Goal: Task Accomplishment & Management: Manage account settings

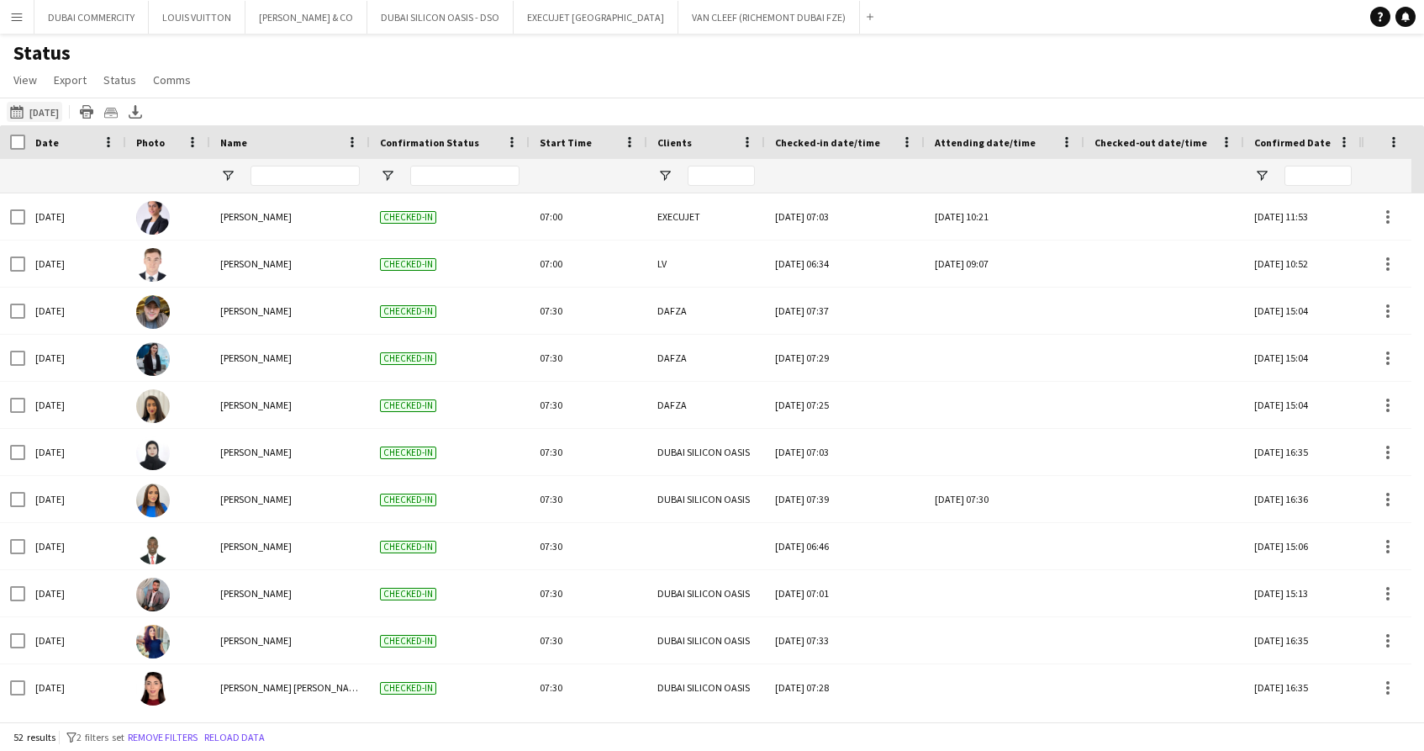
click at [21, 114] on app-icon "26-09-2025 to 02-10-2025" at bounding box center [19, 111] width 19 height 13
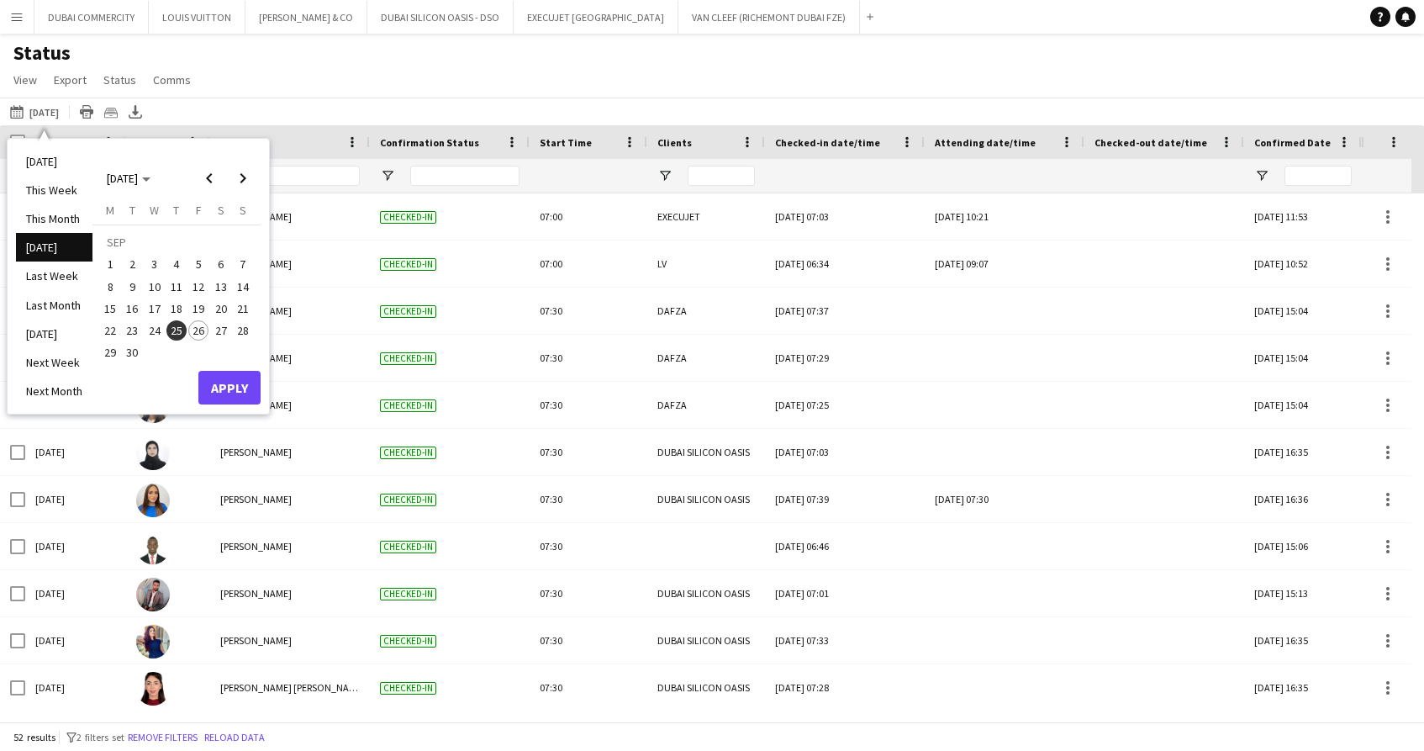
click at [200, 333] on span "26" at bounding box center [198, 330] width 20 height 20
click at [233, 391] on button "Apply" at bounding box center [229, 388] width 62 height 34
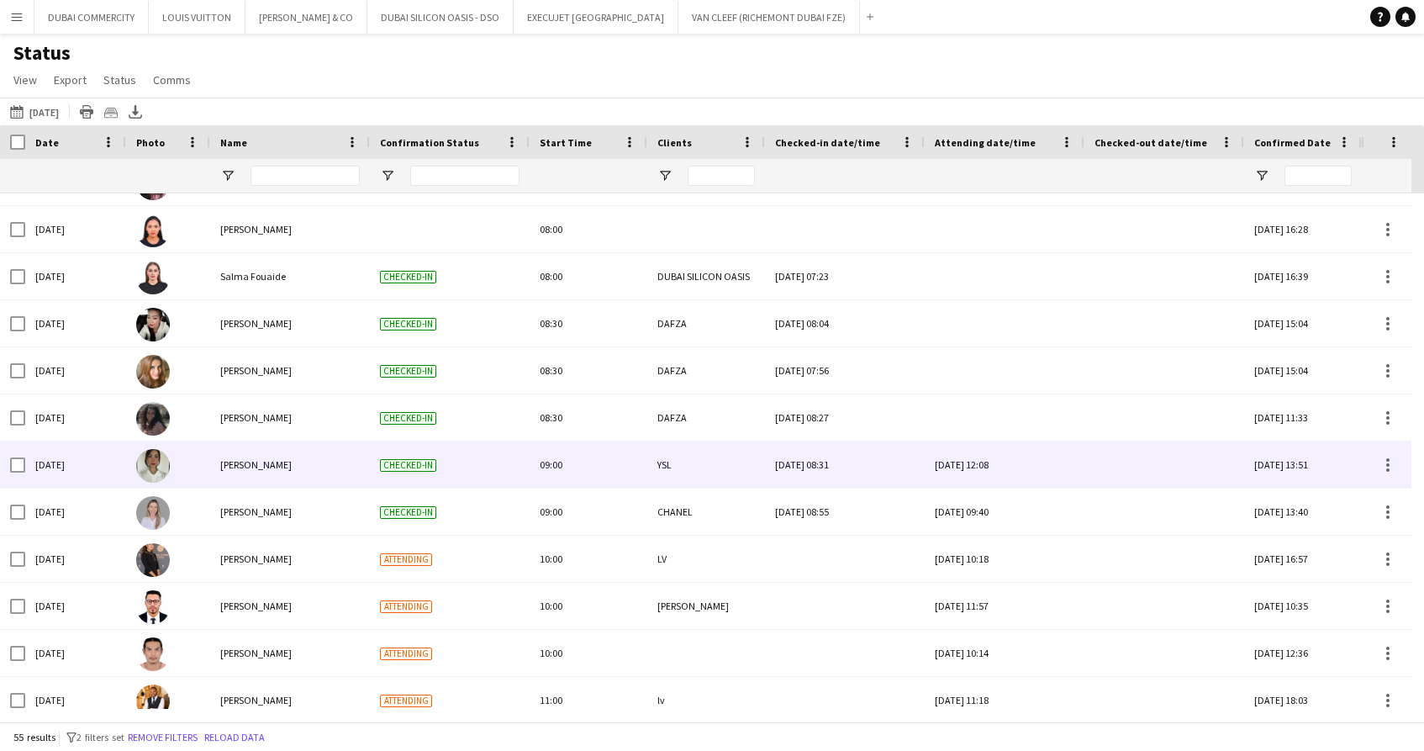
scroll to position [697, 0]
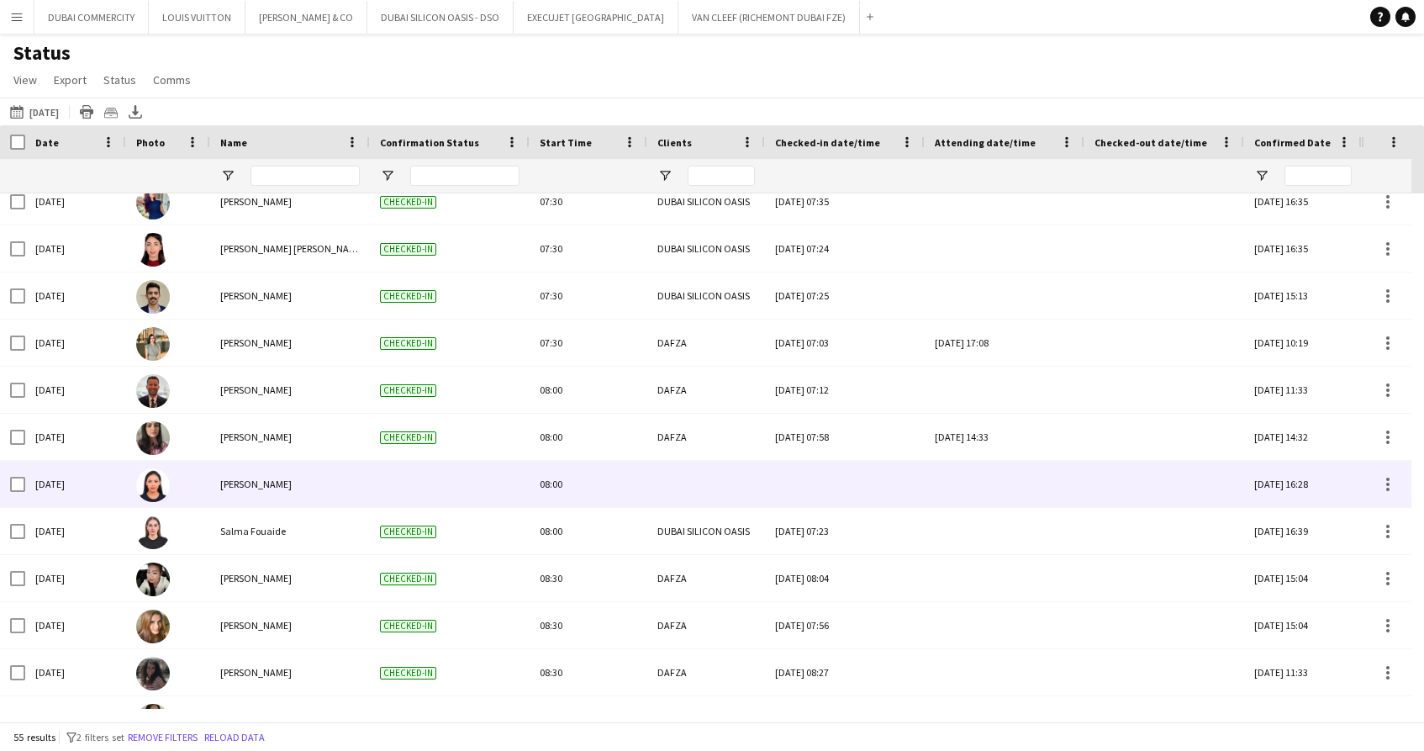
click at [269, 490] on div "[PERSON_NAME]" at bounding box center [290, 484] width 160 height 46
click at [215, 489] on div "[PERSON_NAME]" at bounding box center [290, 484] width 160 height 46
click at [150, 484] on img at bounding box center [153, 485] width 34 height 34
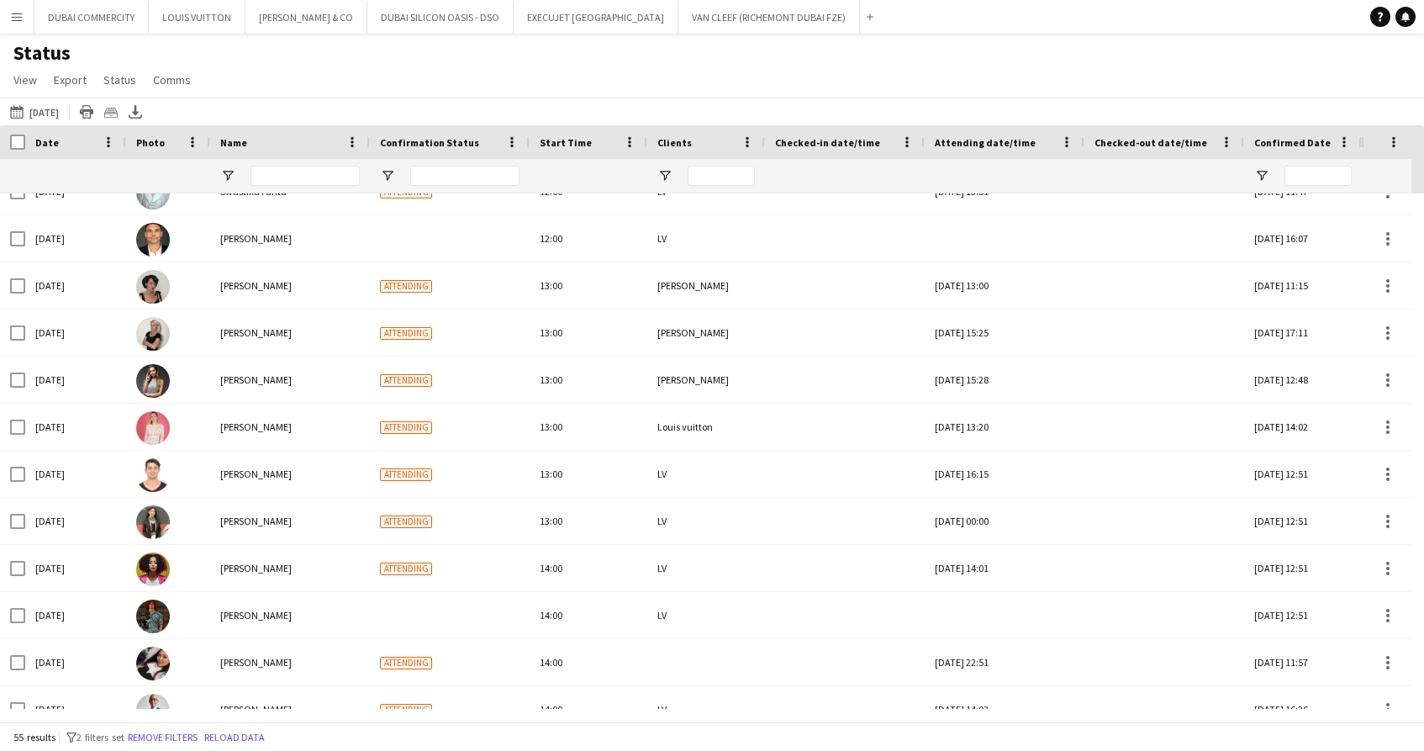
scroll to position [1374, 0]
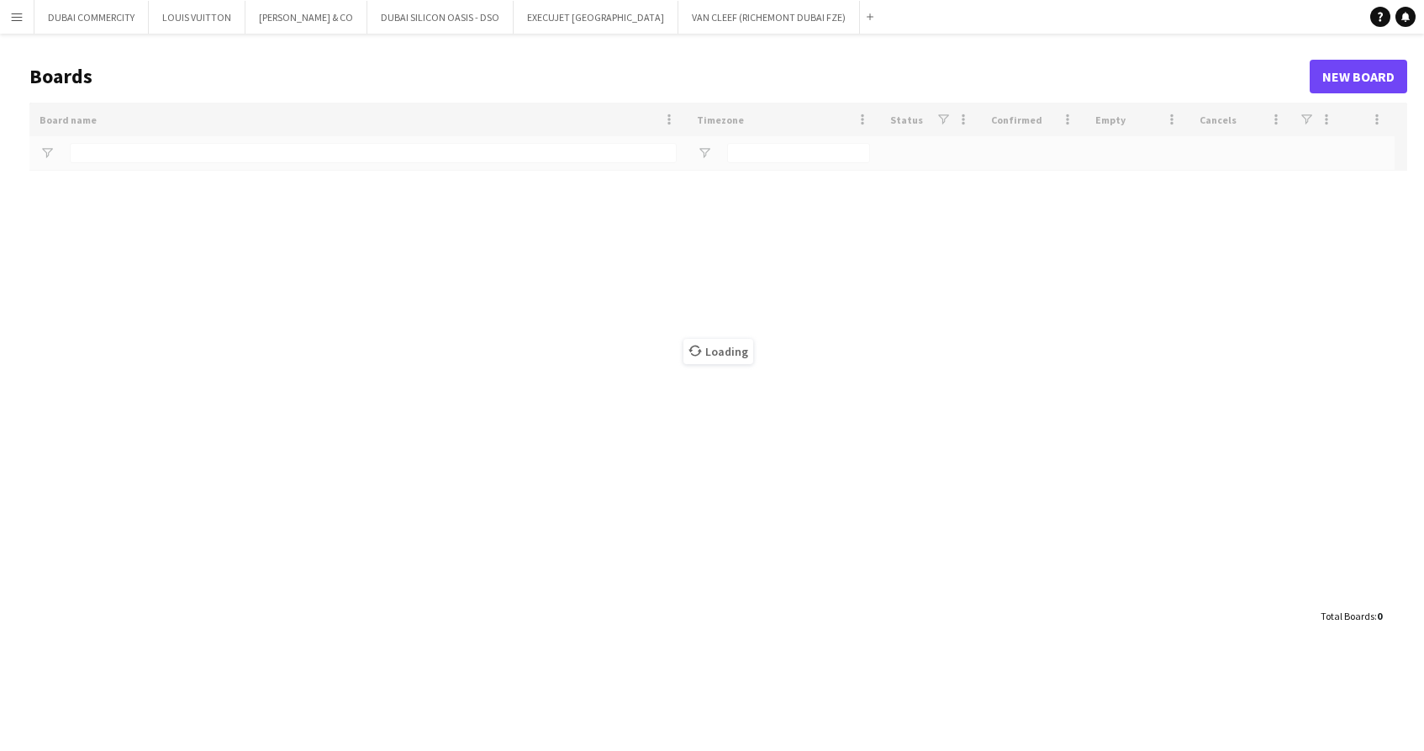
type input "***"
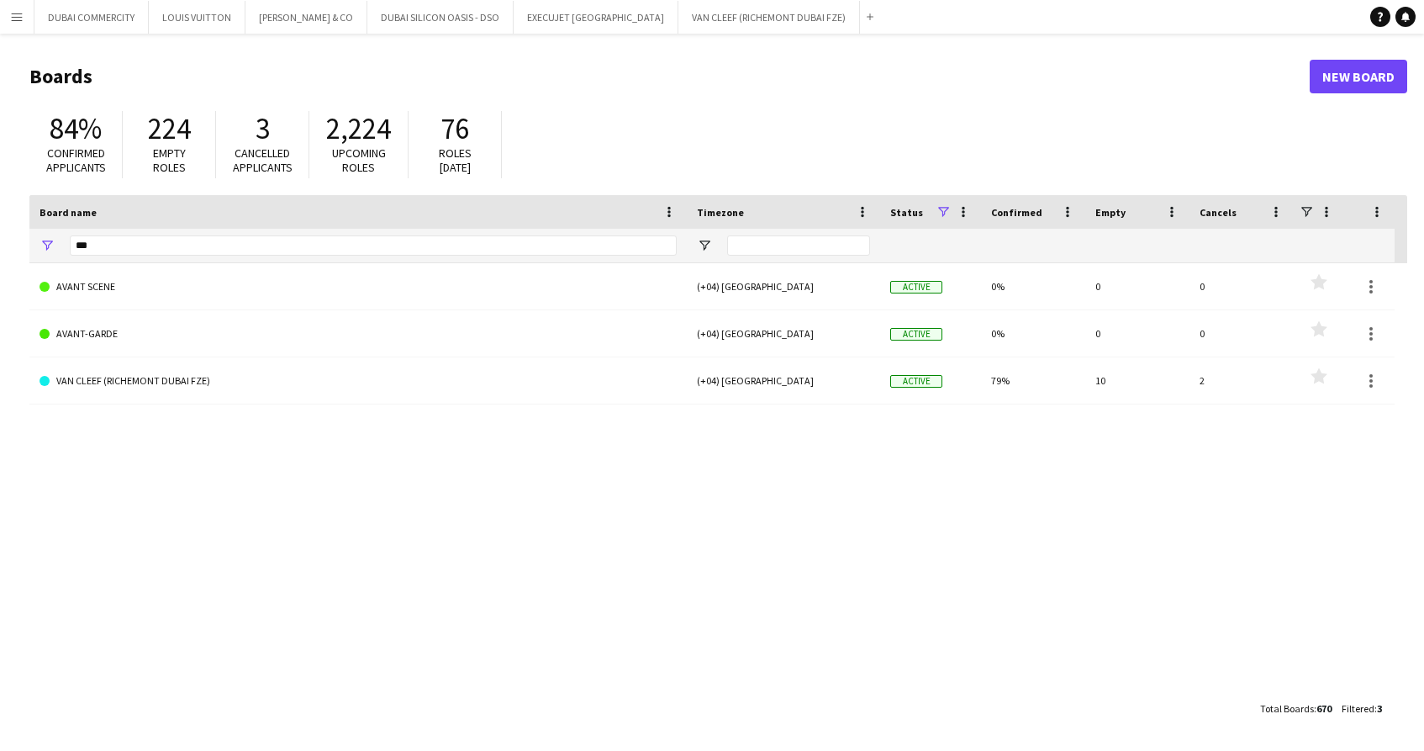
click at [24, 18] on button "Menu" at bounding box center [17, 17] width 34 height 34
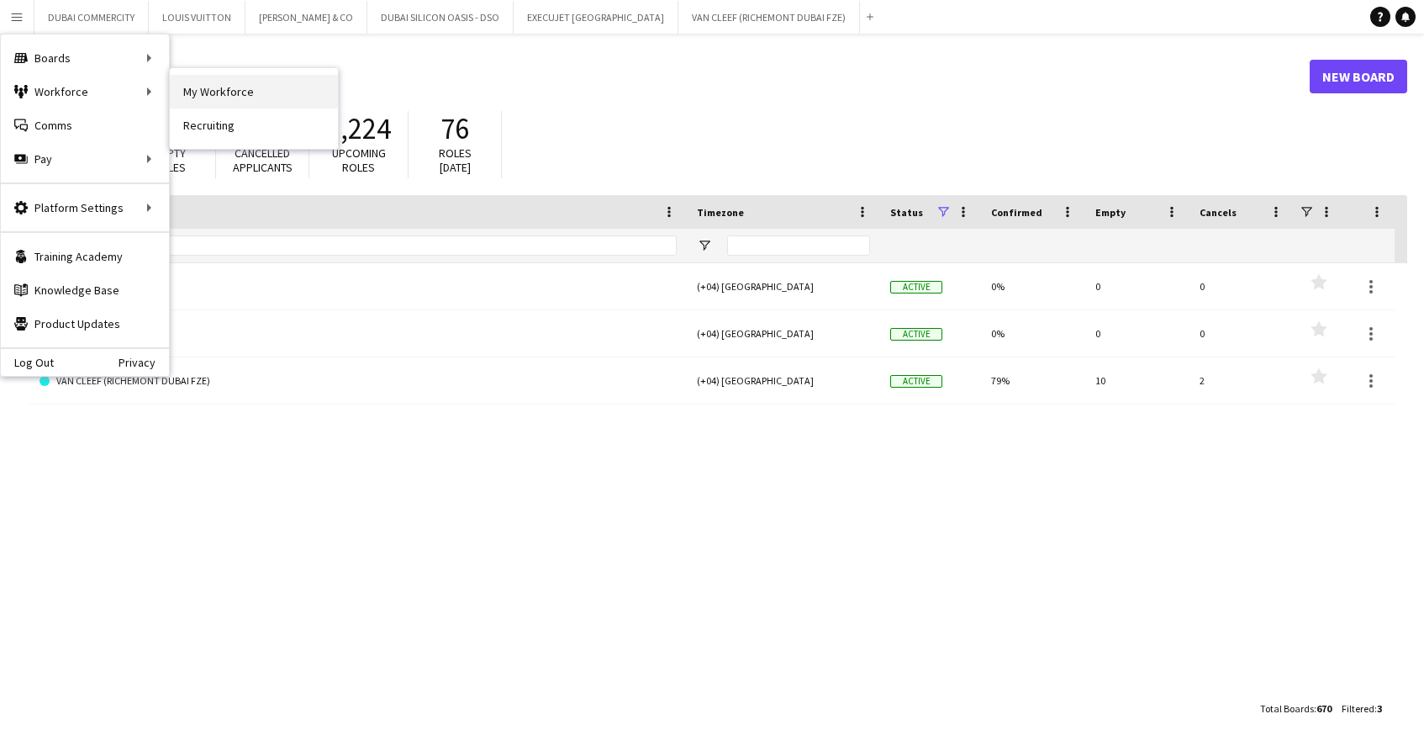
click at [250, 91] on link "My Workforce" at bounding box center [254, 92] width 168 height 34
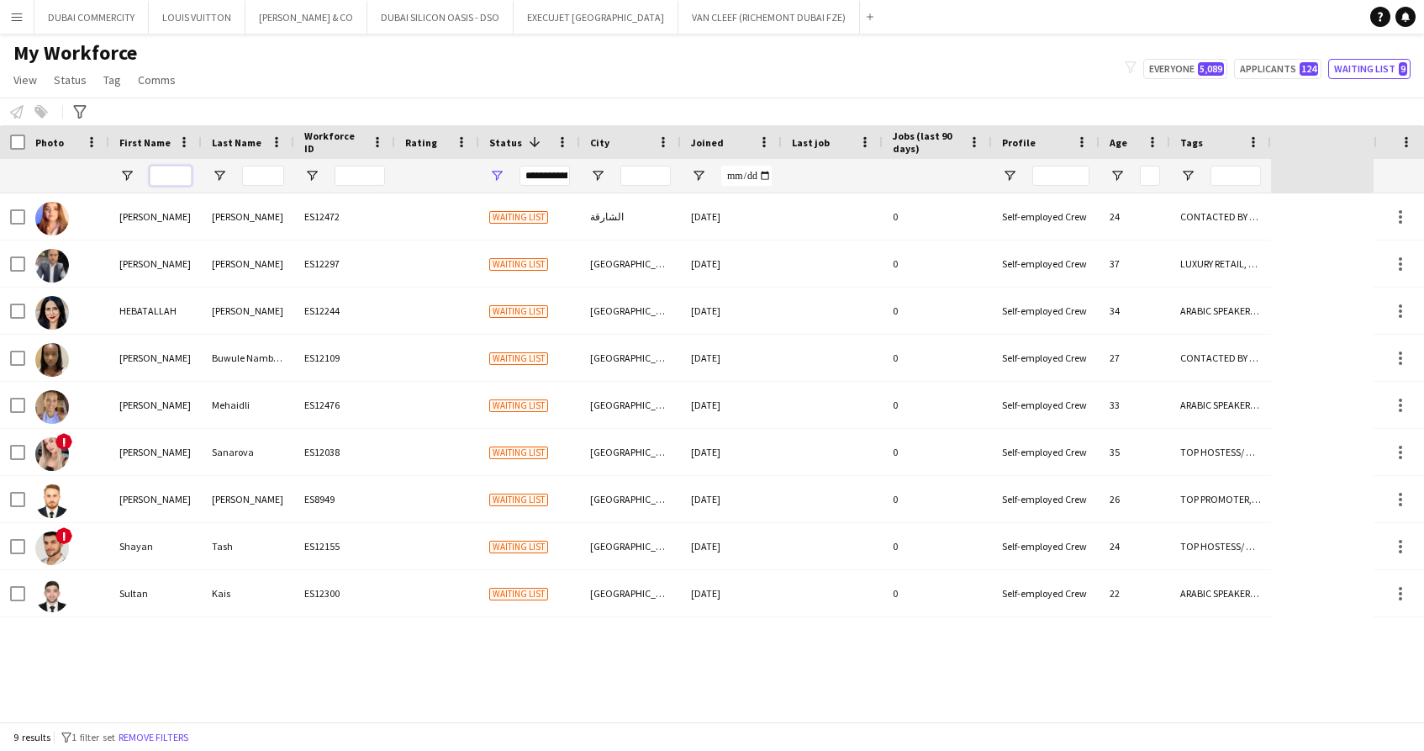
click at [161, 179] on input "First Name Filter Input" at bounding box center [171, 176] width 42 height 20
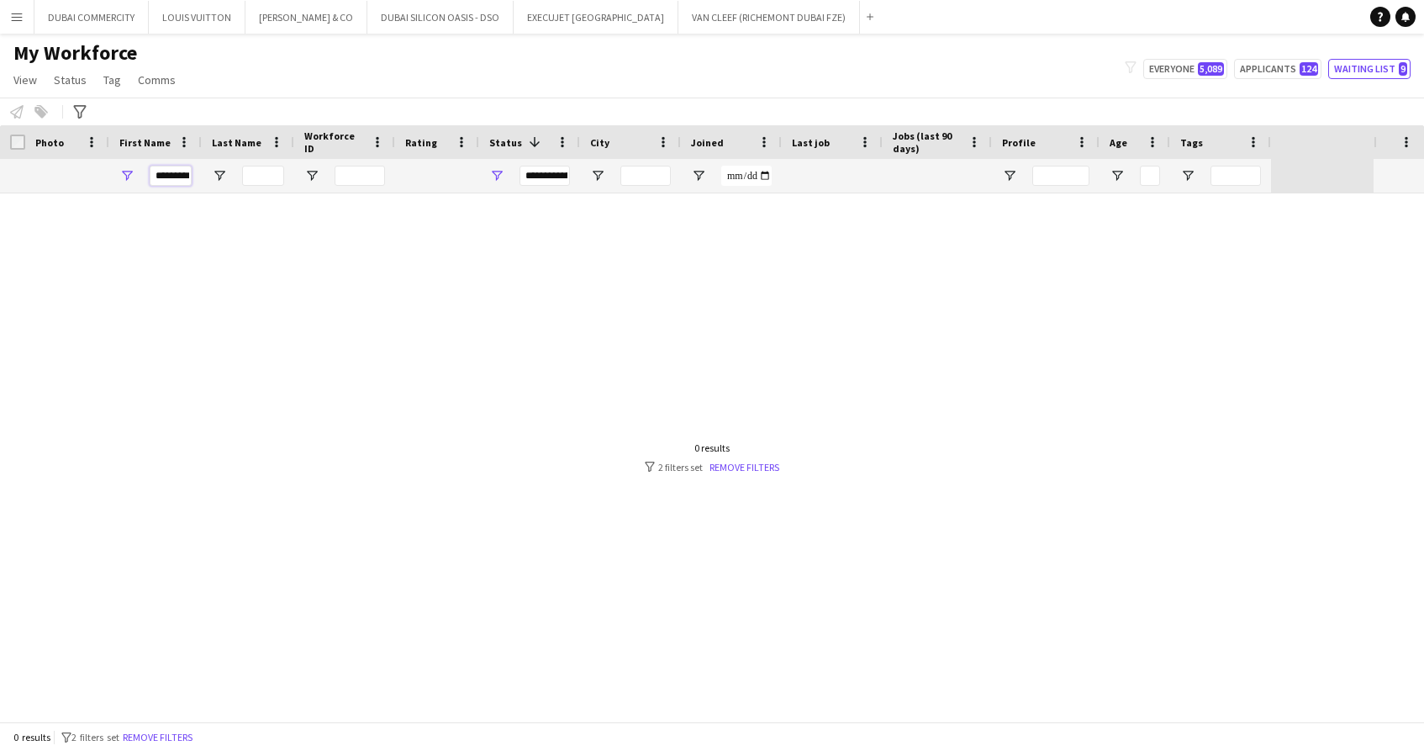
scroll to position [0, 9]
type input "**********"
click at [761, 465] on link "Remove filters" at bounding box center [744, 467] width 70 height 13
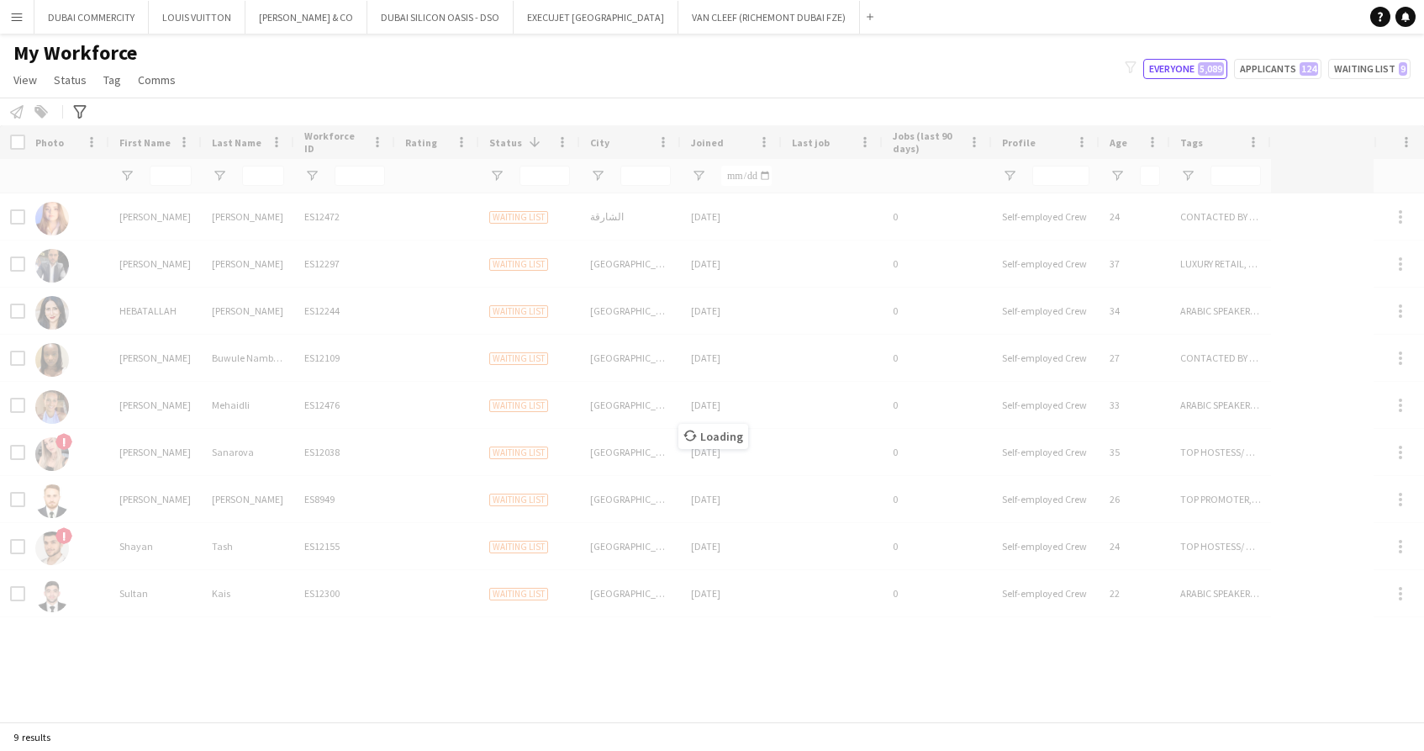
click at [439, 110] on div "Notify workforce Add to tag Select at least one crew to tag him or her. Advance…" at bounding box center [712, 112] width 1424 height 28
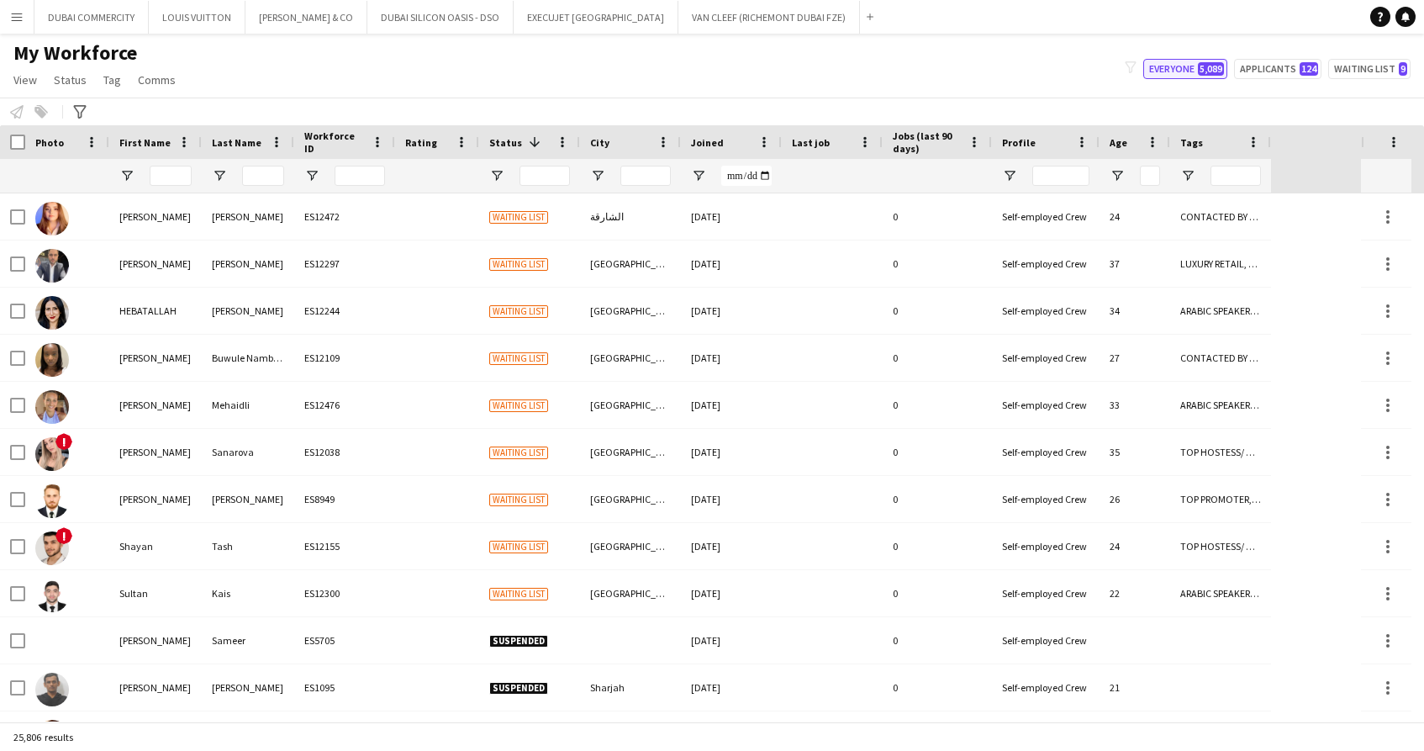
click at [1166, 69] on button "Everyone 5,089" at bounding box center [1185, 69] width 84 height 20
type input "**********"
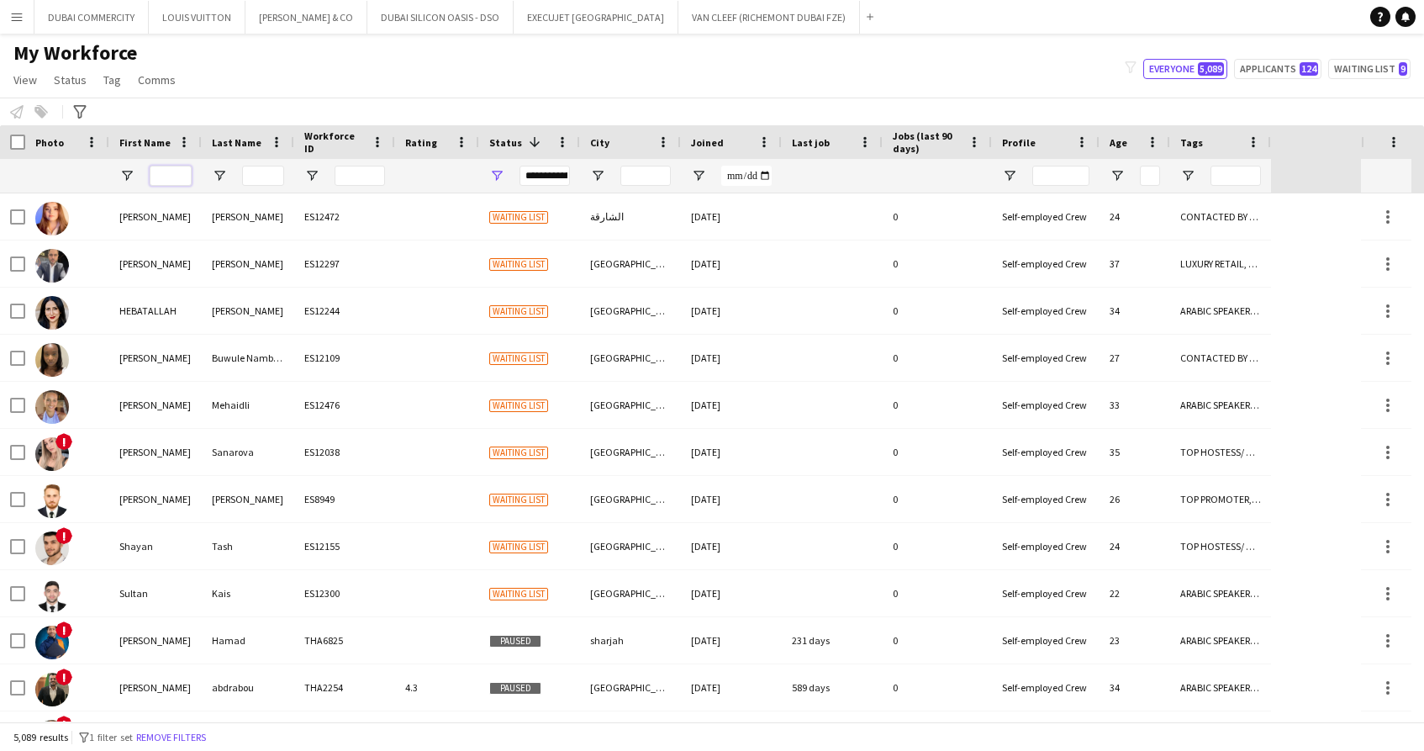
click at [172, 177] on input "First Name Filter Input" at bounding box center [171, 176] width 42 height 20
type input "**********"
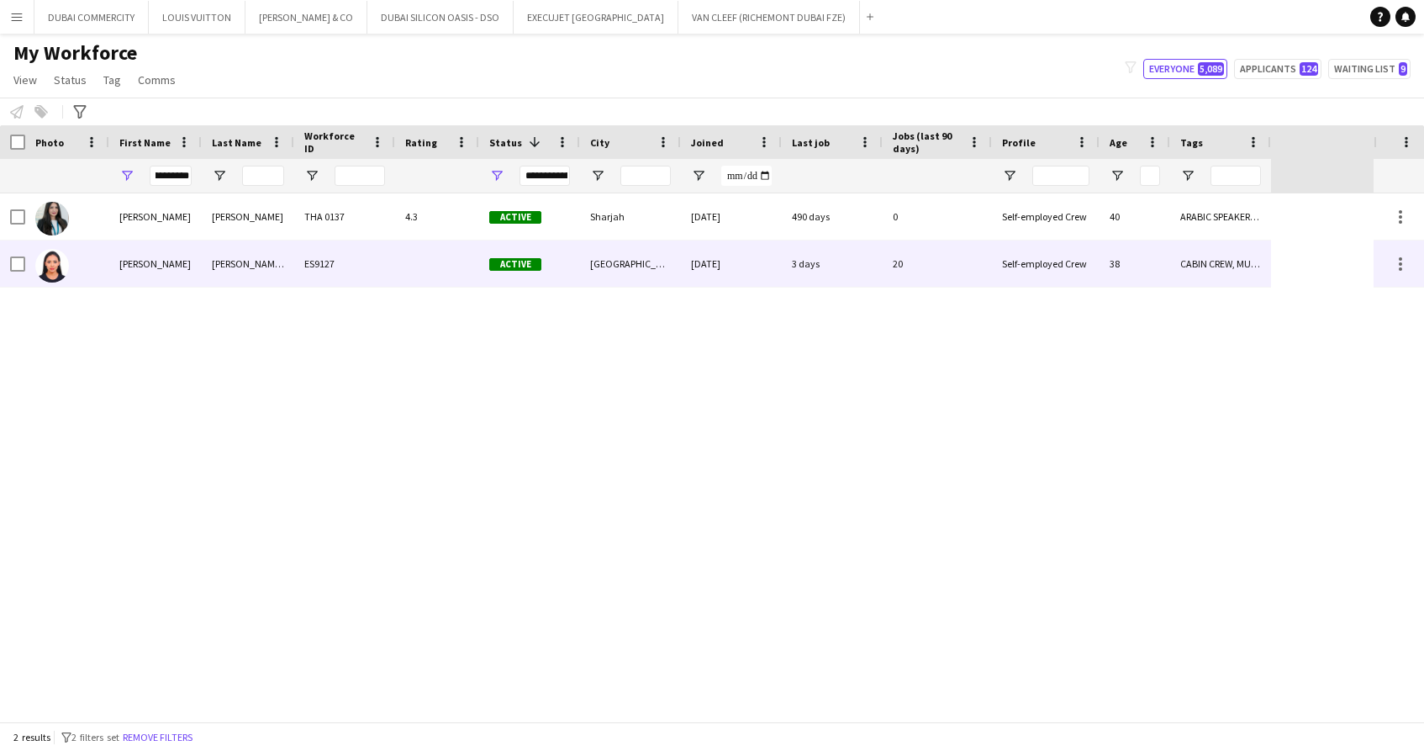
click at [130, 269] on div "[PERSON_NAME]" at bounding box center [155, 263] width 92 height 46
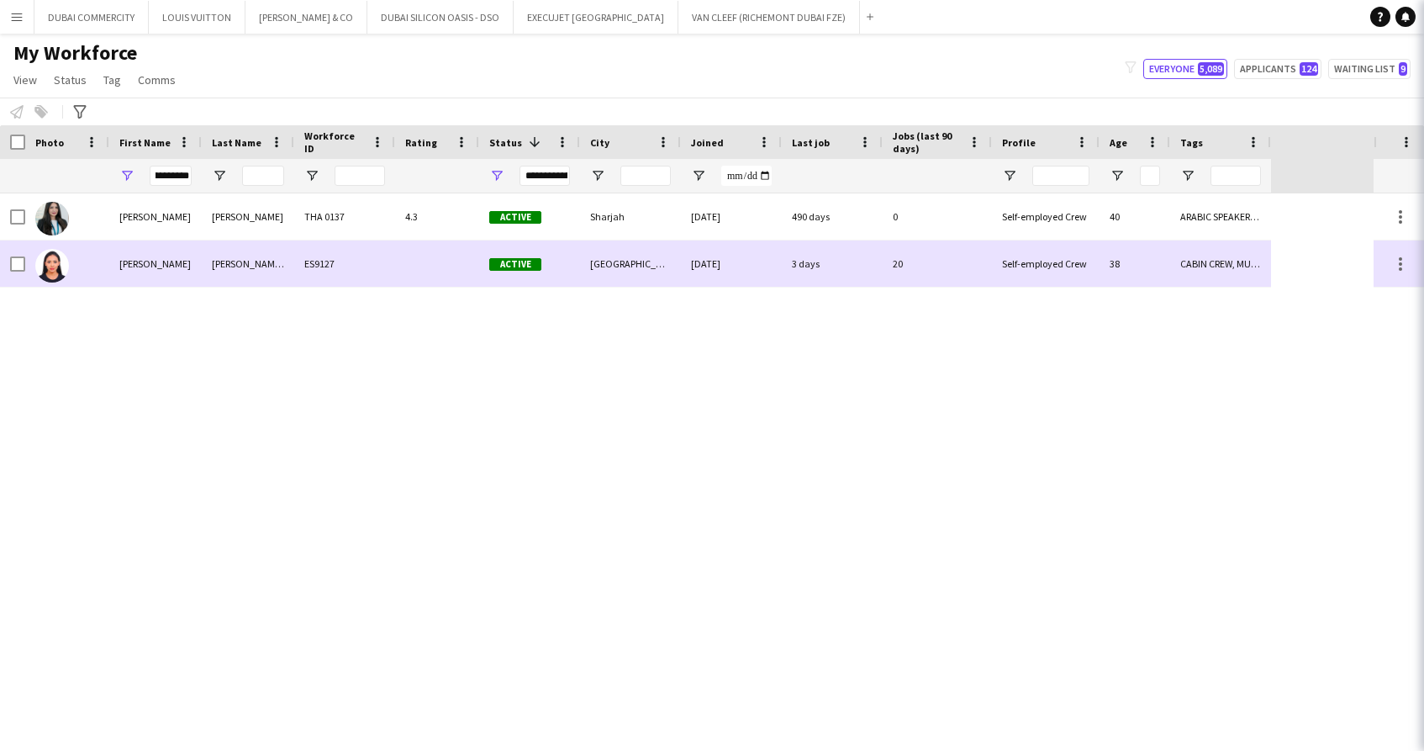
scroll to position [0, 0]
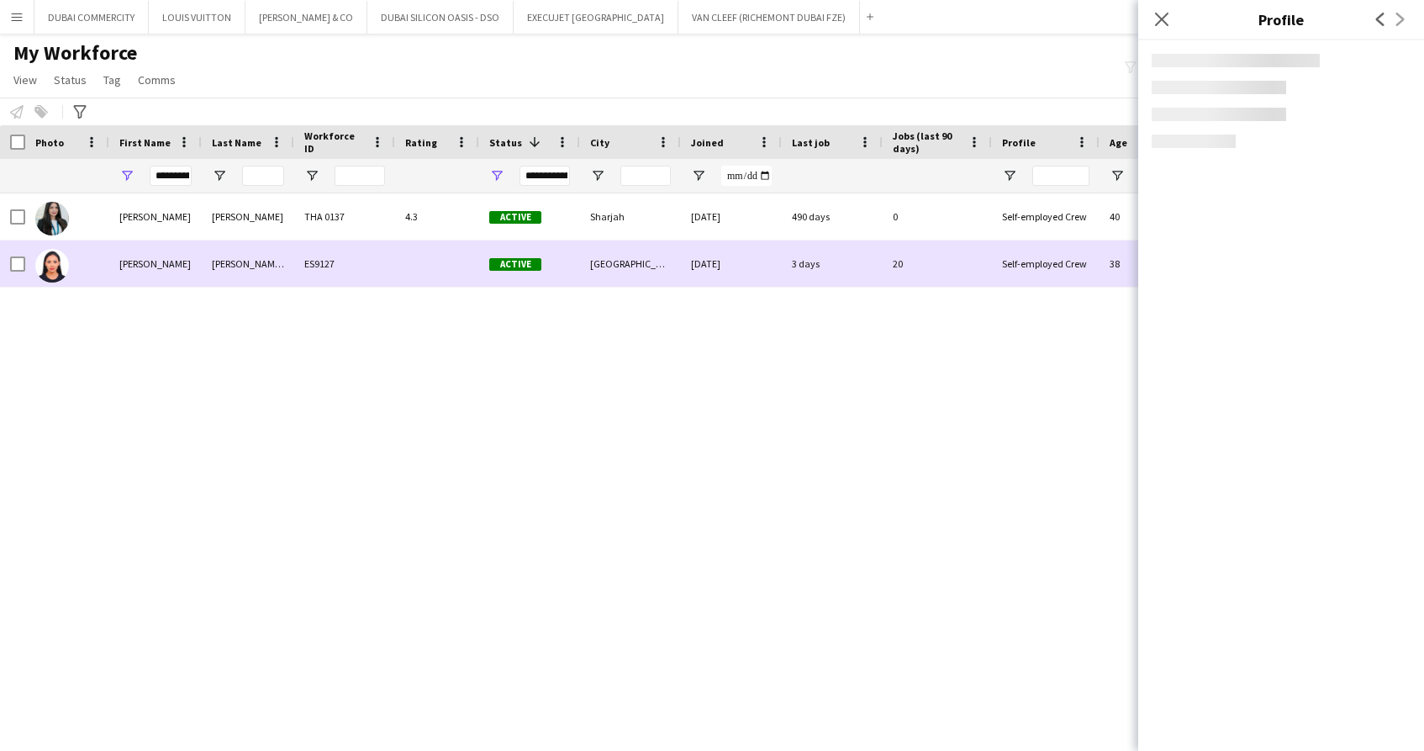
click at [130, 269] on div "[PERSON_NAME]" at bounding box center [155, 263] width 92 height 46
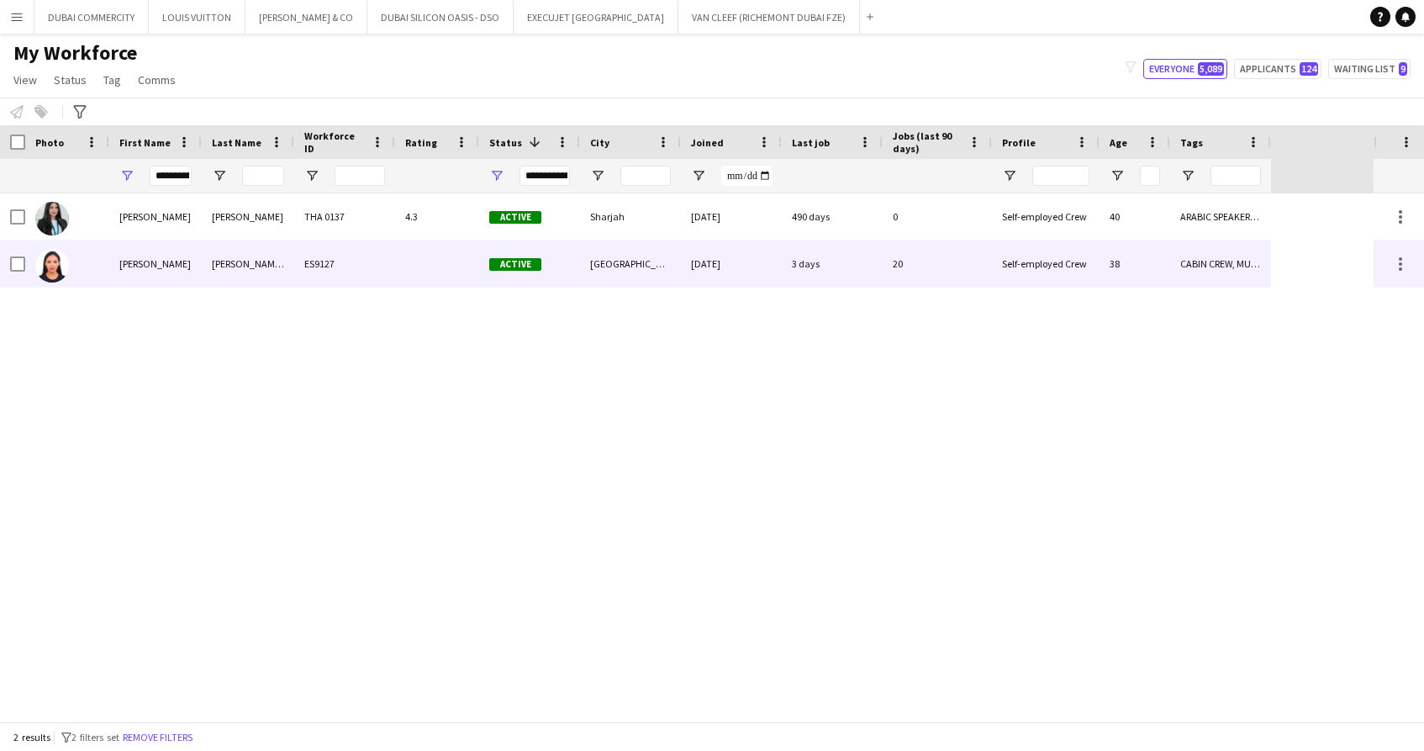
click at [131, 268] on div "[PERSON_NAME]" at bounding box center [155, 263] width 92 height 46
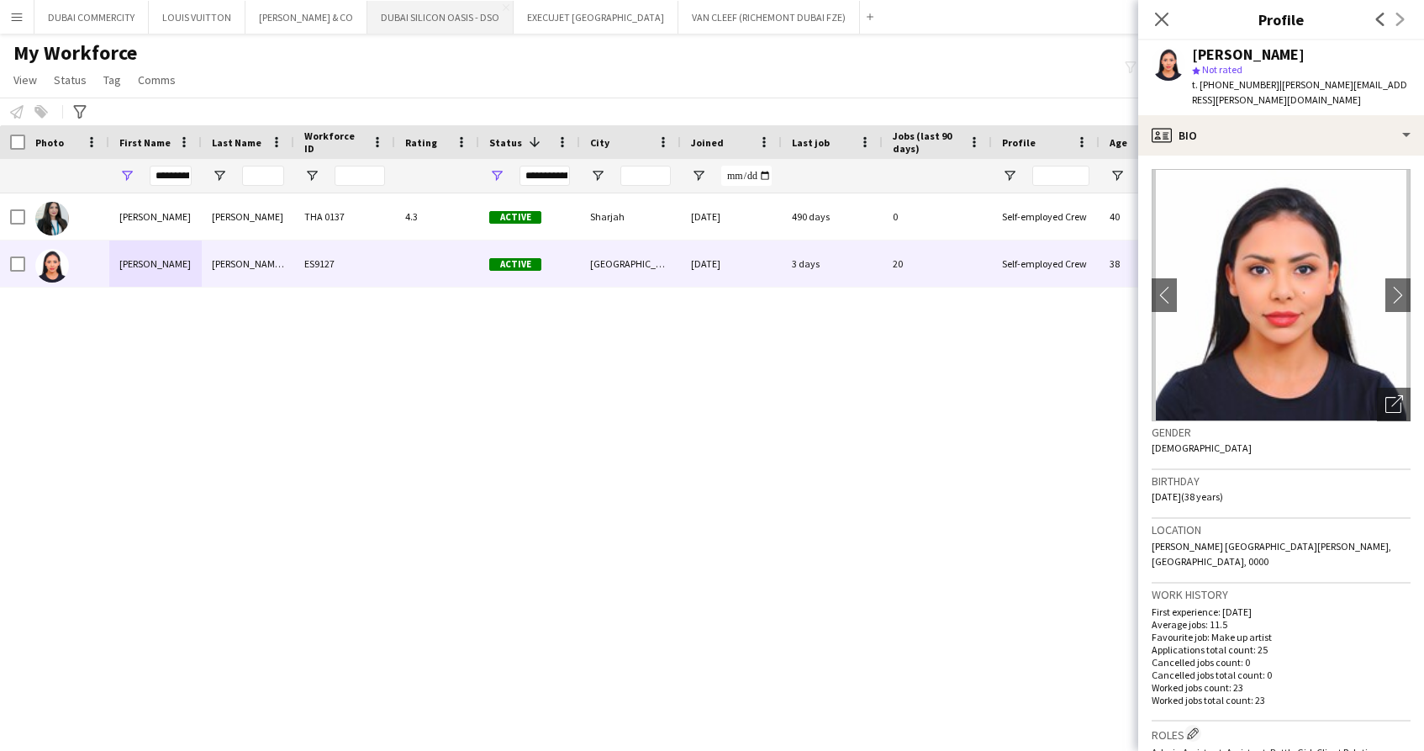
click at [392, 17] on button "DUBAI SILICON OASIS - DSO Close" at bounding box center [440, 17] width 146 height 33
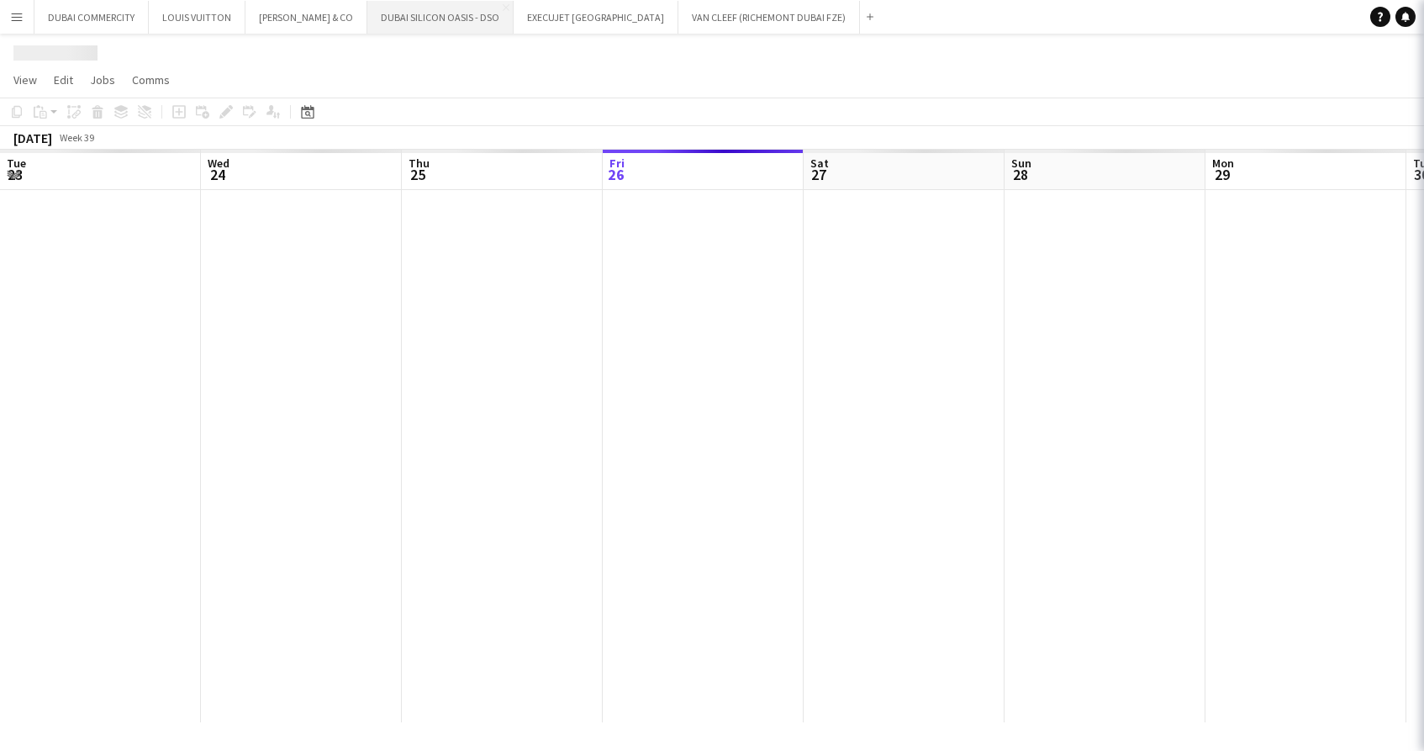
scroll to position [0, 402]
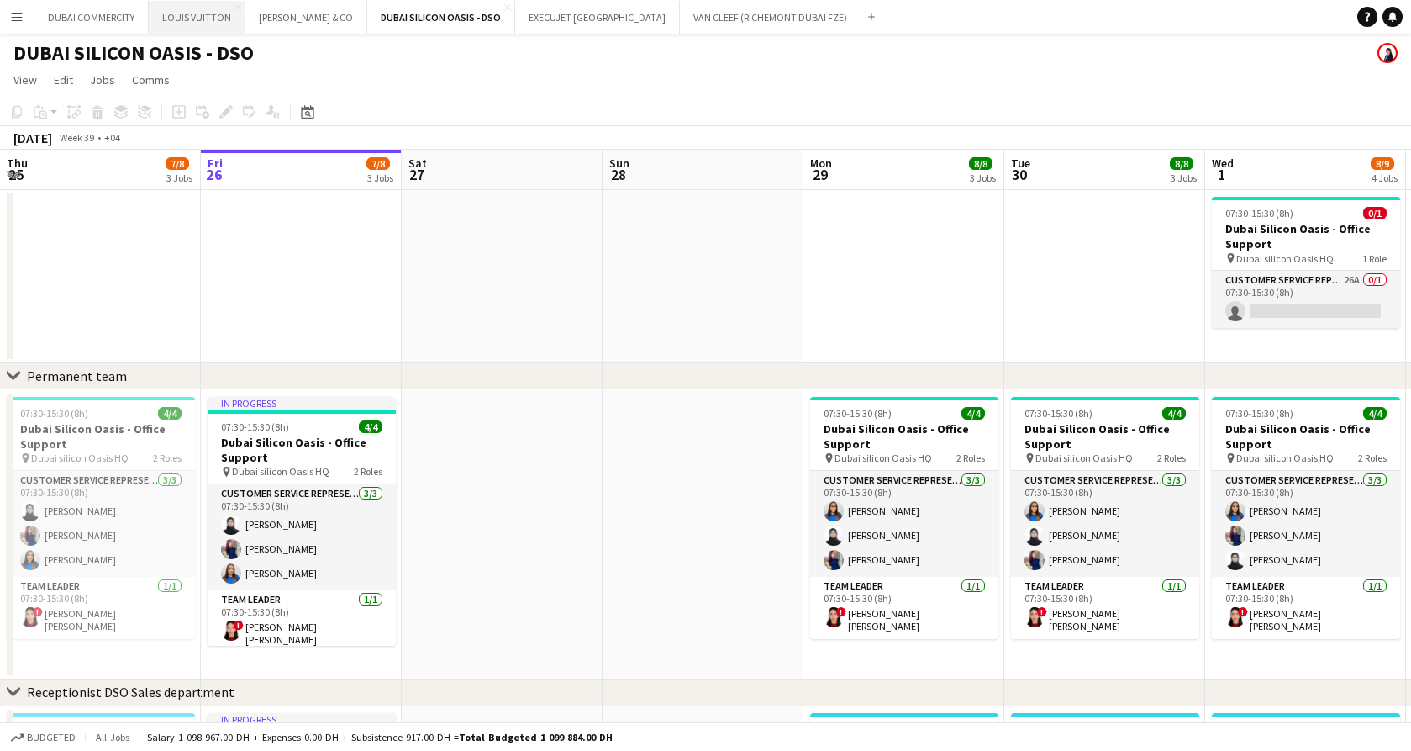
click at [165, 18] on button "LOUIS VUITTON Close" at bounding box center [197, 17] width 97 height 33
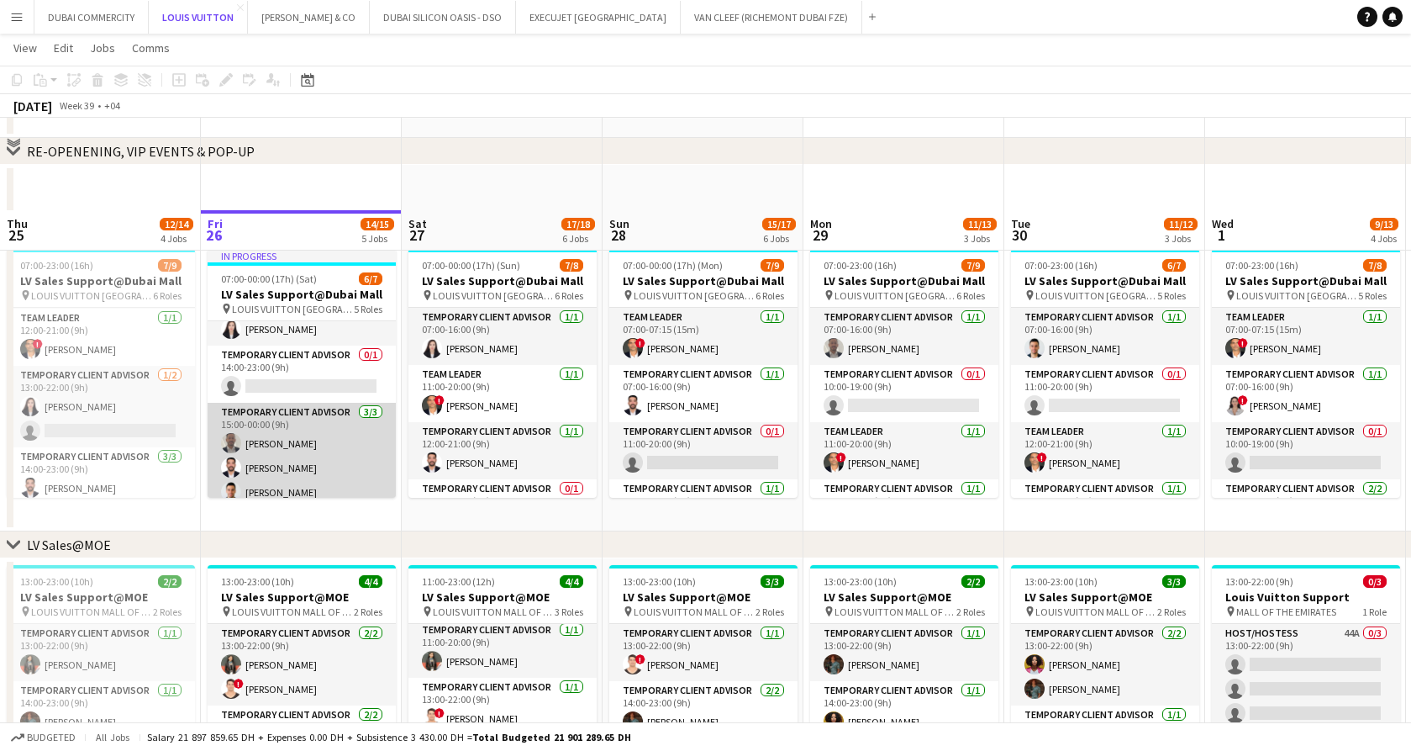
scroll to position [9, 0]
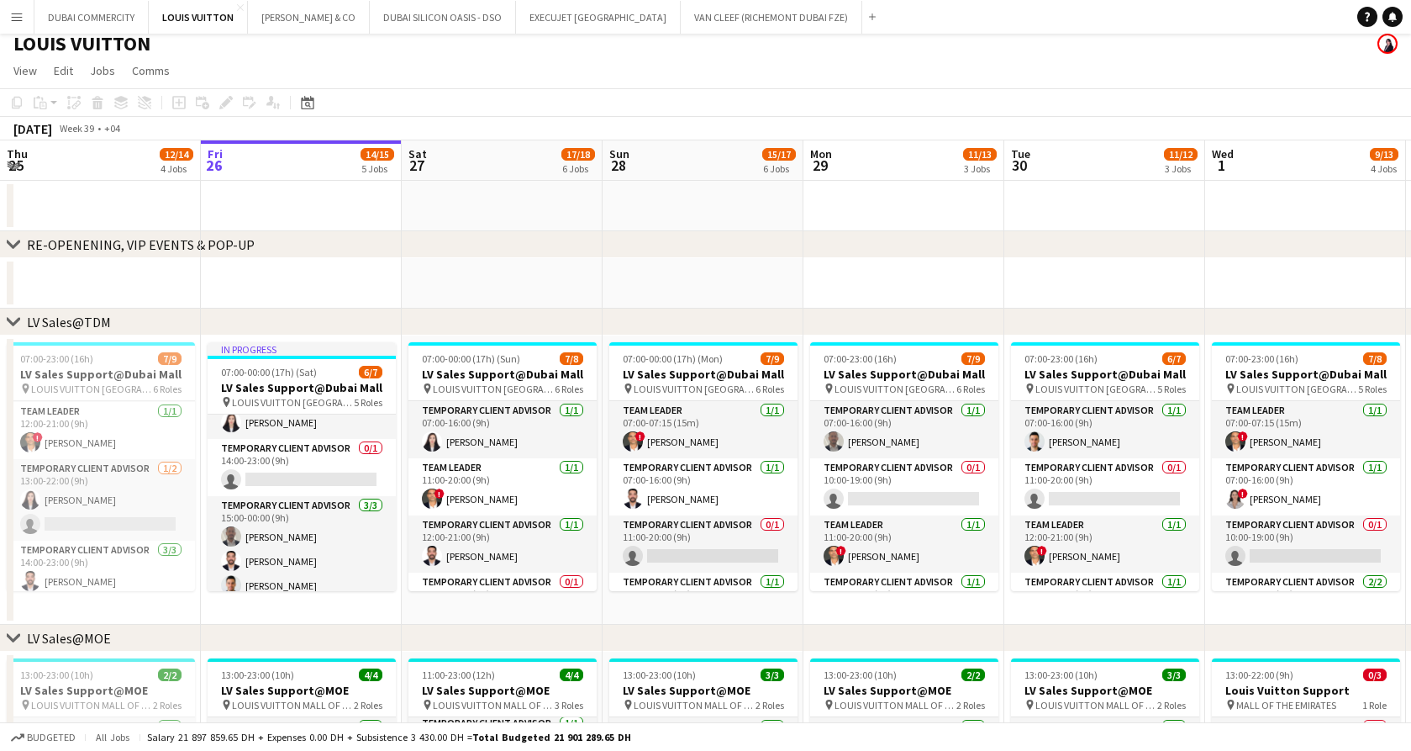
click at [18, 18] on app-icon "Menu" at bounding box center [16, 16] width 13 height 13
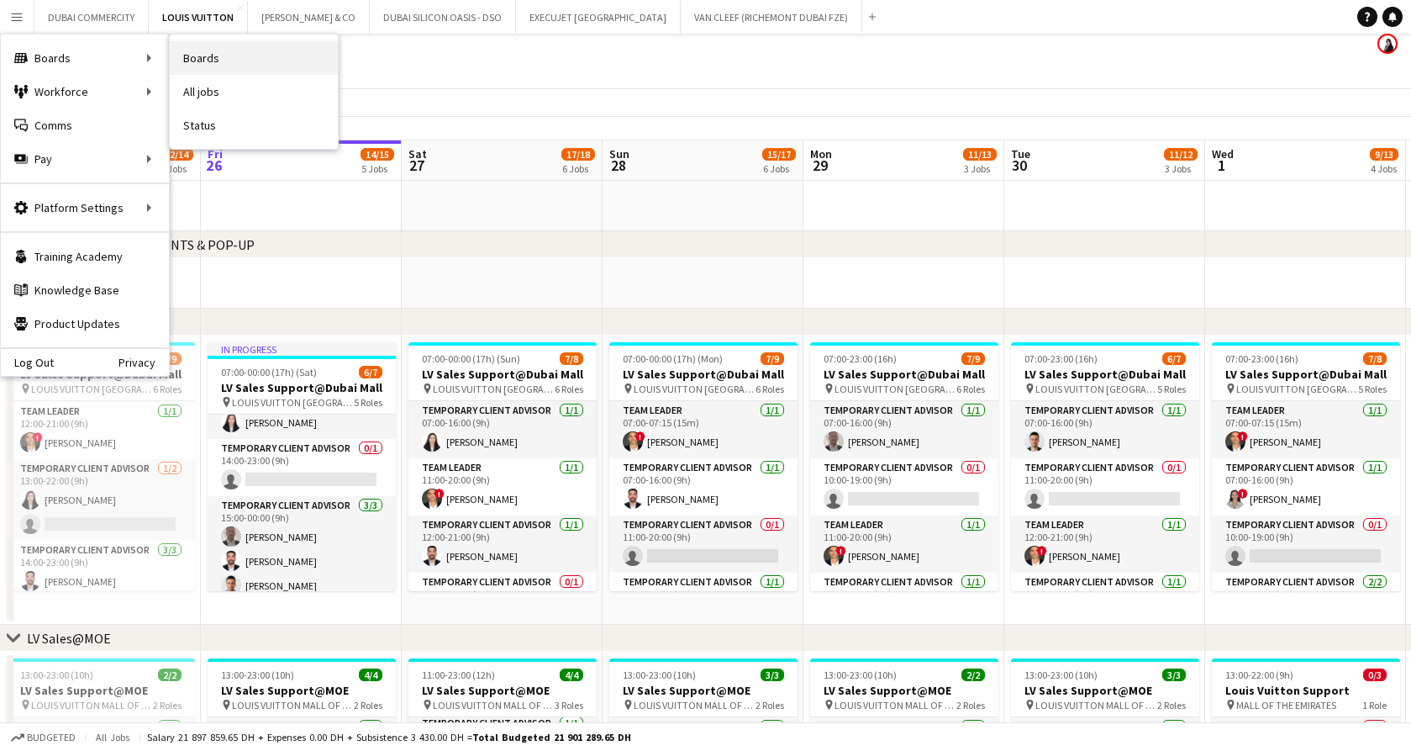
click at [242, 55] on link "Boards" at bounding box center [254, 58] width 168 height 34
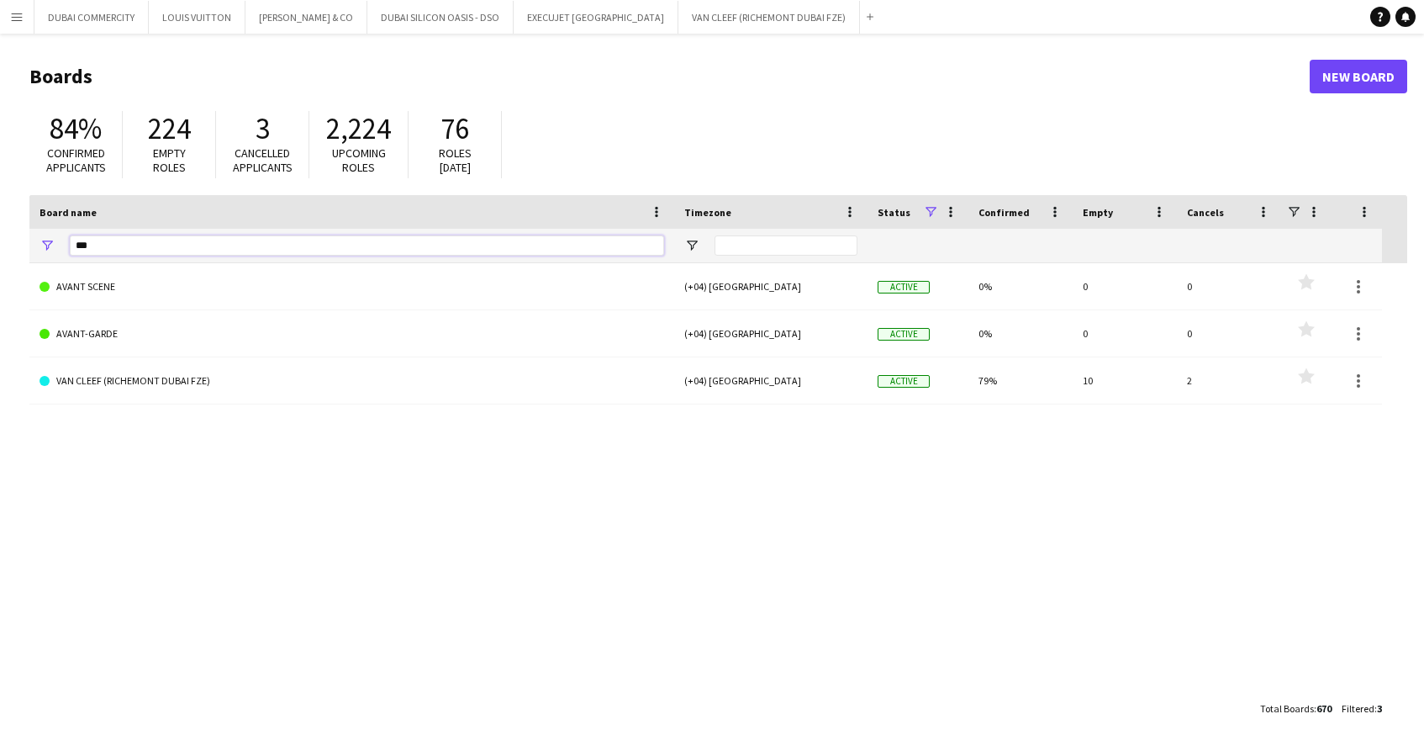
click at [168, 255] on input "***" at bounding box center [367, 245] width 594 height 20
type input "*"
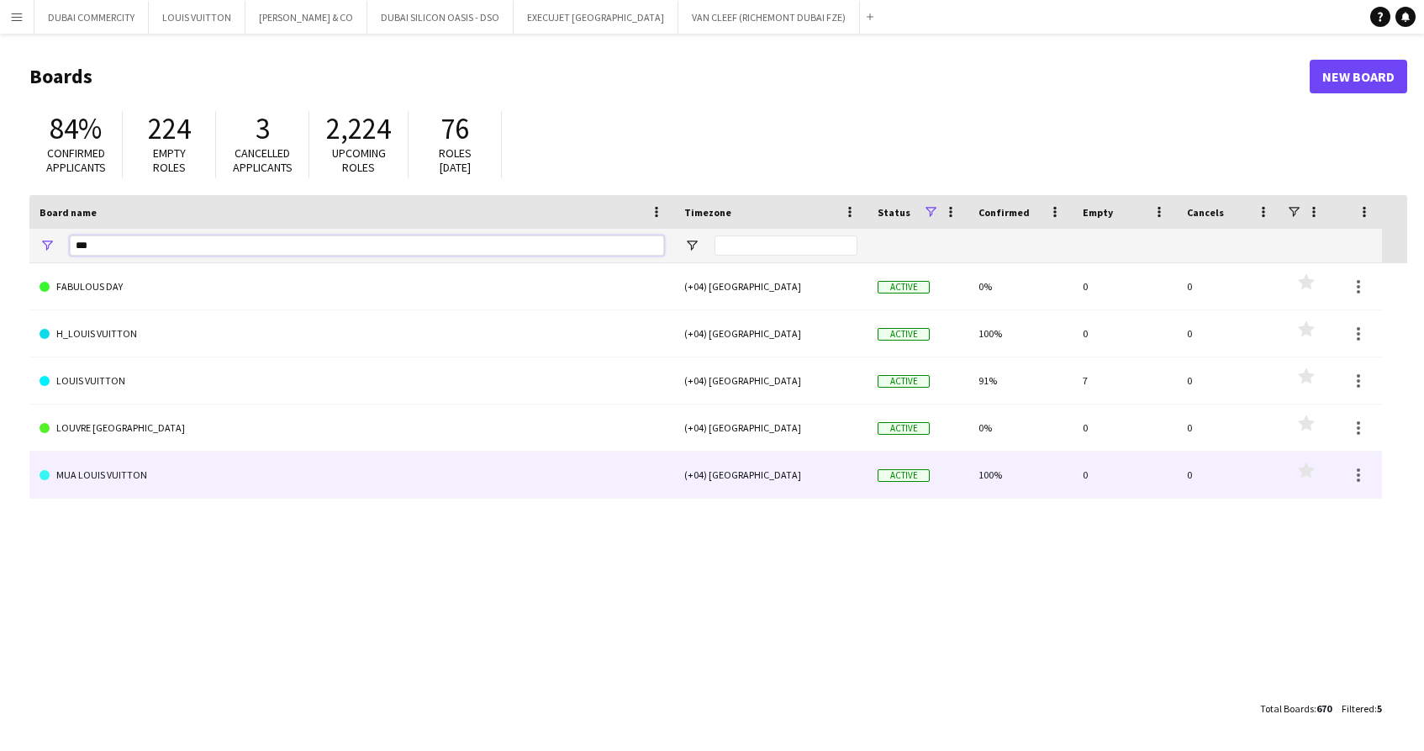
type input "***"
click at [111, 475] on link "MUA LOUIS VUITTON" at bounding box center [352, 474] width 625 height 47
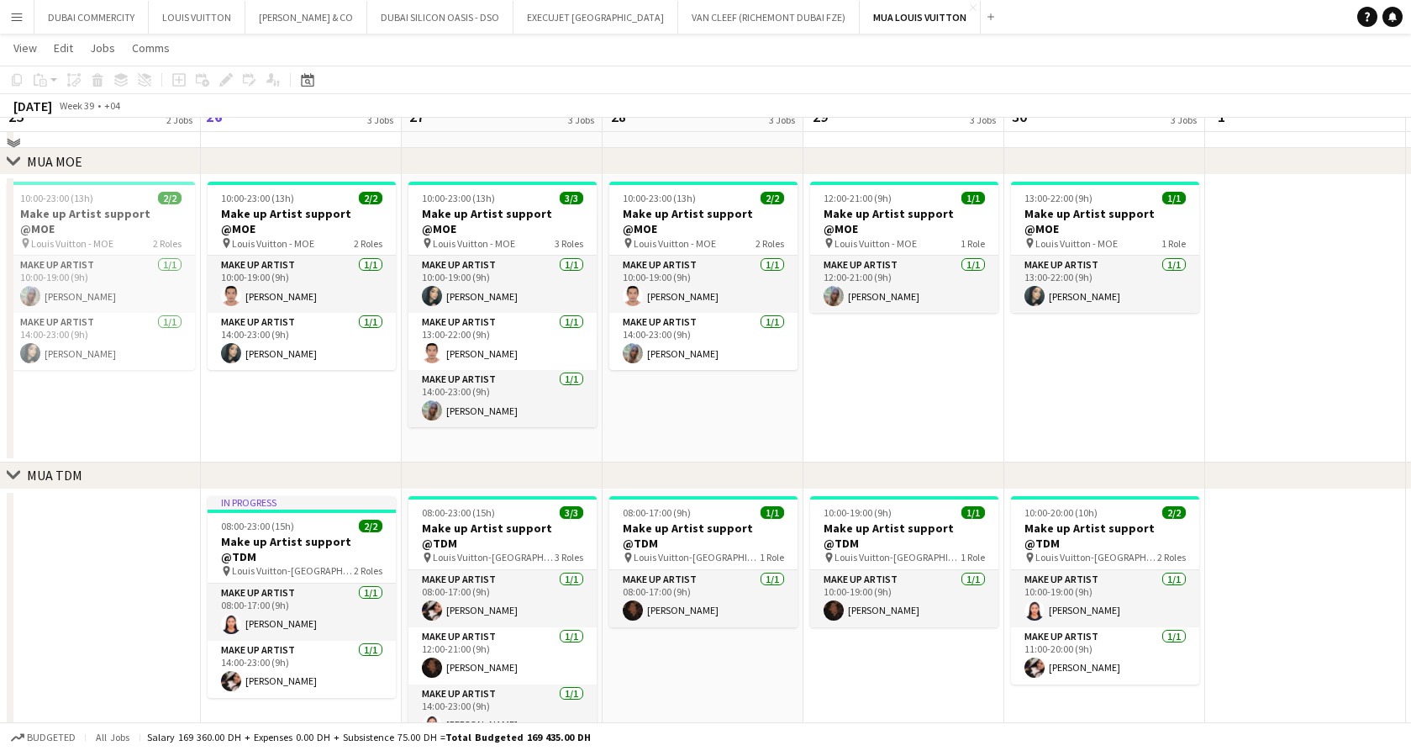
scroll to position [130, 0]
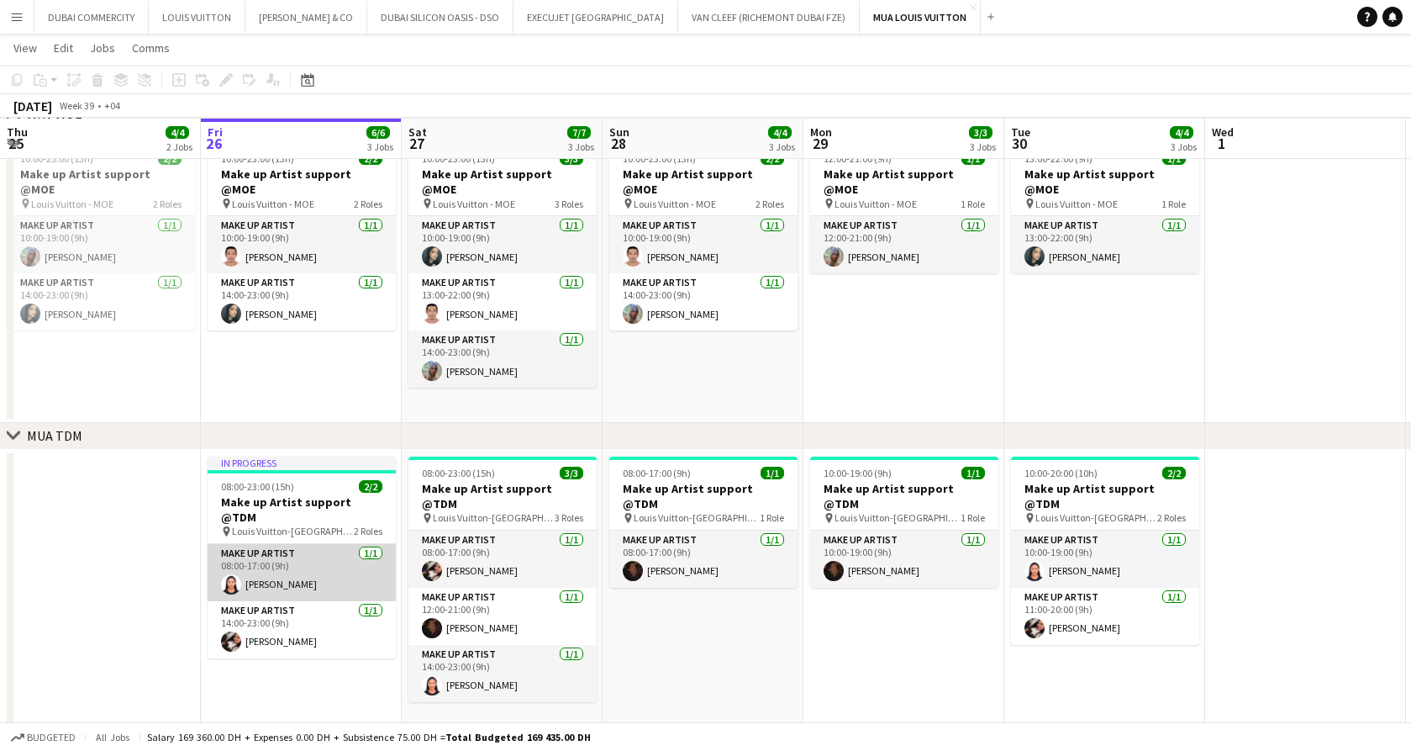
click at [336, 563] on app-card-role "Make up artist 1/1 08:00-17:00 (9h) Jacqueline Alves da Silva" at bounding box center [302, 572] width 188 height 57
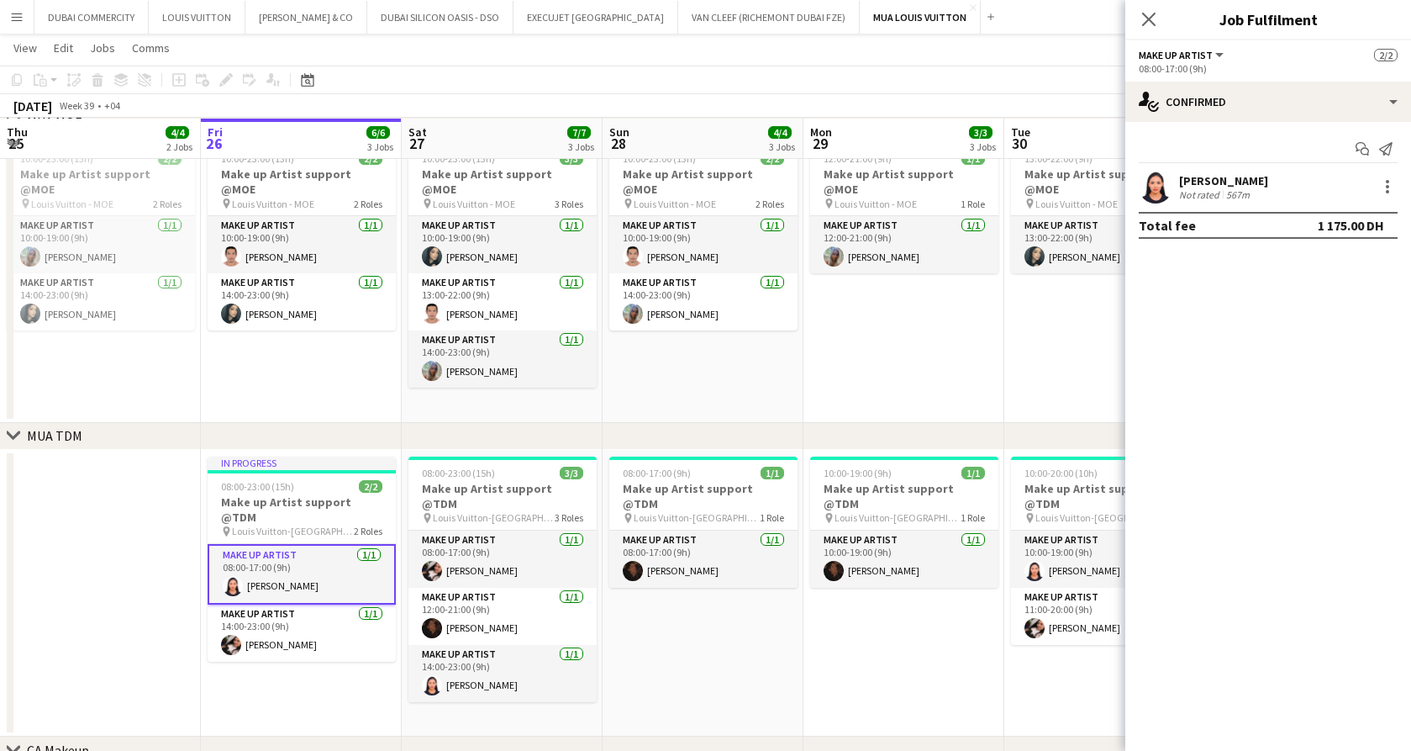
click at [1253, 176] on div "[PERSON_NAME]" at bounding box center [1223, 180] width 89 height 15
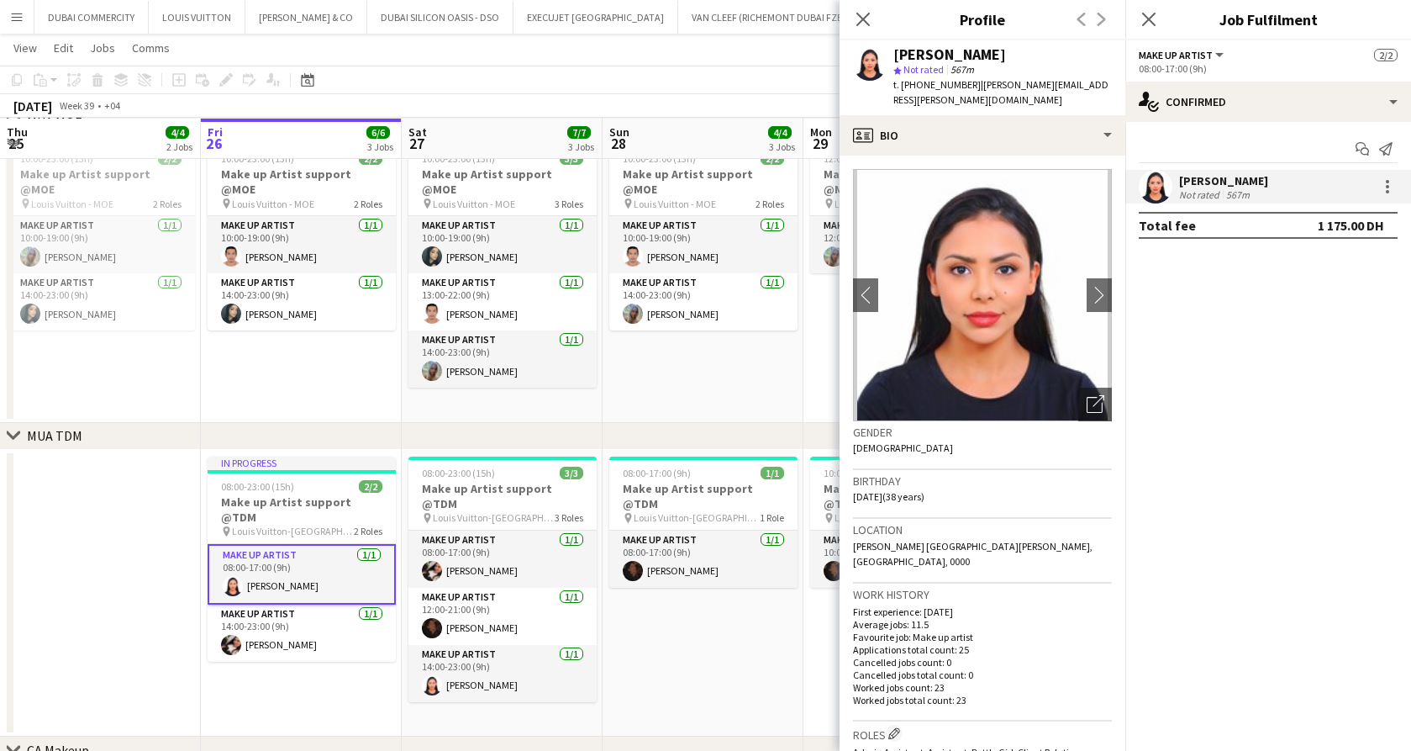
drag, startPoint x: 969, startPoint y: 86, endPoint x: 904, endPoint y: 85, distance: 64.7
click at [904, 85] on div "t. +971527923194 | jacqueline.alvez@gmail.com" at bounding box center [1002, 92] width 219 height 30
copy span "971527923194"
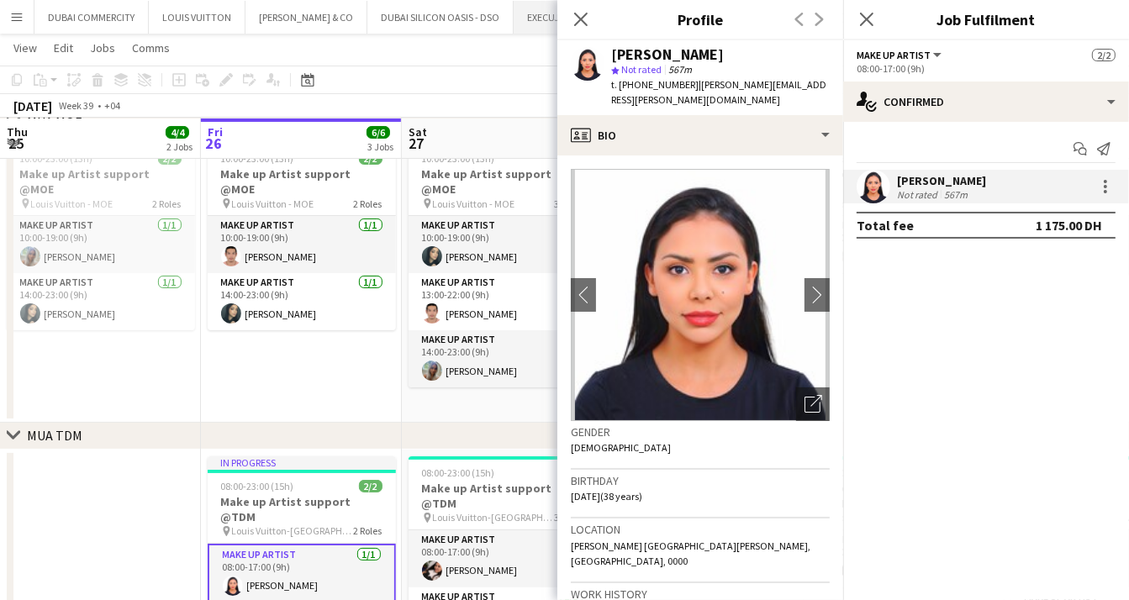
scroll to position [0, 402]
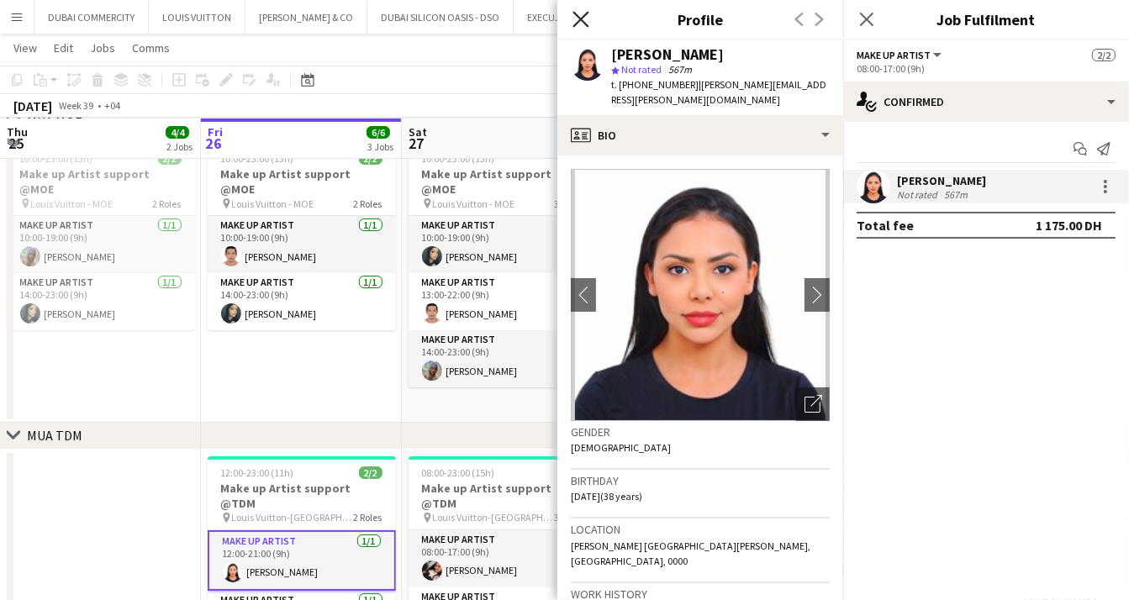
click at [586, 20] on icon "Close pop-in" at bounding box center [580, 19] width 16 height 16
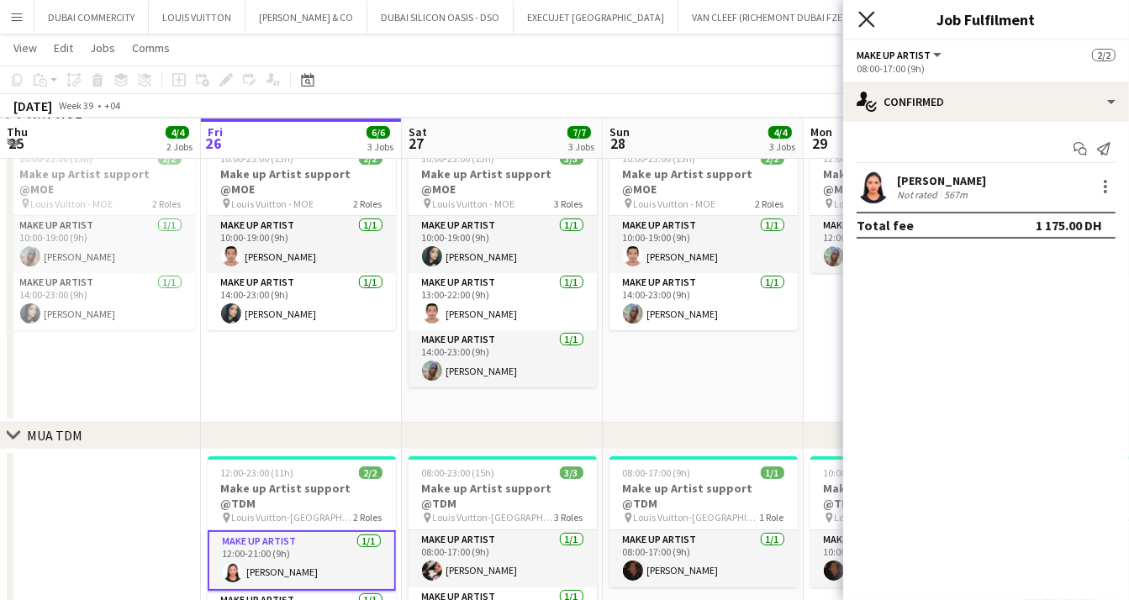
click at [867, 19] on icon at bounding box center [866, 19] width 16 height 16
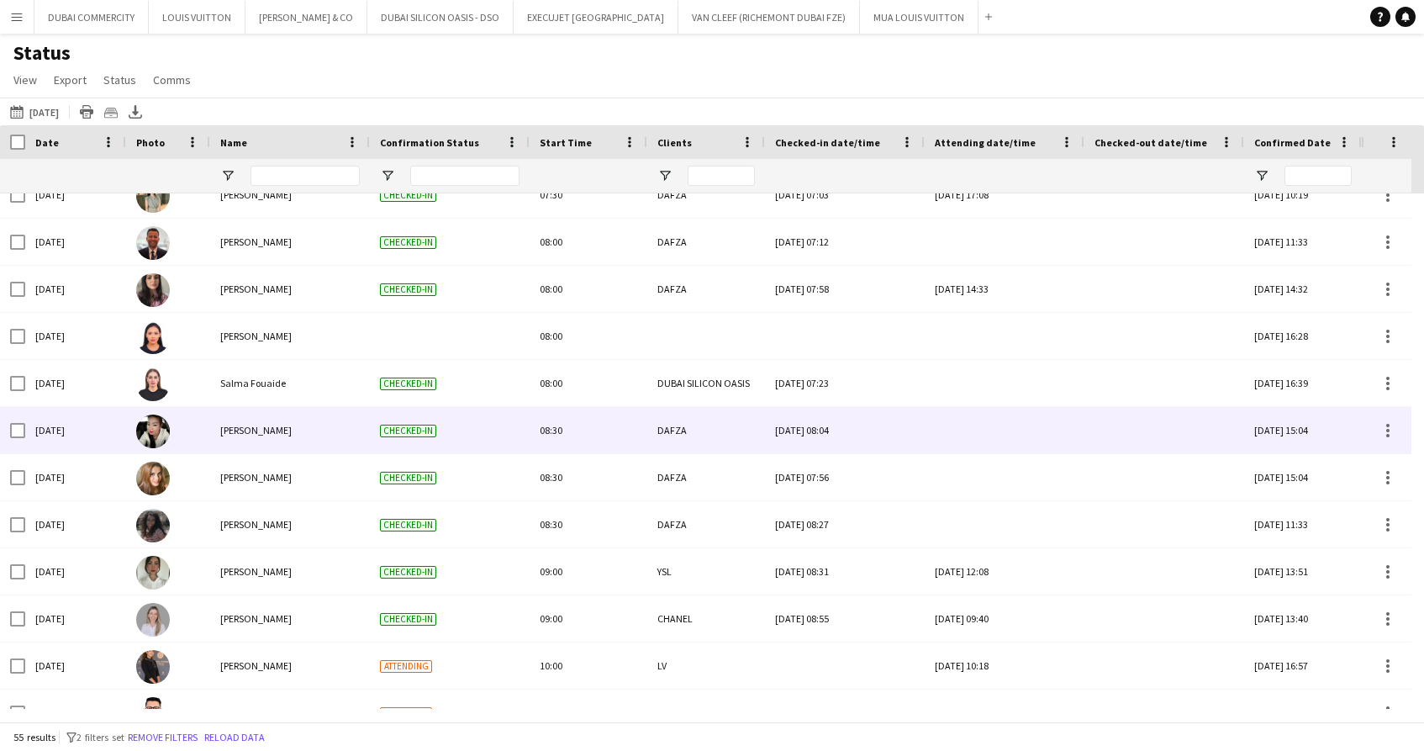
scroll to position [608, 0]
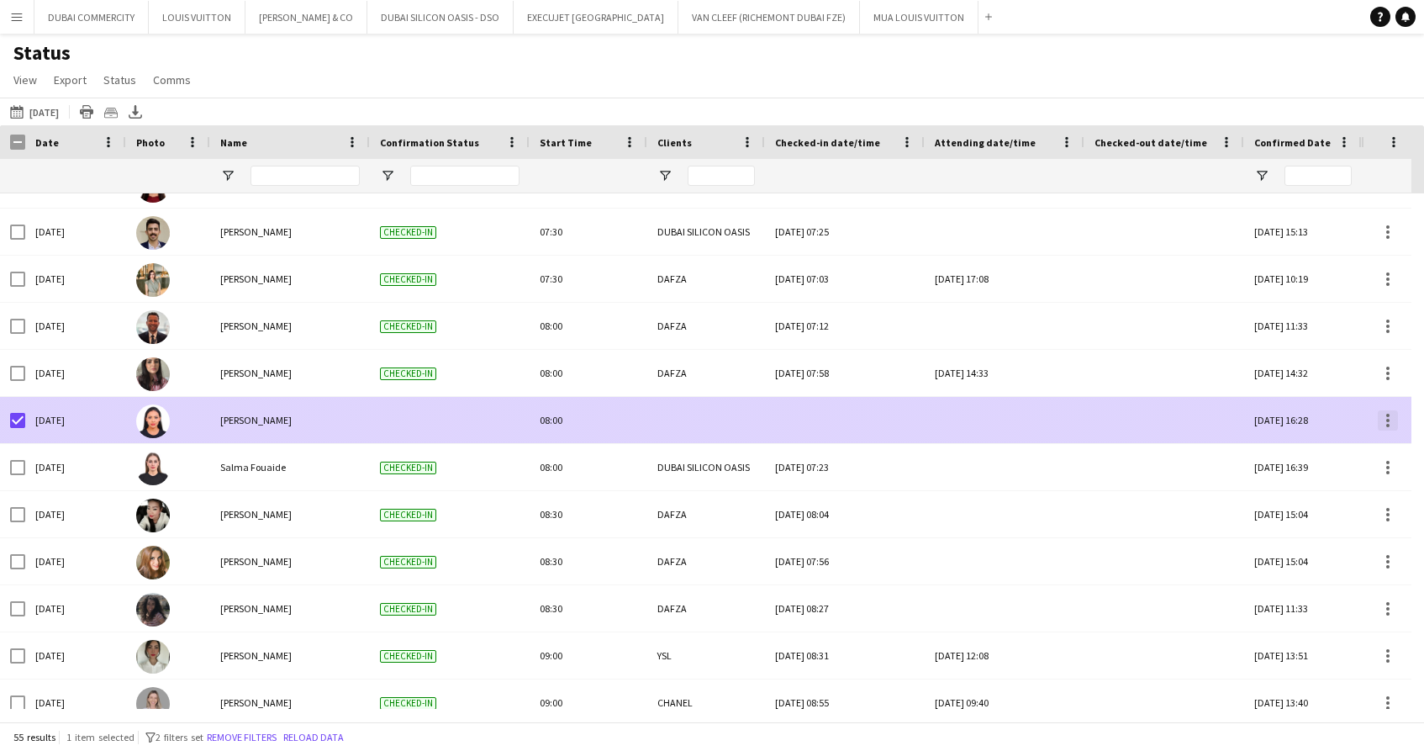
click at [1387, 423] on div at bounding box center [1388, 420] width 20 height 20
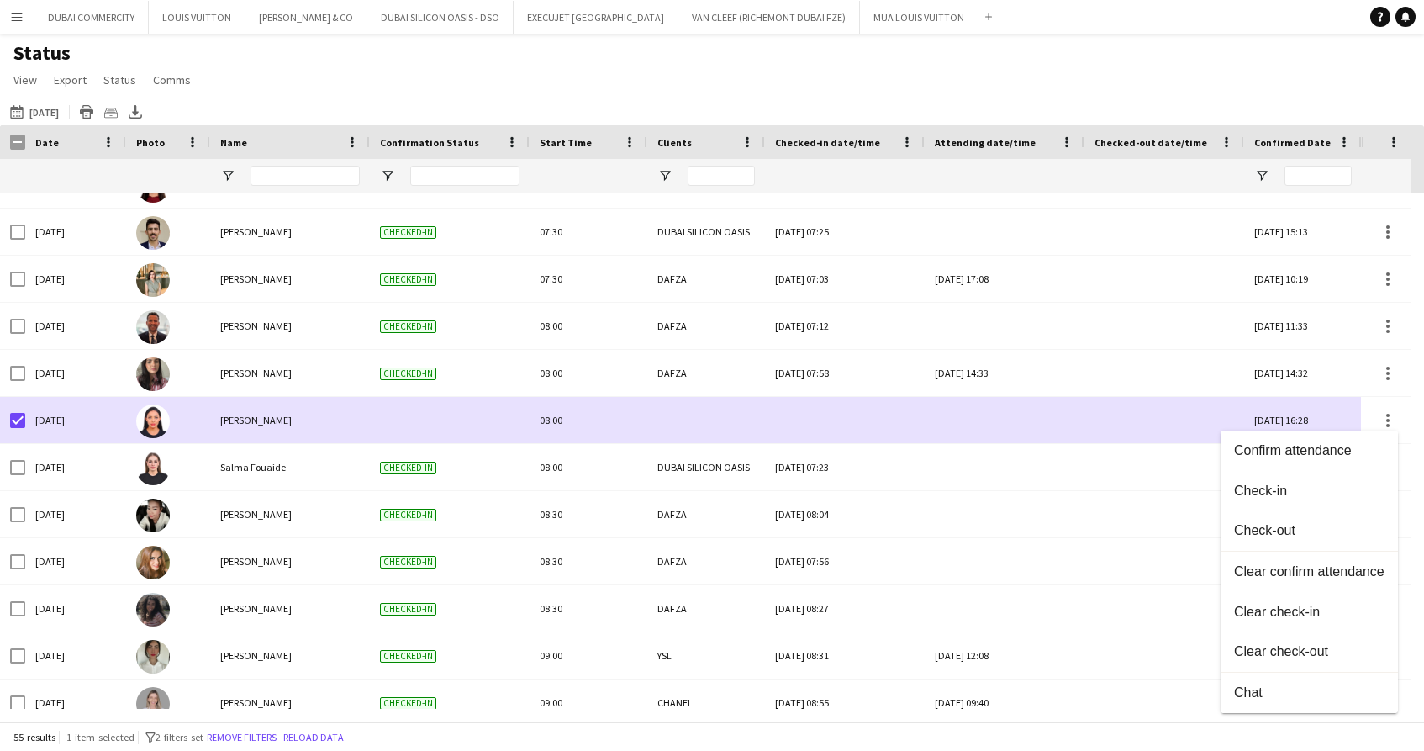
click at [10, 418] on div at bounding box center [712, 375] width 1424 height 751
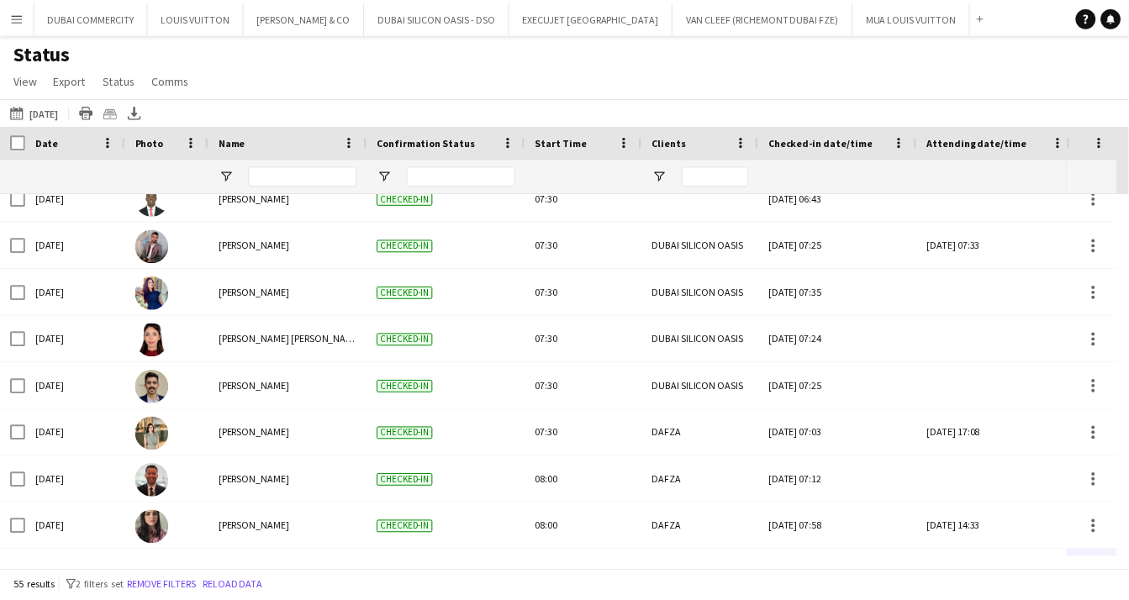
scroll to position [0, 0]
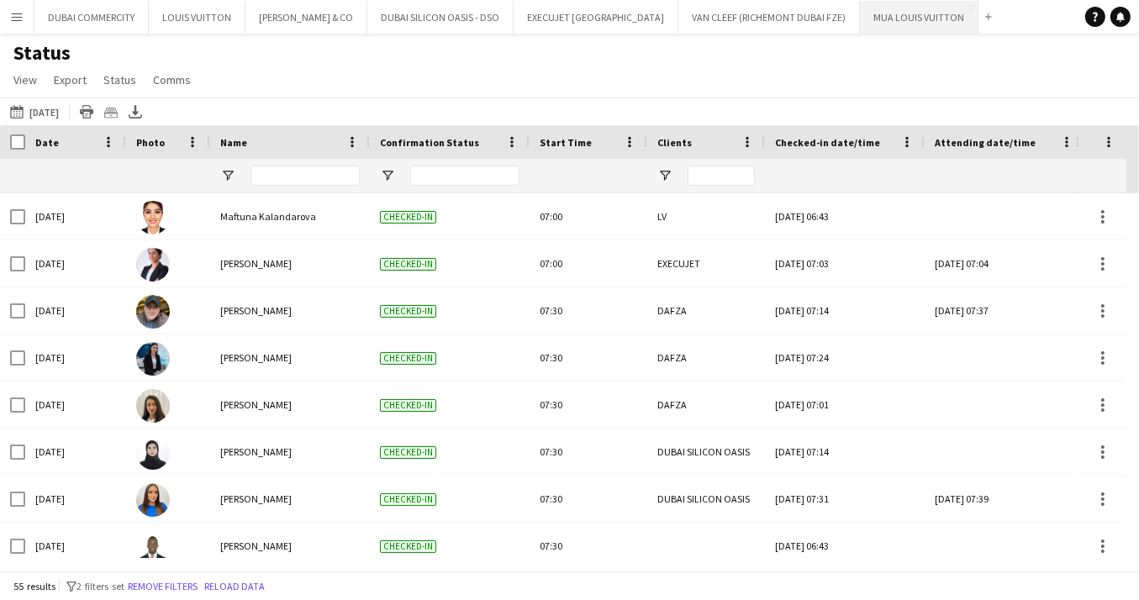
click at [860, 29] on button "MUA LOUIS VUITTON Close" at bounding box center [919, 17] width 119 height 33
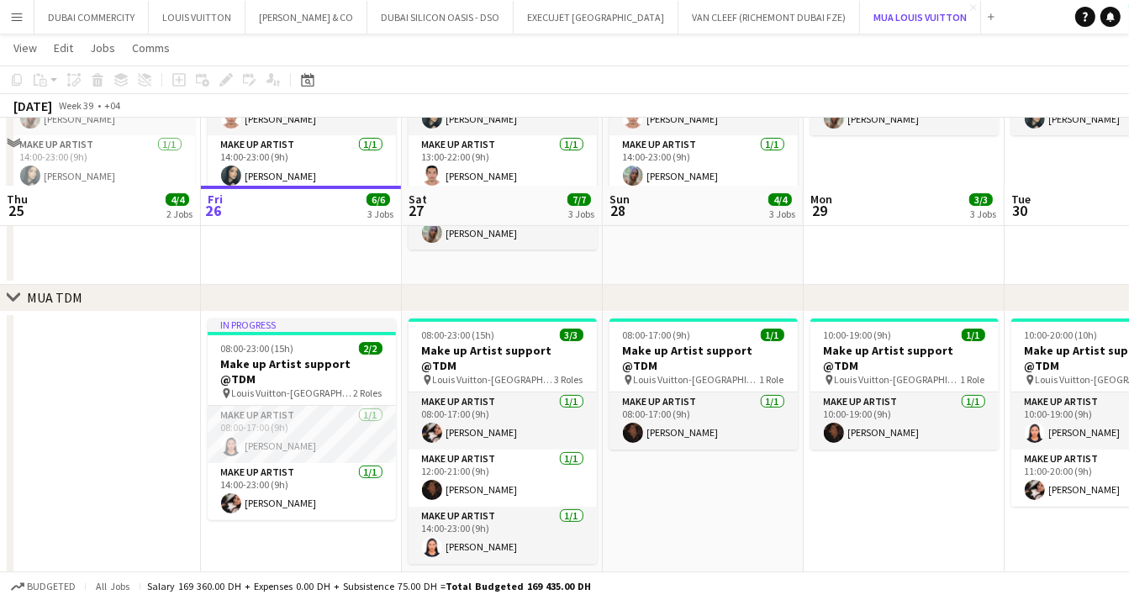
scroll to position [336, 0]
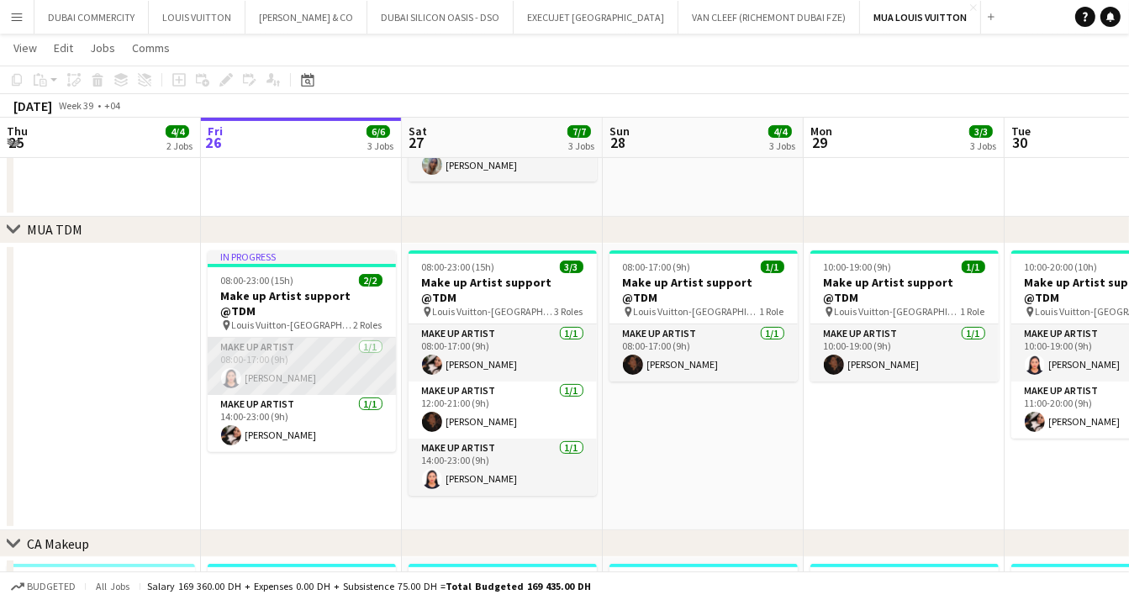
click at [322, 344] on app-card-role "Make up artist 1/1 08:00-17:00 (9h) Jacqueline Alves da Silva" at bounding box center [302, 366] width 188 height 57
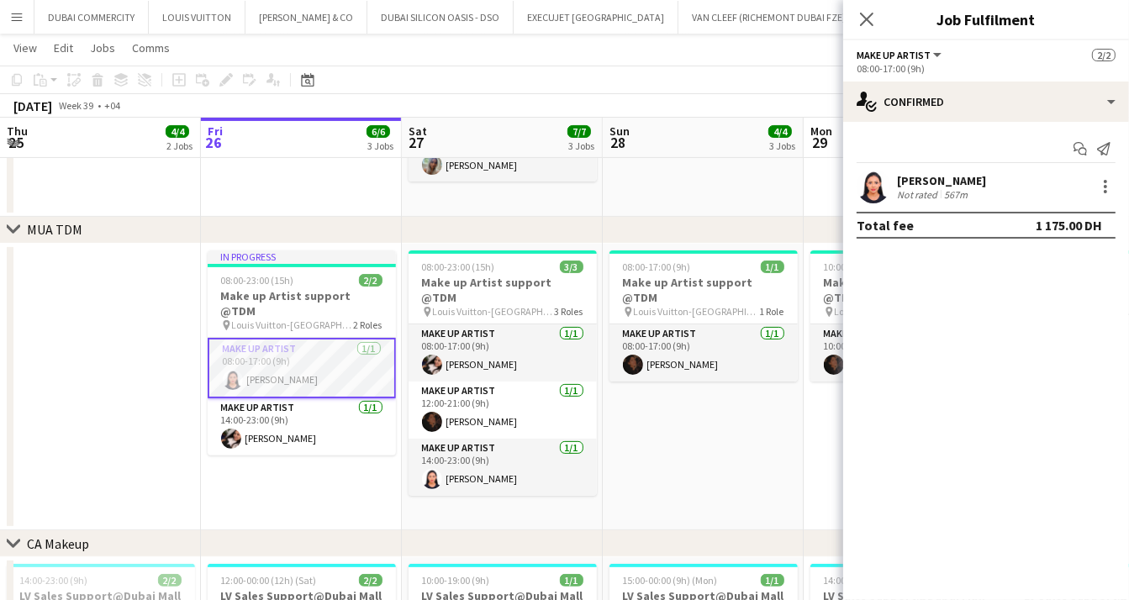
click at [318, 351] on app-card-role "Make up artist 1/1 08:00-17:00 (9h) Jacqueline Alves da Silva" at bounding box center [302, 368] width 188 height 61
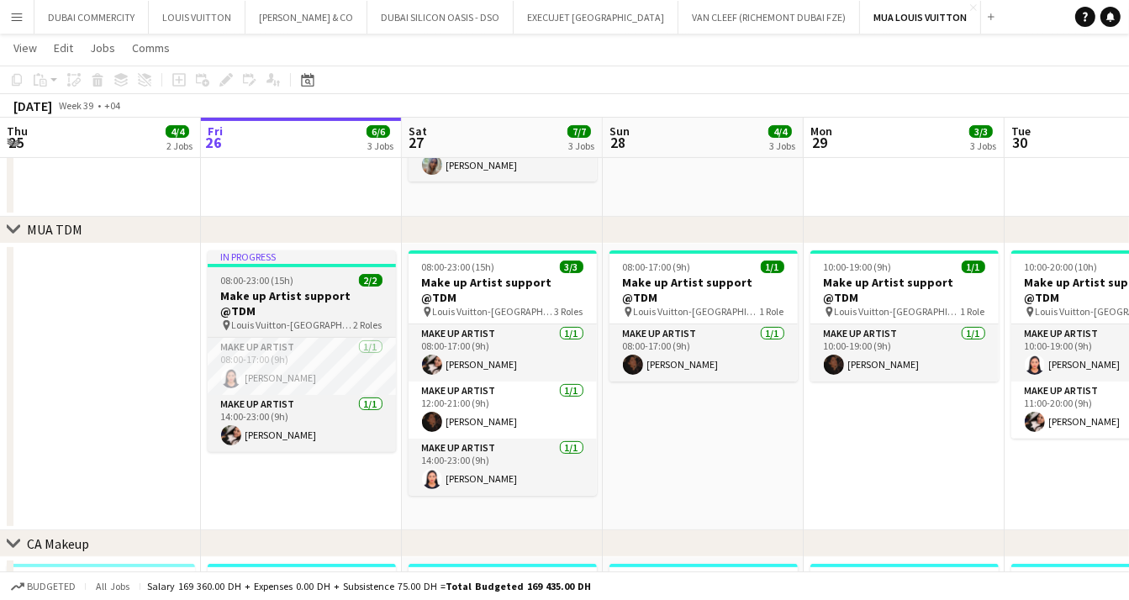
click at [298, 272] on app-job-card "In progress 08:00-23:00 (15h) 2/2 Make up Artist support @TDM pin Louis Vuitton…" at bounding box center [302, 351] width 188 height 202
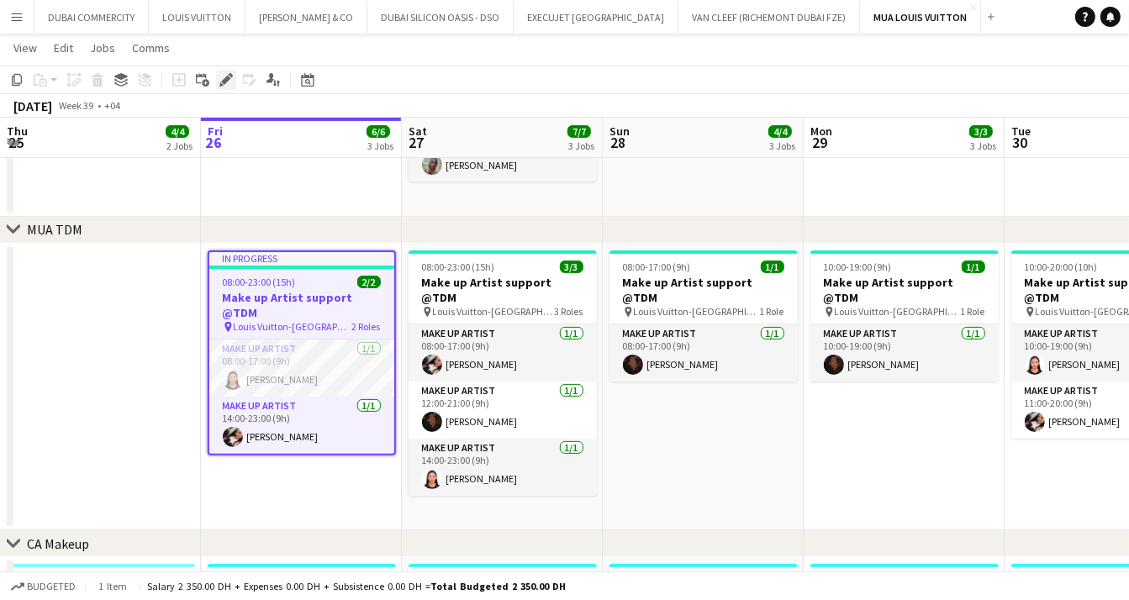
click at [220, 82] on icon "Edit" at bounding box center [225, 79] width 13 height 13
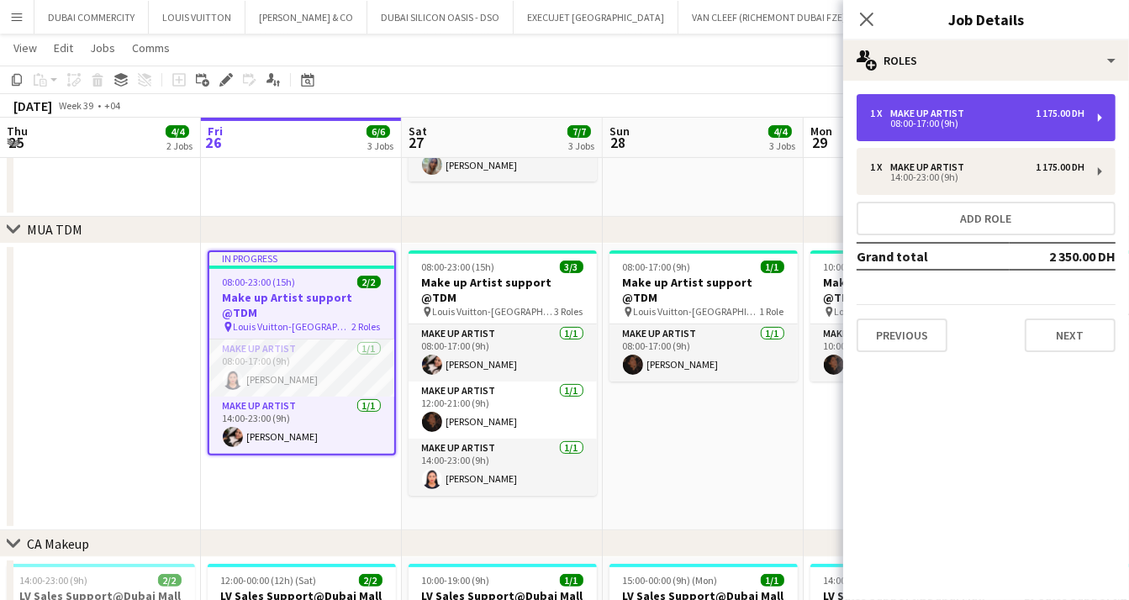
click at [1048, 113] on div "1 175.00 DH" at bounding box center [1060, 114] width 49 height 12
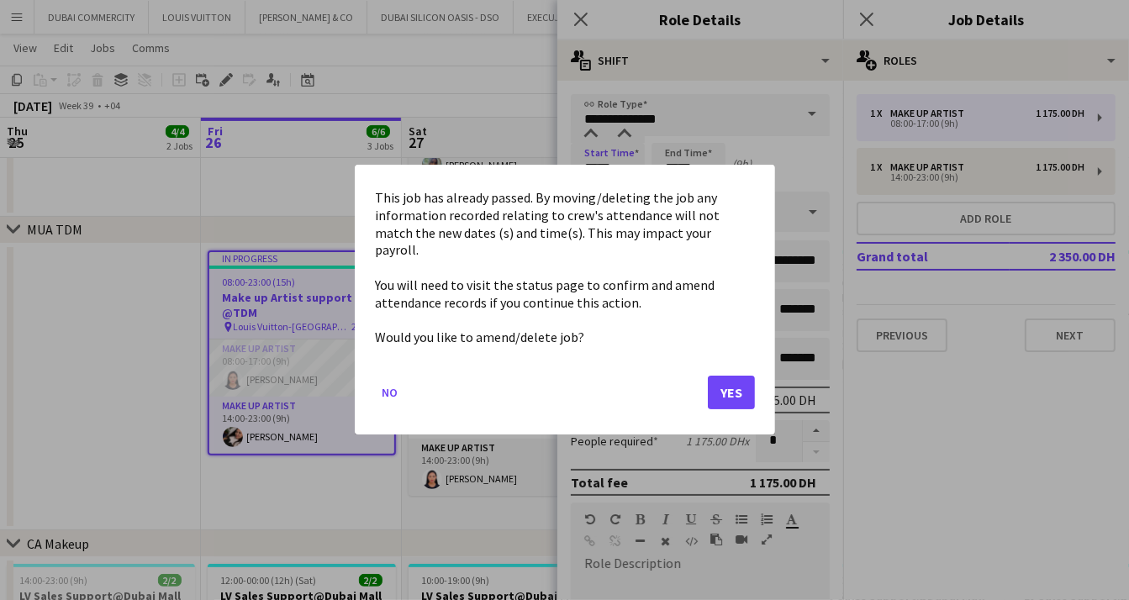
scroll to position [0, 0]
click at [628, 164] on body "Menu Boards Boards Boards All jobs Status Workforce Workforce My Workforce Recr…" at bounding box center [564, 240] width 1129 height 1152
click at [628, 164] on div at bounding box center [564, 300] width 1129 height 600
click at [731, 388] on button "Yes" at bounding box center [731, 394] width 47 height 34
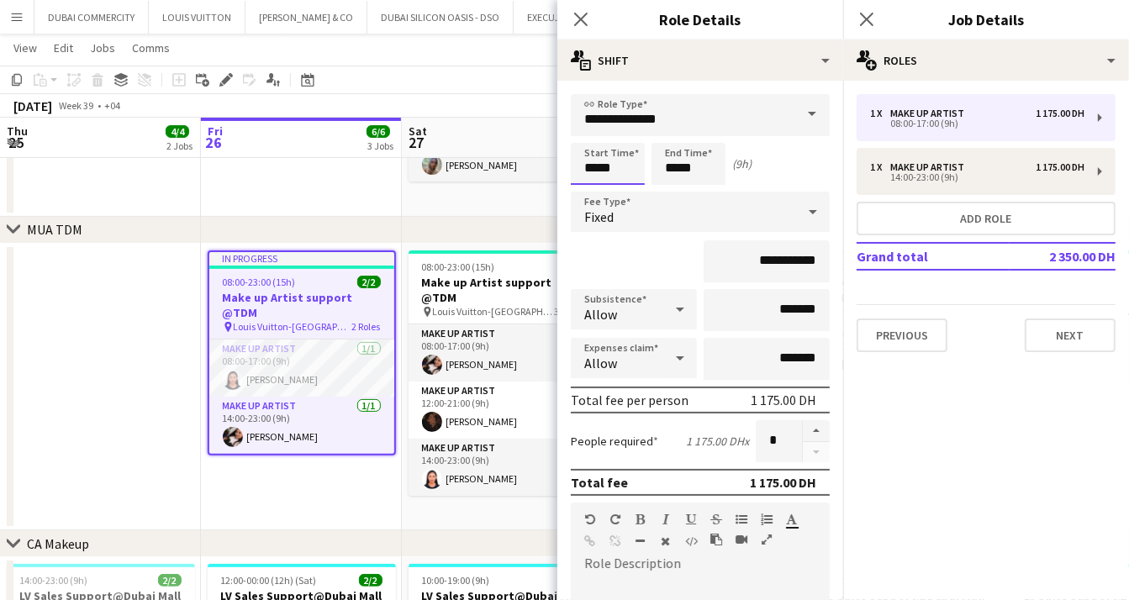
scroll to position [336, 0]
click at [630, 181] on input "*****" at bounding box center [608, 164] width 74 height 42
type input "*****"
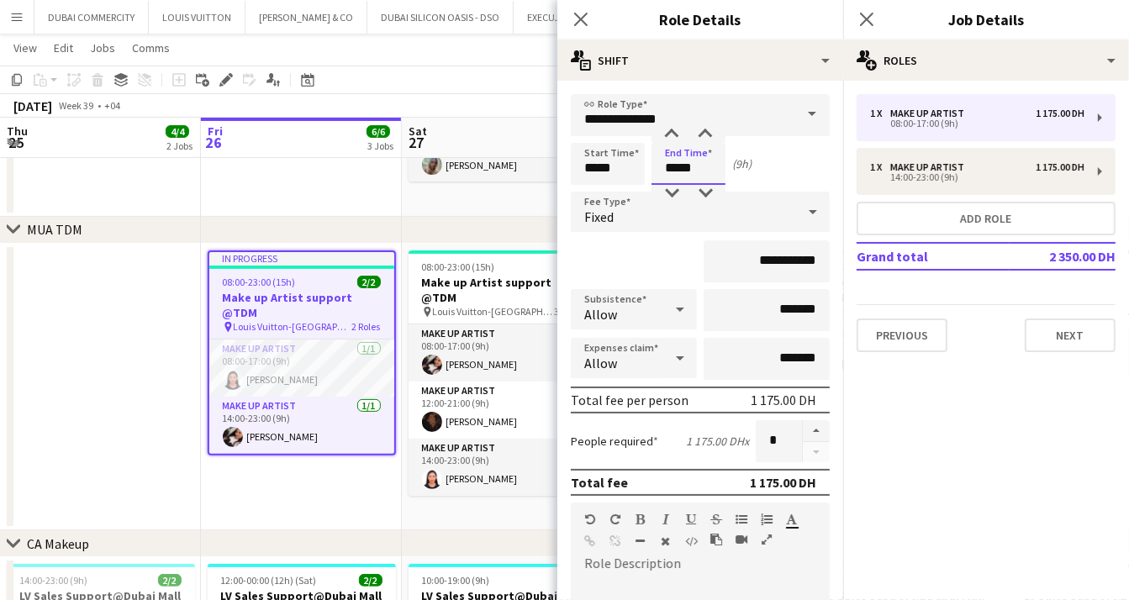
type input "*****"
click at [922, 414] on mat-expansion-panel "pencil3 General details 1 x Make up artist 1 175.00 DH 08:00-17:00 (9h) 1 x Mak…" at bounding box center [986, 340] width 286 height 519
click at [580, 18] on icon at bounding box center [580, 19] width 16 height 16
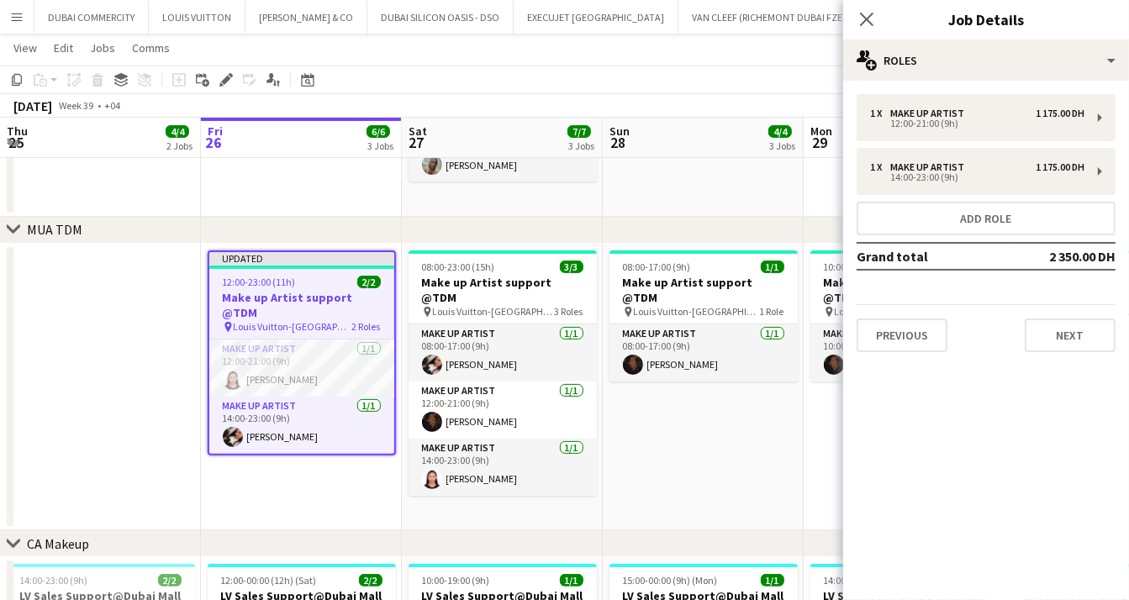
click at [308, 472] on app-date-cell "Updated 12:00-23:00 (11h) 2/2 Make up Artist support @TDM pin Louis Vuitton-Fas…" at bounding box center [301, 387] width 201 height 287
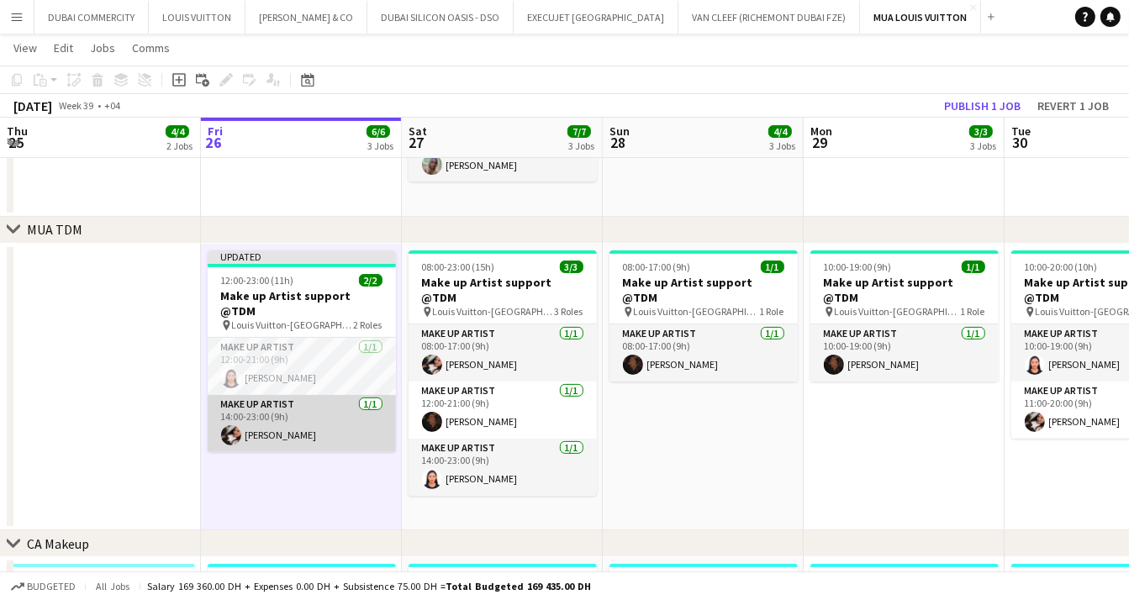
click at [287, 411] on app-card-role "Make up artist 1/1 14:00-23:00 (9h) Jee Naz" at bounding box center [302, 423] width 188 height 57
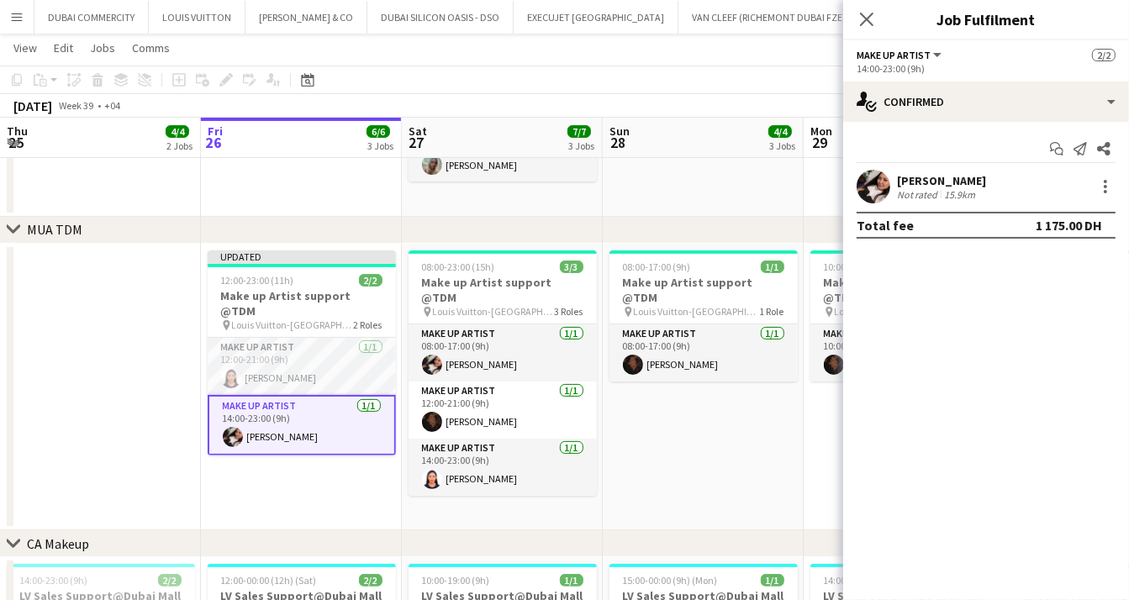
click at [276, 488] on app-date-cell "Updated 12:00-23:00 (11h) 2/2 Make up Artist support @TDM pin Louis Vuitton-Fas…" at bounding box center [301, 387] width 201 height 287
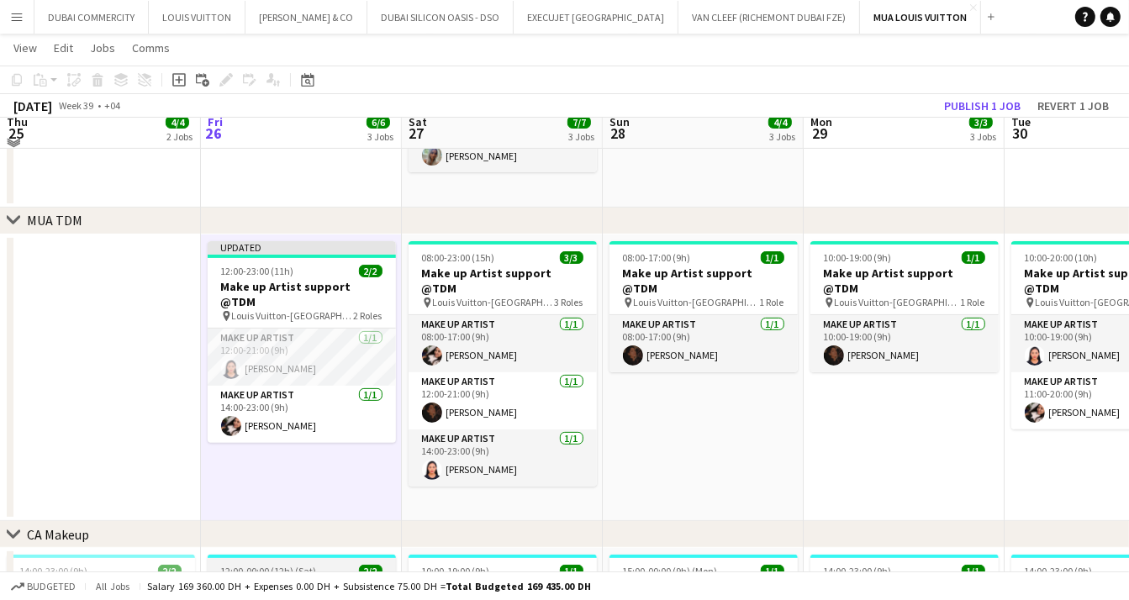
scroll to position [551, 0]
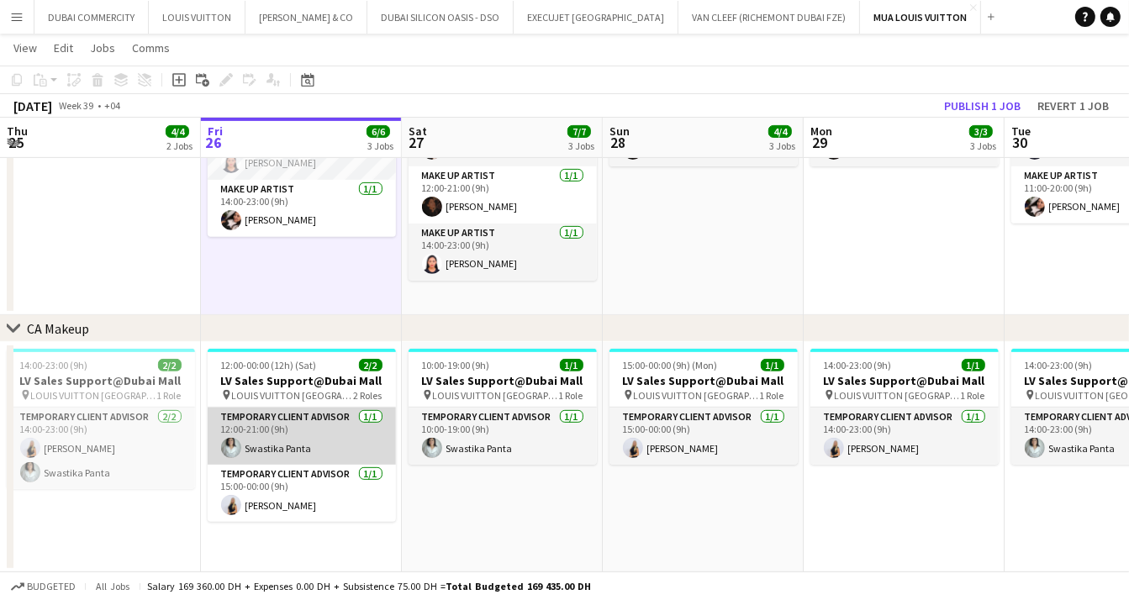
click at [277, 434] on app-card-role "Temporary Client Advisor 1/1 12:00-21:00 (9h) Swastika Panta" at bounding box center [302, 436] width 188 height 57
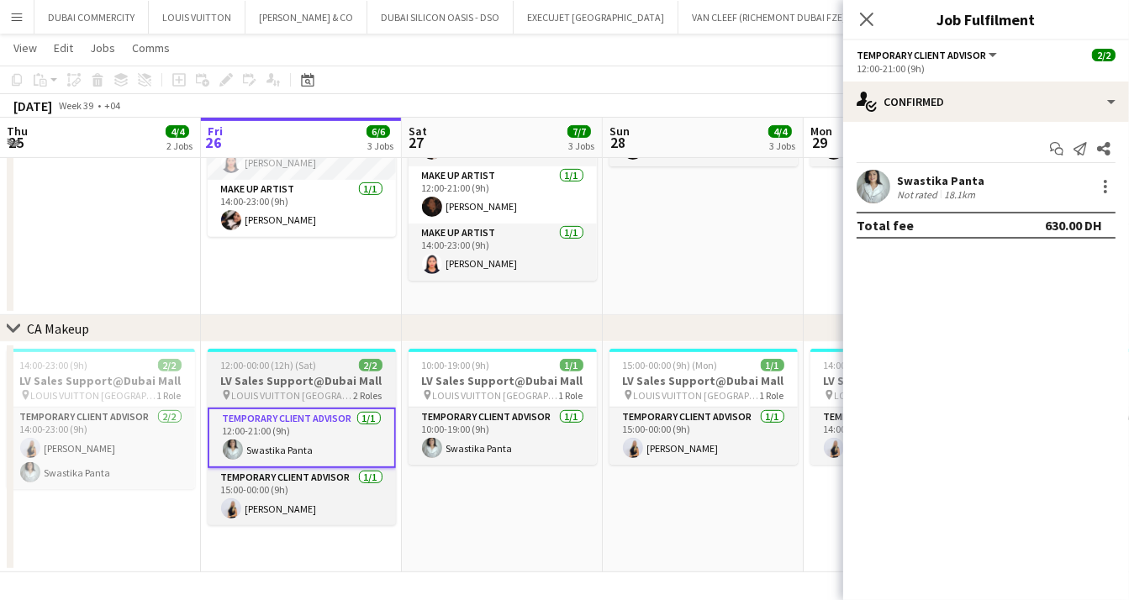
click at [303, 356] on app-job-card "12:00-00:00 (12h) (Sat) 2/2 LV Sales Support@Dubai Mall pin LOUIS VUITTON Dubai…" at bounding box center [302, 437] width 188 height 177
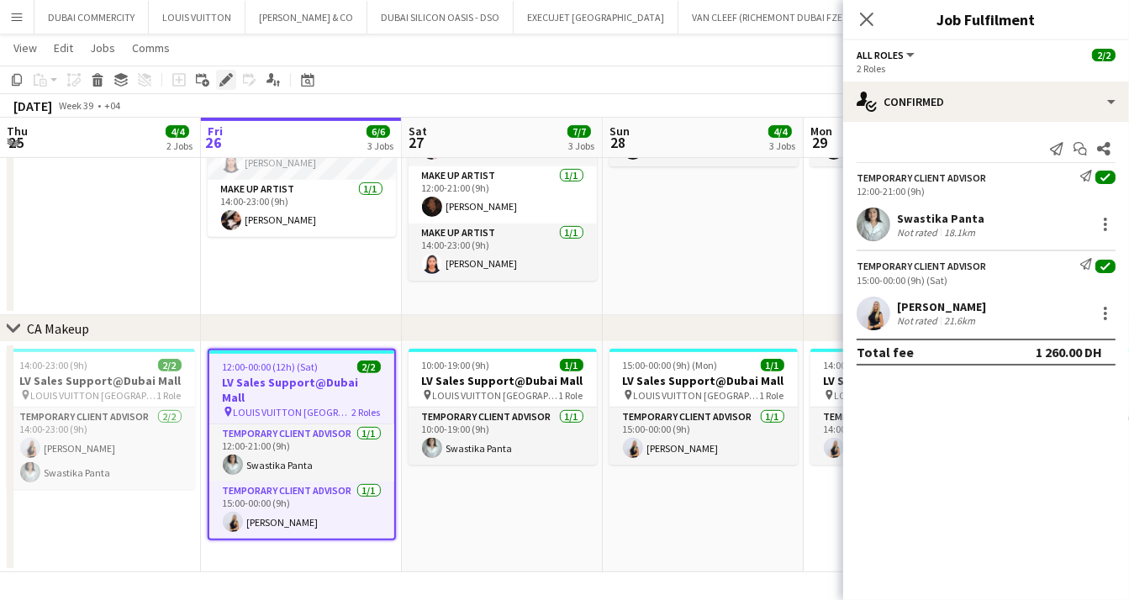
click at [222, 86] on icon at bounding box center [221, 84] width 4 height 4
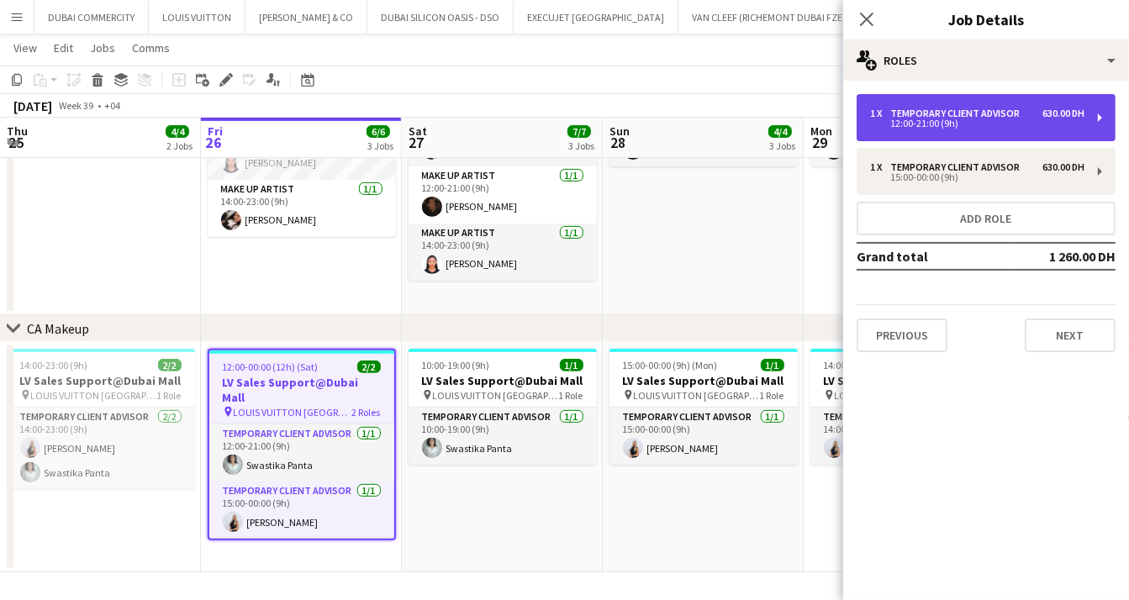
click at [969, 114] on div "Temporary Client Advisor" at bounding box center [958, 114] width 136 height 12
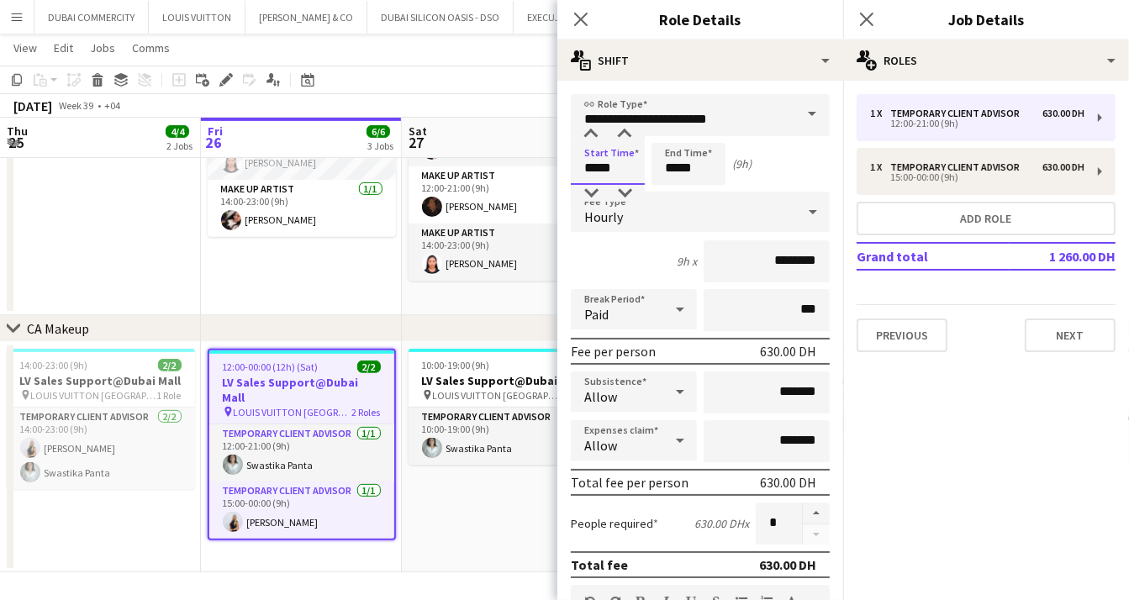
click at [628, 165] on input "*****" at bounding box center [608, 164] width 74 height 42
click at [628, 166] on input "*****" at bounding box center [608, 164] width 74 height 42
type input "*****"
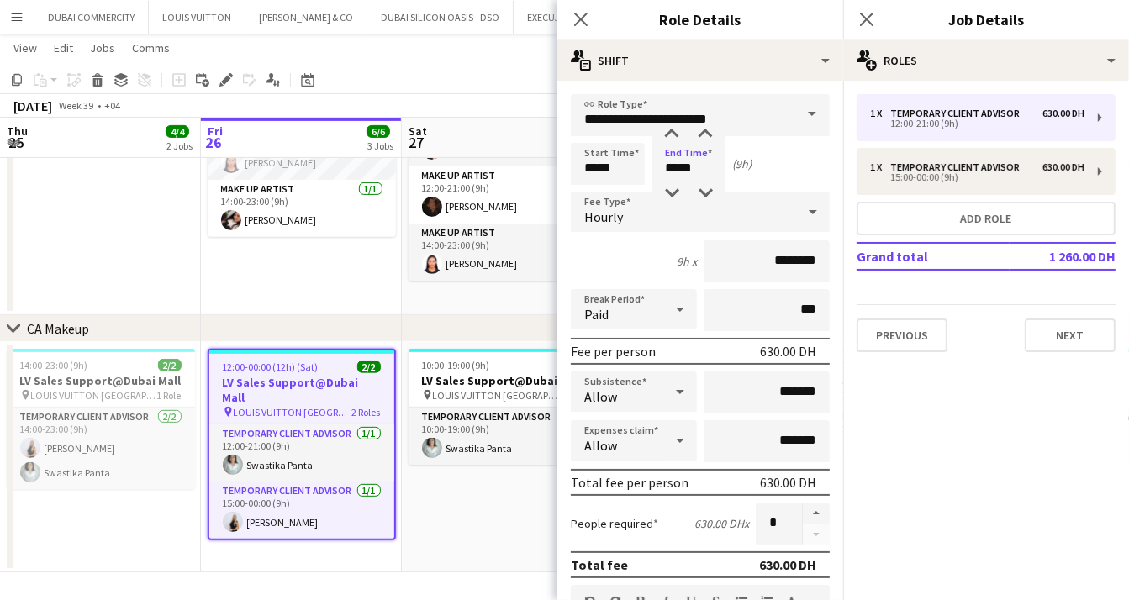
click at [505, 293] on app-date-cell "08:00-23:00 (15h) 3/3 Make up Artist support @TDM pin Louis Vuitton-Fashion Ave…" at bounding box center [502, 172] width 201 height 287
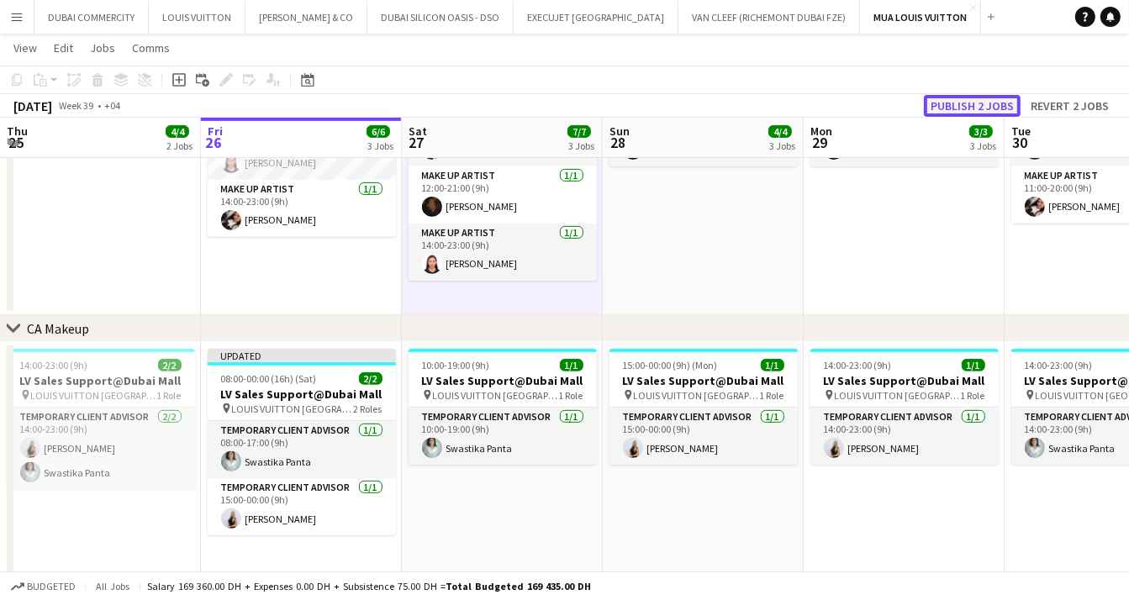
click at [976, 103] on button "Publish 2 jobs" at bounding box center [972, 106] width 97 height 22
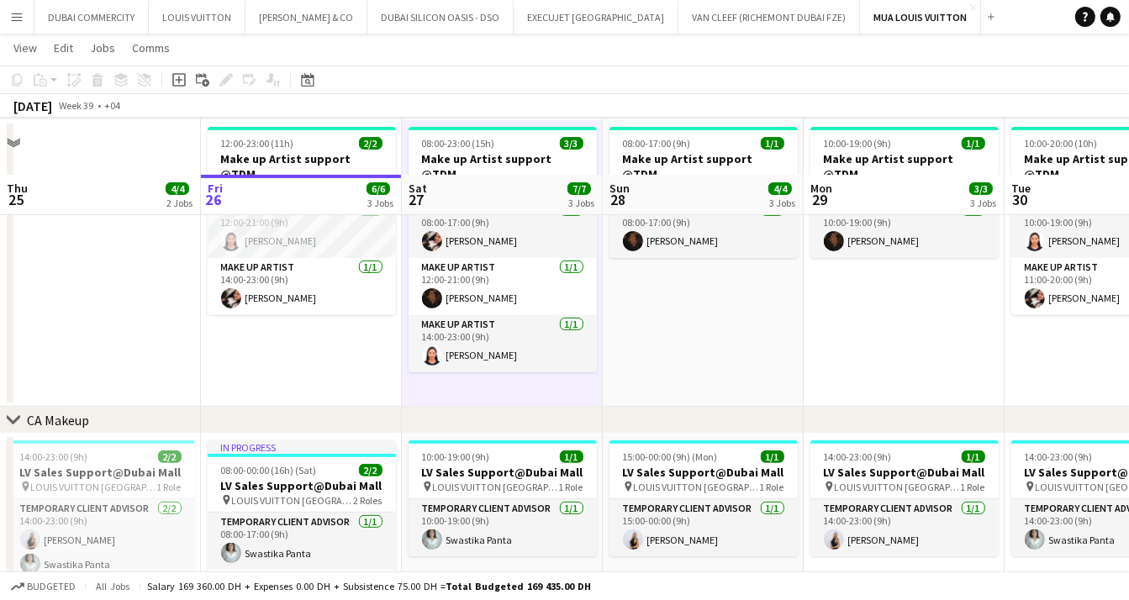
scroll to position [406, 0]
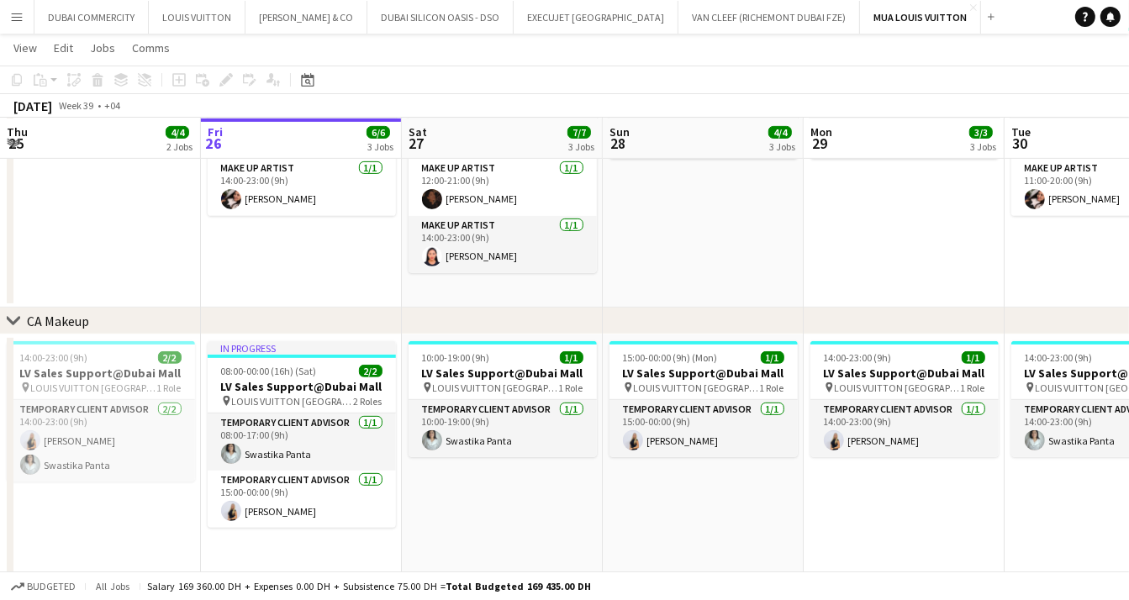
scroll to position [560, 0]
click at [24, 19] on button "Menu" at bounding box center [17, 17] width 34 height 34
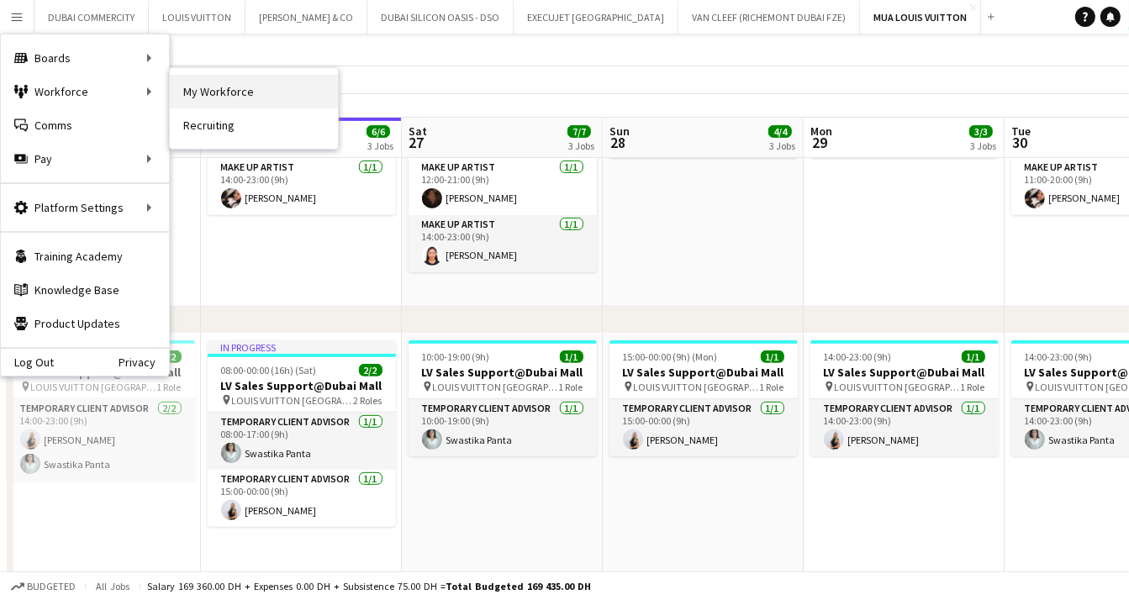
click at [206, 97] on link "My Workforce" at bounding box center [254, 92] width 168 height 34
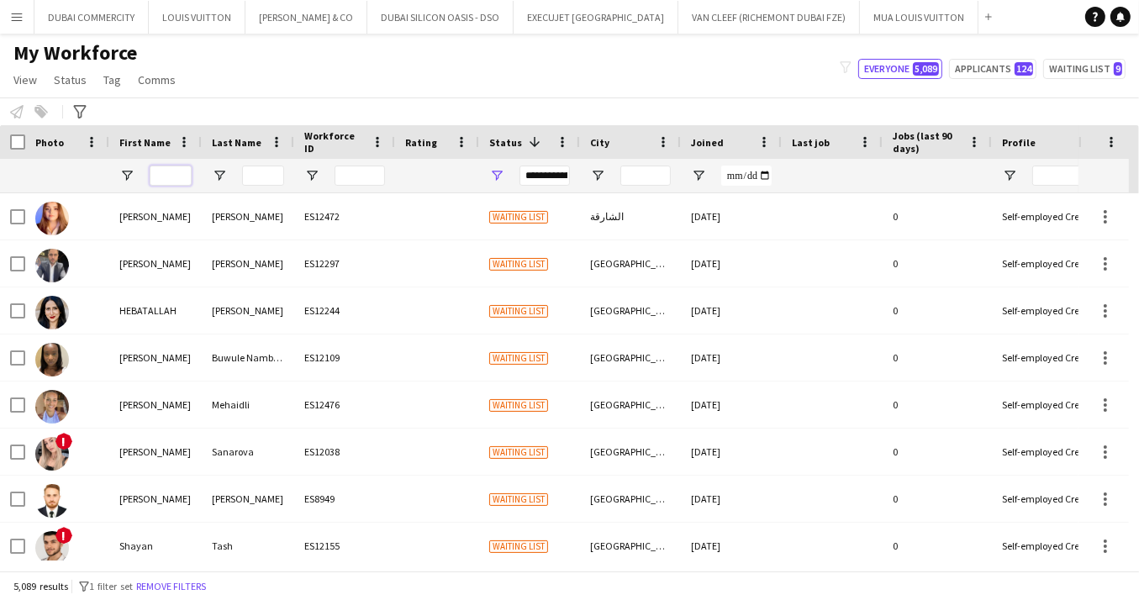
click at [154, 180] on input "First Name Filter Input" at bounding box center [171, 176] width 42 height 20
type input "******"
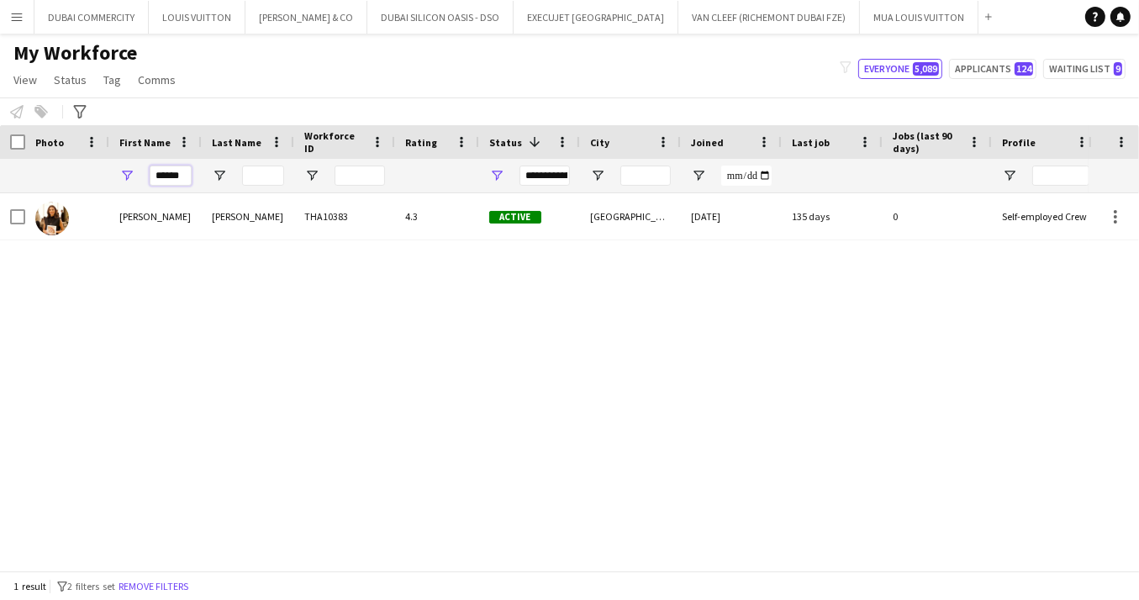
click at [176, 178] on input "******" at bounding box center [171, 176] width 42 height 20
click at [176, 177] on input "******" at bounding box center [171, 176] width 42 height 20
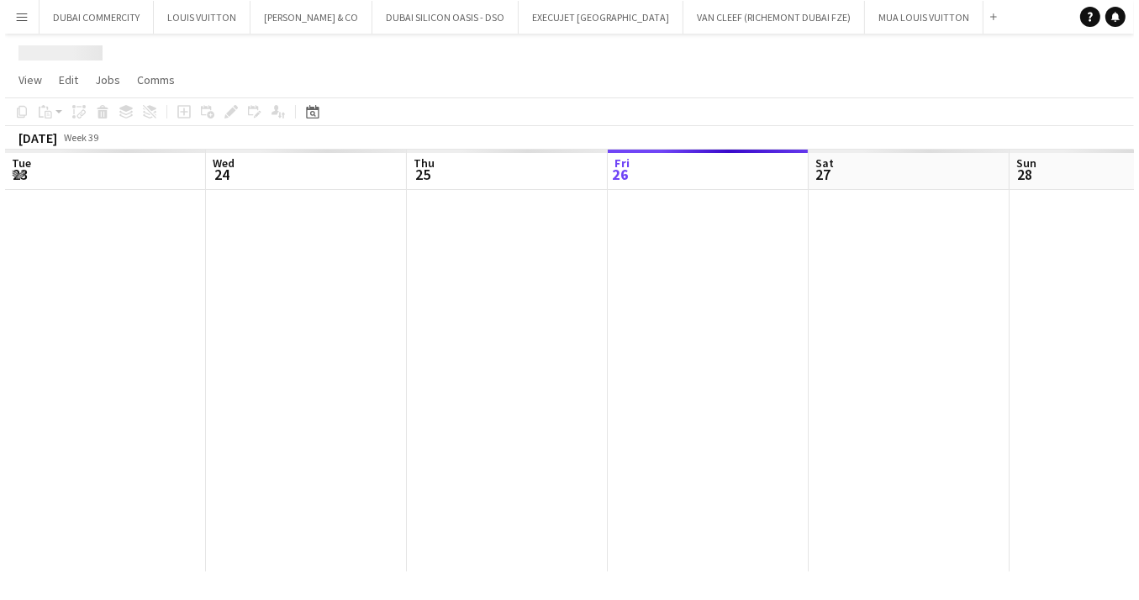
scroll to position [0, 402]
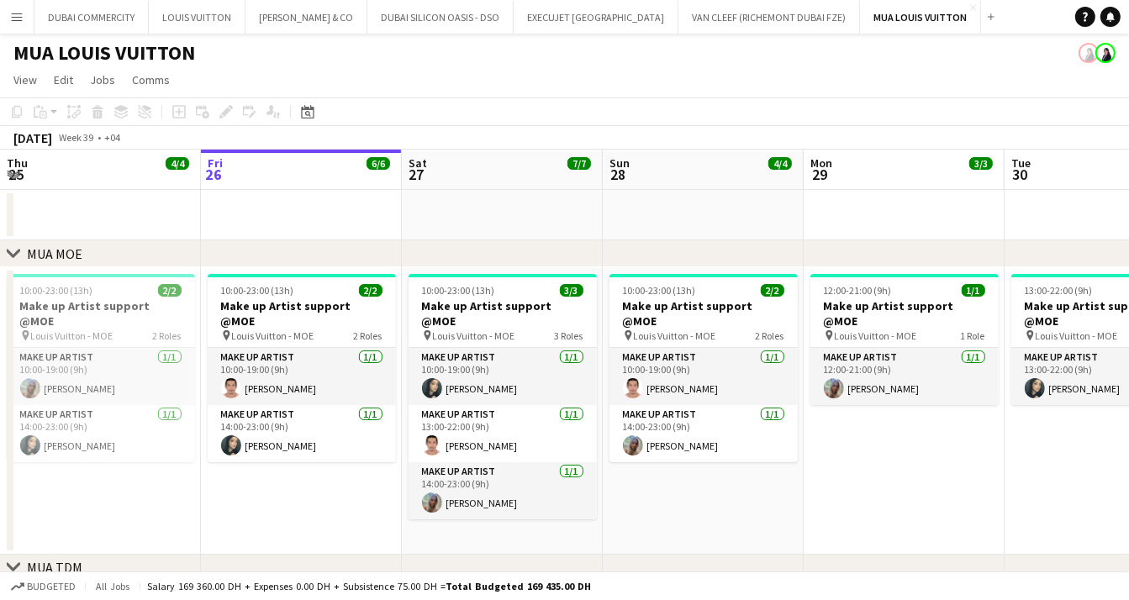
click at [24, 15] on button "Menu" at bounding box center [17, 17] width 34 height 34
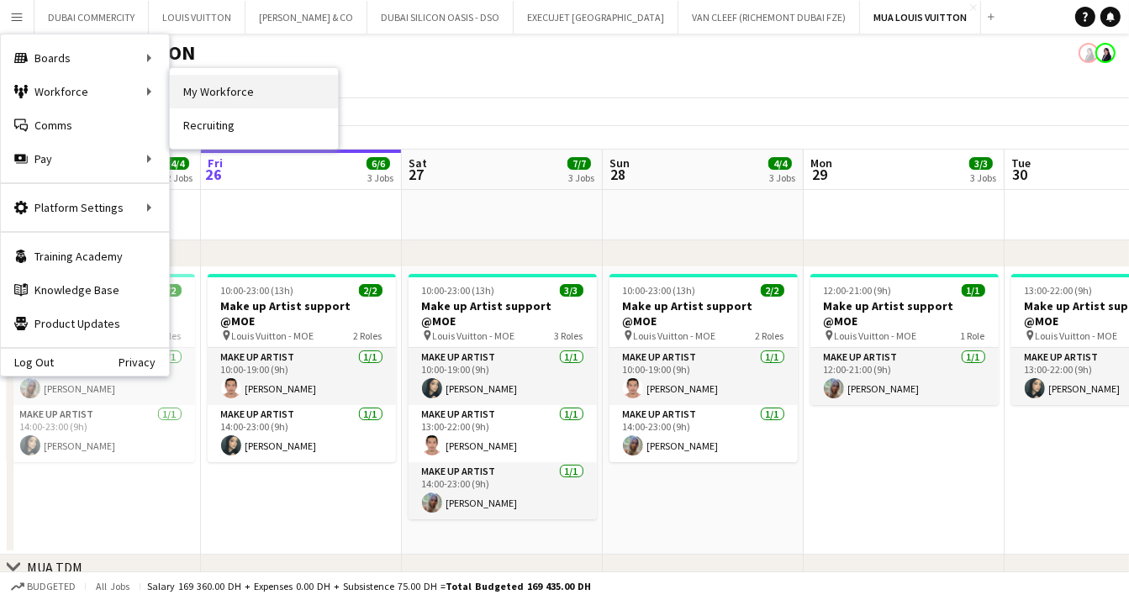
click at [209, 89] on link "My Workforce" at bounding box center [254, 92] width 168 height 34
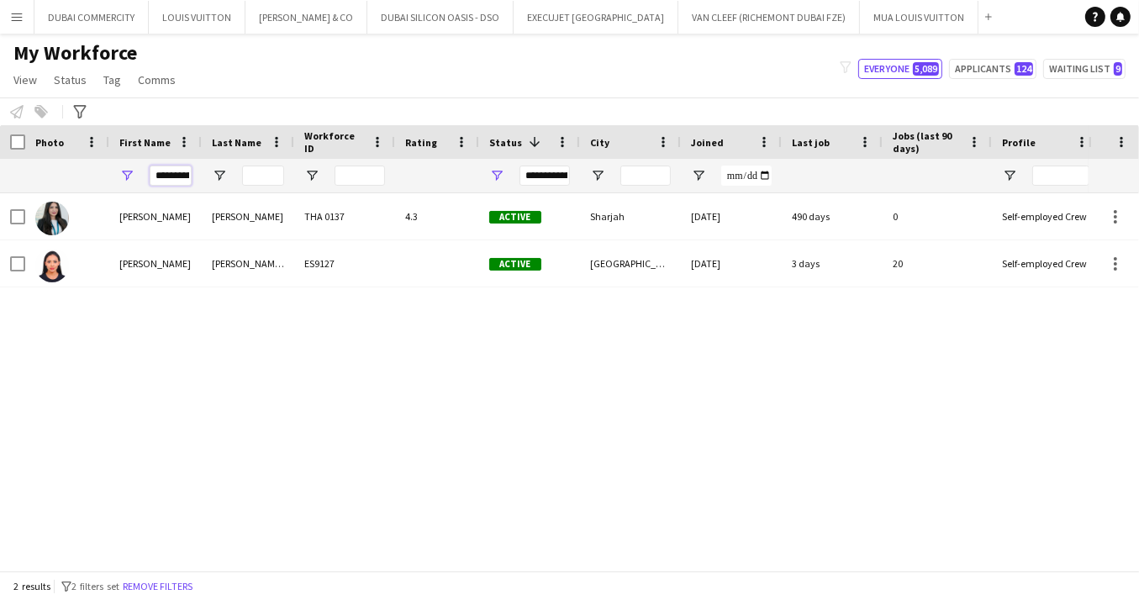
click at [181, 184] on input "**********" at bounding box center [171, 176] width 42 height 20
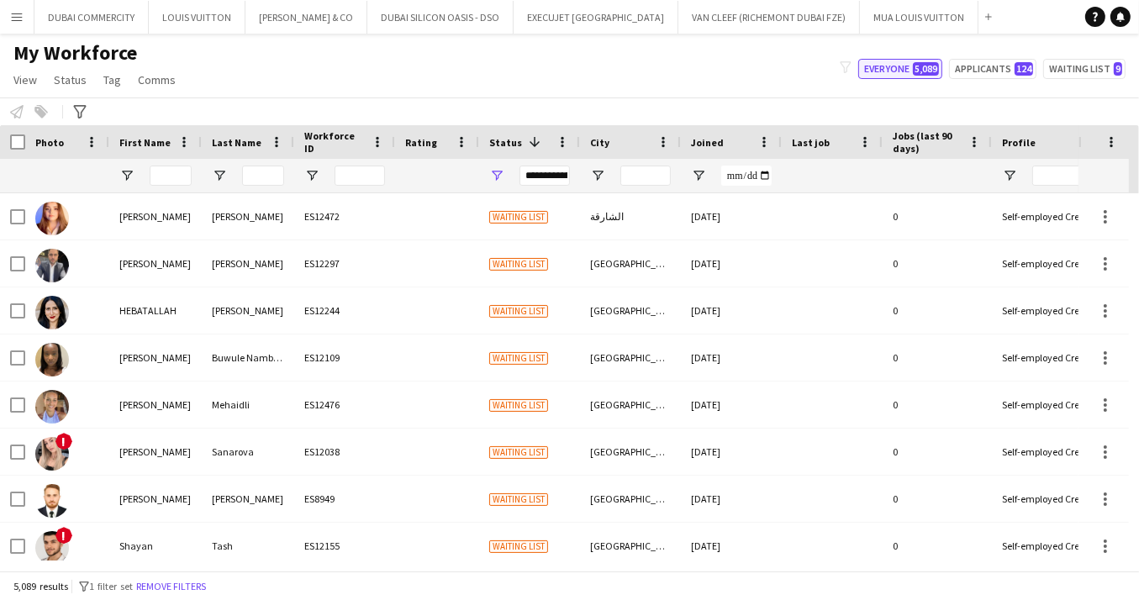
click at [879, 68] on button "Everyone 5,089" at bounding box center [900, 69] width 84 height 20
click at [36, 66] on app-page-menu "View Views Default view New view Update view Delete view Edit name Customise vi…" at bounding box center [96, 82] width 192 height 32
click at [15, 13] on app-icon "Menu" at bounding box center [16, 16] width 13 height 13
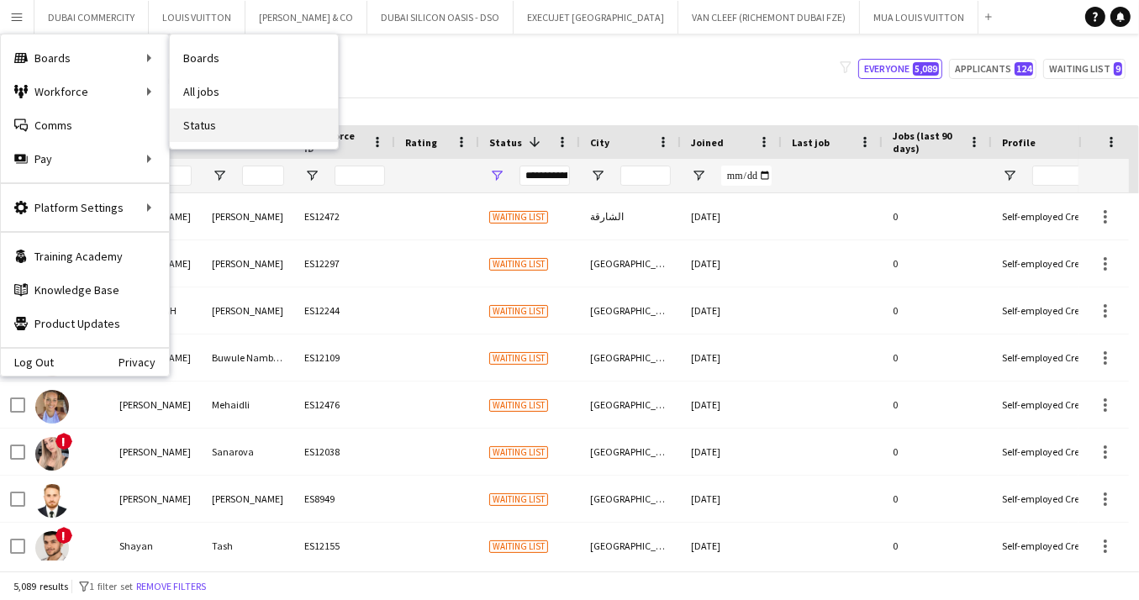
click at [203, 126] on link "Status" at bounding box center [254, 125] width 168 height 34
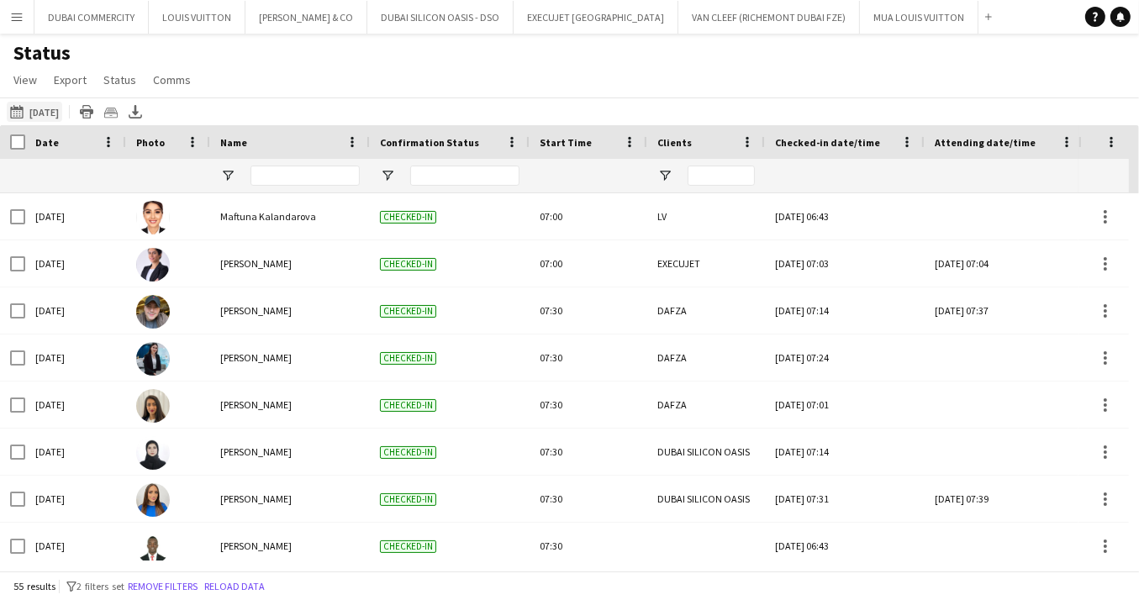
click at [45, 109] on button "[DATE] to [DATE] [DATE]" at bounding box center [34, 112] width 55 height 20
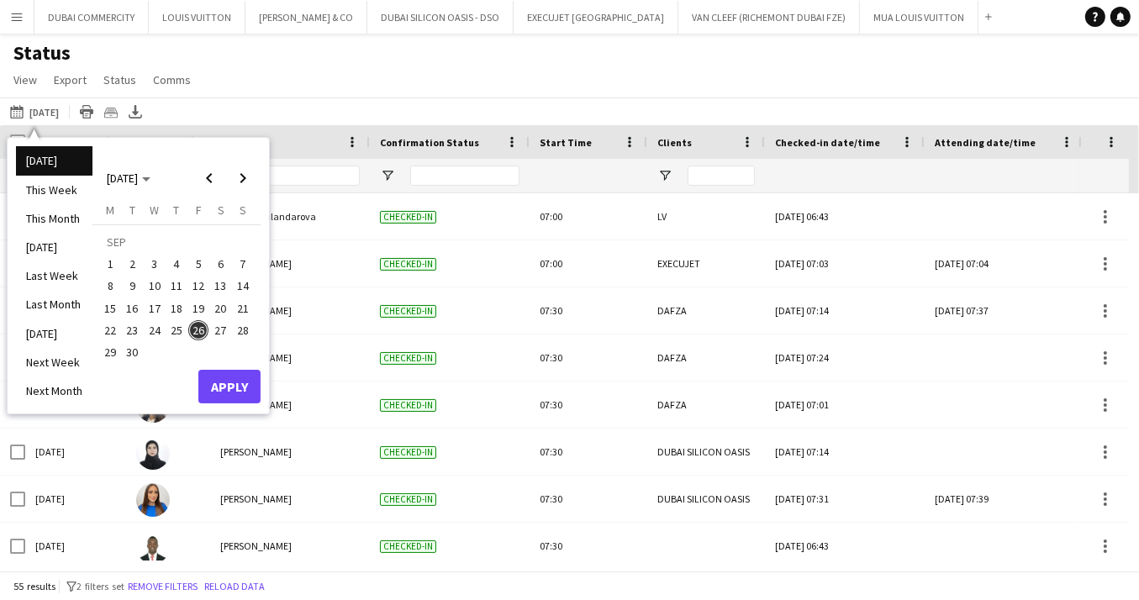
click at [200, 333] on span "26" at bounding box center [198, 330] width 20 height 20
click at [218, 387] on button "Apply" at bounding box center [229, 387] width 62 height 34
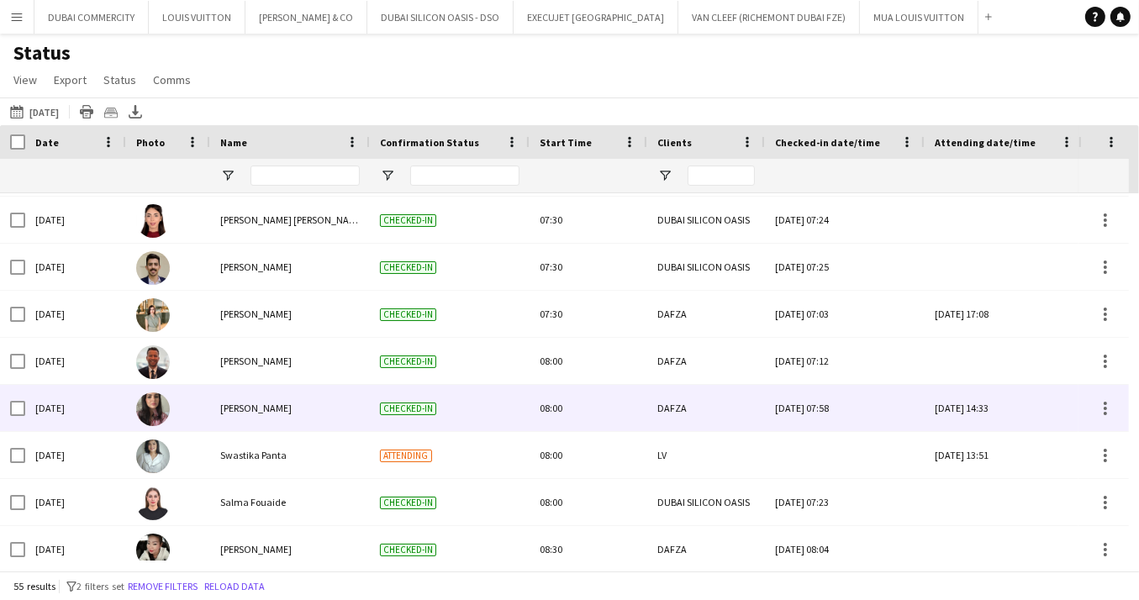
scroll to position [474, 0]
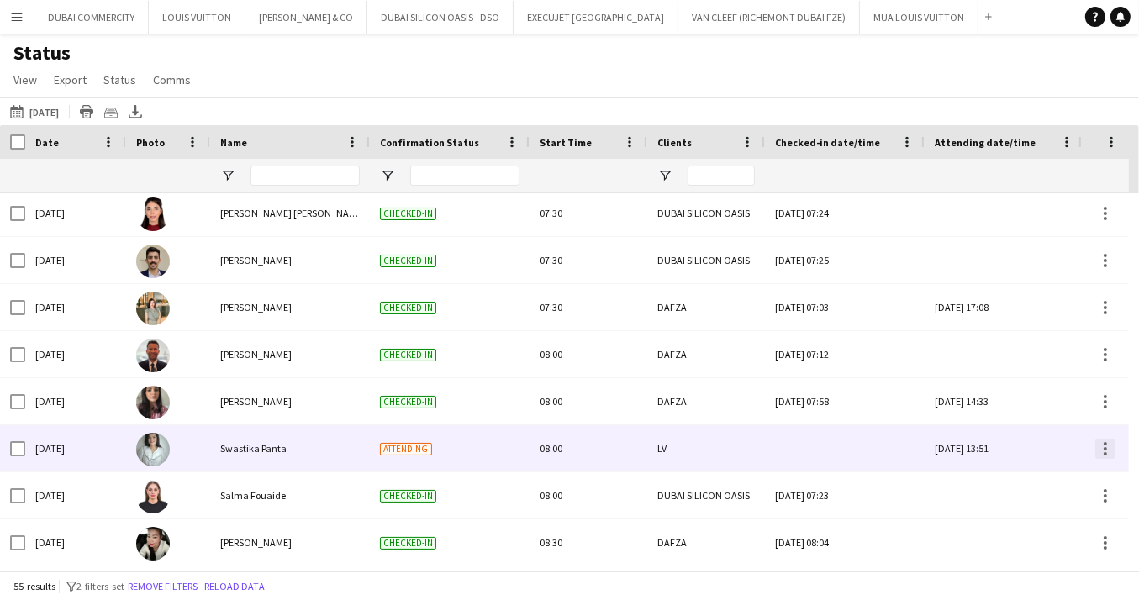
click at [1107, 447] on div at bounding box center [1105, 449] width 20 height 20
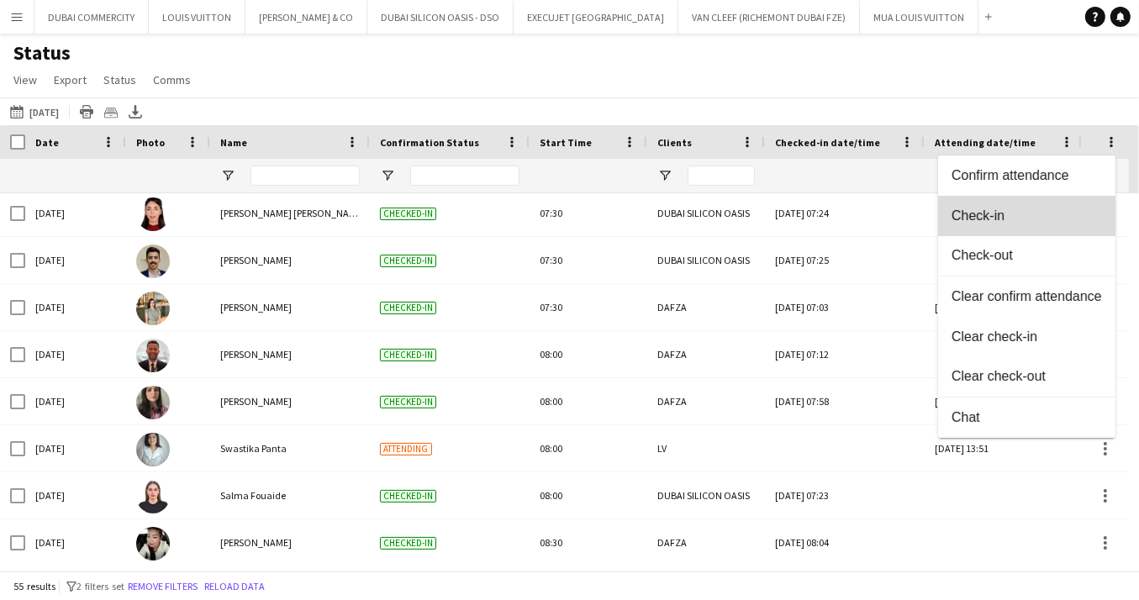
click at [1003, 215] on span "Check-in" at bounding box center [1026, 215] width 150 height 15
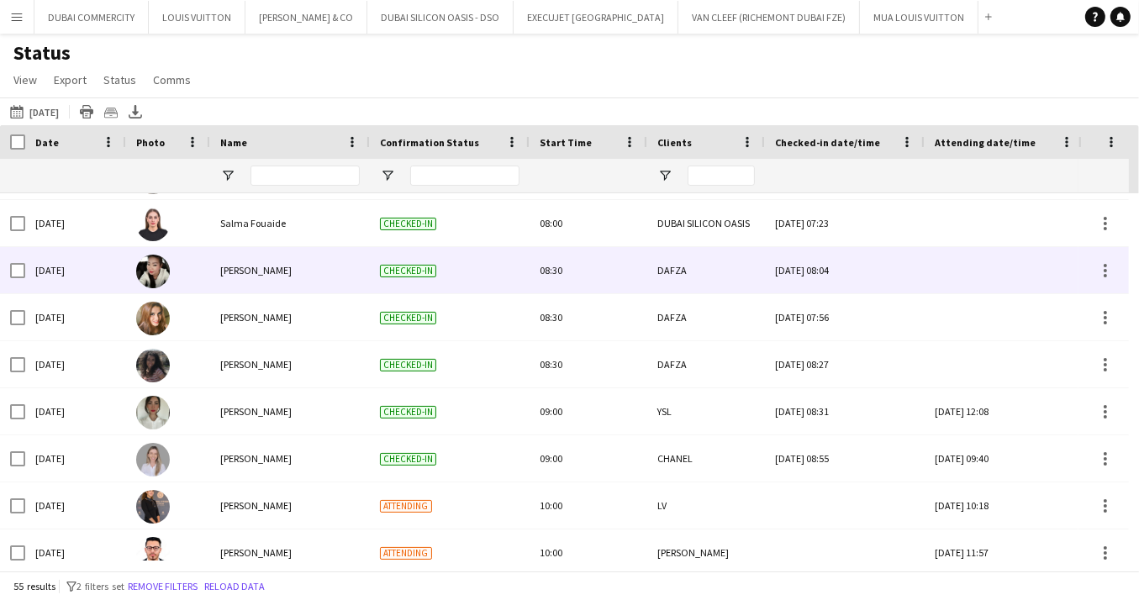
scroll to position [782, 0]
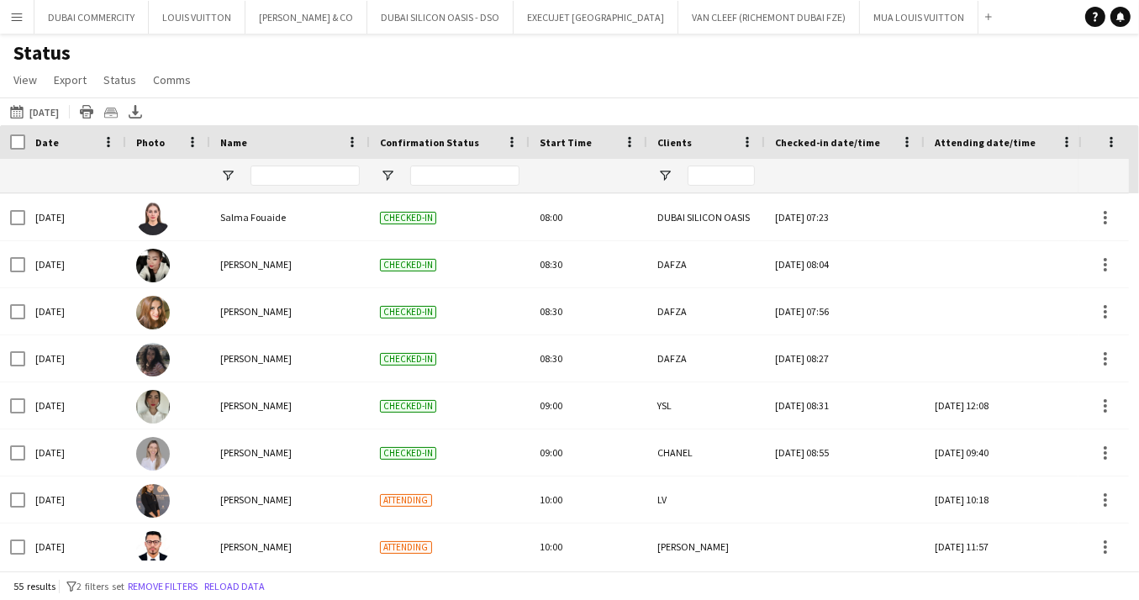
scroll to position [767, 0]
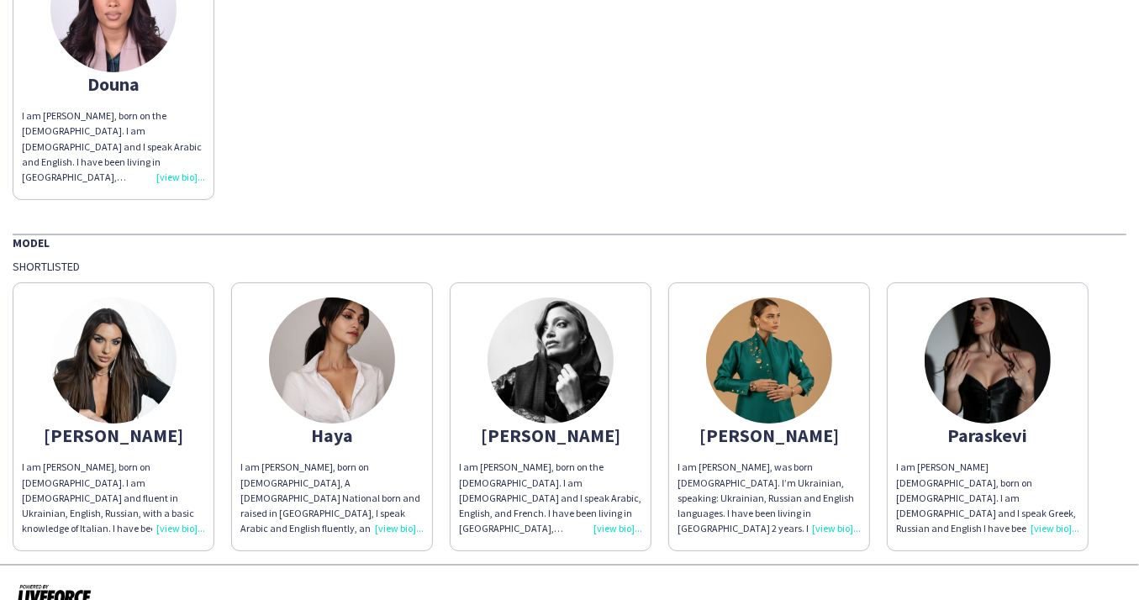
scroll to position [227, 0]
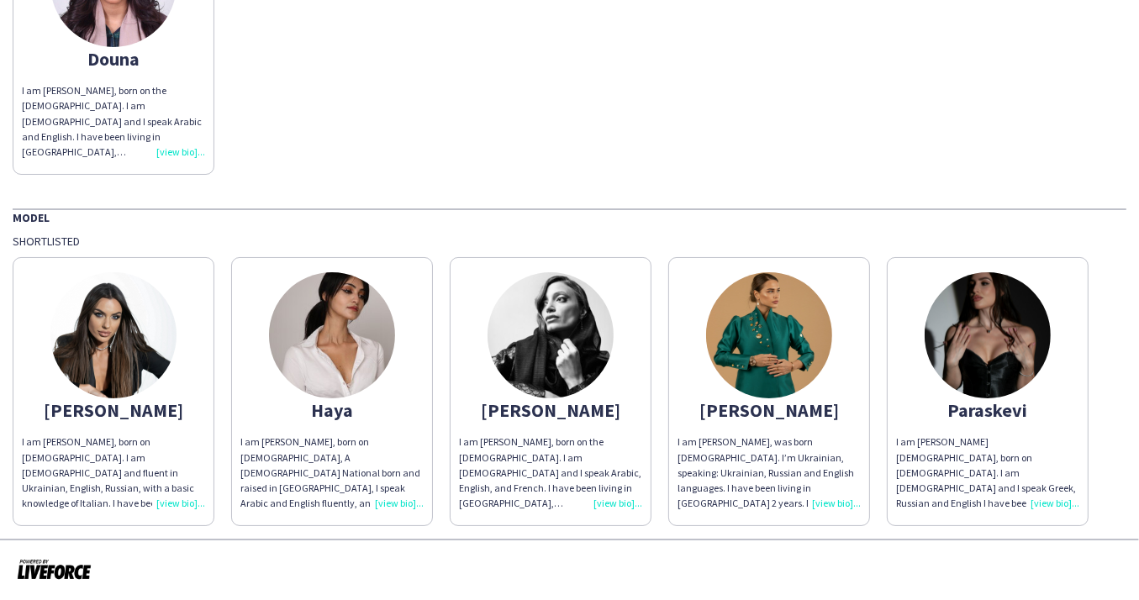
click at [335, 335] on img at bounding box center [332, 335] width 126 height 126
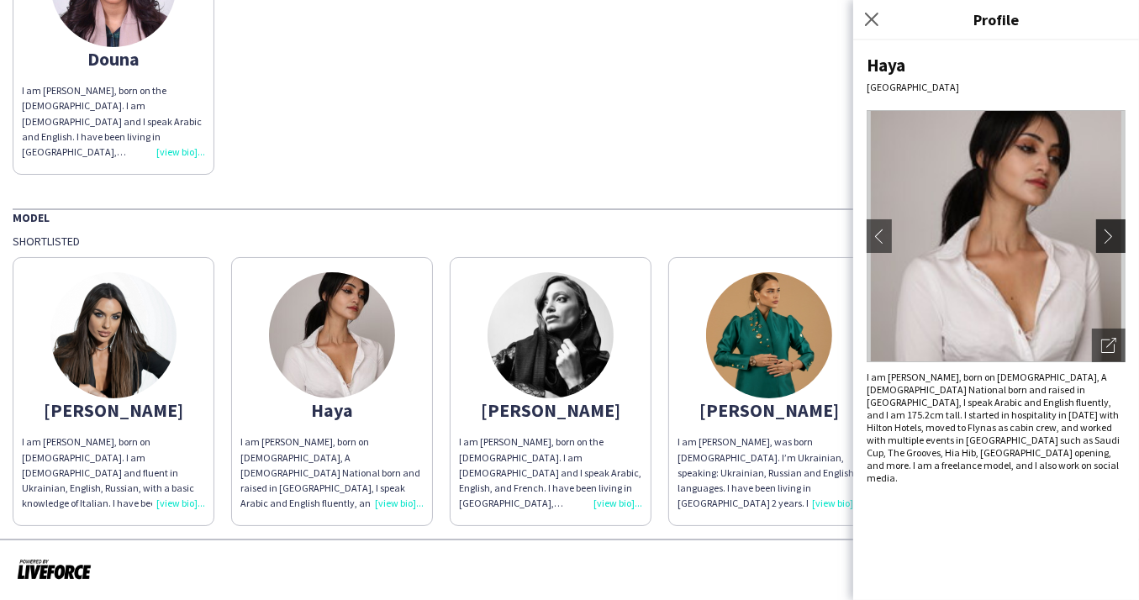
click at [1107, 233] on app-icon "chevron-right" at bounding box center [1113, 236] width 24 height 15
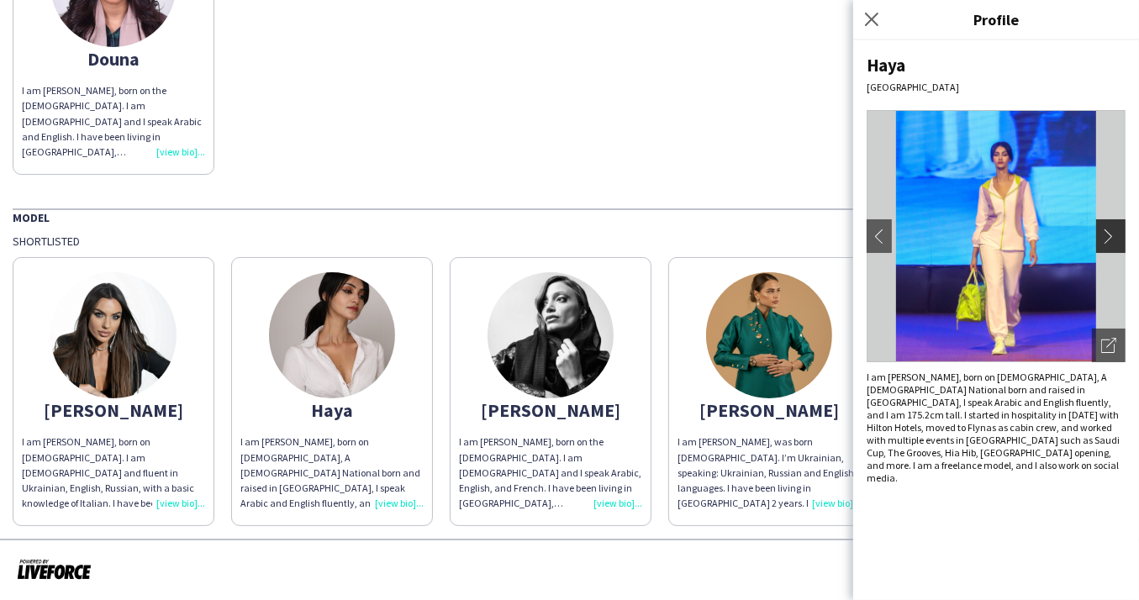
click at [1107, 233] on app-icon "chevron-right" at bounding box center [1113, 236] width 24 height 15
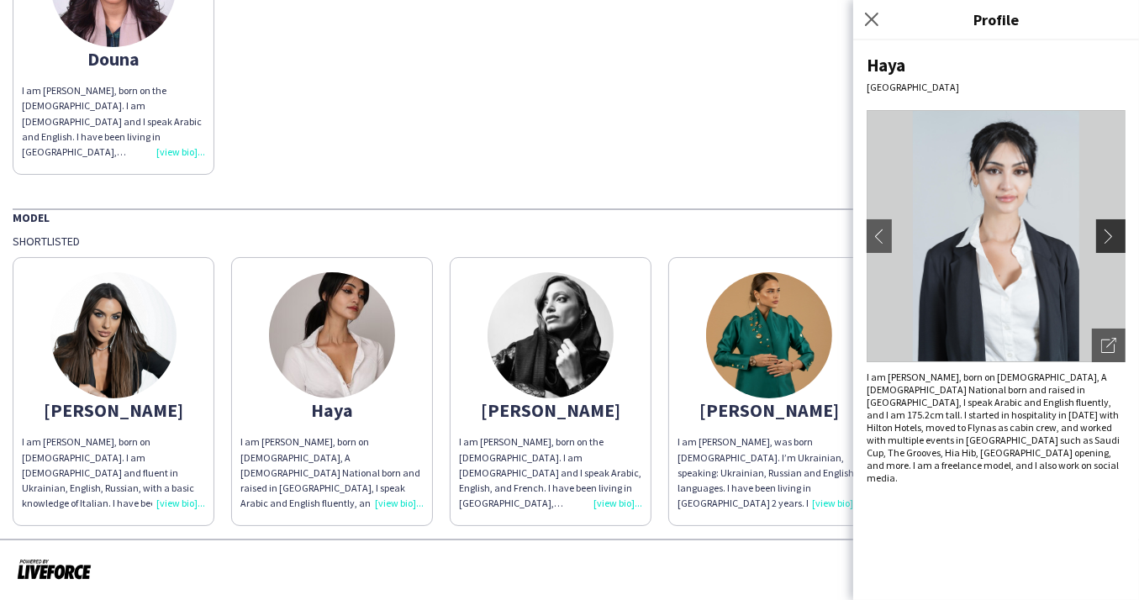
click at [1107, 233] on app-icon "chevron-right" at bounding box center [1113, 236] width 24 height 15
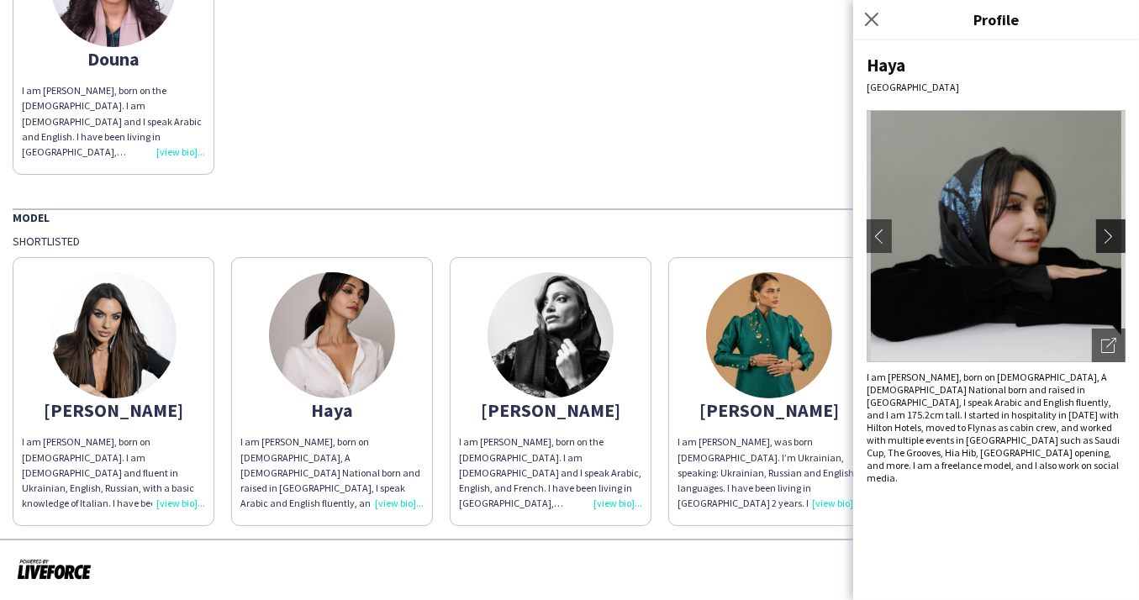
click at [1107, 233] on app-icon "chevron-right" at bounding box center [1113, 236] width 24 height 15
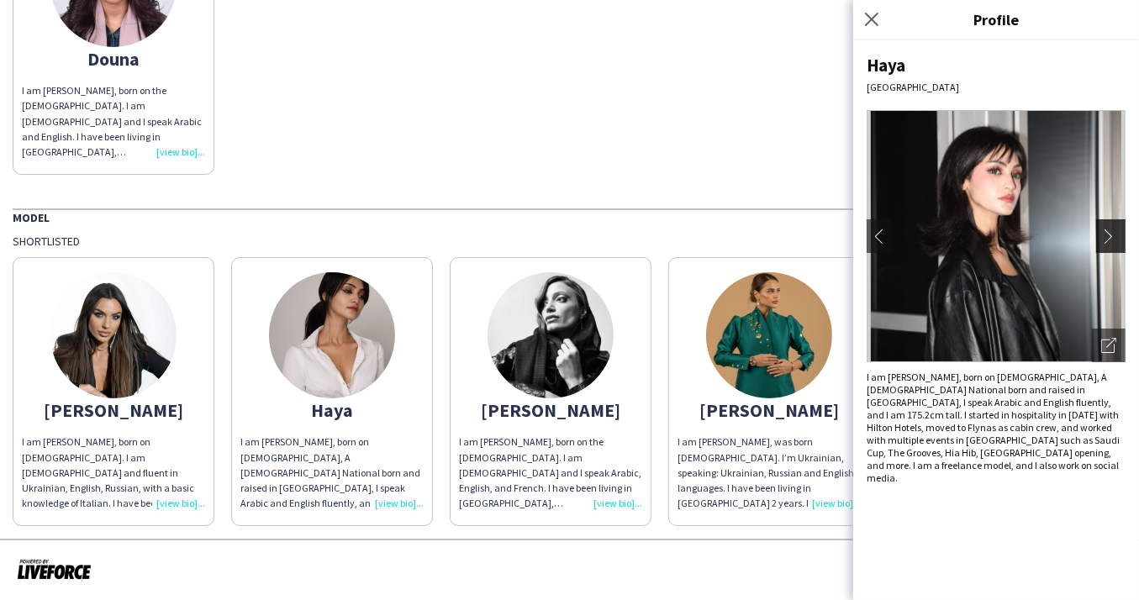
click at [1107, 233] on app-icon "chevron-right" at bounding box center [1113, 236] width 24 height 15
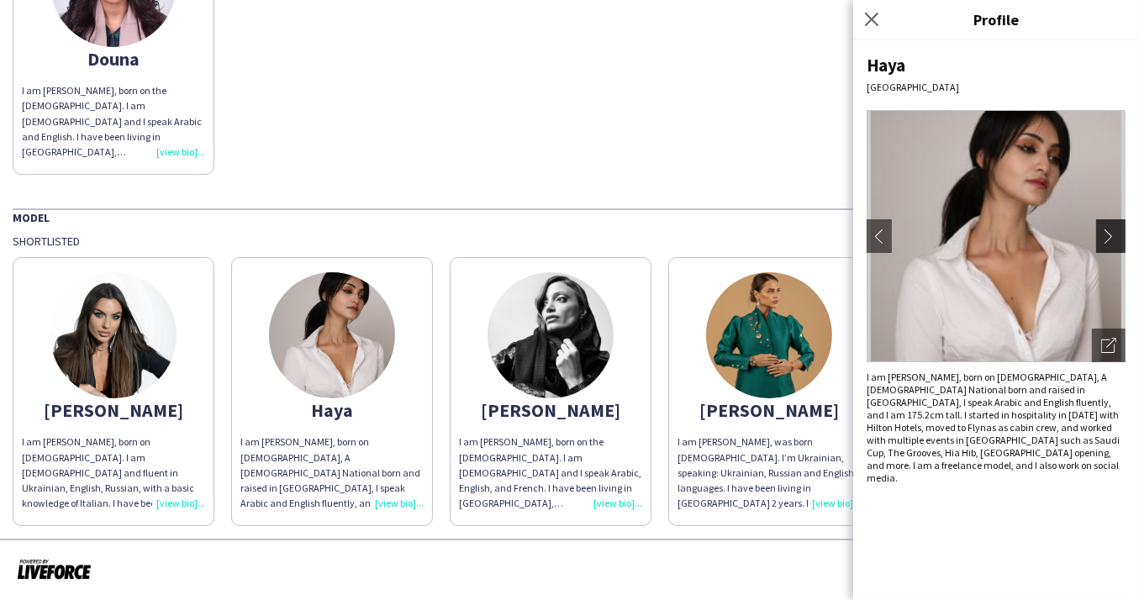
click at [1107, 233] on app-icon "chevron-right" at bounding box center [1113, 236] width 24 height 15
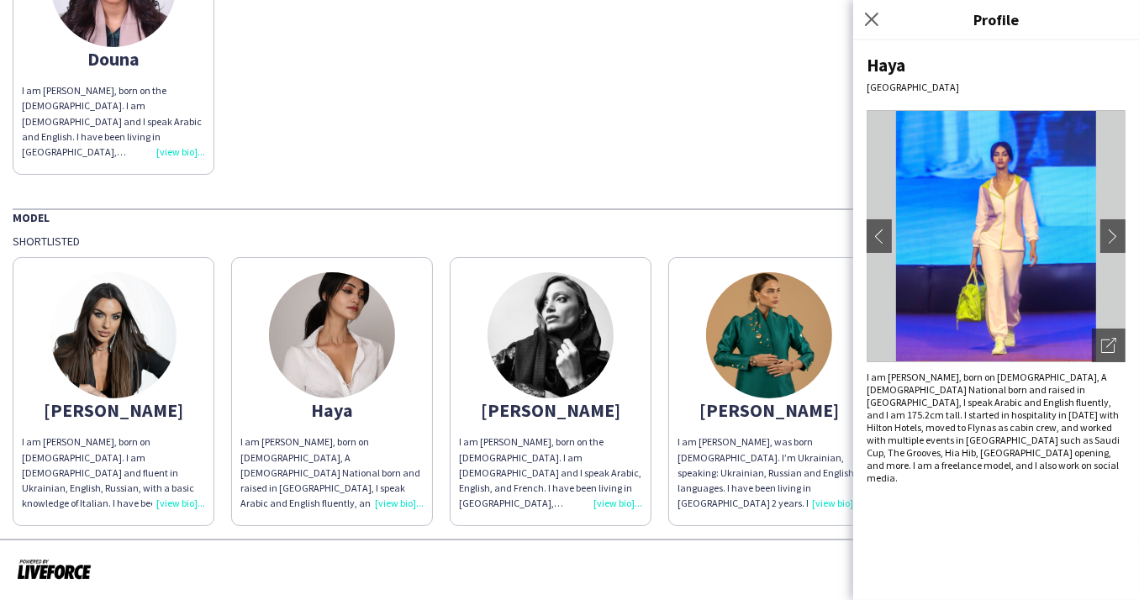
click at [568, 335] on img at bounding box center [551, 335] width 126 height 126
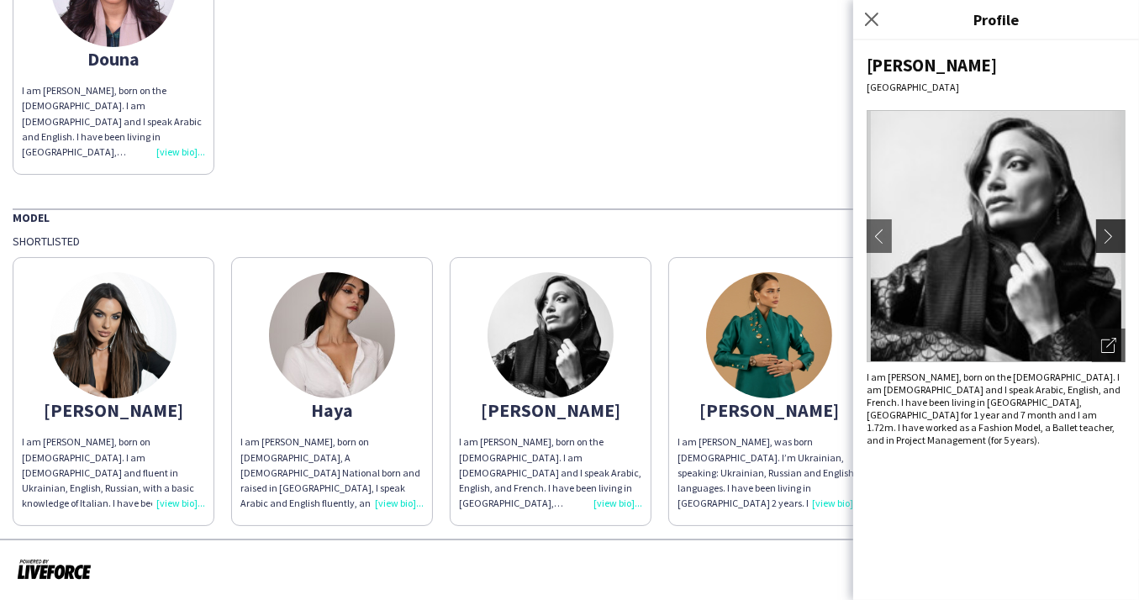
click at [1110, 232] on app-icon "chevron-right" at bounding box center [1113, 236] width 24 height 15
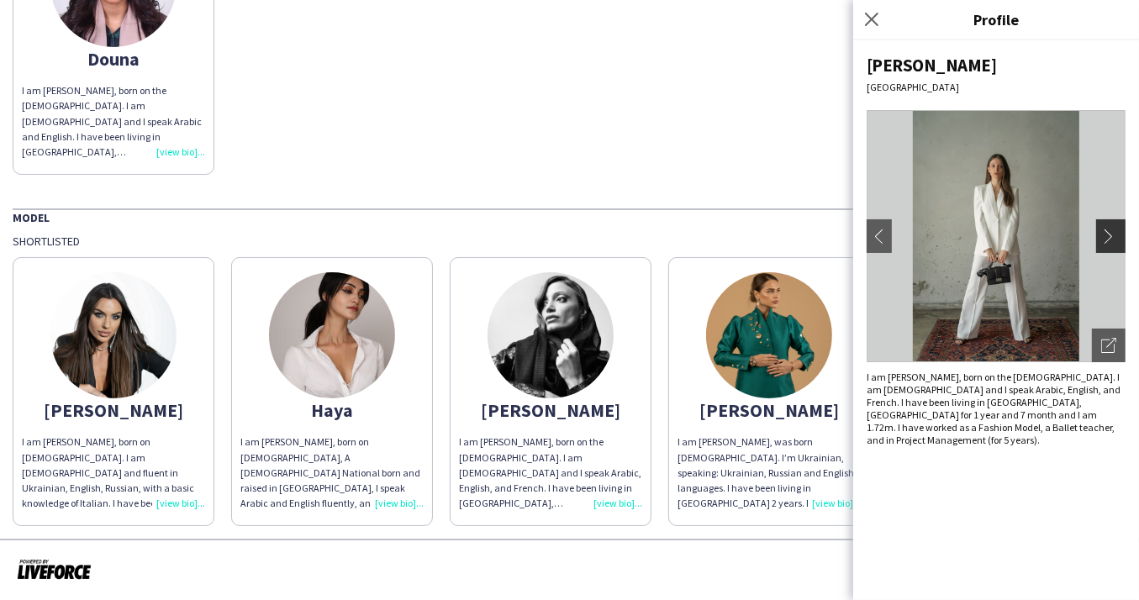
click at [1110, 232] on app-icon "chevron-right" at bounding box center [1113, 236] width 24 height 15
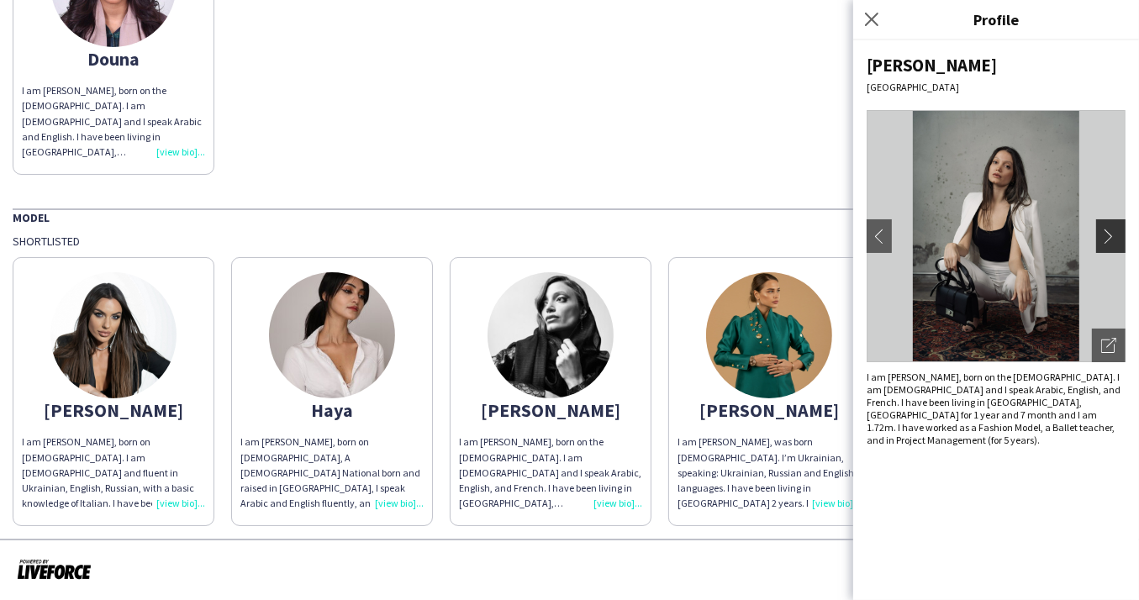
click at [1110, 232] on app-icon "chevron-right" at bounding box center [1113, 236] width 24 height 15
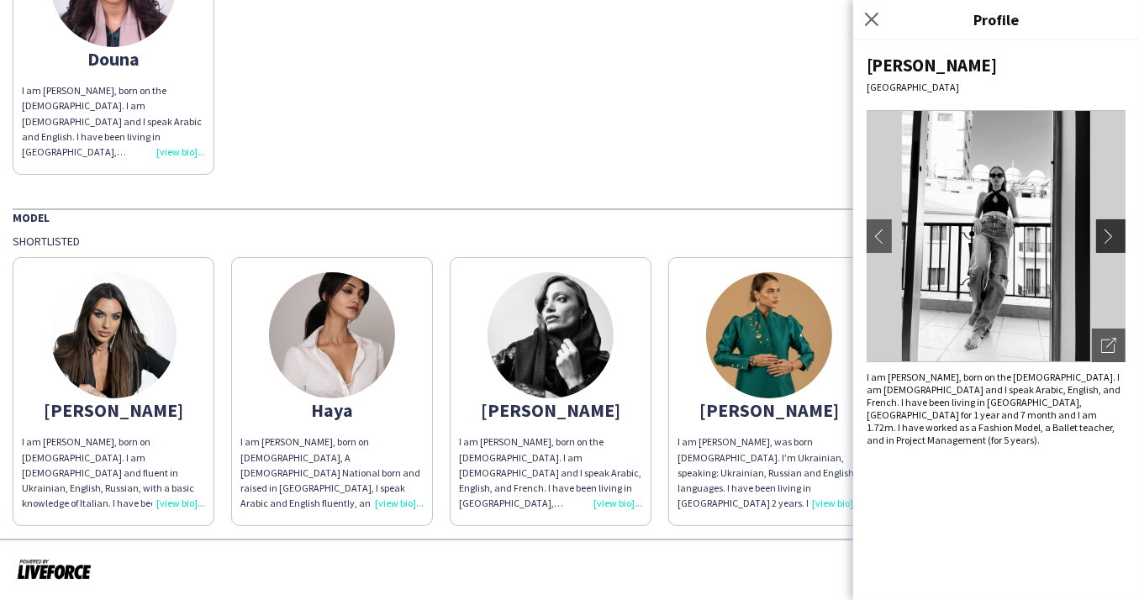
click at [1110, 232] on app-icon "chevron-right" at bounding box center [1113, 236] width 24 height 15
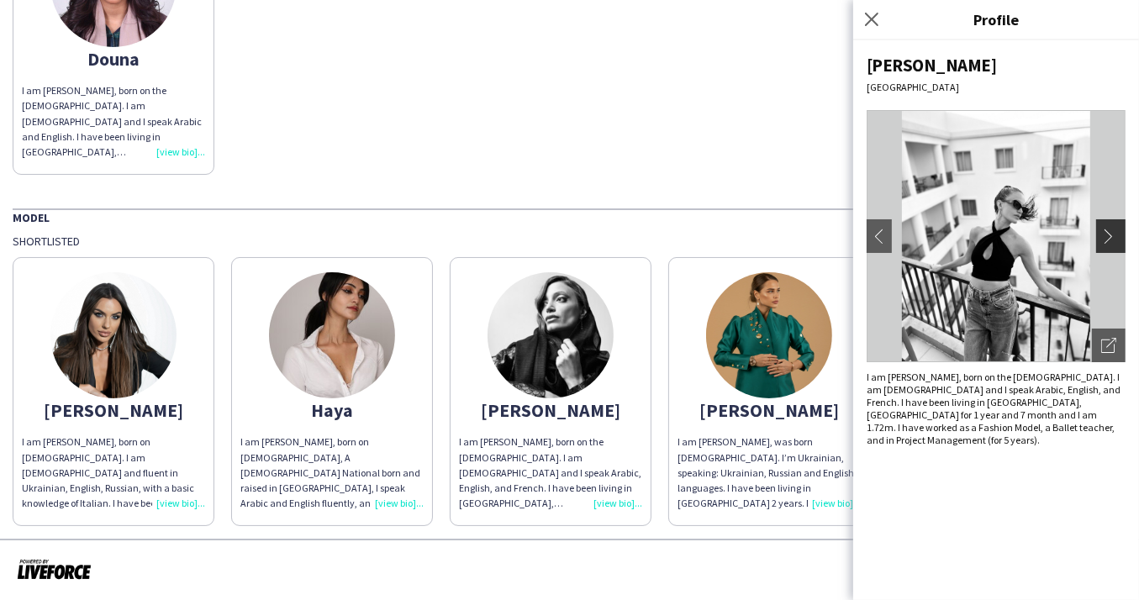
click at [1110, 232] on app-icon "chevron-right" at bounding box center [1113, 236] width 24 height 15
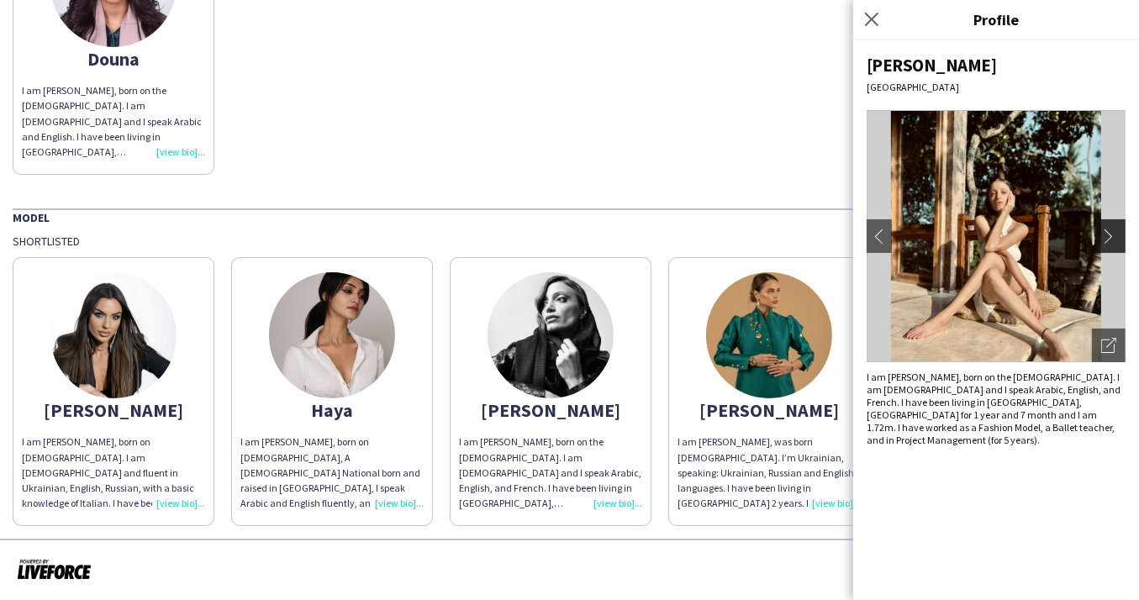
click at [1110, 233] on app-icon "chevron-right" at bounding box center [1113, 236] width 24 height 15
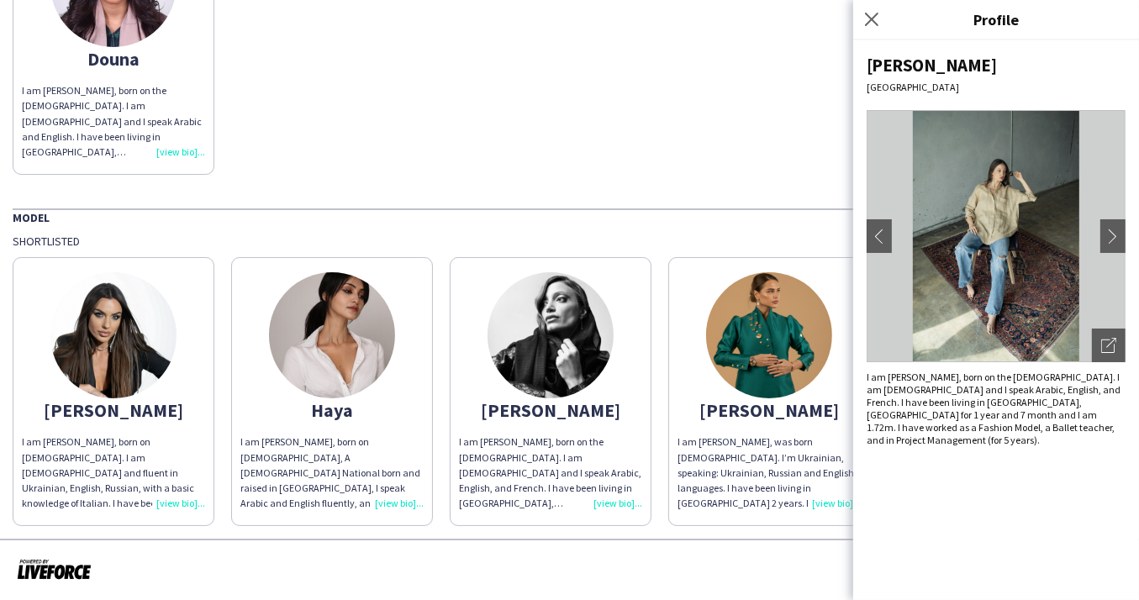
click at [103, 347] on img at bounding box center [113, 335] width 126 height 126
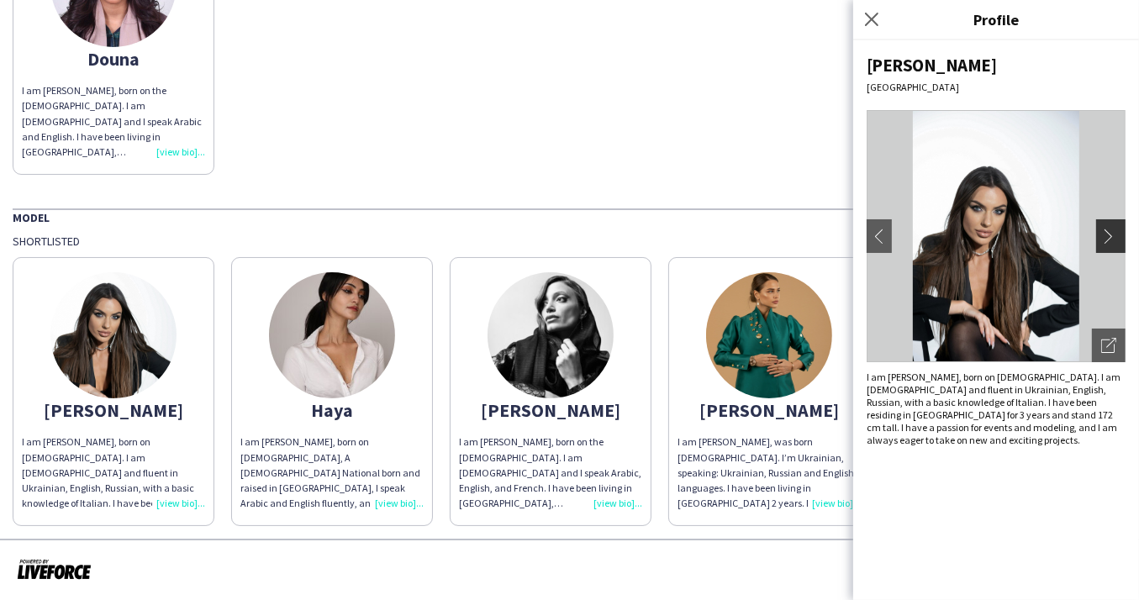
click at [1109, 234] on app-icon "chevron-right" at bounding box center [1113, 236] width 24 height 15
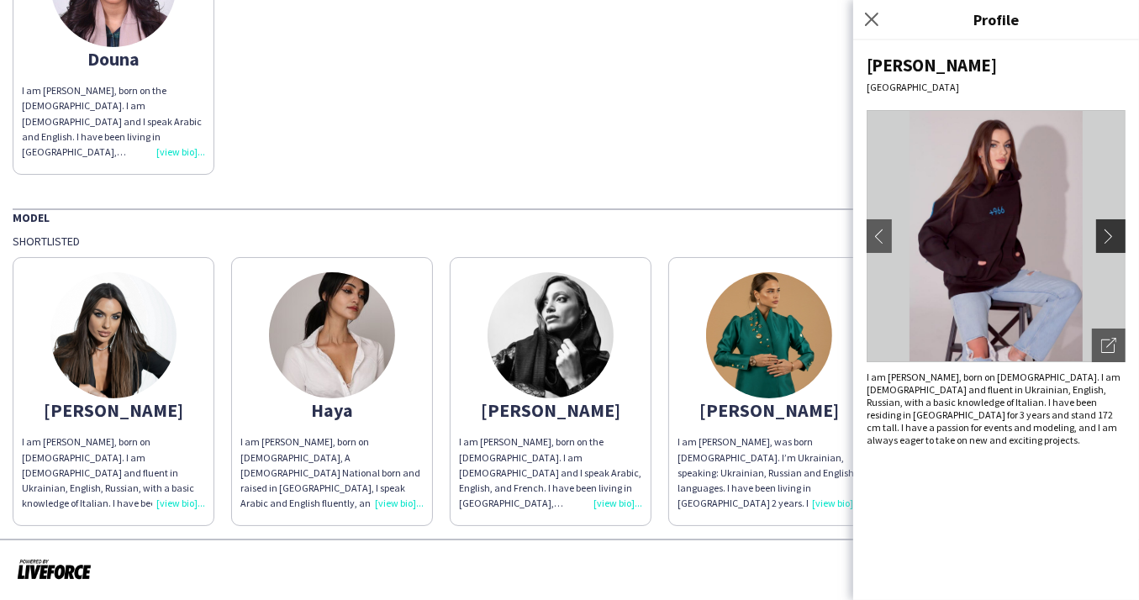
click at [1109, 234] on app-icon "chevron-right" at bounding box center [1113, 236] width 24 height 15
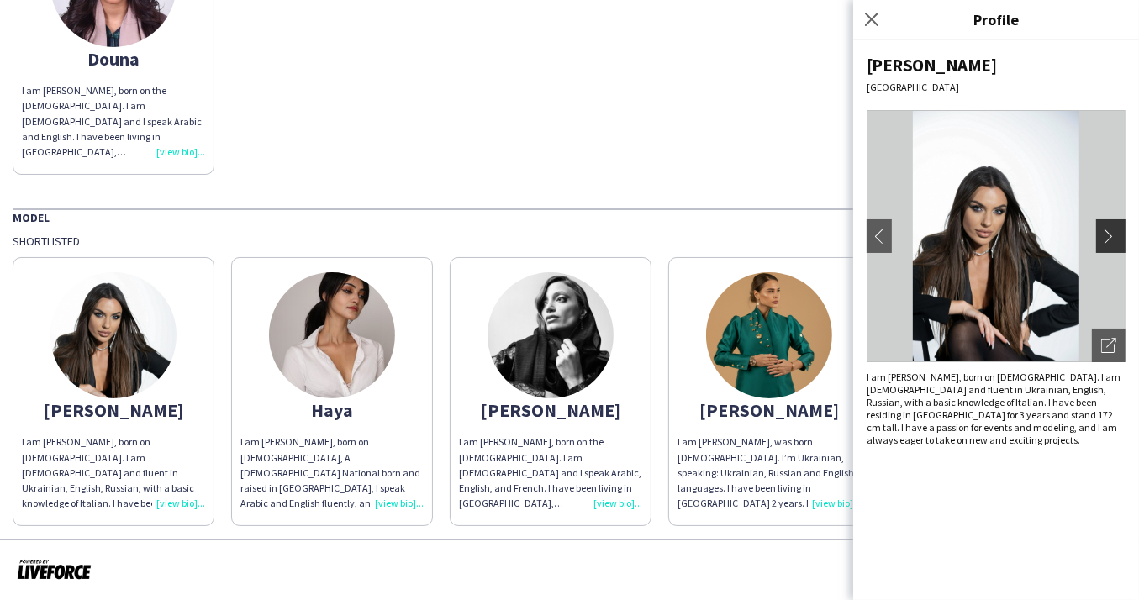
click at [1109, 234] on app-icon "chevron-right" at bounding box center [1113, 236] width 24 height 15
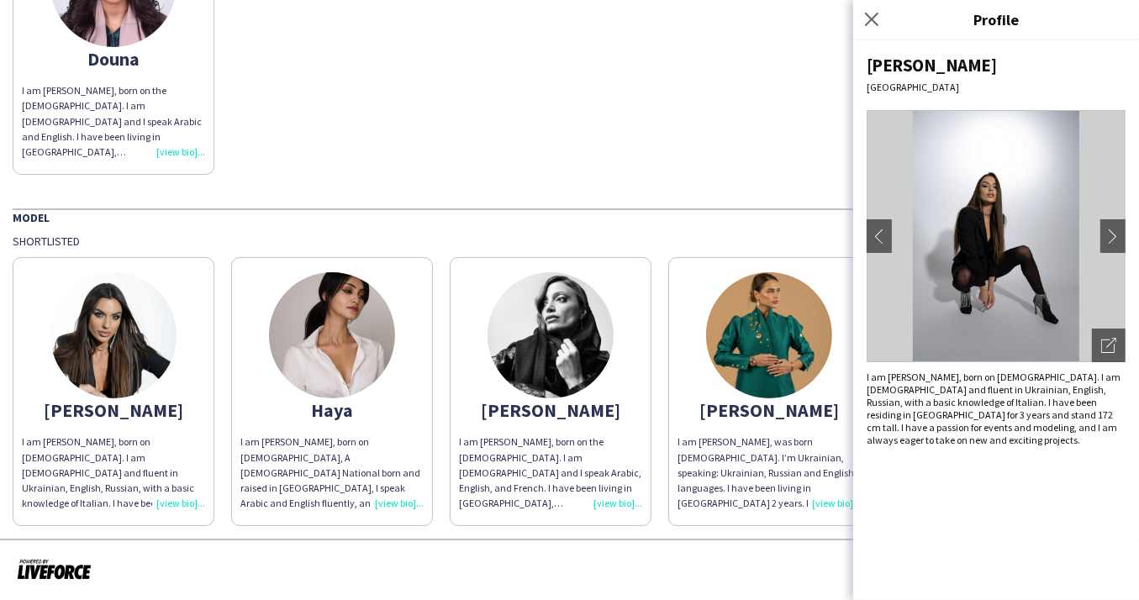
click at [769, 377] on img at bounding box center [769, 335] width 126 height 126
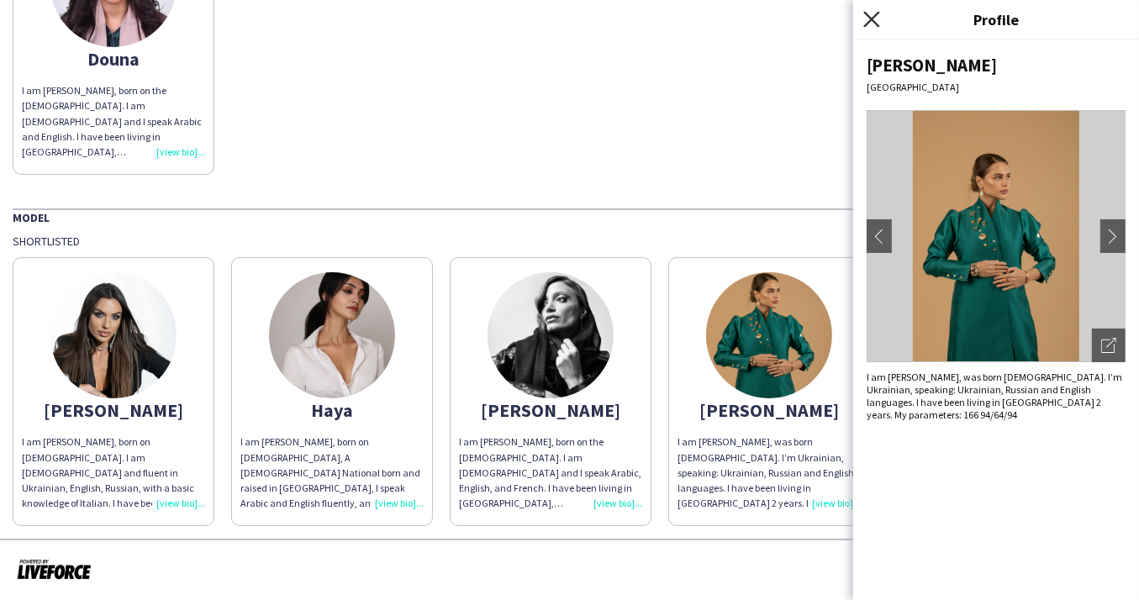
click at [872, 17] on icon at bounding box center [871, 19] width 16 height 16
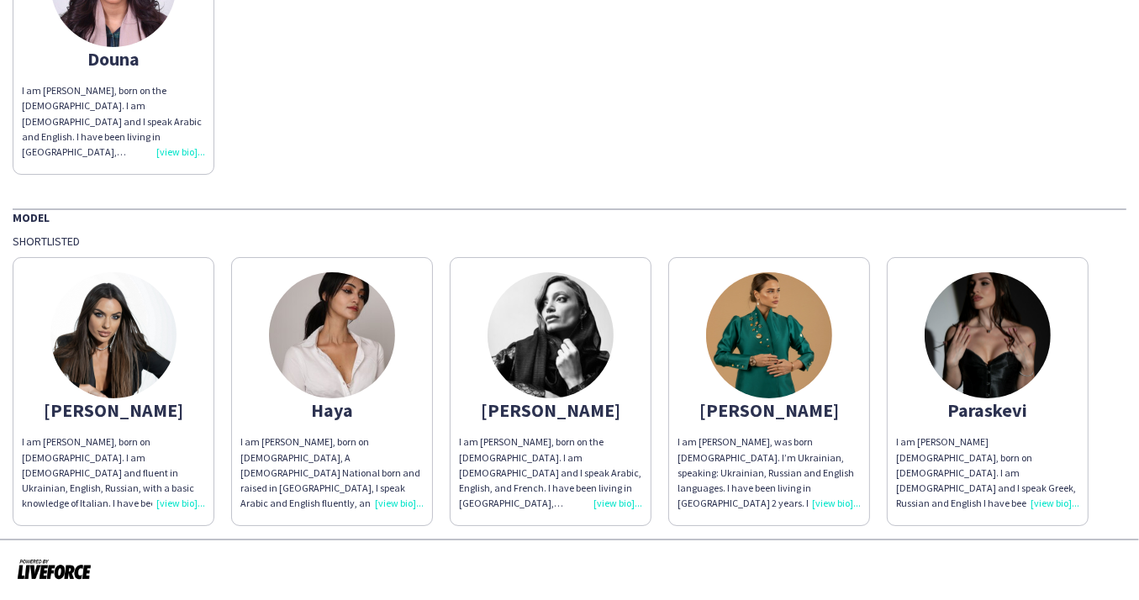
click at [984, 340] on img at bounding box center [988, 335] width 126 height 126
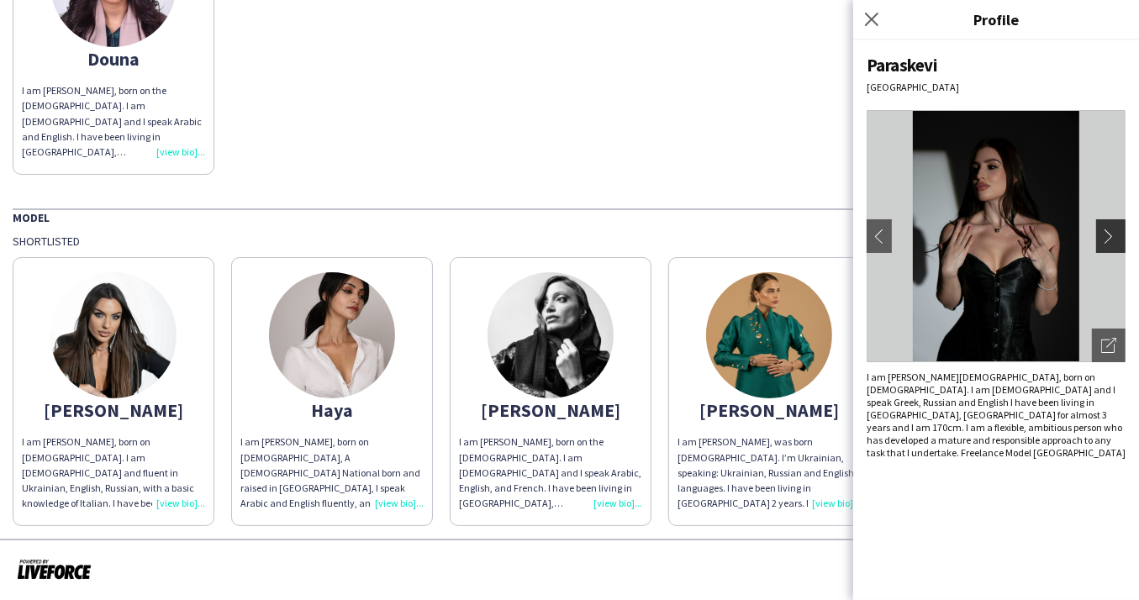
click at [1107, 235] on app-icon "chevron-right" at bounding box center [1113, 236] width 24 height 15
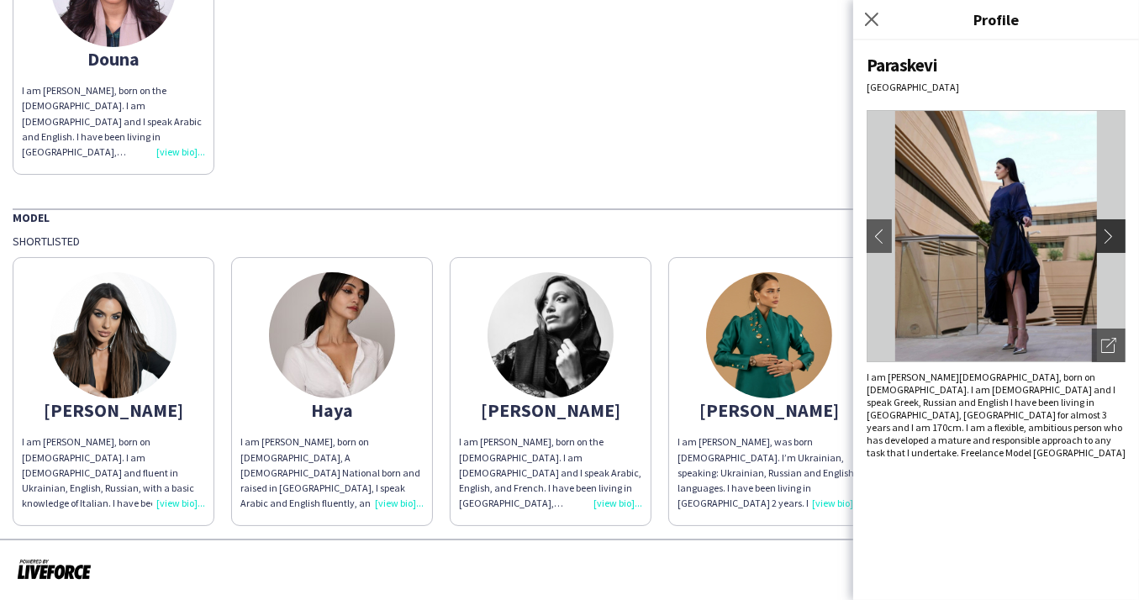
click at [1107, 235] on app-icon "chevron-right" at bounding box center [1113, 236] width 24 height 15
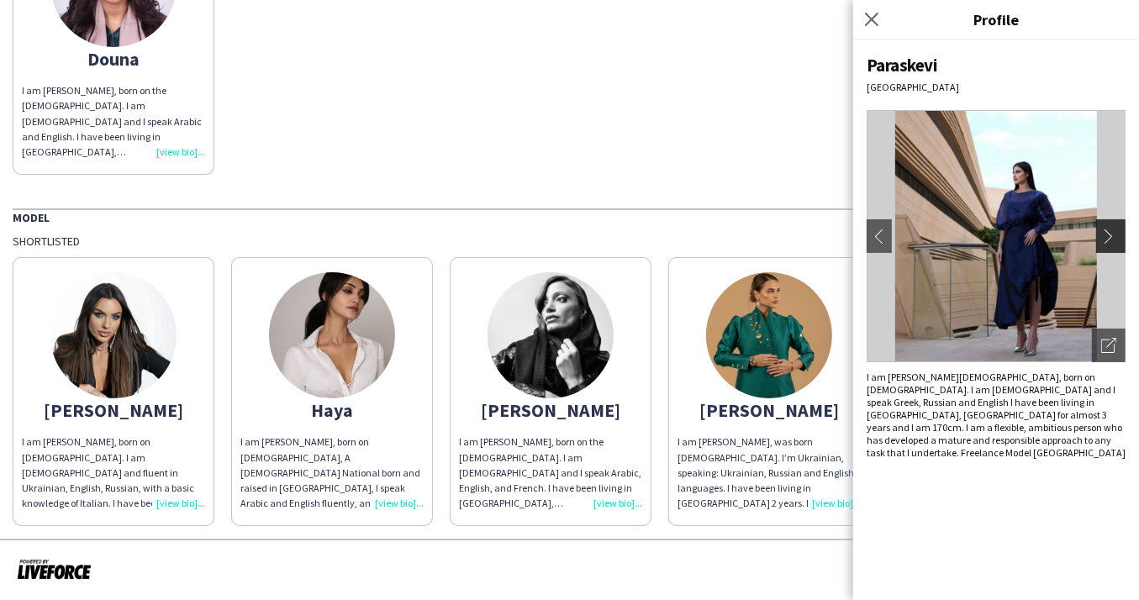
click at [1107, 235] on app-icon "chevron-right" at bounding box center [1113, 236] width 24 height 15
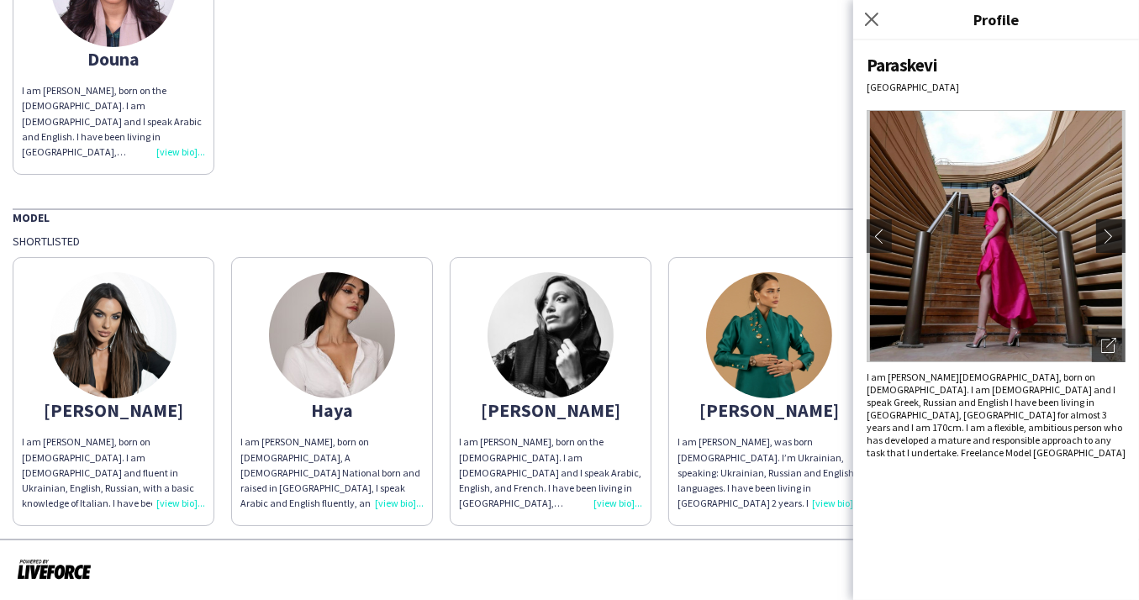
click at [1107, 235] on app-icon "chevron-right" at bounding box center [1113, 236] width 24 height 15
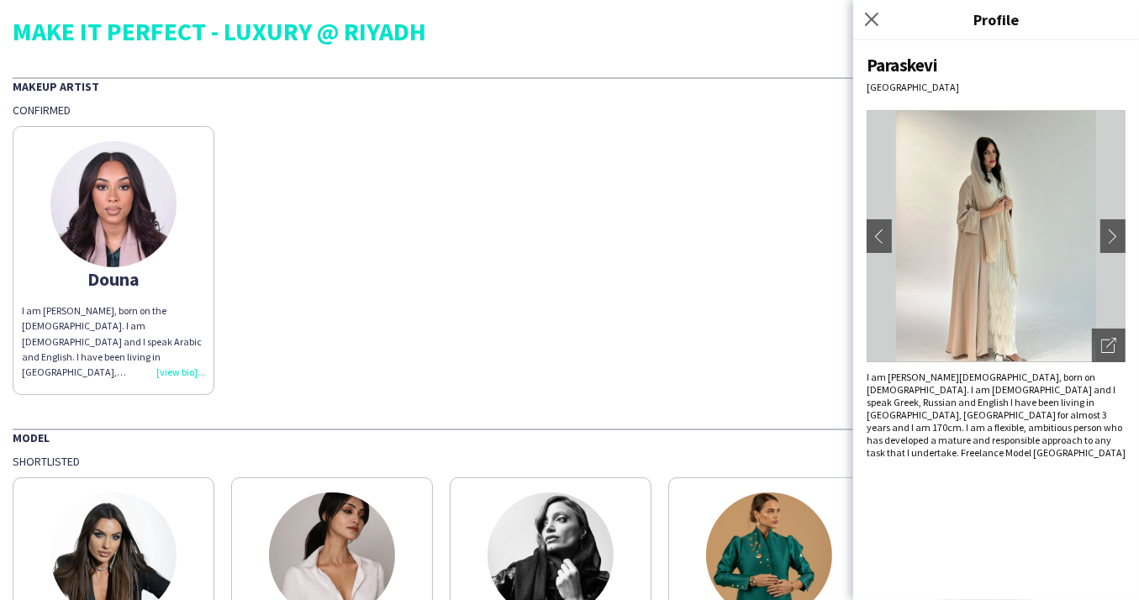
scroll to position [0, 0]
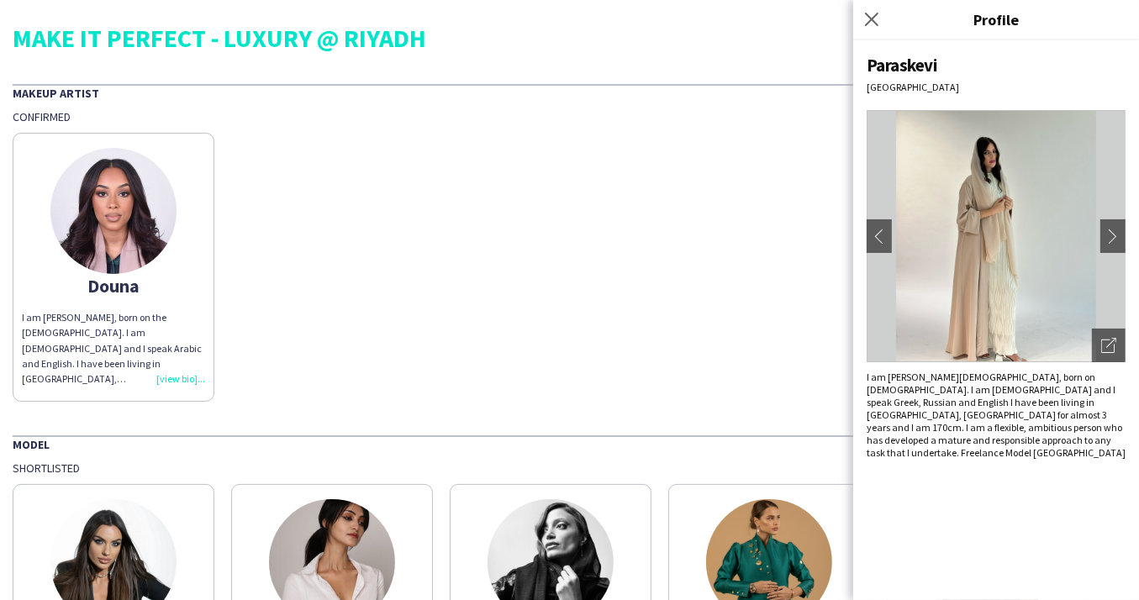
click at [146, 232] on img at bounding box center [113, 211] width 126 height 126
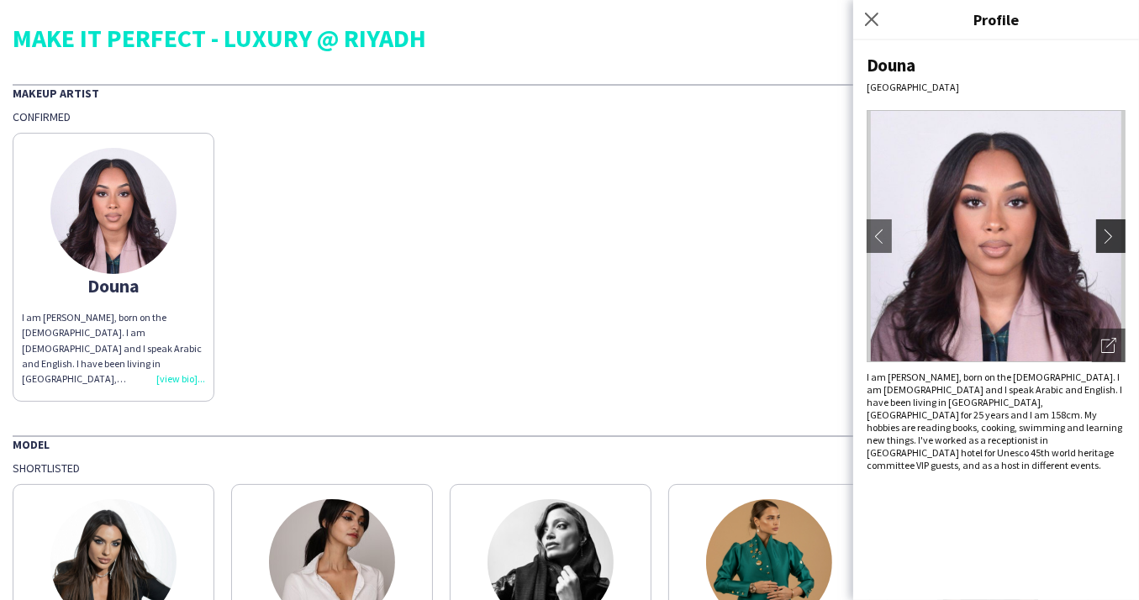
click at [1104, 239] on app-icon "chevron-right" at bounding box center [1113, 236] width 24 height 15
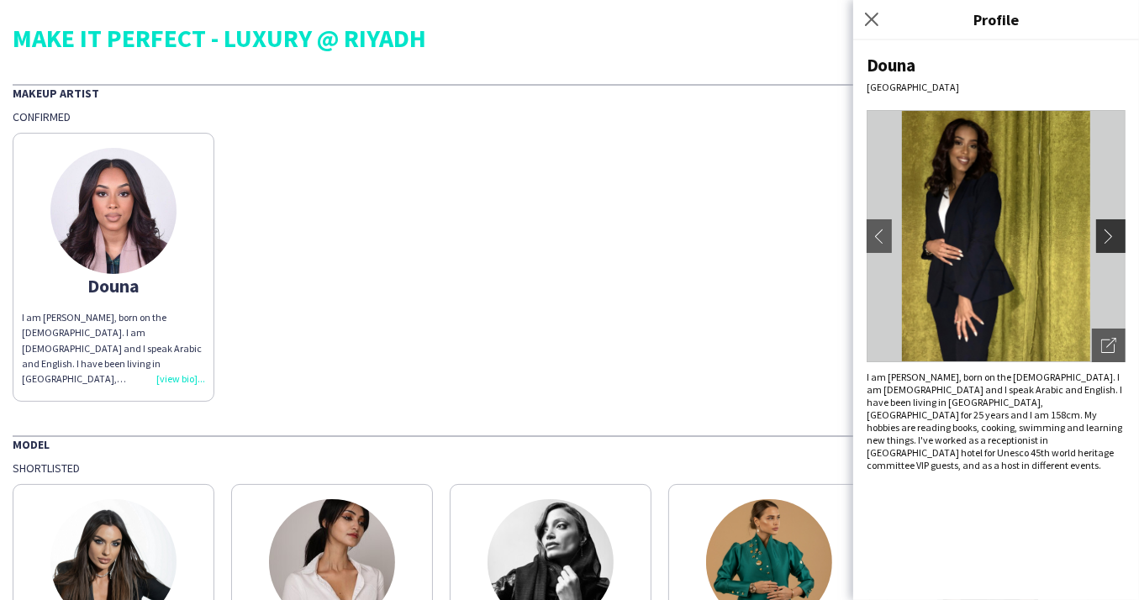
click at [1104, 239] on app-icon "chevron-right" at bounding box center [1113, 236] width 24 height 15
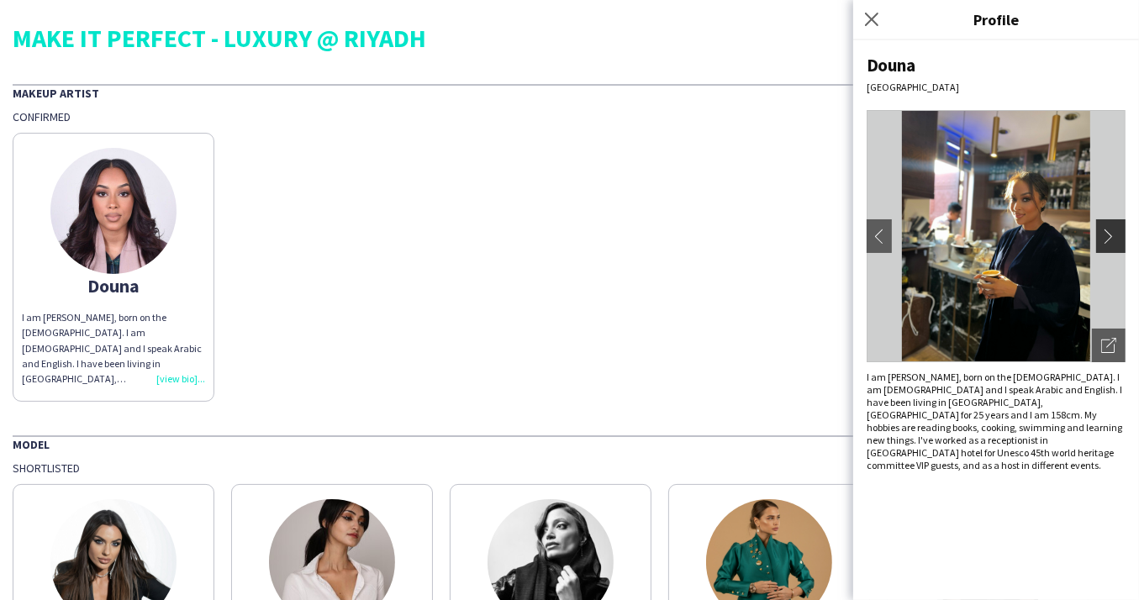
click at [1115, 237] on app-icon "chevron-right" at bounding box center [1113, 236] width 24 height 15
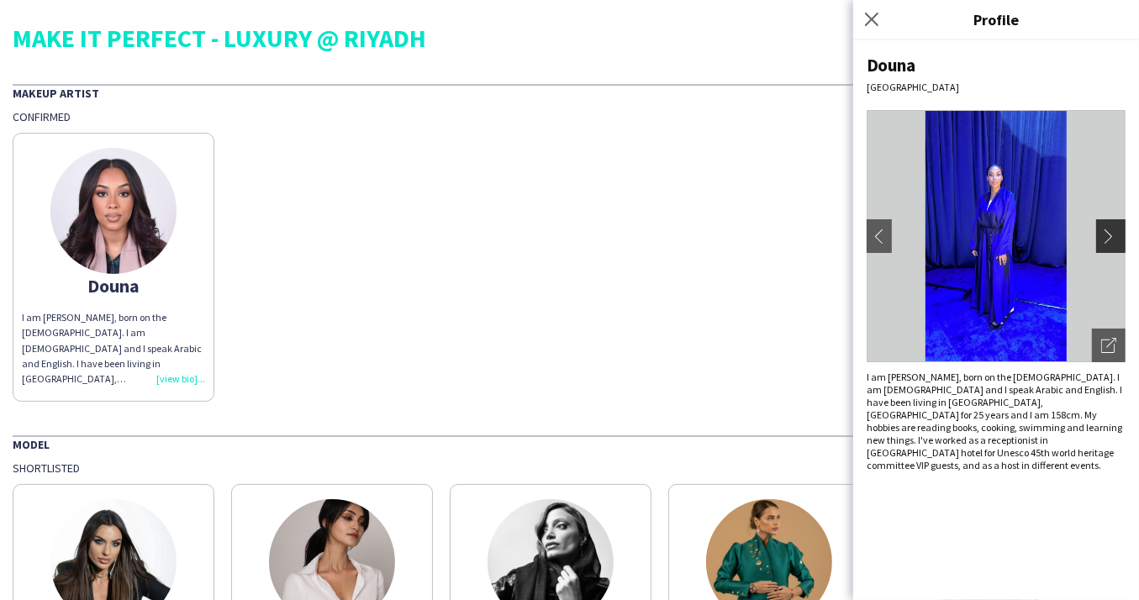
click at [1115, 236] on app-icon "chevron-right" at bounding box center [1113, 236] width 24 height 15
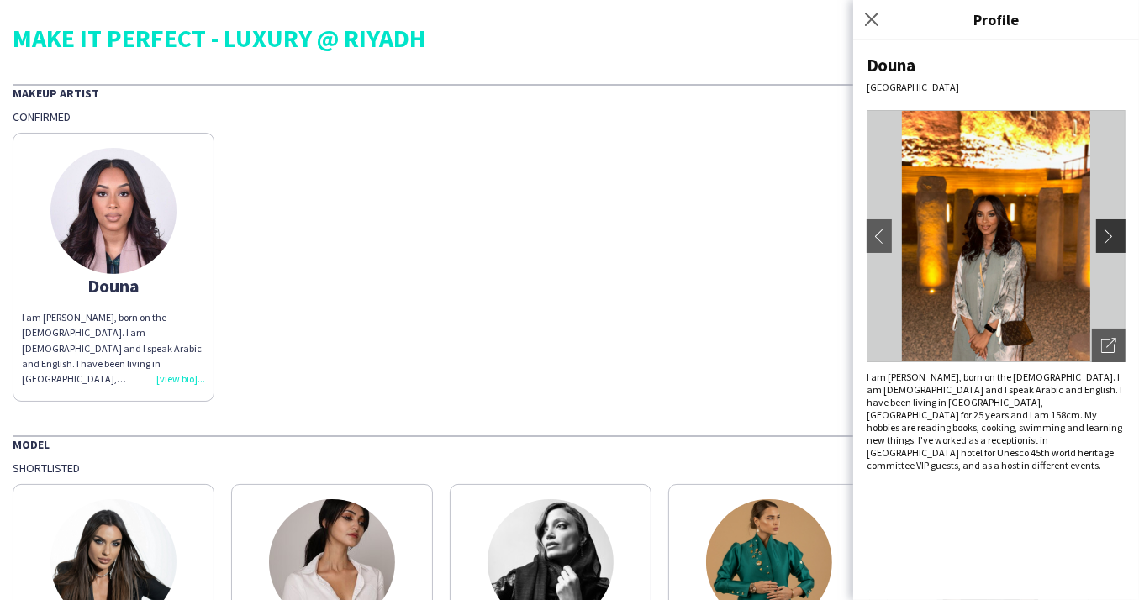
click at [1115, 236] on app-icon "chevron-right" at bounding box center [1113, 236] width 24 height 15
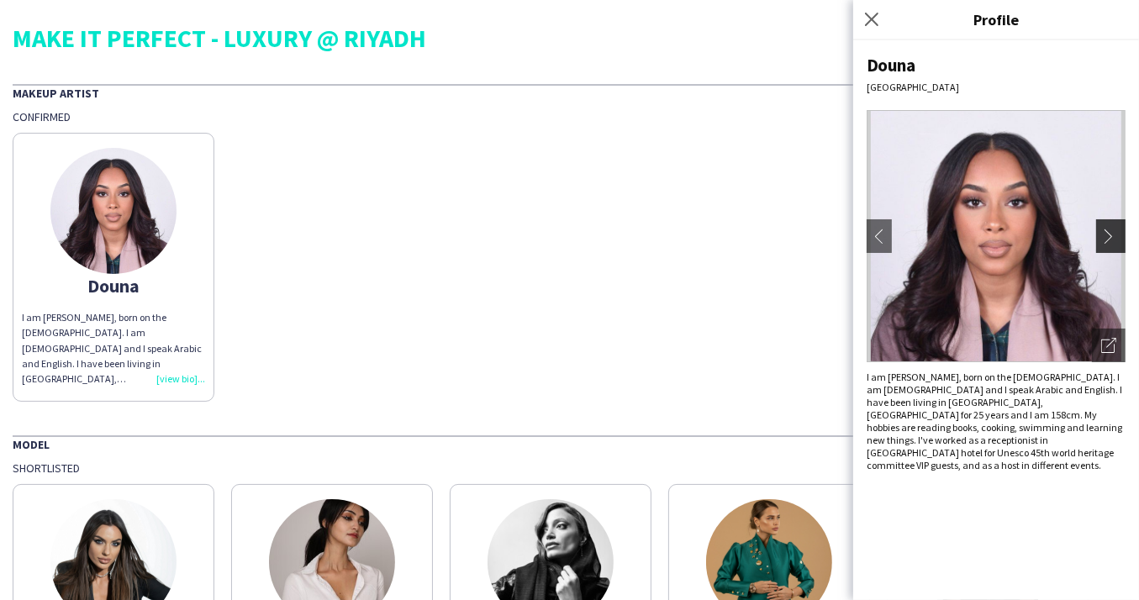
click at [1115, 236] on app-icon "chevron-right" at bounding box center [1113, 236] width 24 height 15
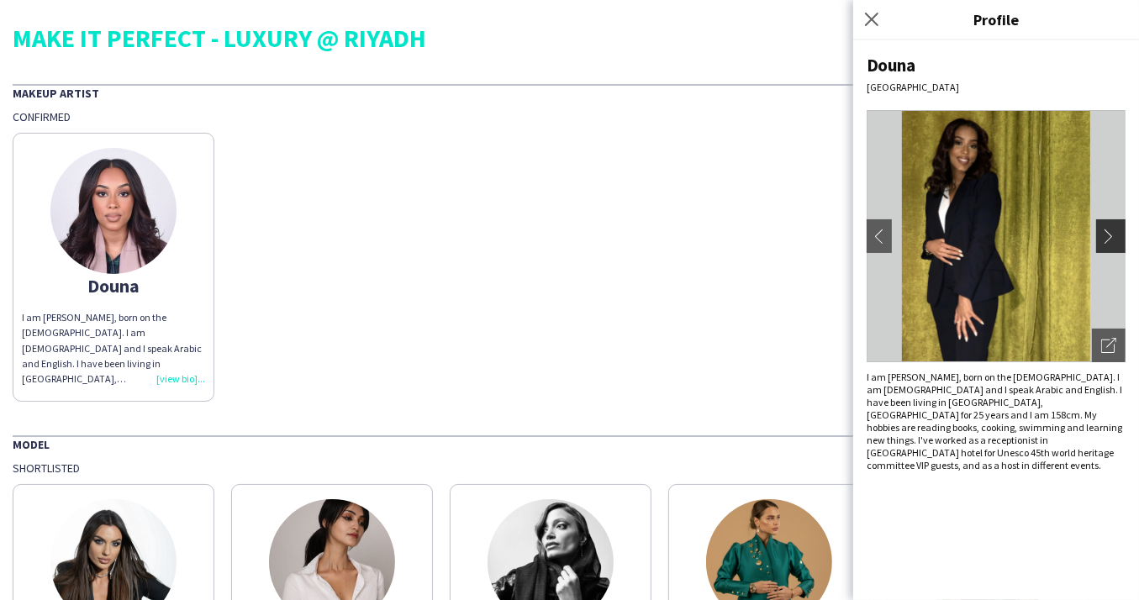
click at [1115, 236] on app-icon "chevron-right" at bounding box center [1113, 236] width 24 height 15
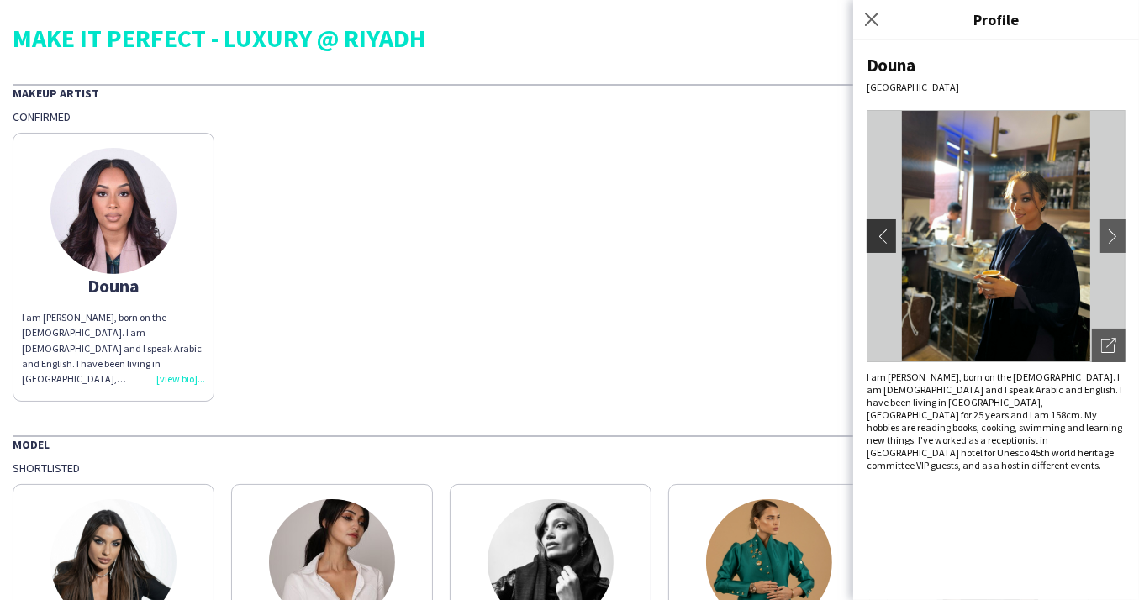
click at [880, 235] on app-icon "chevron-left" at bounding box center [879, 236] width 24 height 15
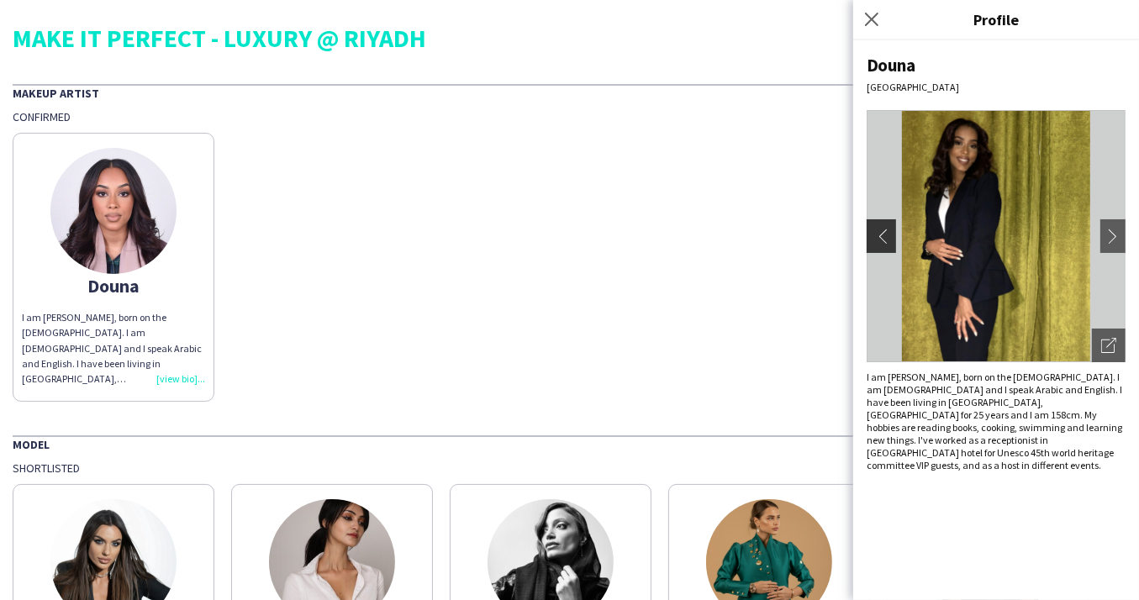
click at [880, 235] on app-icon "chevron-left" at bounding box center [879, 236] width 24 height 15
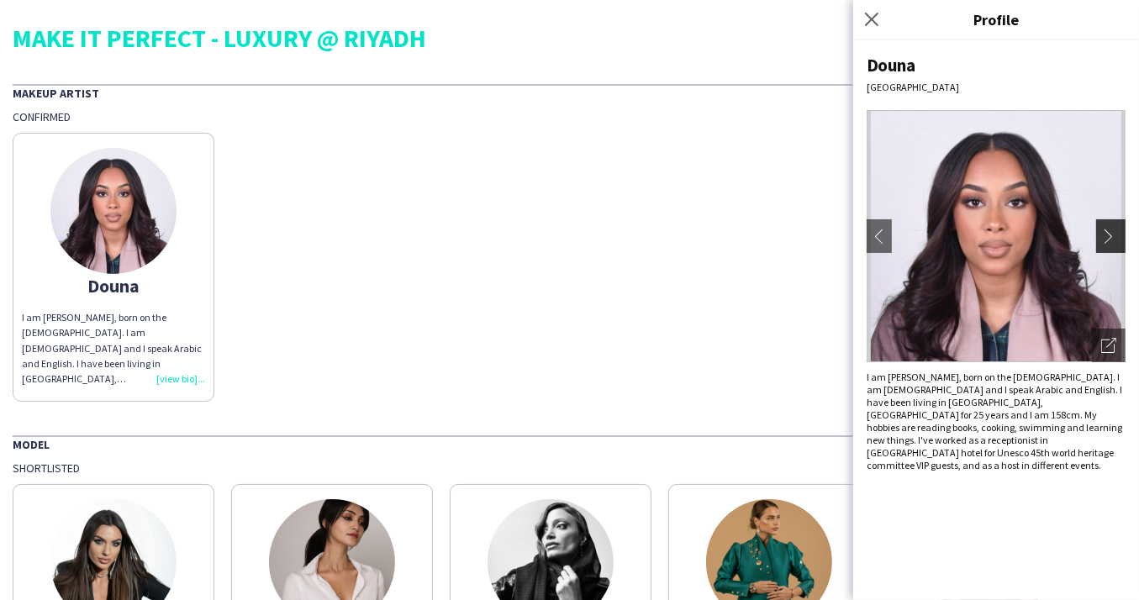
click at [1113, 251] on button "chevron-right" at bounding box center [1113, 236] width 34 height 34
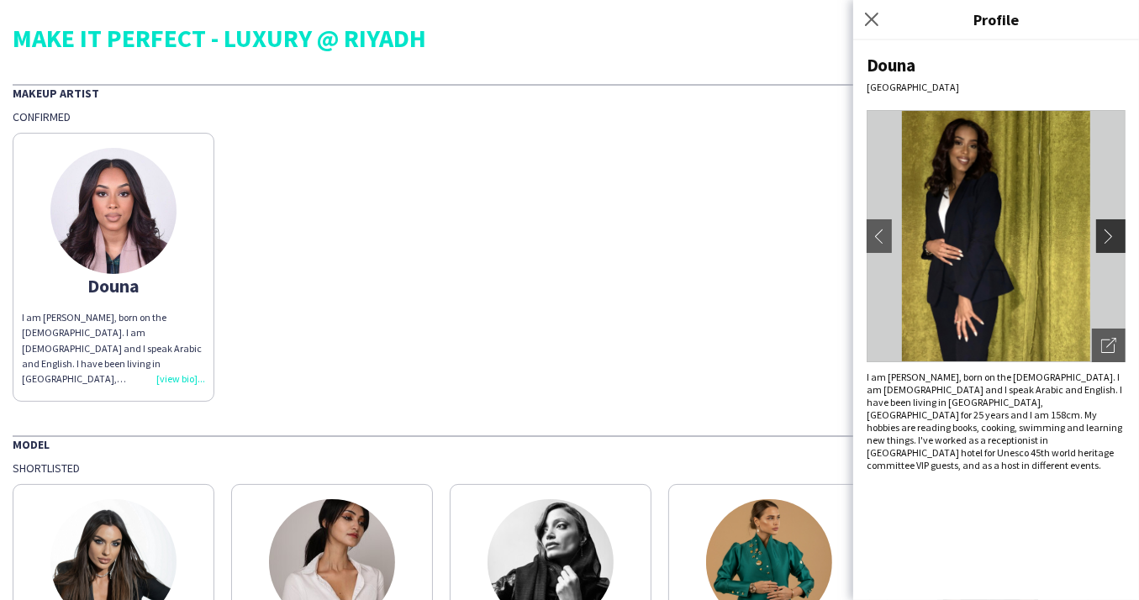
click at [1109, 244] on button "chevron-right" at bounding box center [1113, 236] width 34 height 34
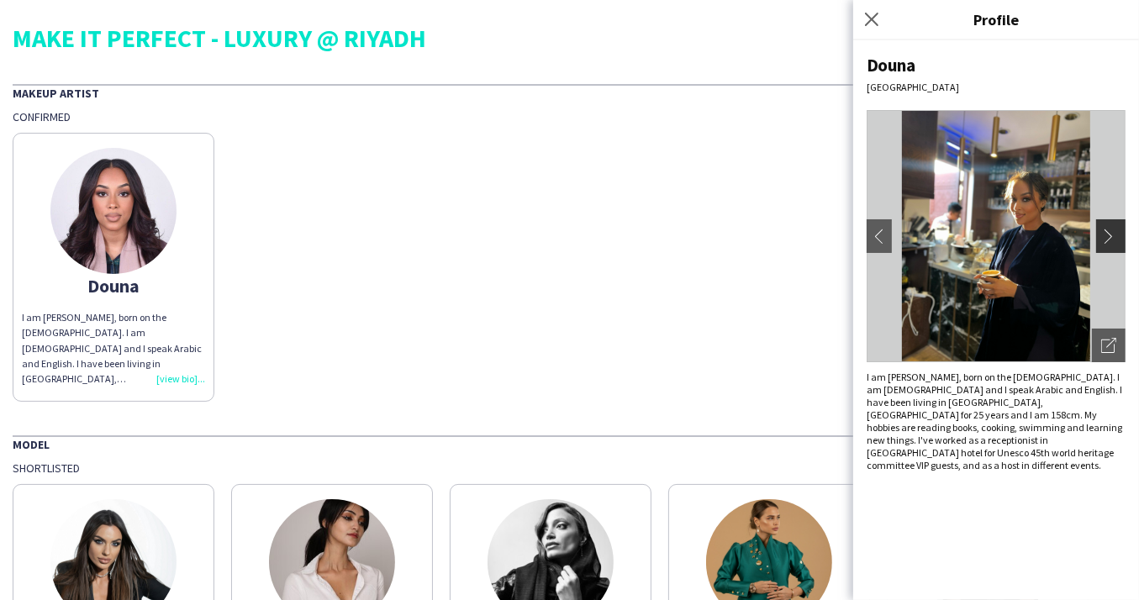
click at [1113, 229] on app-icon "chevron-right" at bounding box center [1113, 236] width 24 height 15
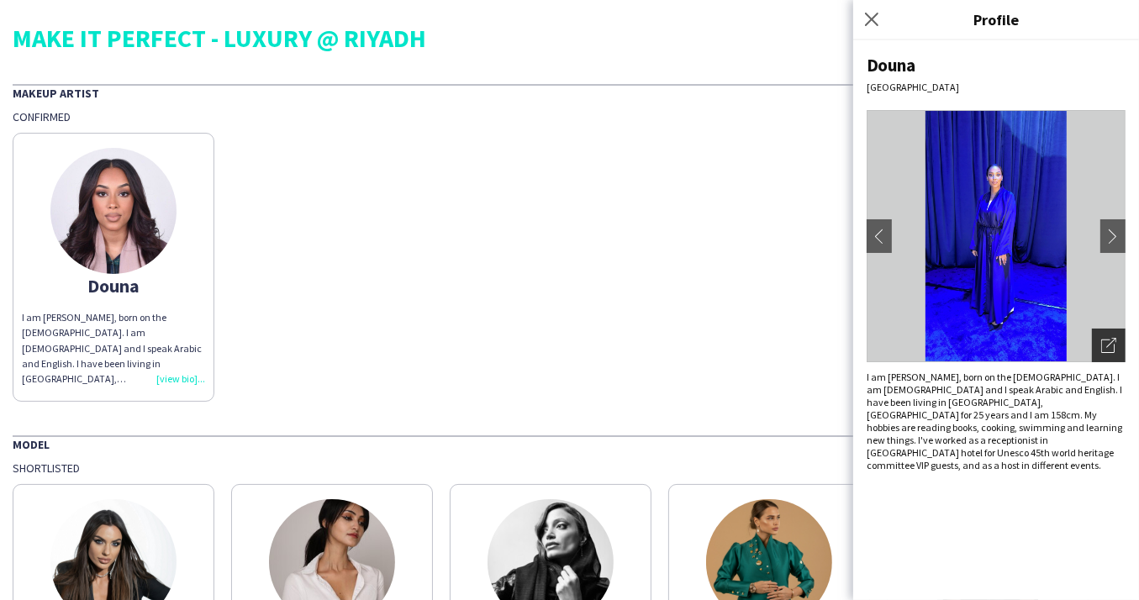
click at [1112, 338] on icon "Open photos pop-in" at bounding box center [1108, 345] width 15 height 15
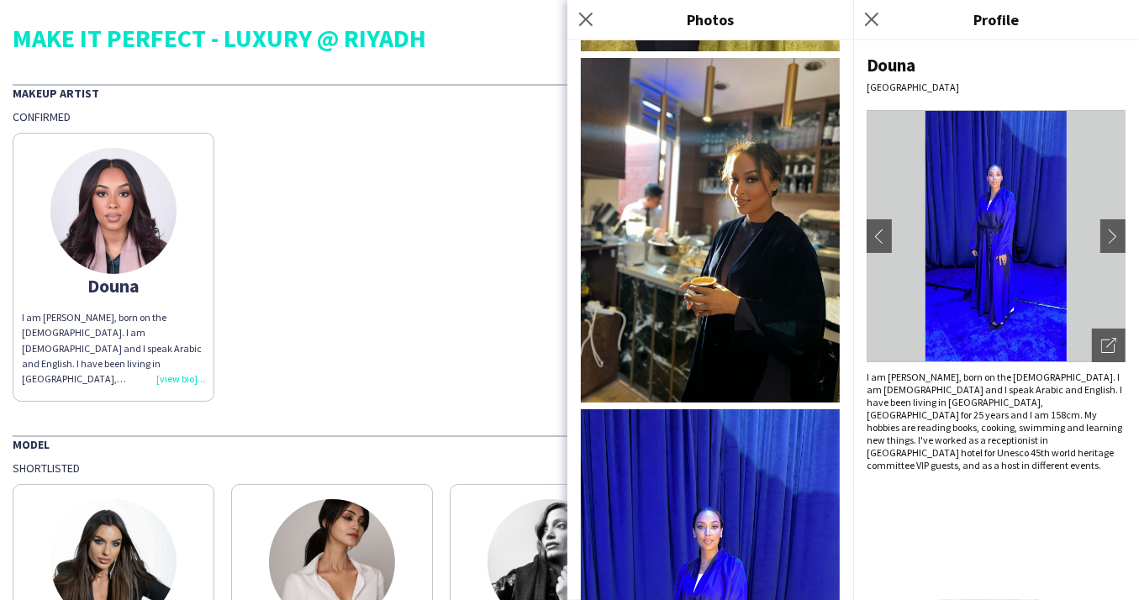
scroll to position [600, 0]
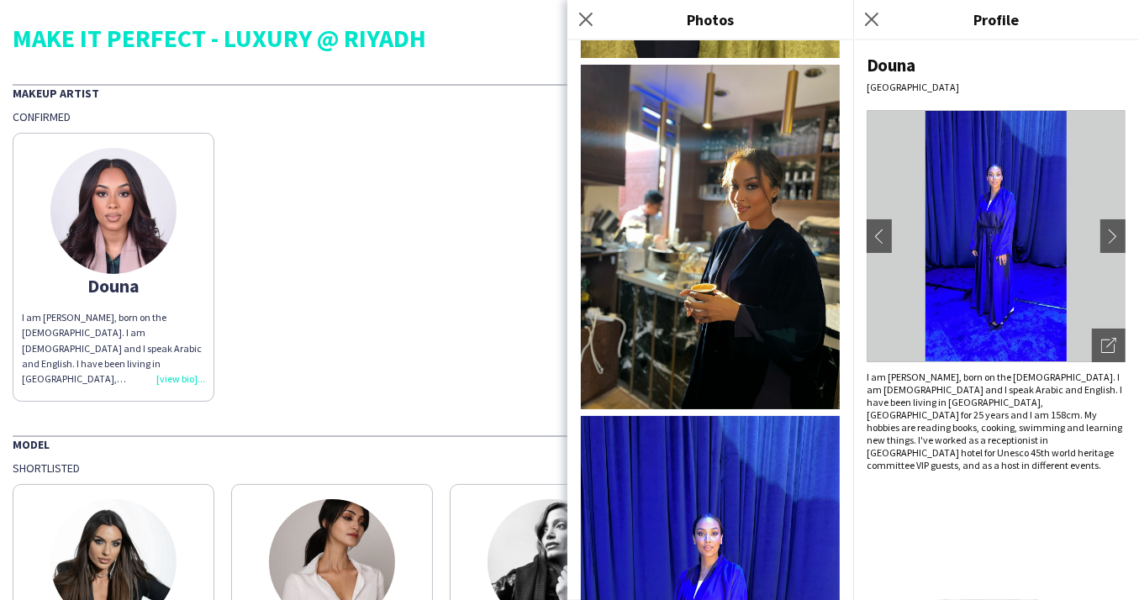
click at [740, 199] on img at bounding box center [710, 237] width 259 height 345
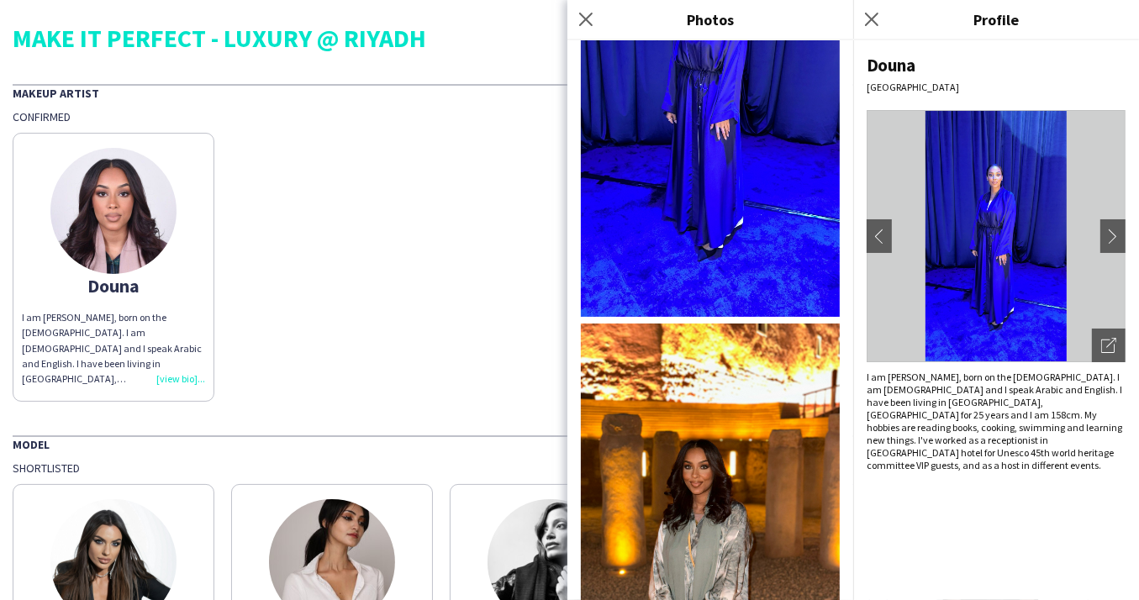
click at [716, 447] on img at bounding box center [710, 496] width 259 height 345
click at [582, 23] on icon at bounding box center [585, 19] width 16 height 16
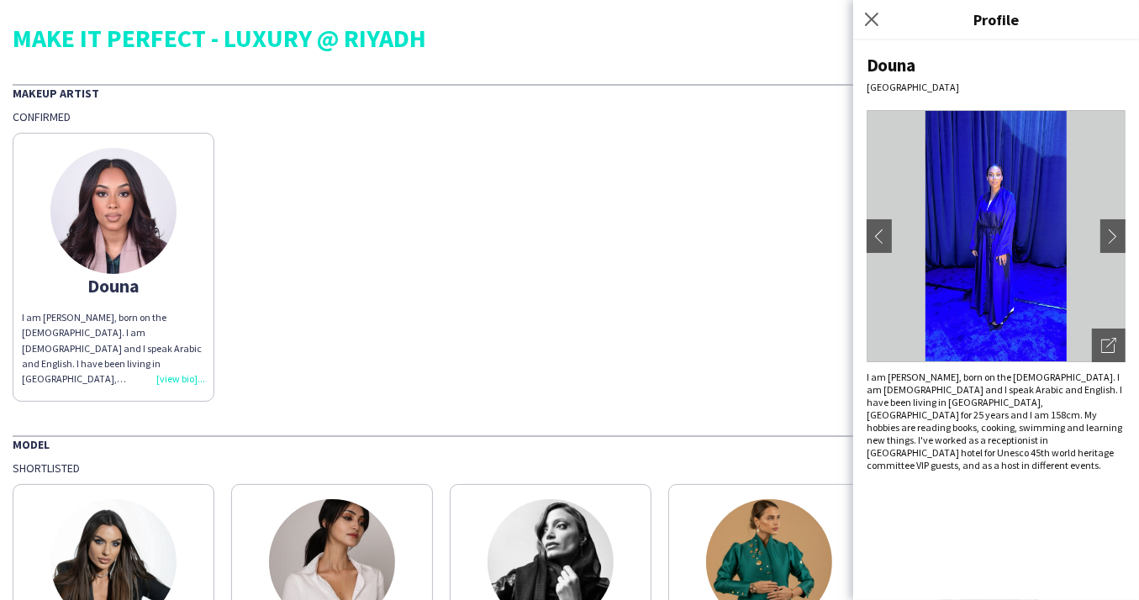
click at [879, 30] on div "Close pop-in" at bounding box center [874, 19] width 42 height 39
click at [880, 11] on app-icon "Close pop-in" at bounding box center [872, 20] width 24 height 24
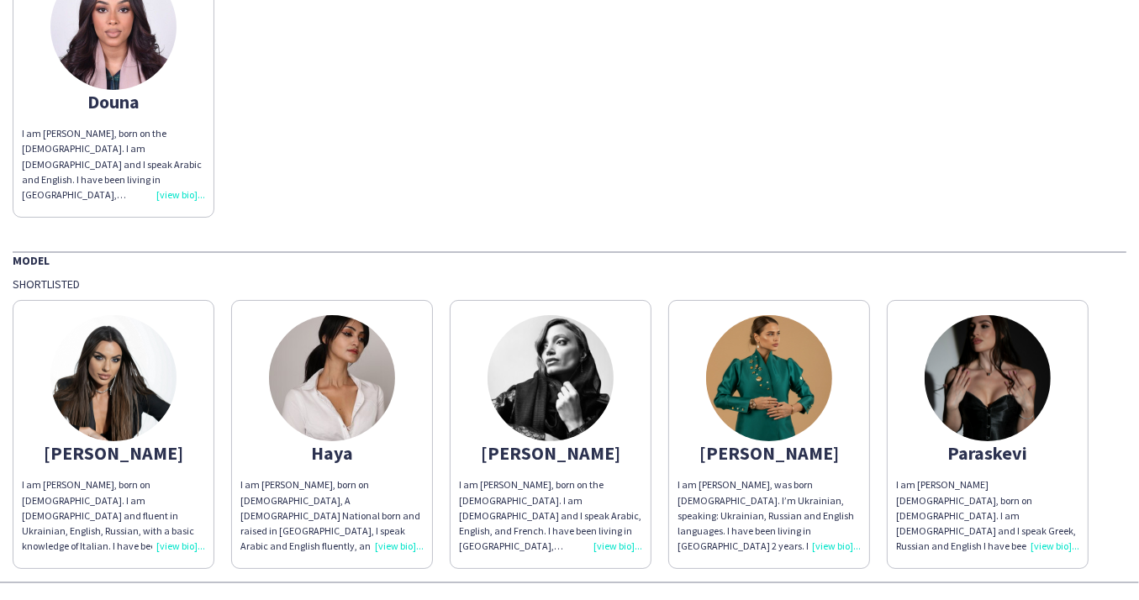
scroll to position [227, 0]
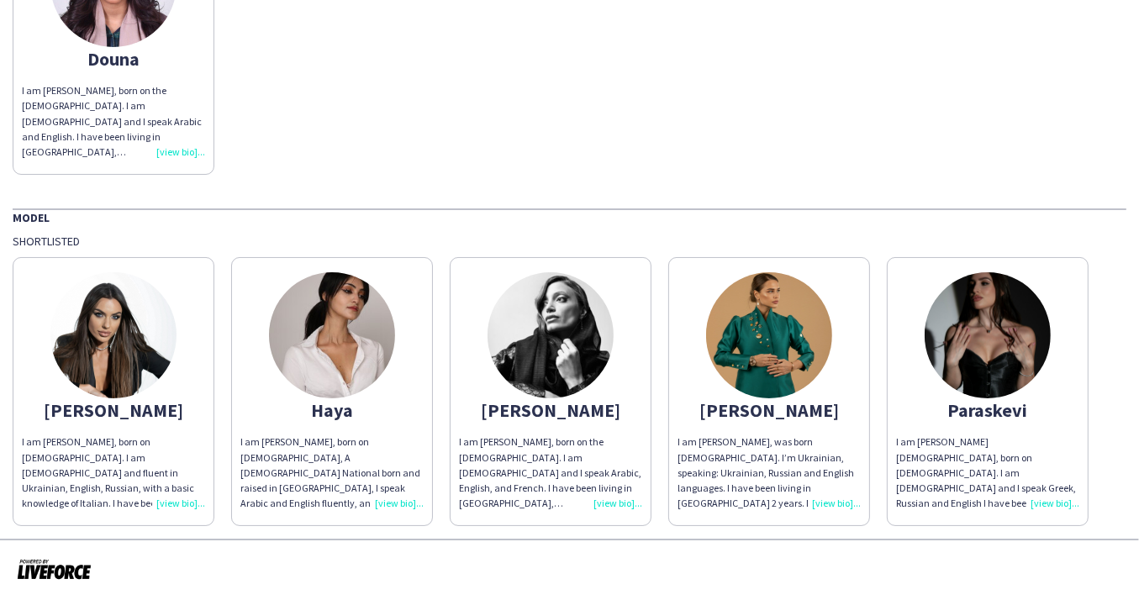
click at [782, 339] on img at bounding box center [769, 335] width 126 height 126
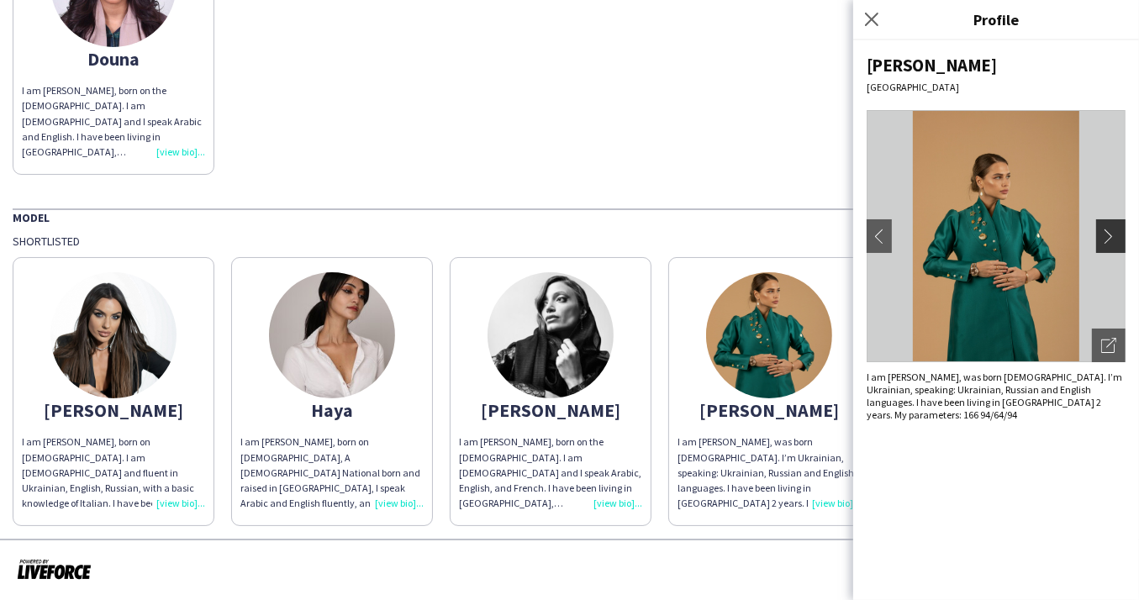
click at [1108, 244] on button "chevron-right" at bounding box center [1113, 236] width 34 height 34
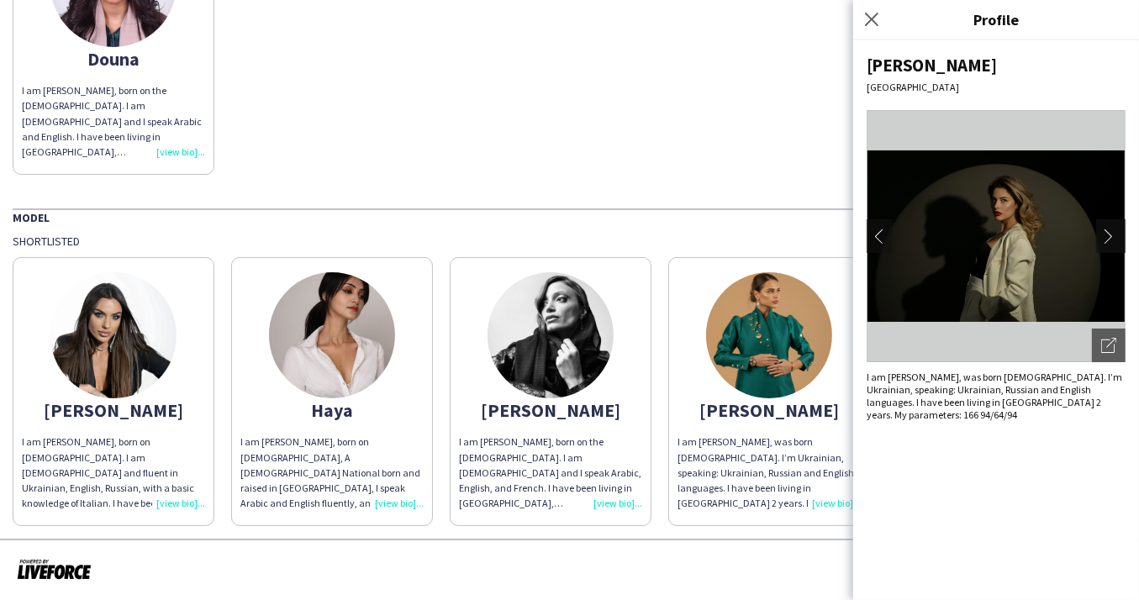
click at [1112, 233] on app-icon "chevron-right" at bounding box center [1113, 236] width 24 height 15
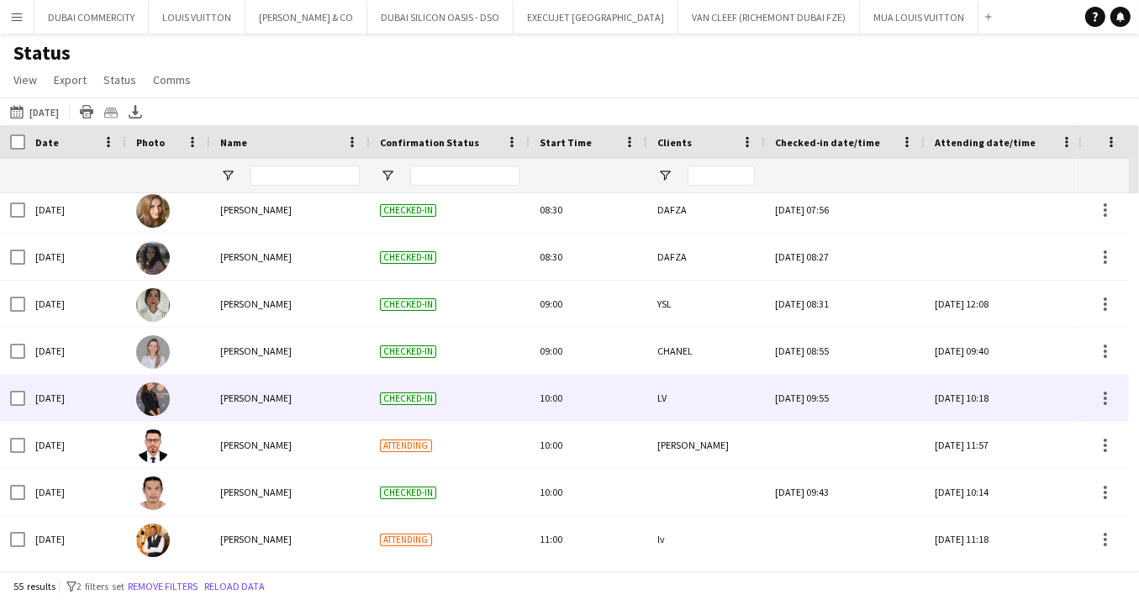
scroll to position [857, 0]
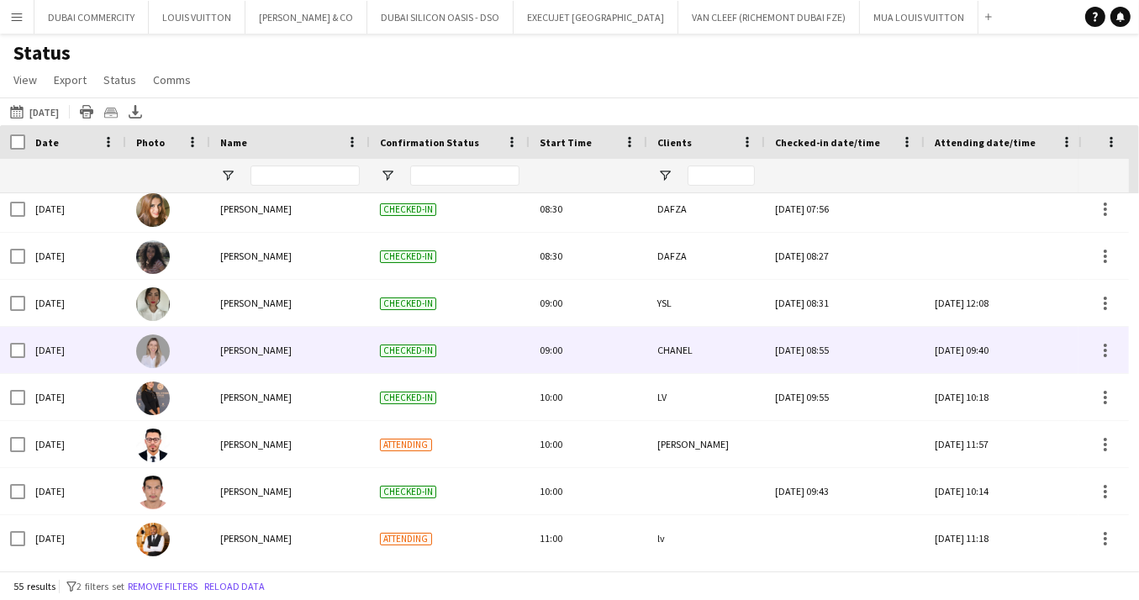
scroll to position [903, 0]
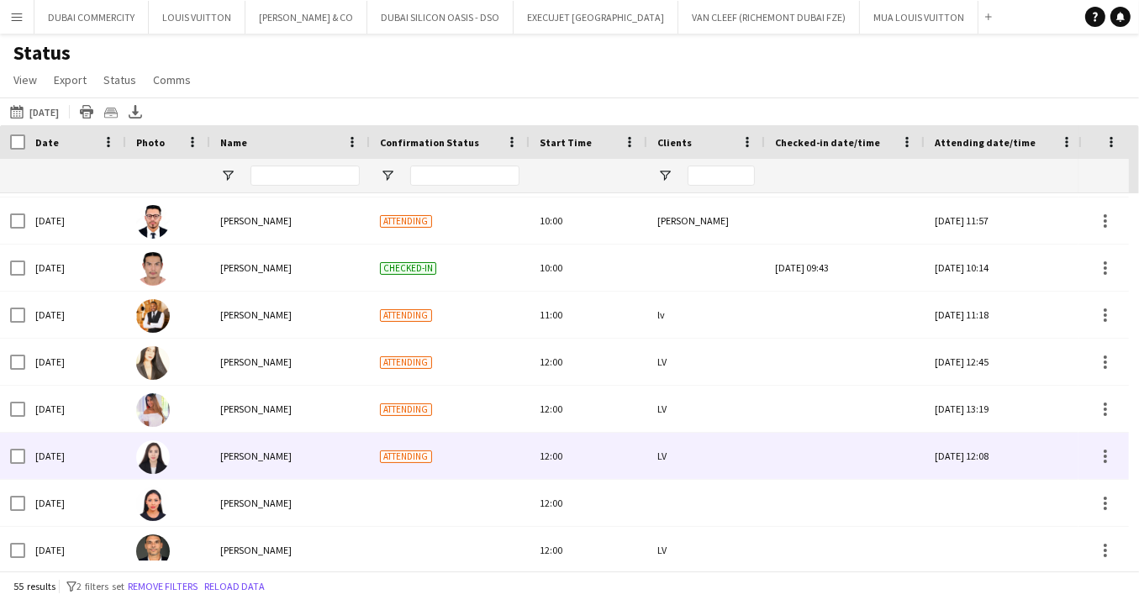
scroll to position [1025, 0]
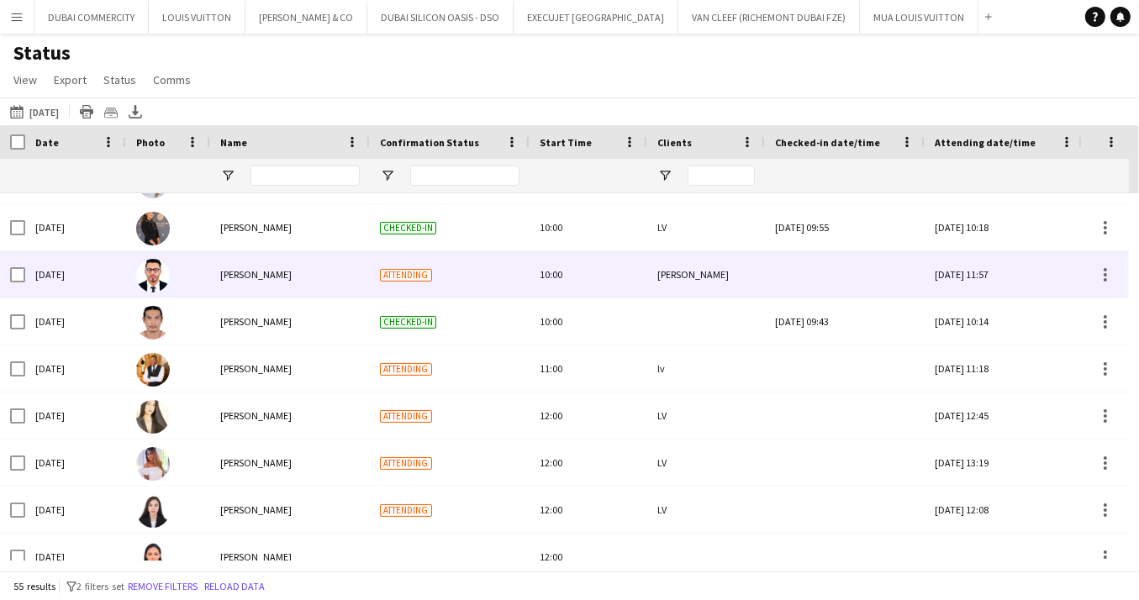
click at [263, 272] on span "[PERSON_NAME]" at bounding box center [255, 274] width 71 height 13
click at [658, 274] on div "TIFFANY" at bounding box center [706, 274] width 118 height 46
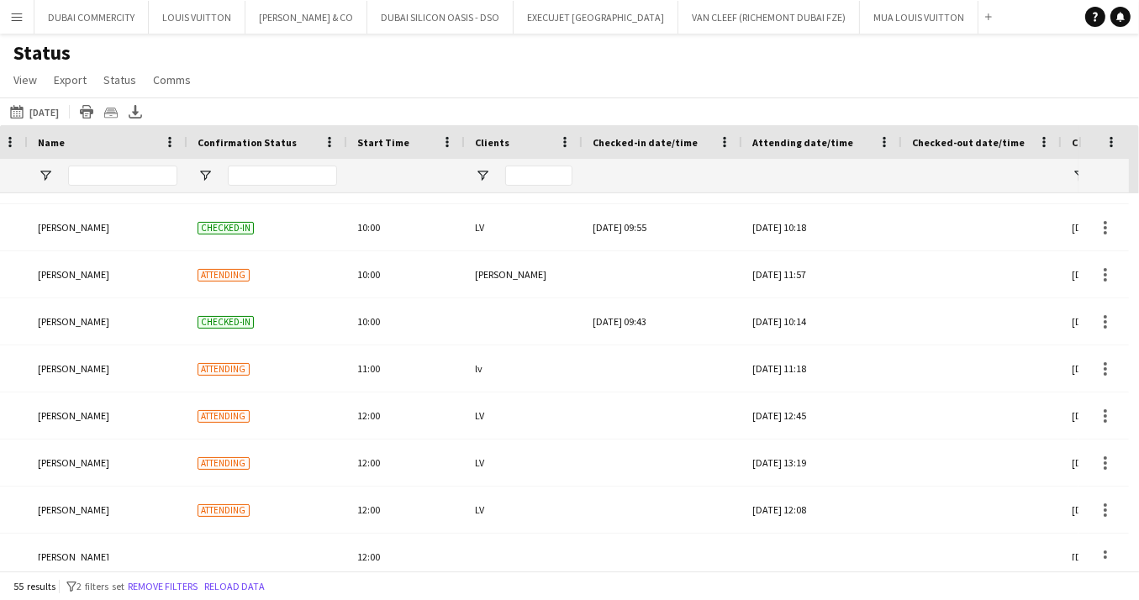
scroll to position [0, 0]
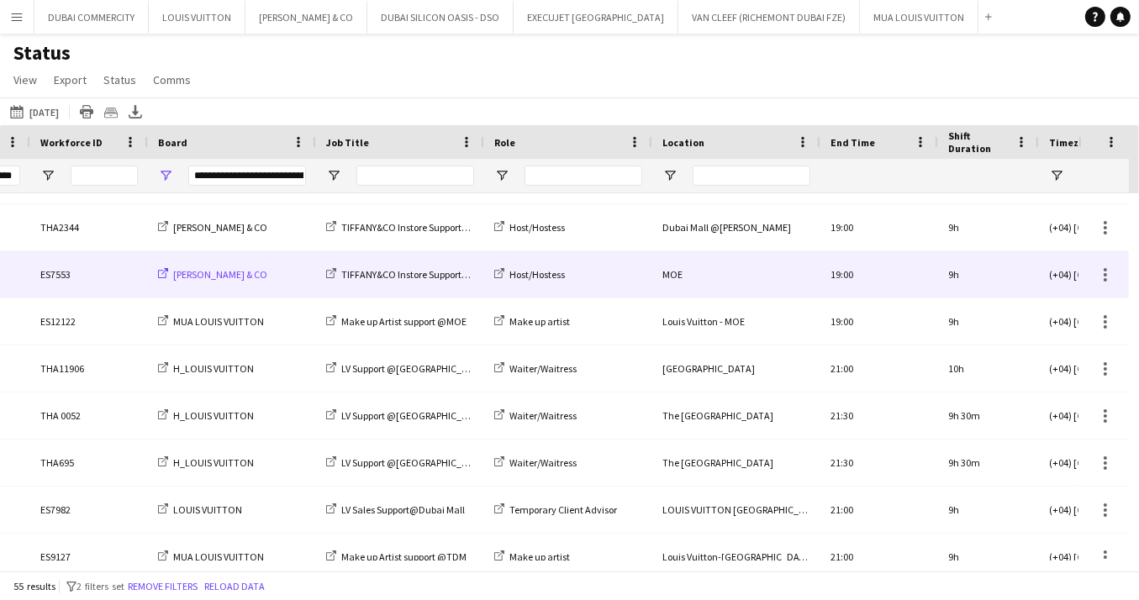
click at [158, 274] on icon at bounding box center [162, 275] width 8 height 8
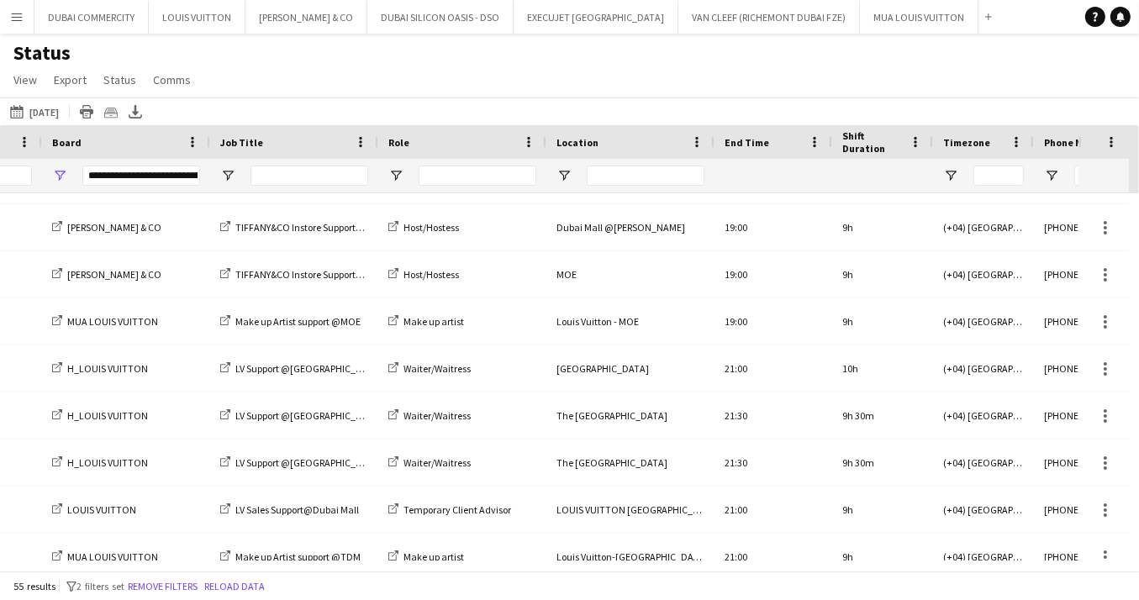
scroll to position [0, 1872]
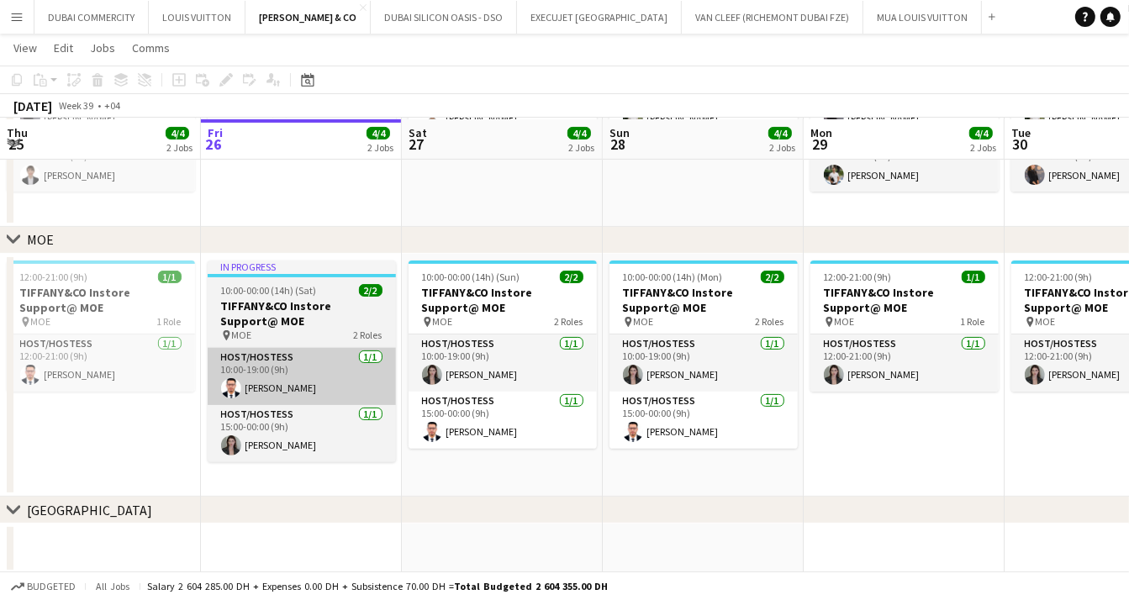
scroll to position [325, 0]
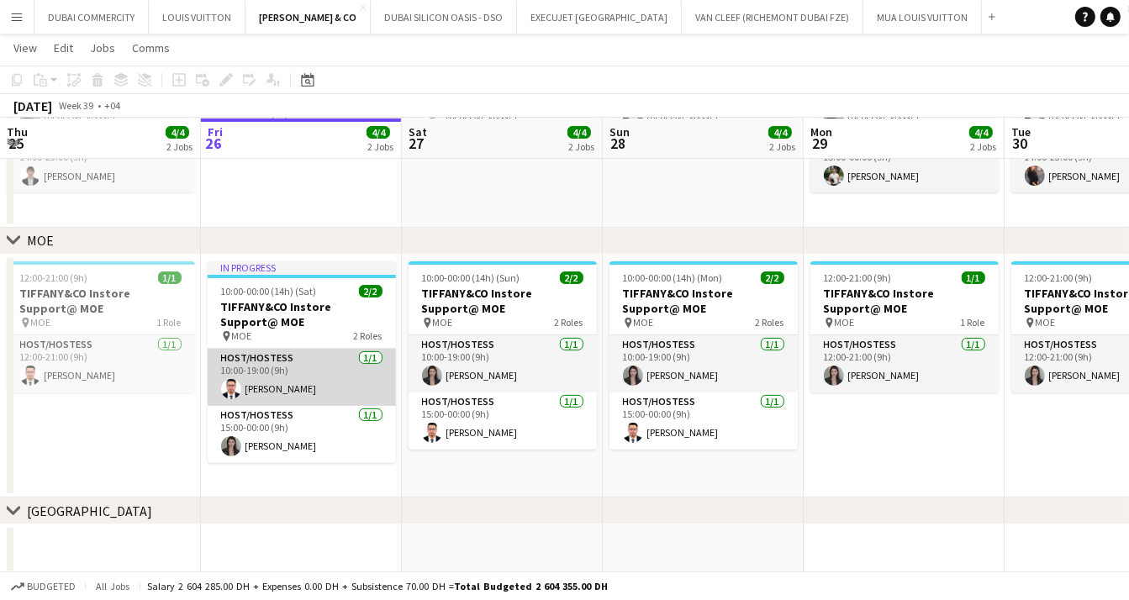
click at [293, 383] on app-card-role "Host/Hostess [DATE] 10:00-19:00 (9h) [PERSON_NAME]" at bounding box center [302, 377] width 188 height 57
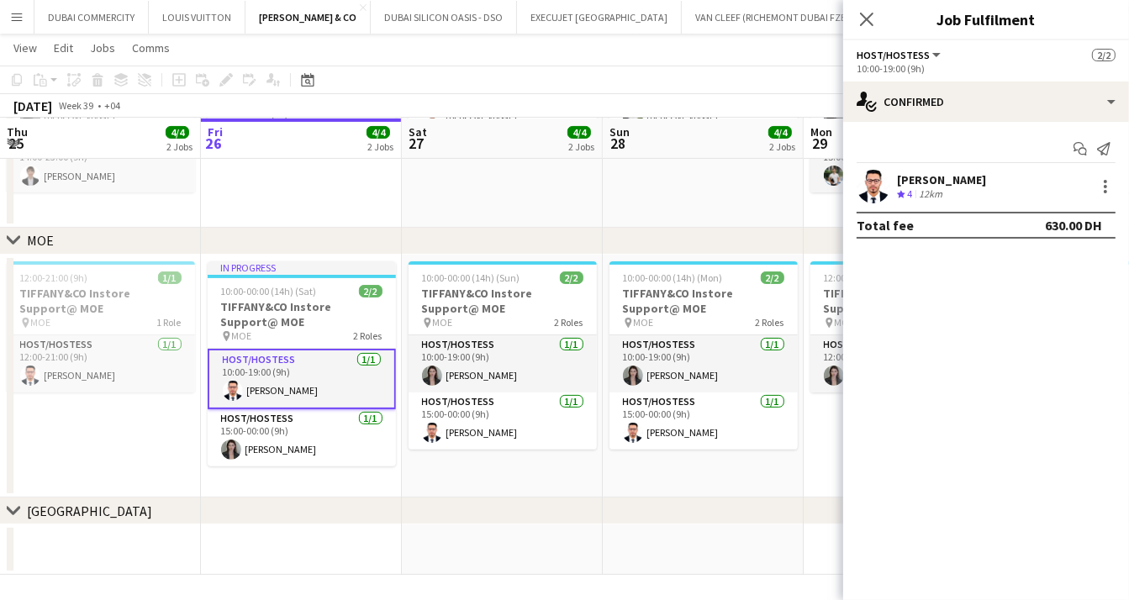
click at [939, 187] on div "12km" at bounding box center [930, 194] width 30 height 14
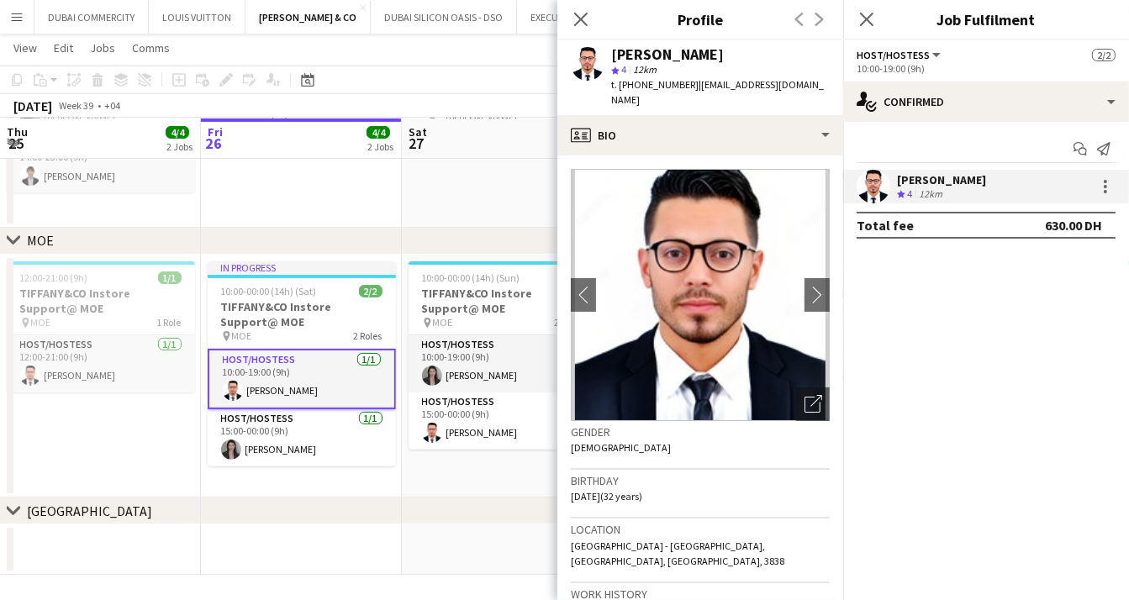
drag, startPoint x: 624, startPoint y: 87, endPoint x: 688, endPoint y: 86, distance: 63.9
click at [688, 86] on span "t. [PHONE_NUMBER]" at bounding box center [654, 84] width 87 height 13
copy span "9710544968659"
click at [582, 19] on icon at bounding box center [580, 19] width 16 height 16
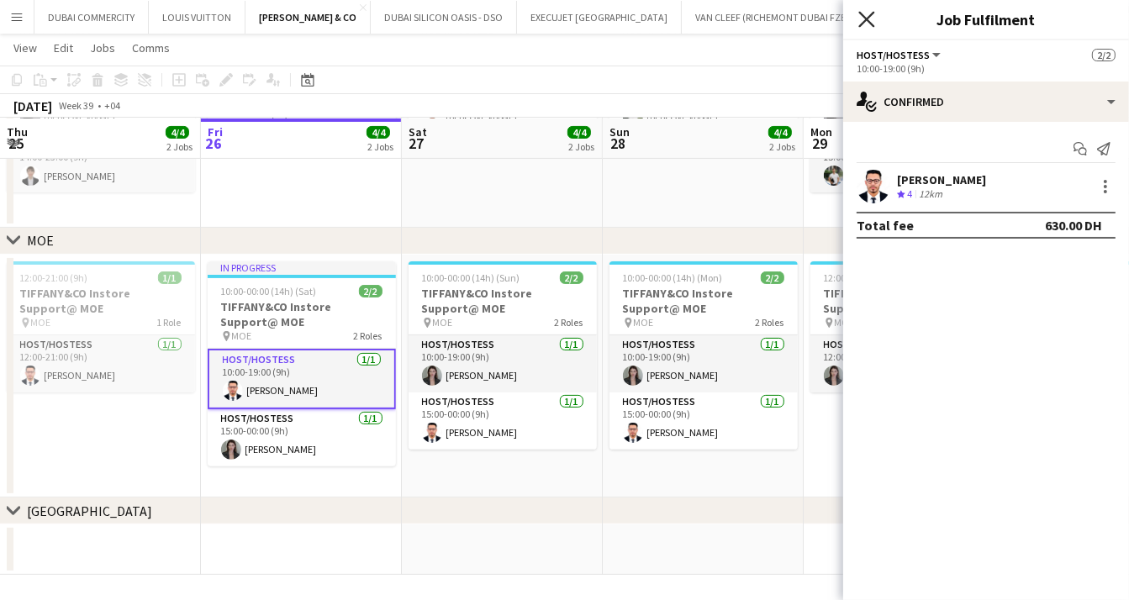
click at [867, 18] on icon at bounding box center [866, 19] width 16 height 16
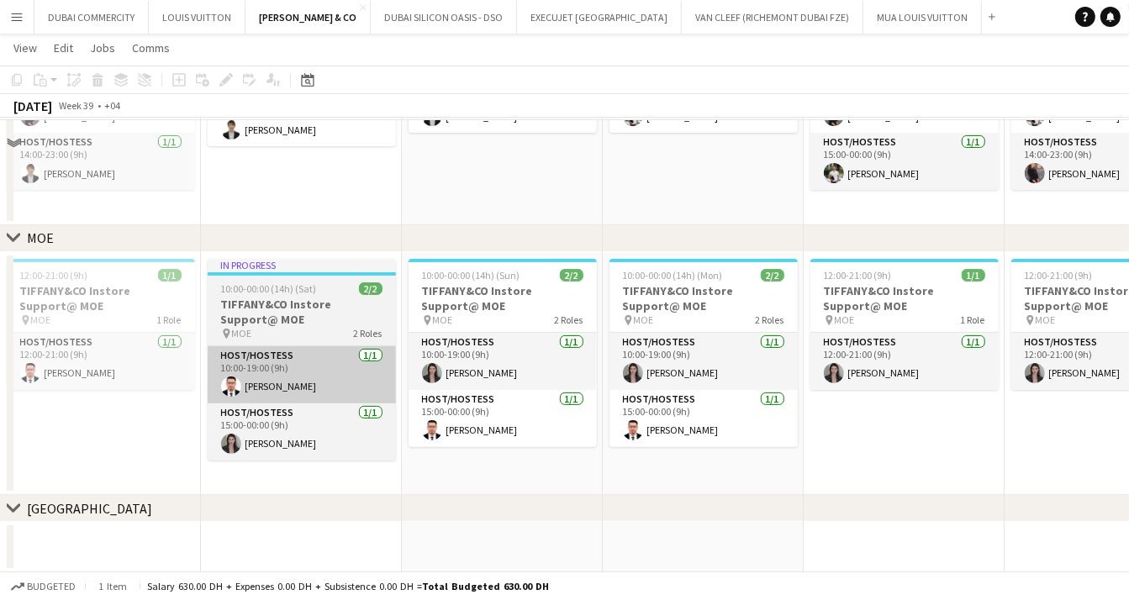
scroll to position [0, 0]
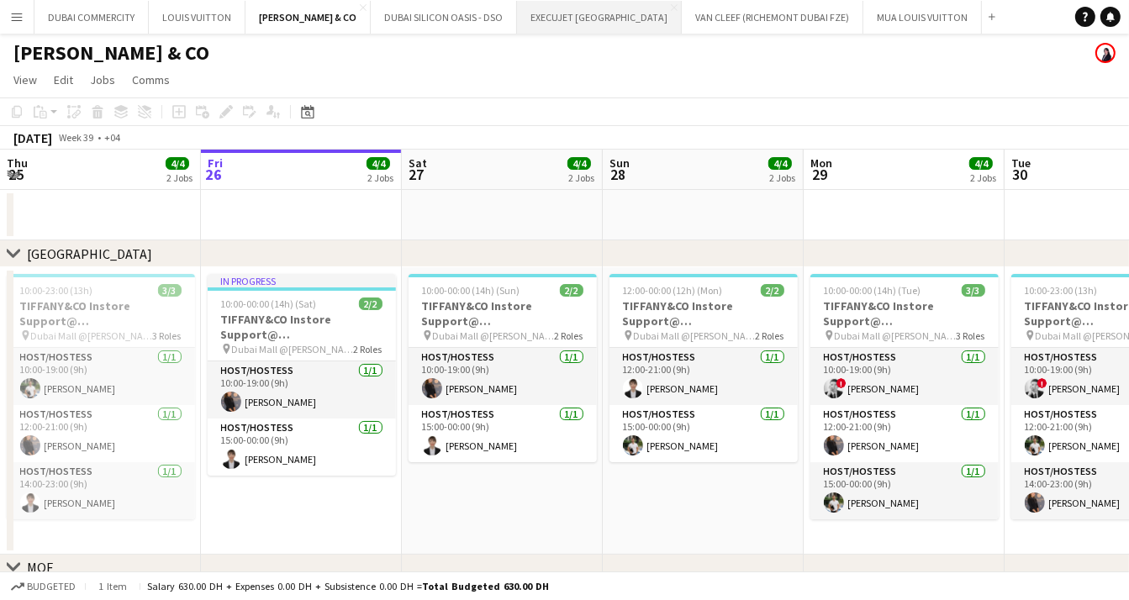
click at [517, 15] on button "EXECUJET [GEOGRAPHIC_DATA] Close" at bounding box center [599, 17] width 165 height 33
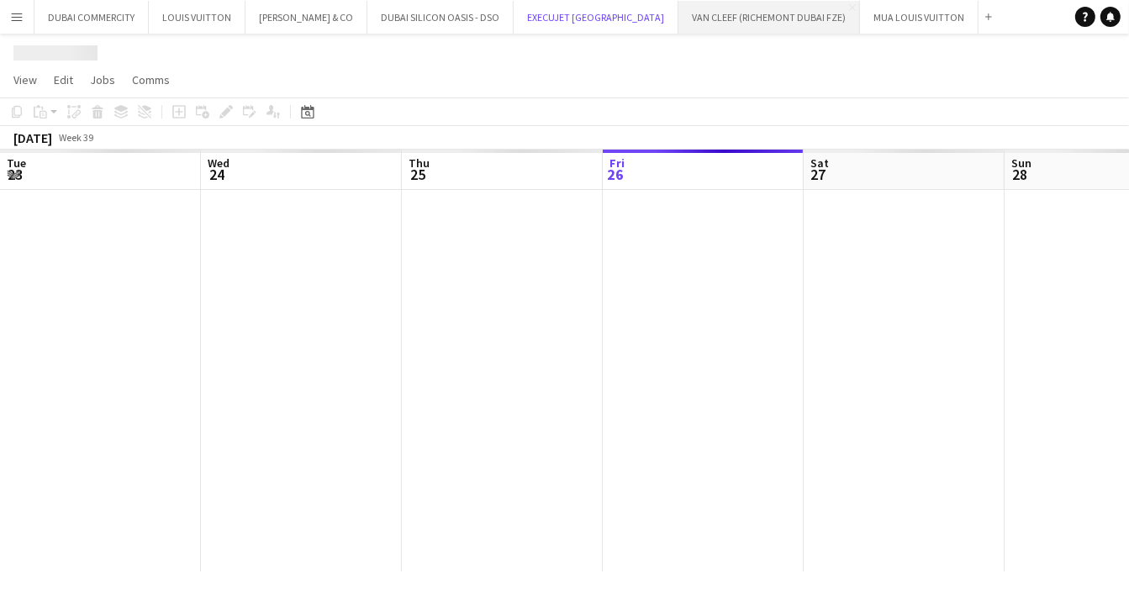
scroll to position [0, 402]
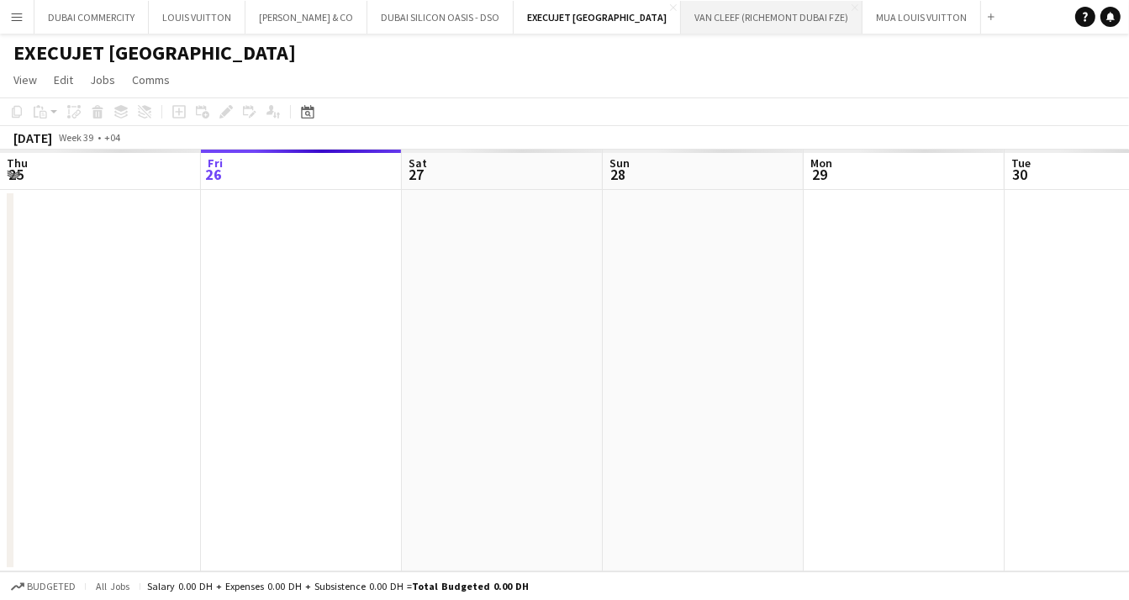
click at [681, 20] on button "VAN CLEEF (RICHEMONT DUBAI FZE) Close" at bounding box center [772, 17] width 182 height 33
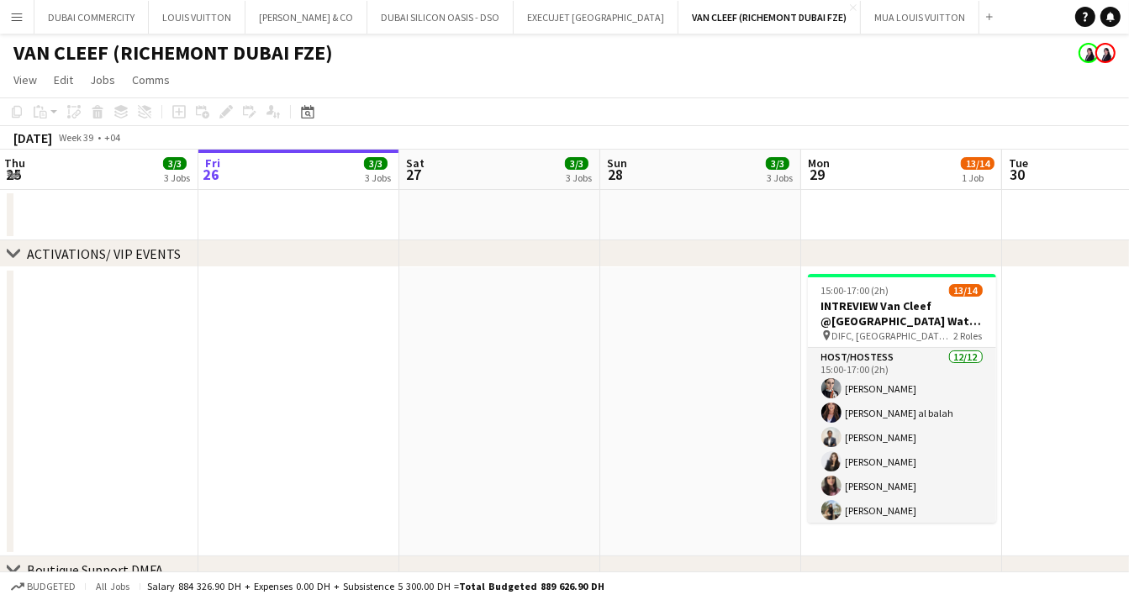
scroll to position [0, 403]
drag, startPoint x: 526, startPoint y: 420, endPoint x: 524, endPoint y: 345, distance: 74.8
click at [524, 345] on app-date-cell at bounding box center [500, 411] width 201 height 289
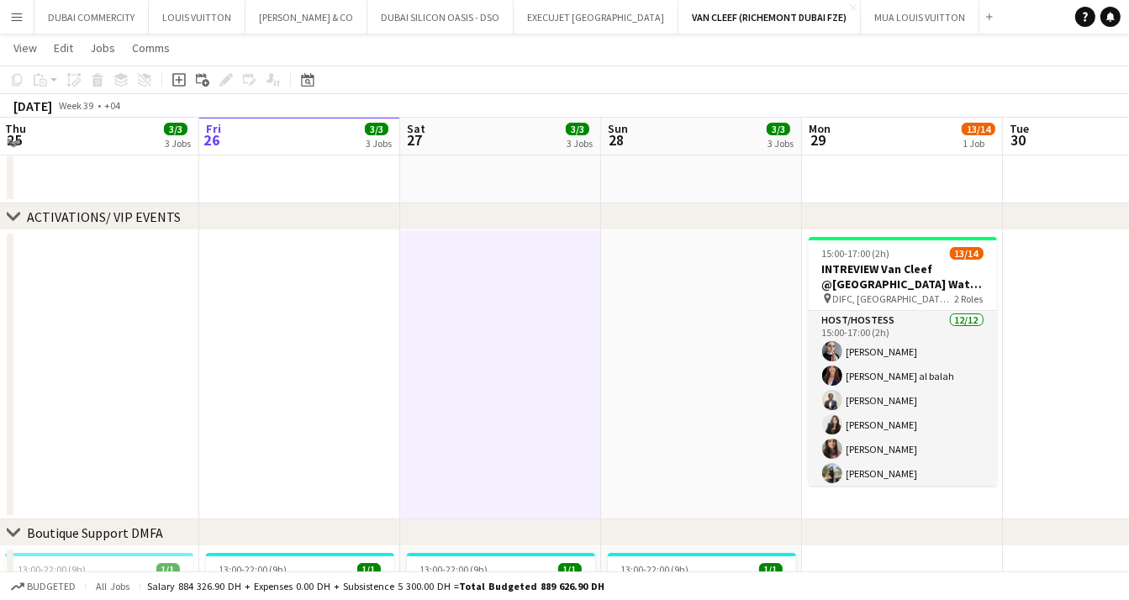
scroll to position [33, 0]
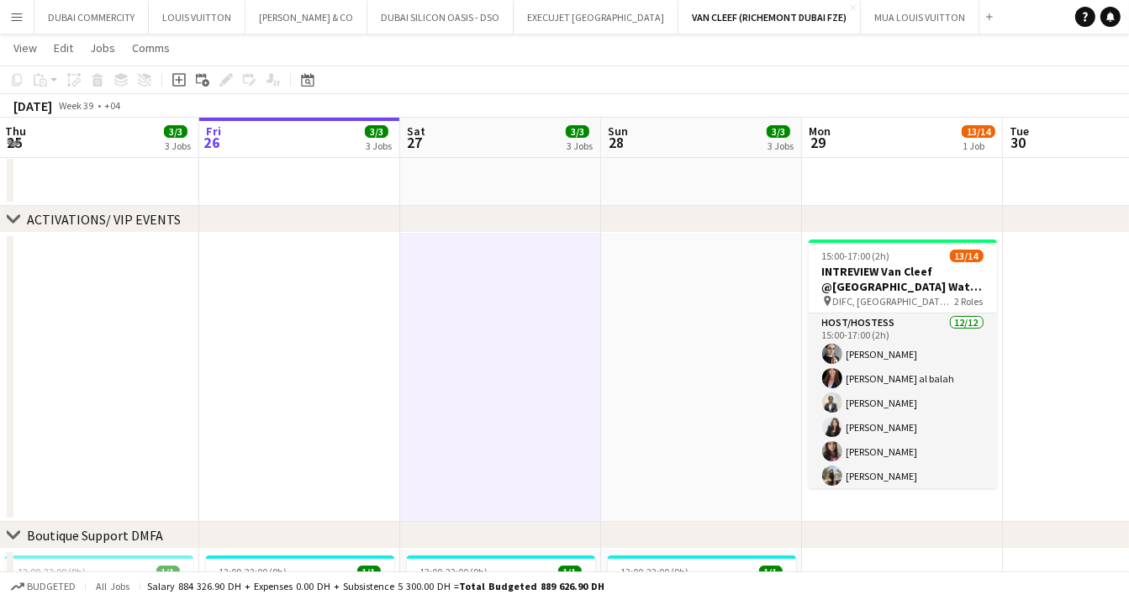
click at [306, 368] on app-date-cell at bounding box center [299, 377] width 201 height 289
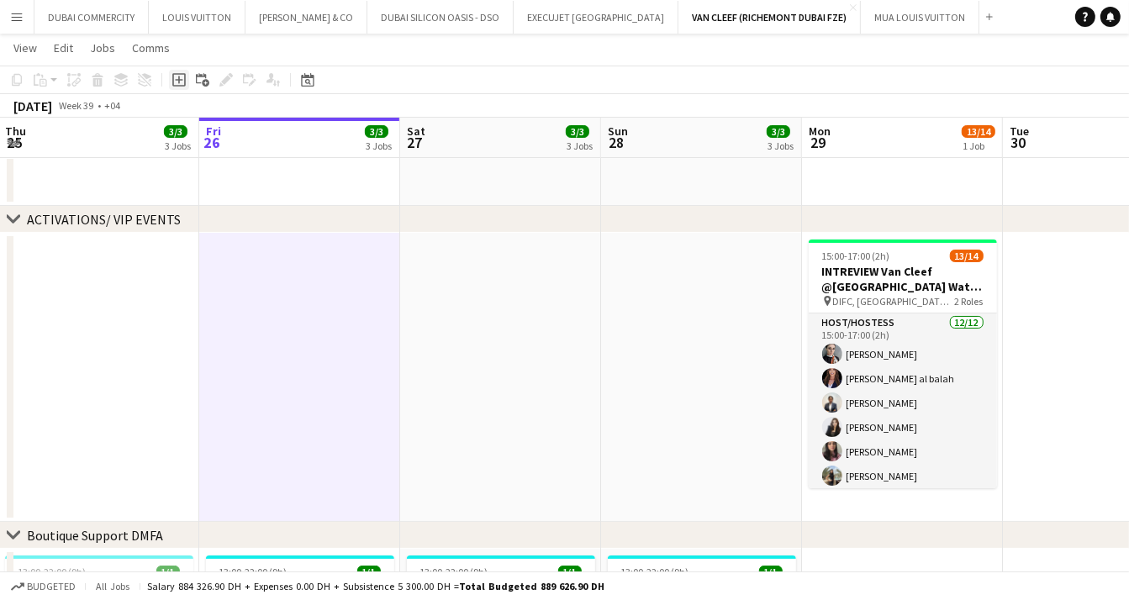
click at [180, 83] on icon "Add job" at bounding box center [178, 79] width 13 height 13
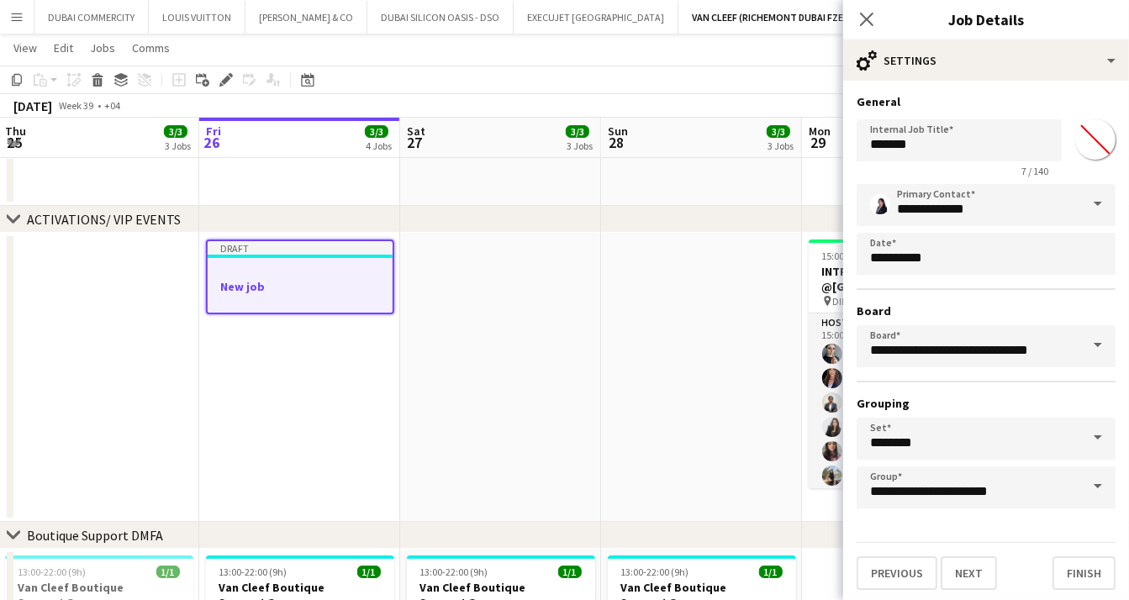
click at [342, 364] on app-date-cell "Draft New job" at bounding box center [299, 377] width 201 height 289
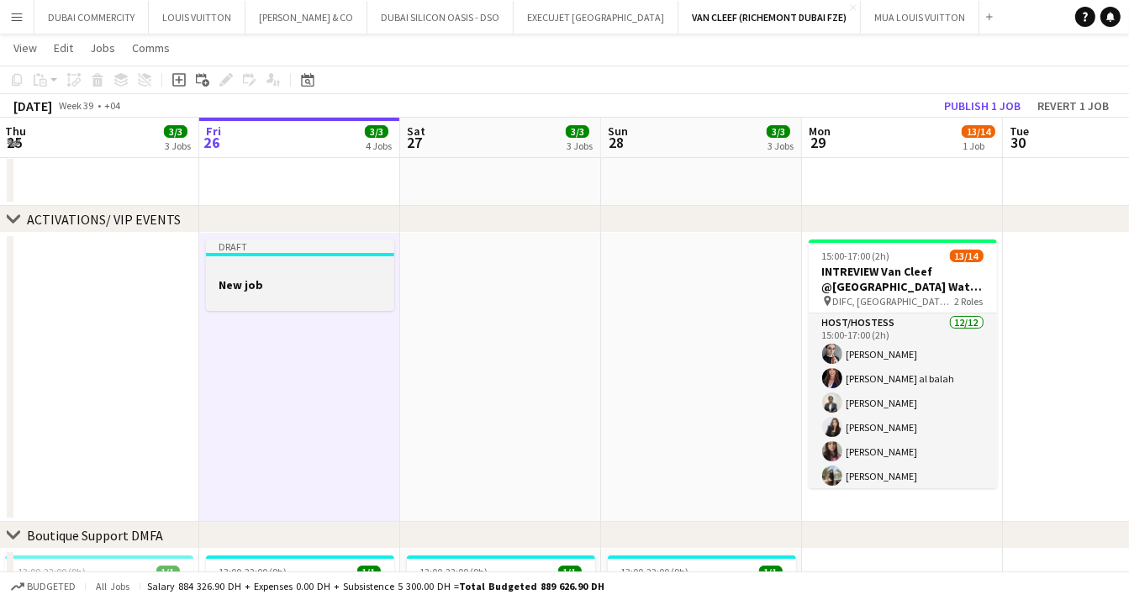
click at [297, 297] on div at bounding box center [300, 299] width 188 height 13
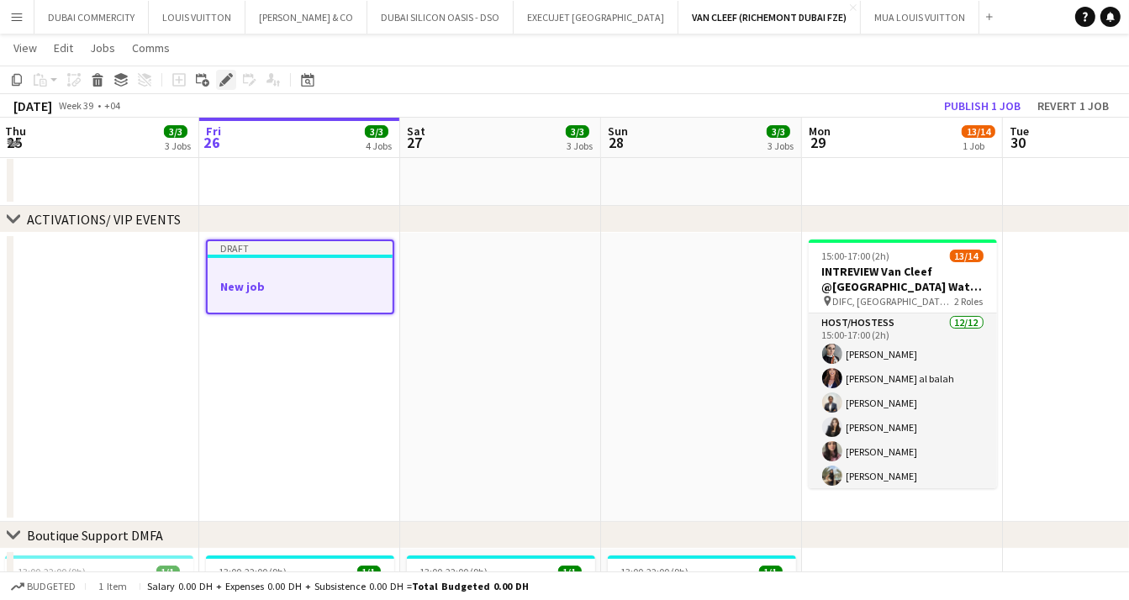
click at [228, 79] on icon at bounding box center [225, 80] width 9 height 9
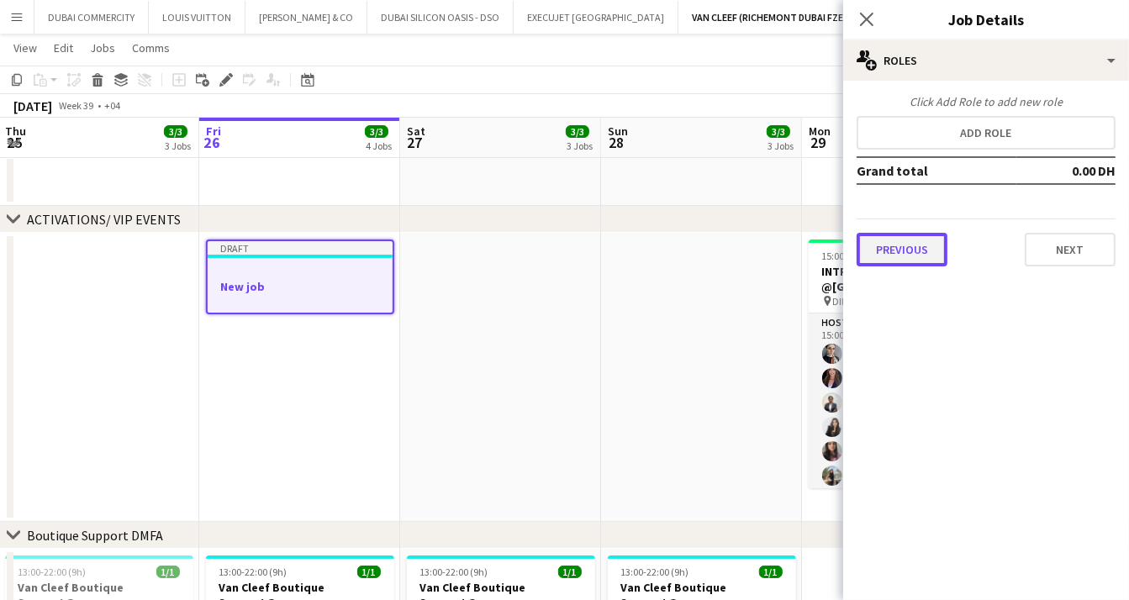
click at [886, 250] on button "Previous" at bounding box center [902, 250] width 91 height 34
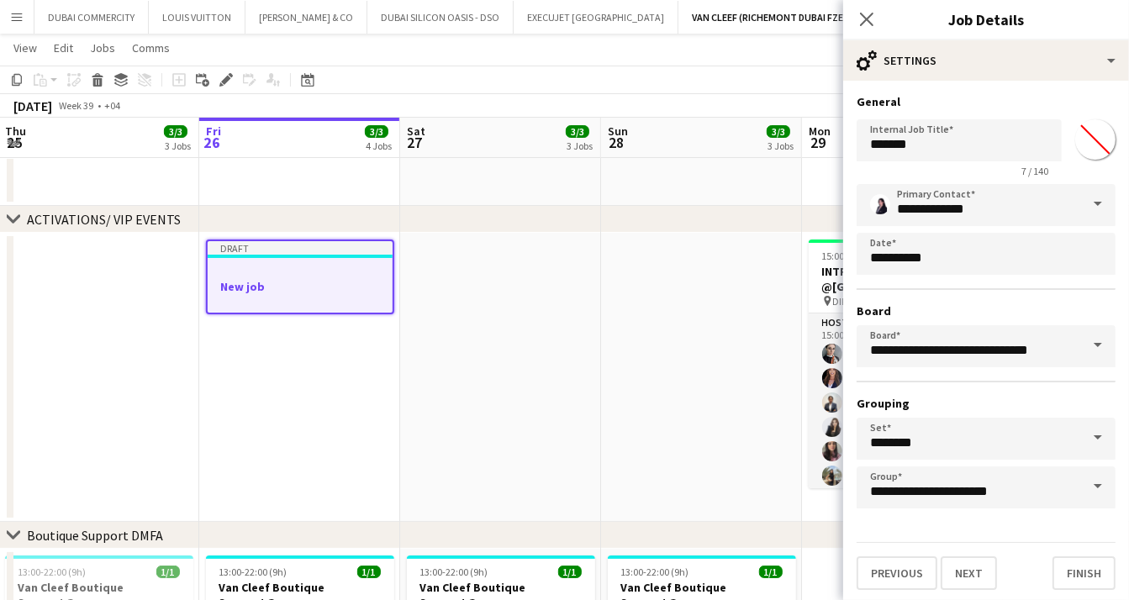
click at [1082, 142] on input "*******" at bounding box center [1095, 139] width 61 height 61
type input "*******"
click at [1063, 89] on div "**********" at bounding box center [986, 342] width 286 height 523
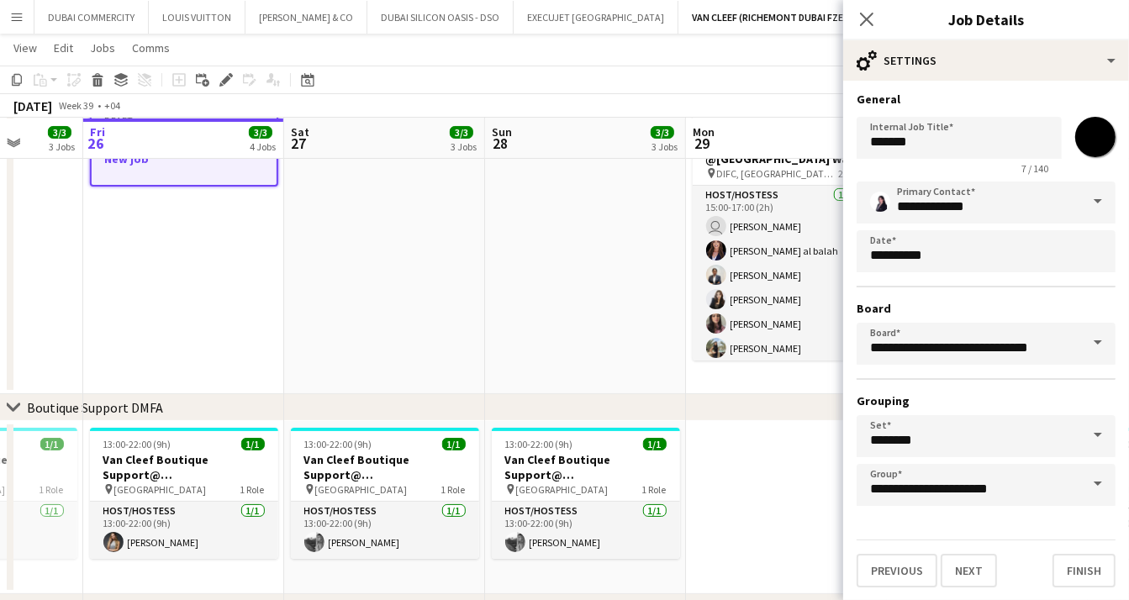
scroll to position [0, 593]
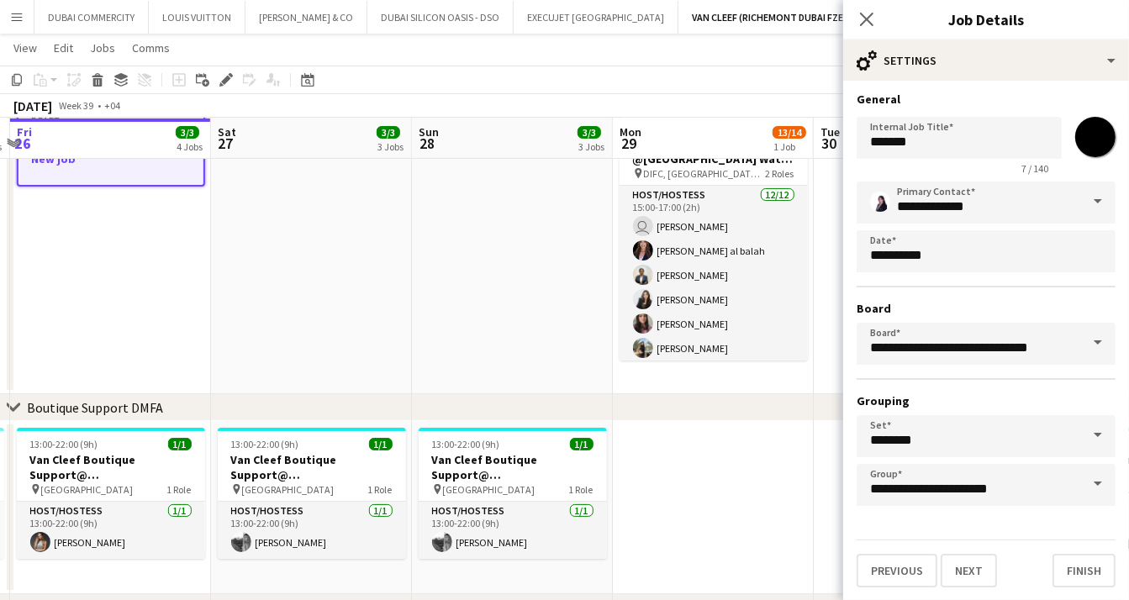
drag, startPoint x: 702, startPoint y: 448, endPoint x: 489, endPoint y: 393, distance: 219.6
click at [489, 393] on div "chevron-right ACTIVATIONS/ VIP EVENTS chevron-right Boutique Support DMFA chevr…" at bounding box center [564, 587] width 1129 height 1365
click at [472, 462] on h3 "Van Cleef Boutique Support@ [GEOGRAPHIC_DATA]" at bounding box center [513, 467] width 188 height 30
type input "**********"
type input "*******"
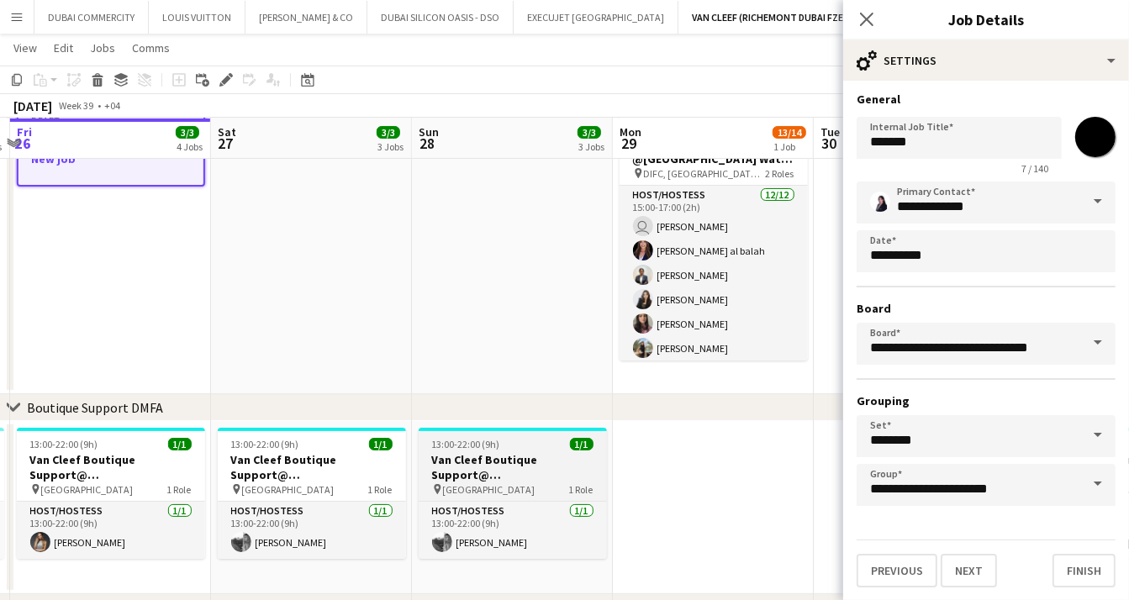
type input "**********"
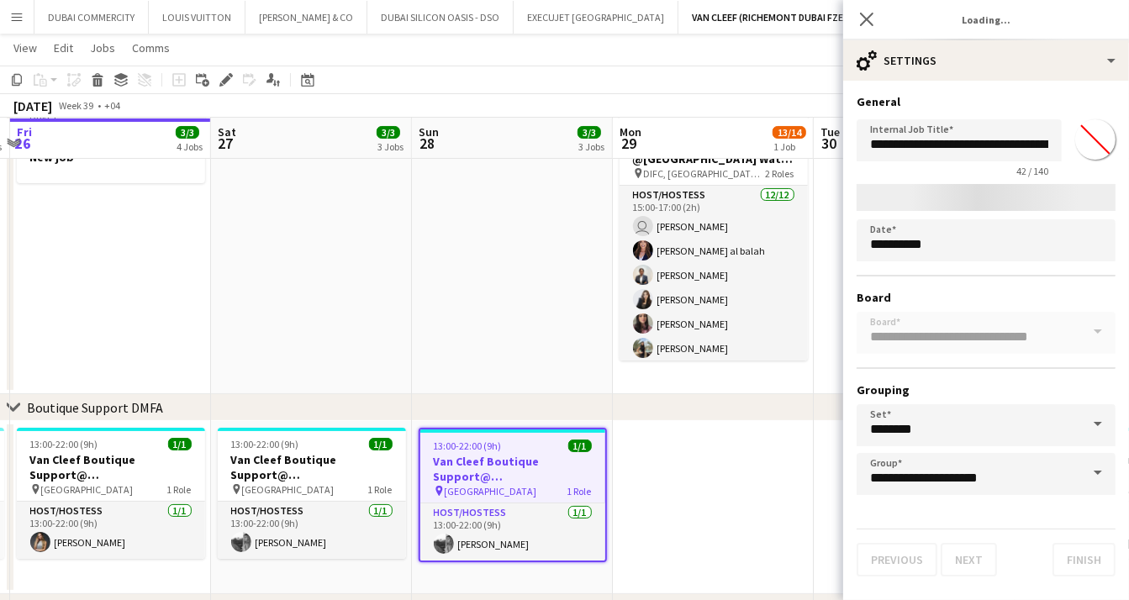
scroll to position [0, 0]
type input "*******"
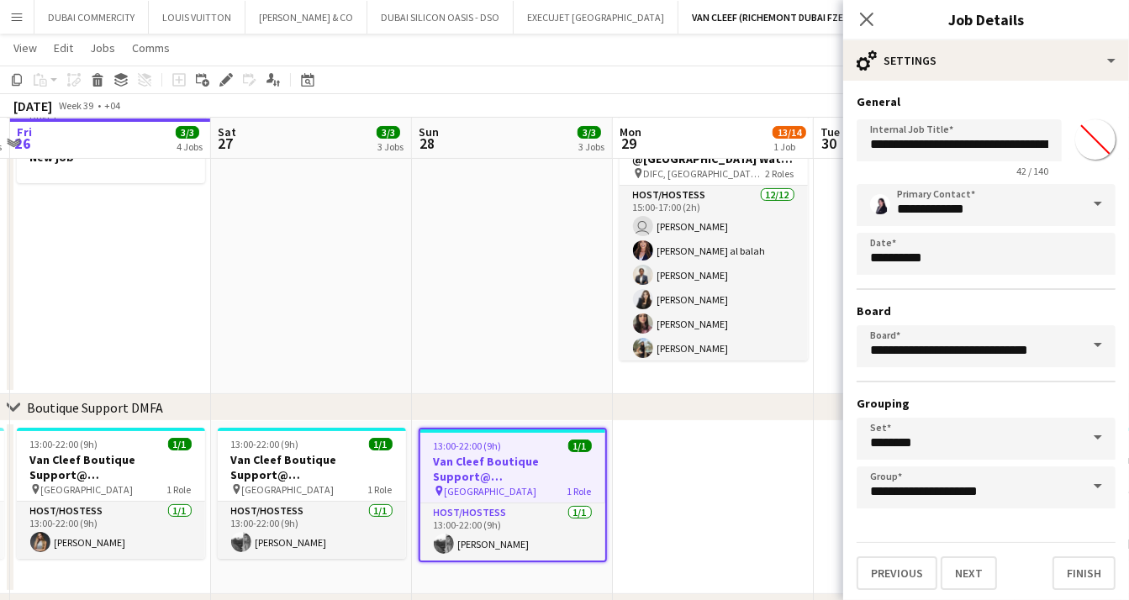
click at [325, 266] on app-date-cell at bounding box center [311, 249] width 201 height 289
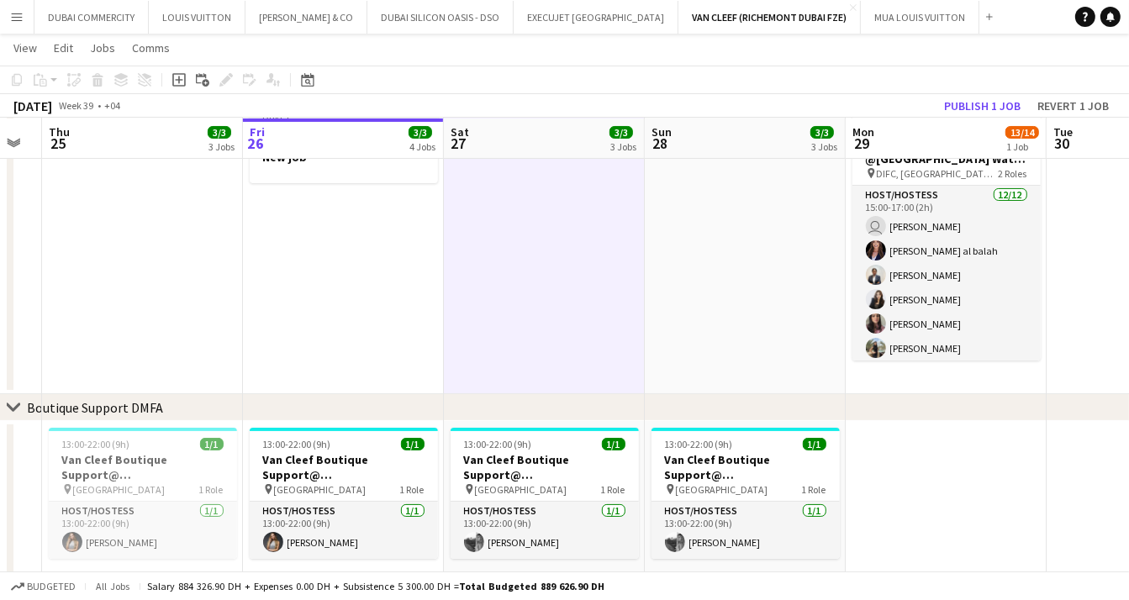
drag, startPoint x: 206, startPoint y: 285, endPoint x: 455, endPoint y: 366, distance: 261.6
click at [456, 371] on app-calendar-viewport "Tue 23 Wed 24 Thu 25 3/3 3 Jobs Fri 26 3/3 4 Jobs Sat 27 3/3 3 Jobs Sun 28 3/3 …" at bounding box center [564, 587] width 1129 height 1365
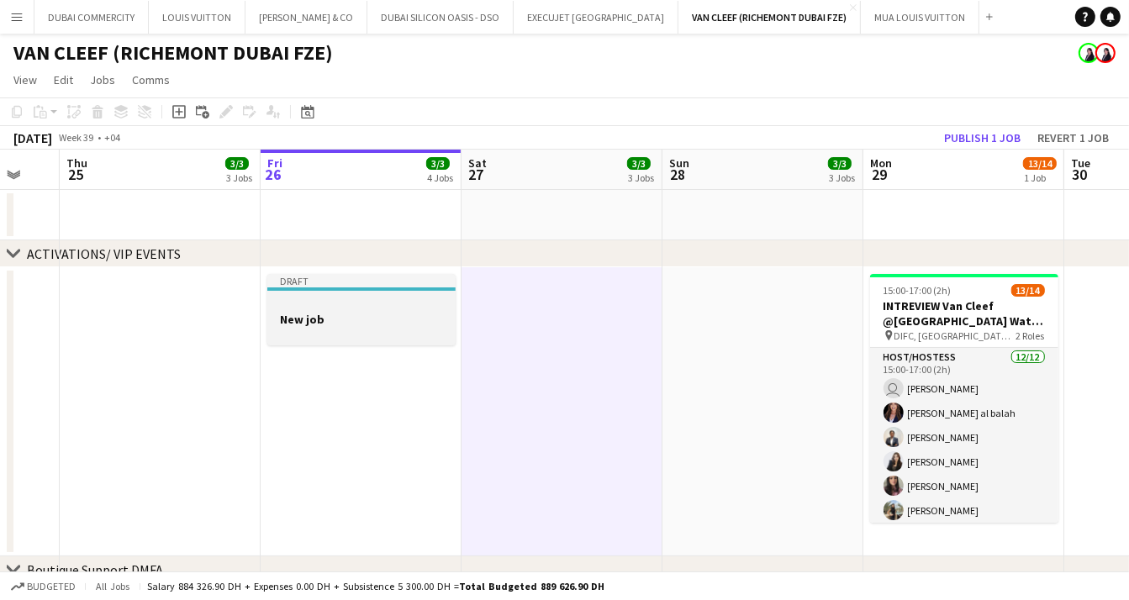
click at [344, 334] on div at bounding box center [361, 333] width 188 height 13
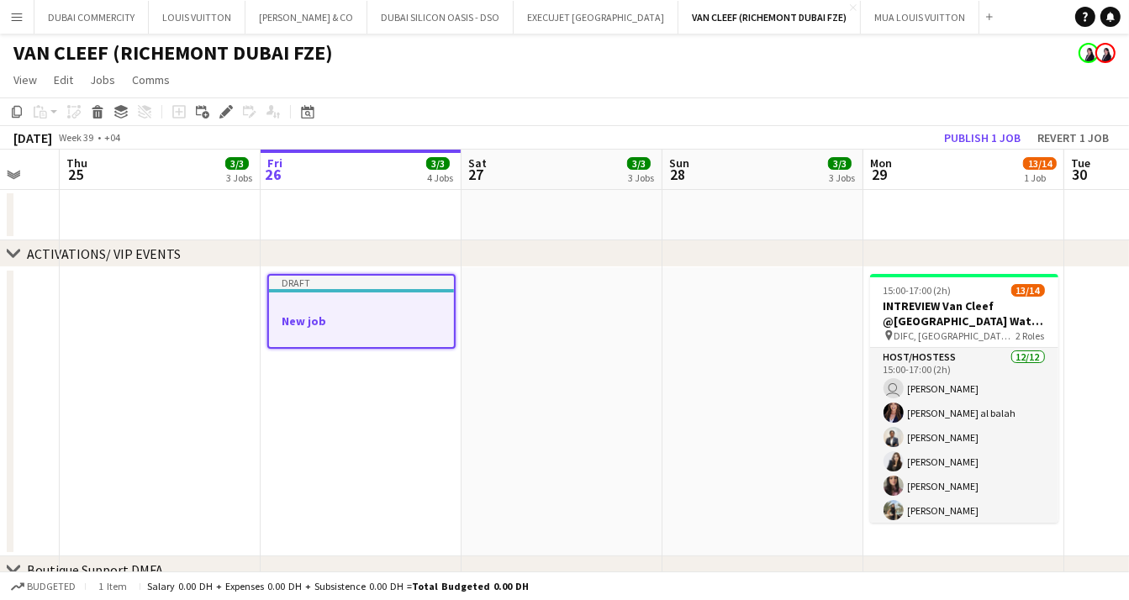
click at [343, 326] on h3 "New job" at bounding box center [361, 321] width 185 height 15
click at [229, 112] on icon "Edit" at bounding box center [225, 111] width 13 height 13
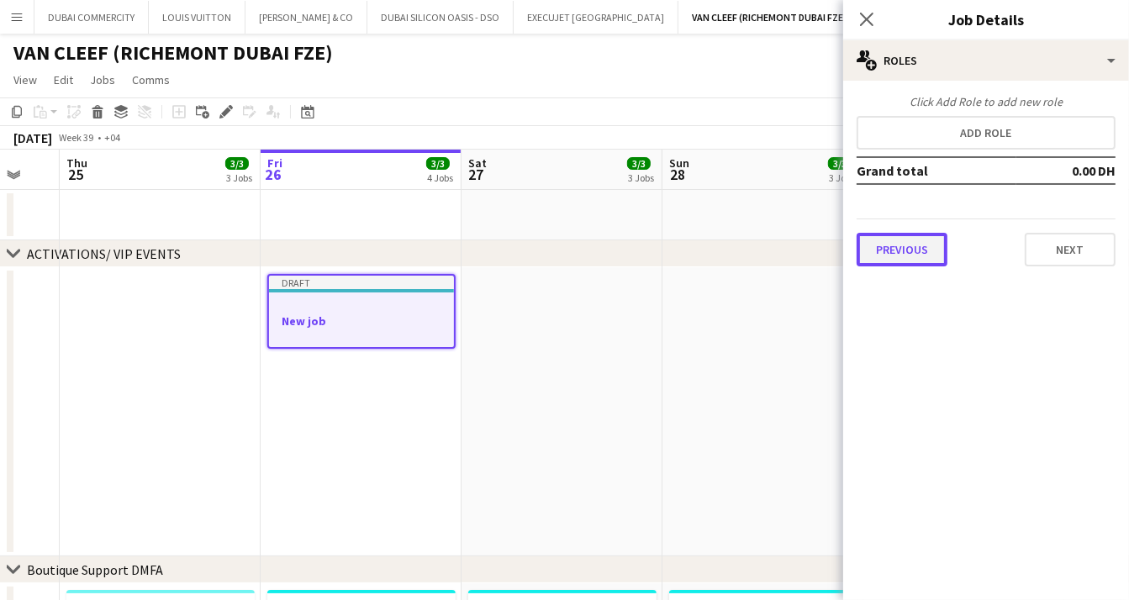
click at [892, 258] on button "Previous" at bounding box center [902, 250] width 91 height 34
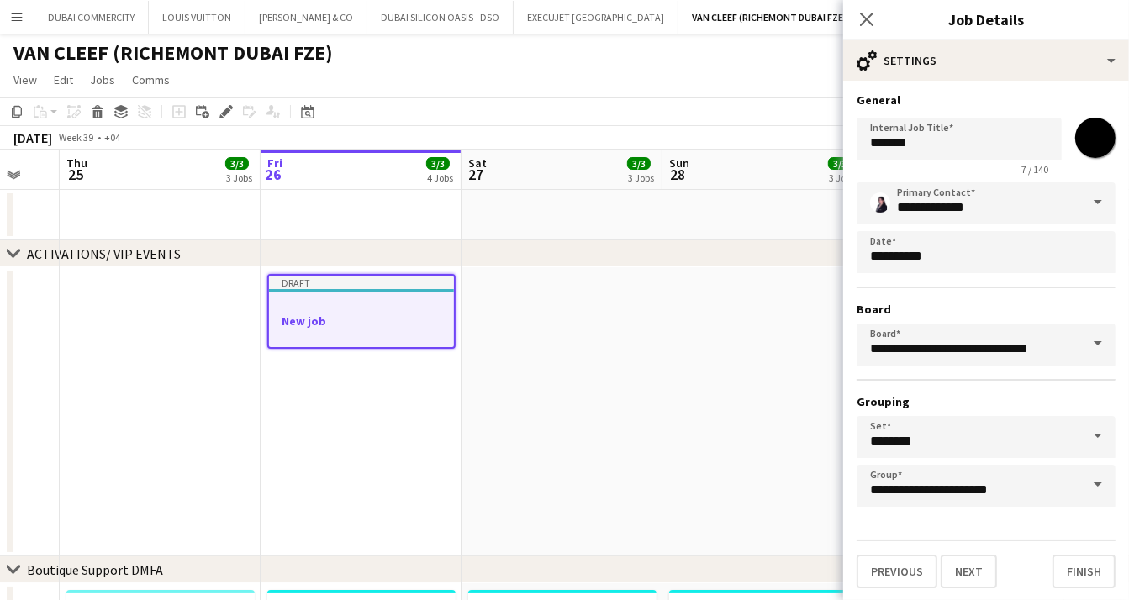
scroll to position [3, 0]
click at [925, 141] on input "*******" at bounding box center [959, 138] width 205 height 42
click at [925, 140] on input "*******" at bounding box center [959, 138] width 205 height 42
click at [925, 141] on input "*******" at bounding box center [959, 138] width 205 height 42
click at [944, 308] on h3 "Board" at bounding box center [986, 308] width 259 height 15
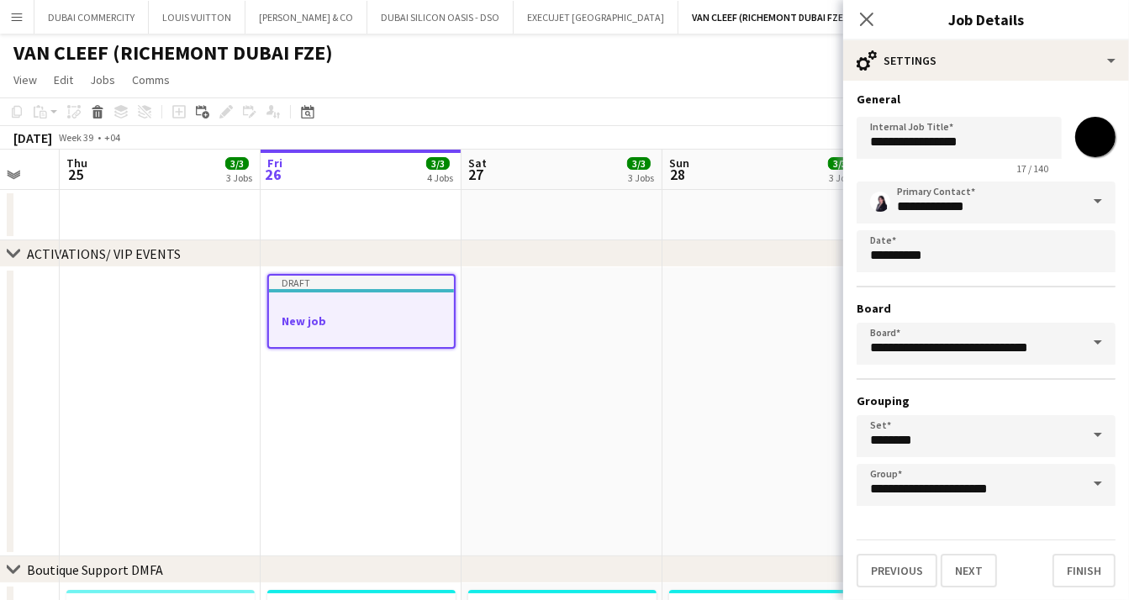
click at [1086, 341] on span at bounding box center [1097, 343] width 35 height 40
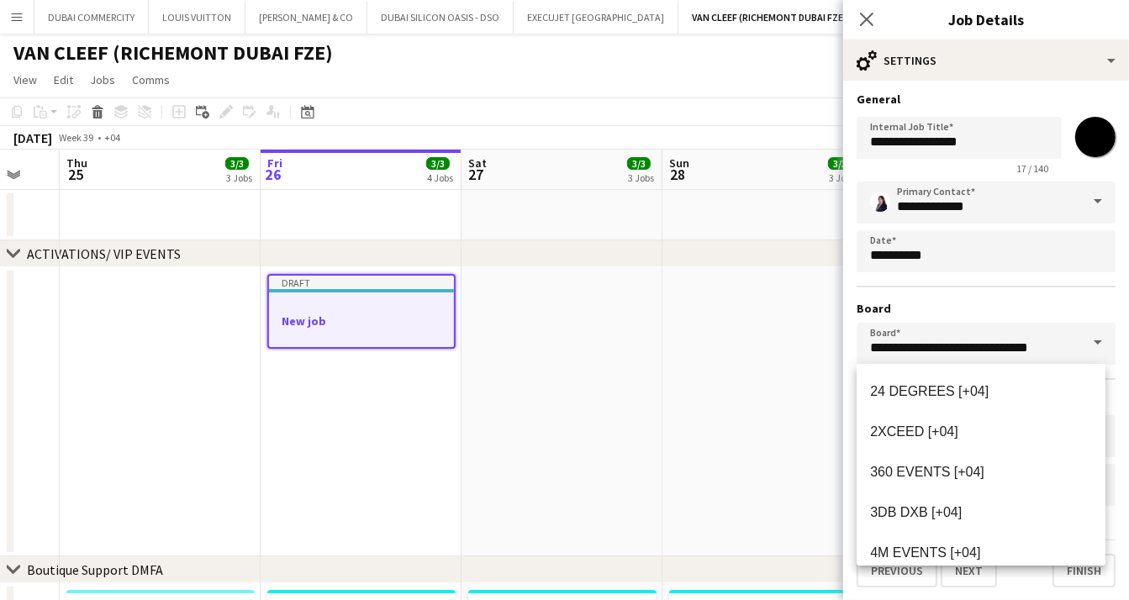
click at [950, 307] on h3 "Board" at bounding box center [986, 308] width 259 height 15
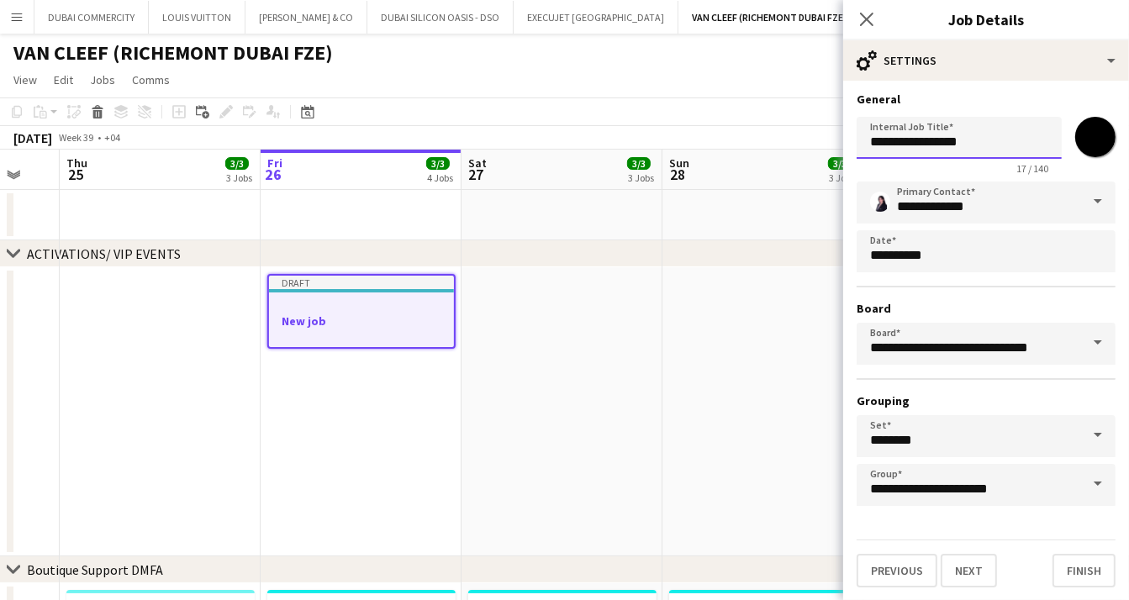
click at [989, 149] on input "**********" at bounding box center [959, 138] width 205 height 42
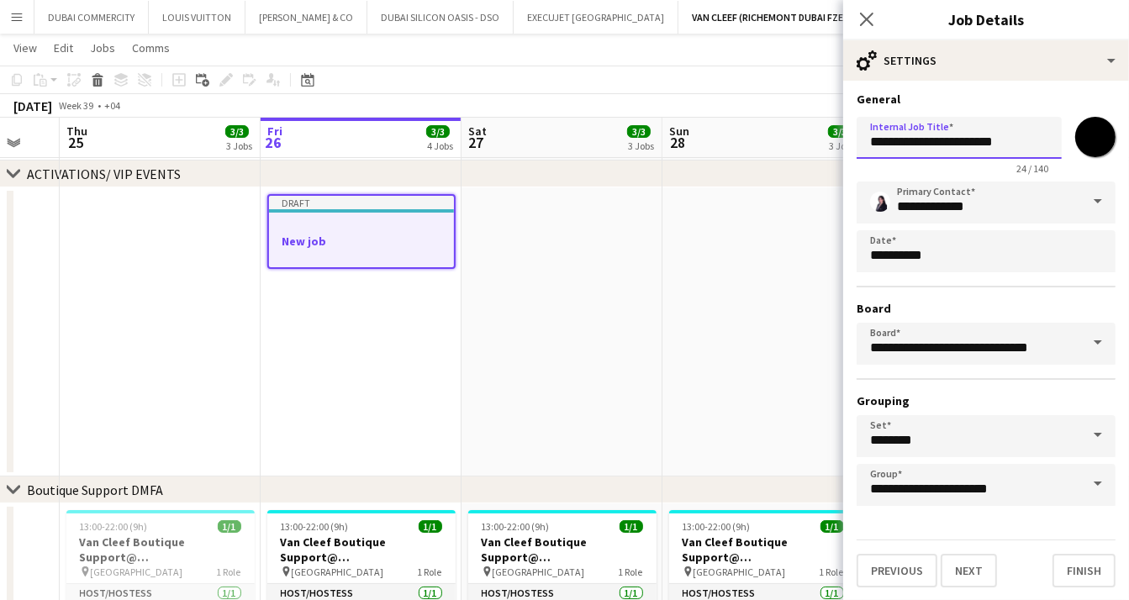
scroll to position [77, 0]
type input "**********"
click at [980, 564] on button "Next" at bounding box center [969, 571] width 56 height 34
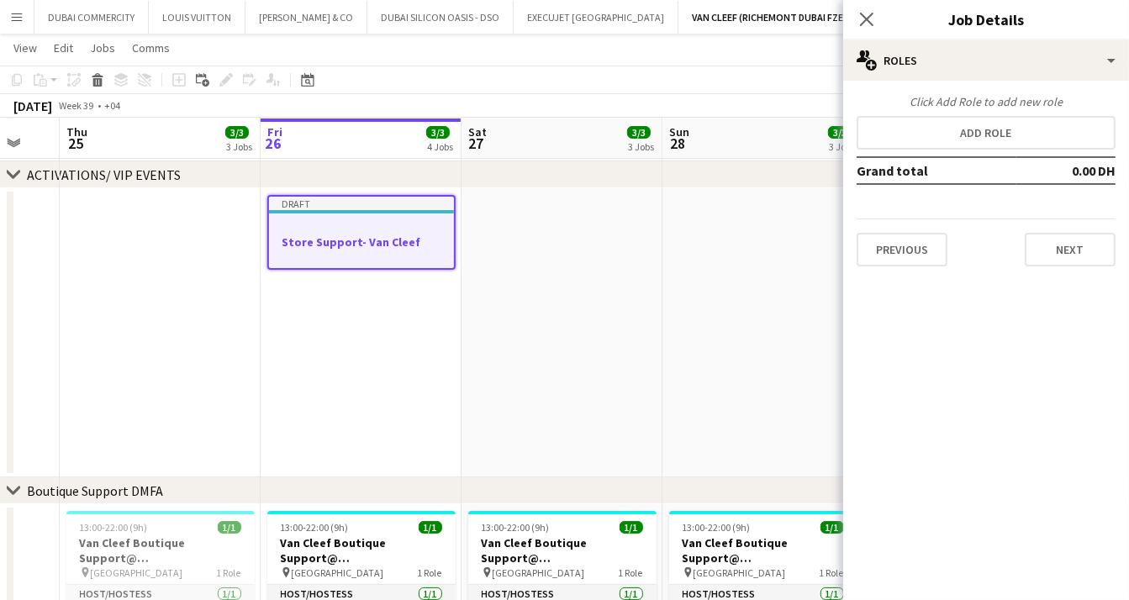
scroll to position [0, 0]
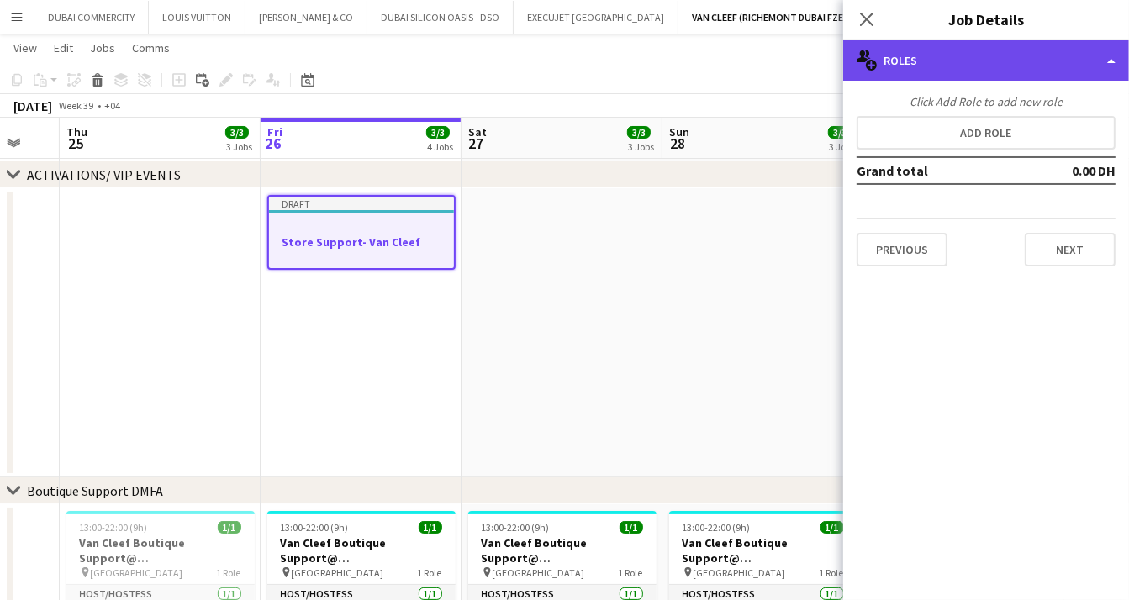
click at [988, 68] on div "multiple-users-add Roles" at bounding box center [986, 60] width 286 height 40
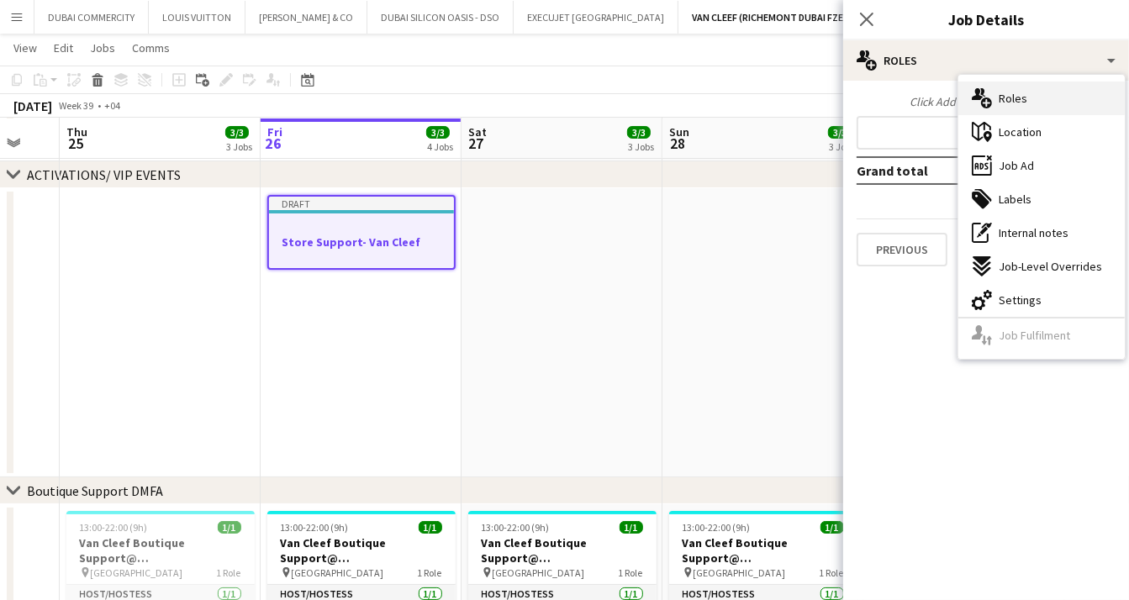
click at [1009, 101] on span "Roles" at bounding box center [1013, 98] width 29 height 15
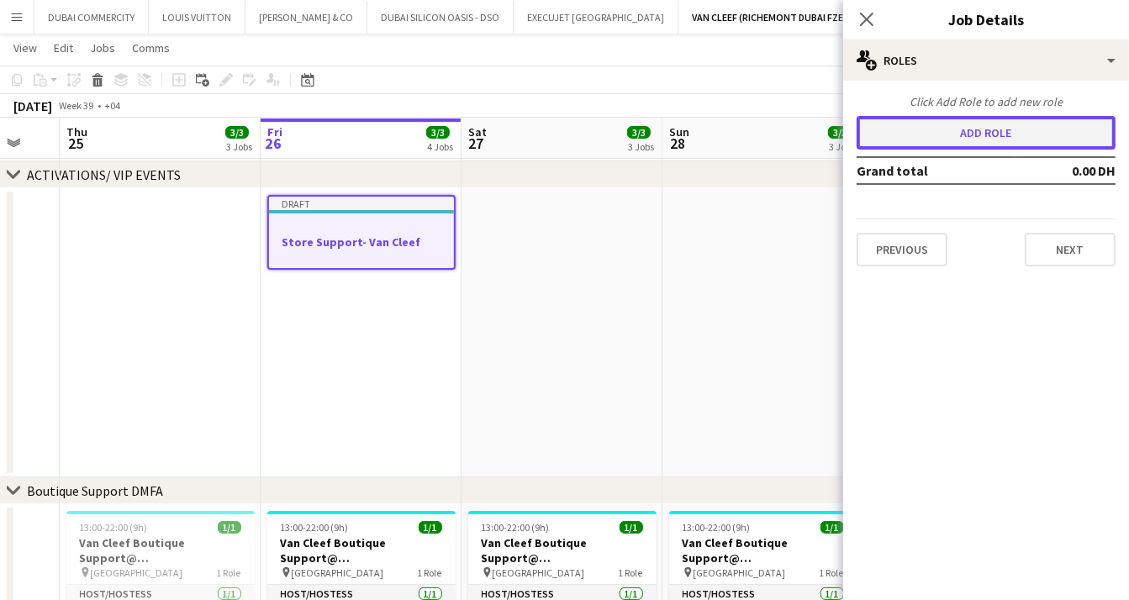
click at [984, 132] on button "Add role" at bounding box center [986, 133] width 259 height 34
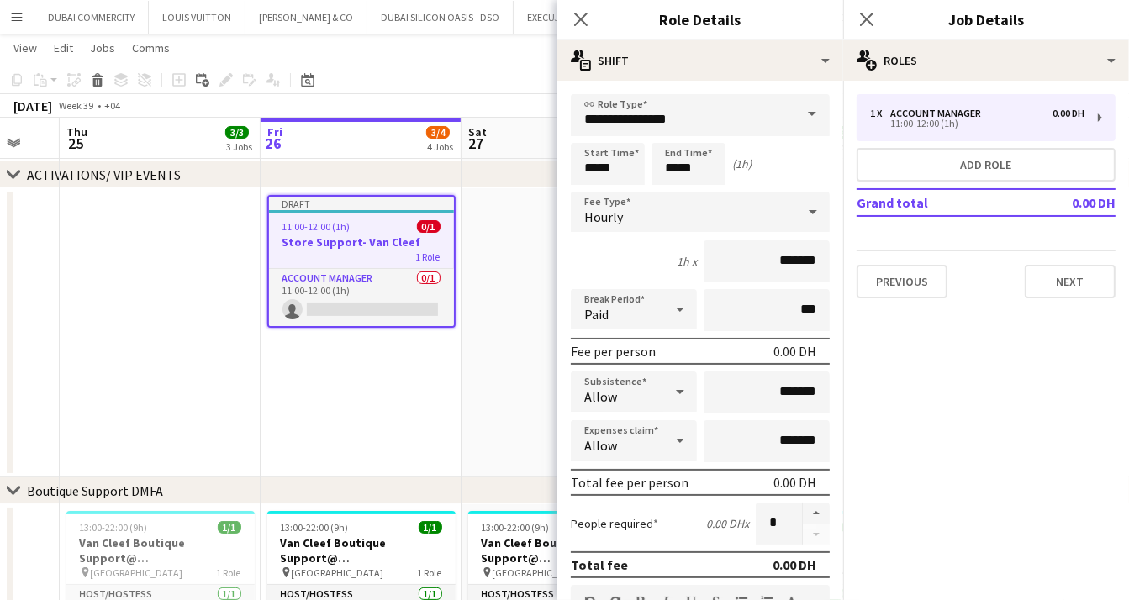
click at [795, 115] on span at bounding box center [811, 114] width 35 height 40
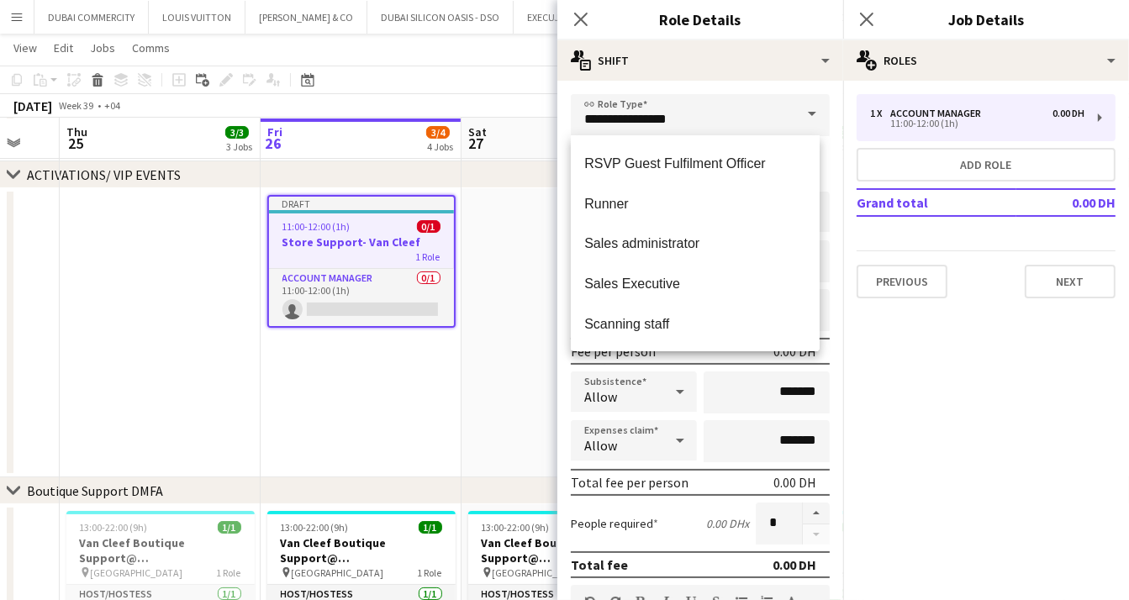
scroll to position [2746, 0]
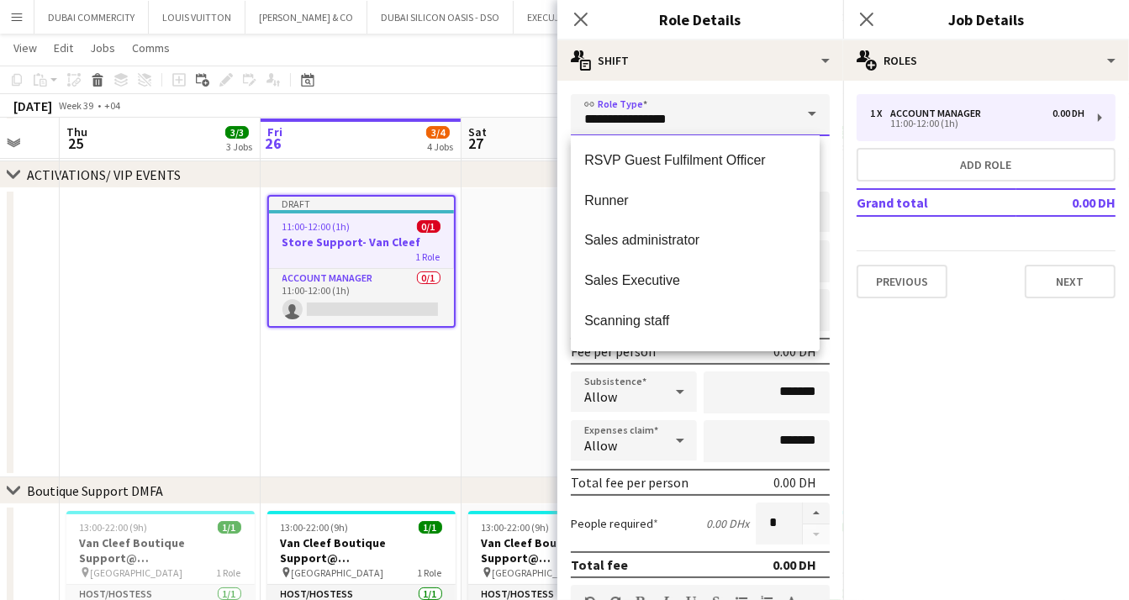
click at [702, 123] on input "**********" at bounding box center [700, 115] width 259 height 42
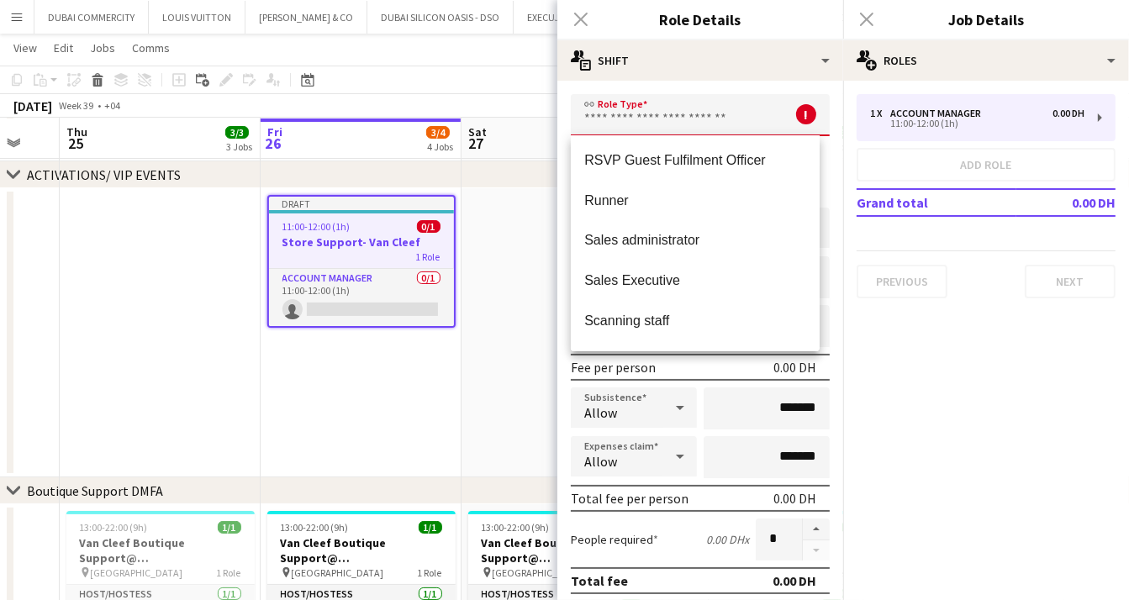
type input "*"
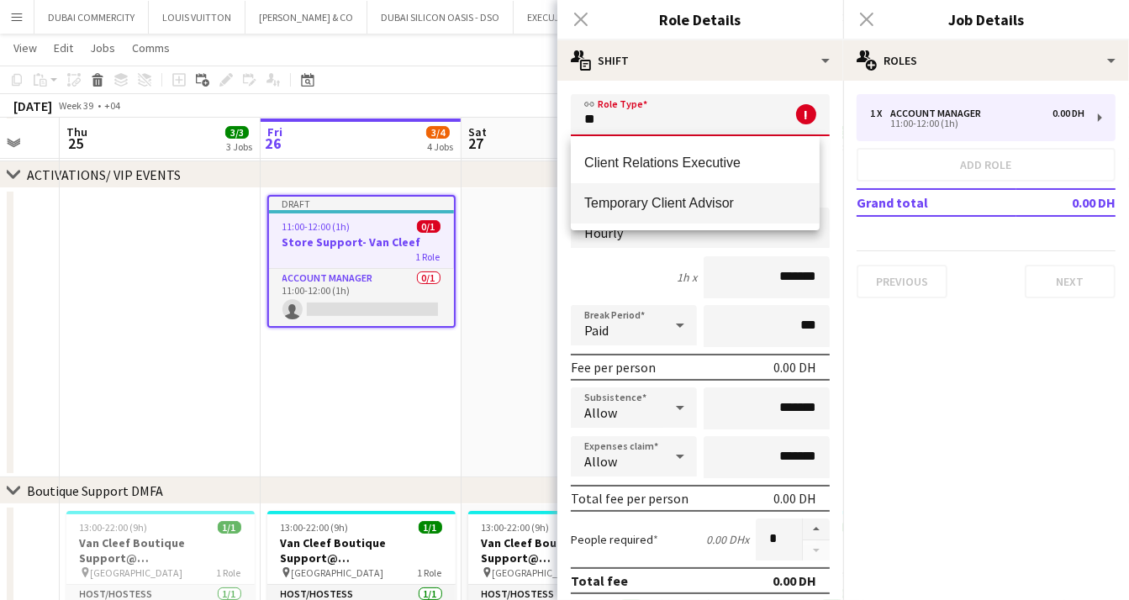
click at [648, 203] on span "Temporary Client Advisor" at bounding box center [695, 203] width 222 height 16
type input "**********"
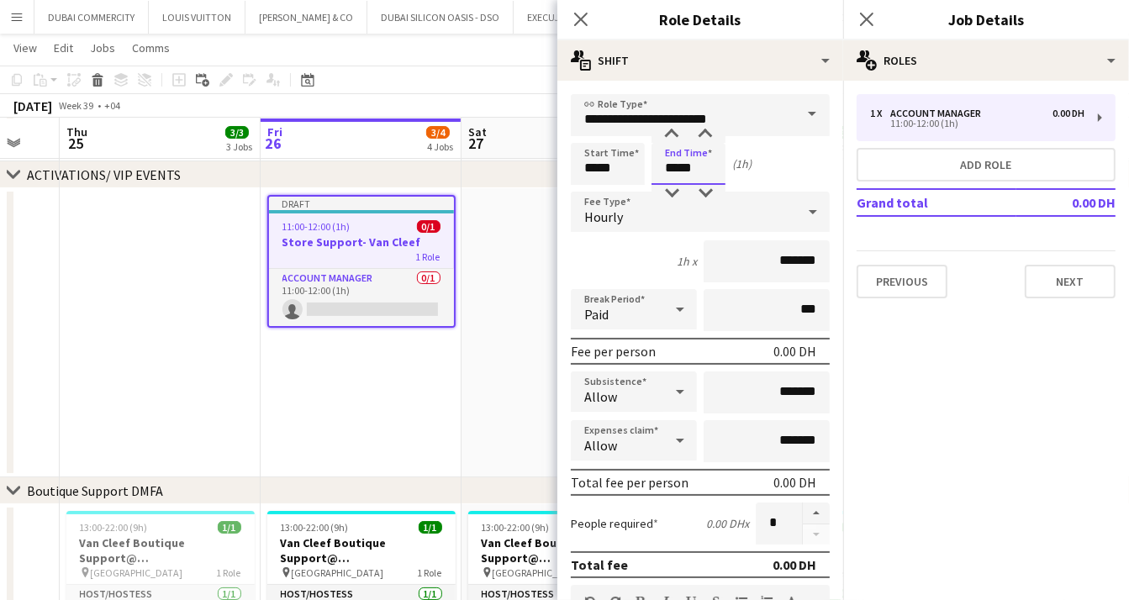
click at [698, 168] on input "*****" at bounding box center [688, 164] width 74 height 42
click at [670, 219] on div "Hourly" at bounding box center [683, 212] width 225 height 40
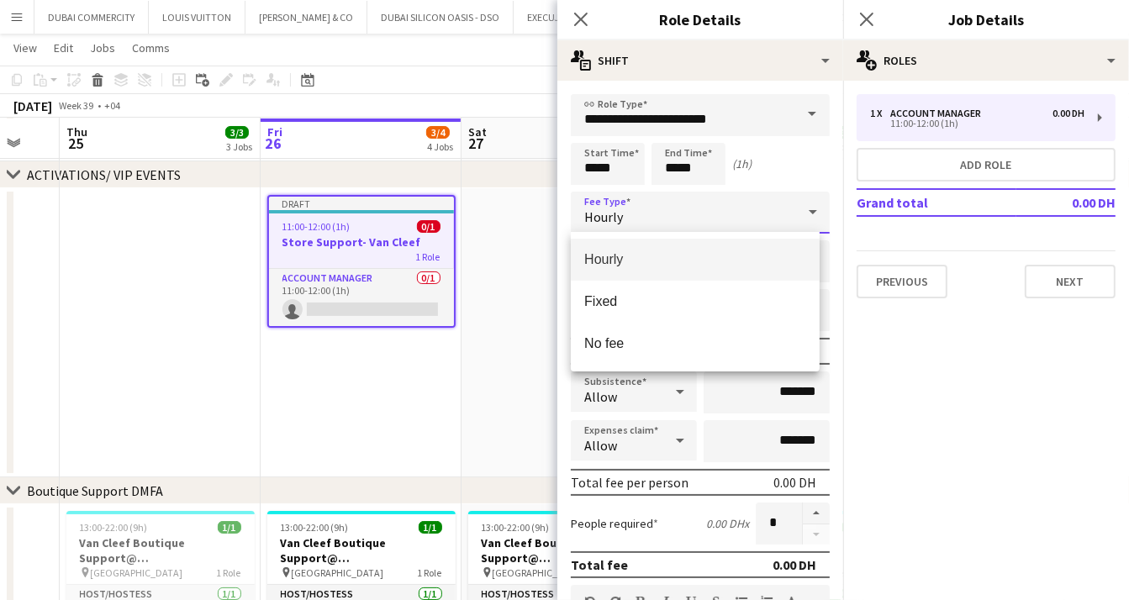
click at [633, 261] on span "Hourly" at bounding box center [695, 259] width 222 height 16
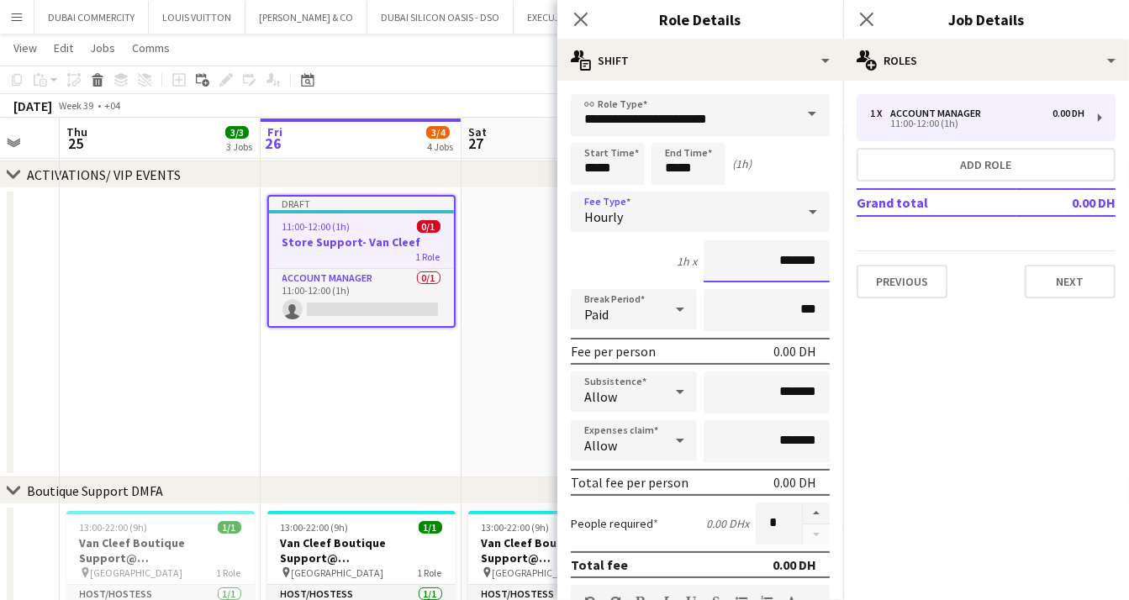
click at [746, 262] on input "*******" at bounding box center [767, 261] width 126 height 42
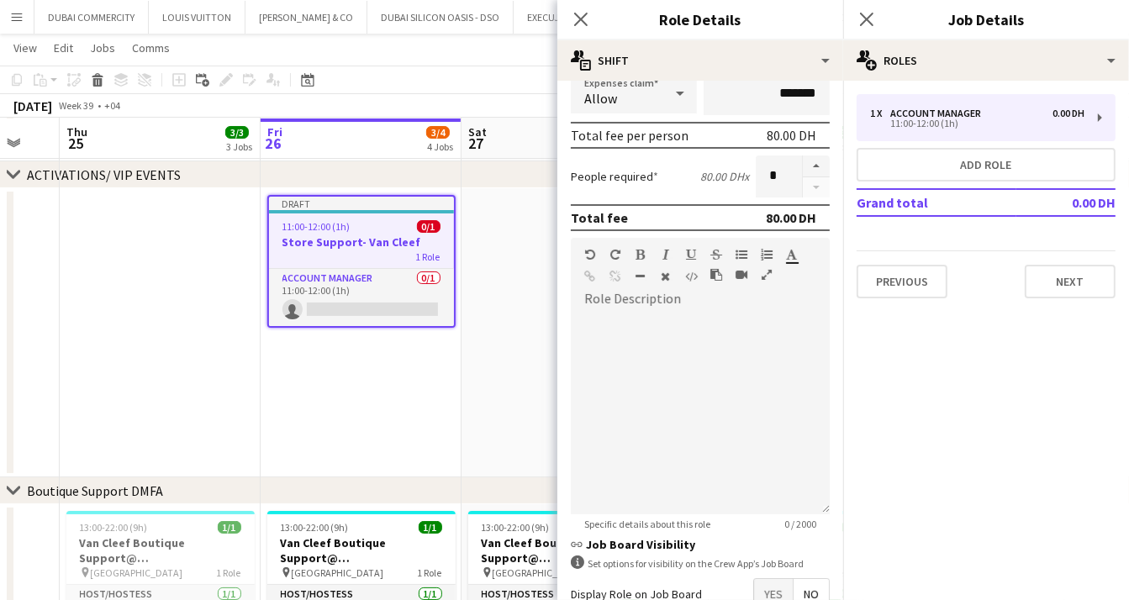
scroll to position [369, 0]
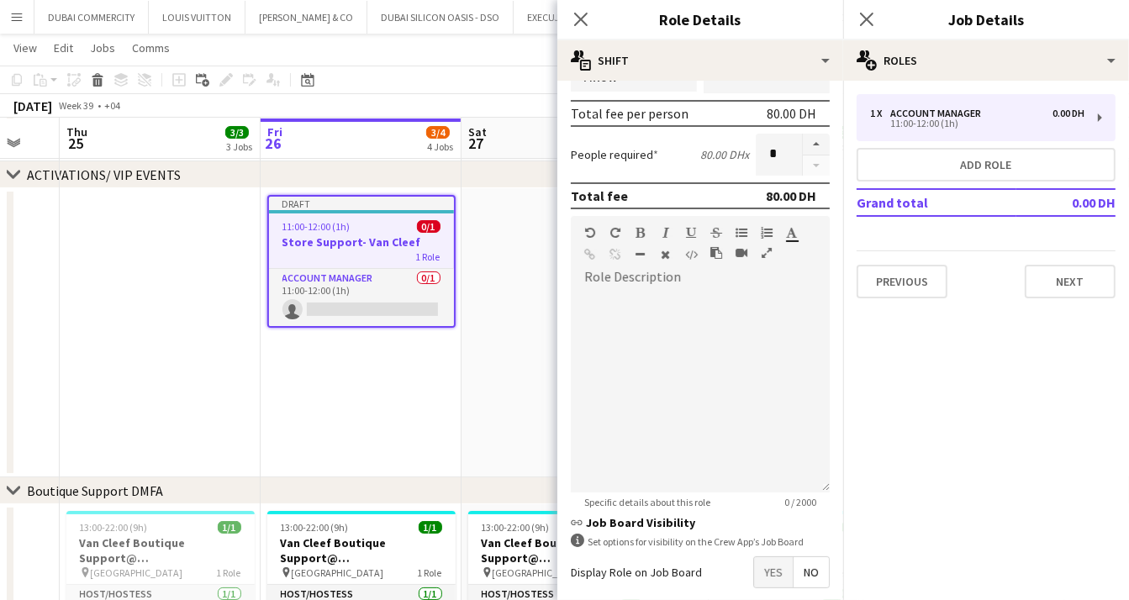
type input "********"
click at [652, 327] on div at bounding box center [700, 392] width 259 height 202
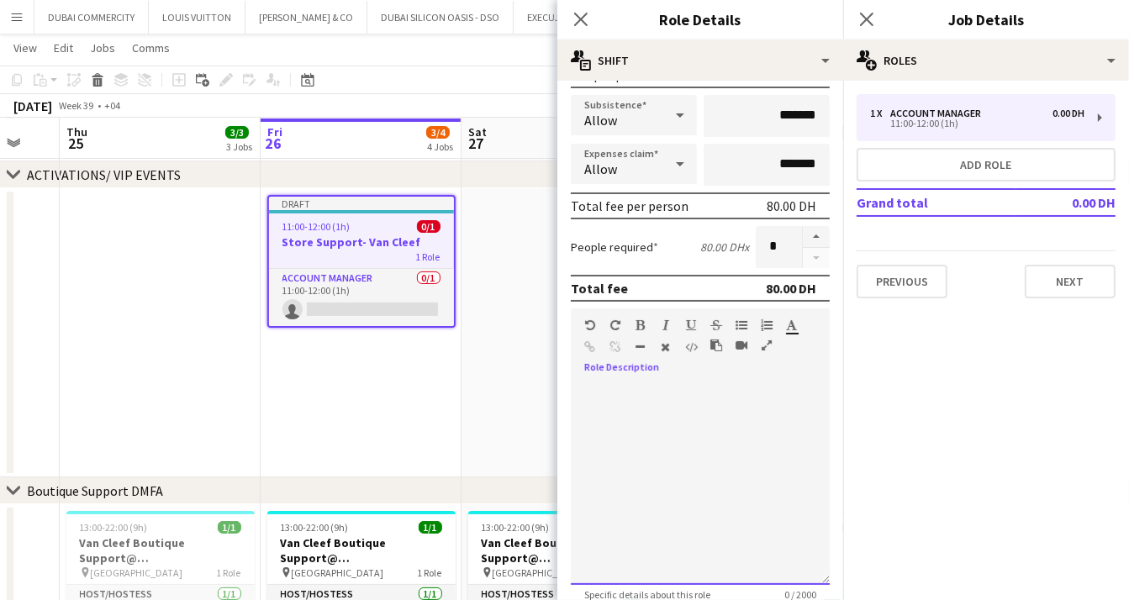
scroll to position [451, 0]
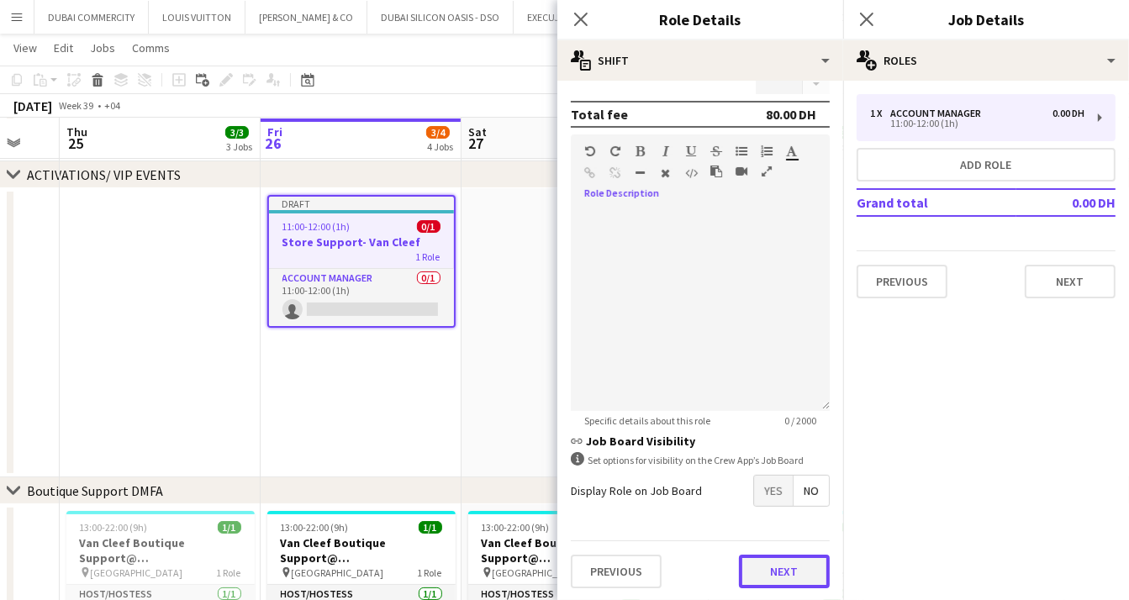
click at [756, 567] on button "Next" at bounding box center [784, 572] width 91 height 34
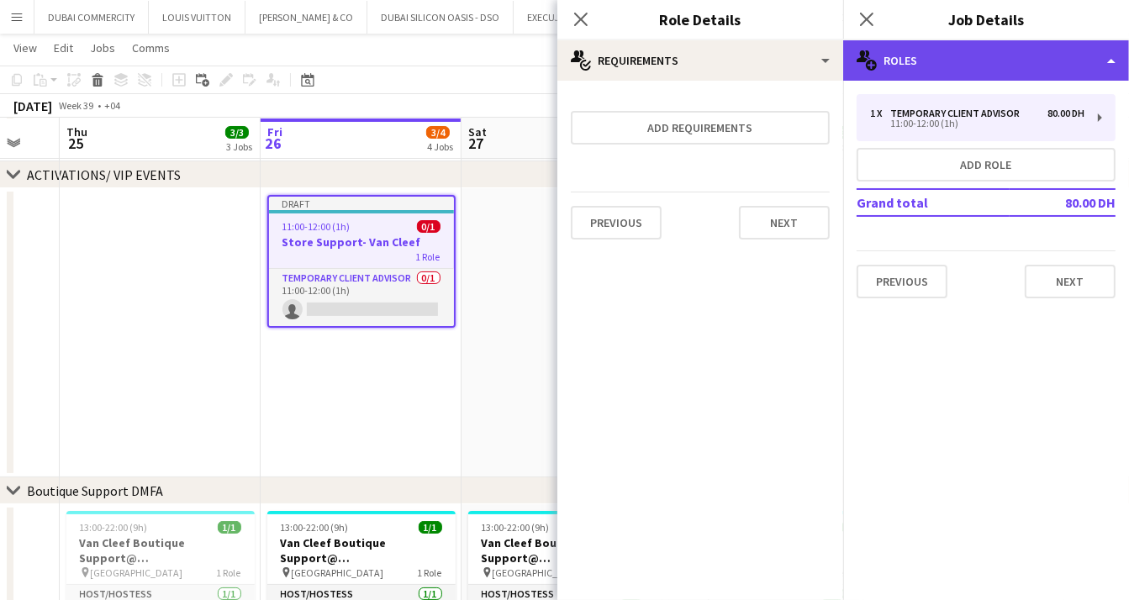
click at [1078, 57] on div "multiple-users-add Roles" at bounding box center [986, 60] width 286 height 40
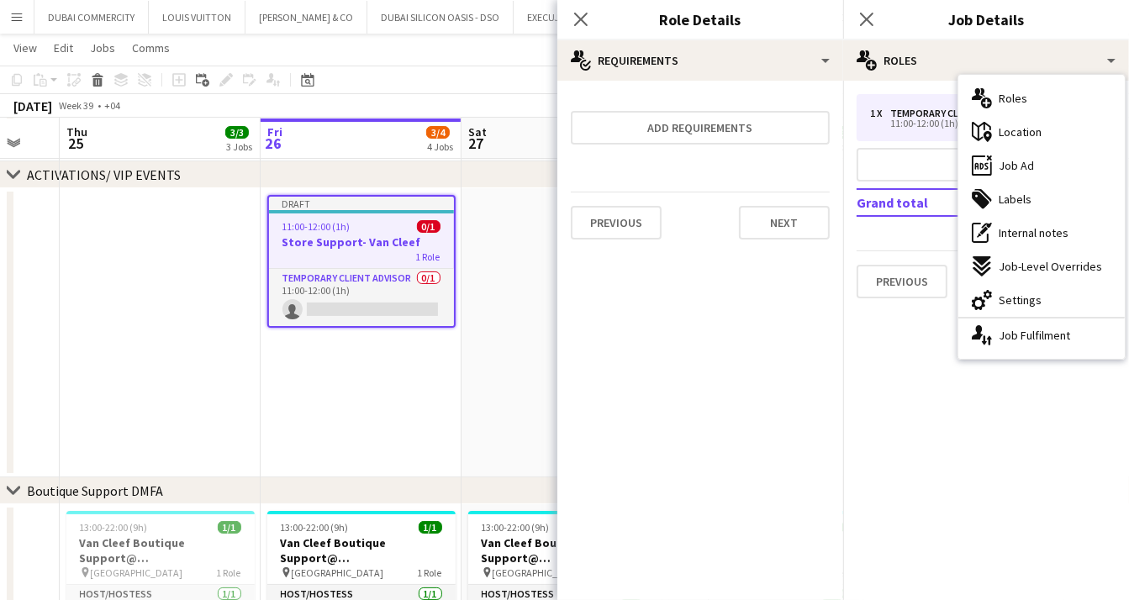
click at [683, 340] on mat-expansion-panel "medal-empty Requirements Add requirements Previous Next" at bounding box center [700, 340] width 286 height 519
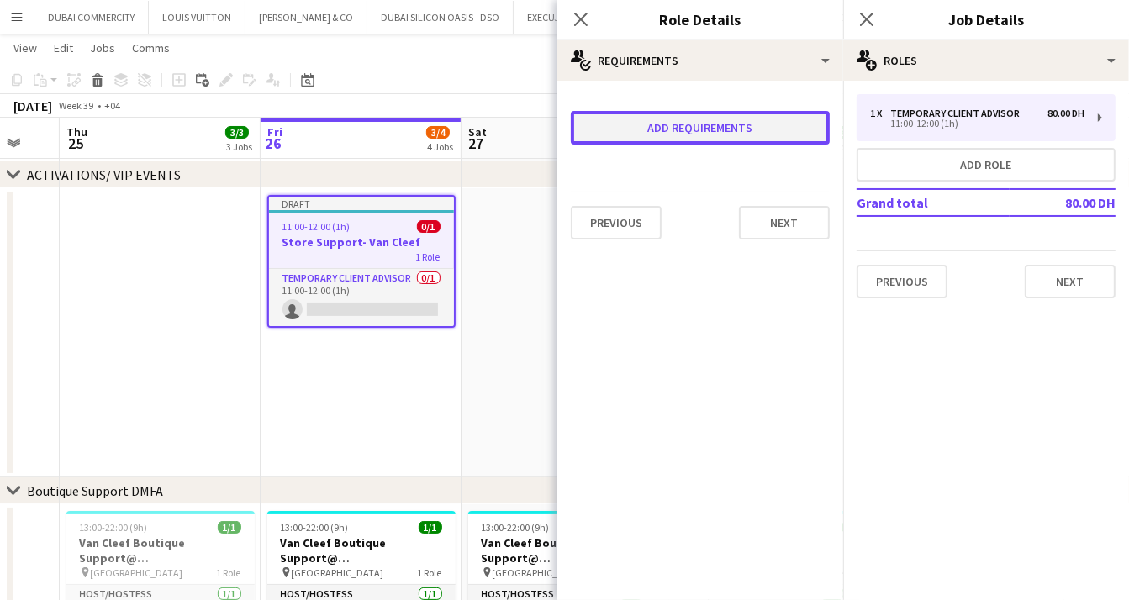
click at [651, 129] on button "Add requirements" at bounding box center [700, 128] width 259 height 34
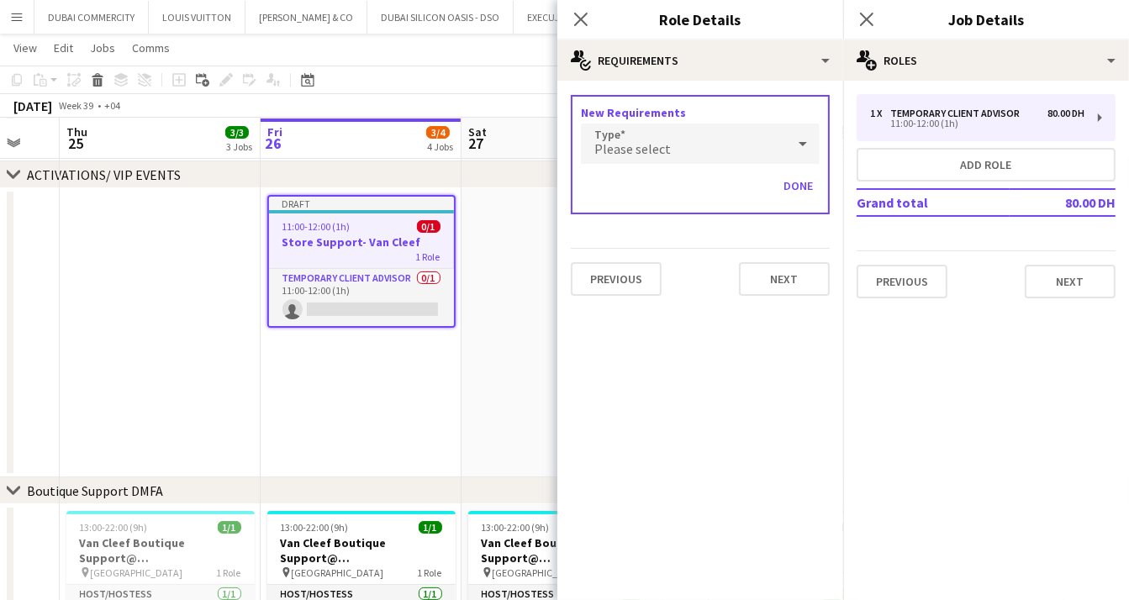
click at [783, 141] on div "Please select" at bounding box center [683, 144] width 205 height 40
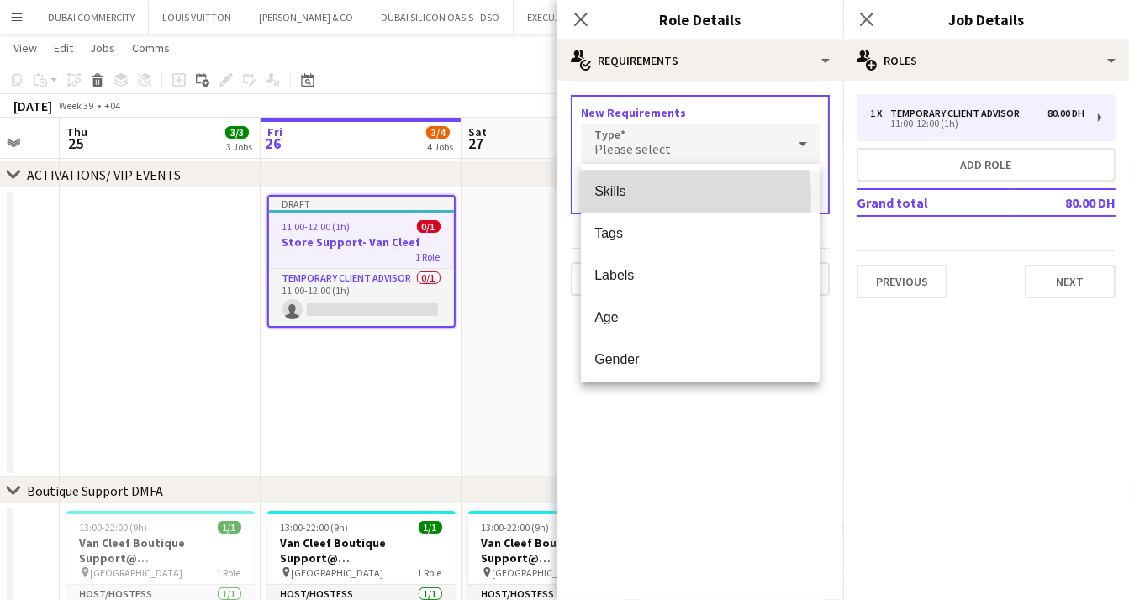
click at [618, 197] on span "Skills" at bounding box center [700, 191] width 212 height 16
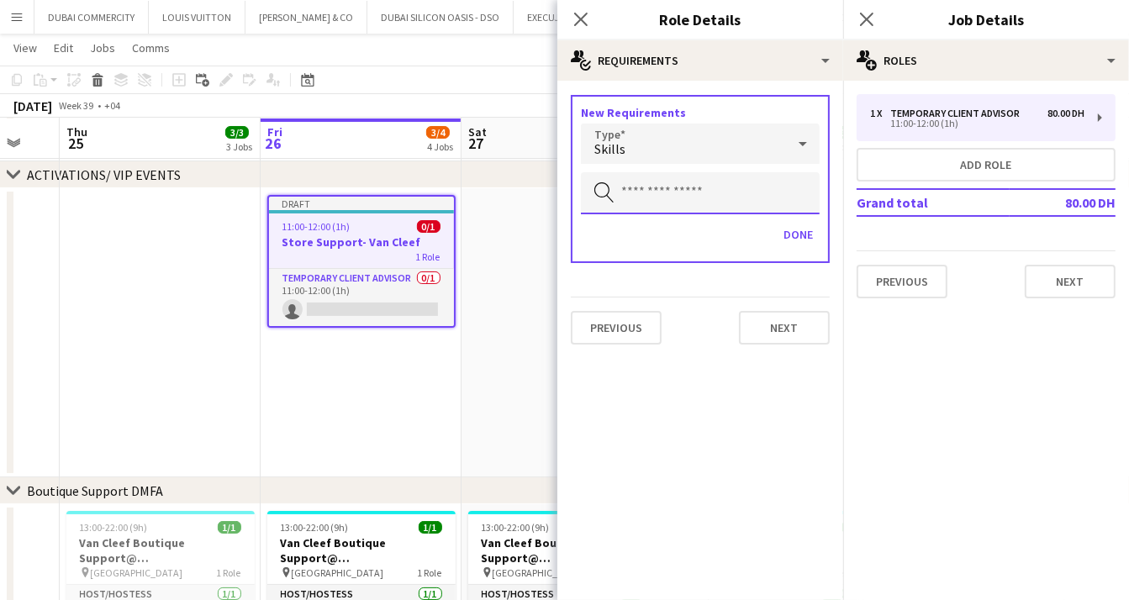
click at [627, 194] on input "text" at bounding box center [700, 193] width 239 height 42
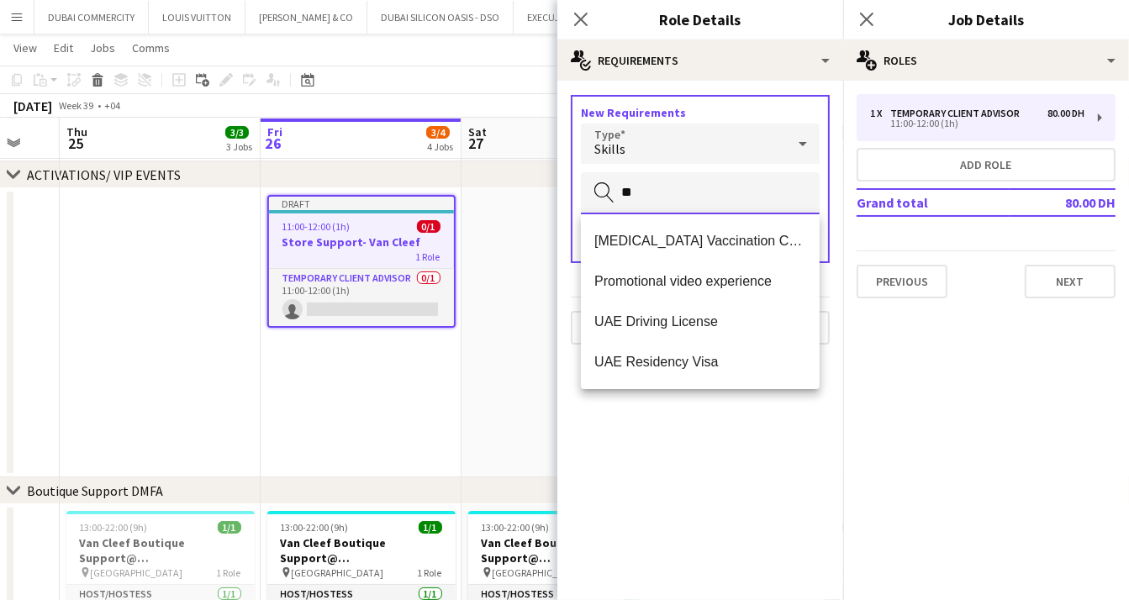
type input "*"
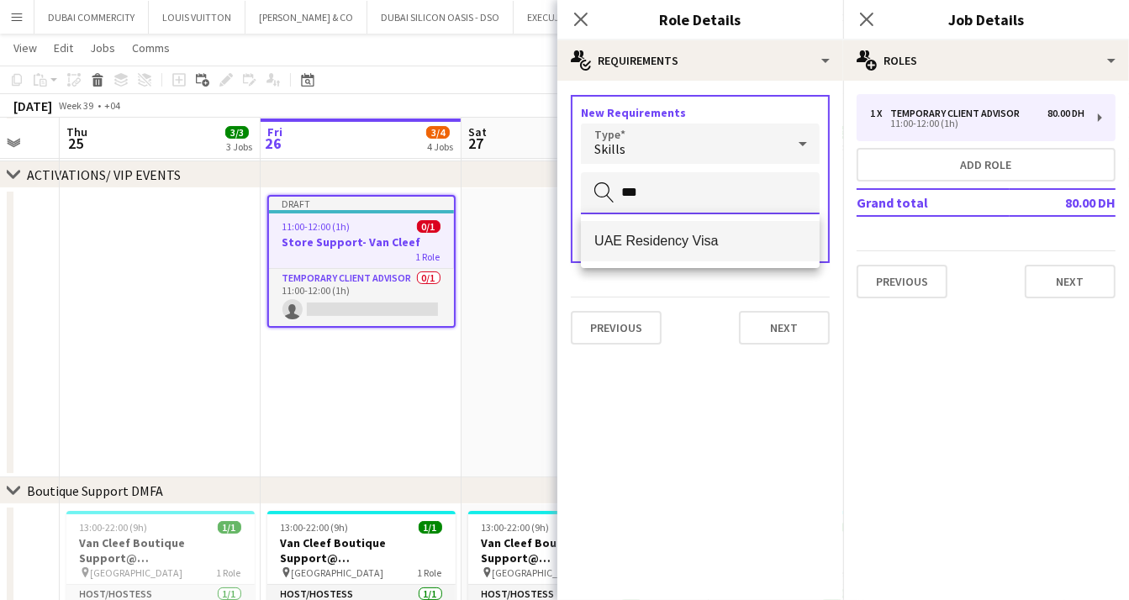
type input "***"
click at [708, 245] on span "UAE Residency Visa" at bounding box center [700, 241] width 212 height 16
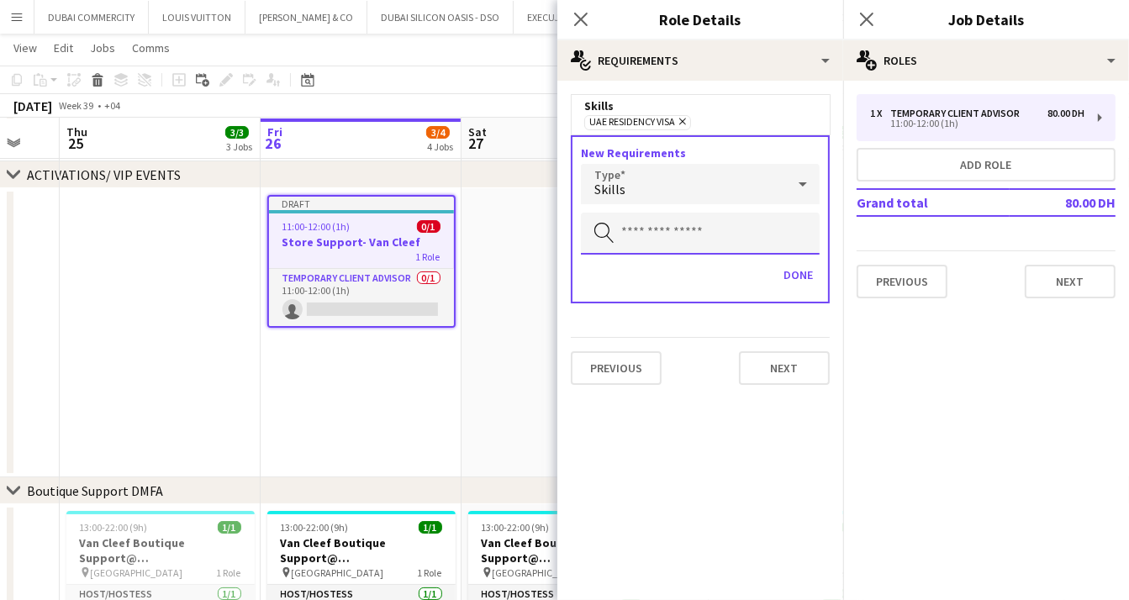
click at [667, 233] on input "text" at bounding box center [700, 234] width 239 height 42
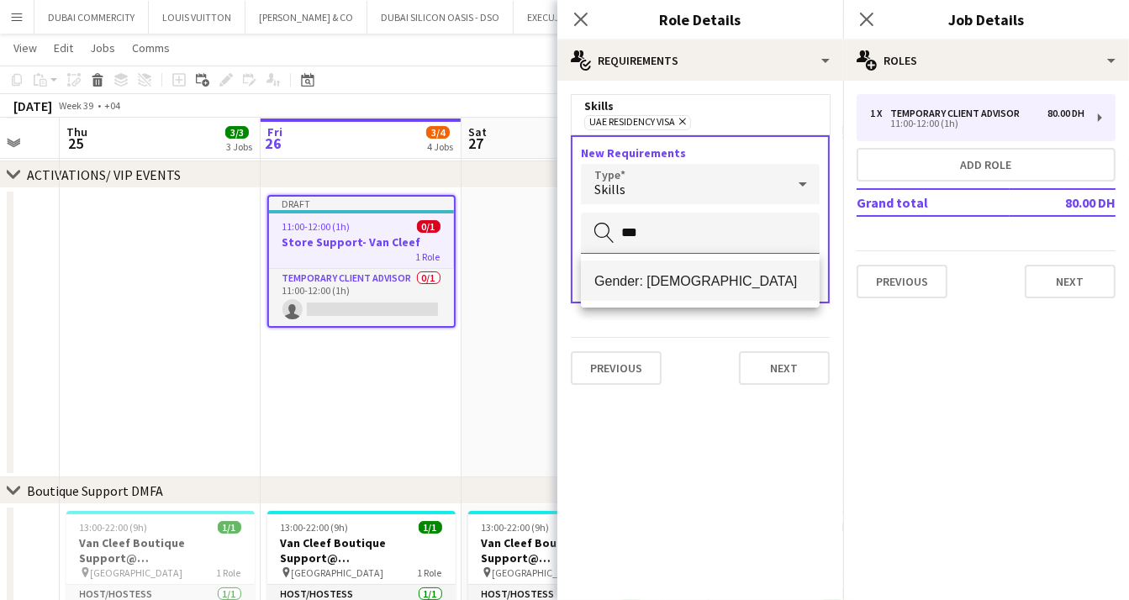
type input "***"
click at [646, 293] on mat-option "Gender: Female" at bounding box center [700, 281] width 239 height 40
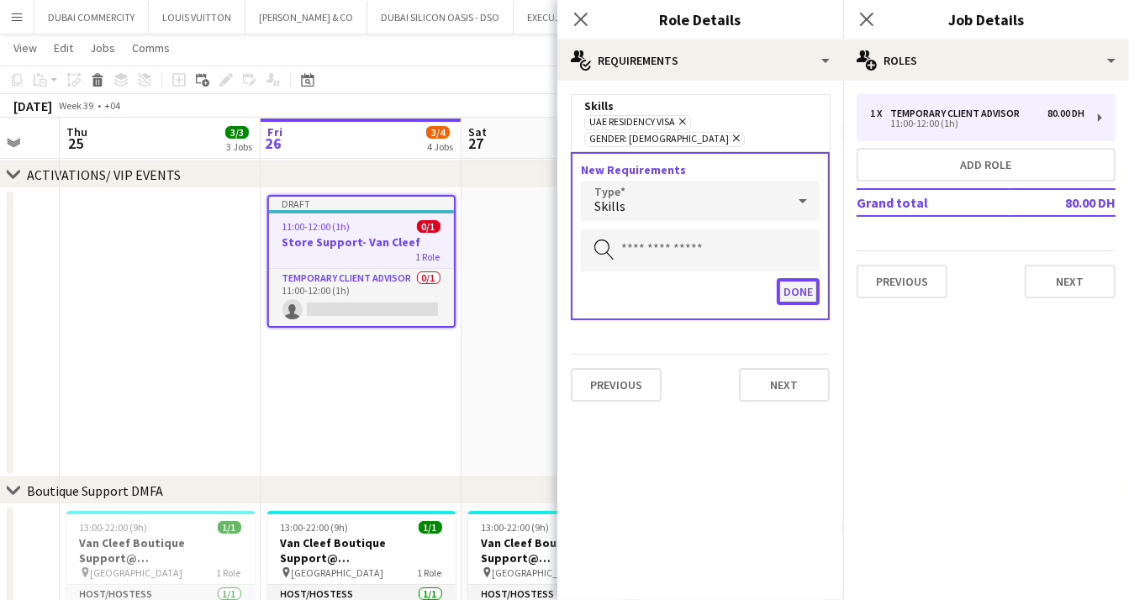
click at [806, 278] on button "Done" at bounding box center [798, 291] width 43 height 27
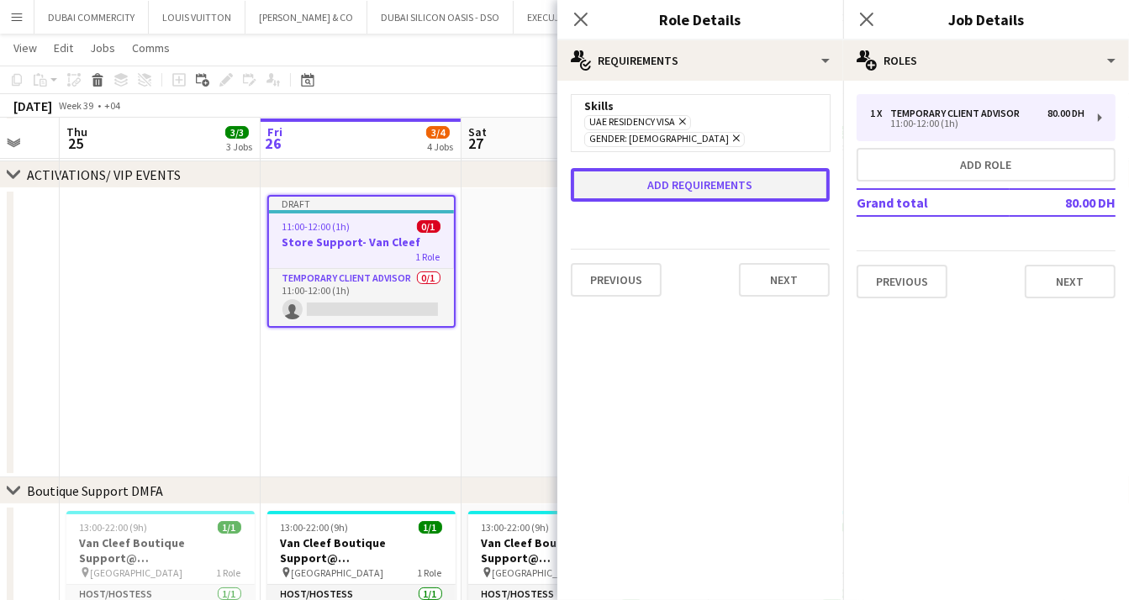
click at [690, 168] on button "Add requirements" at bounding box center [700, 185] width 259 height 34
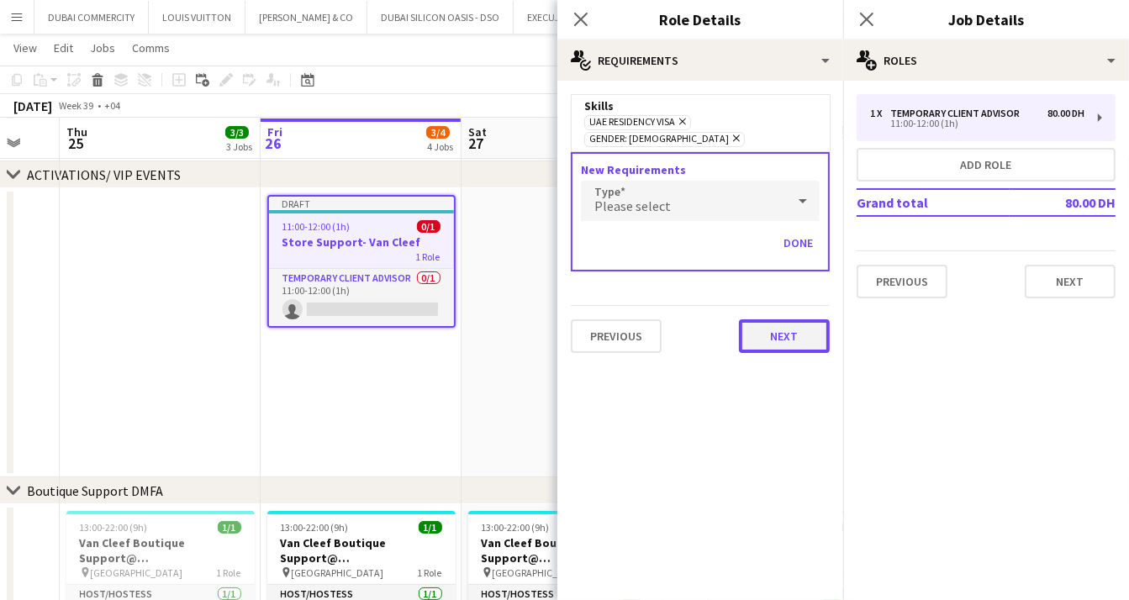
click at [772, 319] on button "Next" at bounding box center [784, 336] width 91 height 34
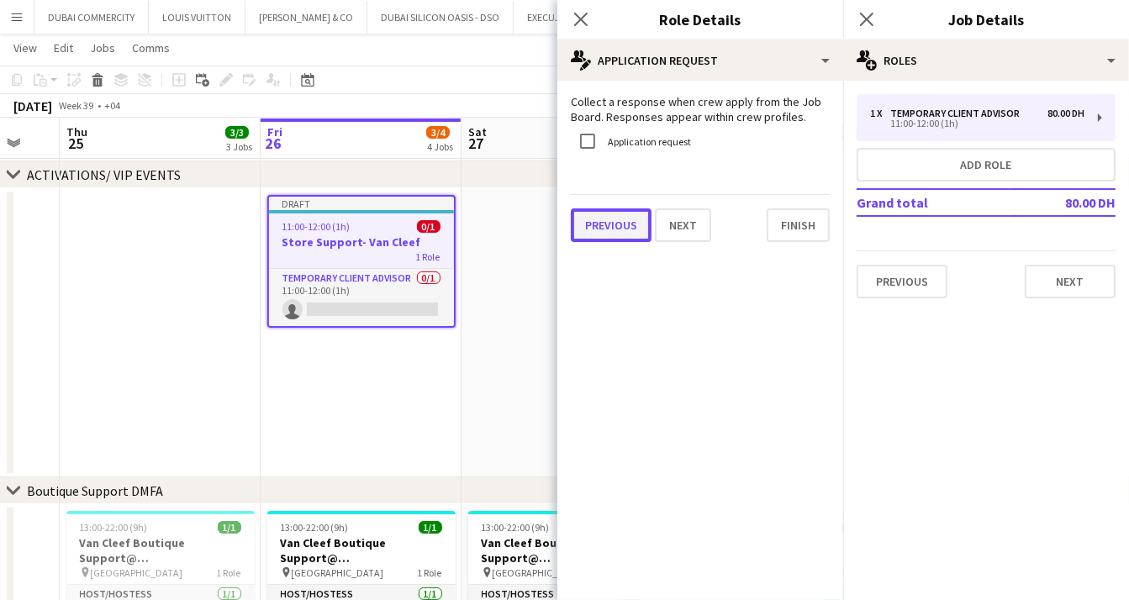
click at [615, 228] on button "Previous" at bounding box center [611, 225] width 81 height 34
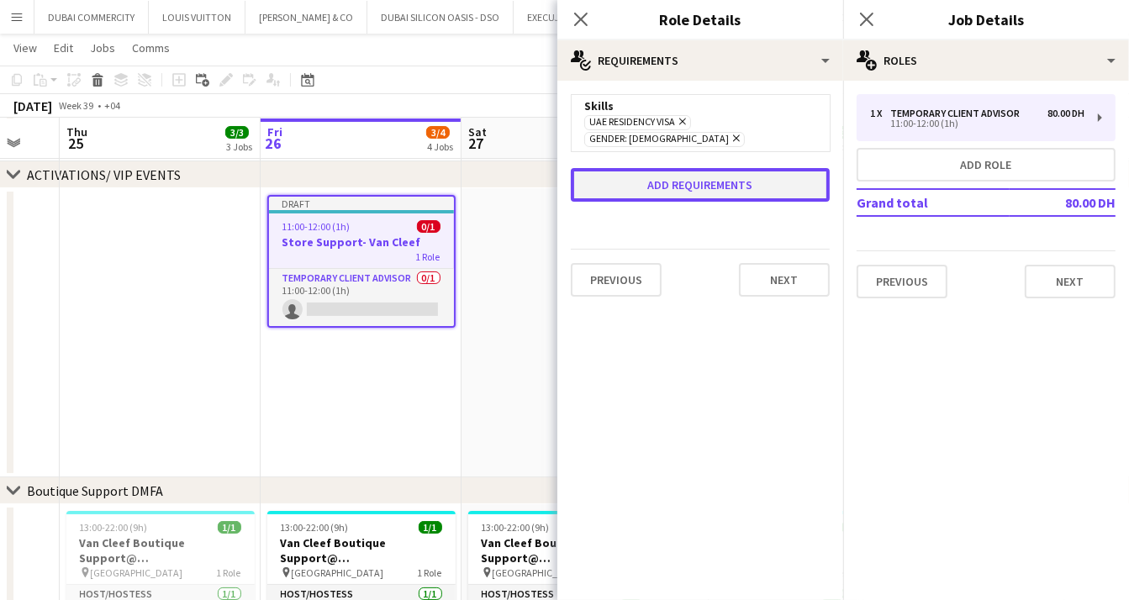
click at [704, 171] on button "Add requirements" at bounding box center [700, 185] width 259 height 34
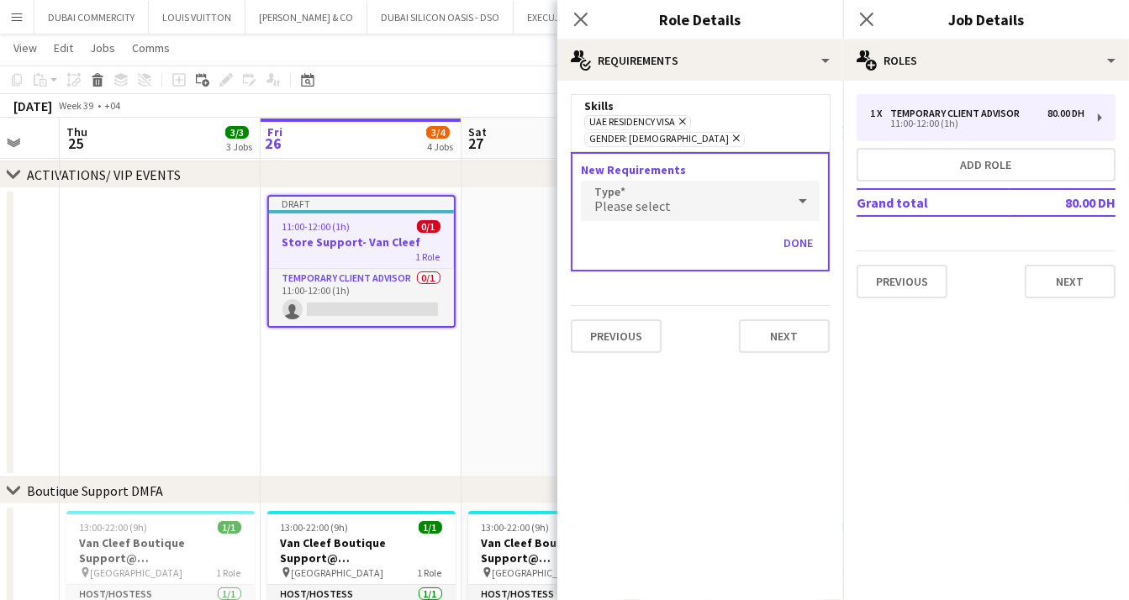
click at [667, 181] on div "Please select" at bounding box center [683, 201] width 205 height 40
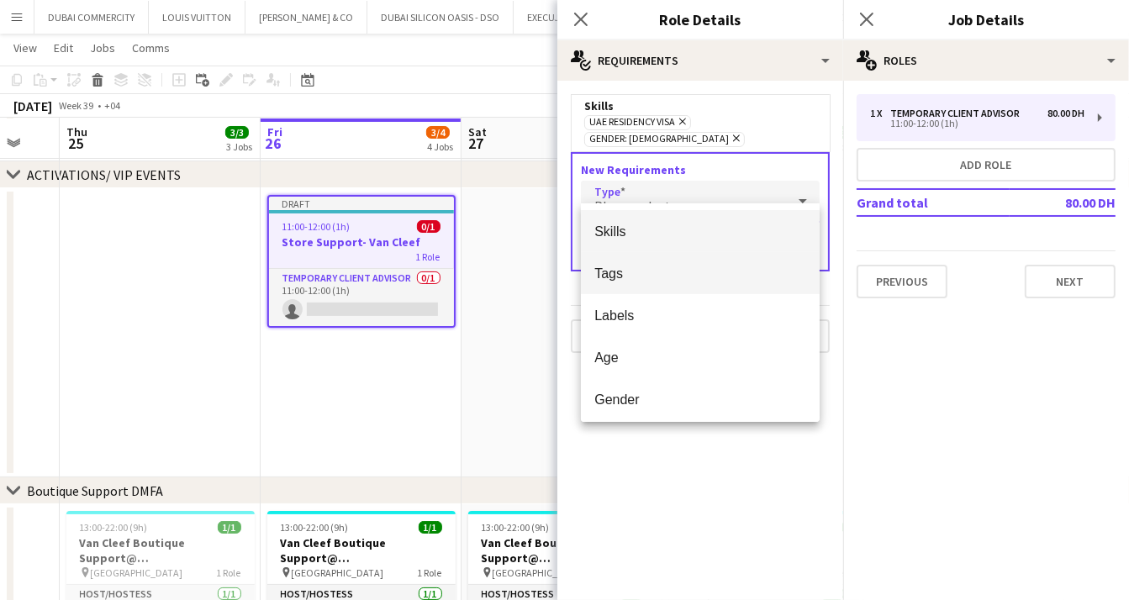
click at [626, 278] on span "Tags" at bounding box center [700, 274] width 212 height 16
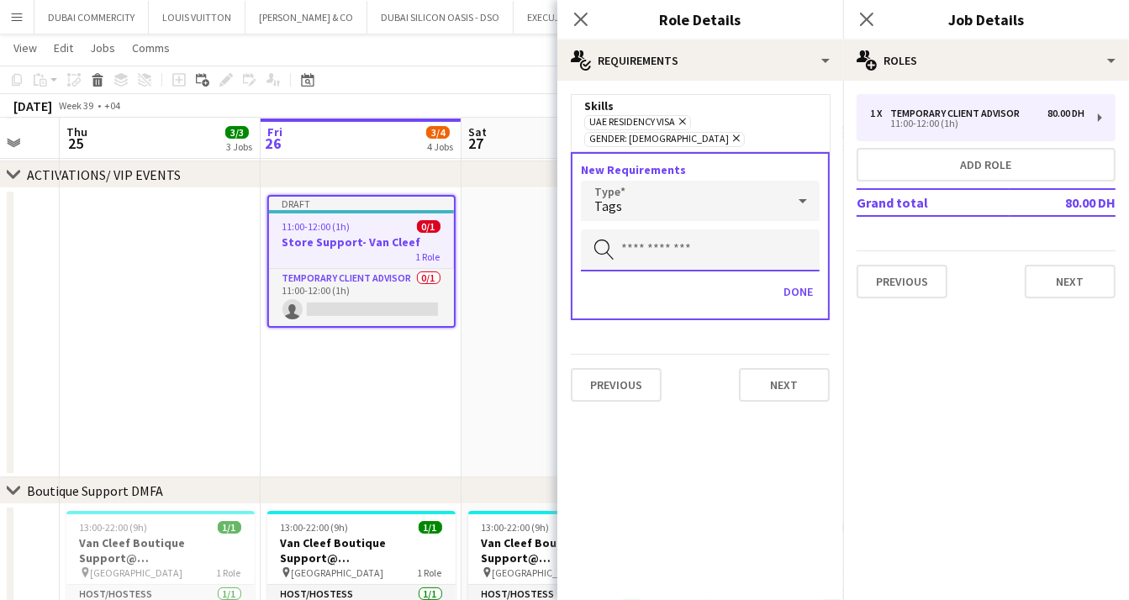
click at [646, 239] on input "text" at bounding box center [700, 250] width 239 height 42
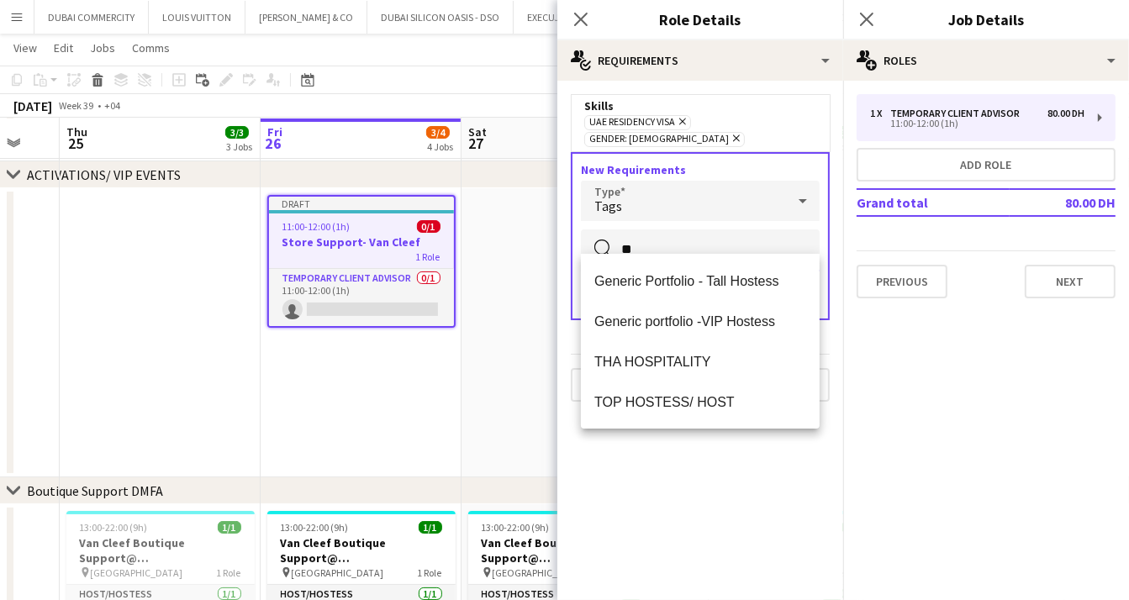
type input "*"
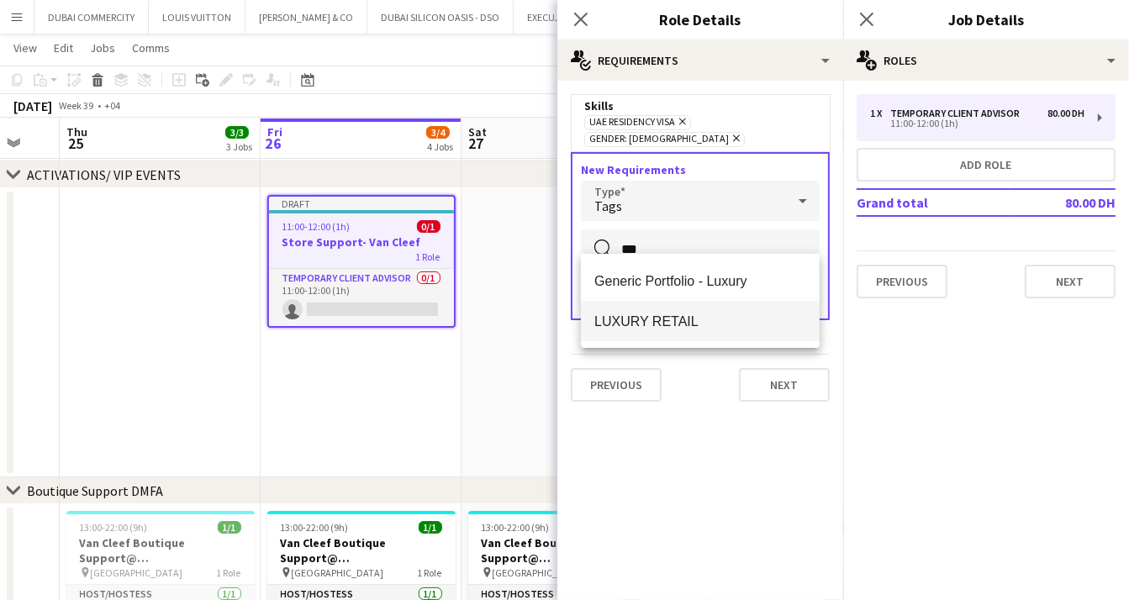
type input "***"
click at [689, 328] on span "LUXURY RETAIL" at bounding box center [700, 322] width 212 height 16
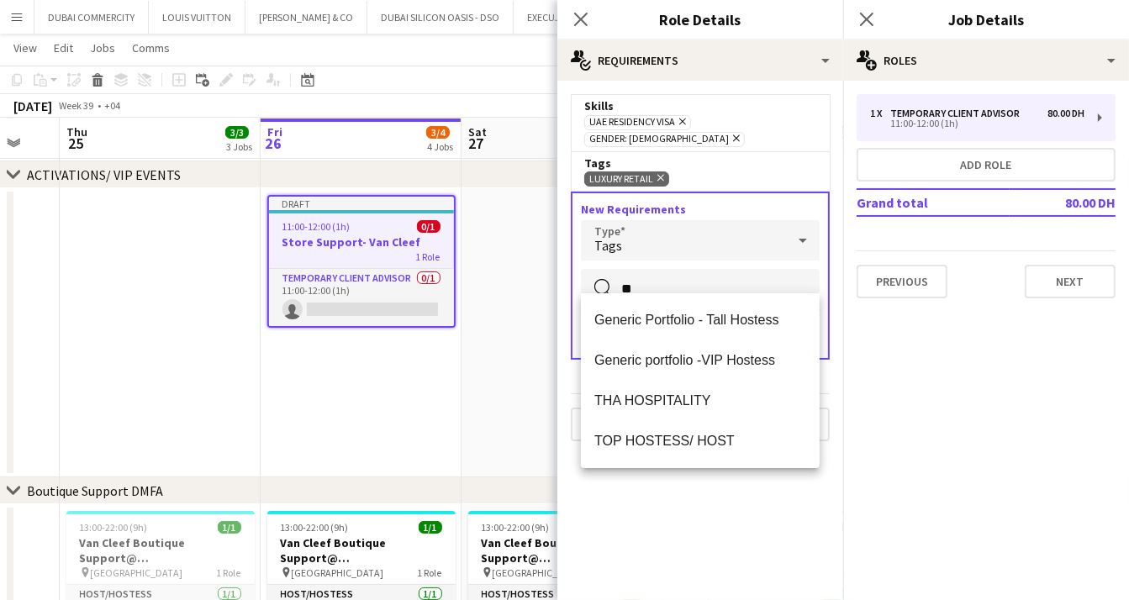
type input "*"
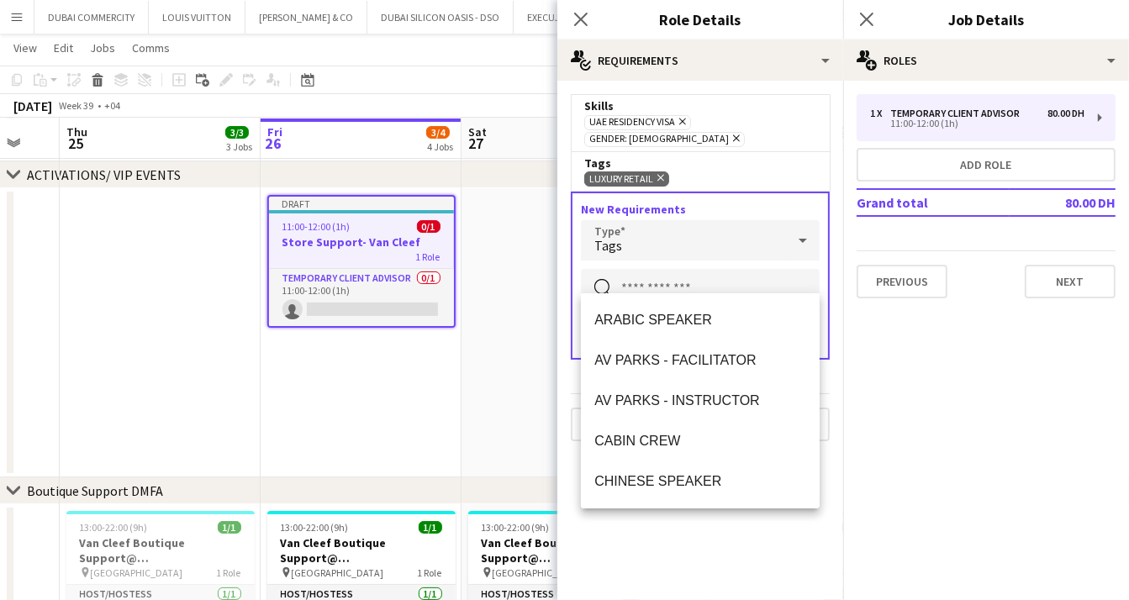
click at [600, 547] on mat-expansion-panel "medal-empty Requirements Skills UAE Residency Visa Remove Gender: Female Remove…" at bounding box center [700, 340] width 286 height 519
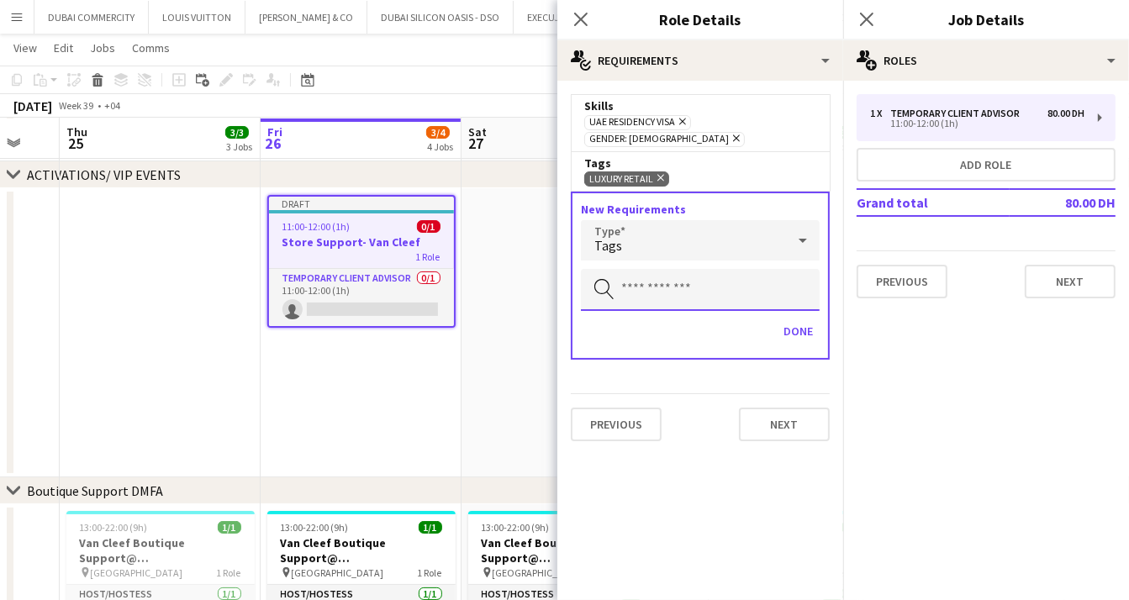
click at [685, 273] on input "text" at bounding box center [700, 290] width 239 height 42
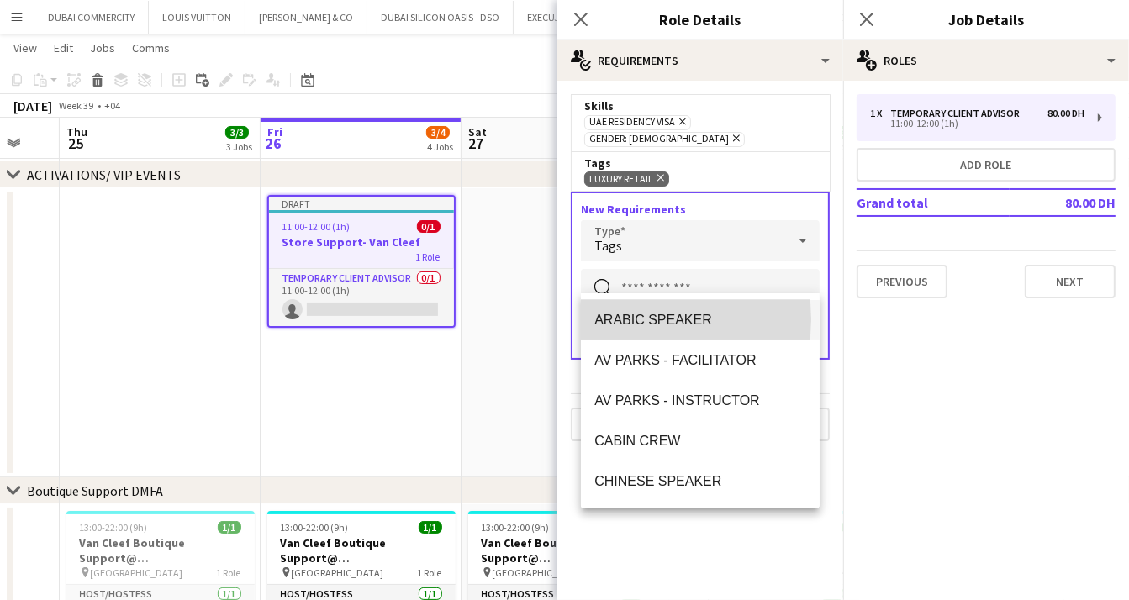
click at [655, 319] on span "ARABIC SPEAKER" at bounding box center [700, 320] width 212 height 16
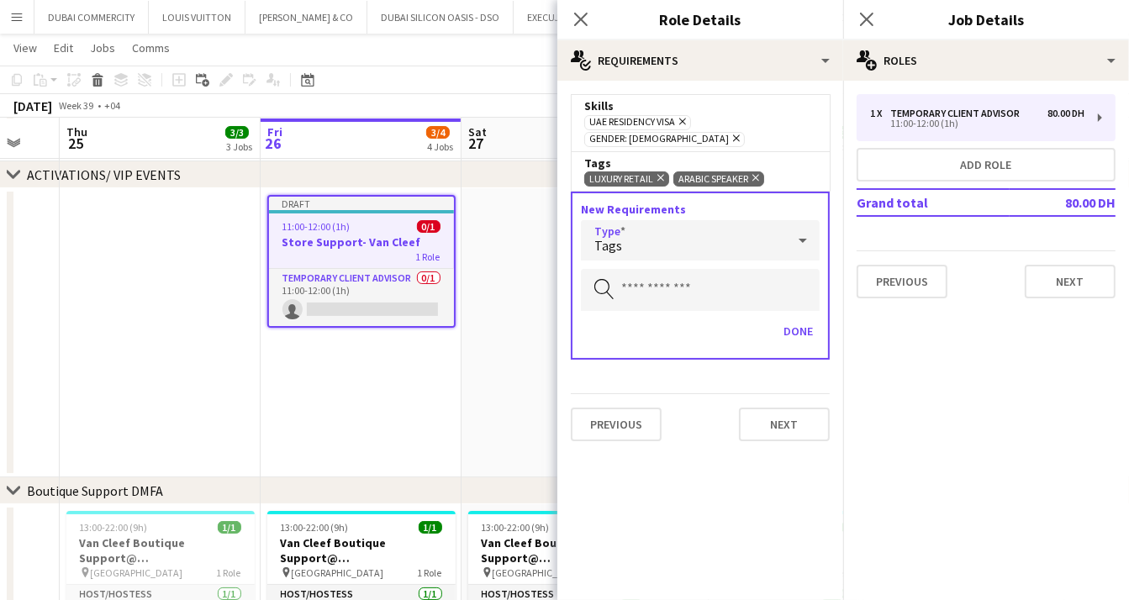
click at [655, 222] on div "Tags" at bounding box center [683, 240] width 205 height 40
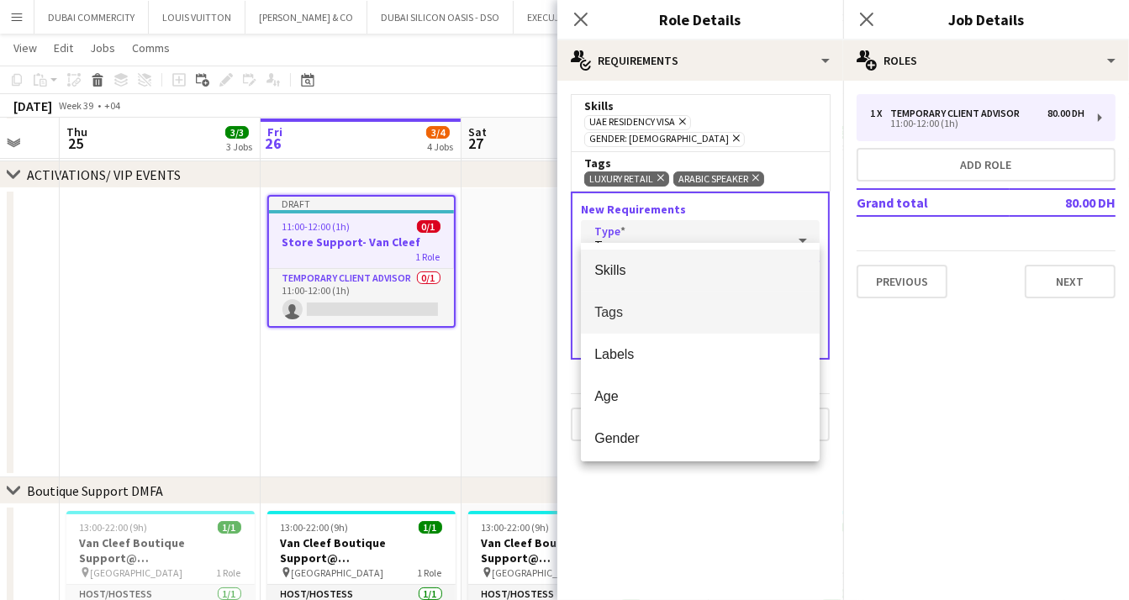
click at [622, 272] on span "Skills" at bounding box center [700, 270] width 212 height 16
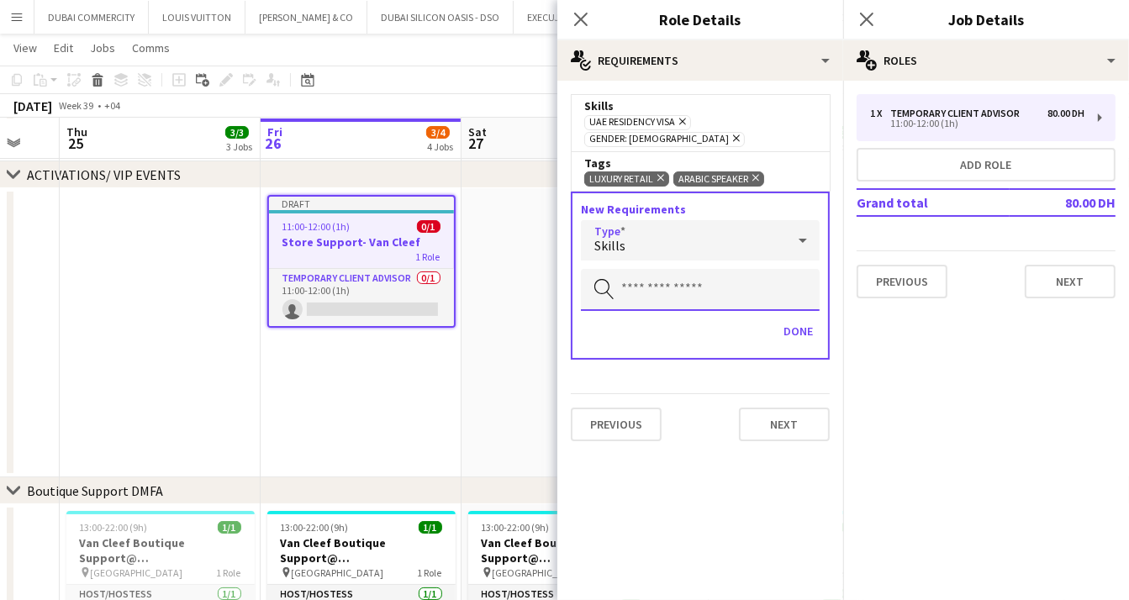
click at [635, 269] on input "text" at bounding box center [700, 290] width 239 height 42
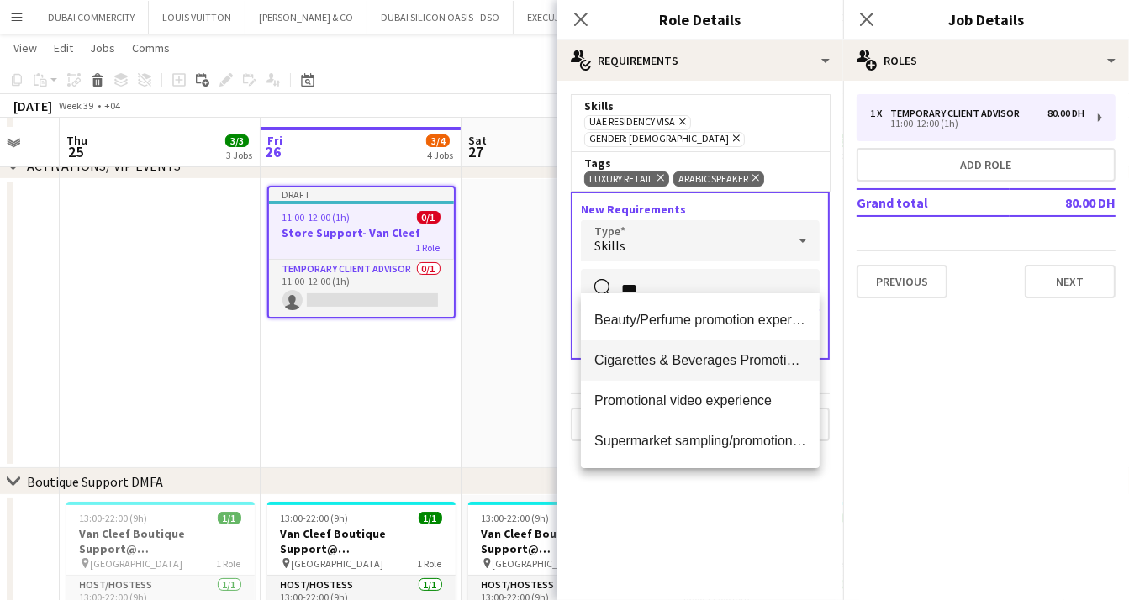
scroll to position [96, 0]
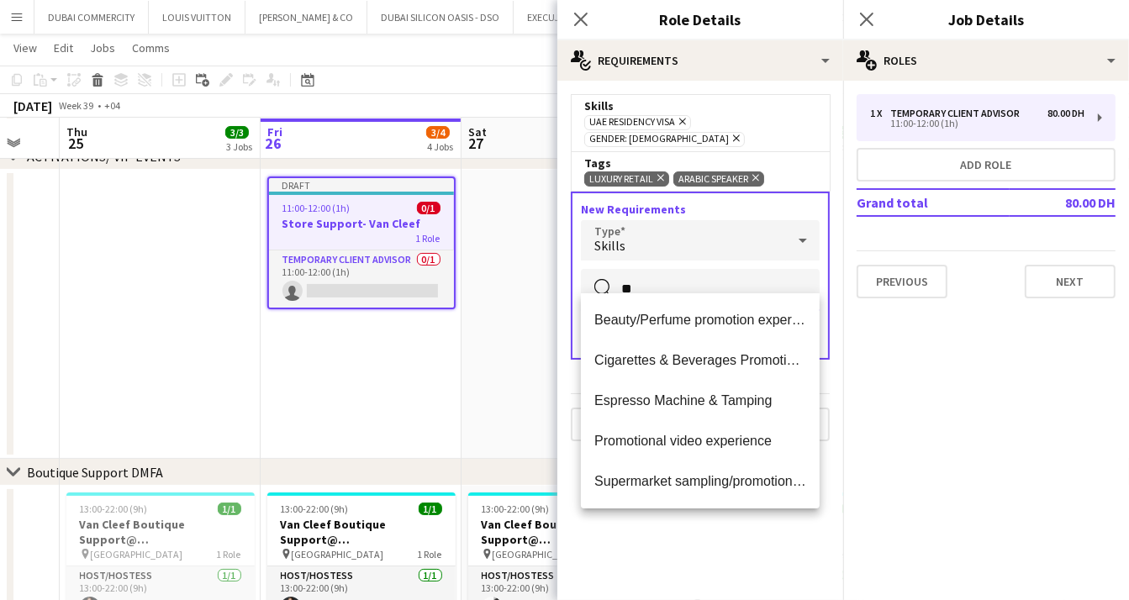
type input "*"
click at [726, 224] on div "Skills" at bounding box center [683, 240] width 205 height 40
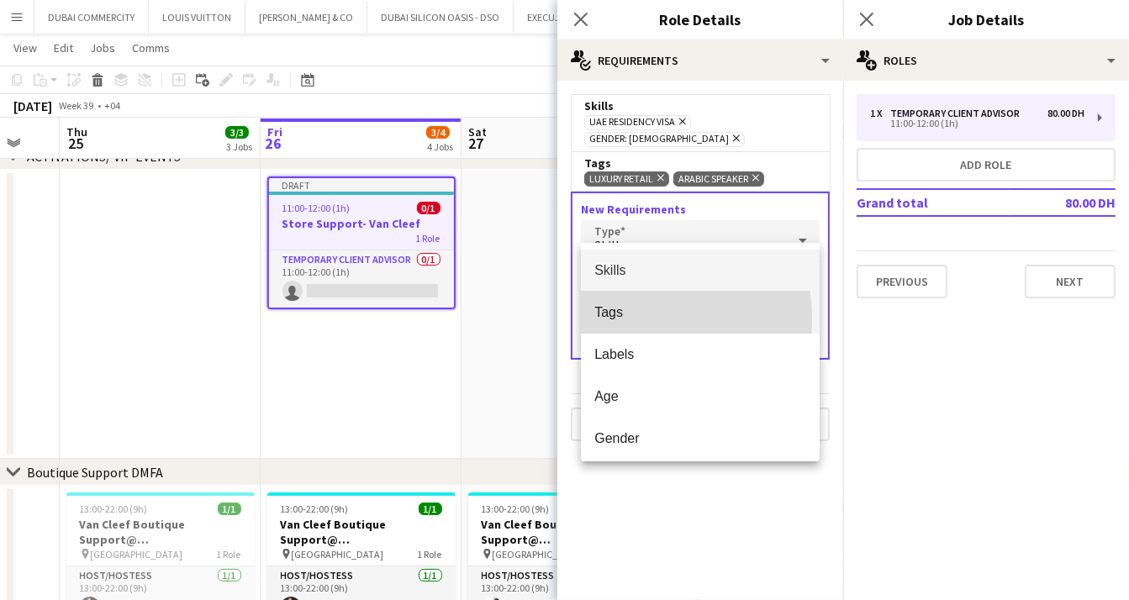
click at [622, 319] on span "Tags" at bounding box center [700, 312] width 212 height 16
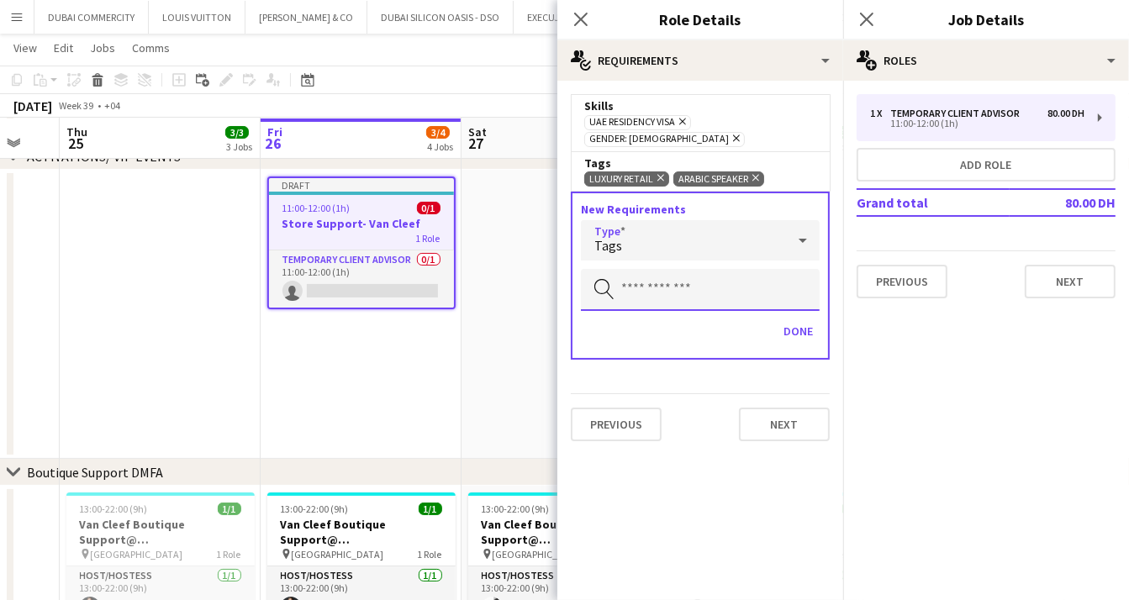
click at [657, 279] on input "text" at bounding box center [700, 290] width 239 height 42
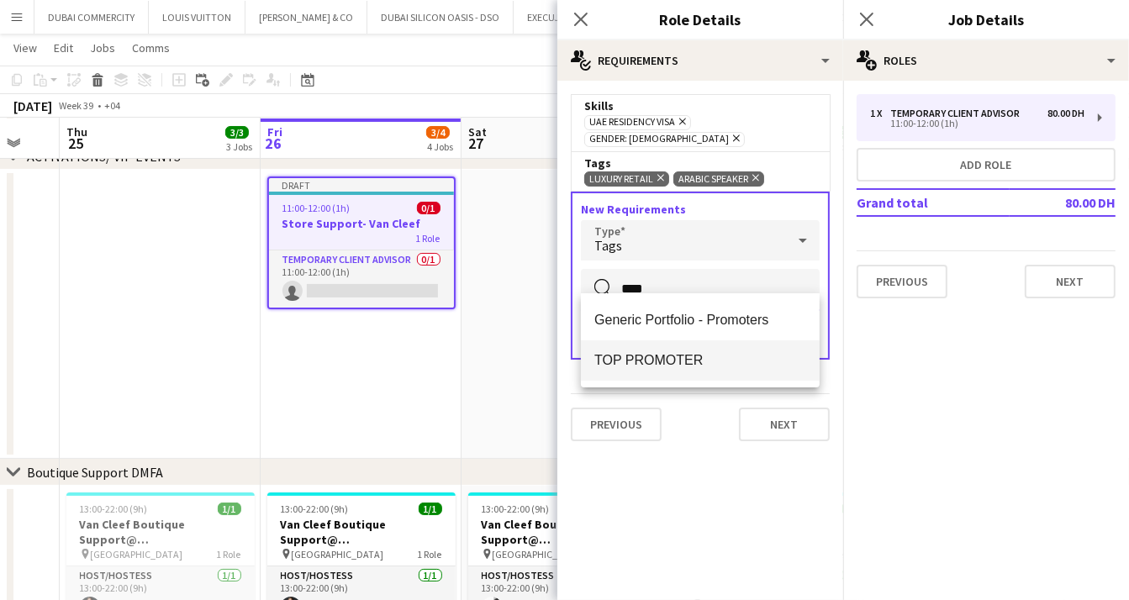
type input "****"
click at [640, 357] on span "TOP PROMOTER" at bounding box center [700, 360] width 212 height 16
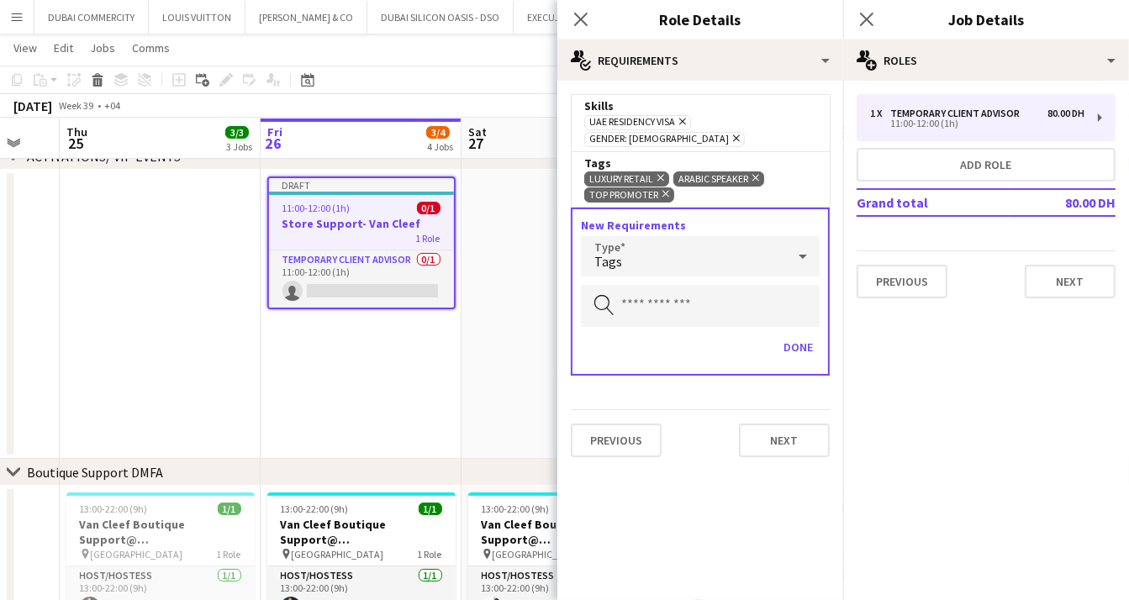
click at [649, 248] on div "Tags" at bounding box center [683, 256] width 205 height 40
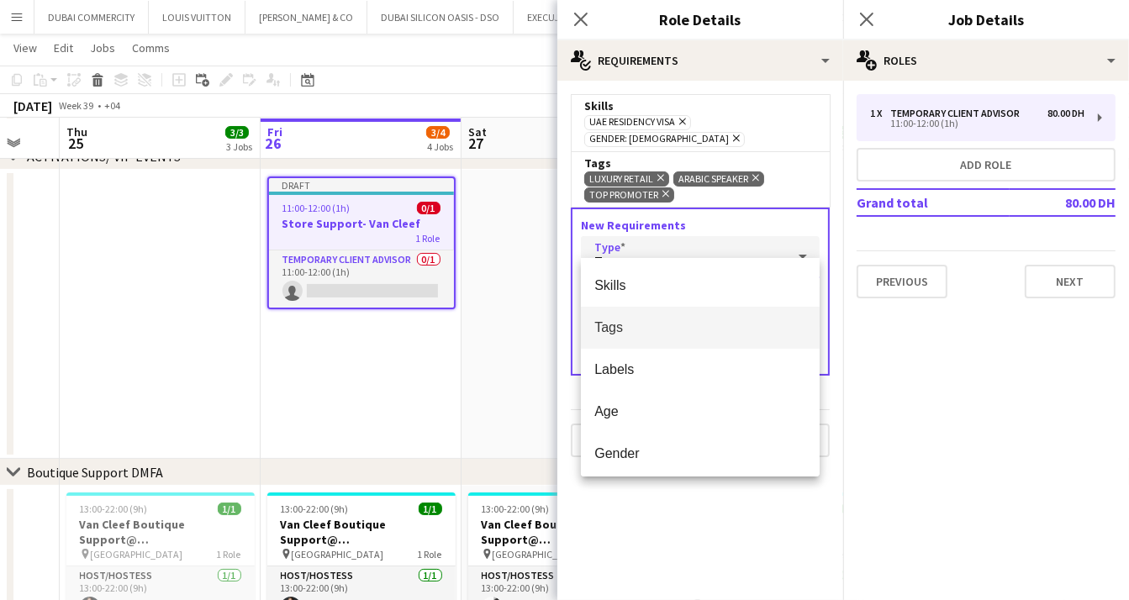
click at [667, 235] on div at bounding box center [564, 300] width 1129 height 600
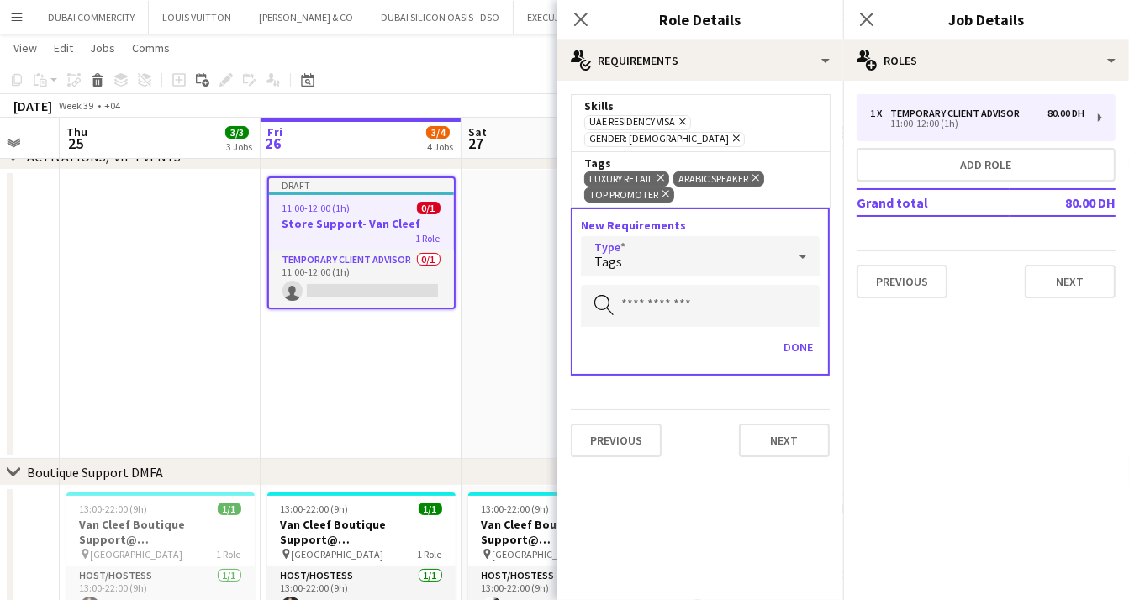
click at [657, 241] on div "Tags" at bounding box center [683, 256] width 205 height 40
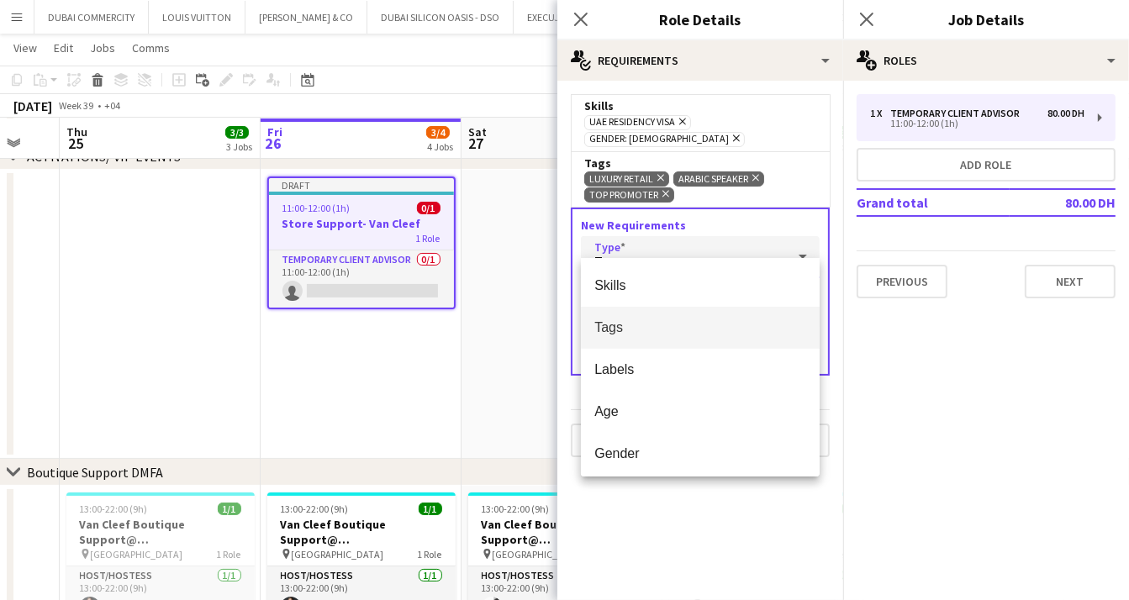
click at [657, 241] on div at bounding box center [564, 300] width 1129 height 600
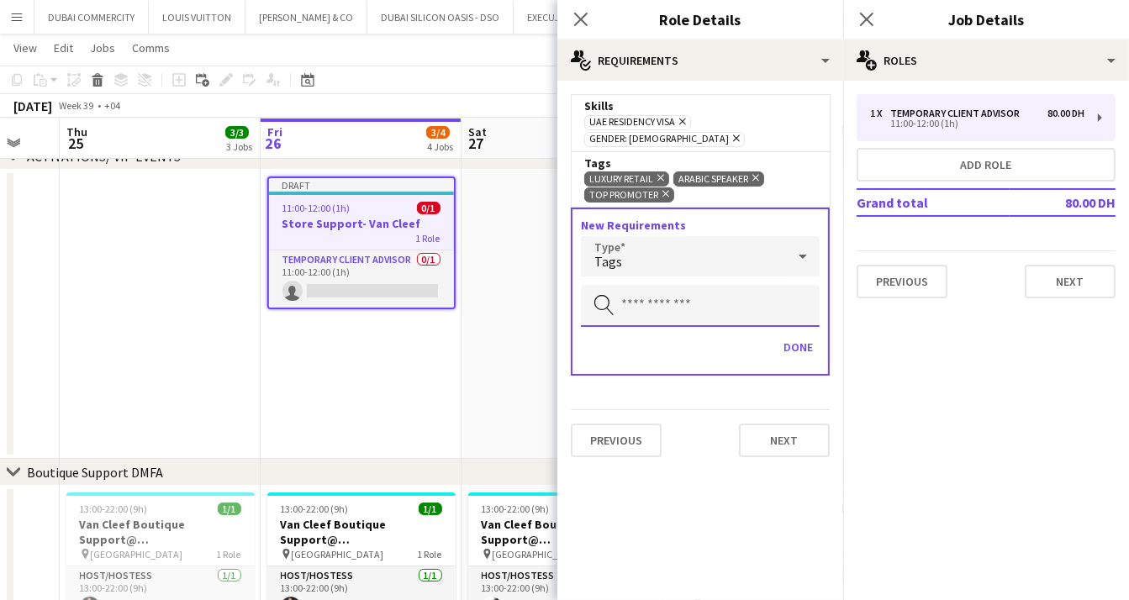
click at [649, 285] on input "text" at bounding box center [700, 306] width 239 height 42
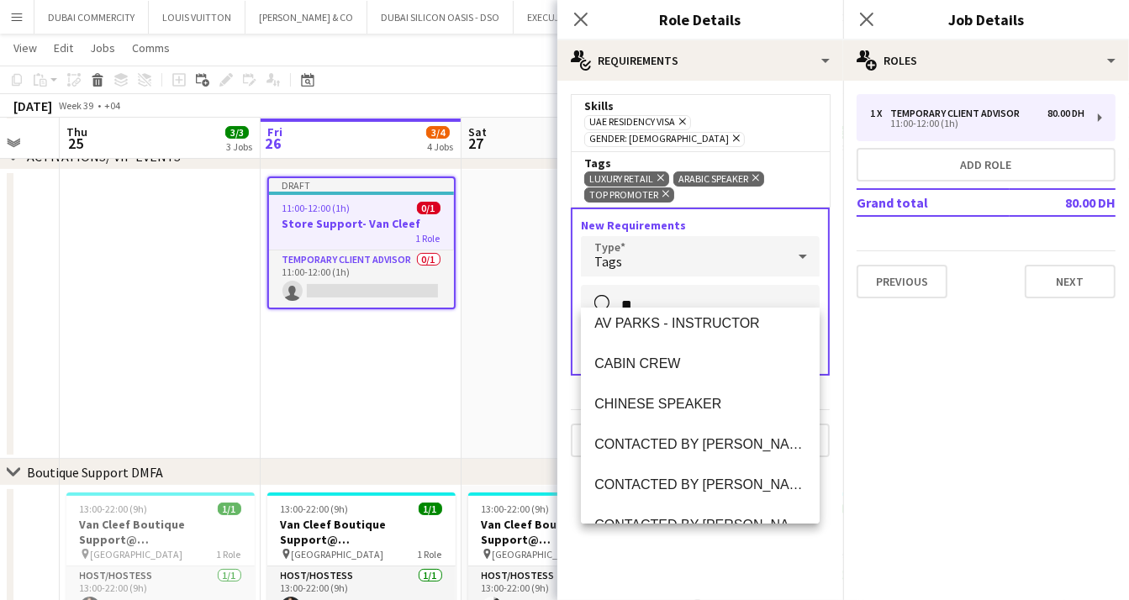
scroll to position [0, 0]
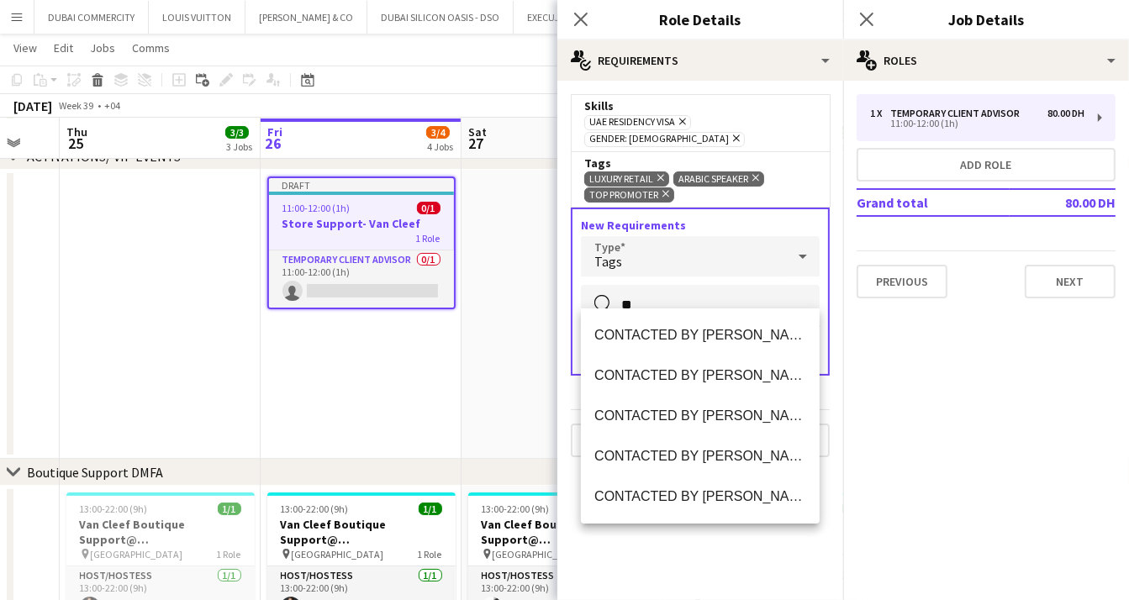
type input "*"
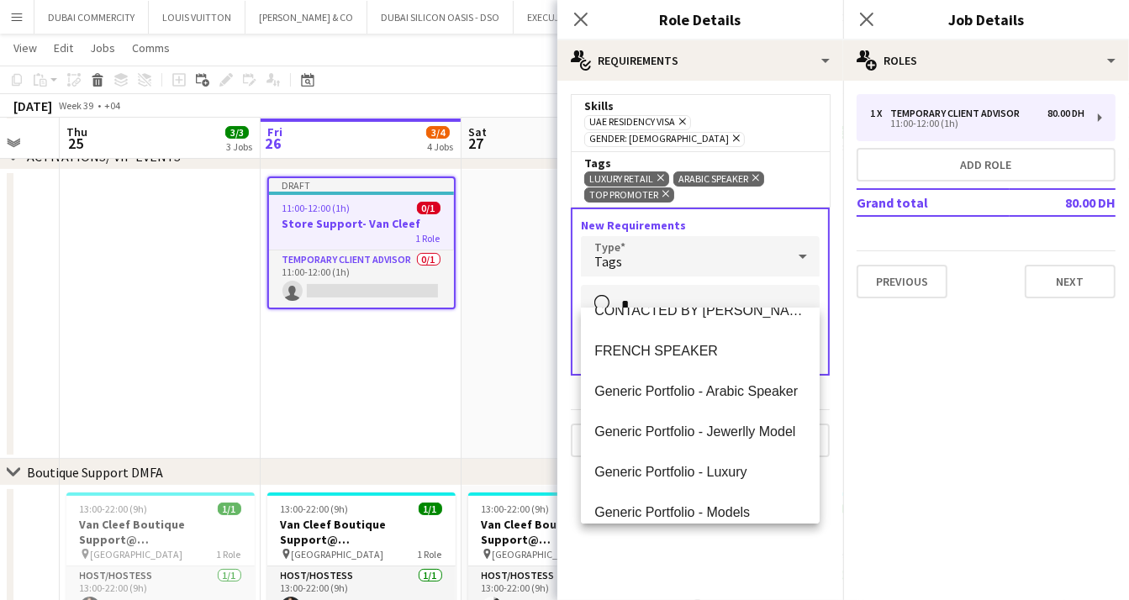
scroll to position [347, 0]
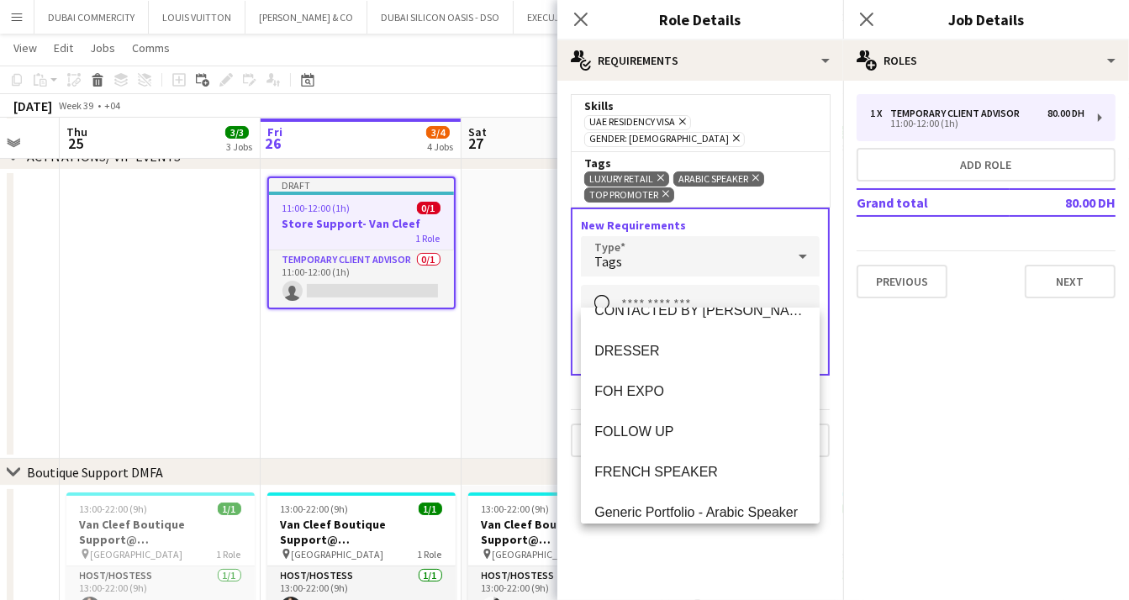
click at [951, 426] on mat-expansion-panel "pencil3 General details 1 x Temporary Client Advisor 80.00 DH 11:00-12:00 (1h) …" at bounding box center [986, 340] width 286 height 519
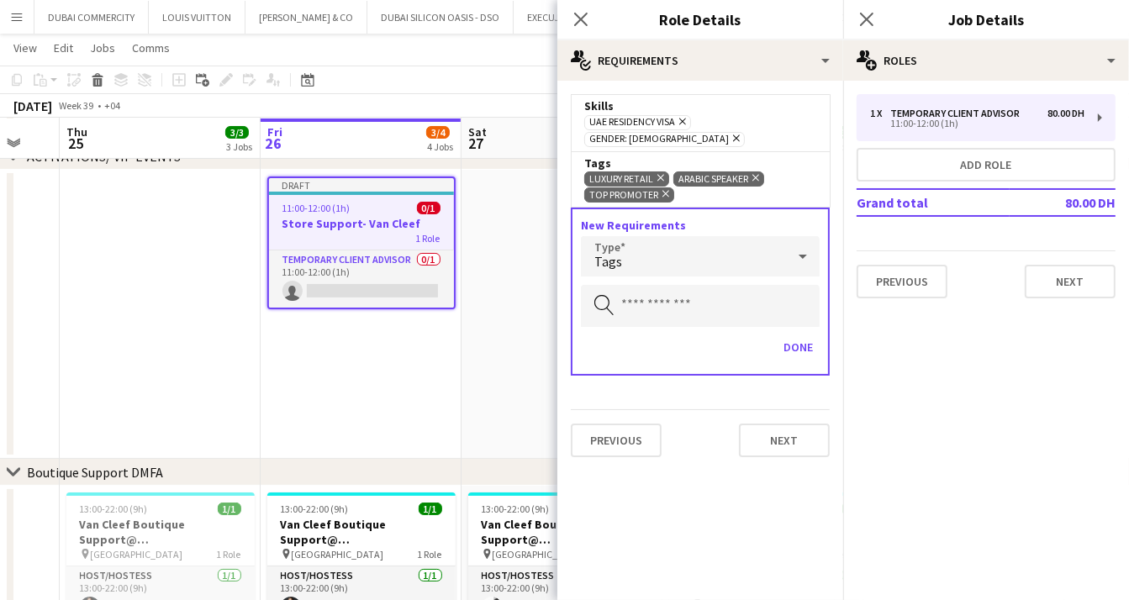
click at [780, 236] on div "Tags" at bounding box center [683, 256] width 205 height 40
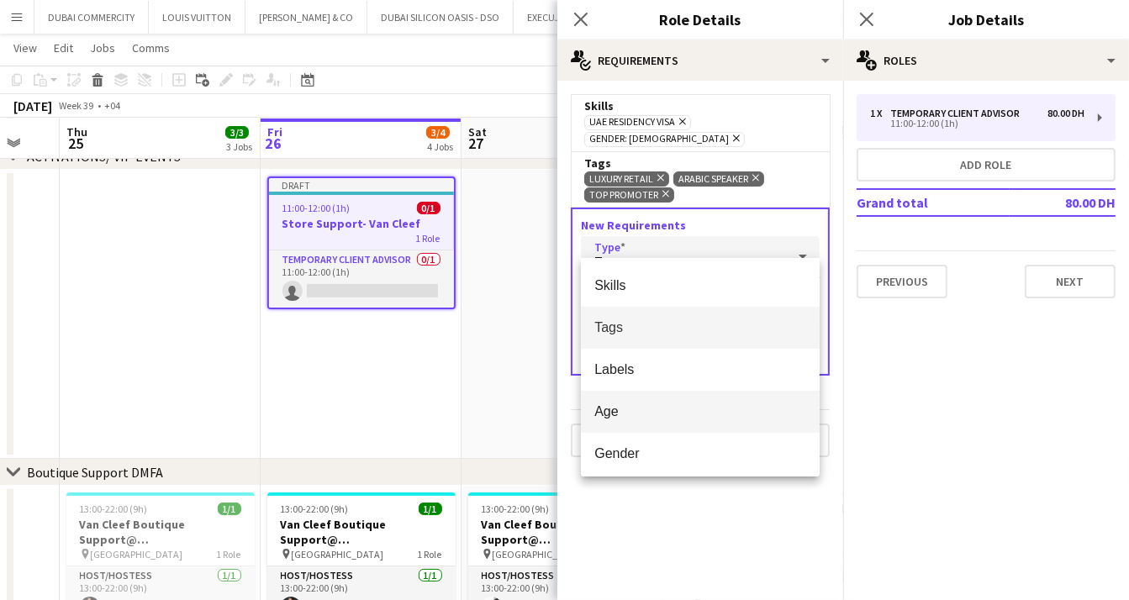
click at [614, 416] on span "Age" at bounding box center [700, 411] width 212 height 16
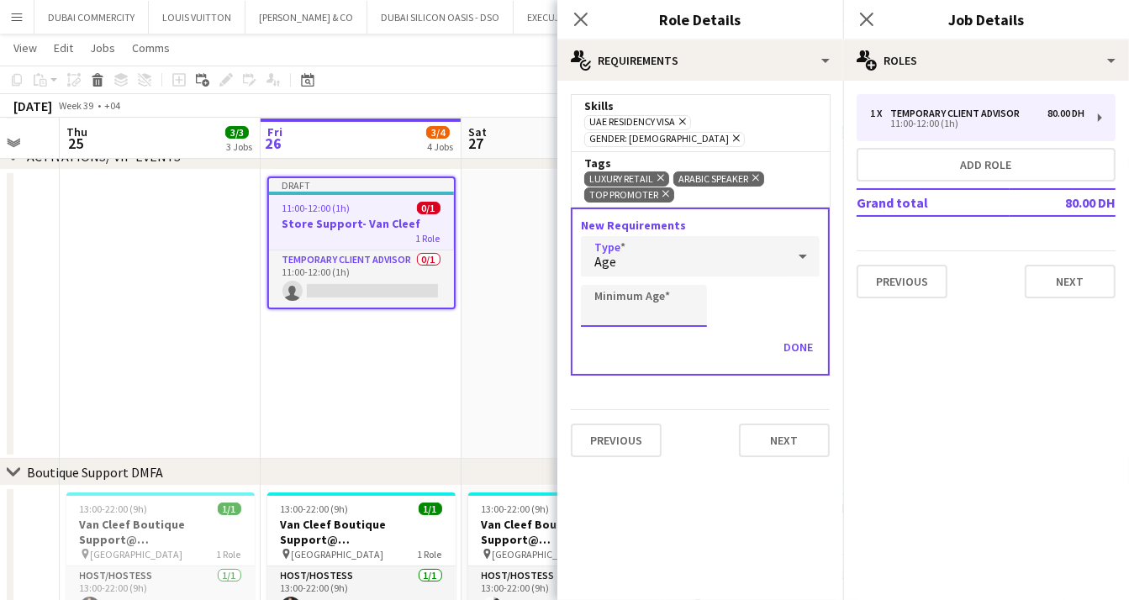
click at [631, 294] on input "Minimum Age" at bounding box center [644, 306] width 126 height 42
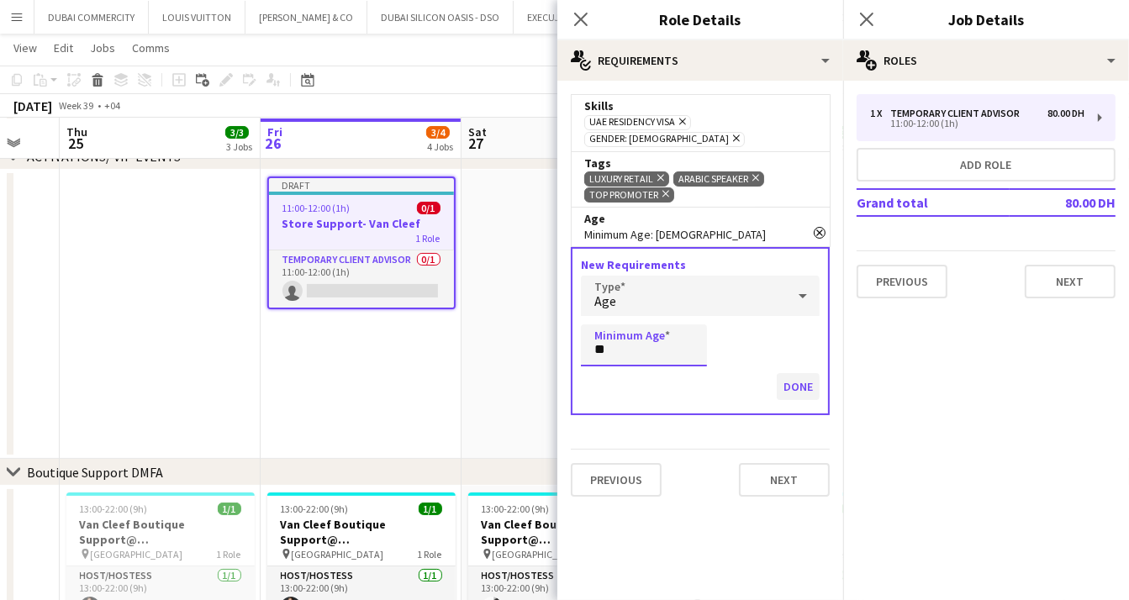
type input "**"
click at [792, 373] on button "Done" at bounding box center [798, 386] width 43 height 27
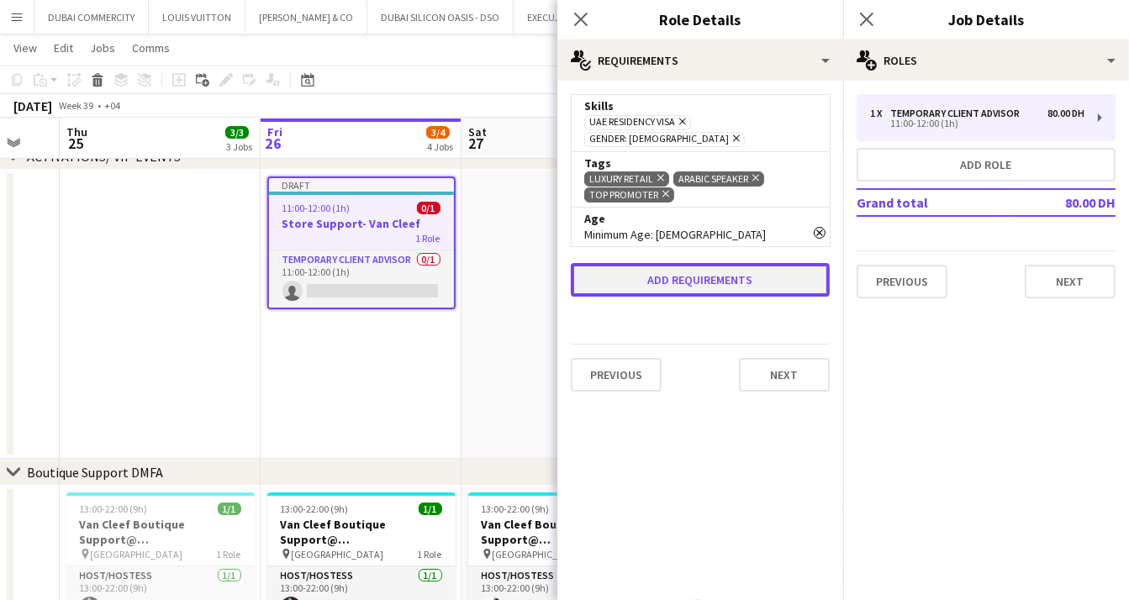
click at [683, 273] on button "Add requirements" at bounding box center [700, 280] width 259 height 34
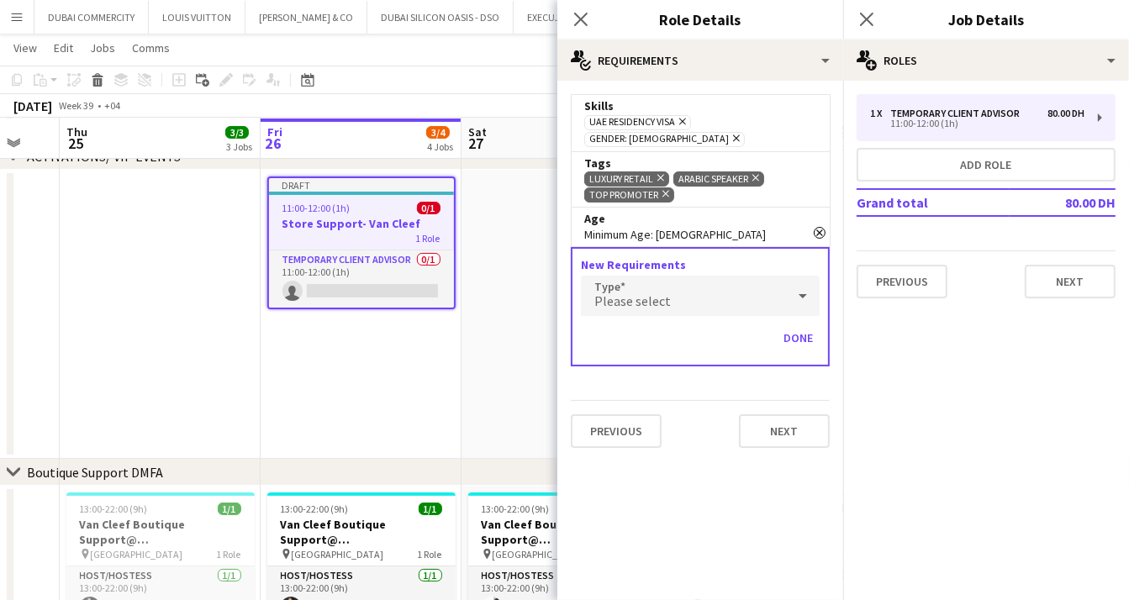
click at [677, 277] on div "Please select" at bounding box center [683, 296] width 205 height 40
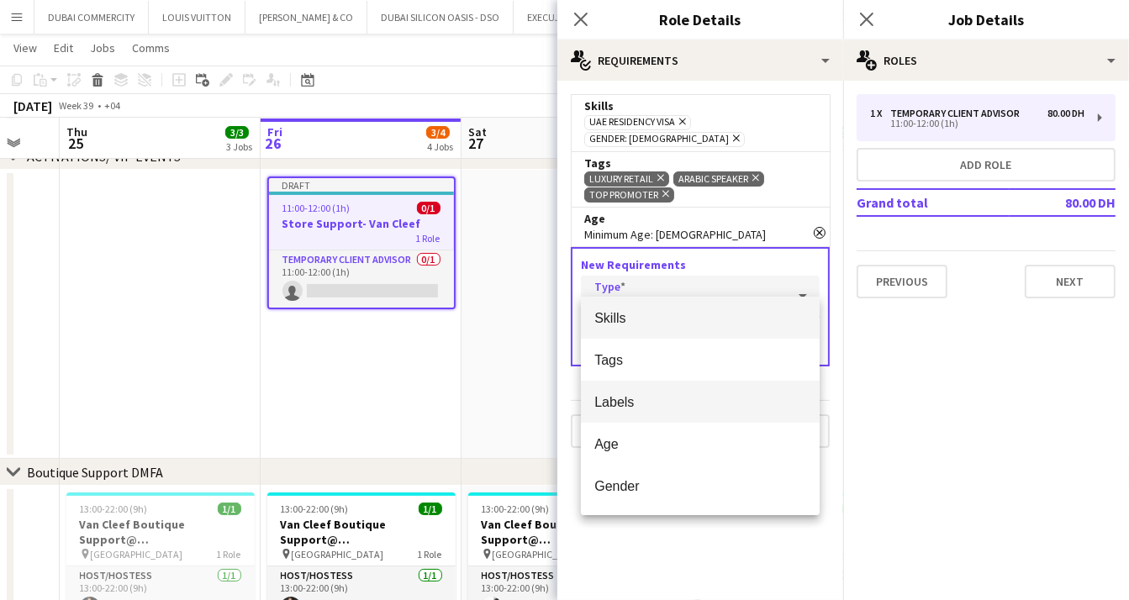
scroll to position [47, 0]
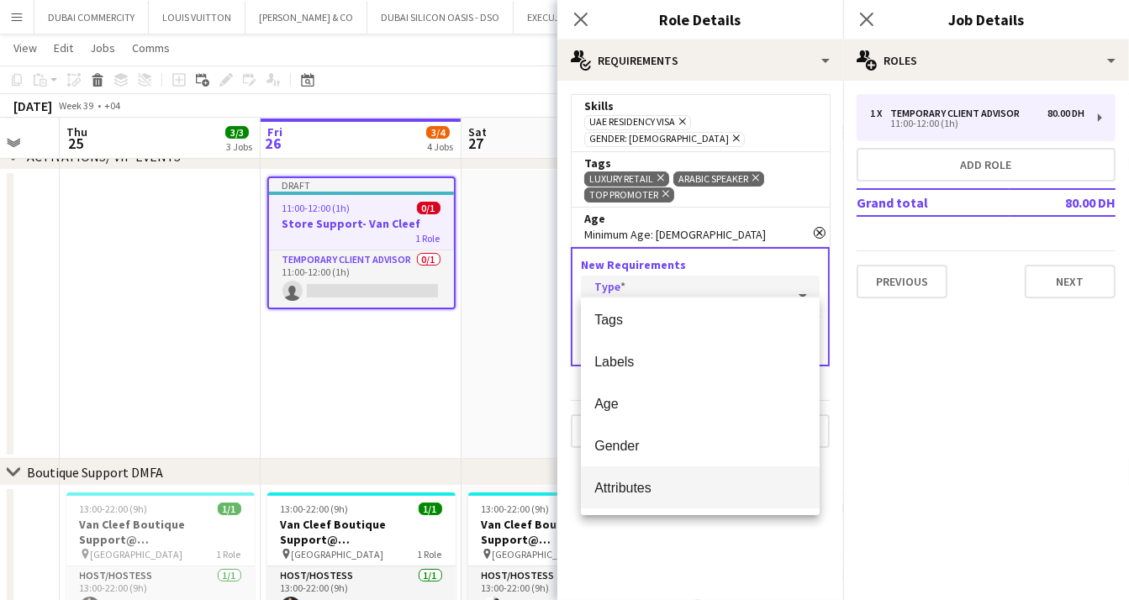
click at [619, 495] on span "Attributes" at bounding box center [700, 488] width 212 height 16
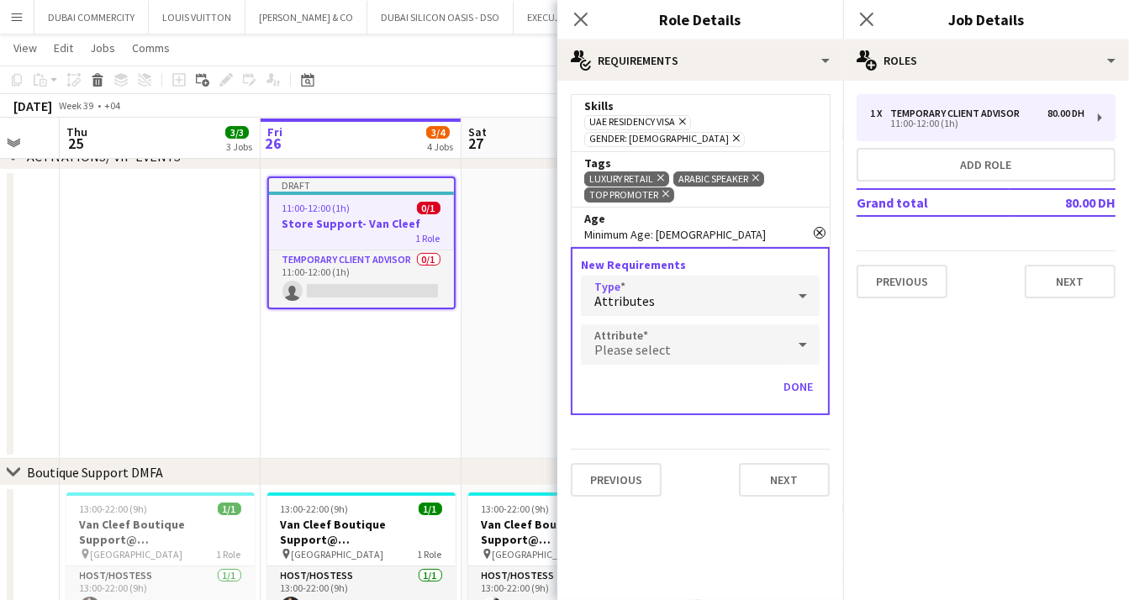
click at [723, 329] on div "Please select" at bounding box center [683, 344] width 205 height 40
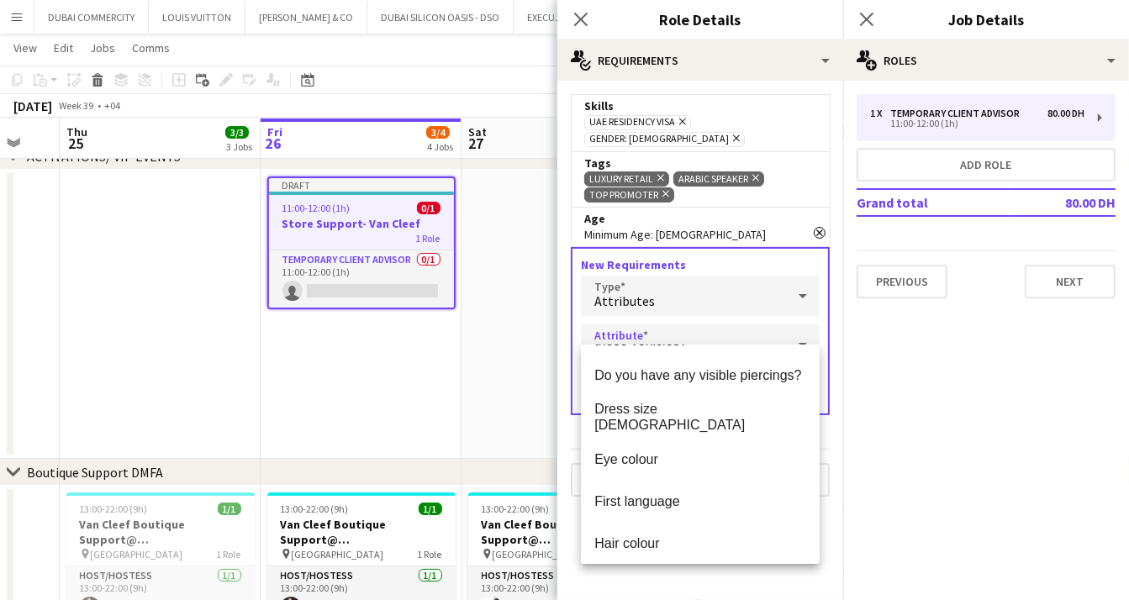
scroll to position [428, 0]
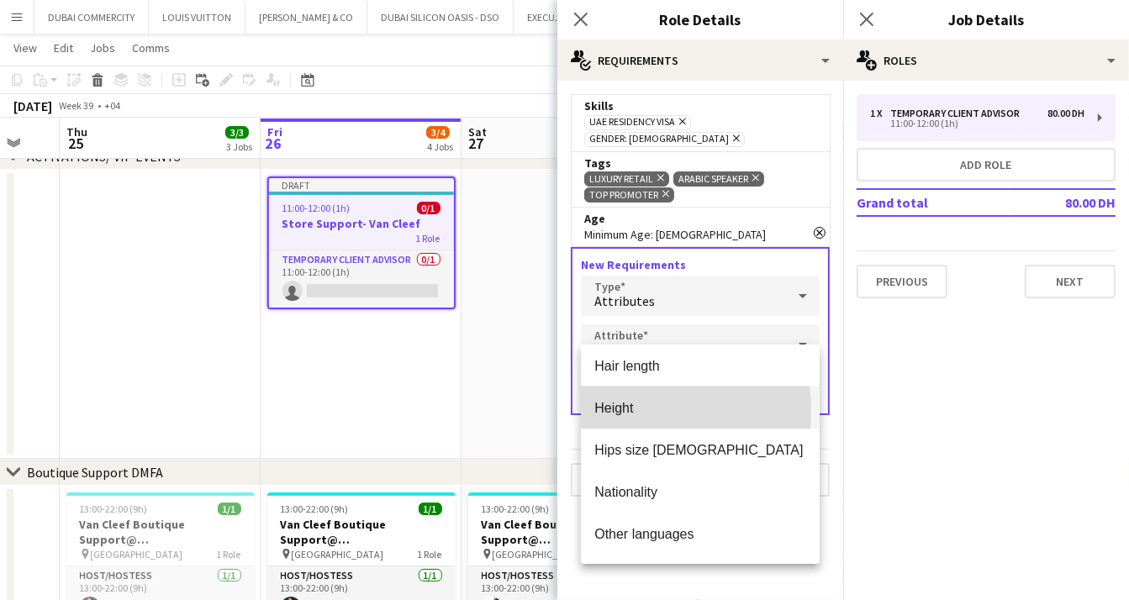
click at [624, 410] on span "Height" at bounding box center [700, 408] width 212 height 16
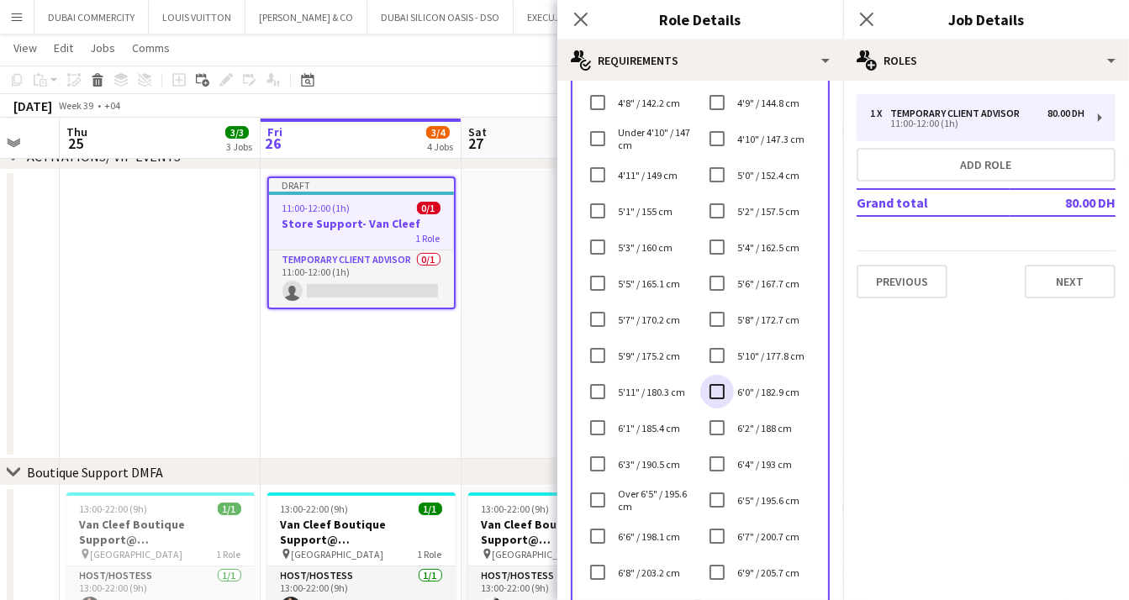
scroll to position [498, 0]
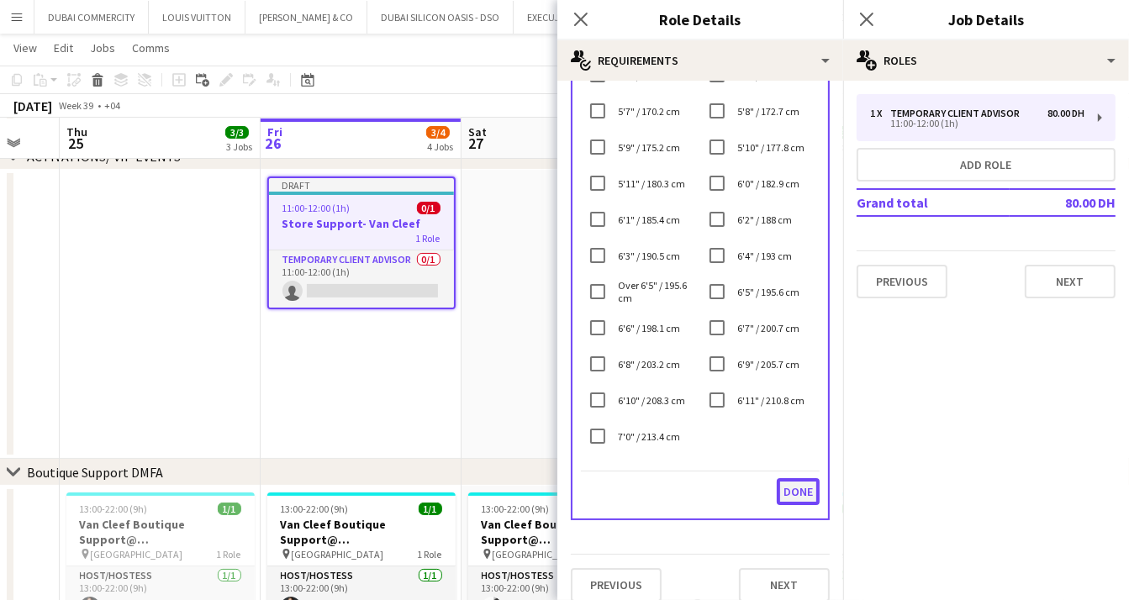
click at [783, 478] on button "Done" at bounding box center [798, 491] width 43 height 27
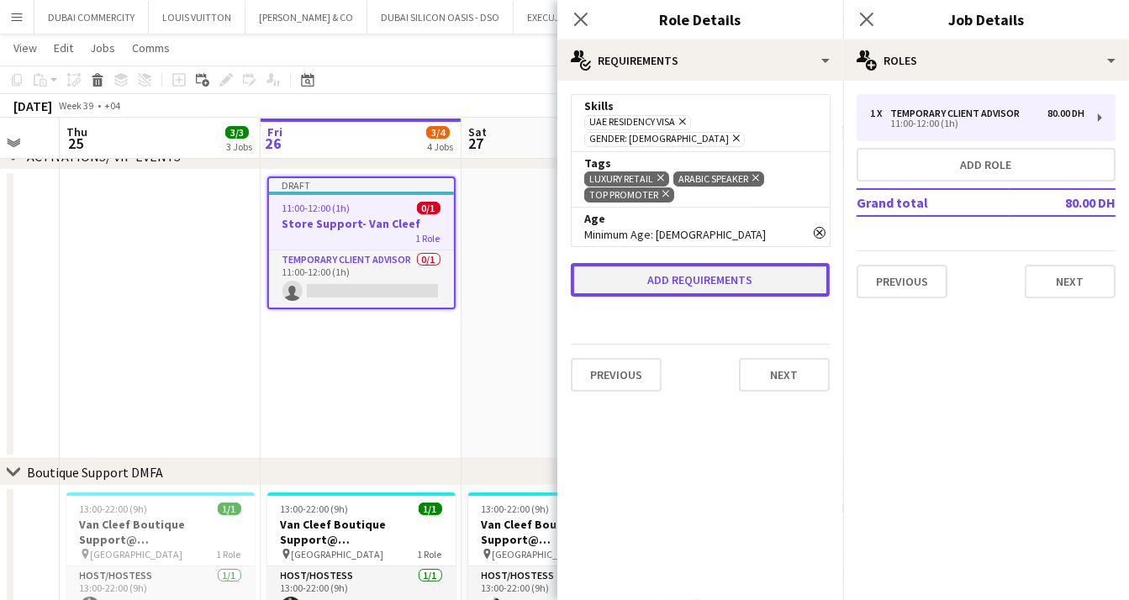
click at [745, 263] on button "Add requirements" at bounding box center [700, 280] width 259 height 34
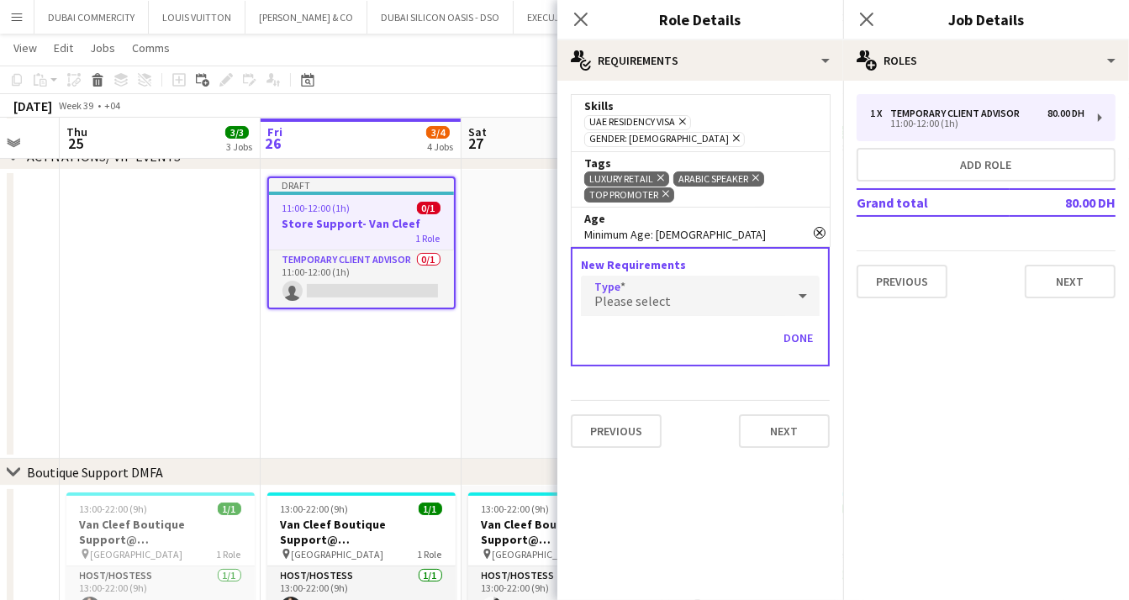
click at [761, 276] on div "Please select" at bounding box center [683, 296] width 205 height 40
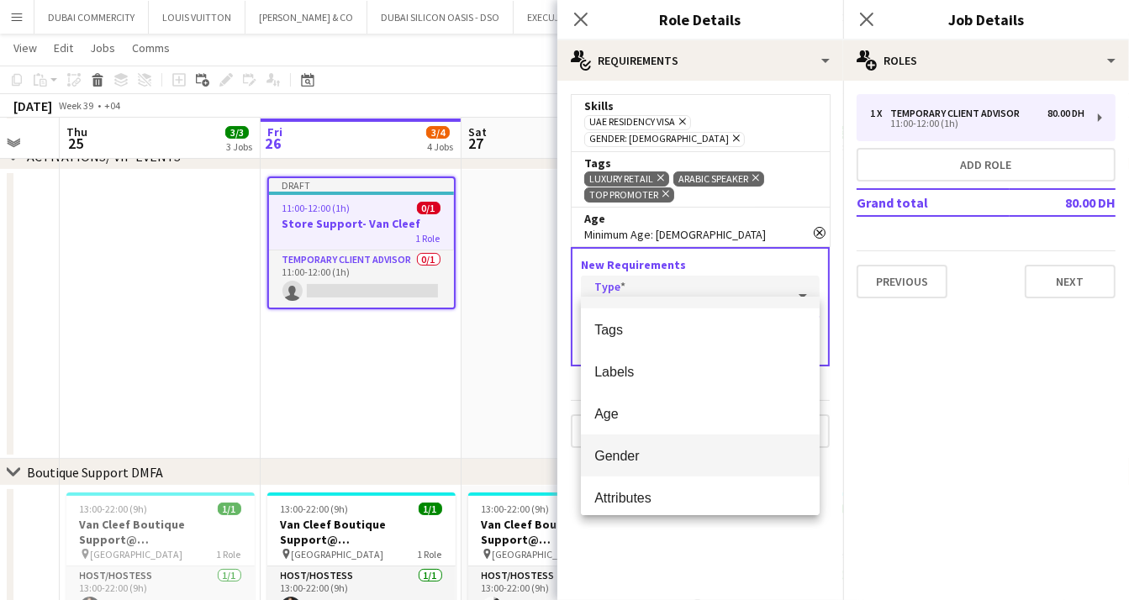
scroll to position [47, 0]
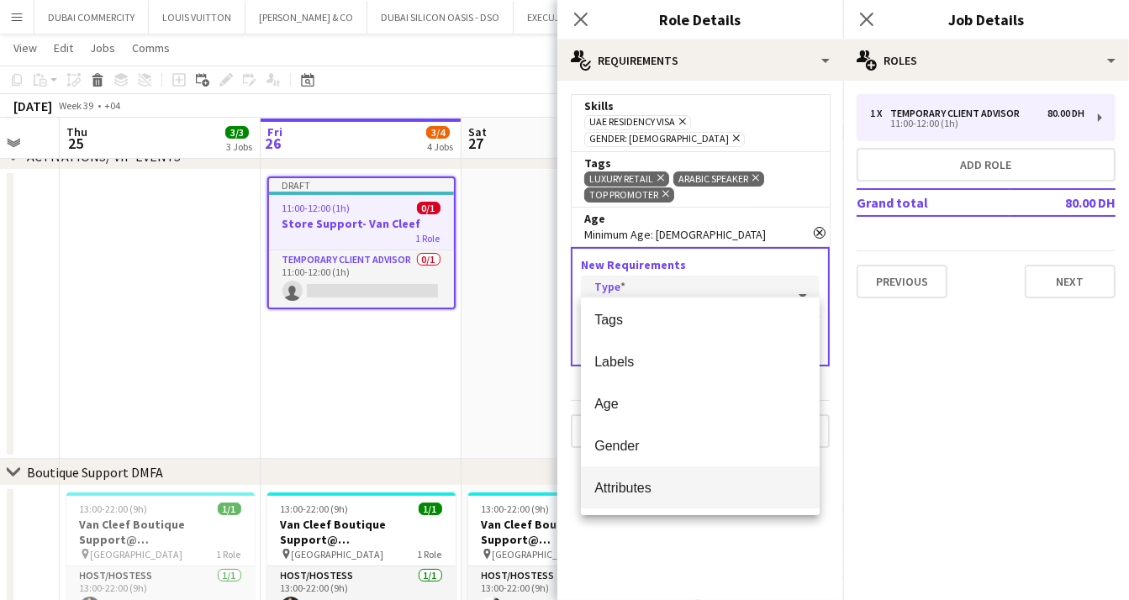
click at [646, 484] on span "Attributes" at bounding box center [700, 488] width 212 height 16
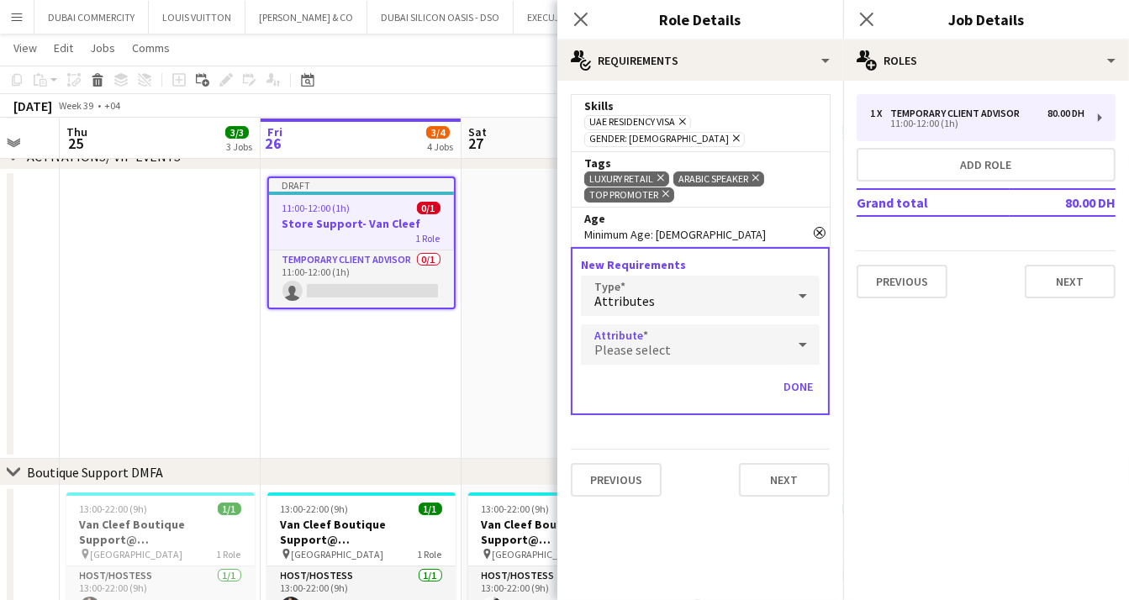
click at [698, 333] on div "Please select" at bounding box center [683, 344] width 205 height 40
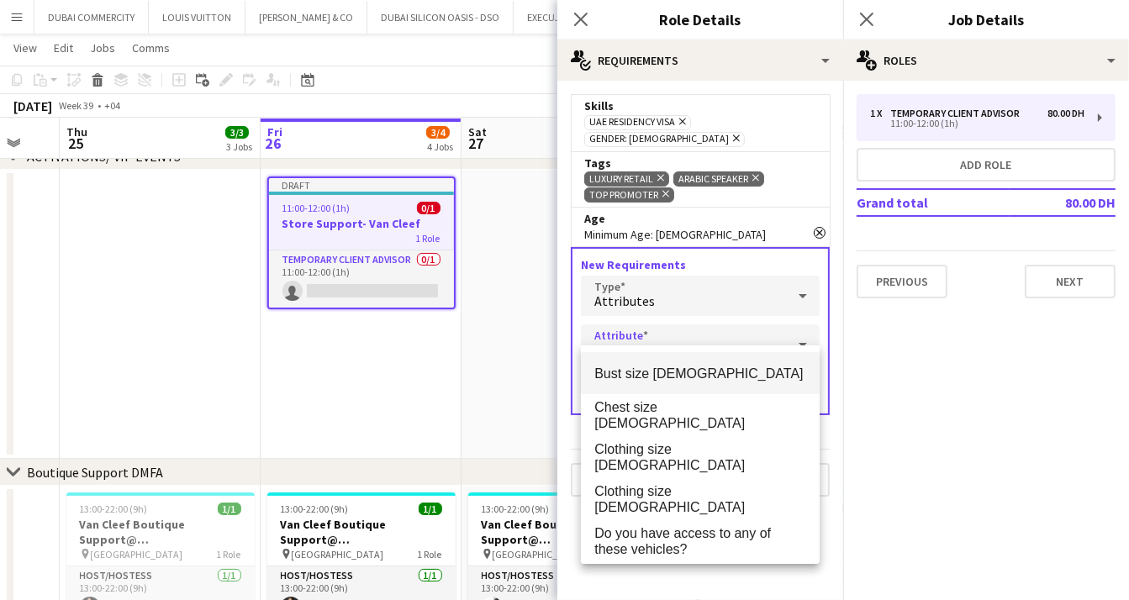
click at [878, 429] on div at bounding box center [564, 300] width 1129 height 600
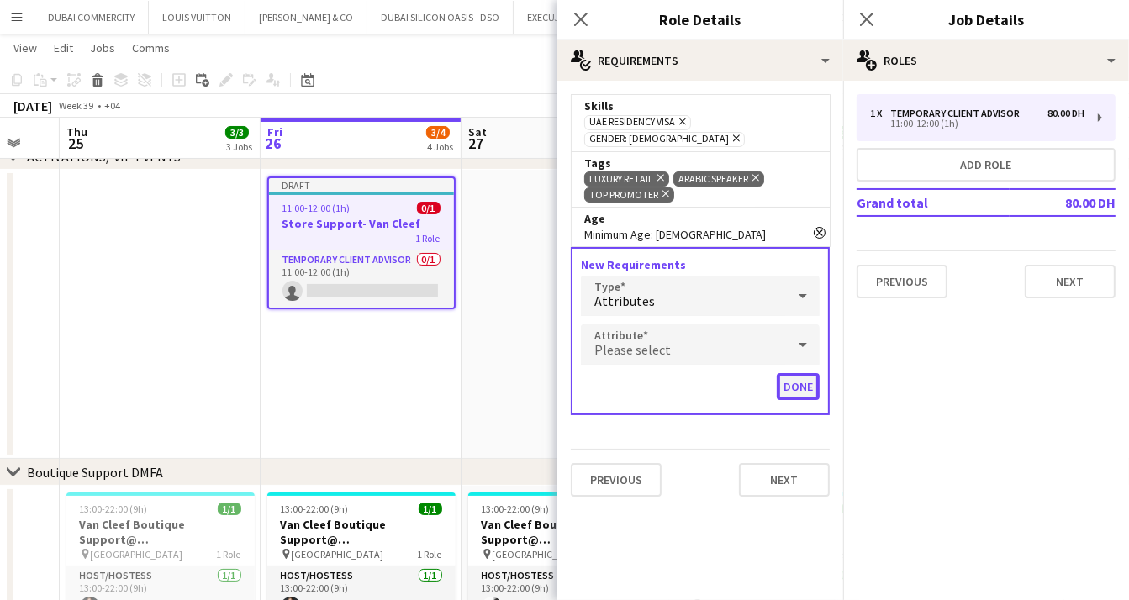
click at [798, 373] on button "Done" at bounding box center [798, 386] width 43 height 27
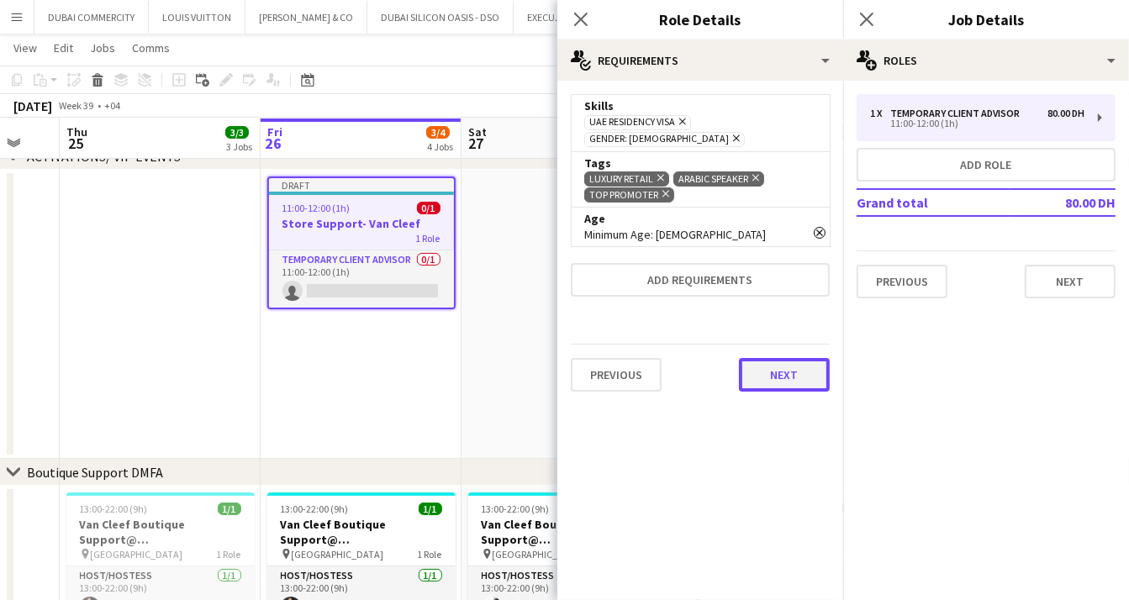
click at [787, 358] on button "Next" at bounding box center [784, 375] width 91 height 34
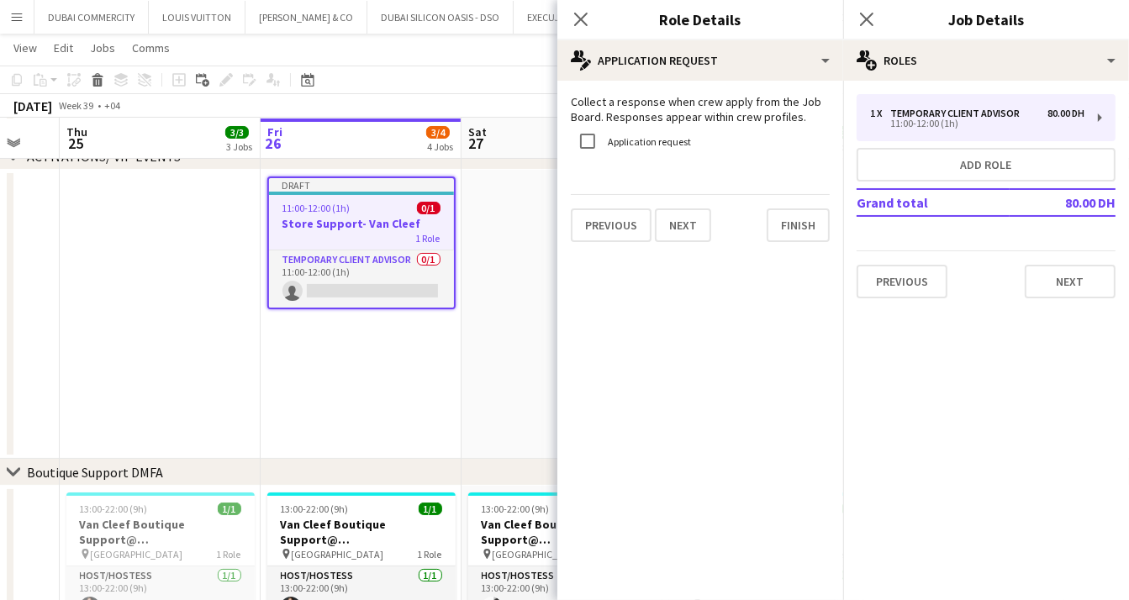
click at [641, 139] on label "Application request" at bounding box center [647, 141] width 87 height 13
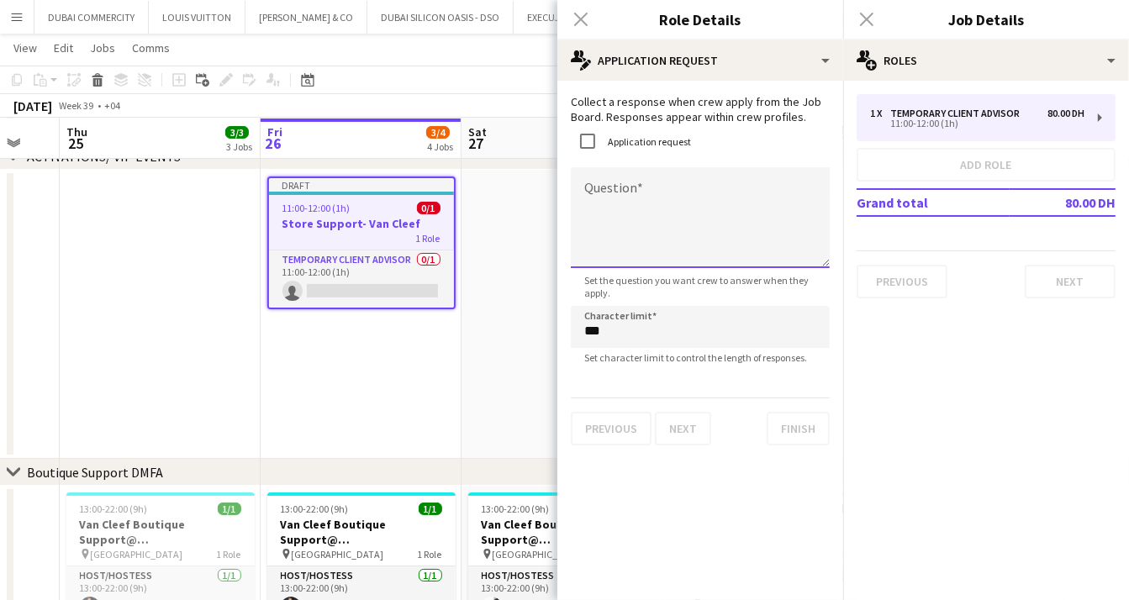
click at [618, 189] on textarea "Question" at bounding box center [700, 217] width 259 height 101
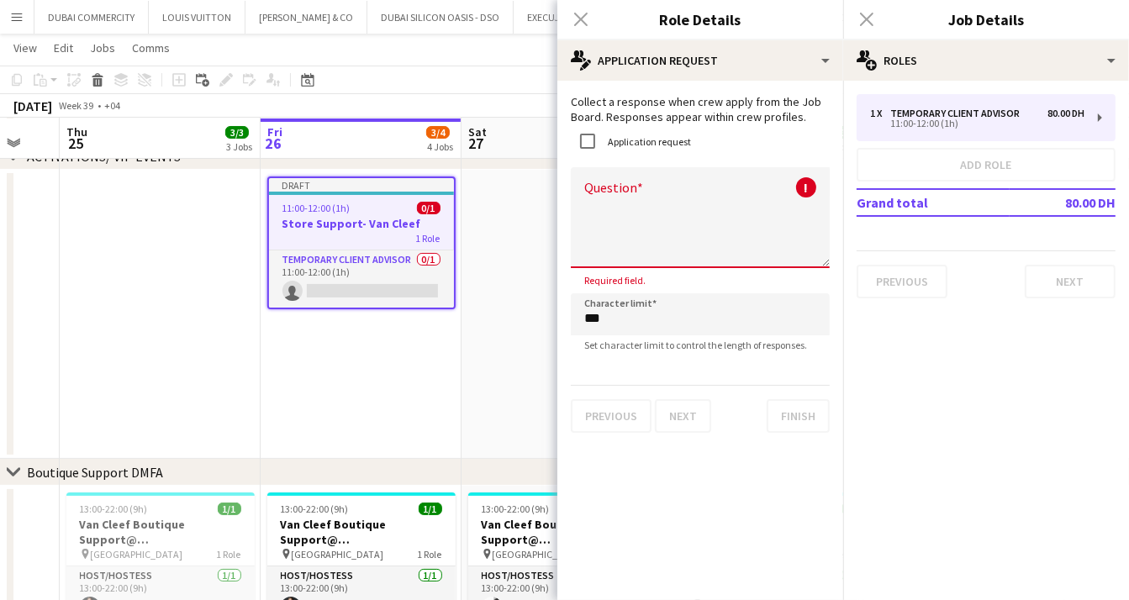
click at [730, 465] on mat-expansion-panel "pencil4 Application Request Collect a response when crew apply from the Job Boa…" at bounding box center [700, 340] width 286 height 519
click at [659, 204] on textarea "Question" at bounding box center [700, 217] width 259 height 101
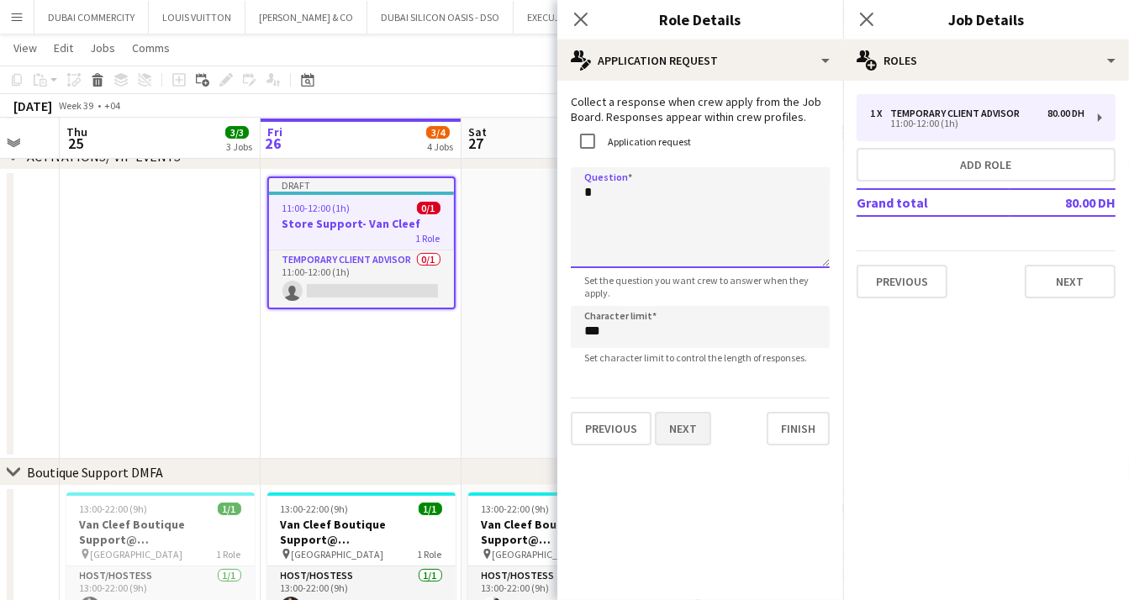
type textarea "*"
click at [688, 438] on button "Next" at bounding box center [683, 429] width 56 height 34
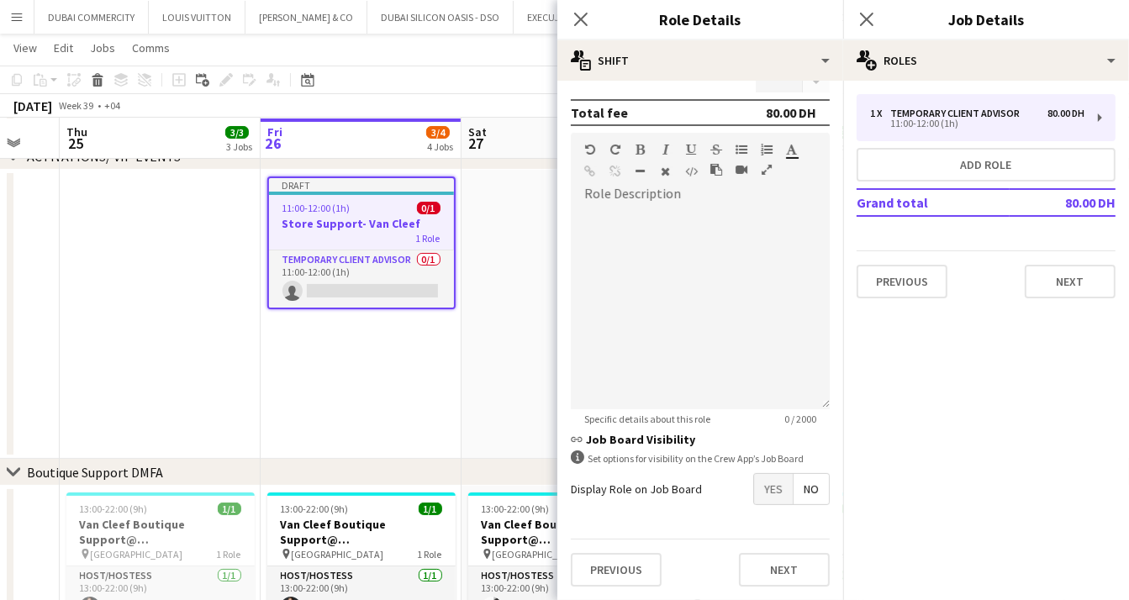
scroll to position [471, 0]
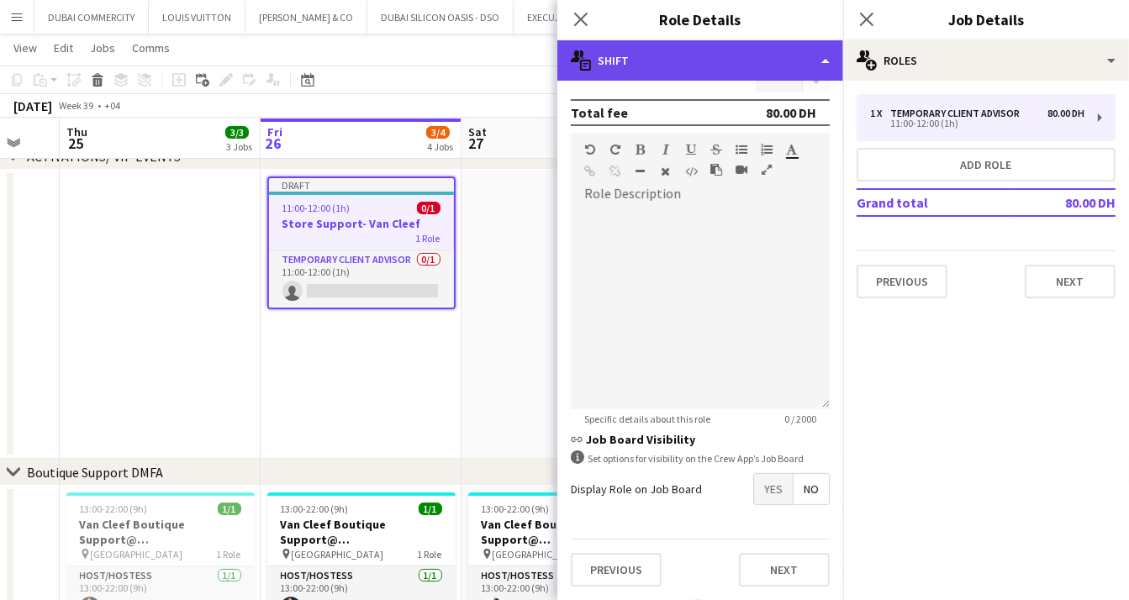
click at [823, 67] on div "multiple-actions-text Shift" at bounding box center [700, 60] width 286 height 40
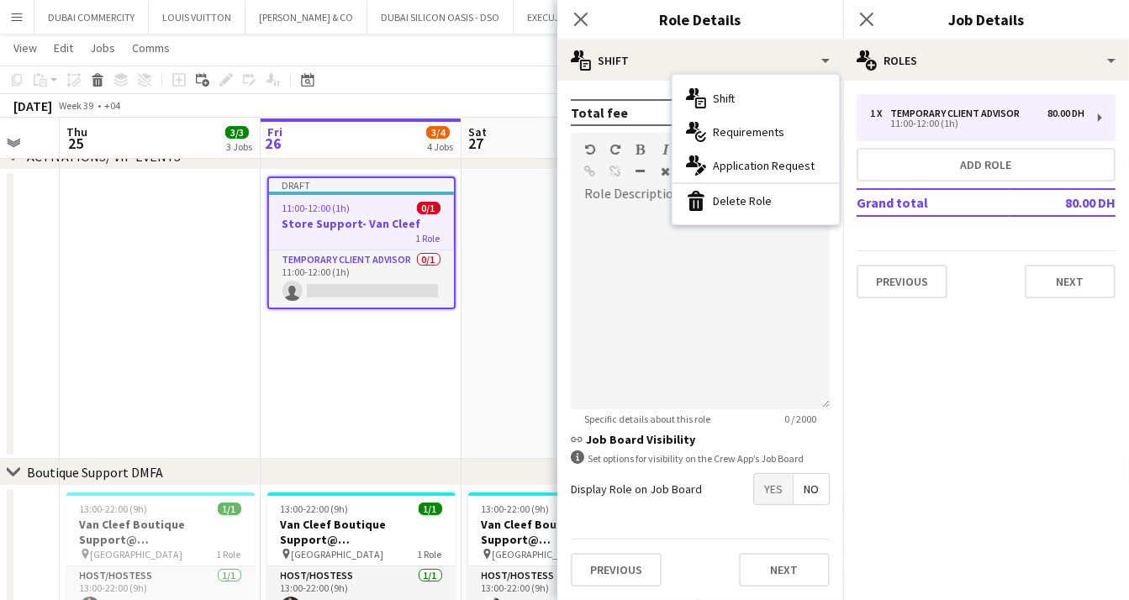
click at [893, 417] on mat-expansion-panel "pencil3 General details 1 x Temporary Client Advisor 80.00 DH 11:00-12:00 (1h) …" at bounding box center [986, 340] width 286 height 519
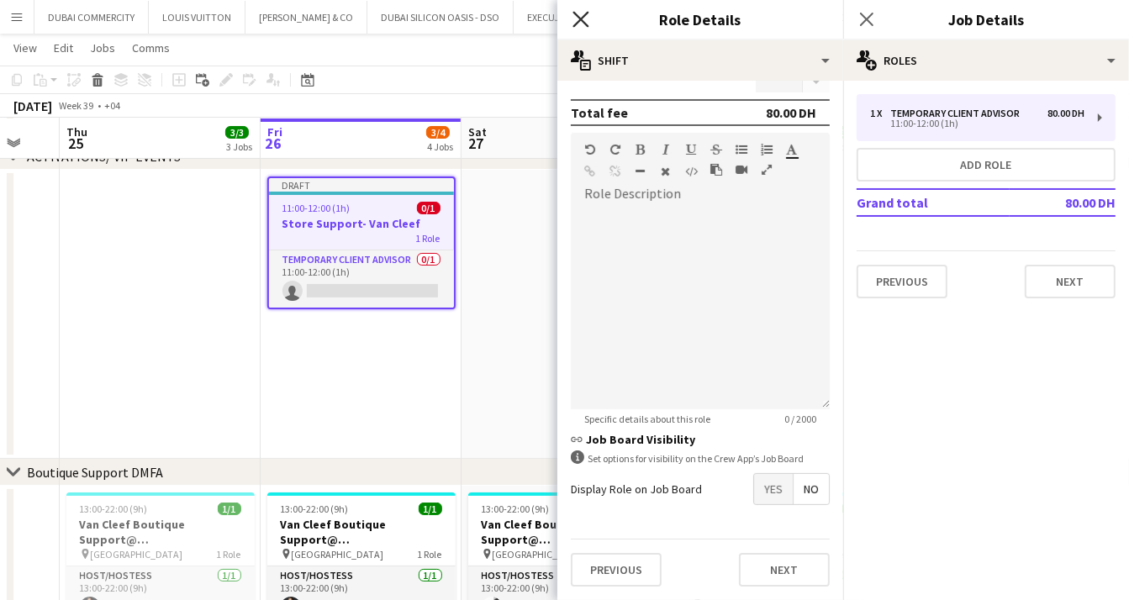
click at [578, 21] on icon at bounding box center [580, 19] width 16 height 16
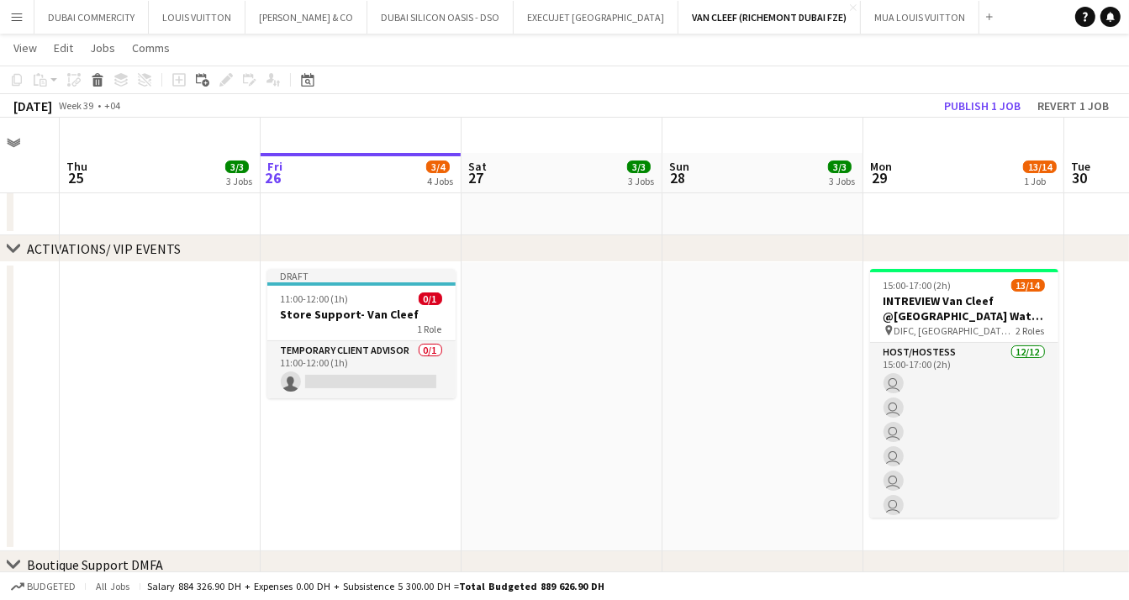
scroll to position [0, 0]
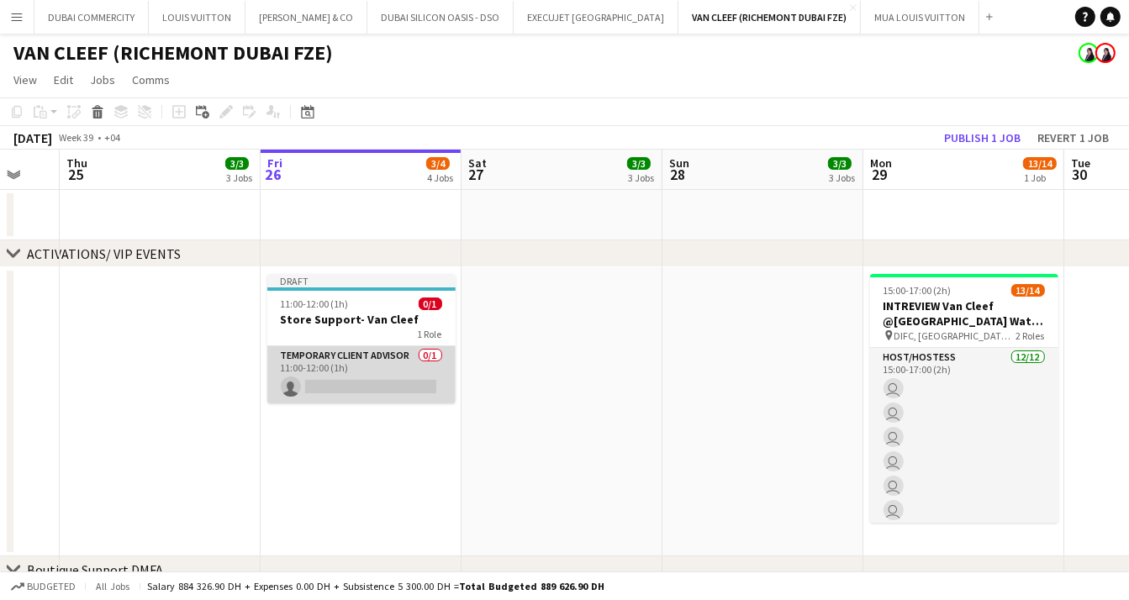
click at [384, 348] on app-card-role "Temporary Client Advisor 0/1 11:00-12:00 (1h) single-neutral-actions" at bounding box center [361, 374] width 188 height 57
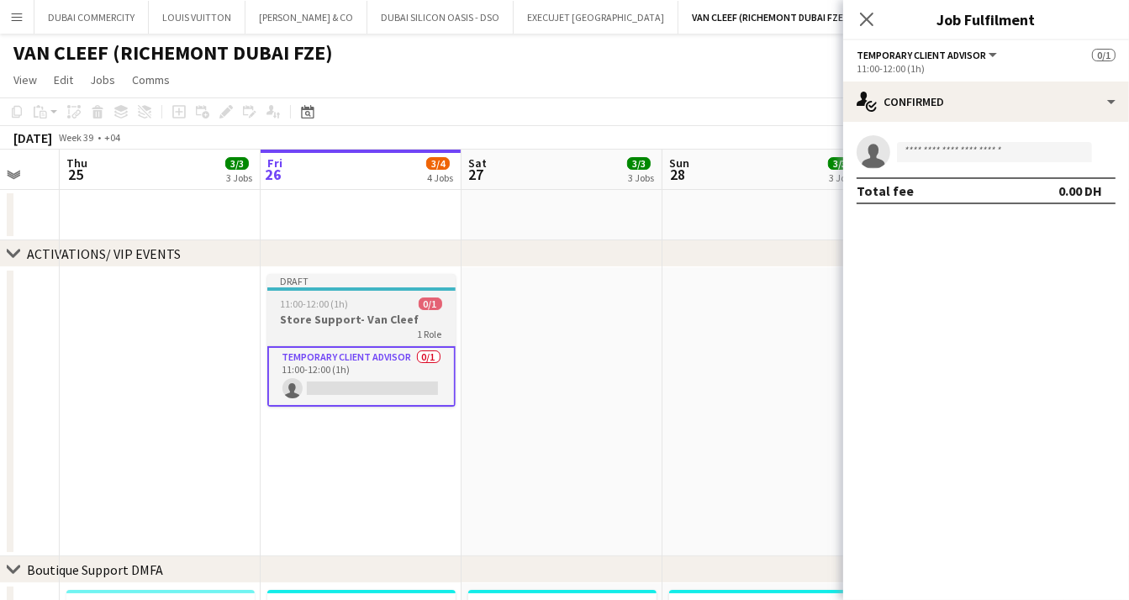
click at [371, 344] on app-job-card "Draft 11:00-12:00 (1h) 0/1 Store Support- Van Cleef 1 Role Temporary Client Adv…" at bounding box center [361, 340] width 188 height 133
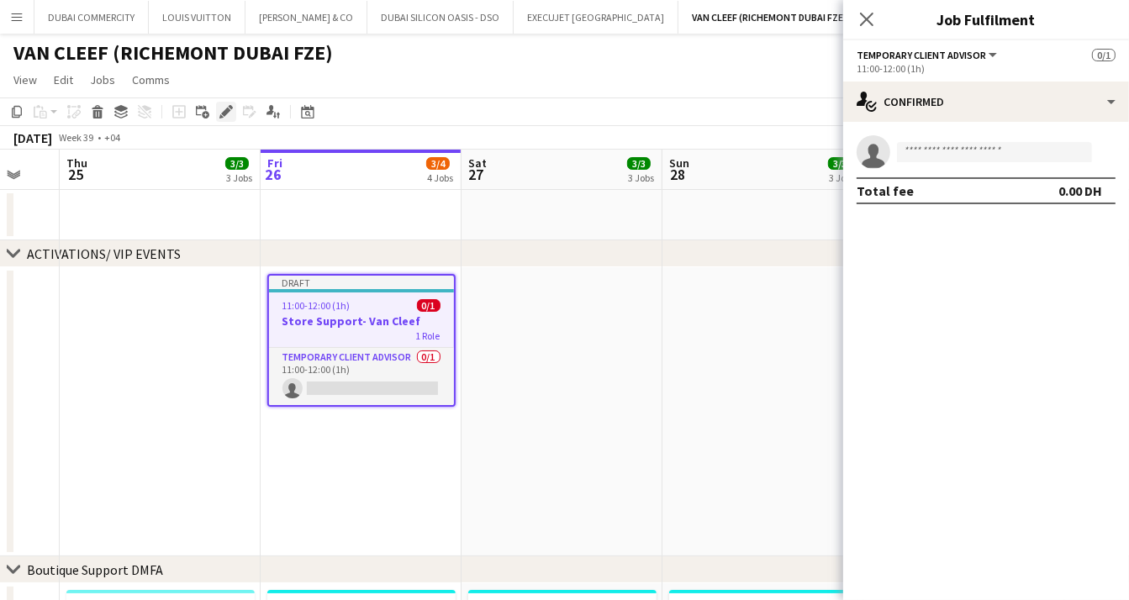
click at [225, 110] on icon at bounding box center [225, 112] width 9 height 9
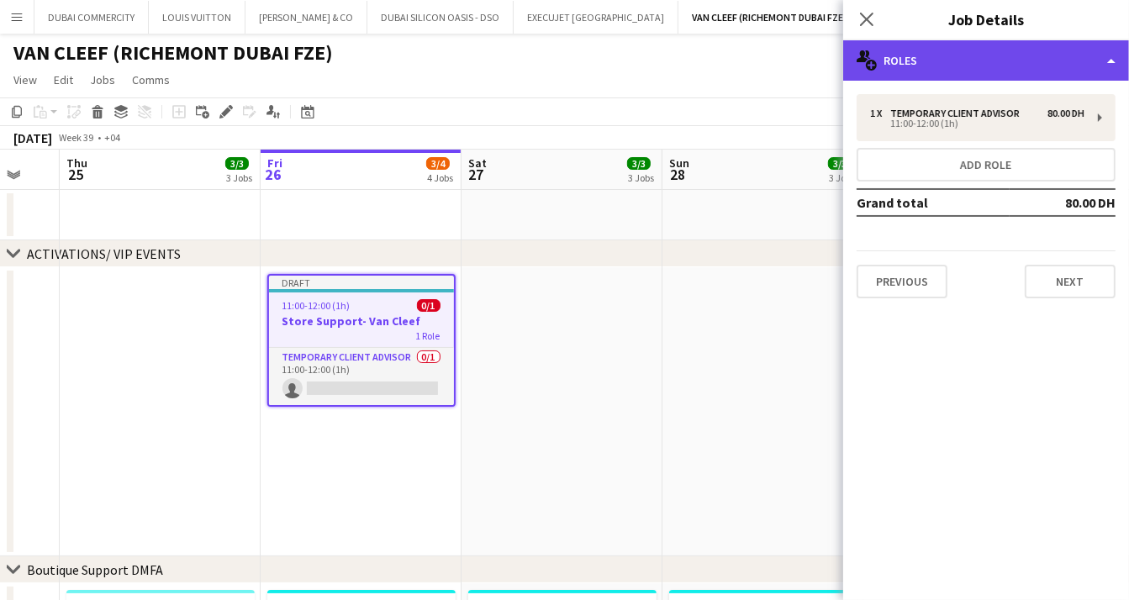
click at [1108, 61] on div "multiple-users-add Roles" at bounding box center [986, 60] width 286 height 40
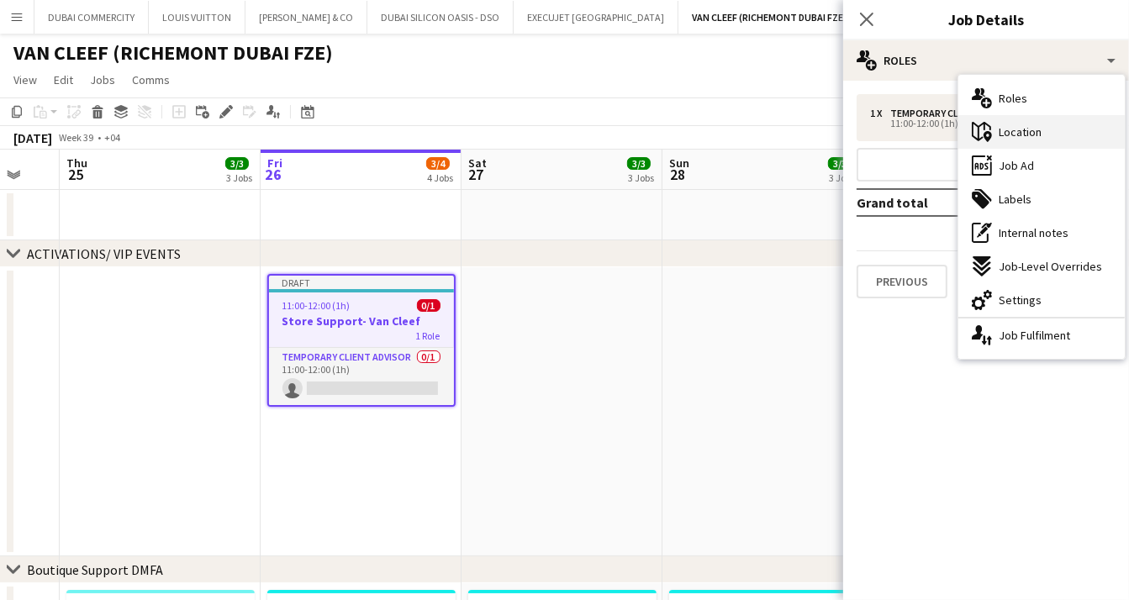
click at [1008, 127] on span "Location" at bounding box center [1020, 131] width 43 height 15
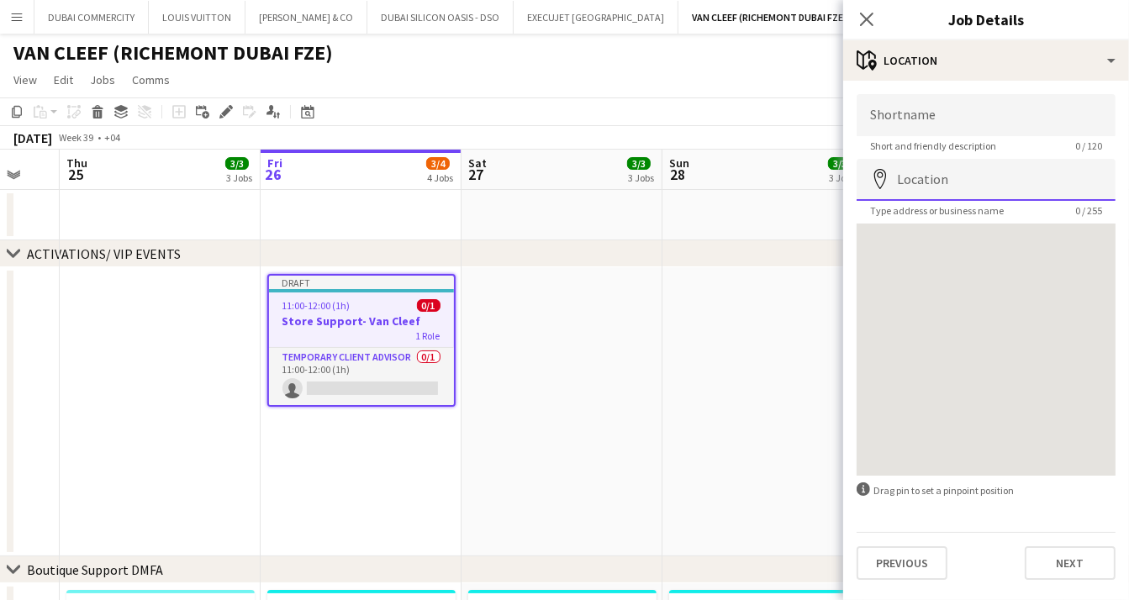
click at [955, 179] on input "Location" at bounding box center [986, 180] width 259 height 42
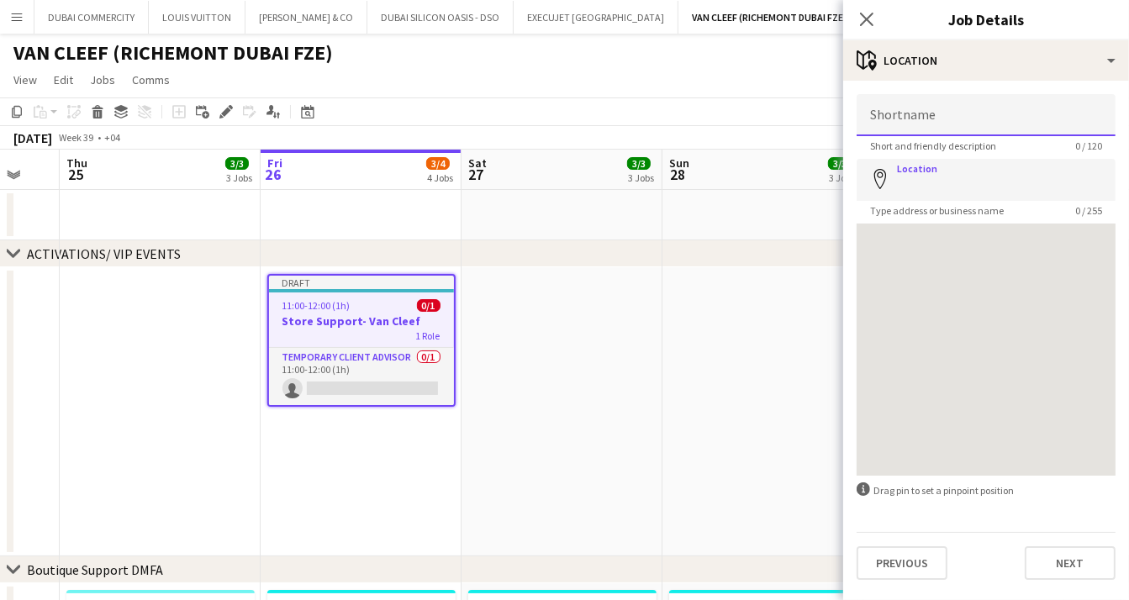
click at [922, 114] on input "Shortname" at bounding box center [986, 115] width 259 height 42
type input "*"
type input "***"
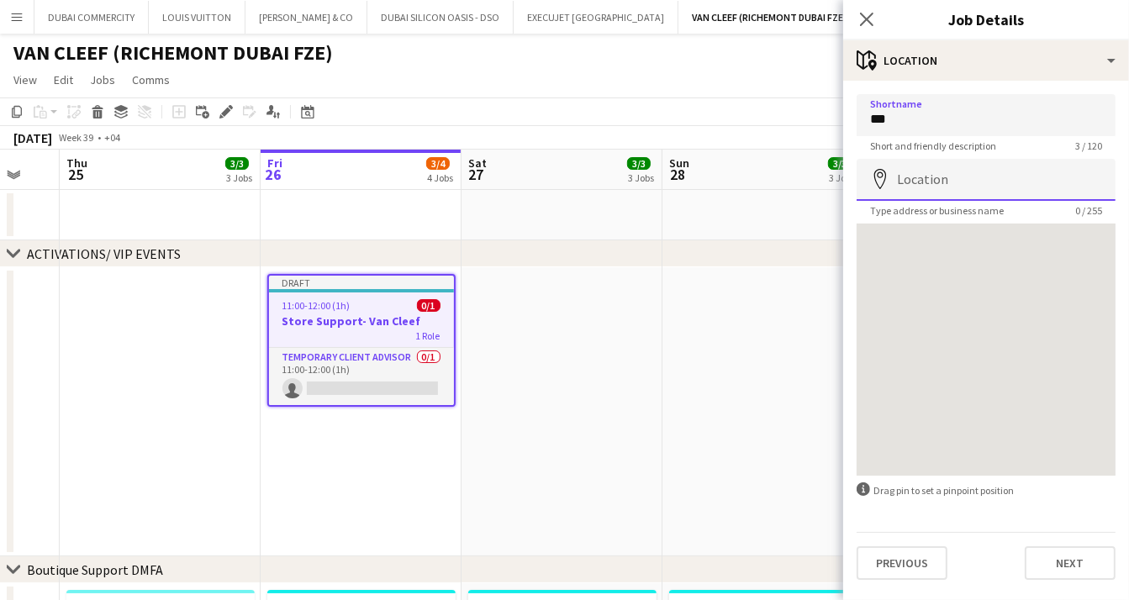
click at [944, 179] on input "Location" at bounding box center [986, 180] width 259 height 42
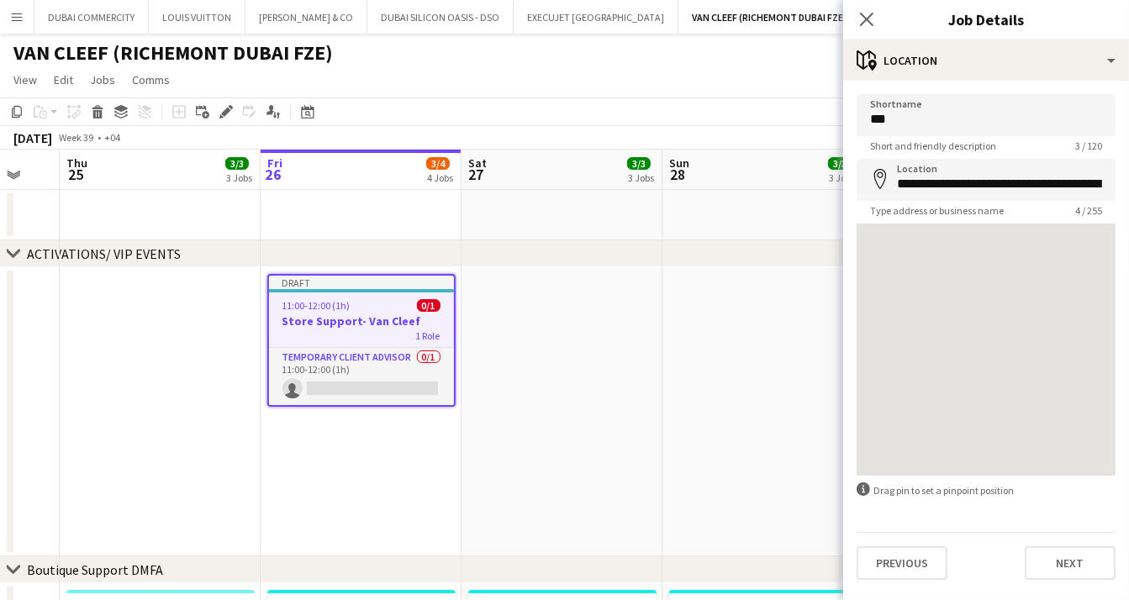
type input "**********"
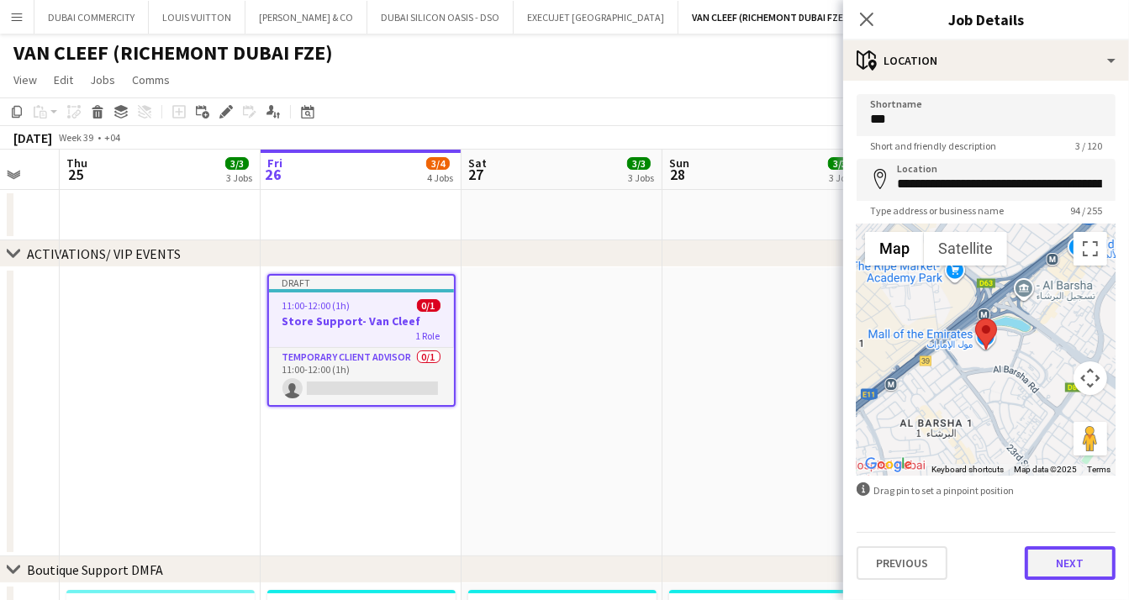
click at [1061, 561] on button "Next" at bounding box center [1070, 563] width 91 height 34
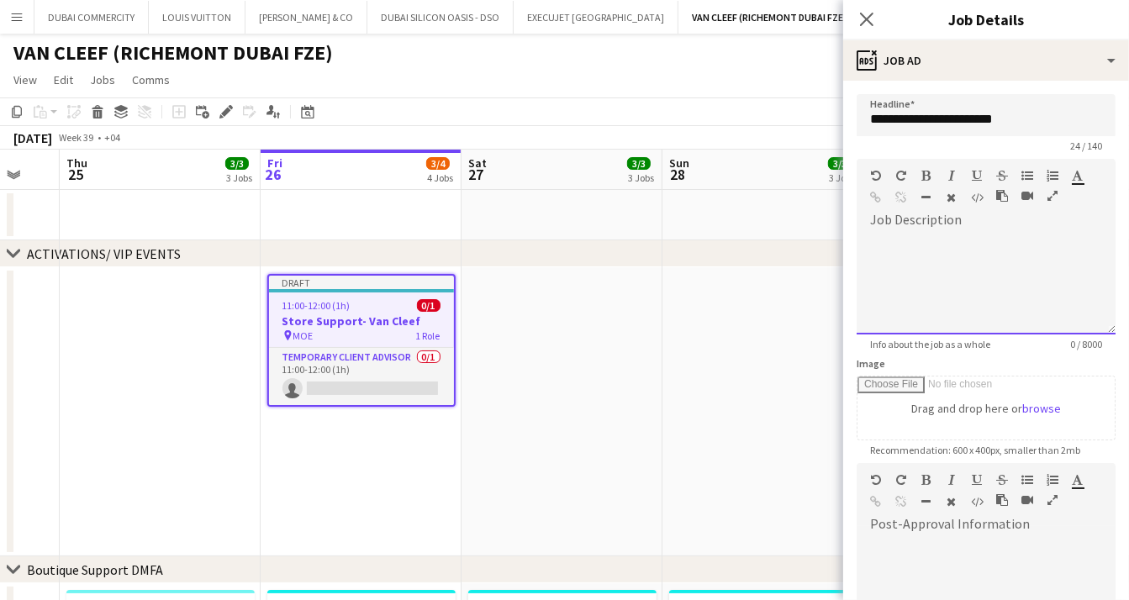
click at [915, 237] on div at bounding box center [986, 284] width 259 height 101
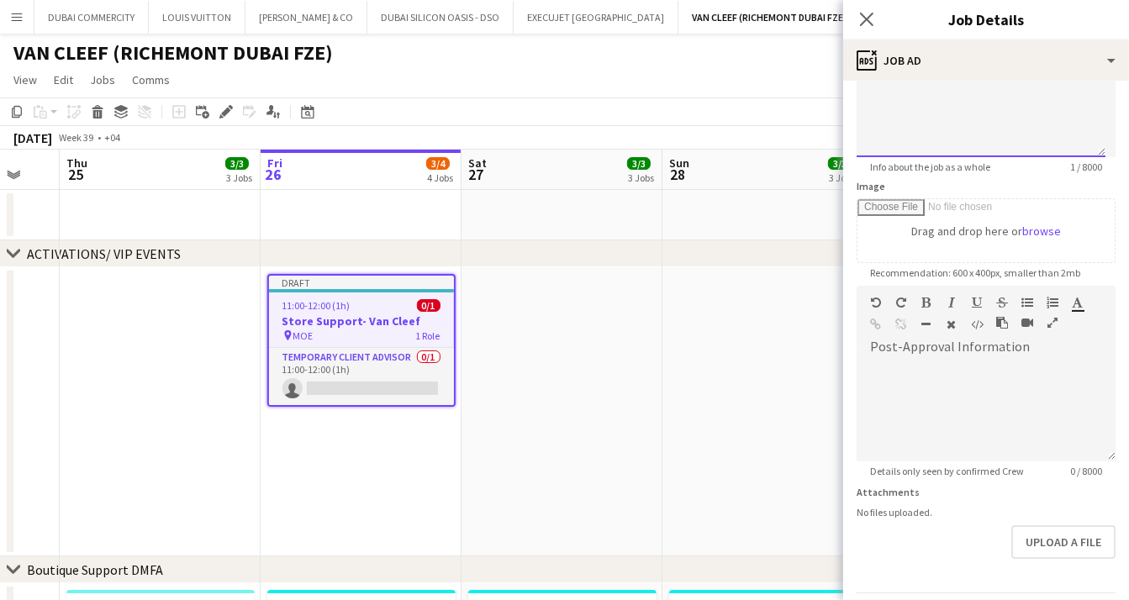
scroll to position [230, 0]
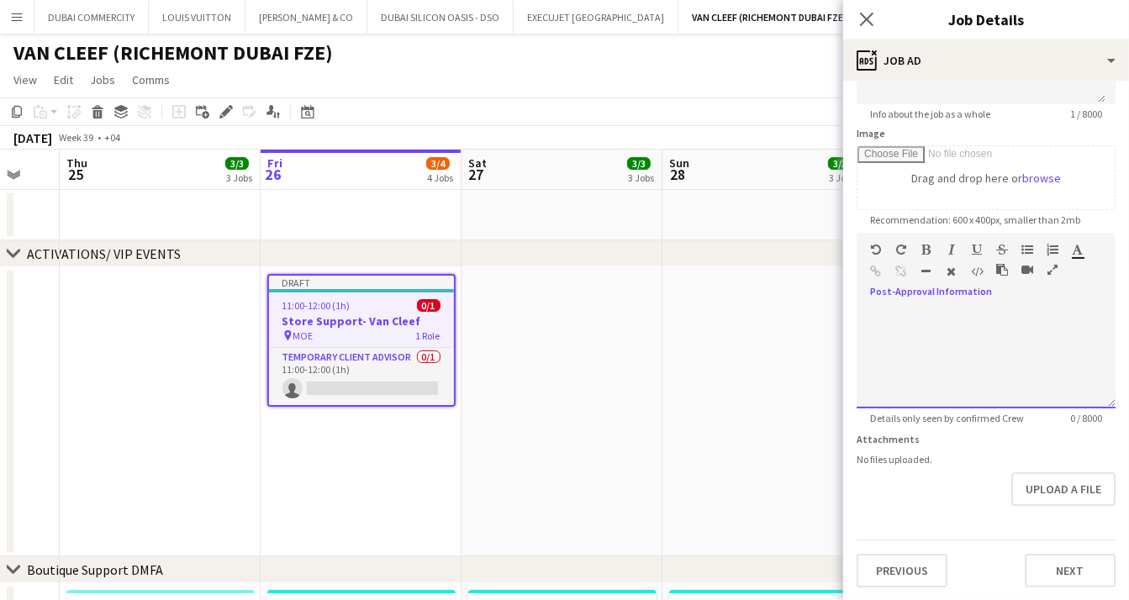
click at [929, 329] on div at bounding box center [986, 358] width 259 height 101
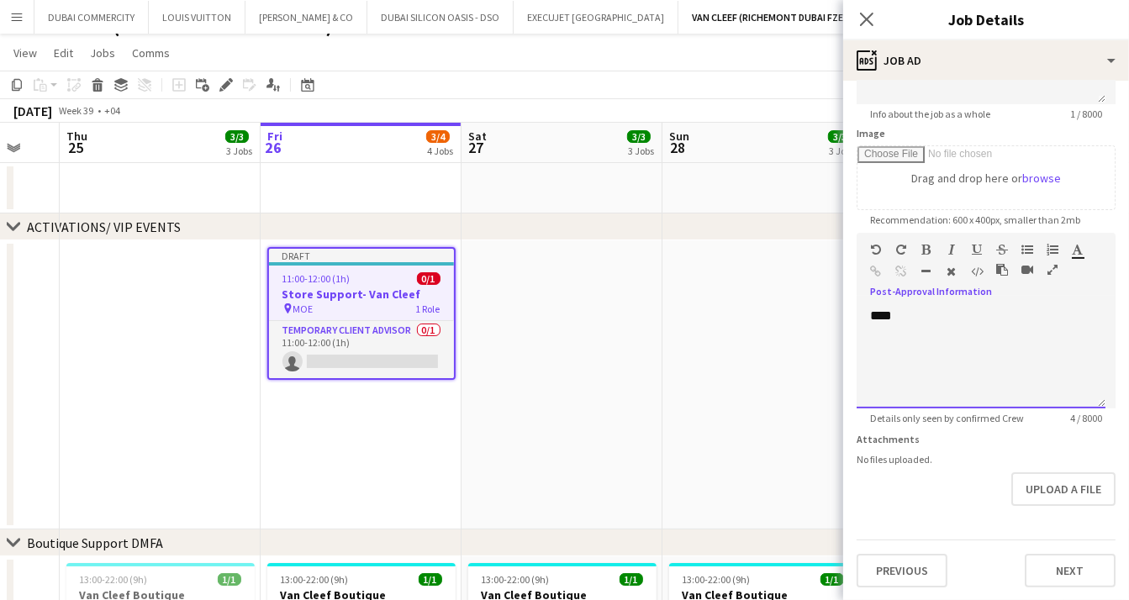
scroll to position [87, 0]
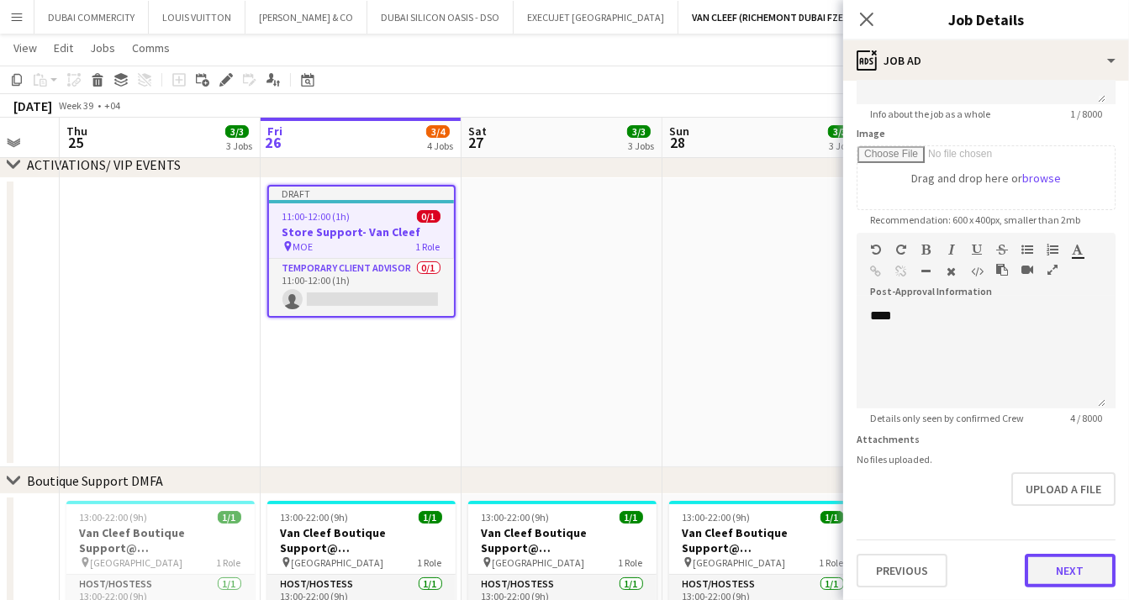
click at [1061, 573] on button "Next" at bounding box center [1070, 571] width 91 height 34
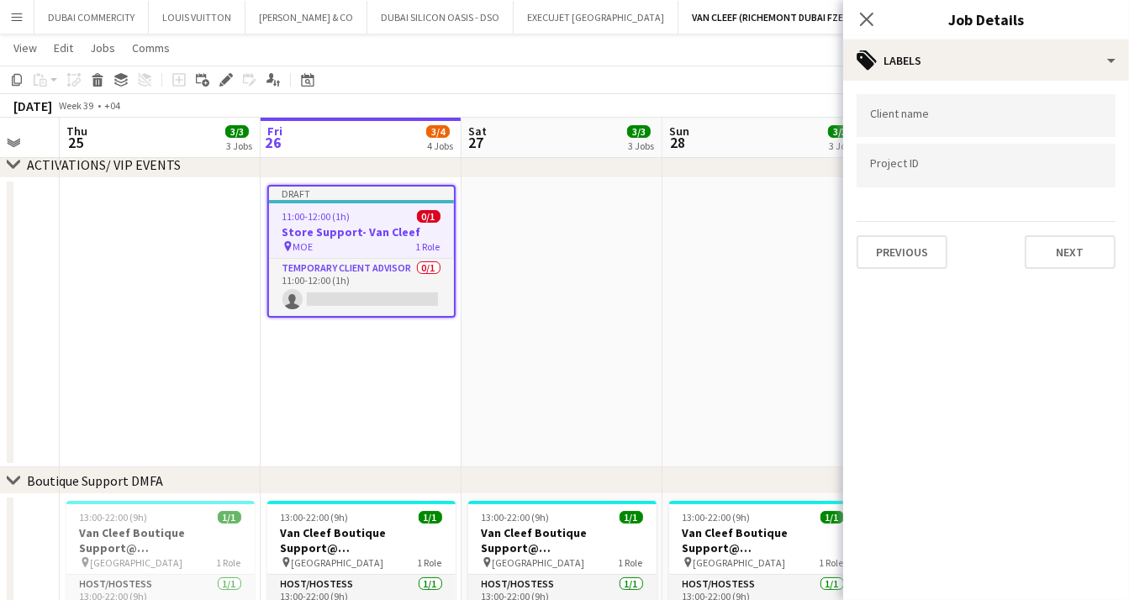
click at [896, 120] on input "Type to search client labels..." at bounding box center [986, 115] width 232 height 15
type input "*********"
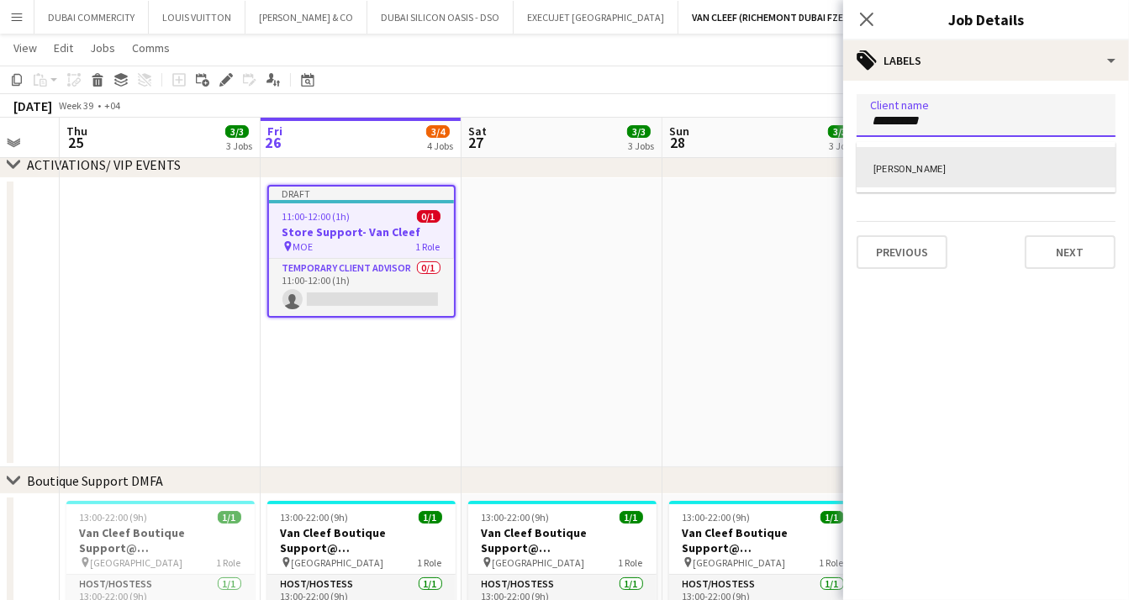
click at [928, 170] on div "Van Cleef" at bounding box center [986, 167] width 259 height 40
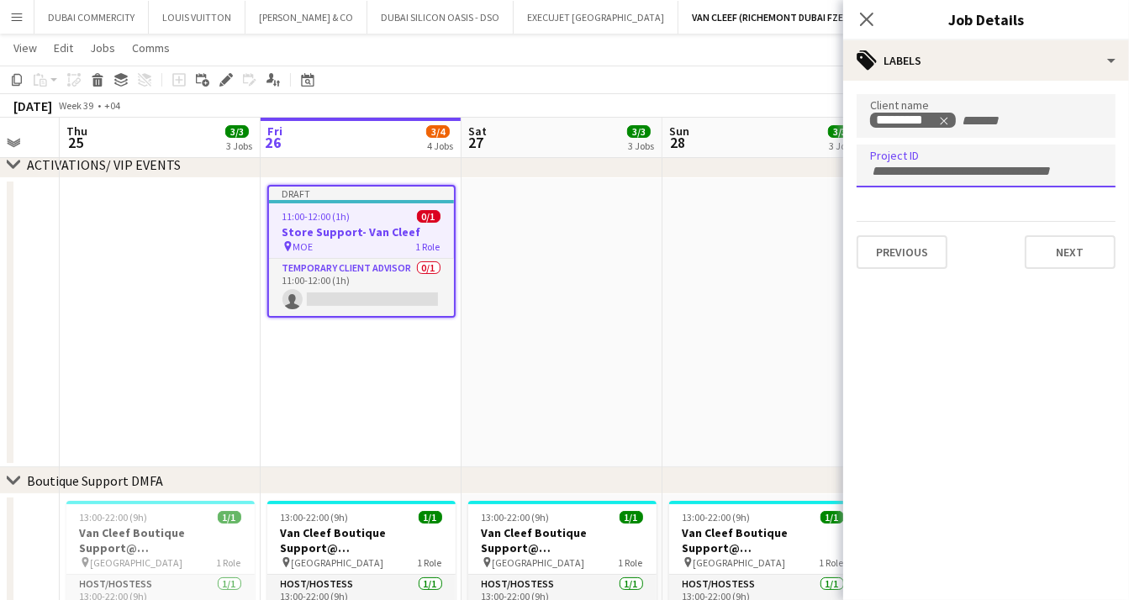
click at [928, 170] on input "Type to search project ID labels..." at bounding box center [986, 171] width 232 height 15
type input "*****"
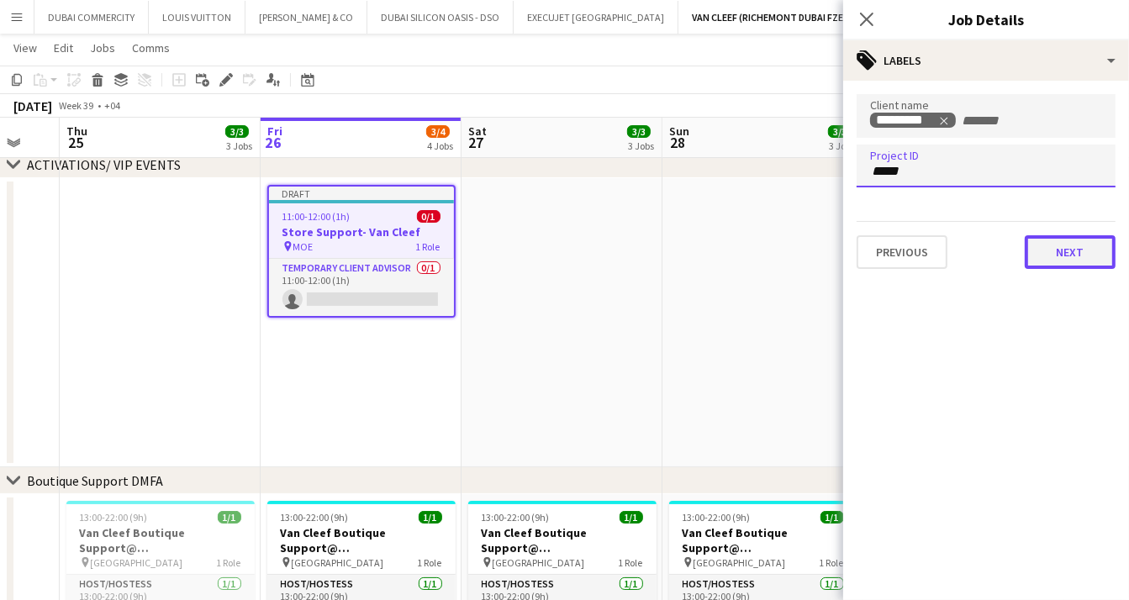
click at [1067, 242] on button "Next" at bounding box center [1070, 252] width 91 height 34
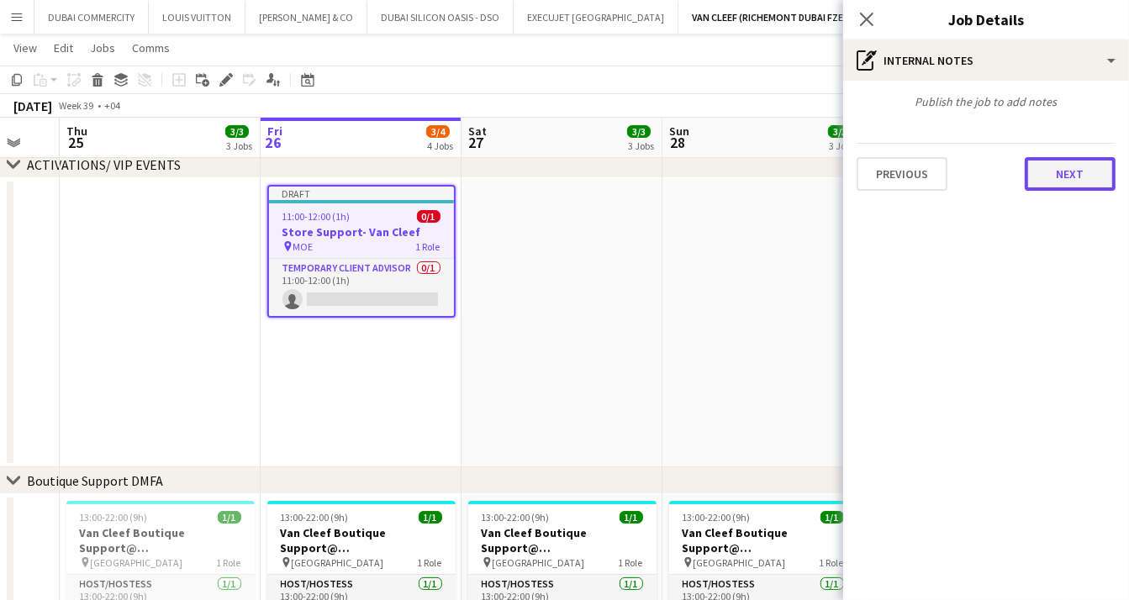
click at [1067, 183] on button "Next" at bounding box center [1070, 174] width 91 height 34
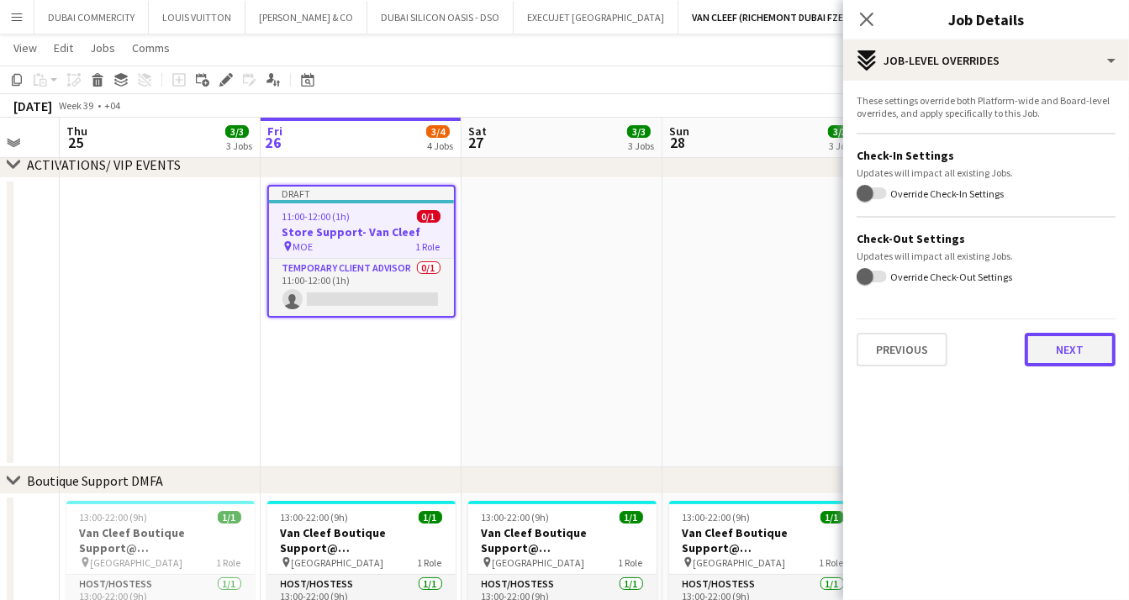
click at [1052, 351] on button "Next" at bounding box center [1070, 350] width 91 height 34
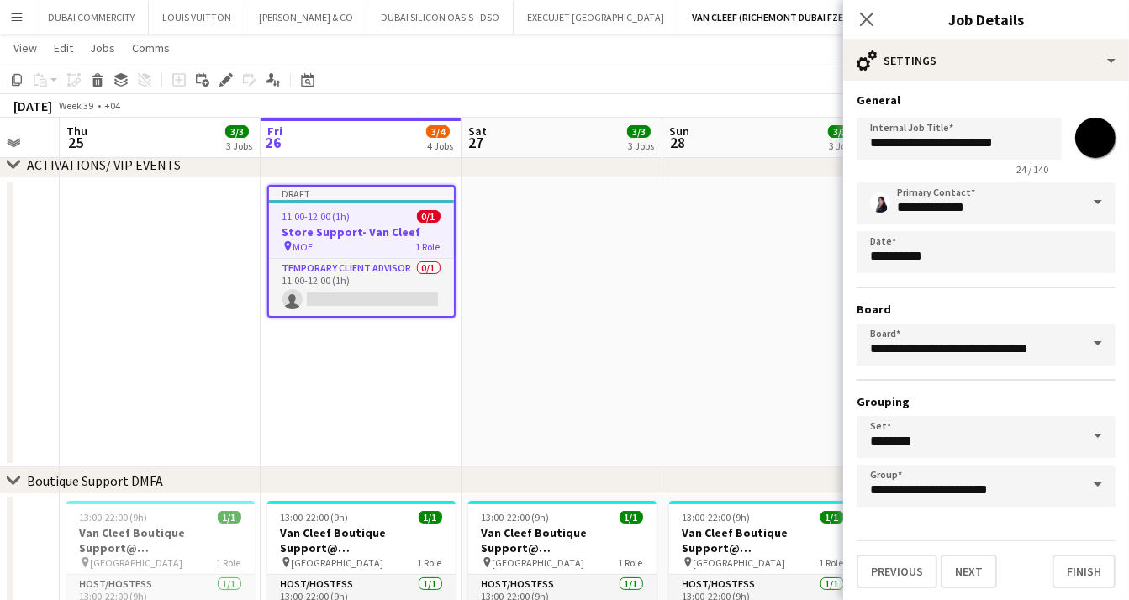
scroll to position [3, 0]
click at [1069, 567] on button "Finish" at bounding box center [1083, 571] width 63 height 34
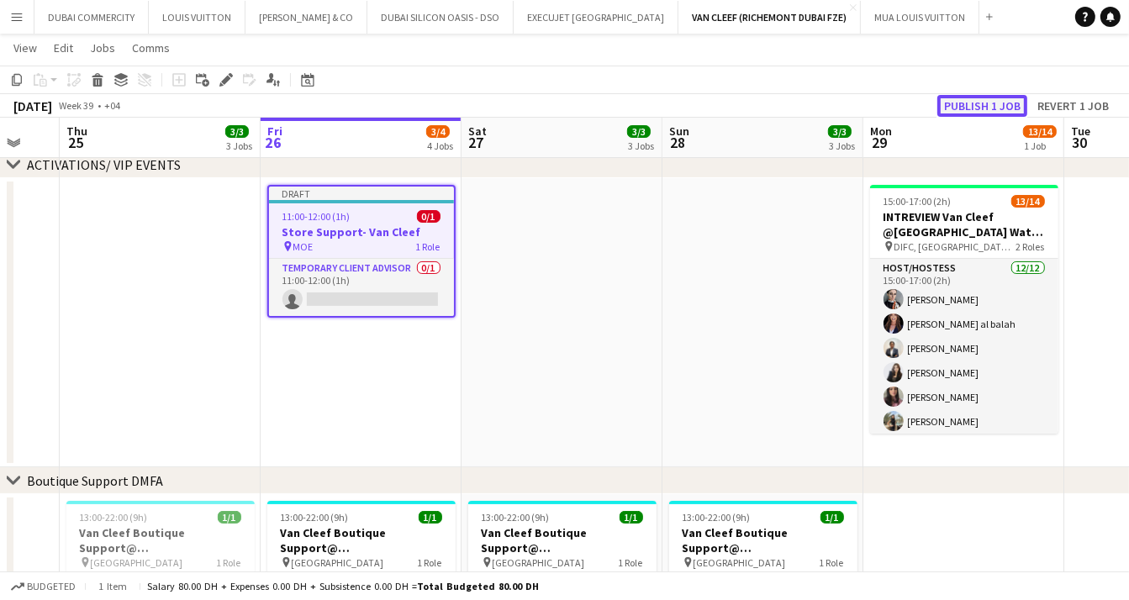
click at [962, 104] on button "Publish 1 job" at bounding box center [982, 106] width 90 height 22
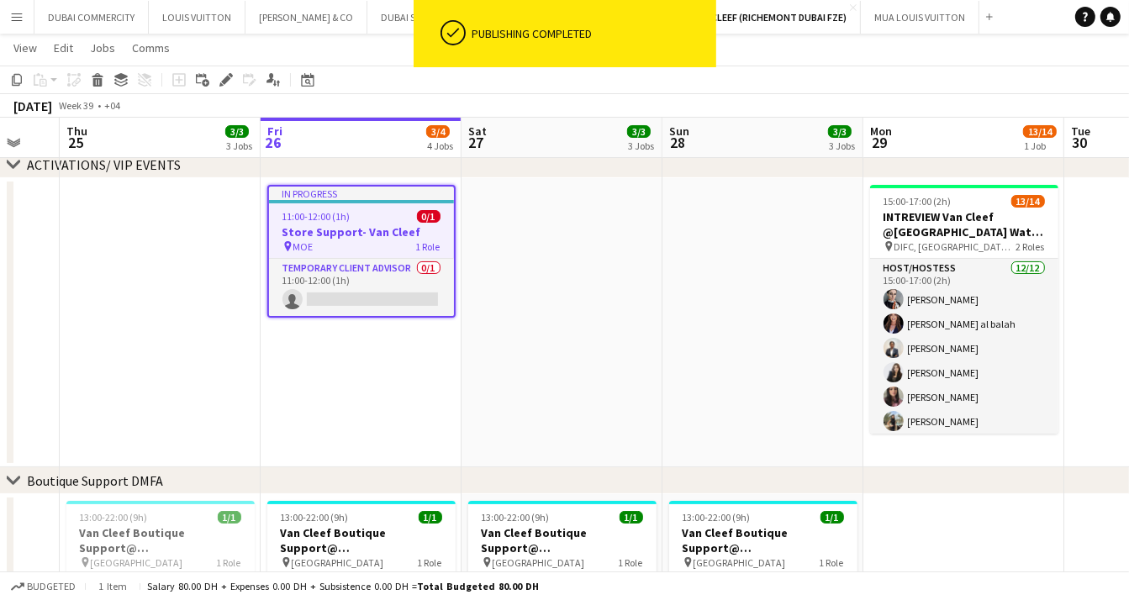
click at [471, 233] on app-date-cell at bounding box center [561, 322] width 201 height 289
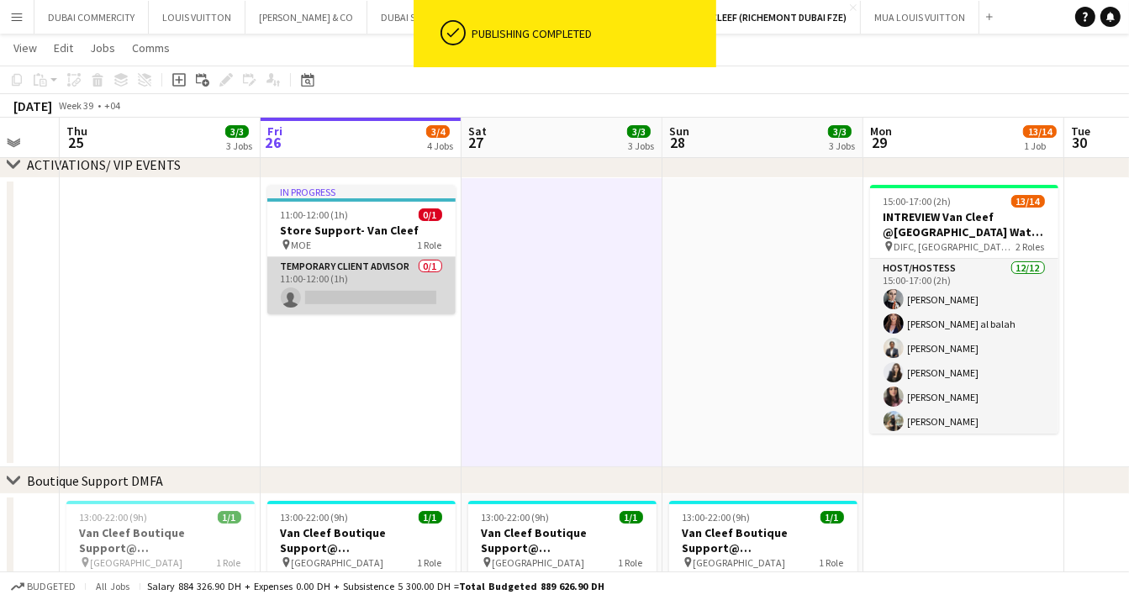
click at [398, 274] on app-card-role "Temporary Client Advisor 0/1 11:00-12:00 (1h) single-neutral-actions" at bounding box center [361, 285] width 188 height 57
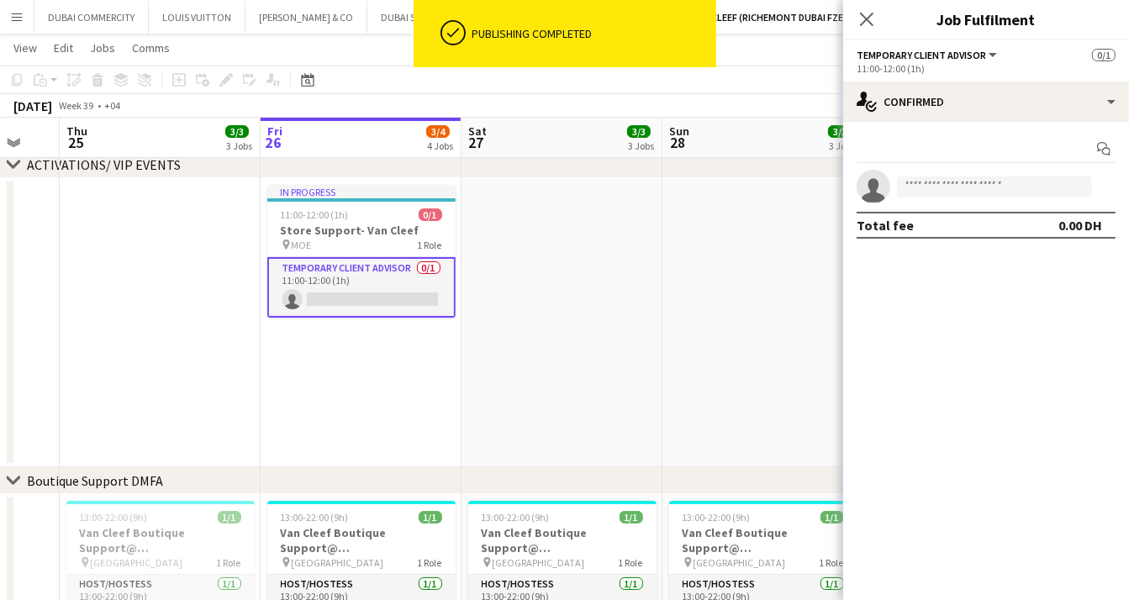
click at [509, 263] on app-date-cell at bounding box center [561, 322] width 201 height 289
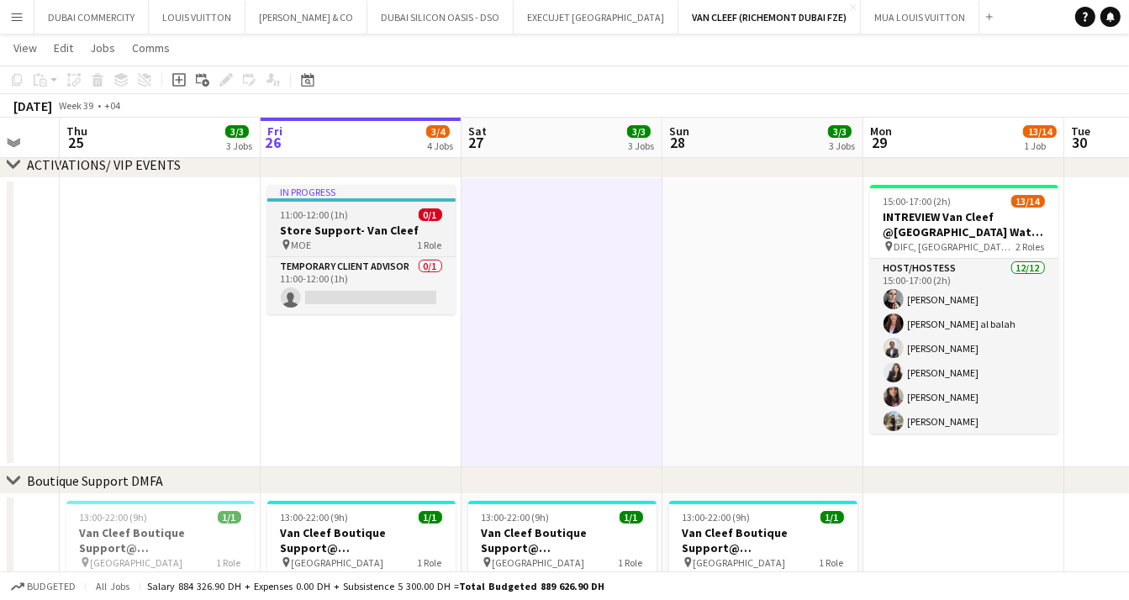
click at [357, 225] on h3 "Store Support- Van Cleef" at bounding box center [361, 230] width 188 height 15
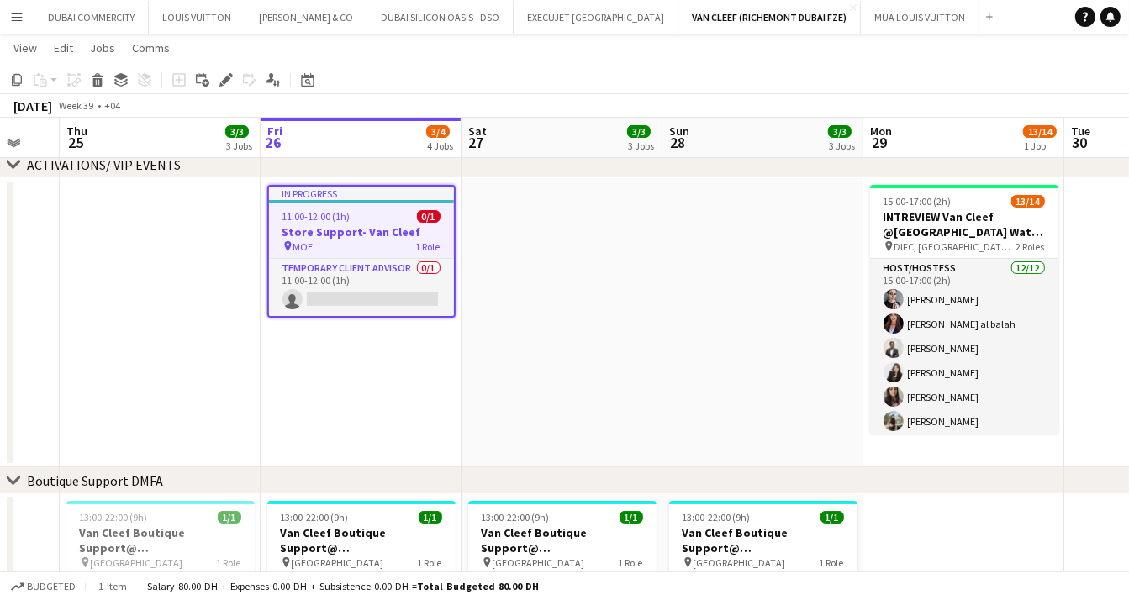
click at [493, 215] on app-date-cell at bounding box center [561, 322] width 201 height 289
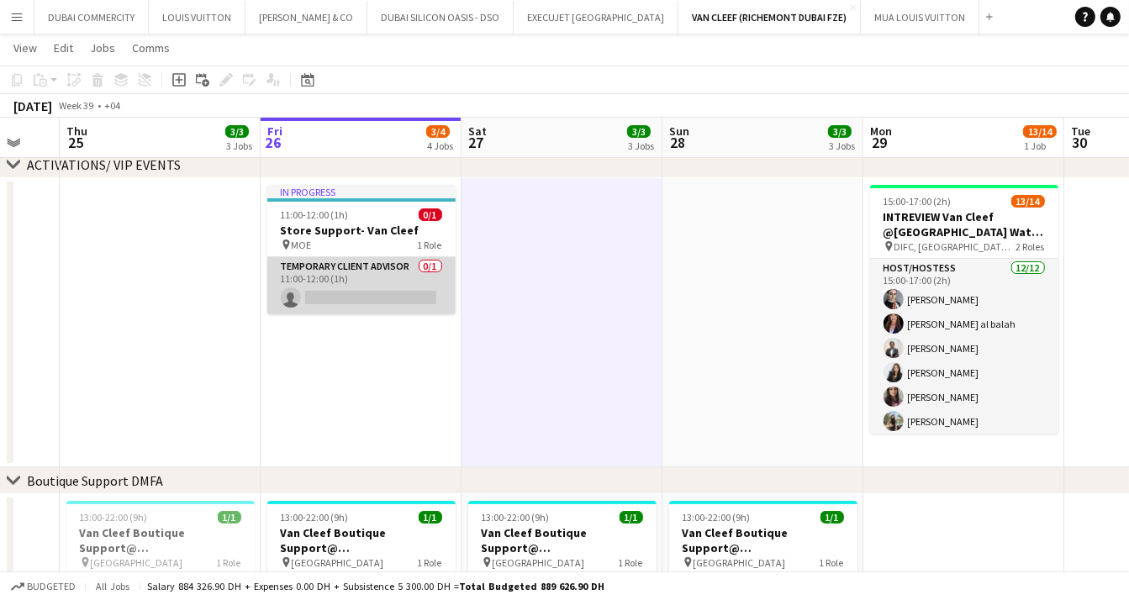
click at [382, 280] on app-card-role "Temporary Client Advisor 0/1 11:00-12:00 (1h) single-neutral-actions" at bounding box center [361, 285] width 188 height 57
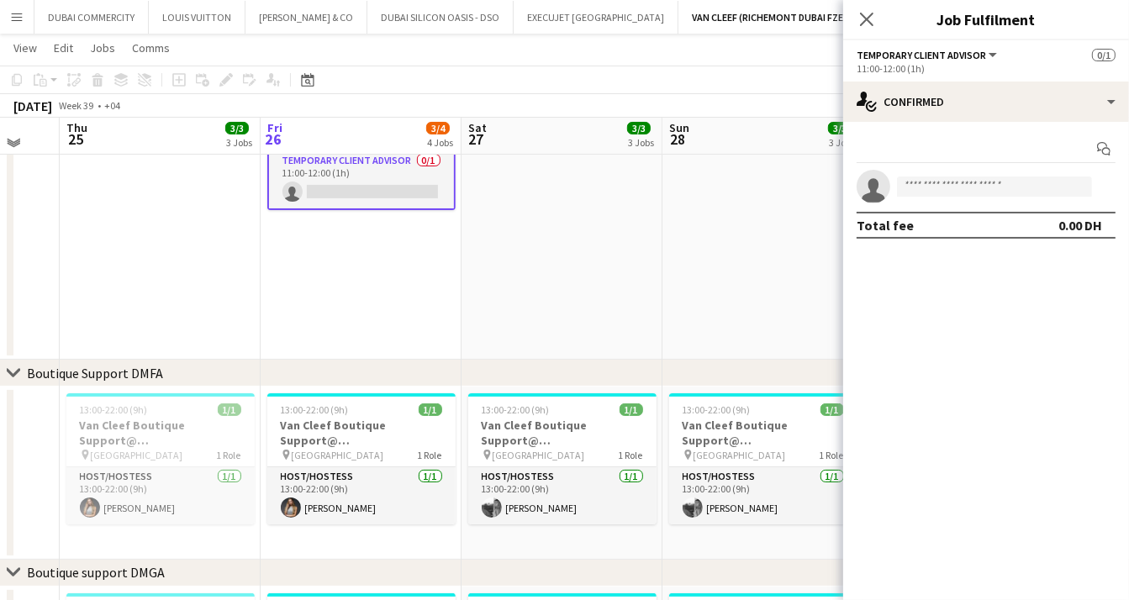
scroll to position [198, 0]
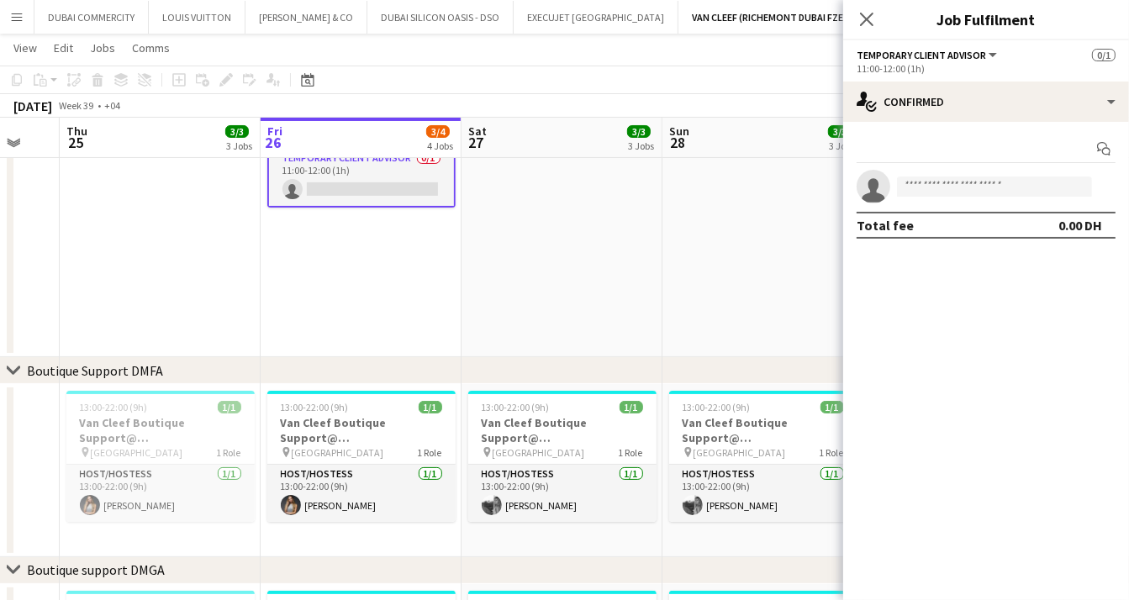
click at [381, 194] on app-card-role "Temporary Client Advisor 0/1 11:00-12:00 (1h) single-neutral-actions" at bounding box center [361, 177] width 188 height 61
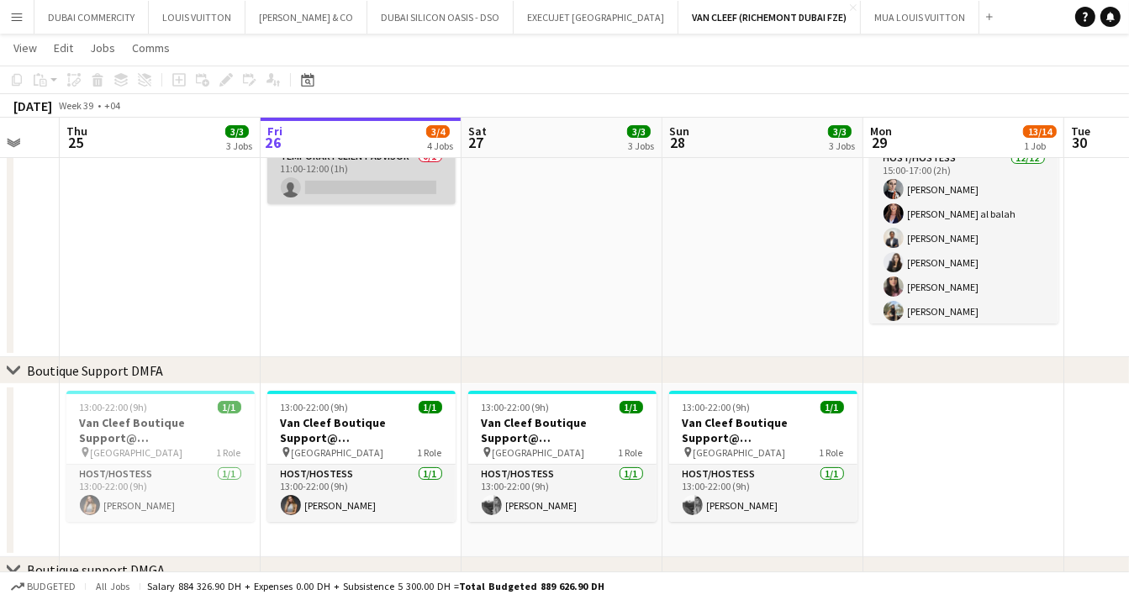
click at [378, 193] on app-card-role "Temporary Client Advisor 0/1 11:00-12:00 (1h) single-neutral-actions" at bounding box center [361, 175] width 188 height 57
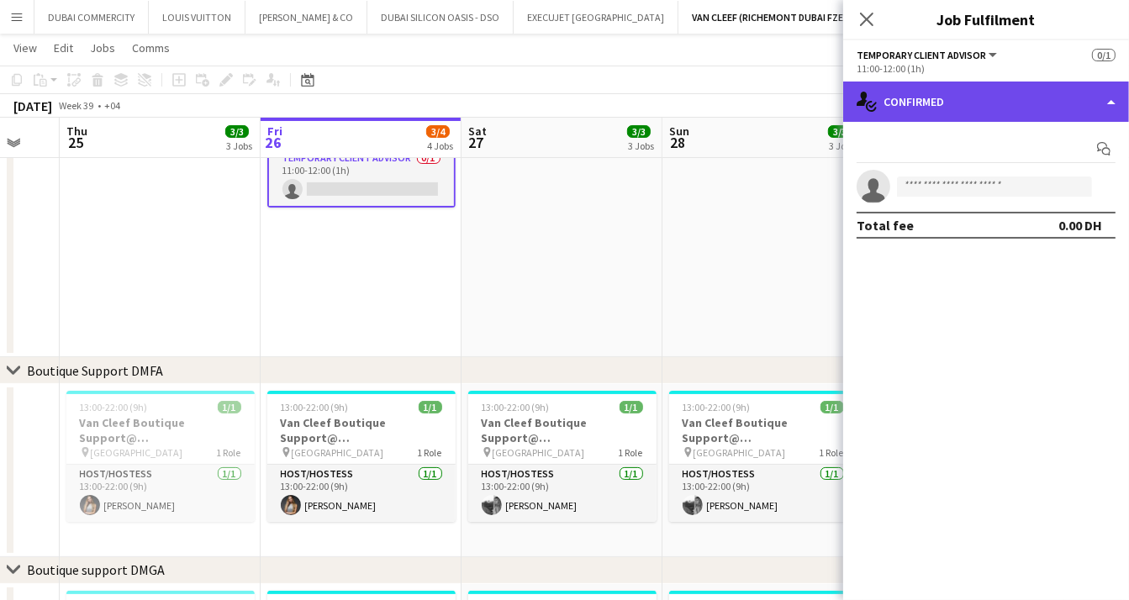
click at [906, 98] on div "single-neutral-actions-check-2 Confirmed" at bounding box center [986, 102] width 286 height 40
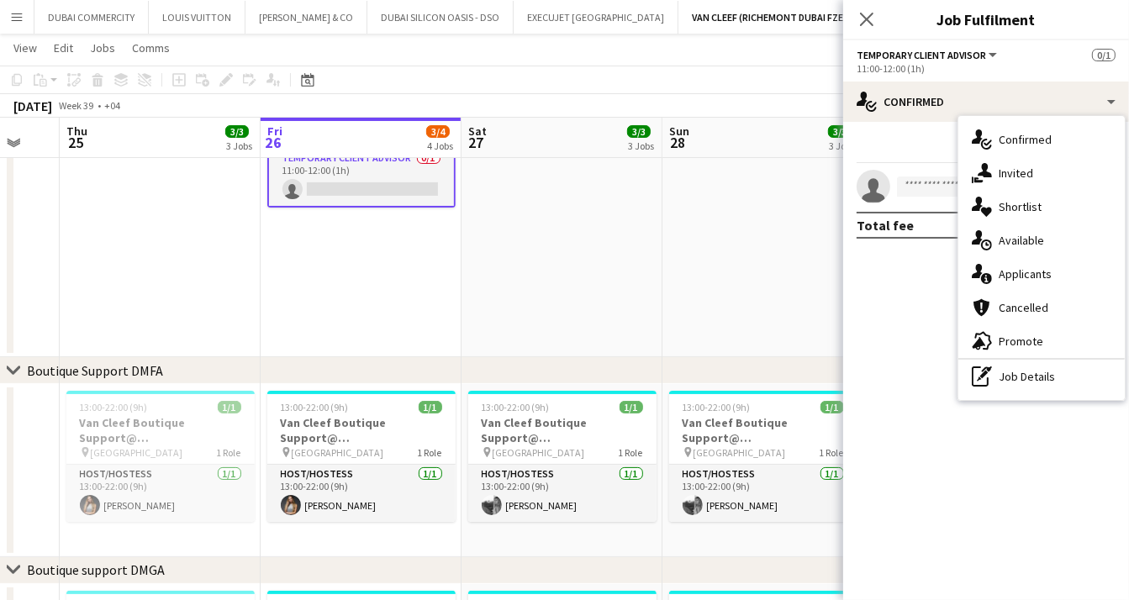
click at [584, 279] on app-date-cell at bounding box center [561, 212] width 201 height 289
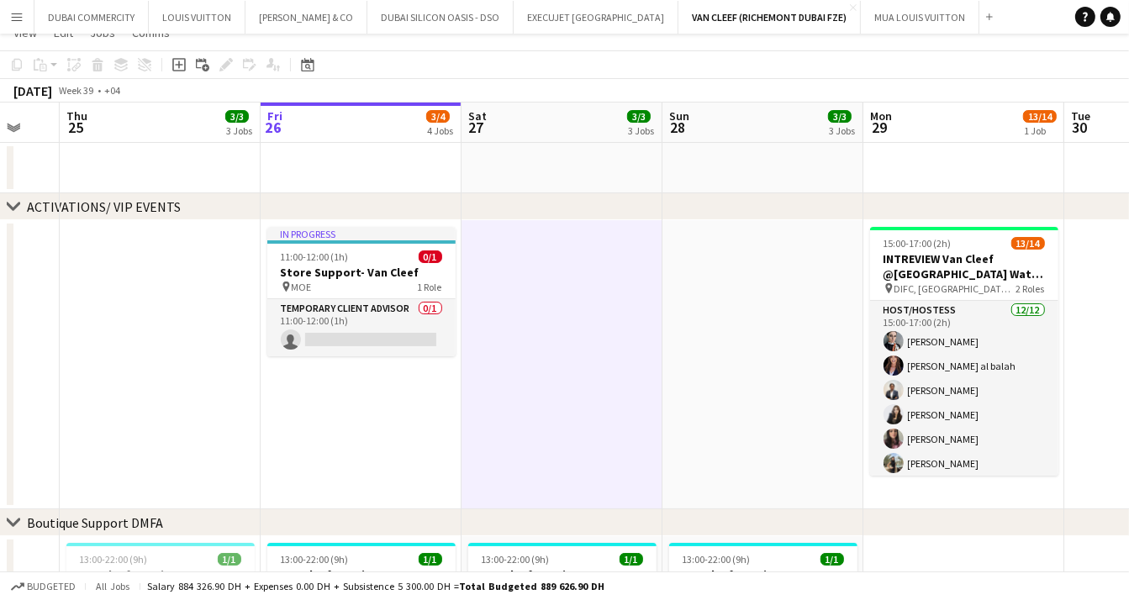
scroll to position [0, 0]
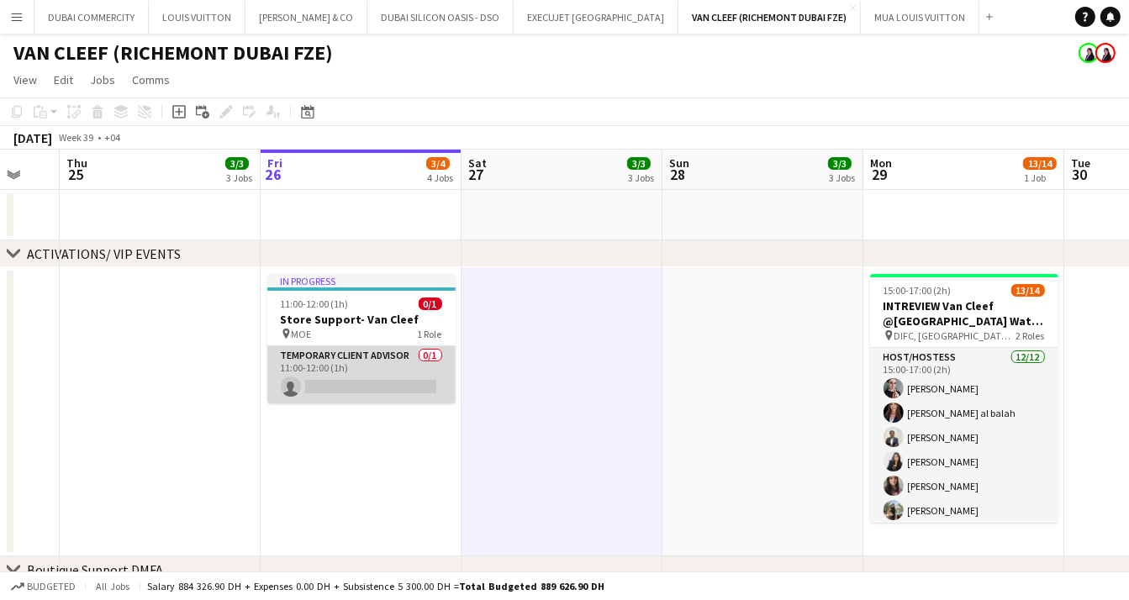
click at [352, 387] on app-card-role "Temporary Client Advisor 0/1 11:00-12:00 (1h) single-neutral-actions" at bounding box center [361, 374] width 188 height 57
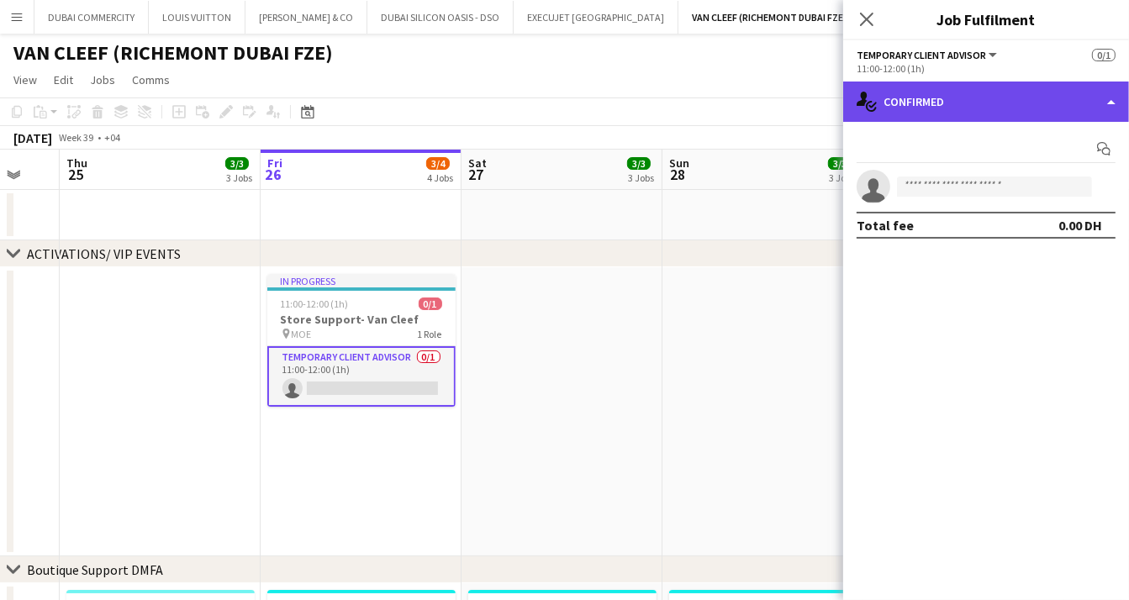
click at [994, 92] on div "single-neutral-actions-check-2 Confirmed" at bounding box center [986, 102] width 286 height 40
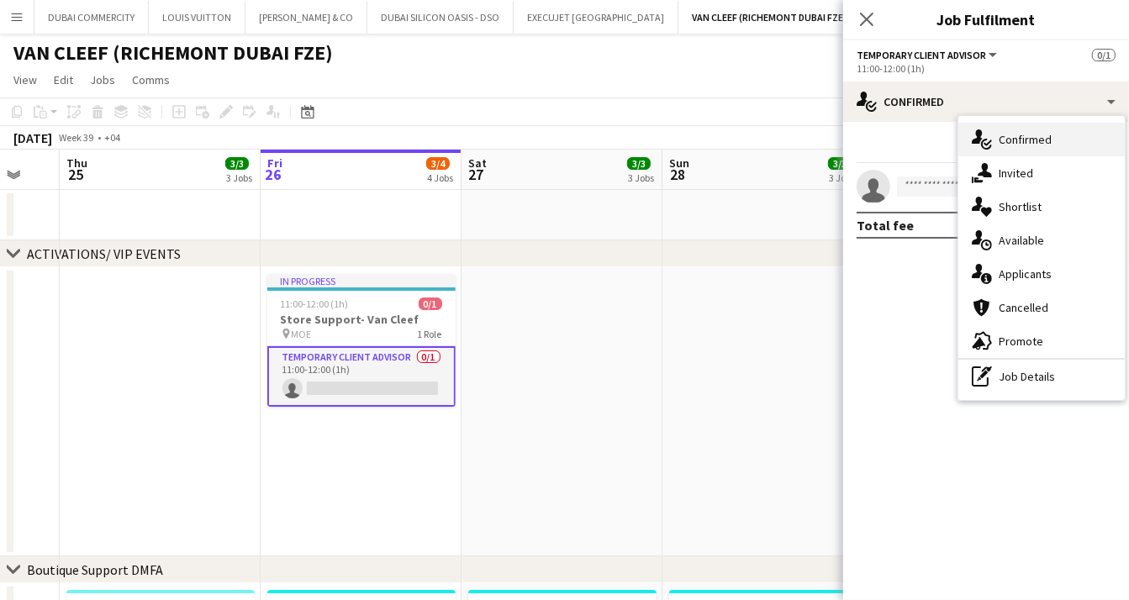
click at [1043, 139] on span "Confirmed" at bounding box center [1025, 139] width 53 height 15
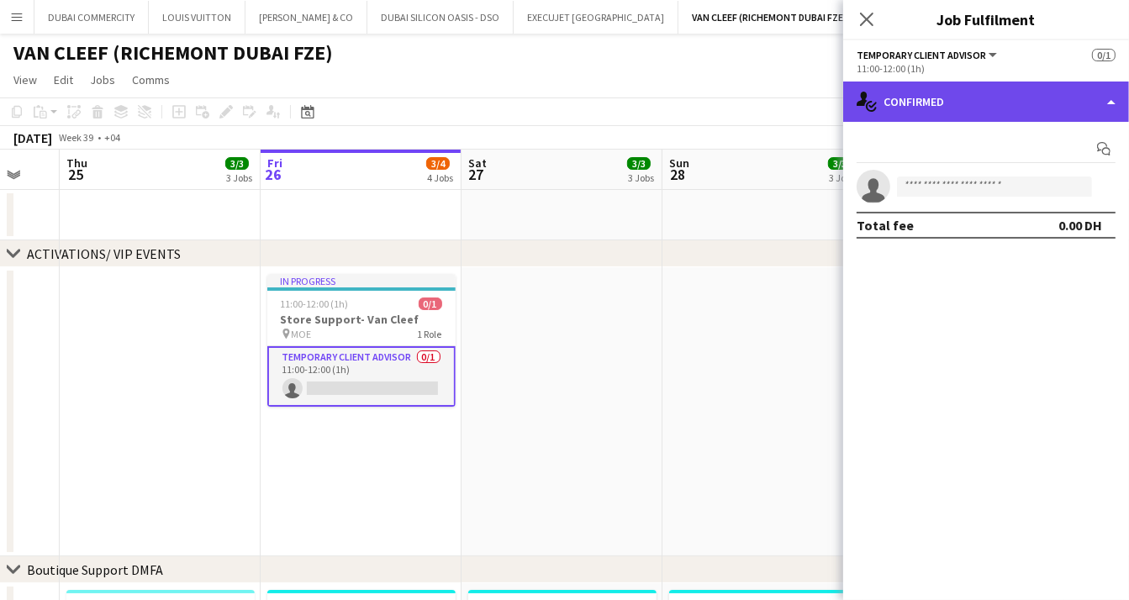
click at [967, 114] on div "single-neutral-actions-check-2 Confirmed" at bounding box center [986, 102] width 286 height 40
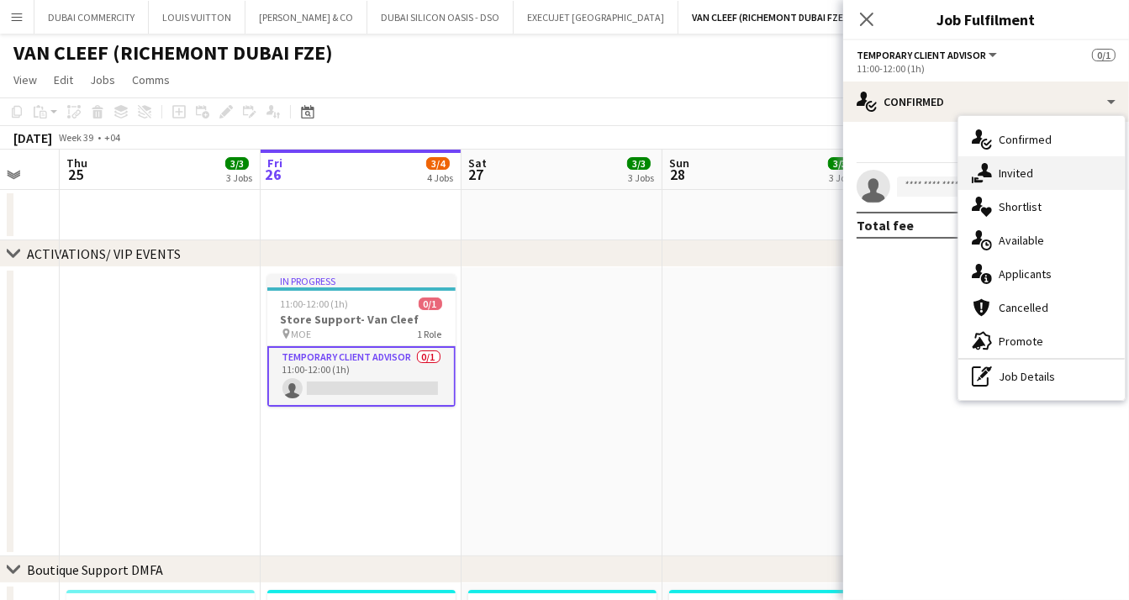
click at [1018, 172] on span "Invited" at bounding box center [1016, 173] width 34 height 15
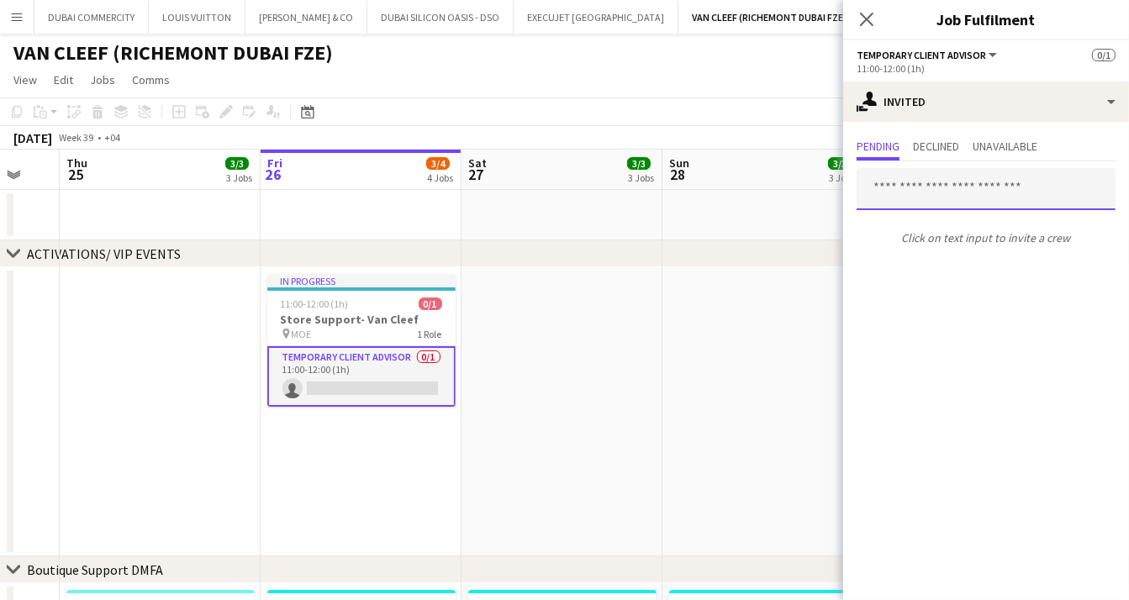
click at [951, 191] on input "text" at bounding box center [986, 189] width 259 height 42
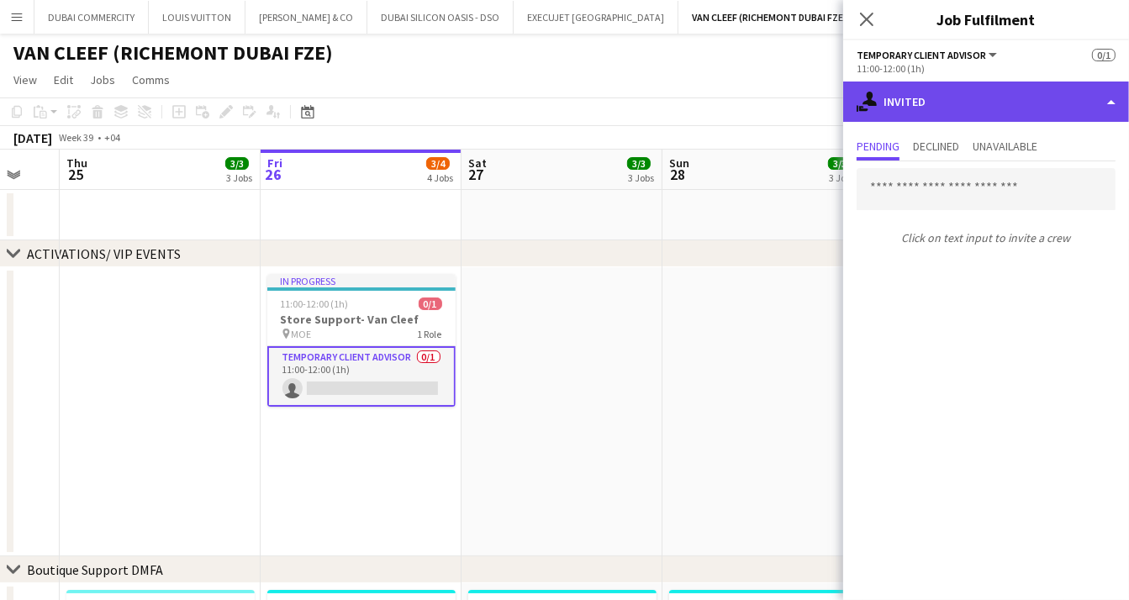
click at [1027, 98] on div "single-neutral-actions-share-1 Invited" at bounding box center [986, 102] width 286 height 40
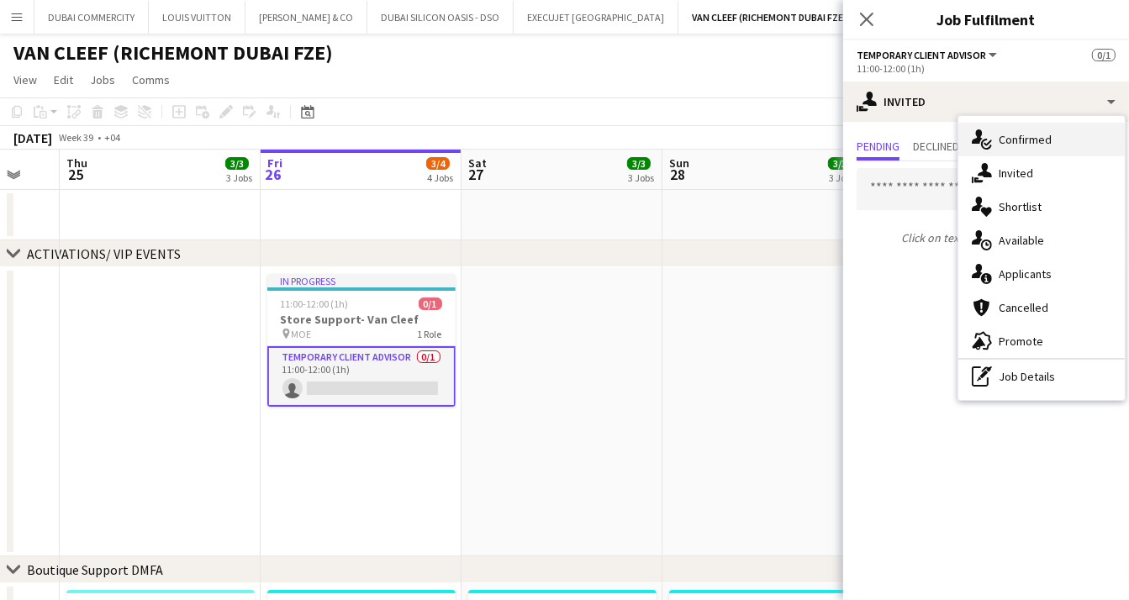
click at [1039, 145] on span "Confirmed" at bounding box center [1025, 139] width 53 height 15
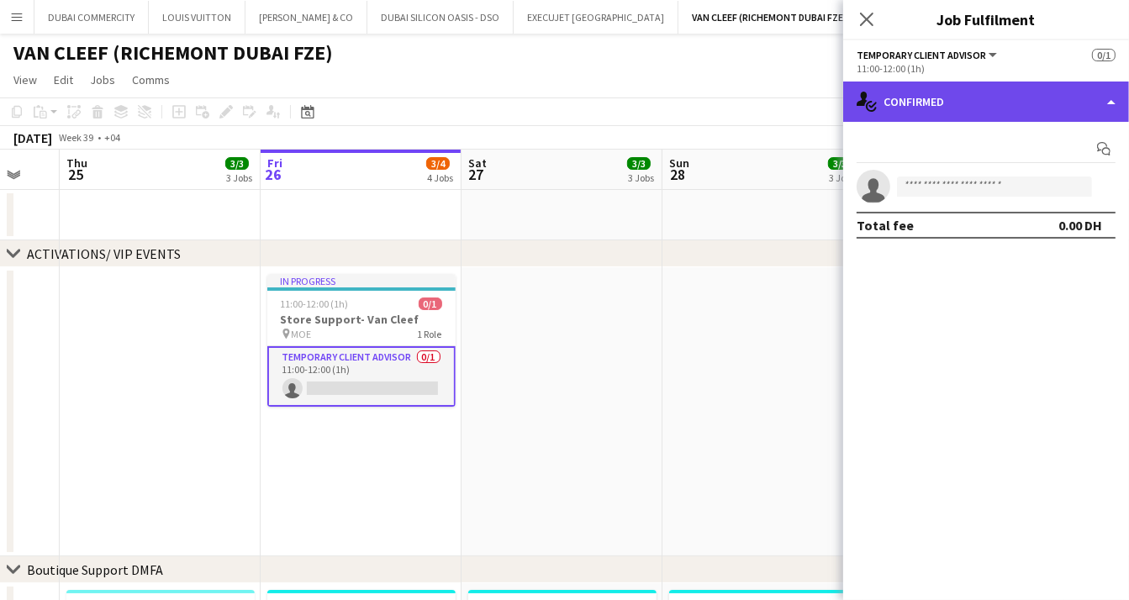
click at [1031, 103] on div "single-neutral-actions-check-2 Confirmed" at bounding box center [986, 102] width 286 height 40
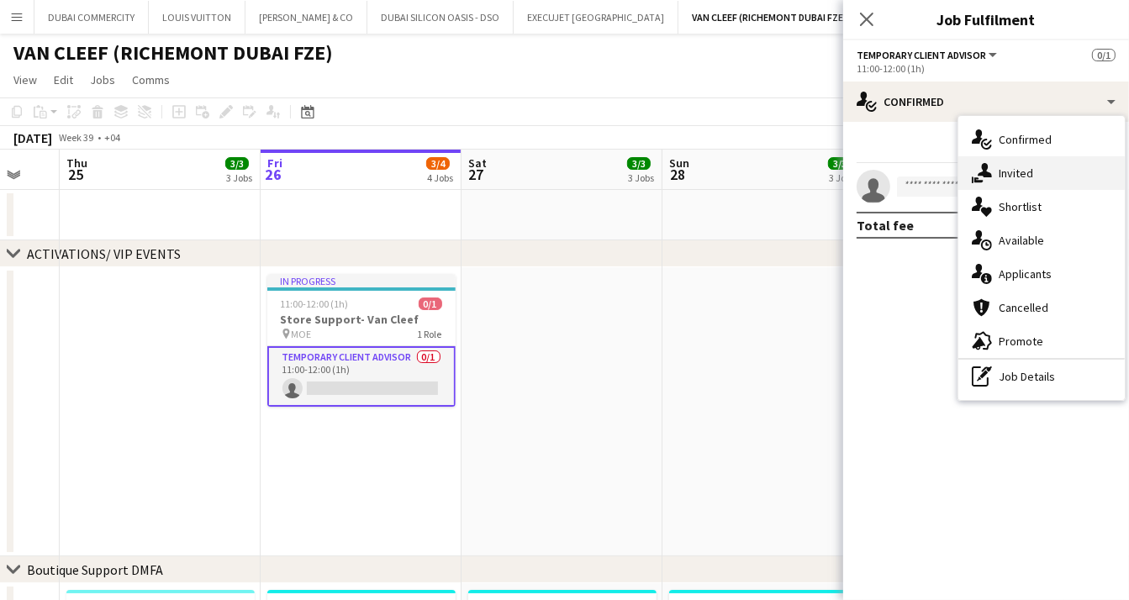
click at [1033, 171] on div "single-neutral-actions-share-1 Invited" at bounding box center [1041, 173] width 166 height 34
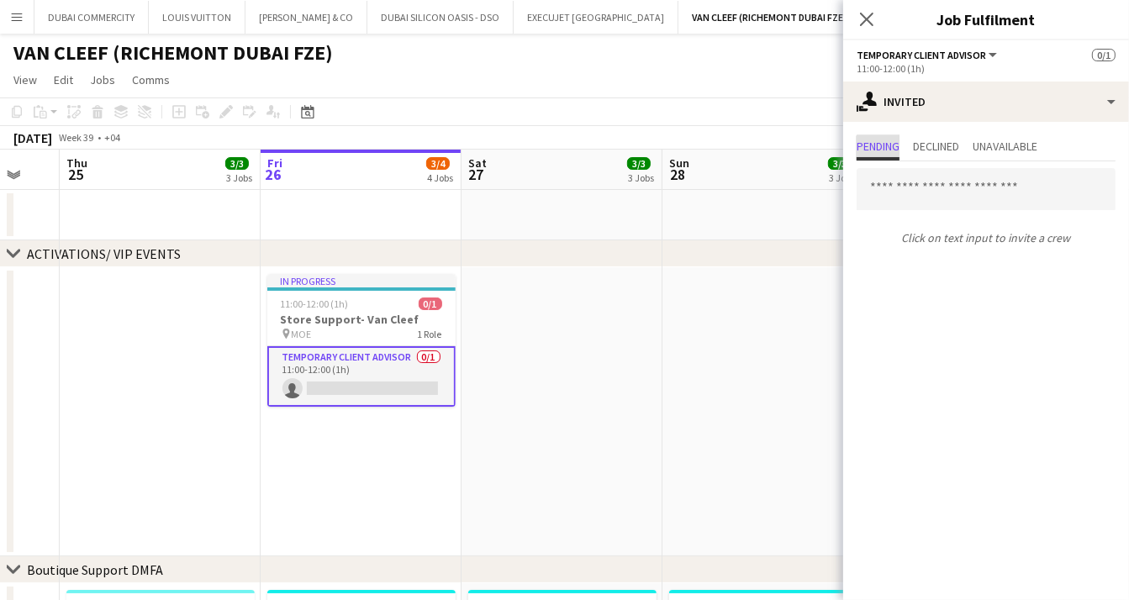
click at [890, 154] on span "Pending" at bounding box center [878, 147] width 43 height 25
click at [928, 149] on span "Declined" at bounding box center [936, 146] width 46 height 12
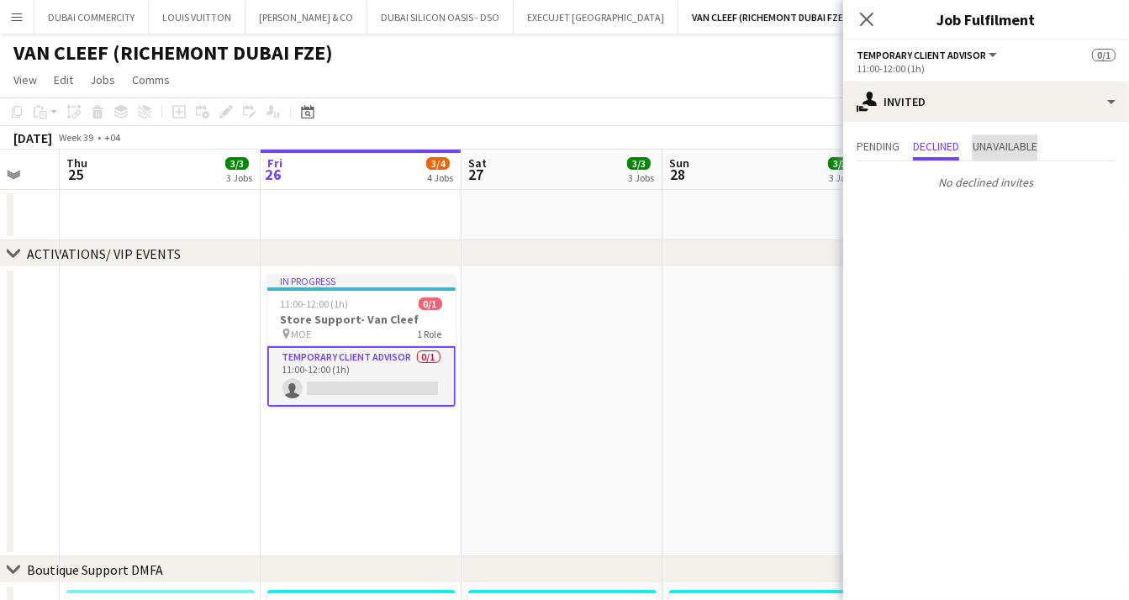
click at [988, 142] on span "Unavailable" at bounding box center [1004, 146] width 65 height 12
click at [899, 149] on span "Pending" at bounding box center [878, 146] width 43 height 12
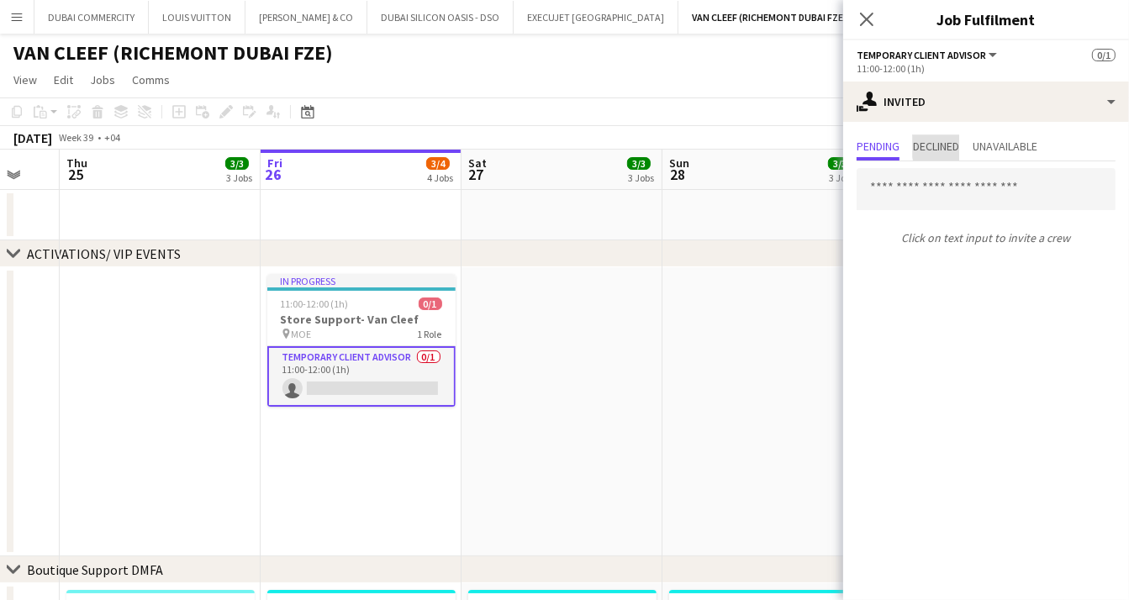
click at [959, 145] on span "Declined" at bounding box center [936, 146] width 46 height 12
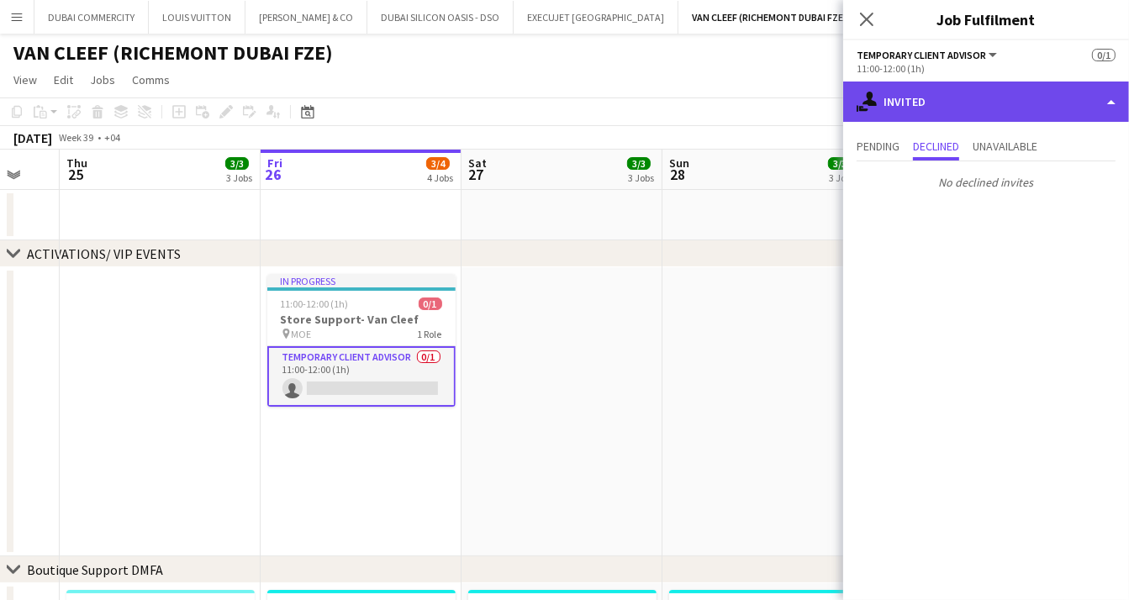
click at [1049, 106] on div "single-neutral-actions-share-1 Invited" at bounding box center [986, 102] width 286 height 40
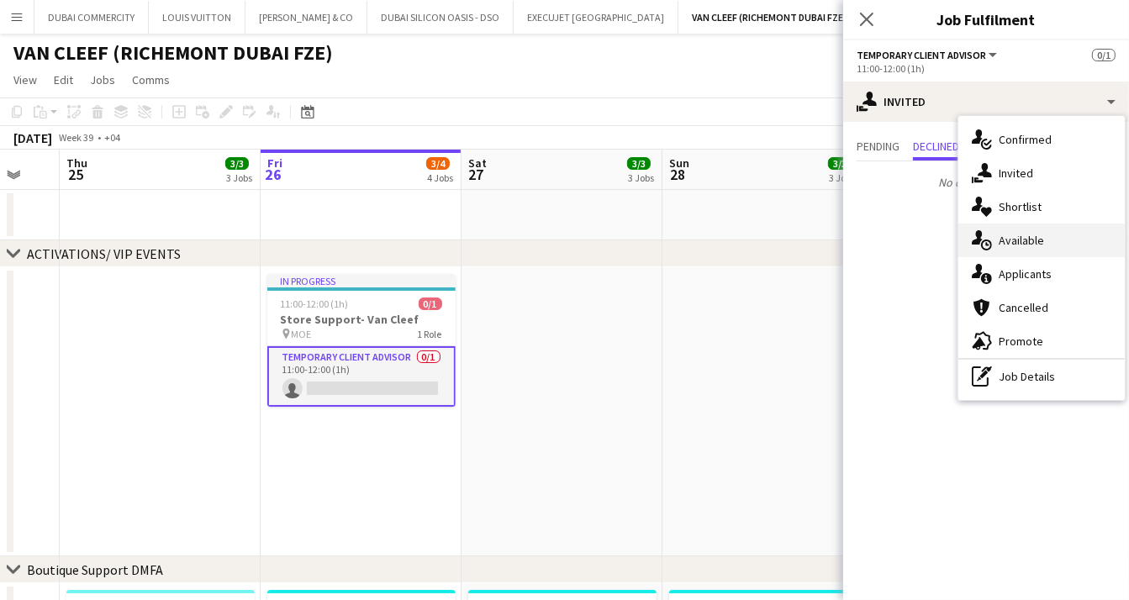
click at [1042, 238] on span "Available" at bounding box center [1021, 240] width 45 height 15
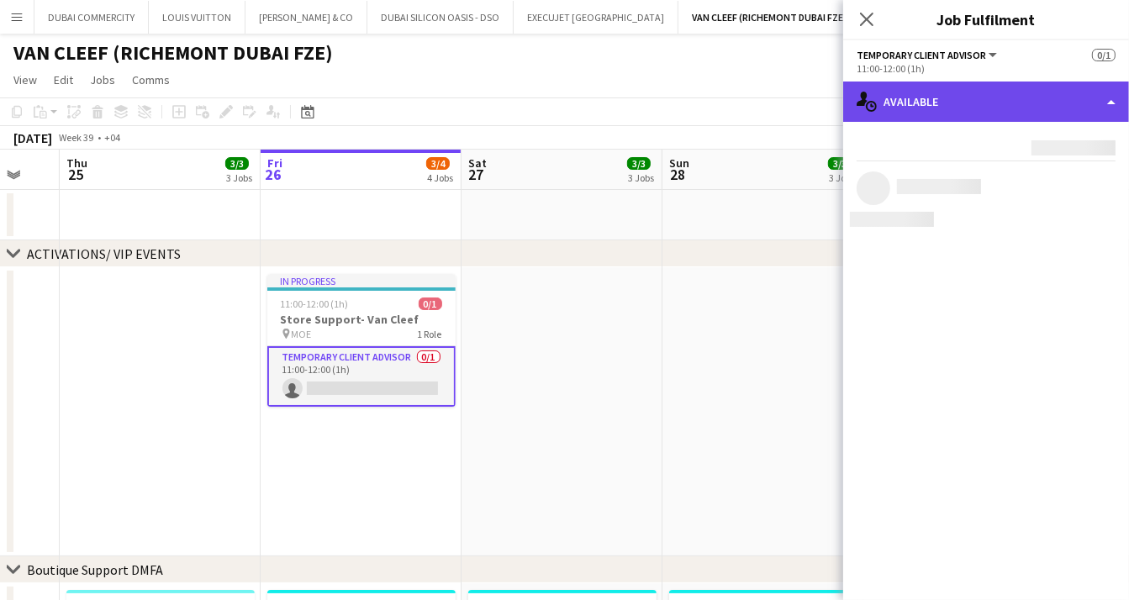
click at [1024, 111] on div "single-neutral-actions-upload Available" at bounding box center [986, 102] width 286 height 40
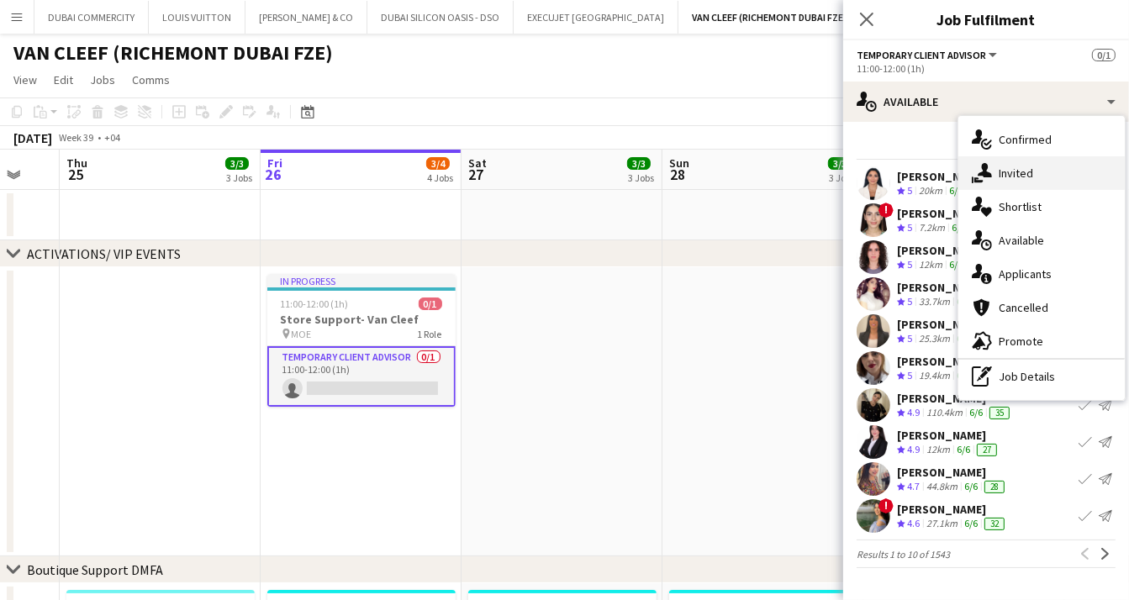
click at [1031, 178] on span "Invited" at bounding box center [1016, 173] width 34 height 15
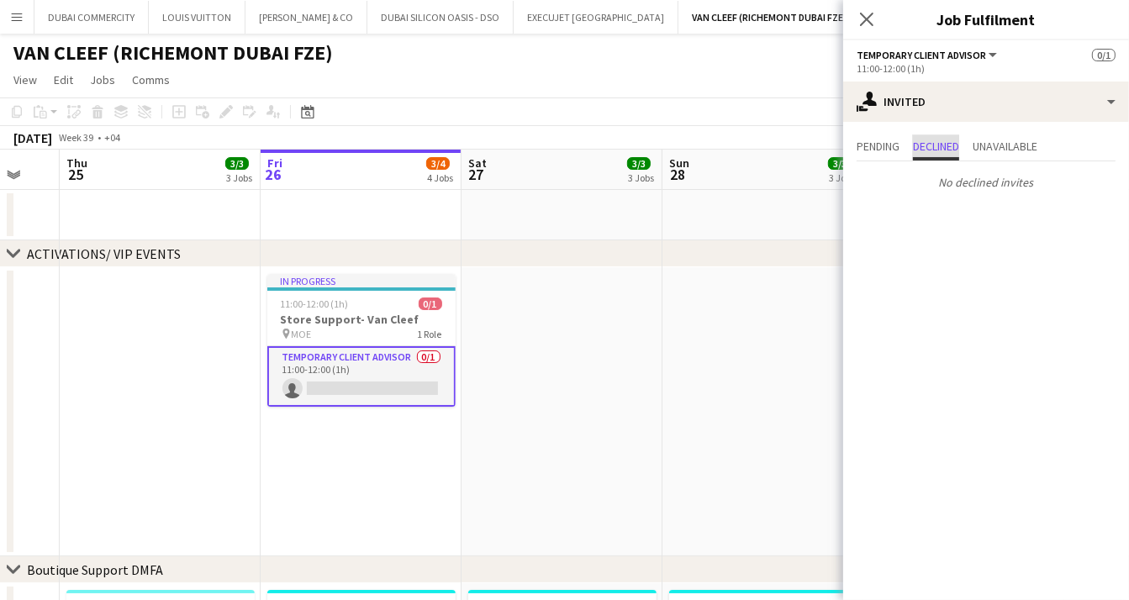
click at [956, 147] on span "Declined" at bounding box center [936, 146] width 46 height 12
click at [899, 149] on span "Pending" at bounding box center [878, 146] width 43 height 12
click at [945, 157] on span "Declined" at bounding box center [936, 147] width 46 height 25
click at [1018, 146] on span "Unavailable" at bounding box center [1004, 146] width 65 height 12
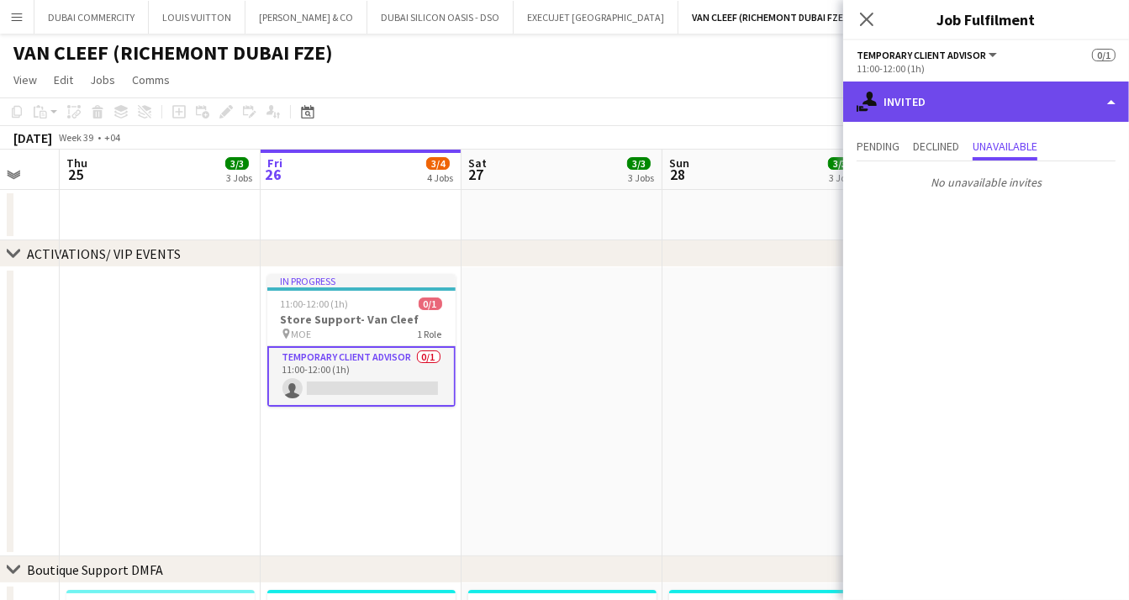
click at [1102, 106] on div "single-neutral-actions-share-1 Invited" at bounding box center [986, 102] width 286 height 40
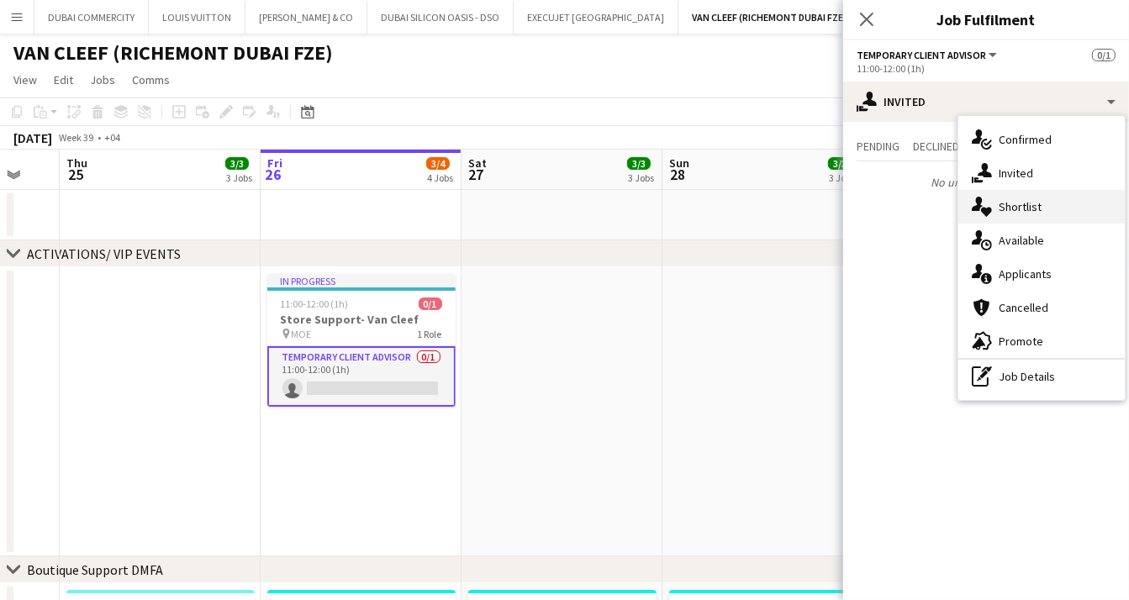
click at [1025, 202] on span "Shortlist" at bounding box center [1020, 206] width 43 height 15
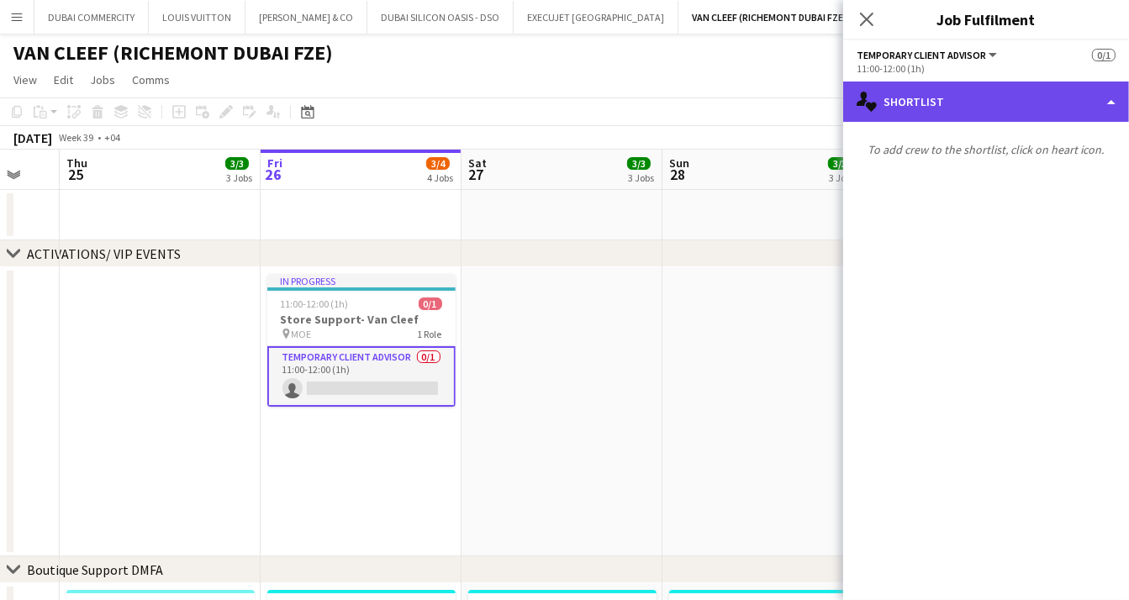
click at [1067, 119] on div "single-neutral-actions-heart Shortlist" at bounding box center [986, 102] width 286 height 40
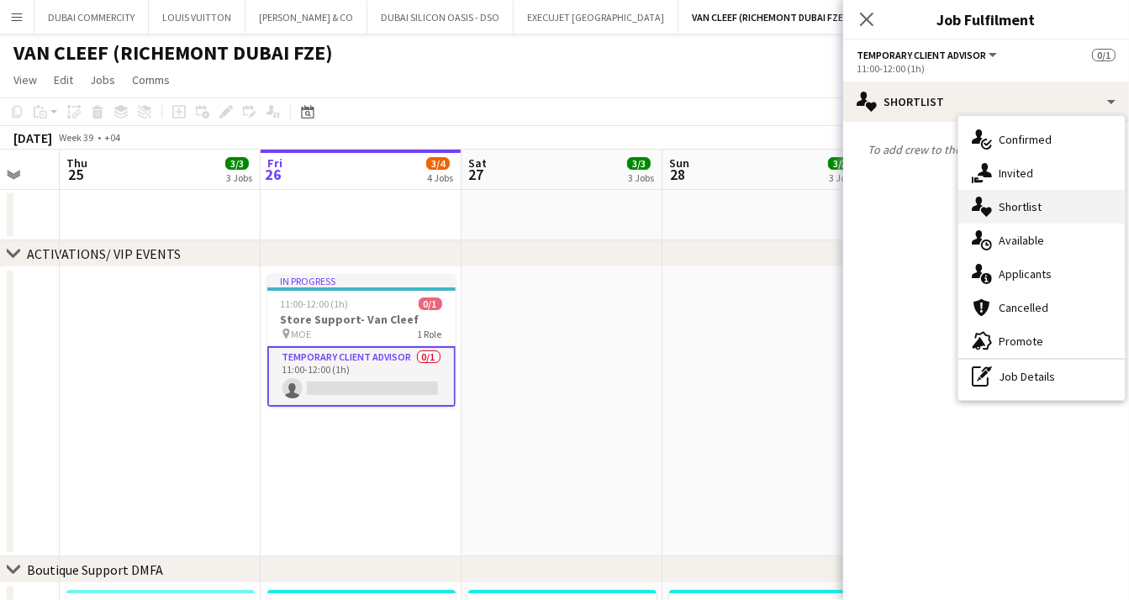
click at [1032, 204] on span "Shortlist" at bounding box center [1020, 206] width 43 height 15
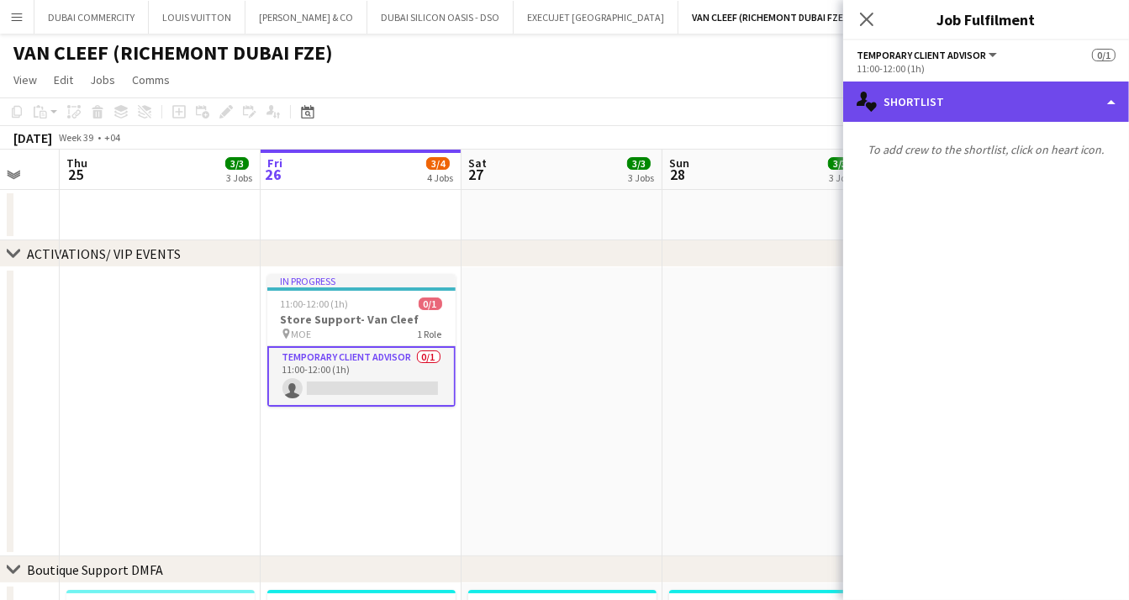
click at [1011, 111] on div "single-neutral-actions-heart Shortlist" at bounding box center [986, 102] width 286 height 40
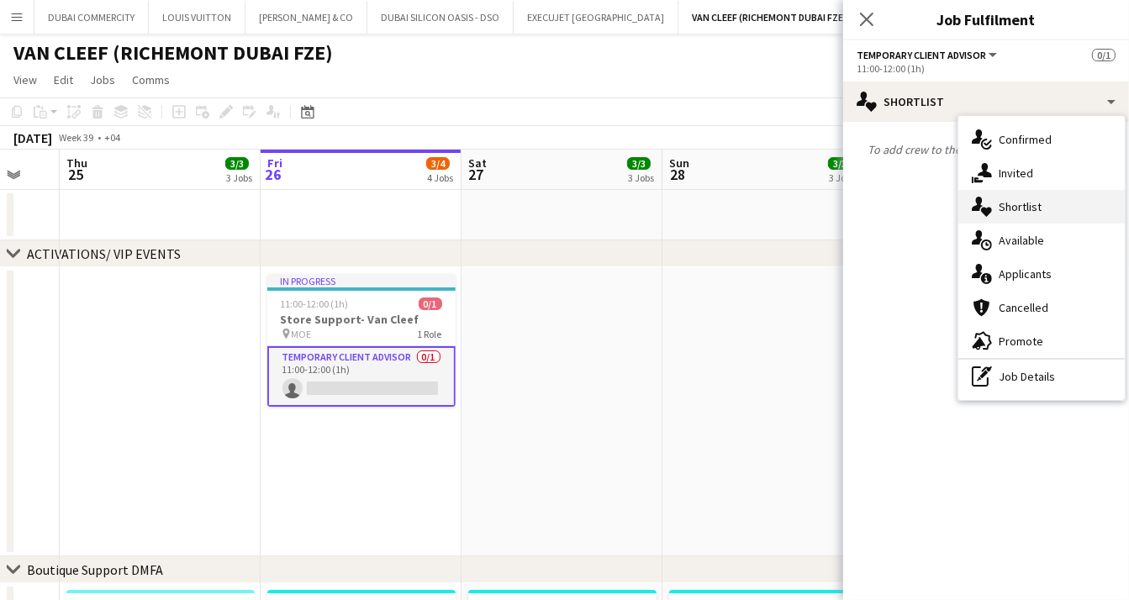
click at [988, 215] on icon "single-neutral-actions-heart" at bounding box center [982, 207] width 20 height 20
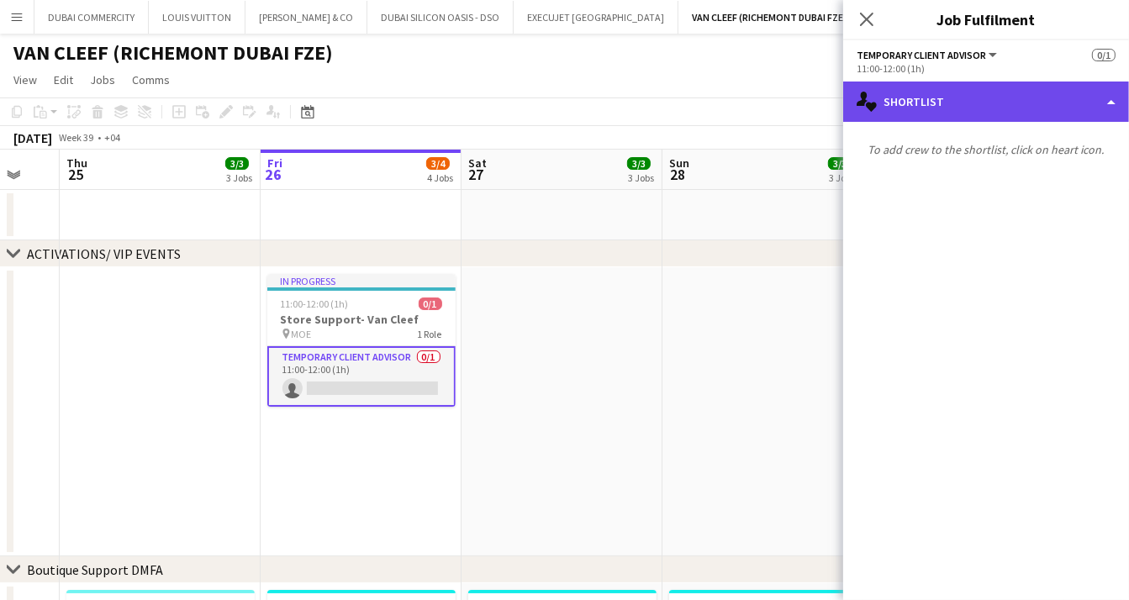
click at [1004, 92] on div "single-neutral-actions-heart Shortlist" at bounding box center [986, 102] width 286 height 40
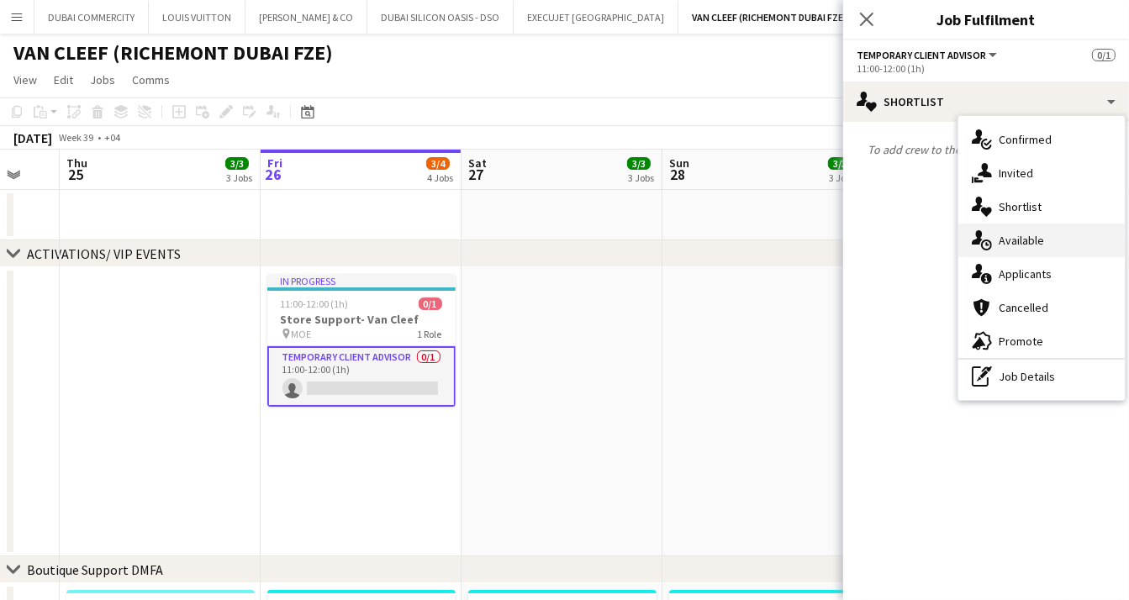
click at [1025, 235] on span "Available" at bounding box center [1021, 240] width 45 height 15
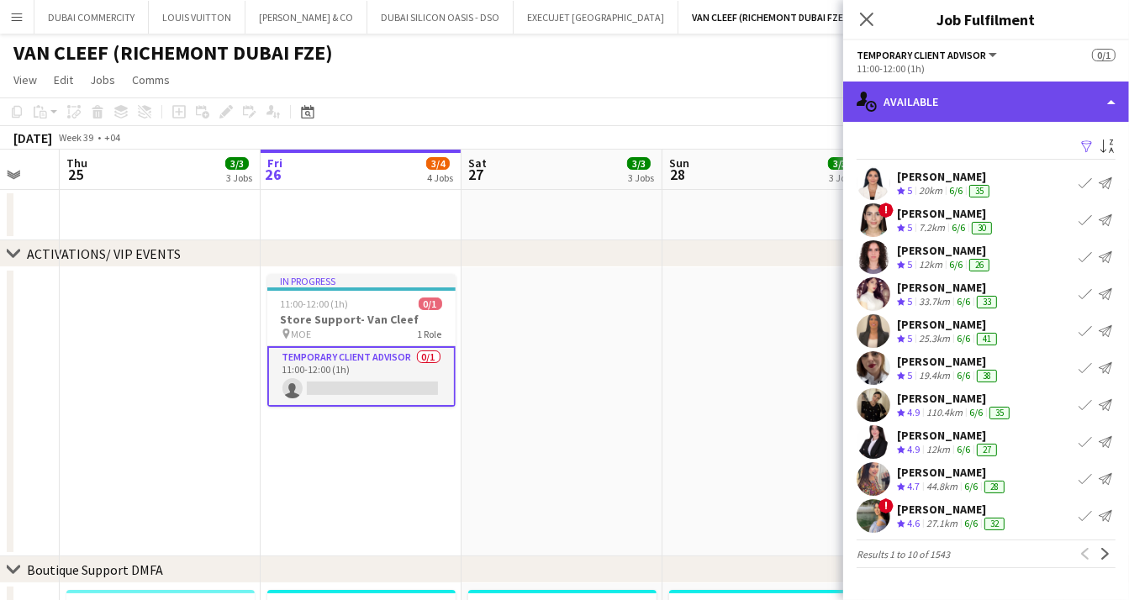
click at [1110, 112] on div "single-neutral-actions-upload Available" at bounding box center [986, 102] width 286 height 40
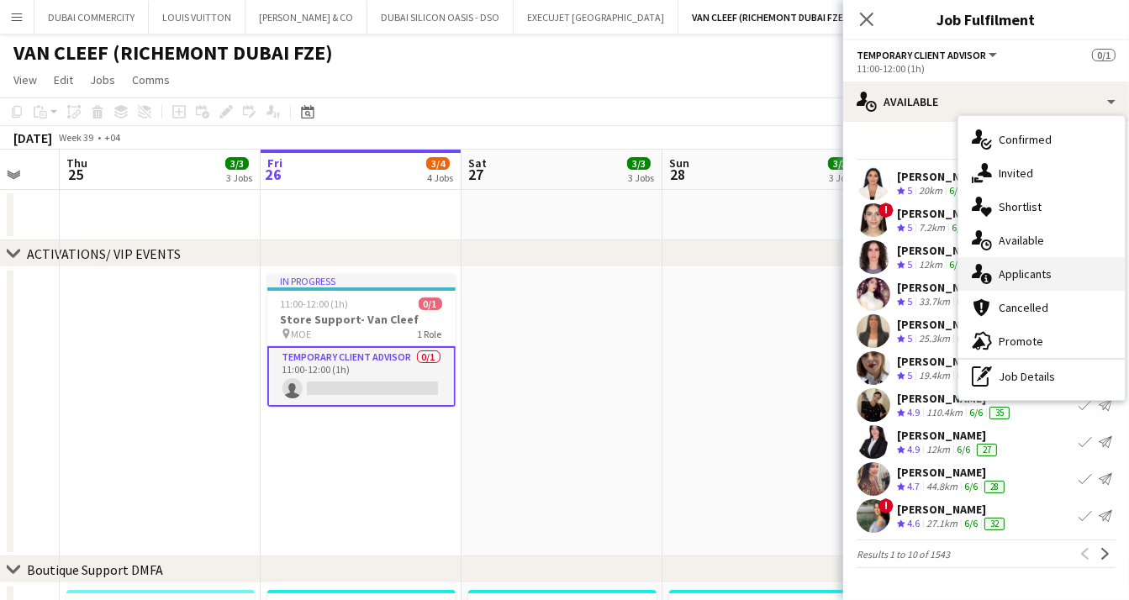
click at [1057, 265] on div "single-neutral-actions-information Applicants" at bounding box center [1041, 274] width 166 height 34
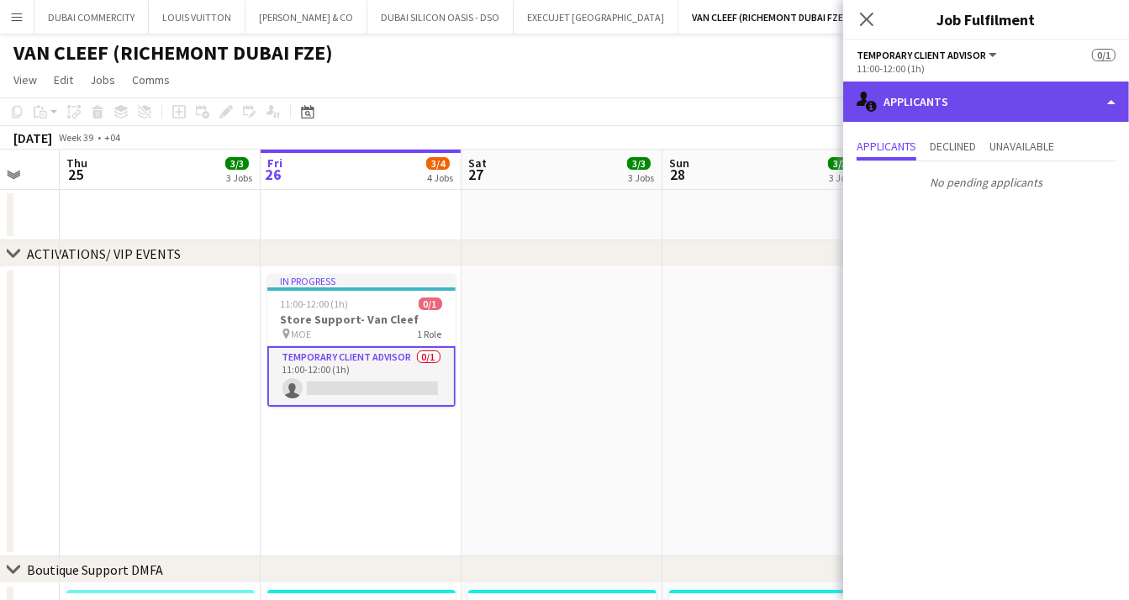
click at [994, 113] on div "single-neutral-actions-information Applicants" at bounding box center [986, 102] width 286 height 40
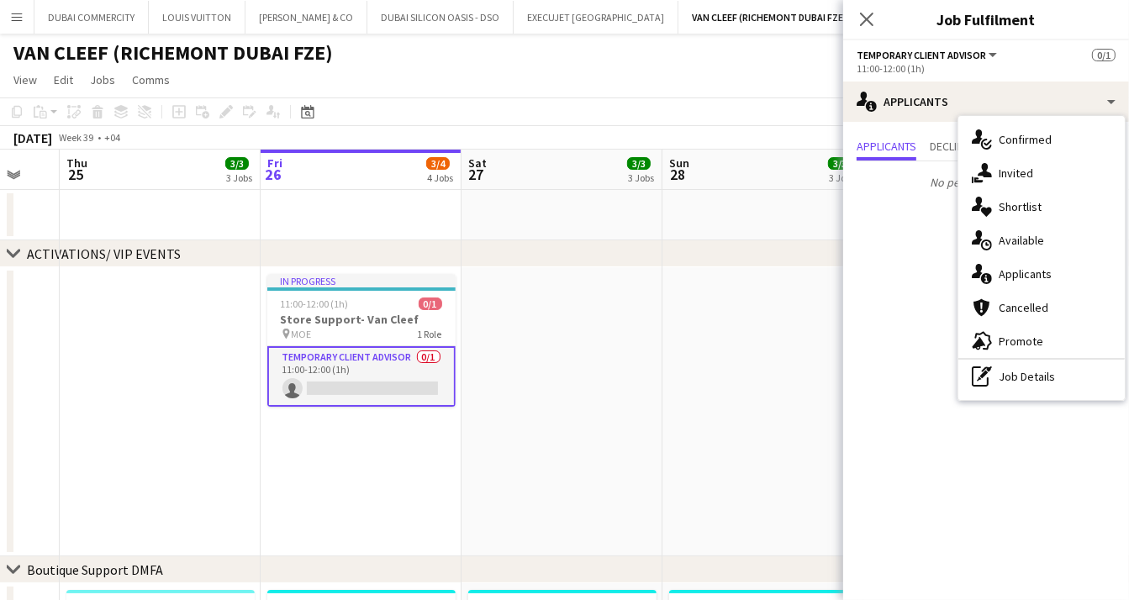
click at [1011, 315] on div "cancellation Cancelled" at bounding box center [1041, 308] width 166 height 34
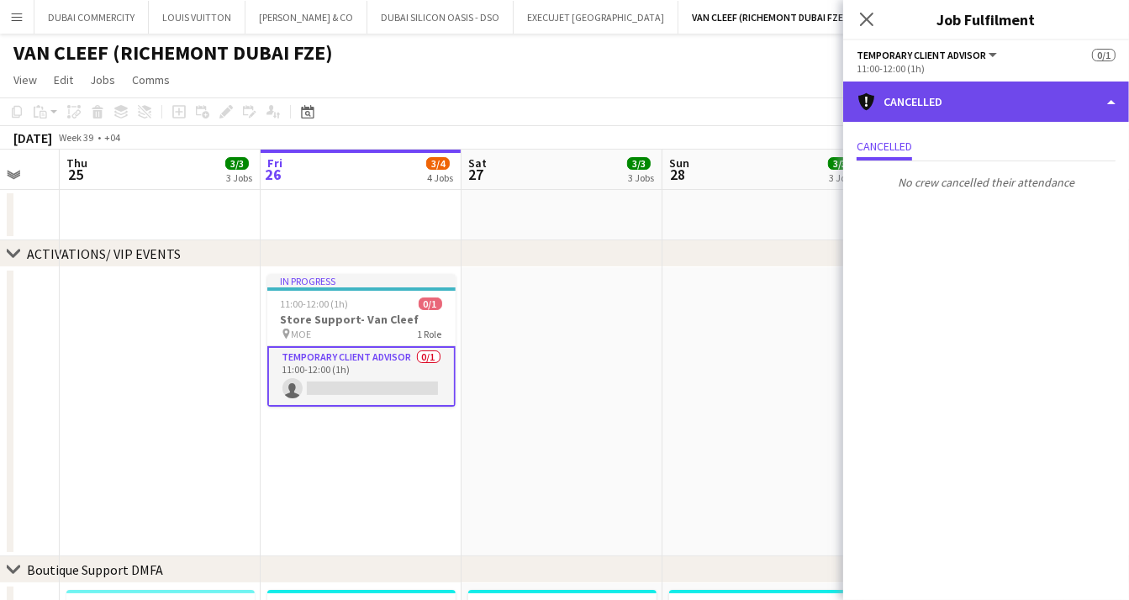
click at [1047, 108] on div "cancellation Cancelled" at bounding box center [986, 102] width 286 height 40
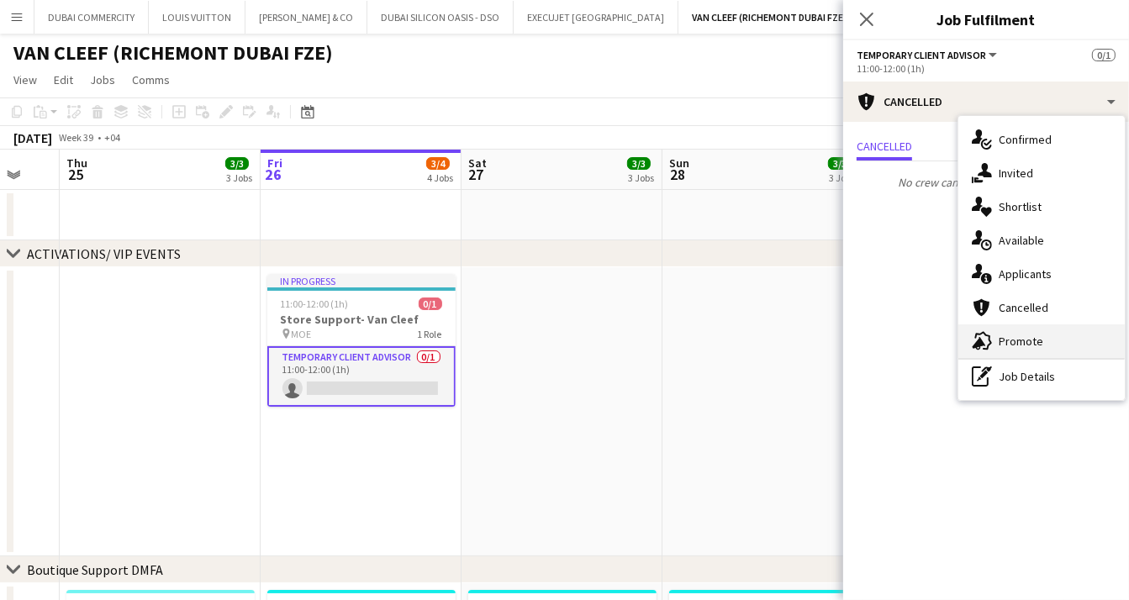
click at [1024, 335] on span "Promote" at bounding box center [1021, 341] width 45 height 15
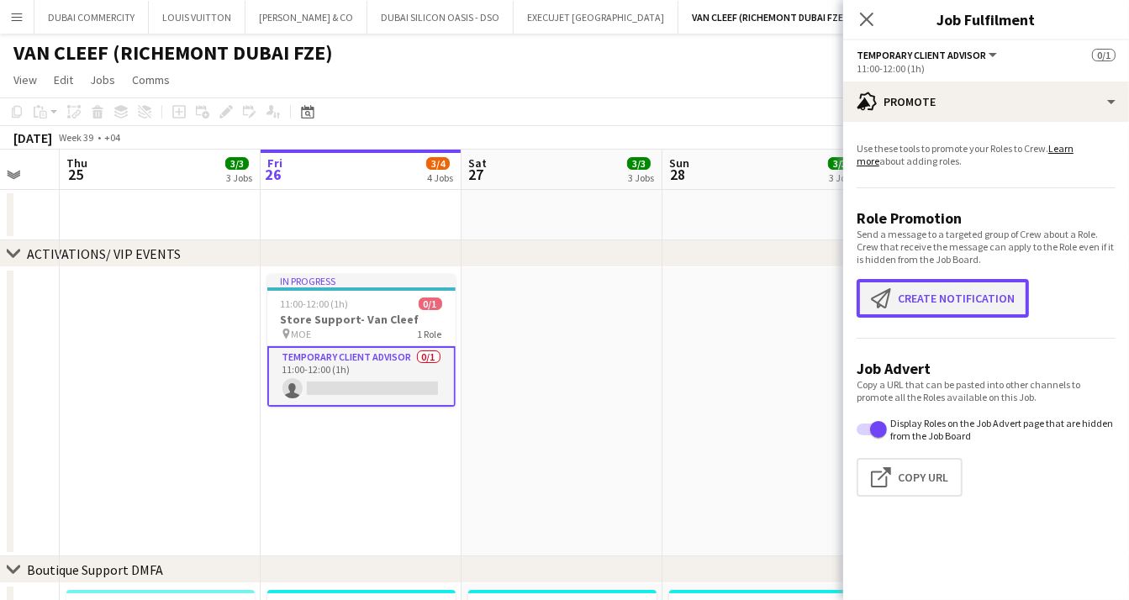
click at [960, 293] on button "Create notification Create notification" at bounding box center [943, 298] width 172 height 39
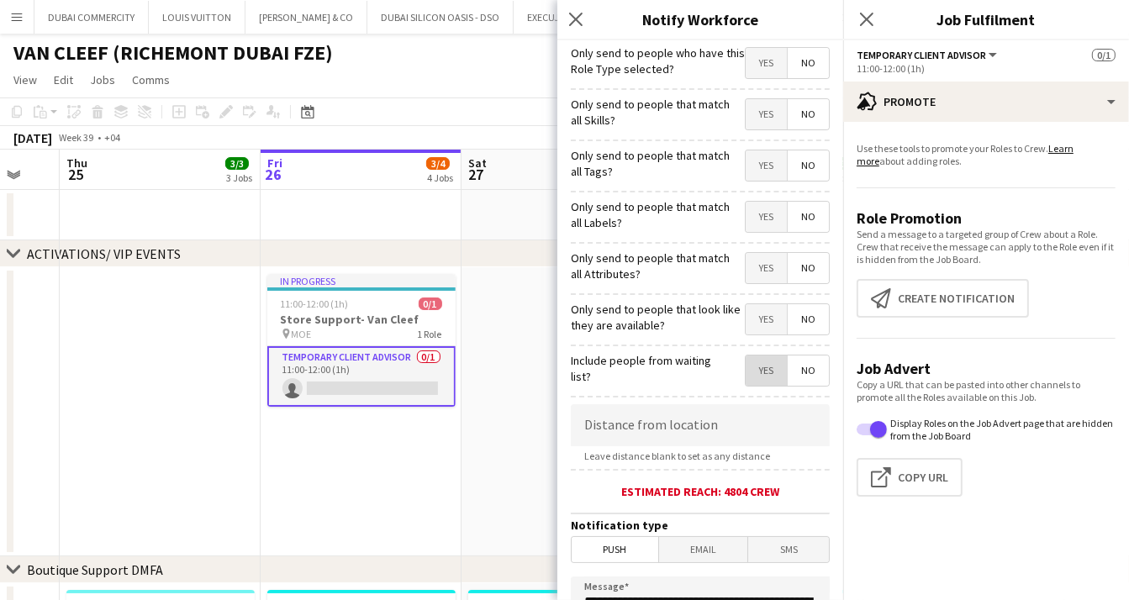
click at [772, 363] on span "Yes" at bounding box center [766, 371] width 41 height 30
click at [789, 366] on span "No" at bounding box center [808, 371] width 41 height 30
click at [766, 335] on div "Yes No" at bounding box center [787, 320] width 85 height 34
click at [767, 325] on span "Yes" at bounding box center [766, 319] width 41 height 30
click at [756, 275] on span "Yes" at bounding box center [766, 268] width 41 height 30
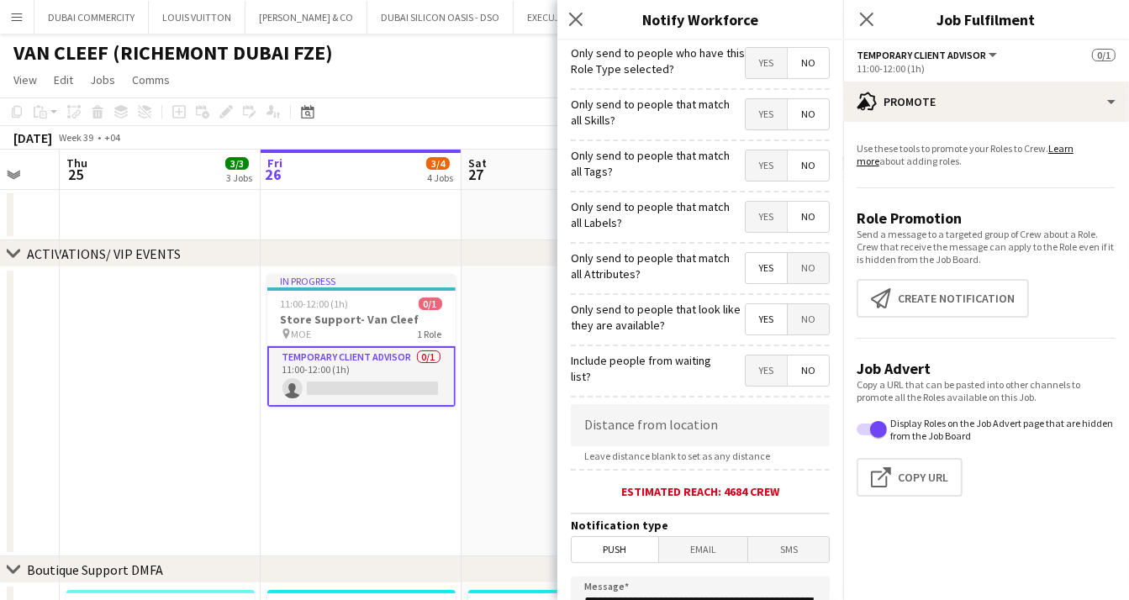
click at [751, 219] on span "Yes" at bounding box center [766, 217] width 41 height 30
click at [755, 177] on span "Yes" at bounding box center [766, 165] width 41 height 30
click at [752, 134] on form "**********" at bounding box center [700, 482] width 286 height 885
click at [756, 124] on span "Yes" at bounding box center [766, 114] width 41 height 30
click at [572, 24] on icon at bounding box center [575, 19] width 16 height 16
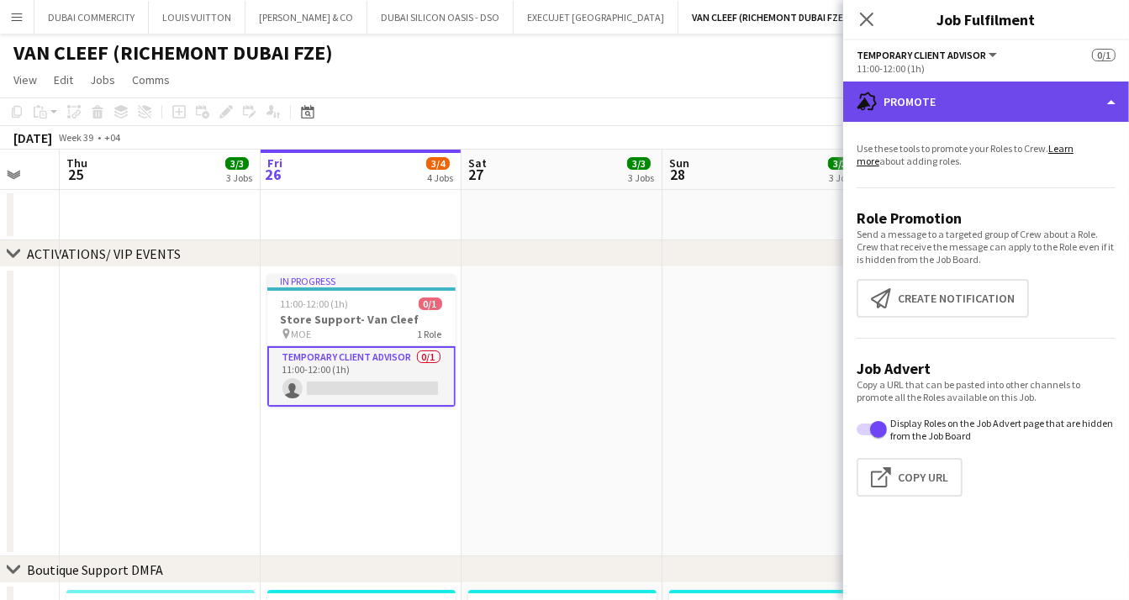
click at [1004, 106] on div "advertising-megaphone Promote" at bounding box center [986, 102] width 286 height 40
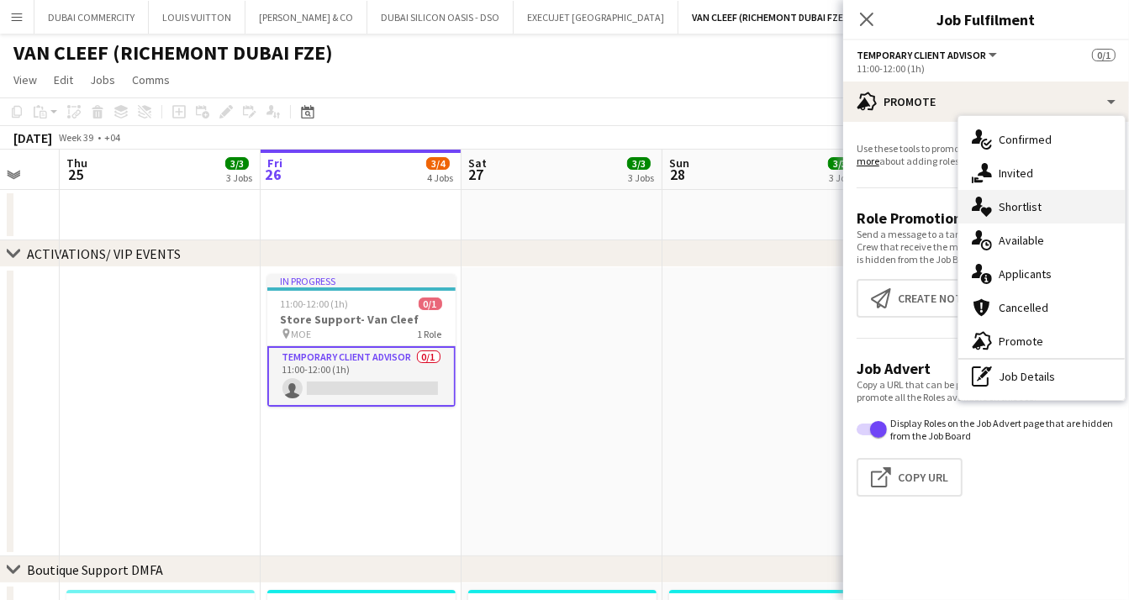
click at [1036, 195] on div "single-neutral-actions-heart Shortlist" at bounding box center [1041, 207] width 166 height 34
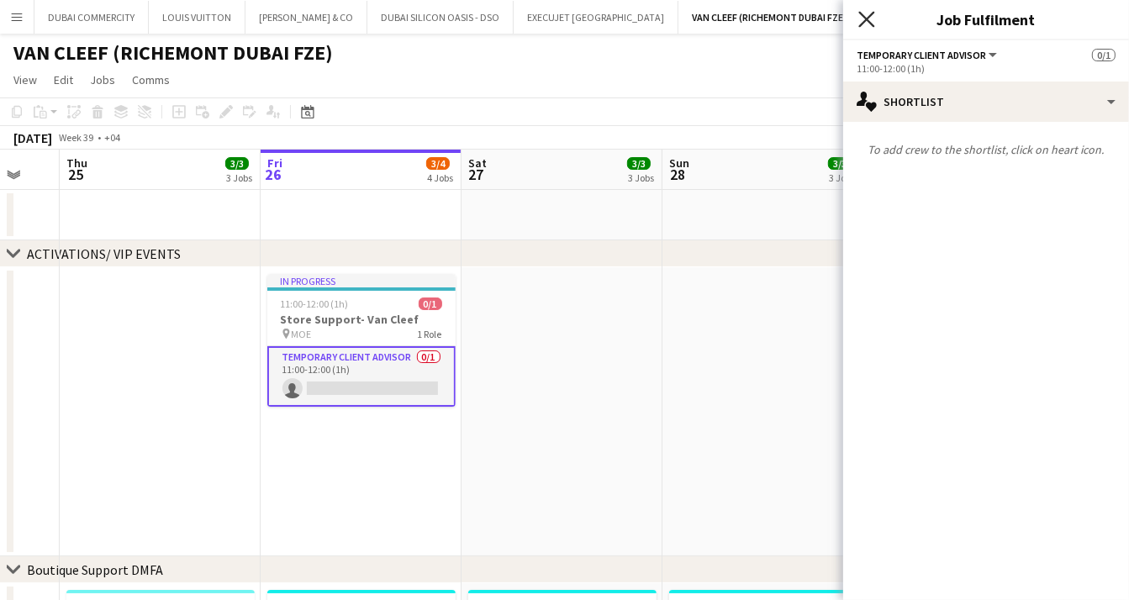
click at [867, 21] on icon "Close pop-in" at bounding box center [866, 19] width 16 height 16
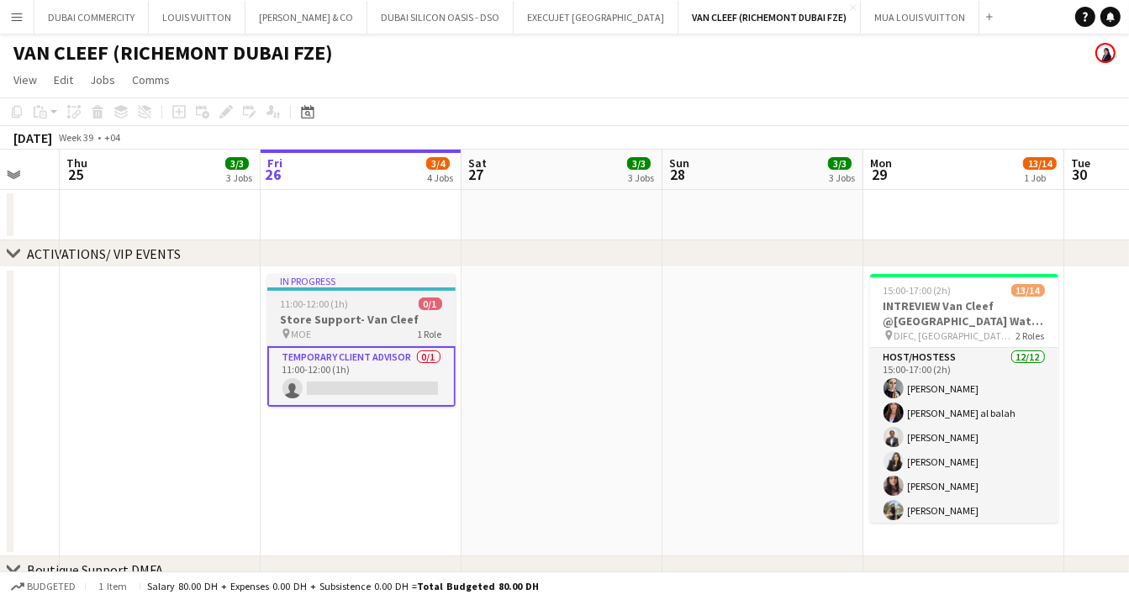
click at [362, 314] on h3 "Store Support- Van Cleef" at bounding box center [361, 319] width 188 height 15
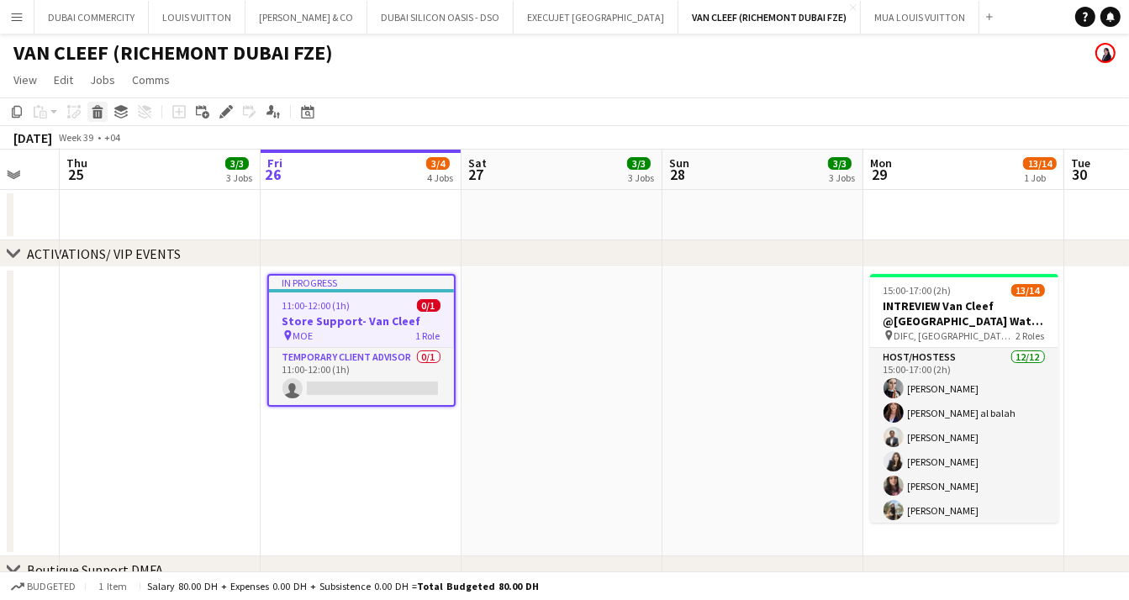
click at [95, 107] on icon at bounding box center [97, 107] width 11 height 4
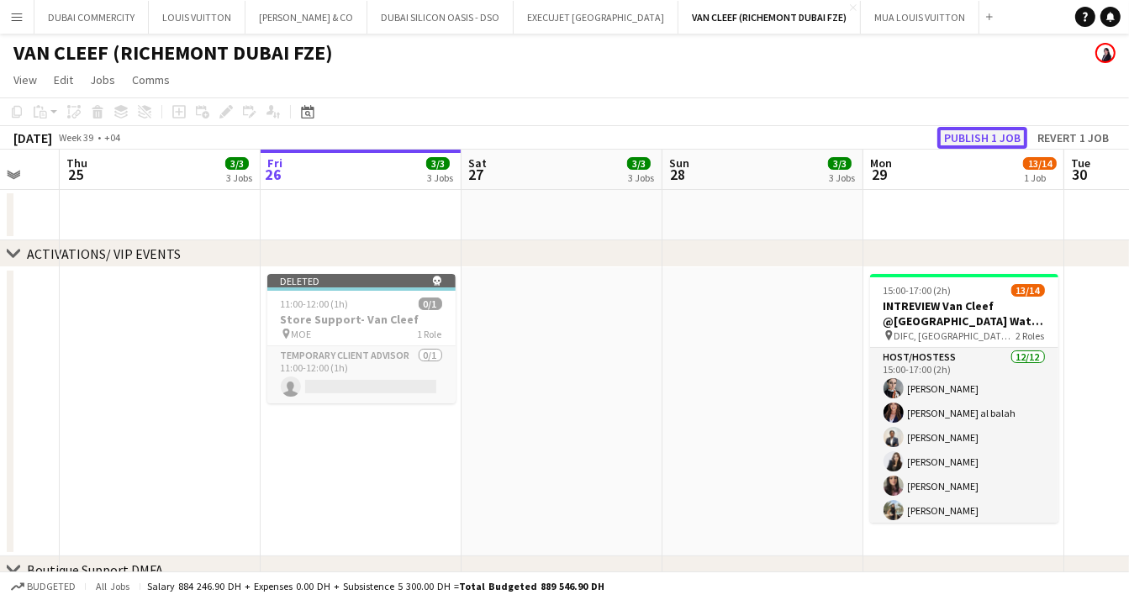
click at [986, 143] on button "Publish 1 job" at bounding box center [982, 138] width 90 height 22
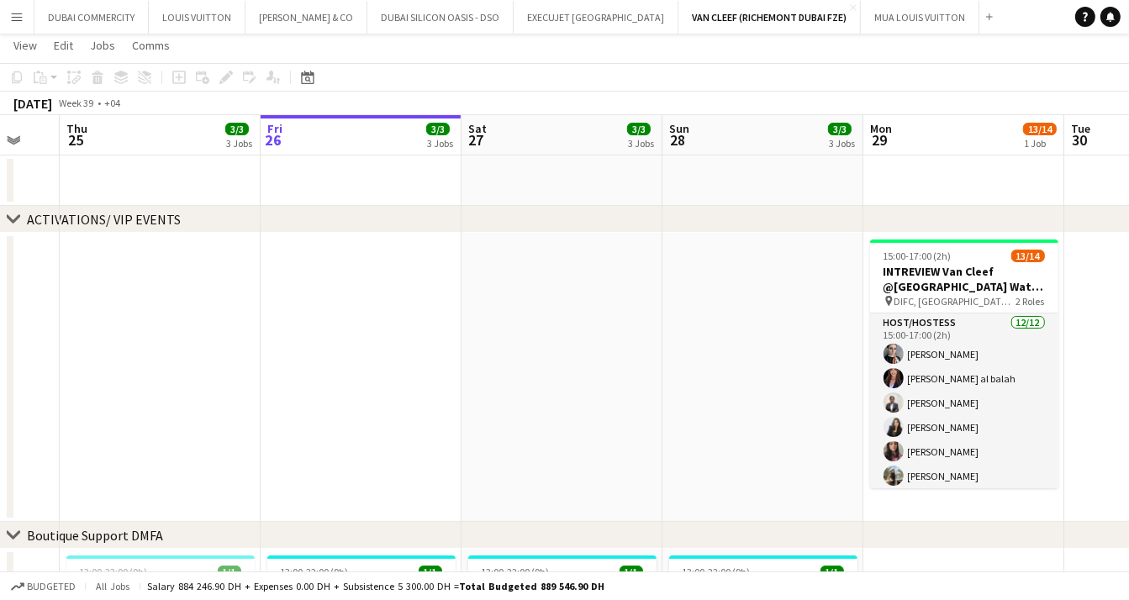
scroll to position [78, 0]
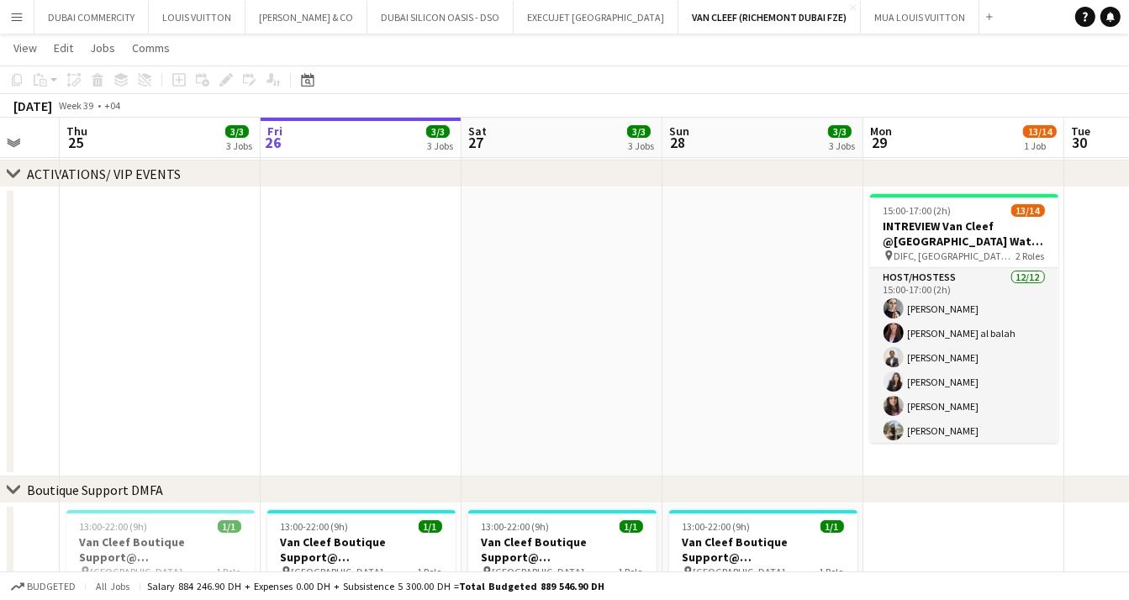
click at [15, 18] on app-icon "Menu" at bounding box center [16, 16] width 13 height 13
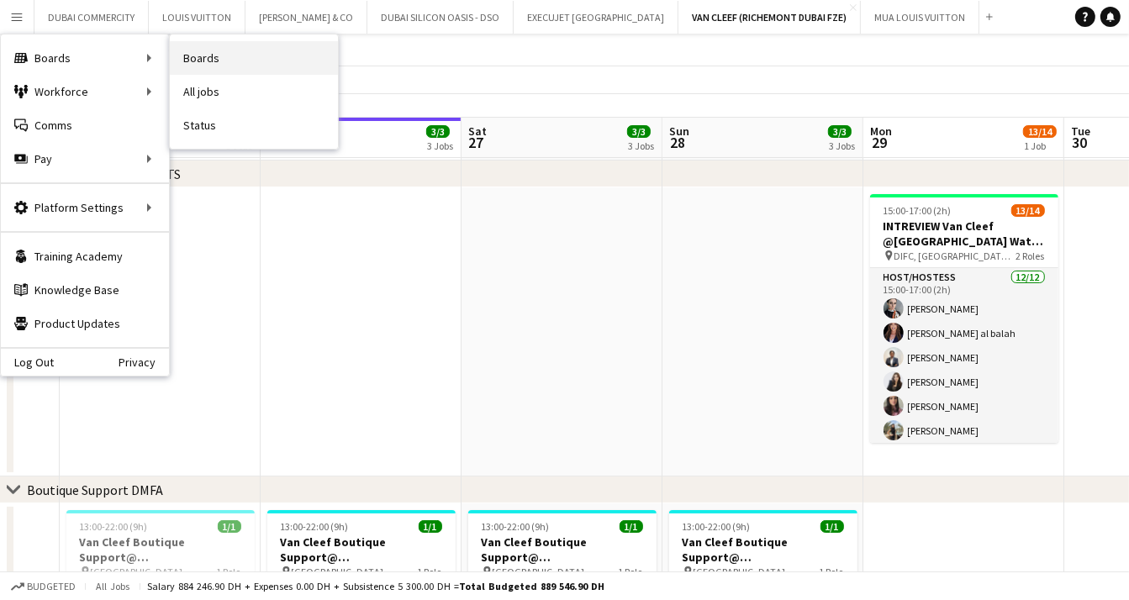
click at [230, 61] on link "Boards" at bounding box center [254, 58] width 168 height 34
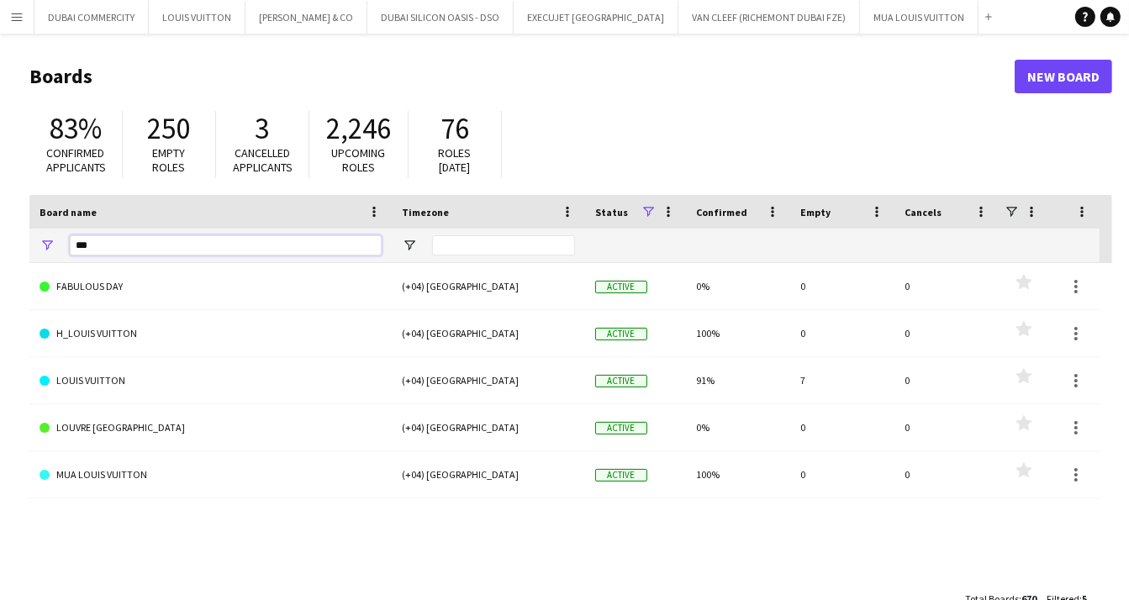
click at [140, 246] on input "***" at bounding box center [226, 245] width 312 height 20
click at [132, 247] on input "***" at bounding box center [226, 245] width 312 height 20
type input "*"
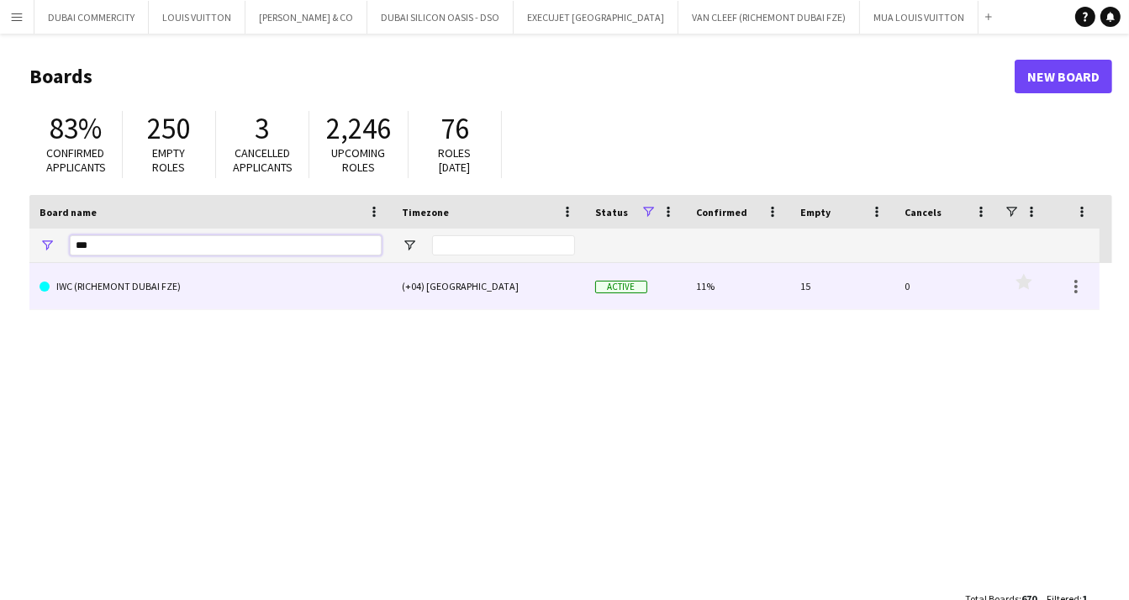
type input "***"
click at [120, 294] on link "IWC (RICHEMONT DUBAI FZE)" at bounding box center [211, 286] width 342 height 47
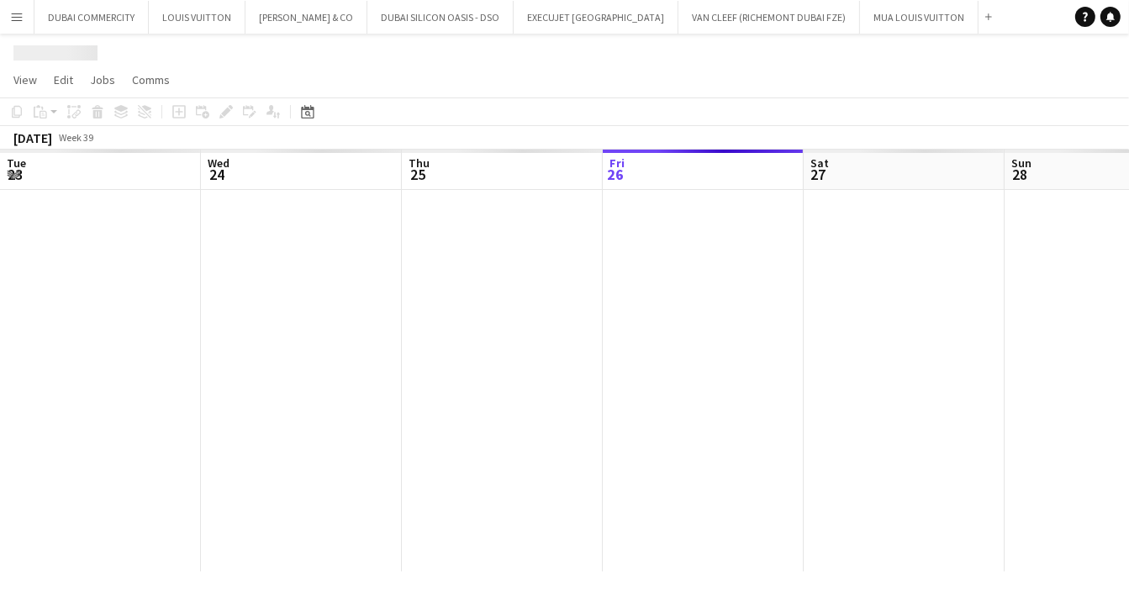
scroll to position [0, 402]
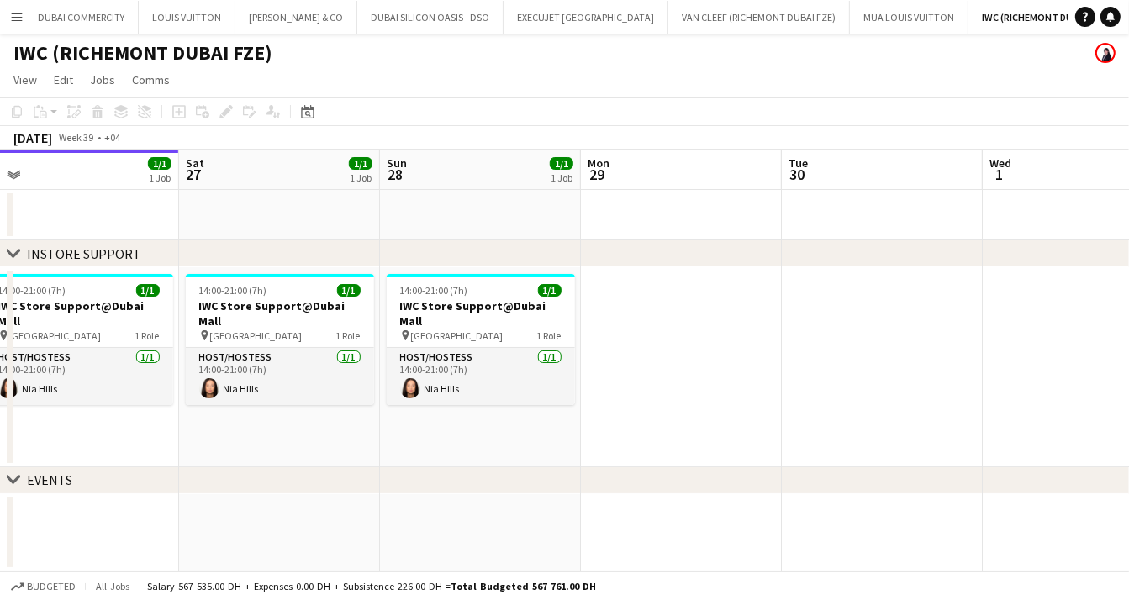
drag, startPoint x: 496, startPoint y: 414, endPoint x: 292, endPoint y: 403, distance: 204.5
click at [292, 403] on app-calendar-viewport "Tue 23 Wed 24 Thu 25 Fri 26 1/1 1 Job Sat 27 1/1 1 Job Sun 28 1/1 1 Job Mon 29 …" at bounding box center [564, 361] width 1129 height 422
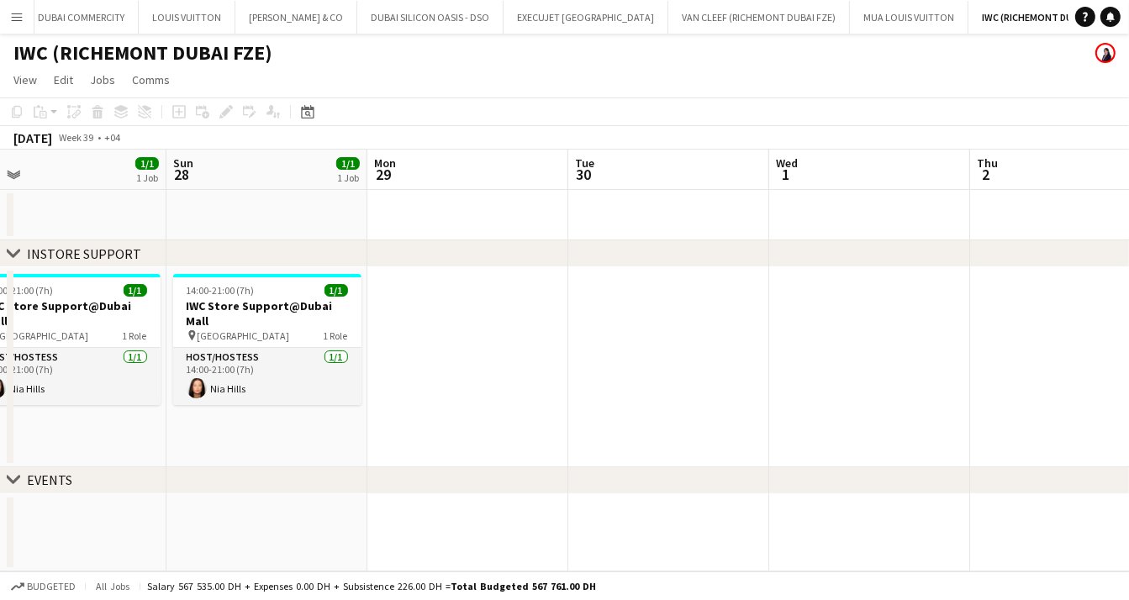
drag, startPoint x: 256, startPoint y: 403, endPoint x: 49, endPoint y: 389, distance: 207.2
click at [61, 390] on app-calendar-viewport "Wed 24 Thu 25 Fri 26 1/1 1 Job Sat 27 1/1 1 Job Sun 28 1/1 1 Job Mon 29 Tue 30 …" at bounding box center [564, 361] width 1129 height 422
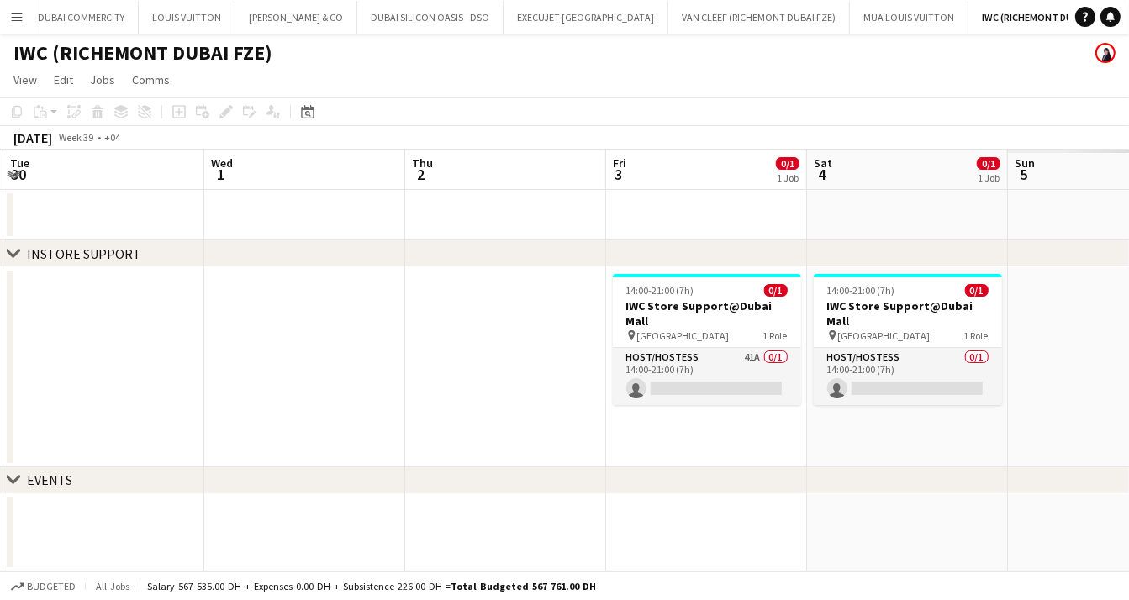
drag, startPoint x: 694, startPoint y: 358, endPoint x: 88, endPoint y: 358, distance: 606.0
click at [91, 358] on app-calendar-viewport "Sat 27 1/1 1 Job Sun 28 1/1 1 Job Mon 29 Tue 30 Wed 1 Thu 2 Fri 3 0/1 1 Job Sat…" at bounding box center [564, 361] width 1129 height 422
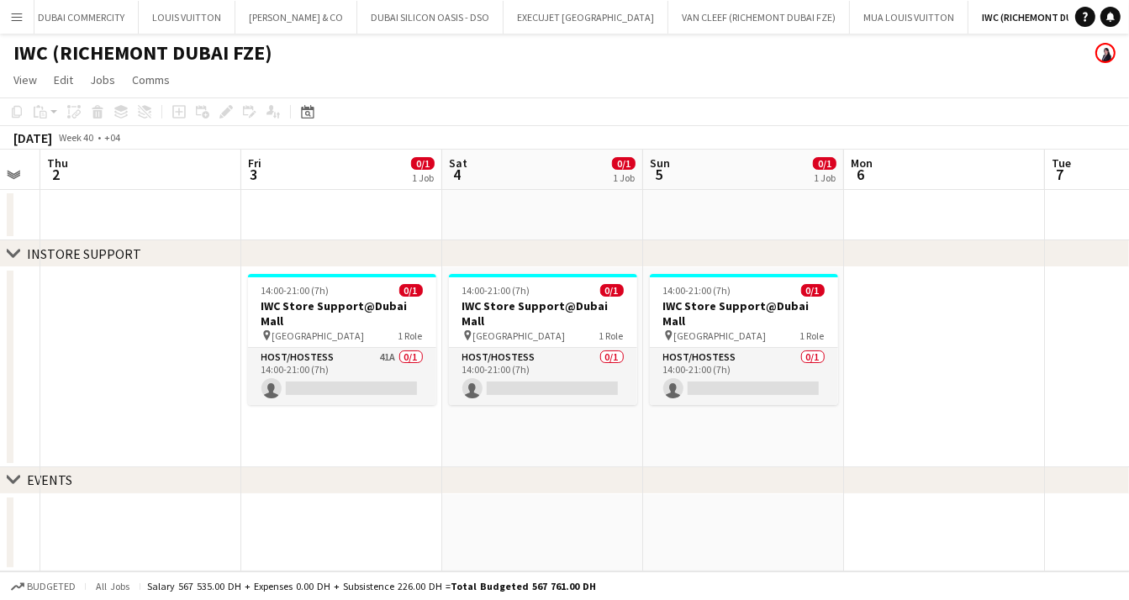
scroll to position [0, 617]
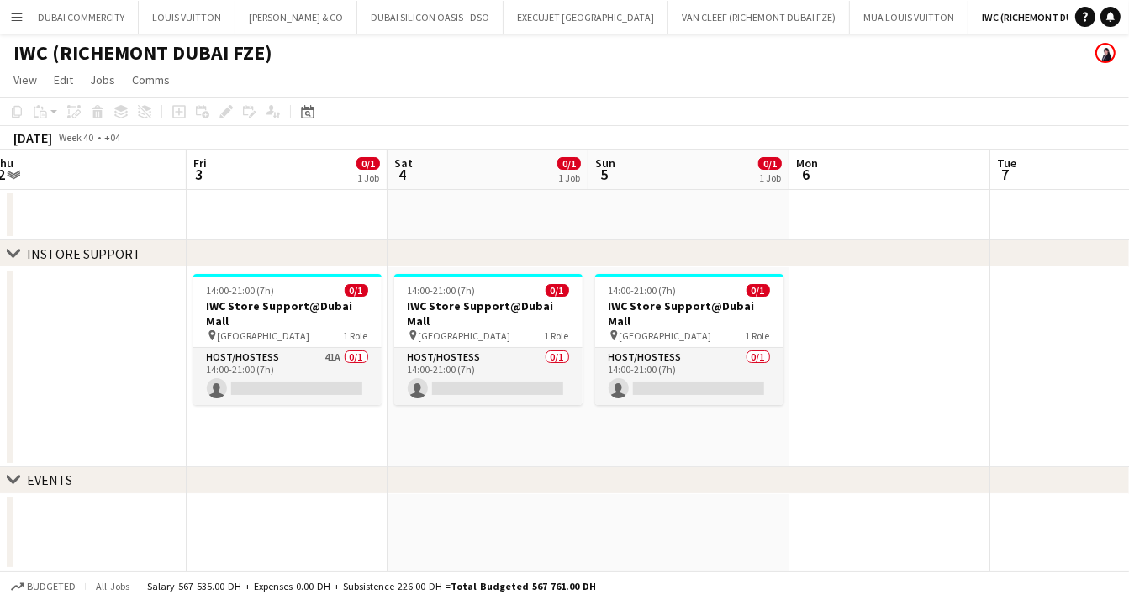
drag, startPoint x: 622, startPoint y: 424, endPoint x: 470, endPoint y: 424, distance: 152.1
click at [470, 424] on app-calendar-viewport "Mon 29 Tue 30 Wed 1 Thu 2 Fri 3 0/1 1 Job Sat 4 0/1 1 Job Sun 5 0/1 1 Job Mon 6…" at bounding box center [564, 361] width 1129 height 422
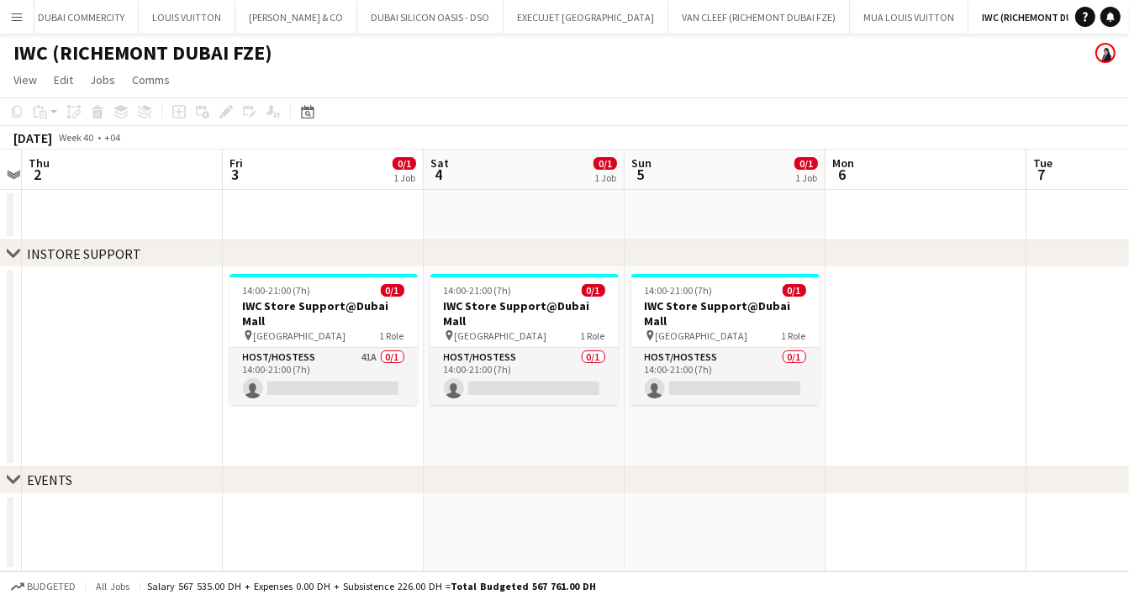
drag, startPoint x: 333, startPoint y: 419, endPoint x: 395, endPoint y: 419, distance: 62.2
click at [378, 419] on app-calendar-viewport "Mon 29 Tue 30 Wed 1 Thu 2 Fri 3 0/1 1 Job Sat 4 0/1 1 Job Sun 5 0/1 1 Job Mon 6…" at bounding box center [564, 361] width 1129 height 422
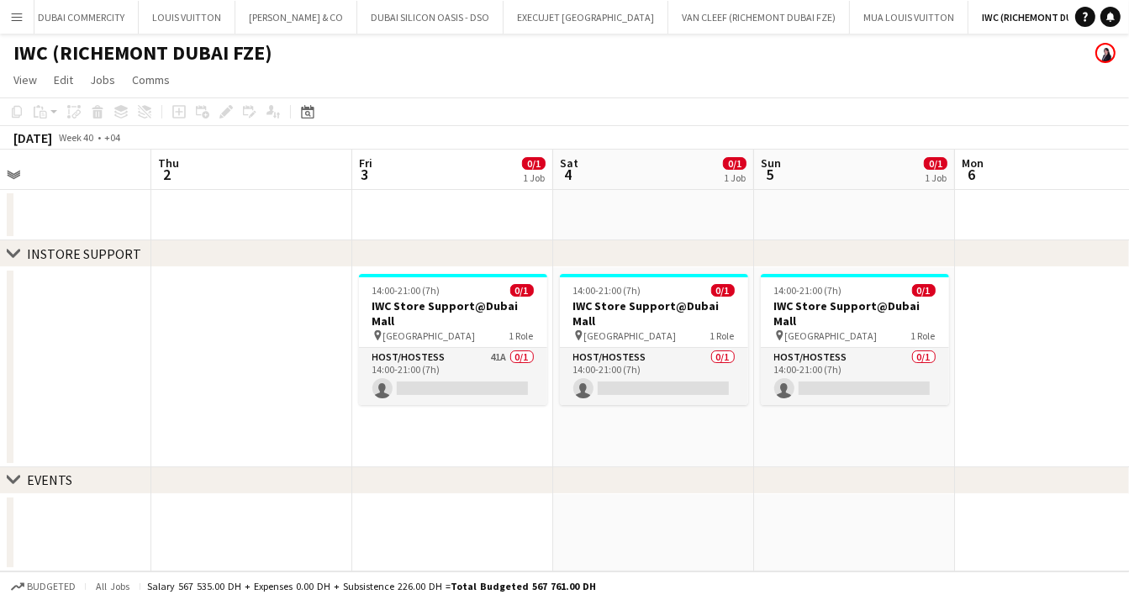
scroll to position [0, 392]
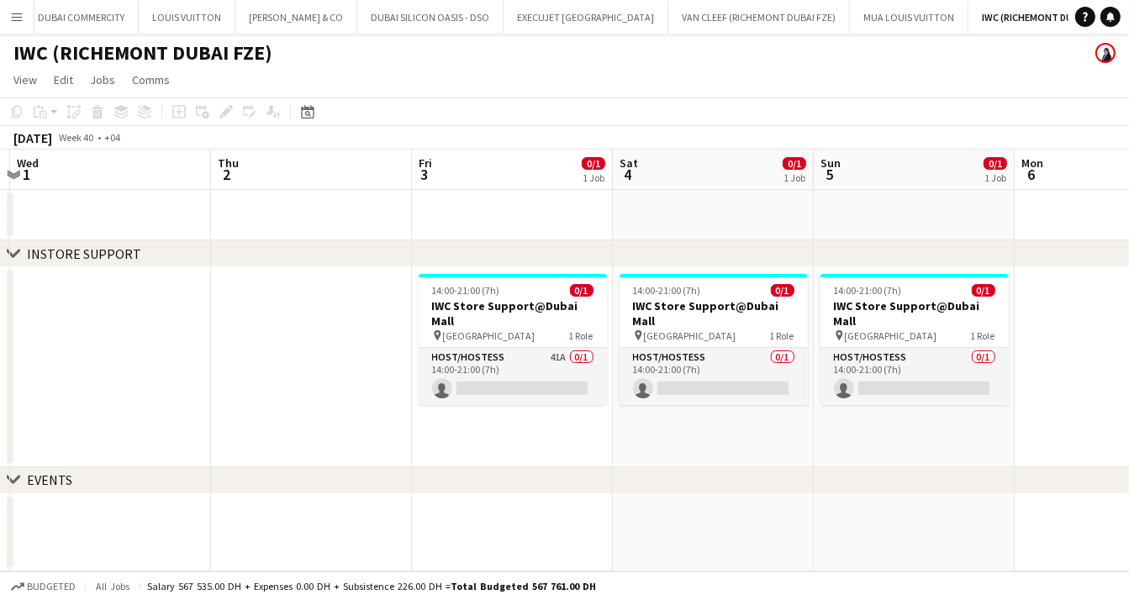
drag, startPoint x: 573, startPoint y: 422, endPoint x: 635, endPoint y: 420, distance: 61.4
click at [635, 420] on app-calendar-viewport "Mon 29 Tue 30 Wed 1 Thu 2 Fri 3 0/1 1 Job Sat 4 0/1 1 Job Sun 5 0/1 1 Job Mon 6…" at bounding box center [564, 361] width 1129 height 422
click at [489, 300] on h3 "IWC Store Support@Dubai Mall" at bounding box center [513, 313] width 188 height 30
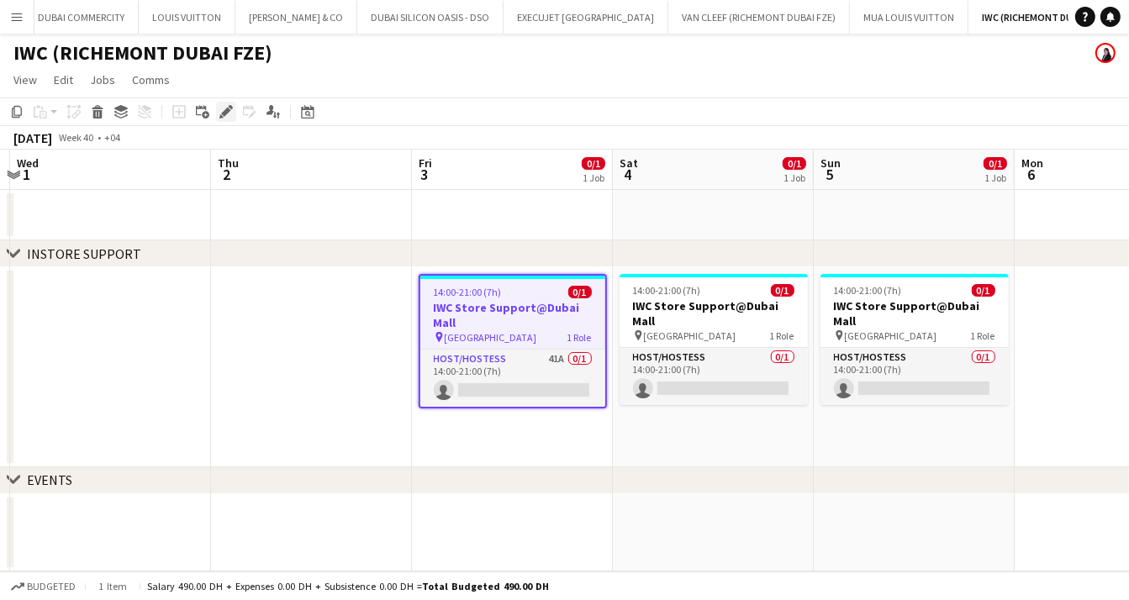
click at [226, 110] on icon at bounding box center [225, 112] width 9 height 9
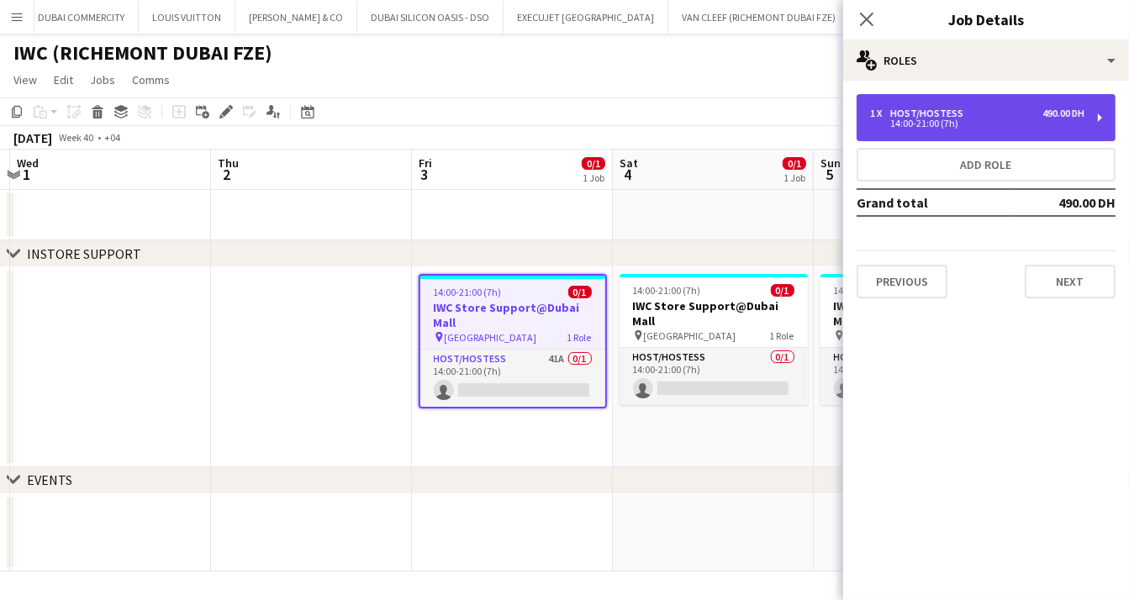
click at [924, 121] on div "14:00-21:00 (7h)" at bounding box center [977, 123] width 214 height 8
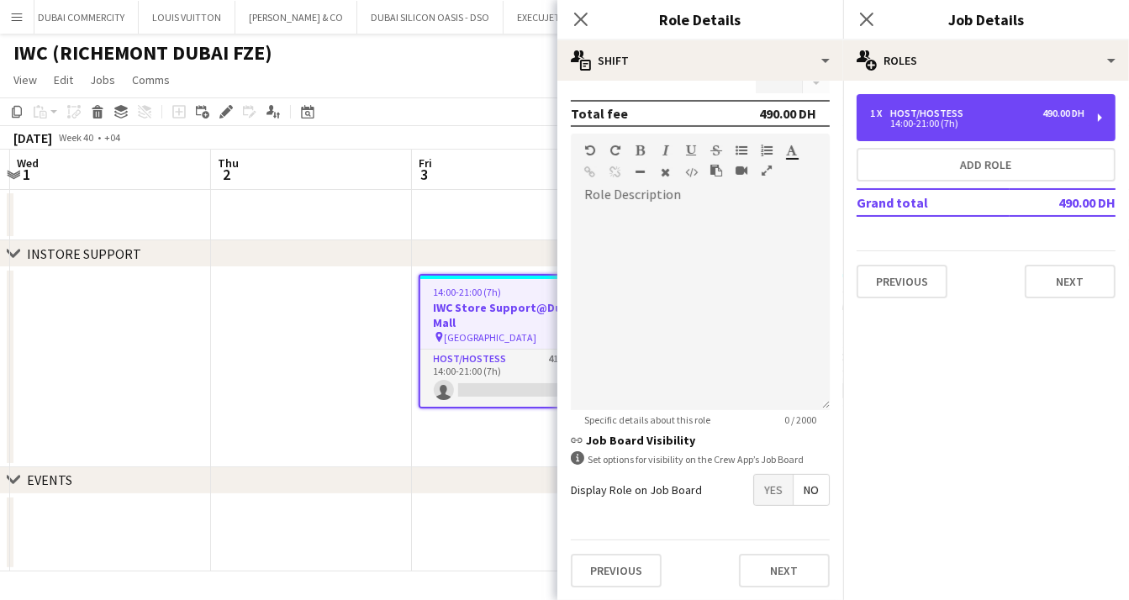
scroll to position [0, 0]
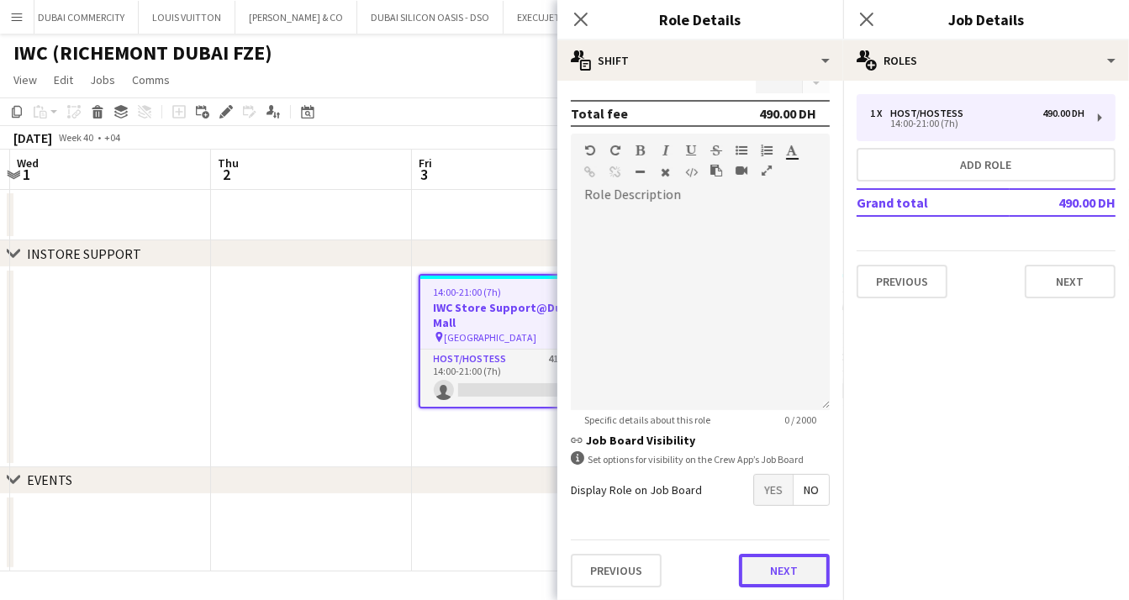
click at [757, 570] on button "Next" at bounding box center [784, 571] width 91 height 34
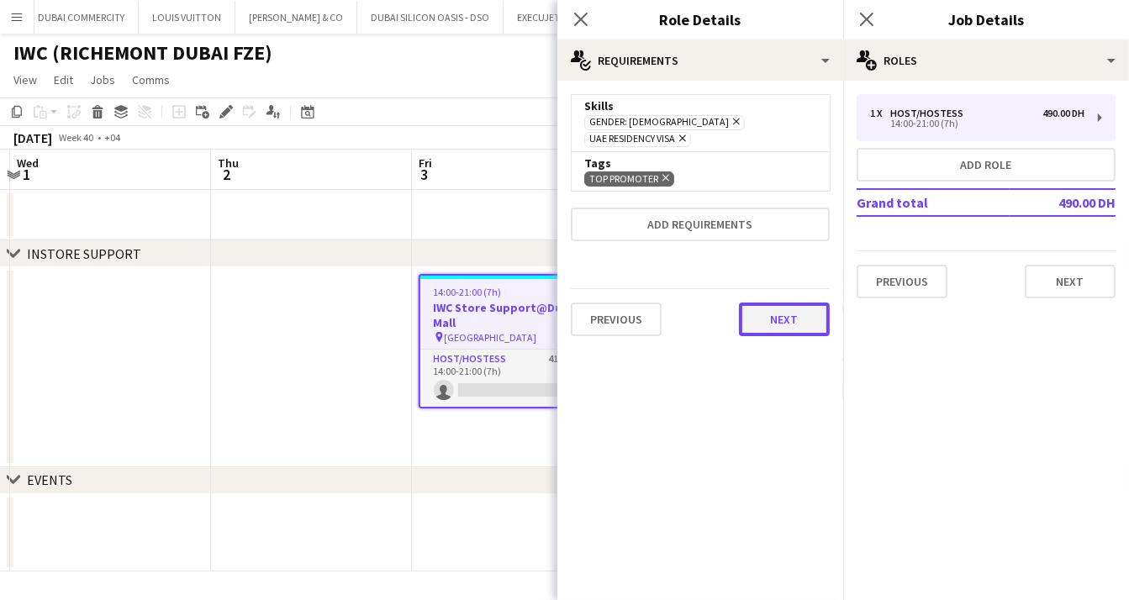
click at [783, 303] on button "Next" at bounding box center [784, 320] width 91 height 34
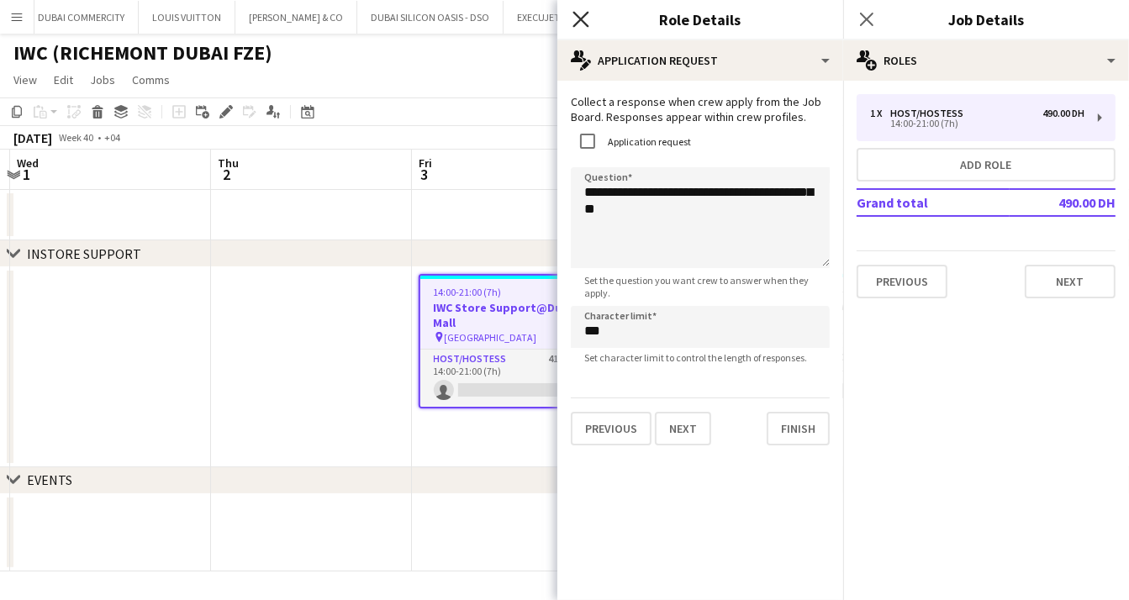
click at [572, 19] on icon "Close pop-in" at bounding box center [580, 19] width 16 height 16
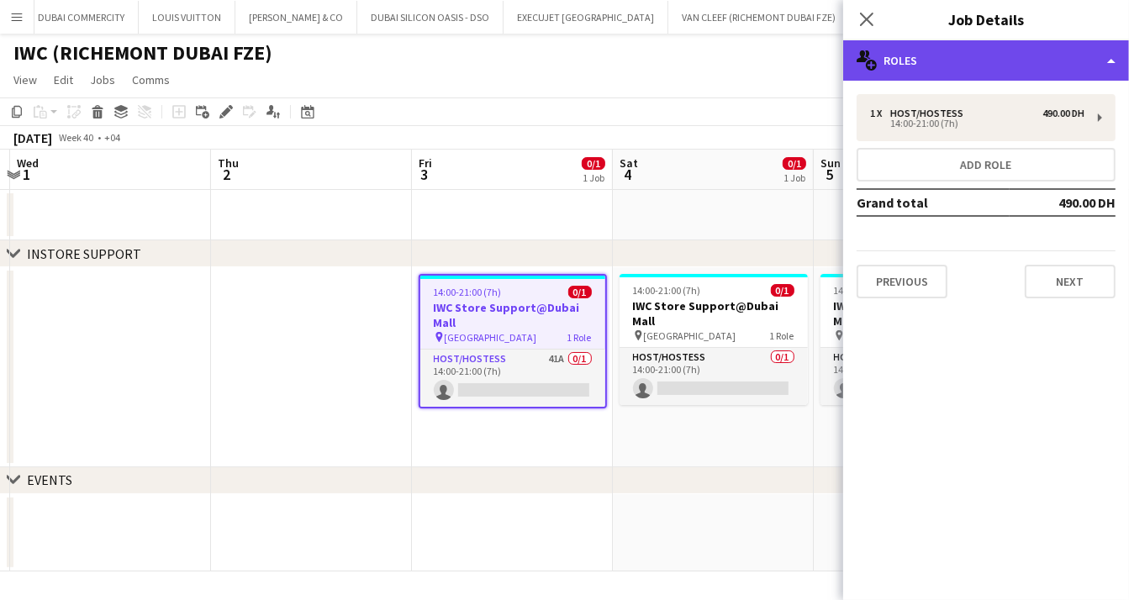
click at [1095, 55] on div "multiple-users-add Roles" at bounding box center [986, 60] width 286 height 40
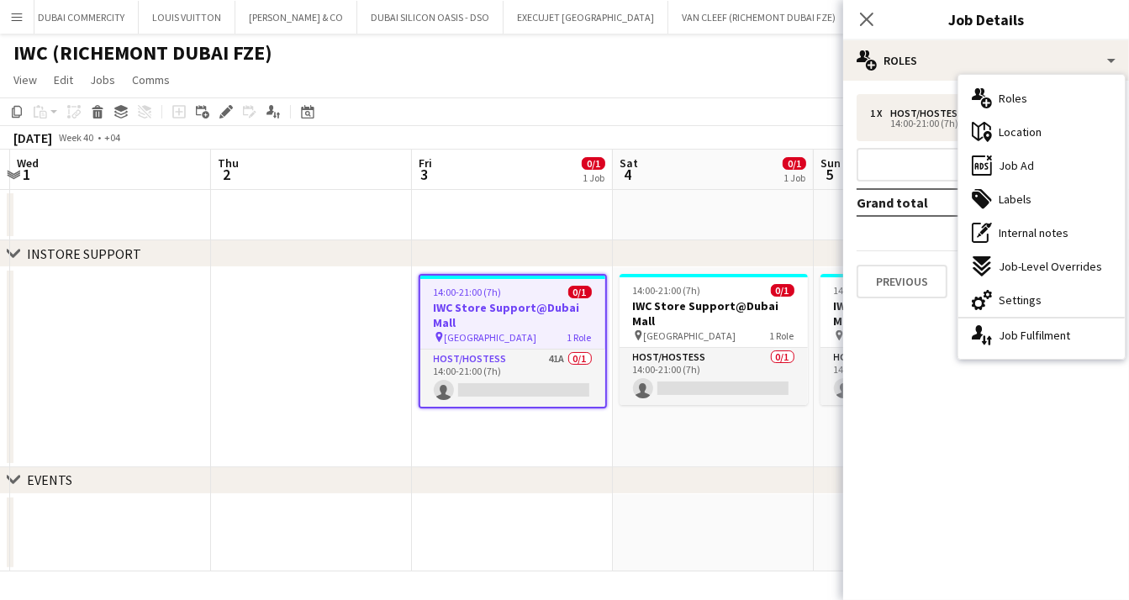
click at [1022, 137] on span "Location" at bounding box center [1020, 131] width 43 height 15
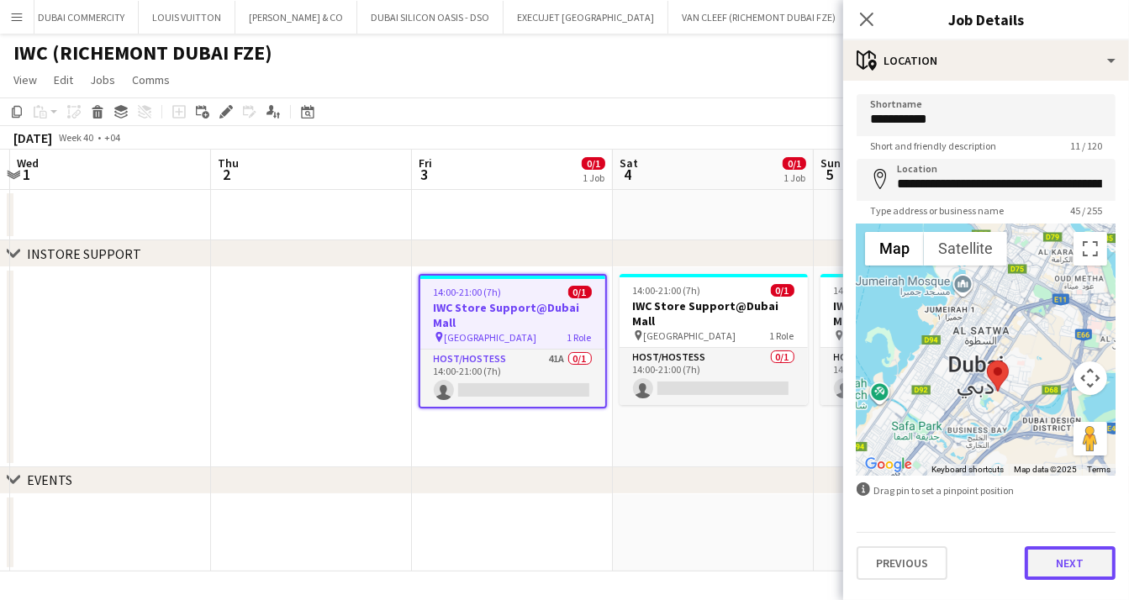
click at [1062, 561] on button "Next" at bounding box center [1070, 563] width 91 height 34
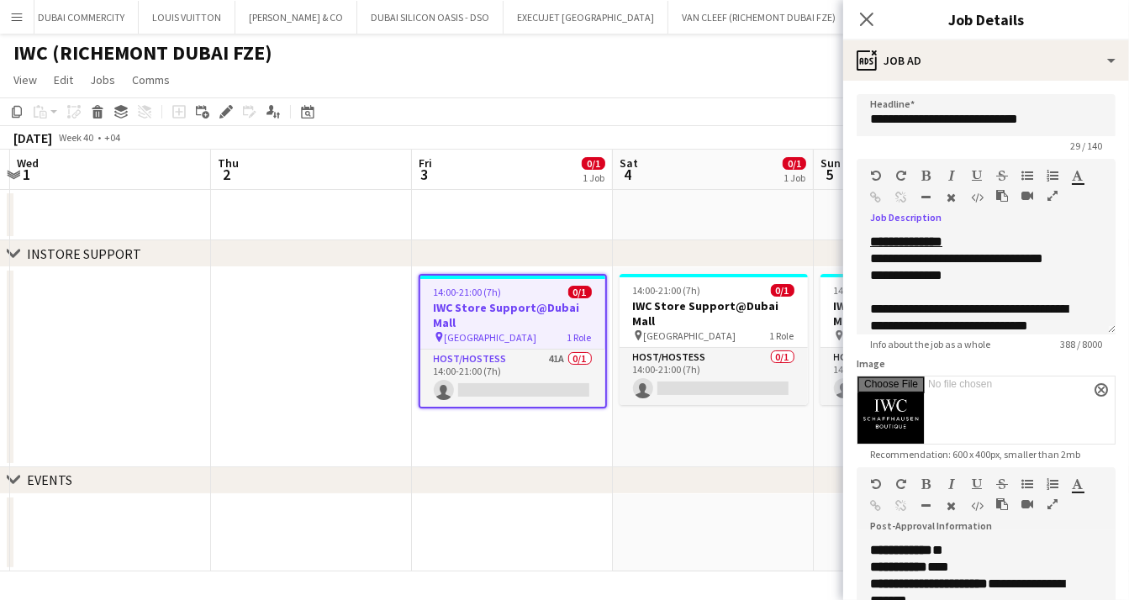
click at [1052, 193] on icon "button" at bounding box center [1052, 196] width 10 height 12
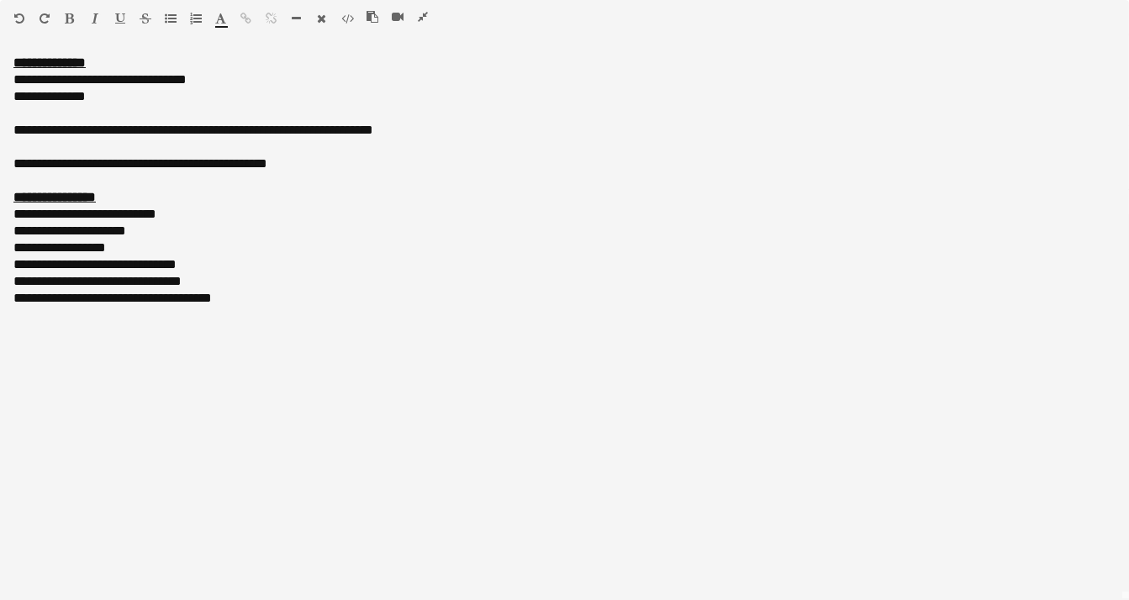
click at [423, 17] on icon "button" at bounding box center [423, 17] width 10 height 12
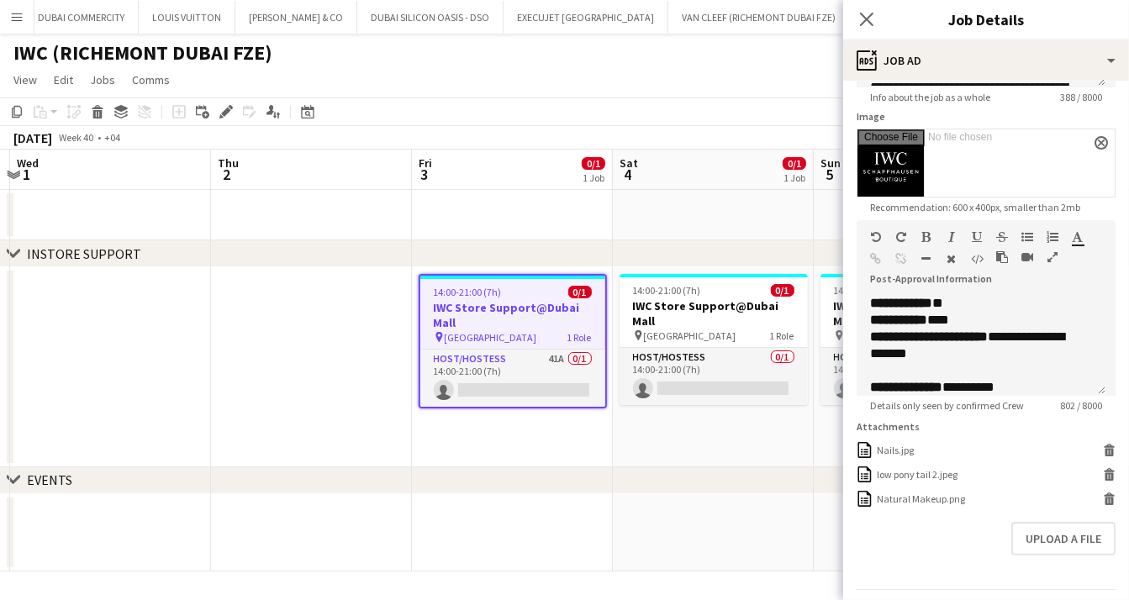
scroll to position [247, 0]
click at [1052, 256] on icon "button" at bounding box center [1052, 257] width 10 height 12
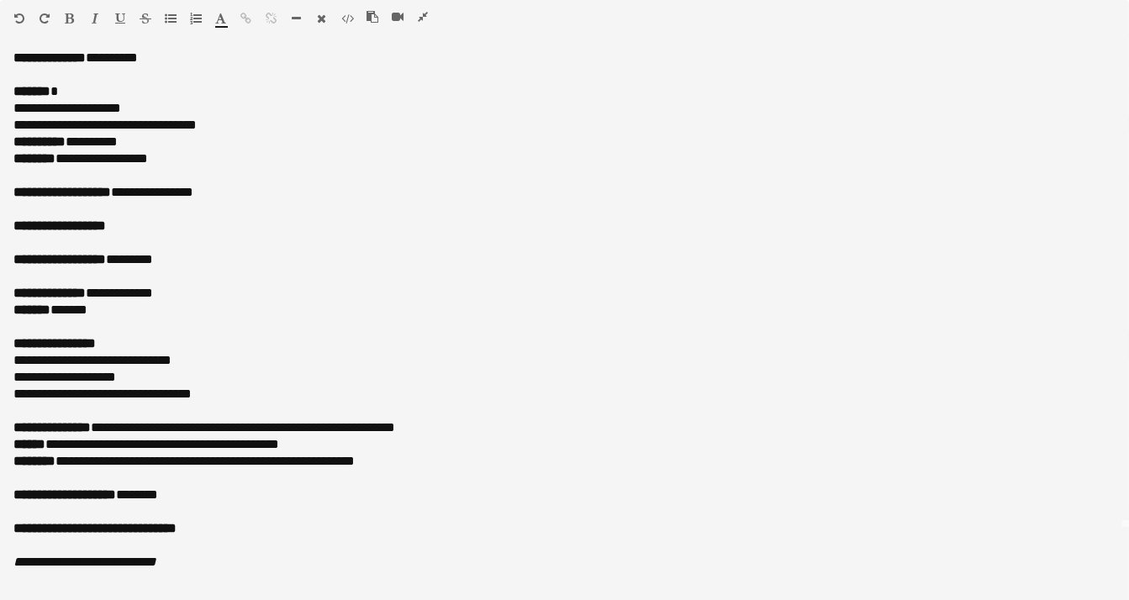
scroll to position [195, 0]
click at [423, 17] on icon "button" at bounding box center [423, 17] width 10 height 12
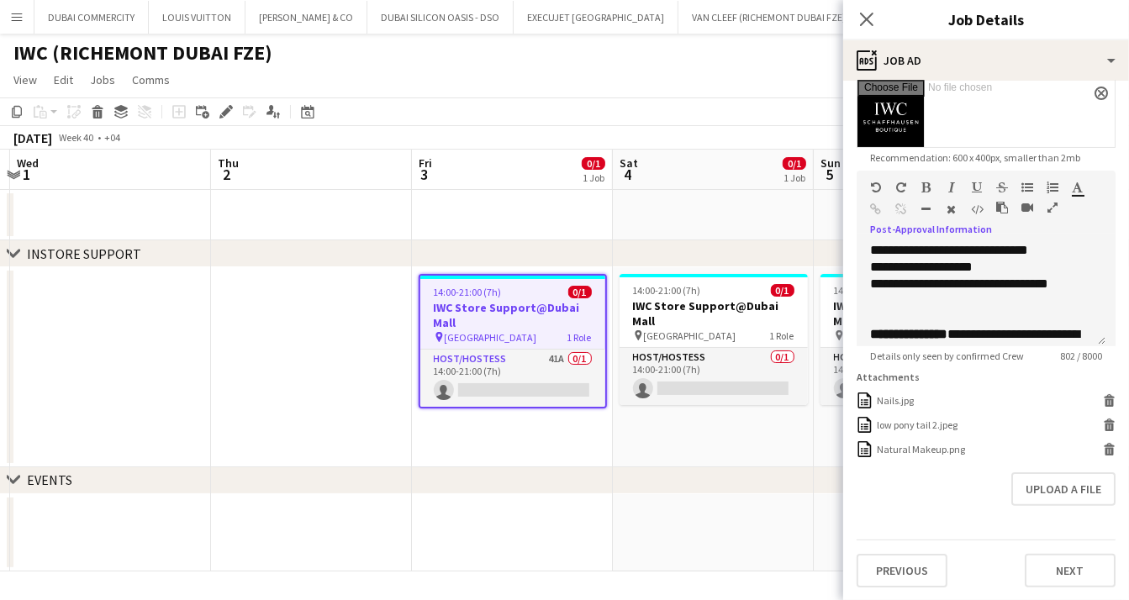
scroll to position [484, 0]
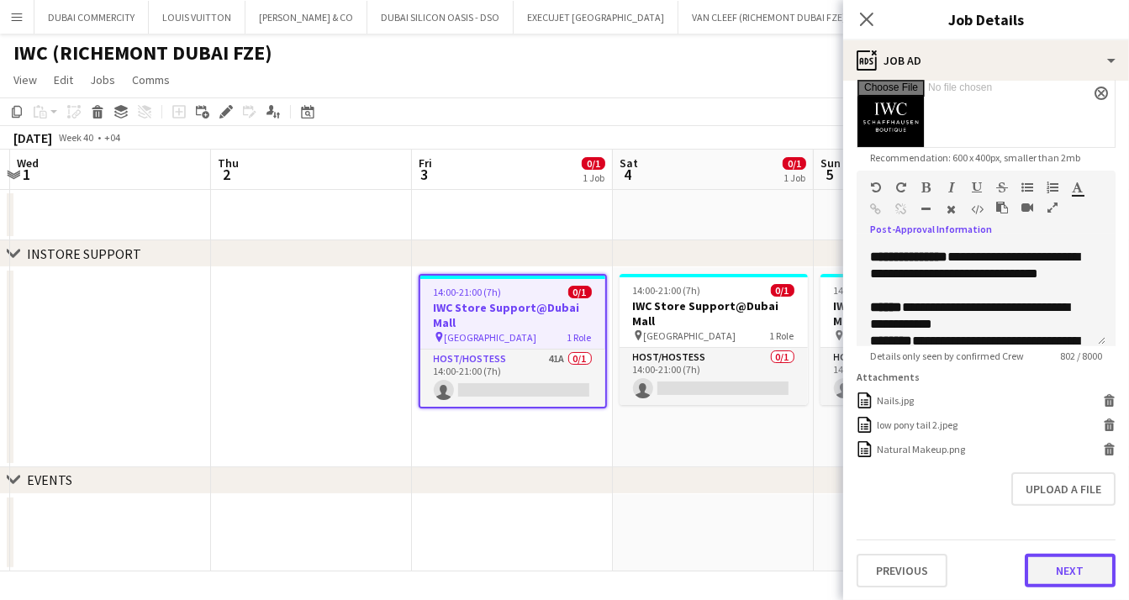
click at [1036, 575] on button "Next" at bounding box center [1070, 571] width 91 height 34
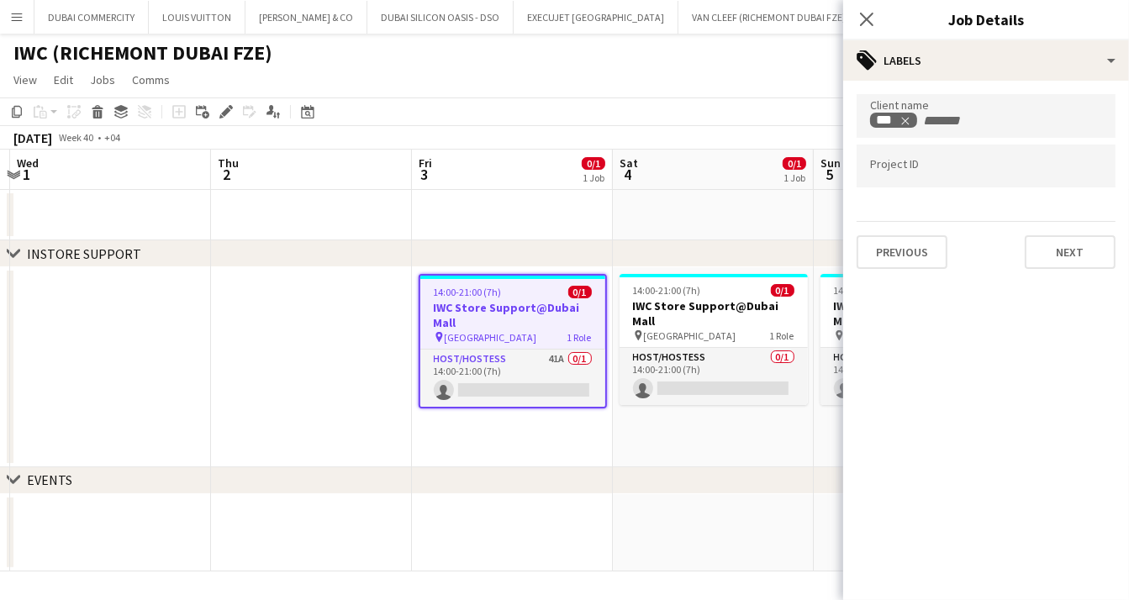
scroll to position [0, 0]
click at [1073, 258] on button "Next" at bounding box center [1070, 252] width 91 height 34
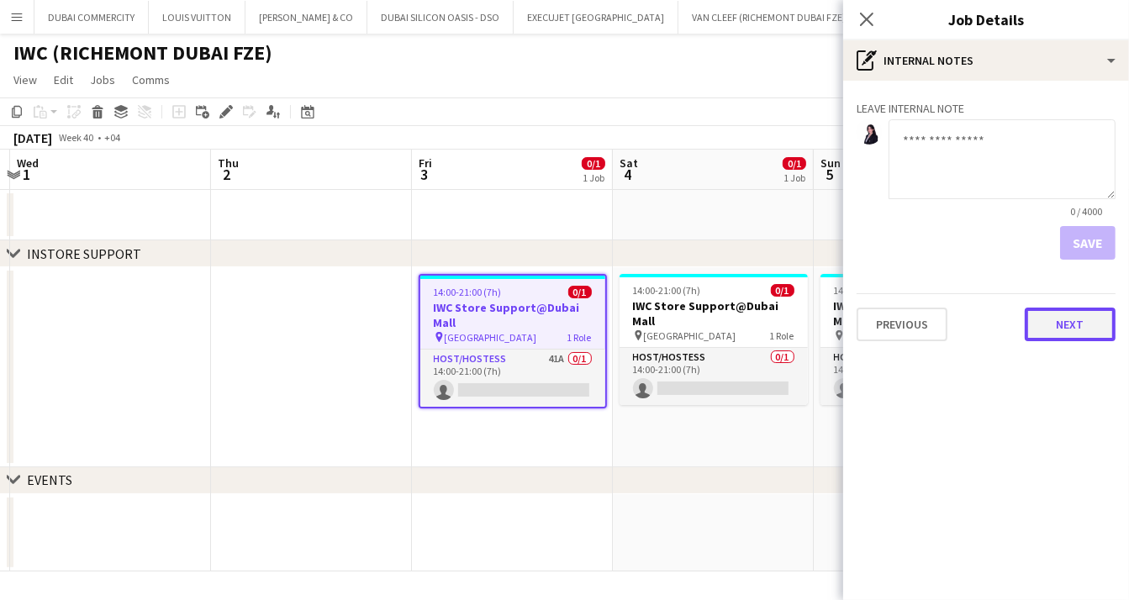
click at [1052, 331] on button "Next" at bounding box center [1070, 325] width 91 height 34
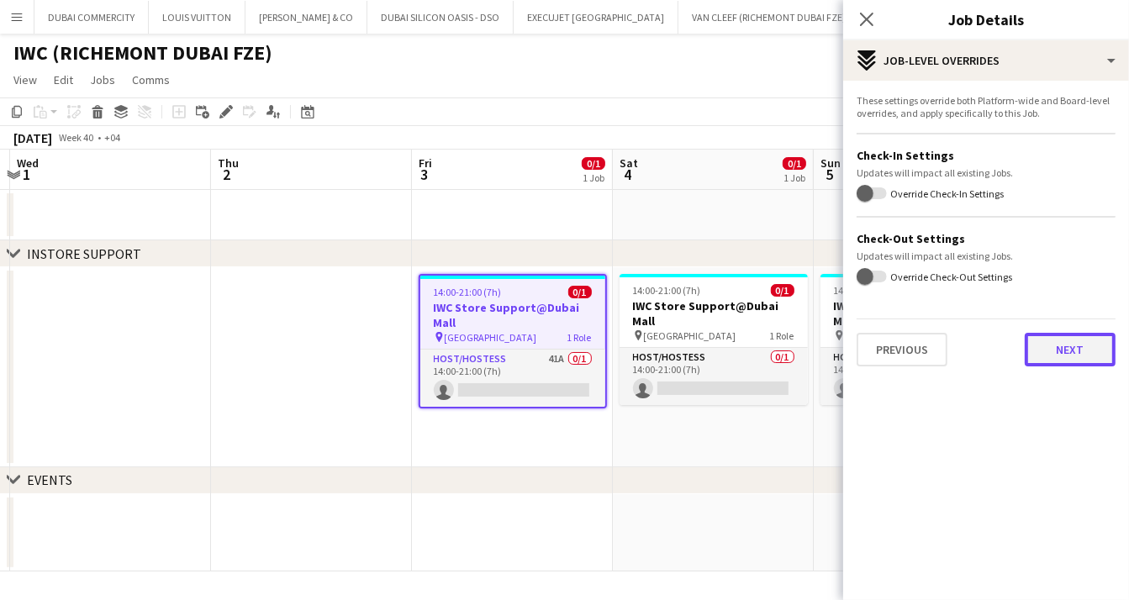
click at [1063, 354] on button "Next" at bounding box center [1070, 350] width 91 height 34
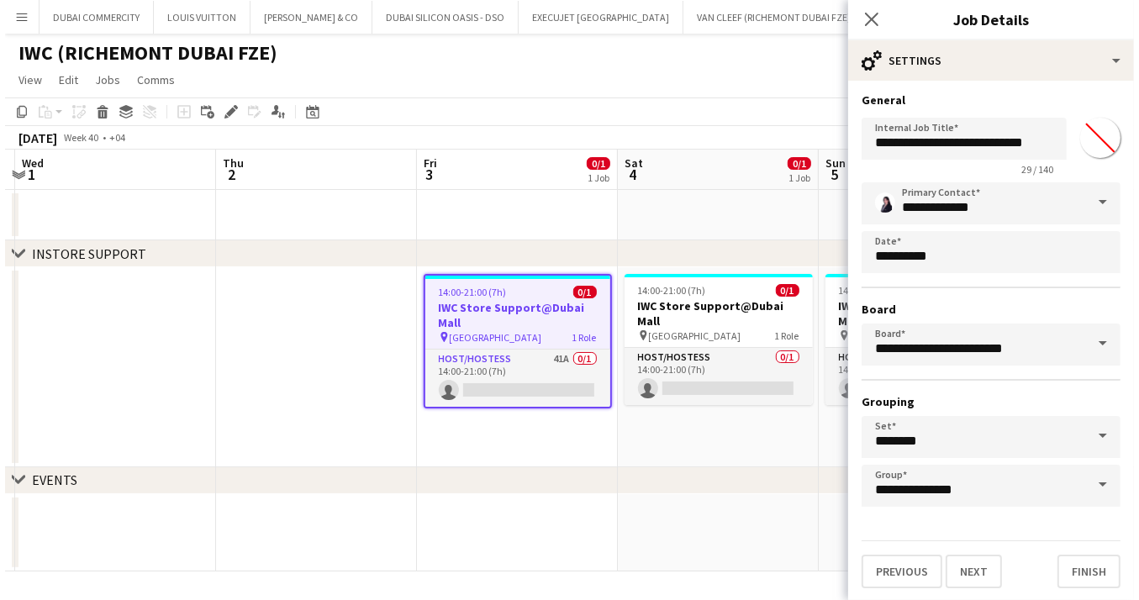
scroll to position [3, 0]
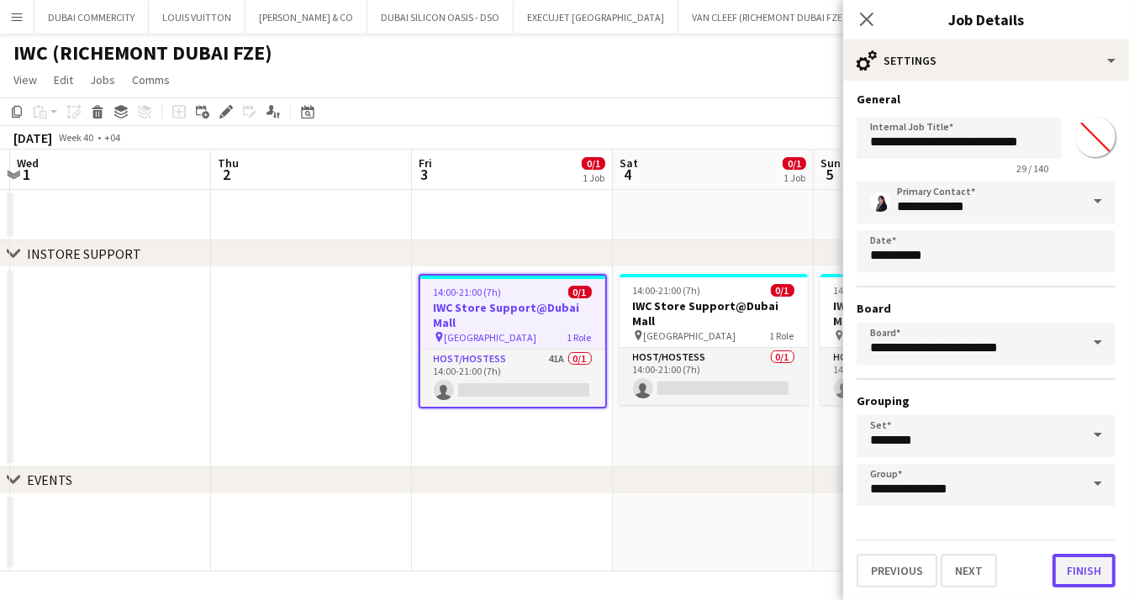
click at [1073, 576] on button "Finish" at bounding box center [1083, 571] width 63 height 34
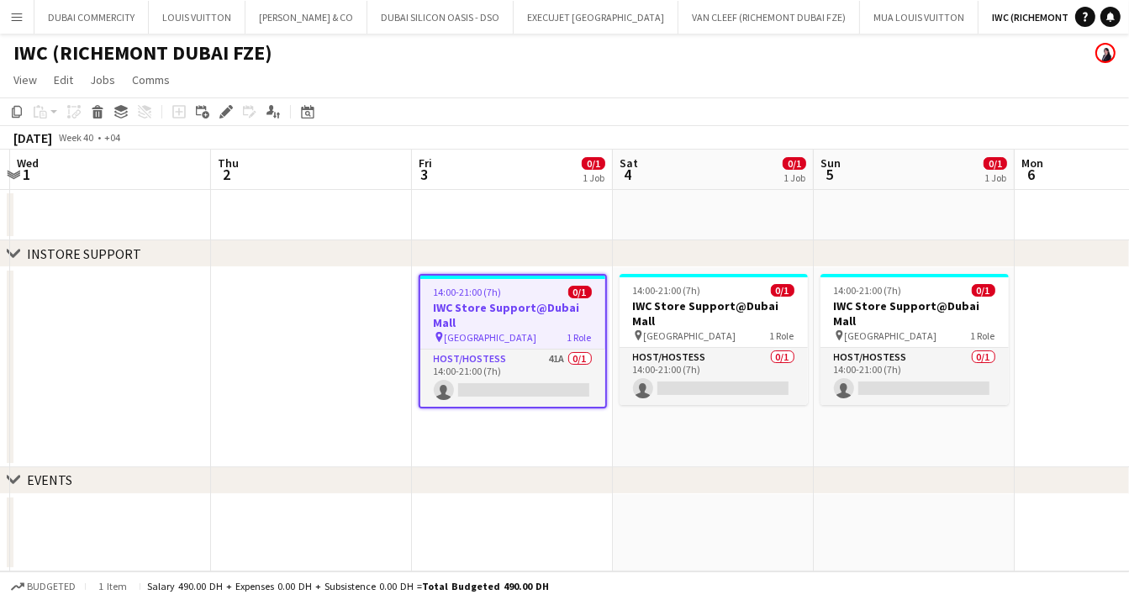
click at [577, 440] on app-date-cell "14:00-21:00 (7h) 0/1 IWC Store Support@Dubai Mall pin Dubai Mall 1 Role Host/Ho…" at bounding box center [512, 367] width 201 height 200
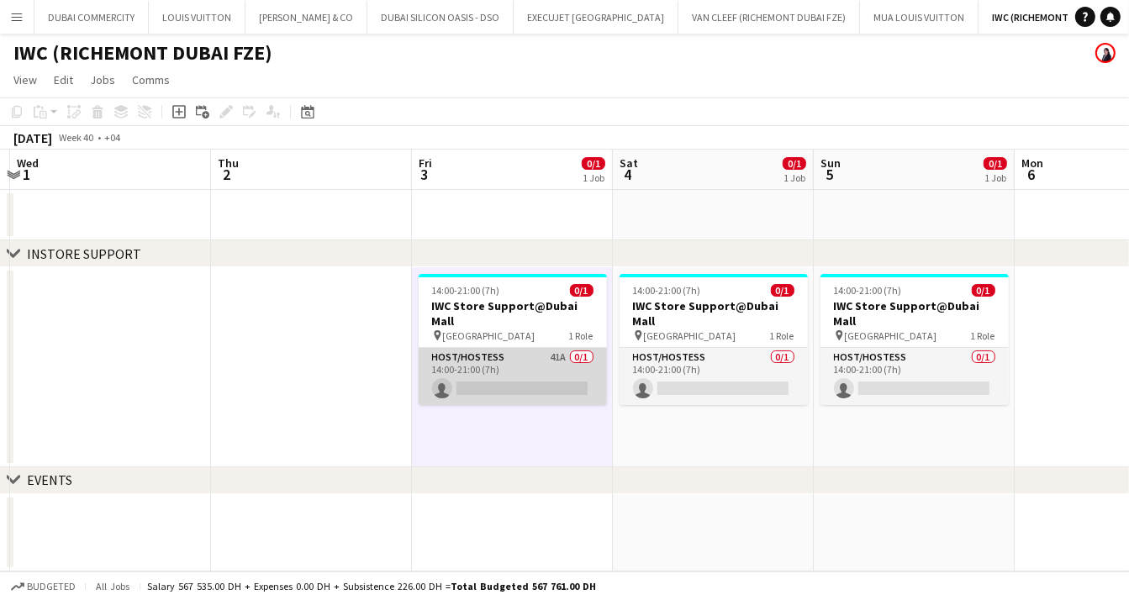
click at [495, 348] on app-card-role "Host/Hostess 41A 0/1 14:00-21:00 (7h) single-neutral-actions" at bounding box center [513, 376] width 188 height 57
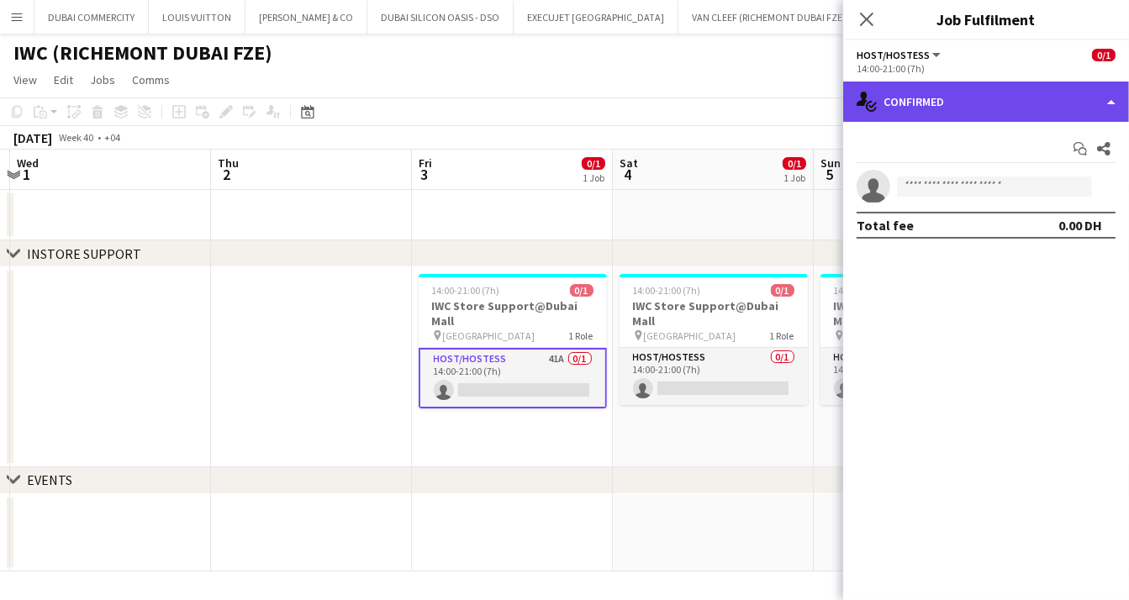
click at [1075, 108] on div "single-neutral-actions-check-2 Confirmed" at bounding box center [986, 102] width 286 height 40
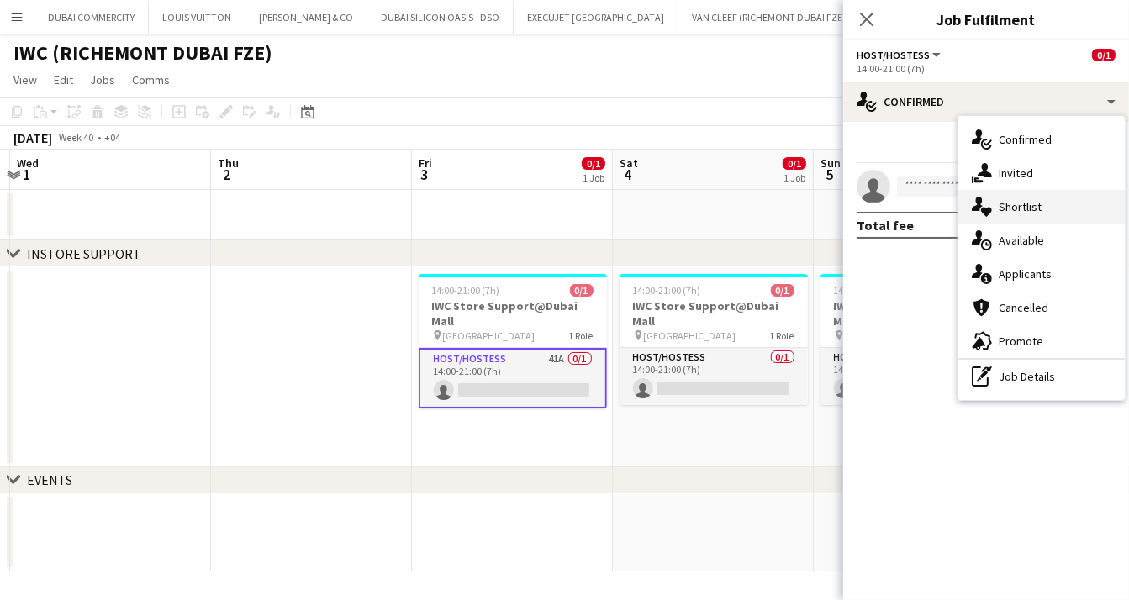
click at [1034, 203] on span "Shortlist" at bounding box center [1020, 206] width 43 height 15
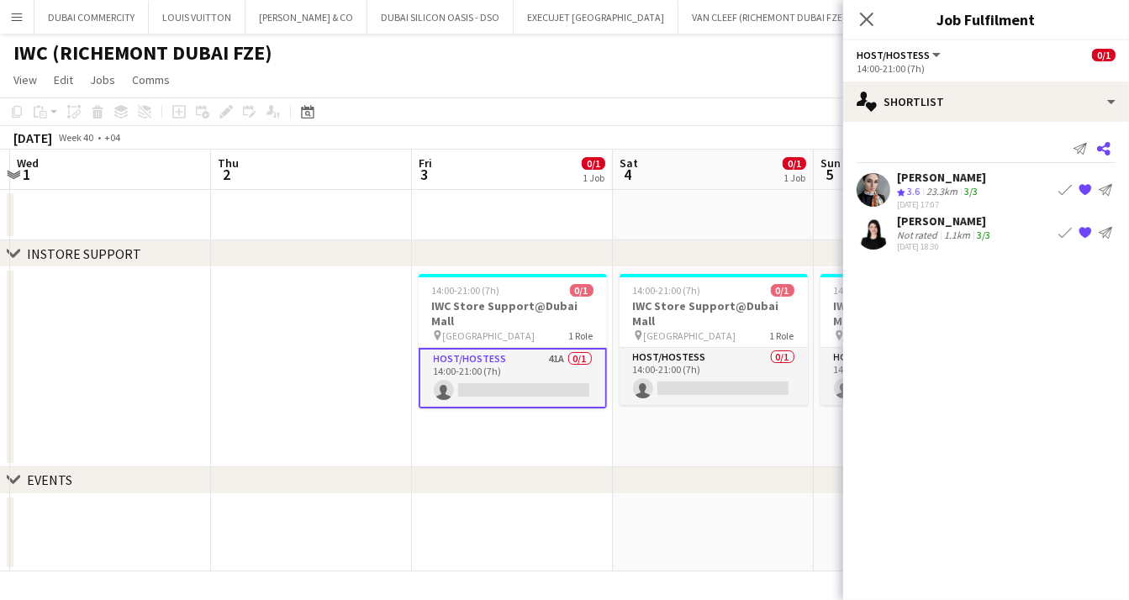
click at [1107, 147] on icon at bounding box center [1103, 148] width 13 height 13
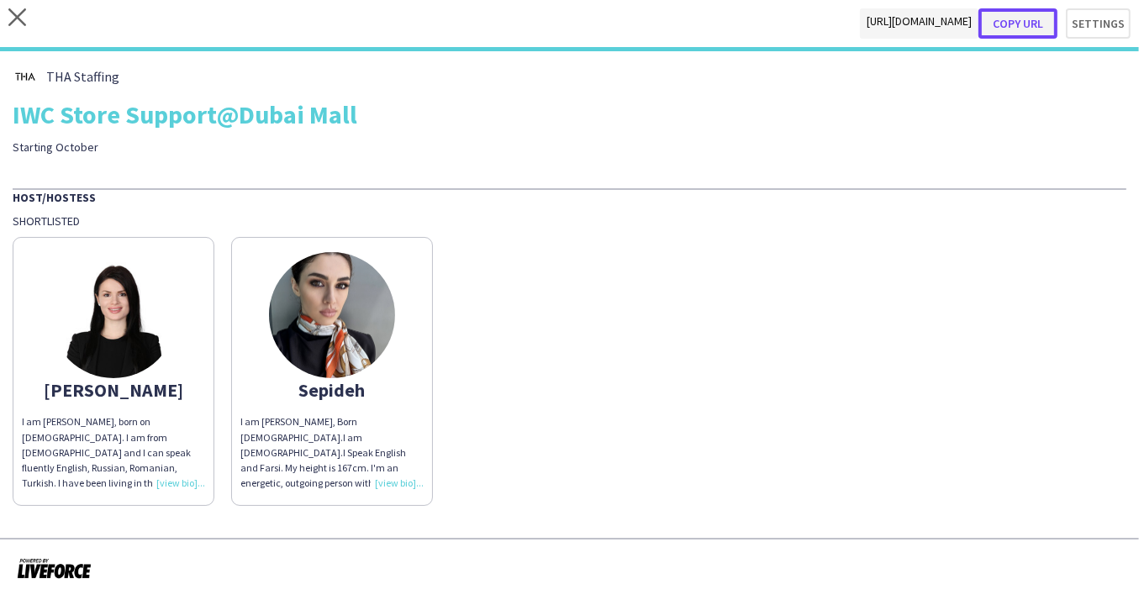
click at [1020, 18] on button "Copy url" at bounding box center [1017, 23] width 79 height 30
click at [1084, 24] on button "Settings" at bounding box center [1090, 23] width 82 height 30
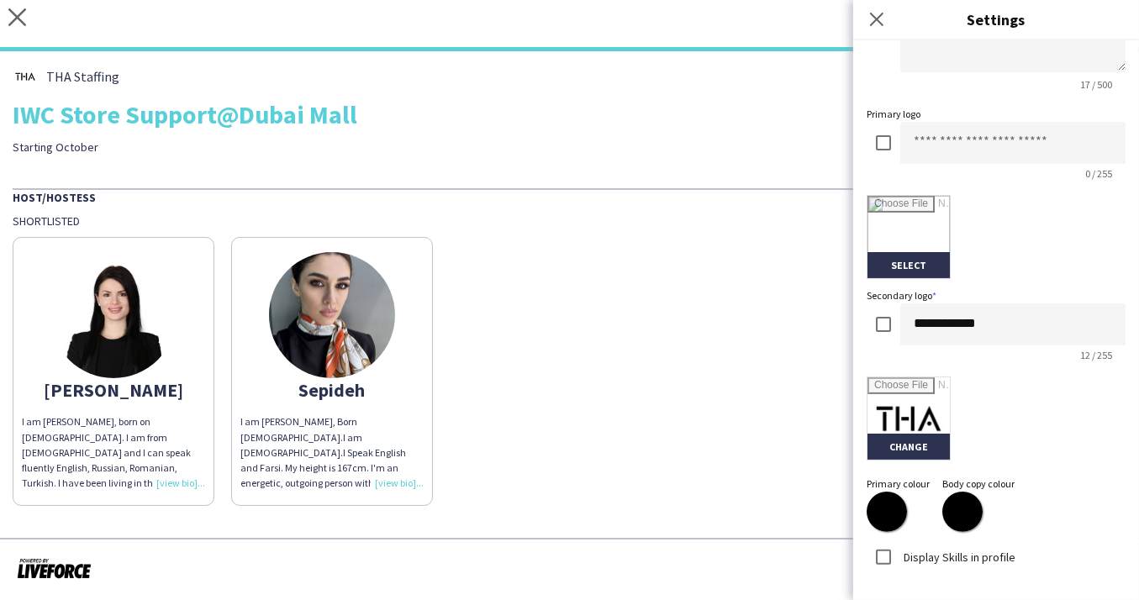
scroll to position [377, 0]
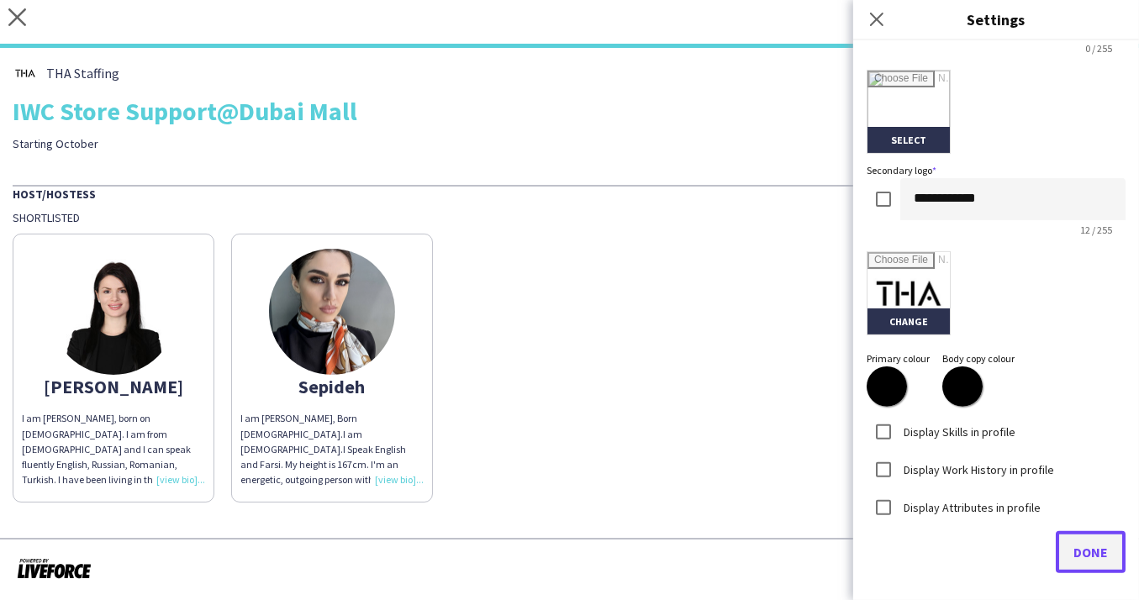
click at [1078, 549] on span "Done" at bounding box center [1090, 552] width 34 height 17
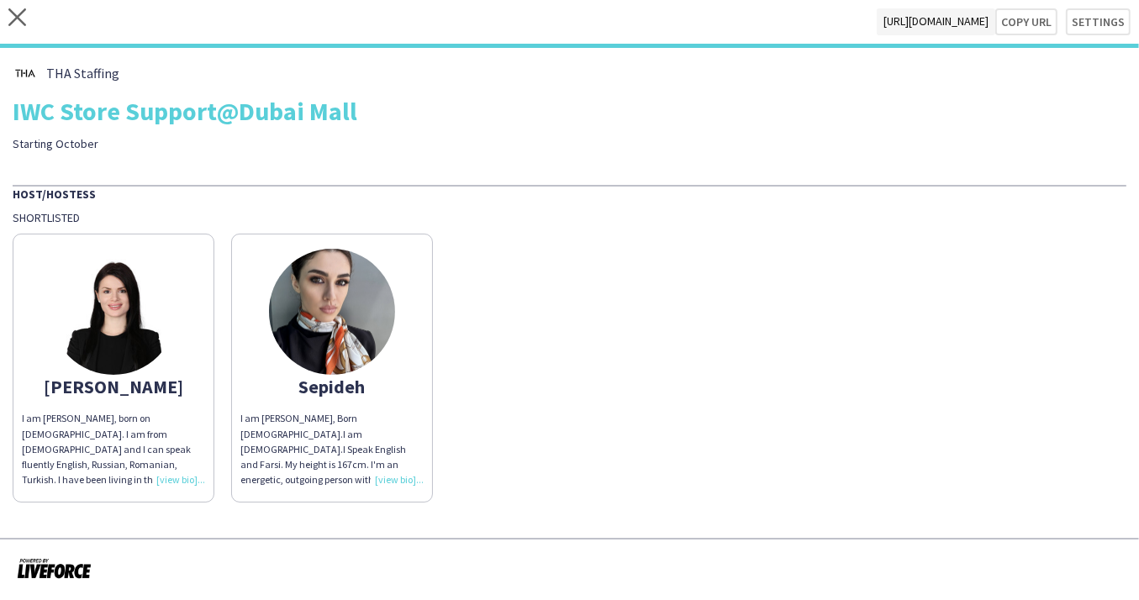
click at [150, 434] on div "I am Maria Leicovici, born on 21st of March, 1993. I am from Bulgaria and I can…" at bounding box center [113, 449] width 183 height 76
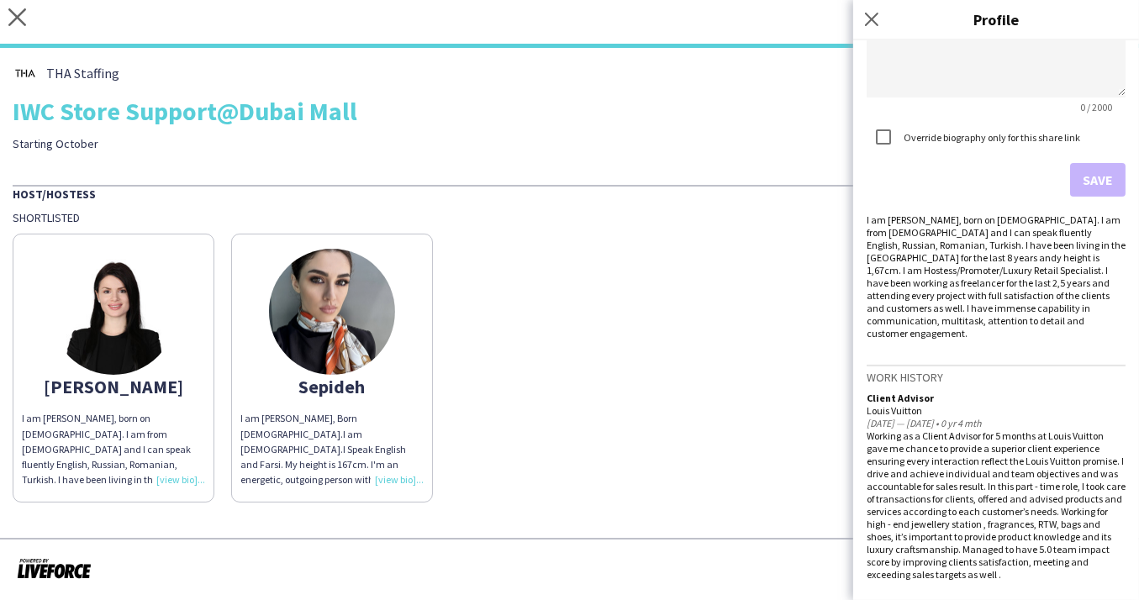
scroll to position [0, 0]
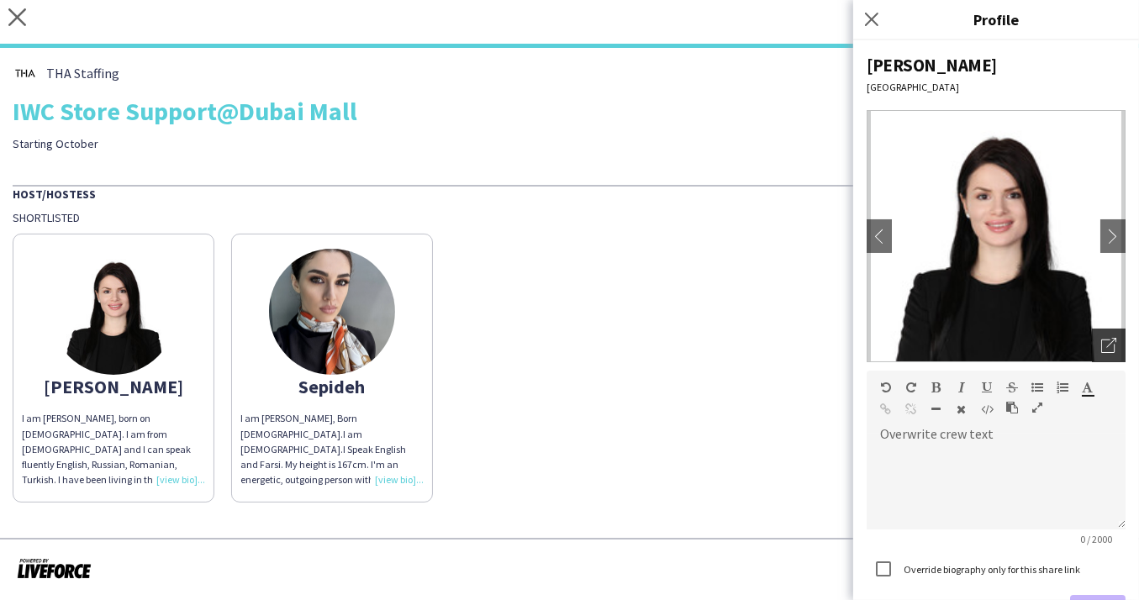
click at [1101, 345] on icon "Open photos pop-in" at bounding box center [1108, 345] width 15 height 15
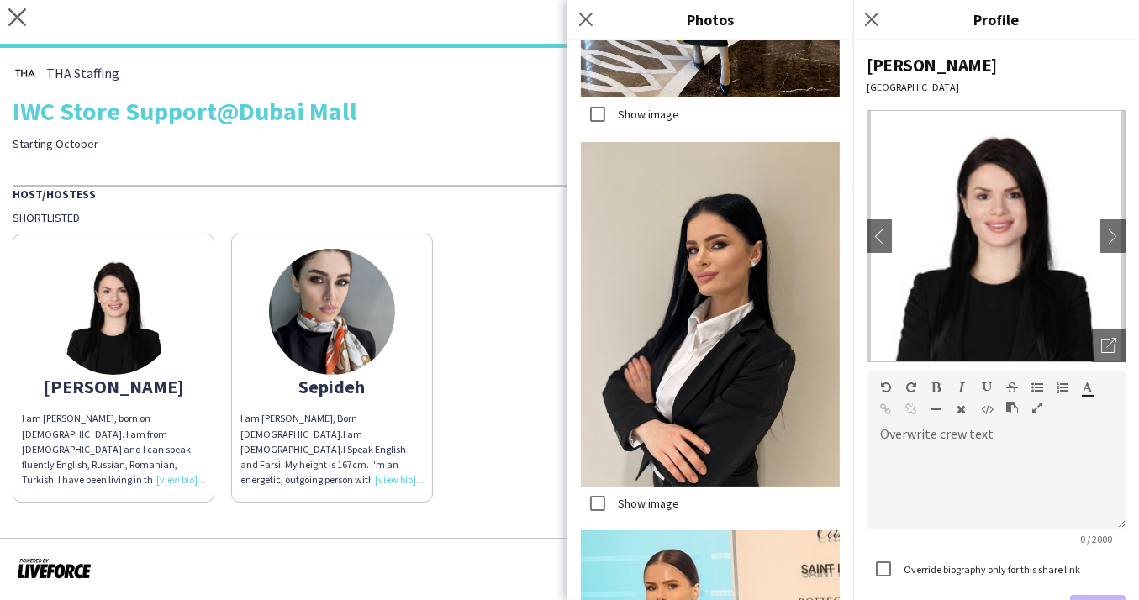
scroll to position [3650, 0]
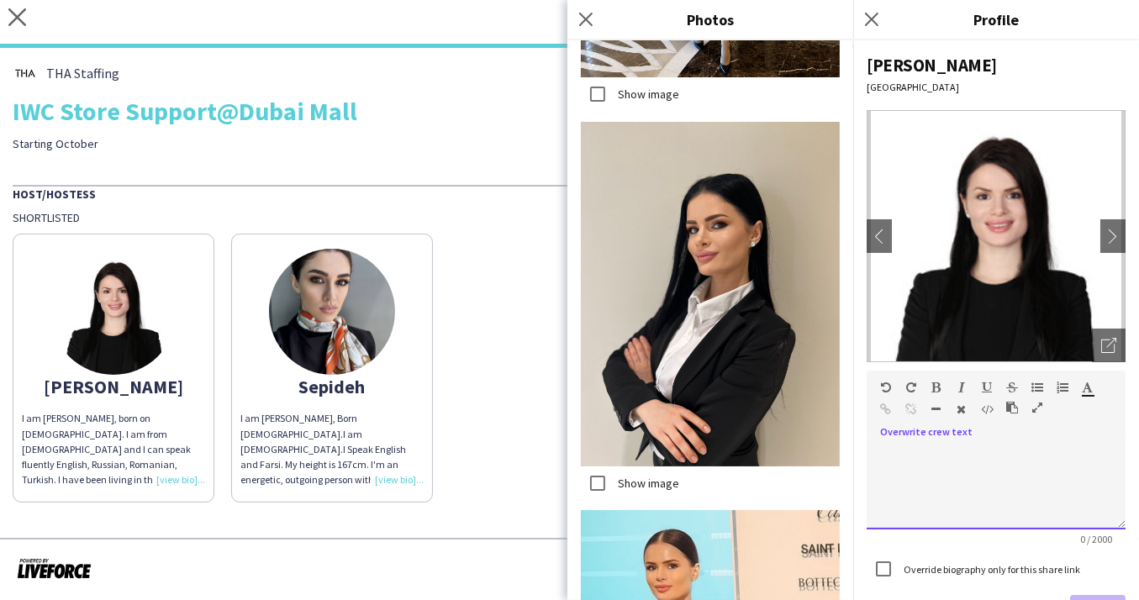
click at [978, 488] on div at bounding box center [996, 487] width 259 height 84
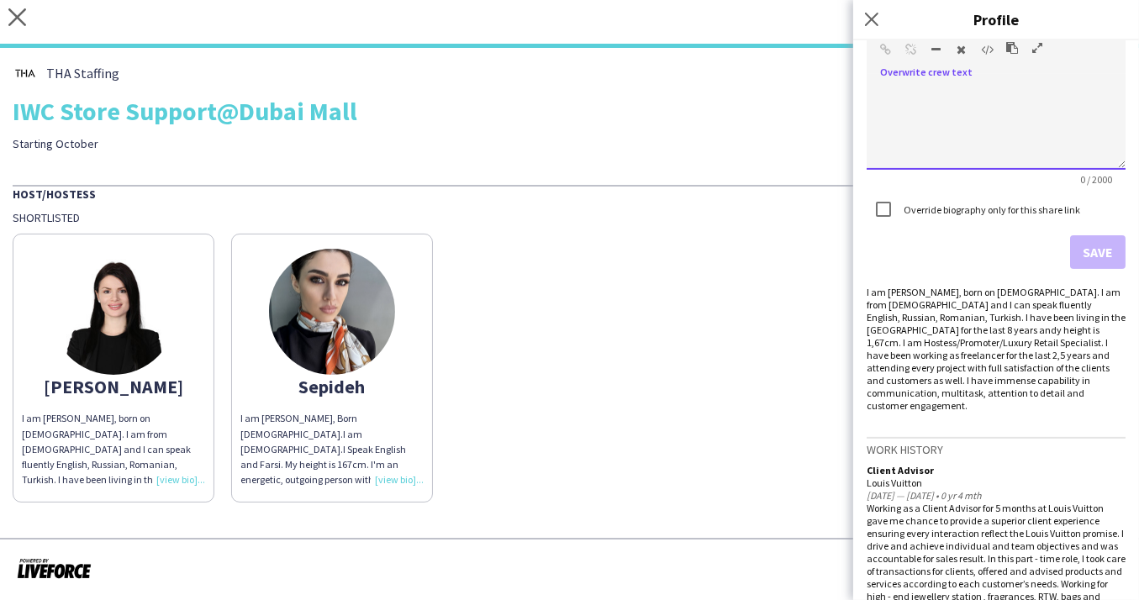
scroll to position [0, 0]
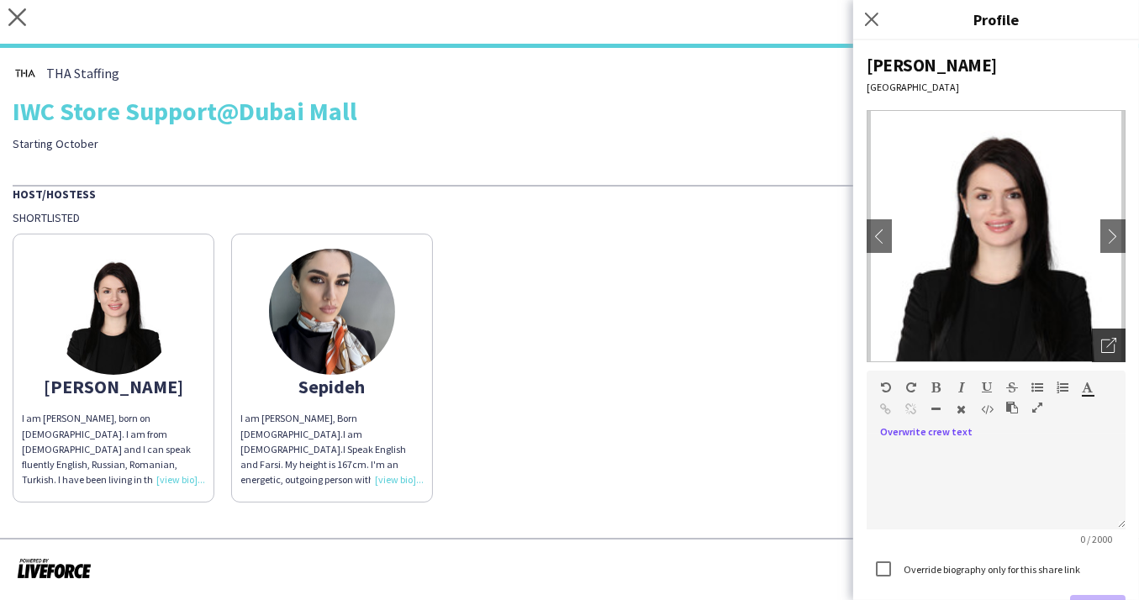
click at [1101, 338] on icon "Open photos pop-in" at bounding box center [1108, 345] width 15 height 15
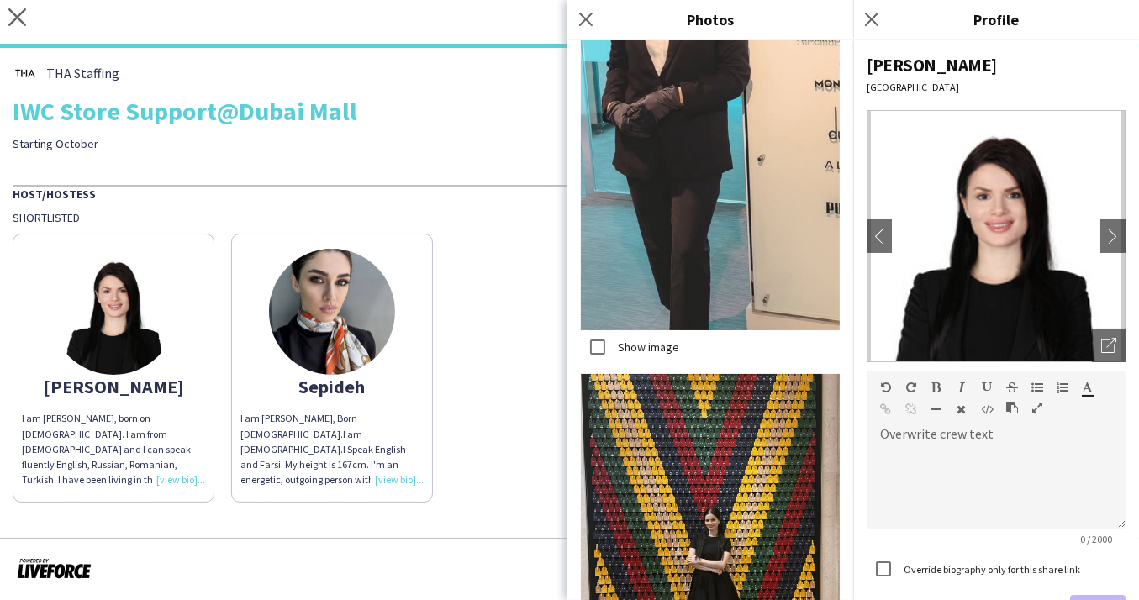
scroll to position [4343, 0]
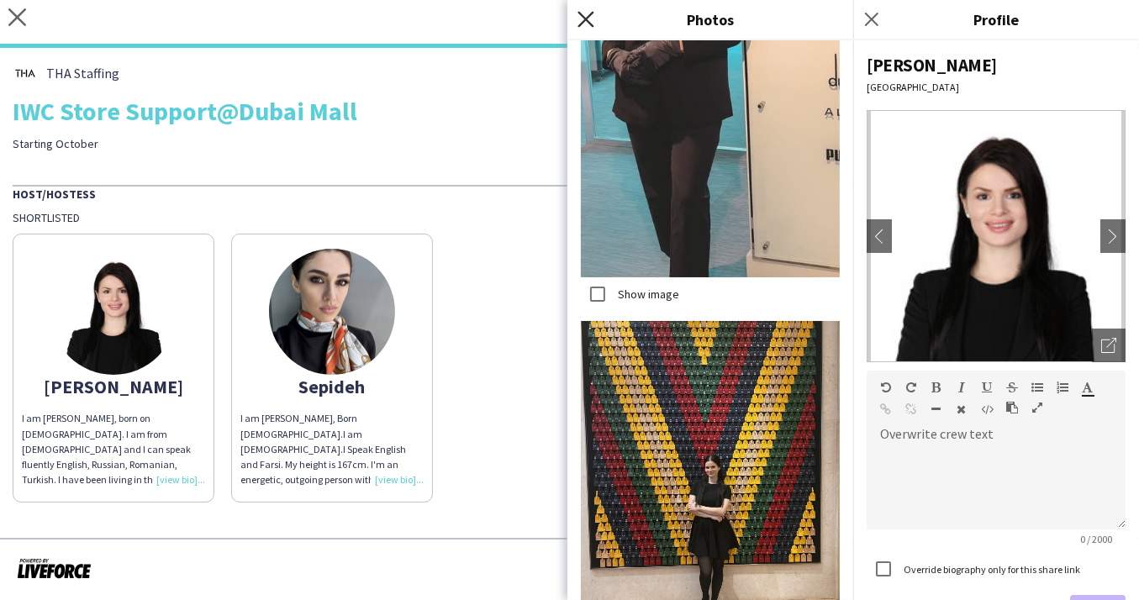
click at [586, 18] on icon at bounding box center [585, 19] width 16 height 16
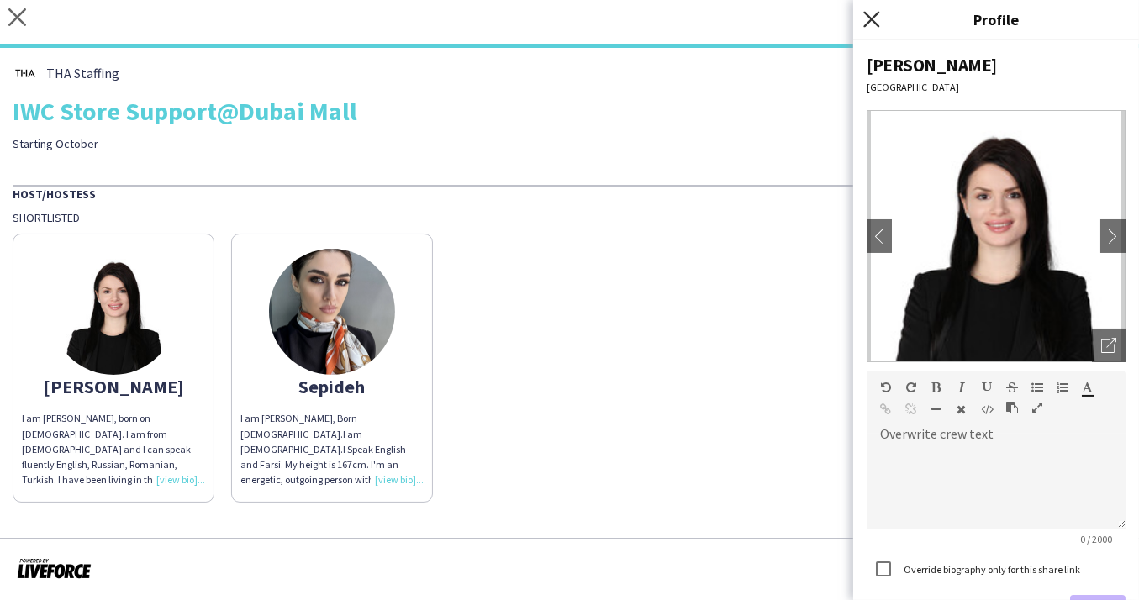
click at [872, 17] on icon at bounding box center [871, 19] width 16 height 16
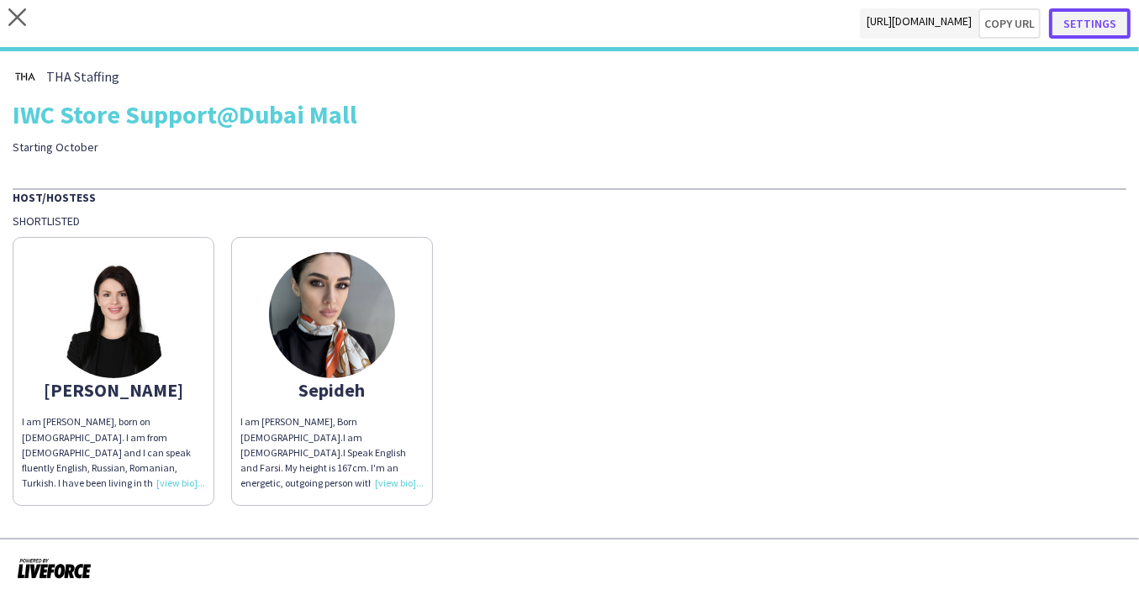
click at [1086, 24] on button "Settings" at bounding box center [1090, 23] width 82 height 30
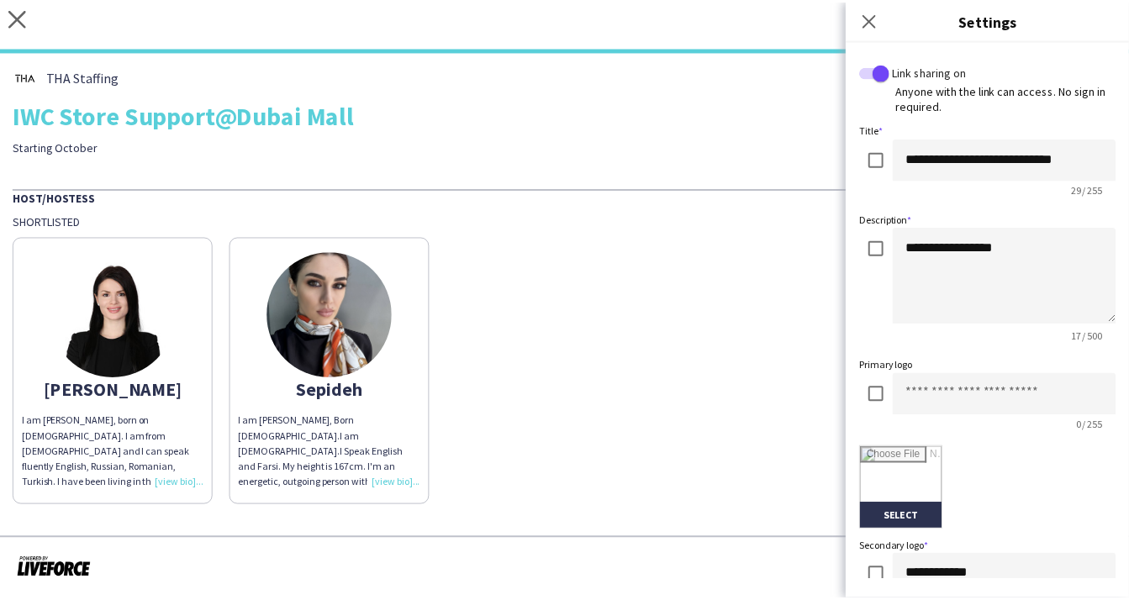
scroll to position [380, 0]
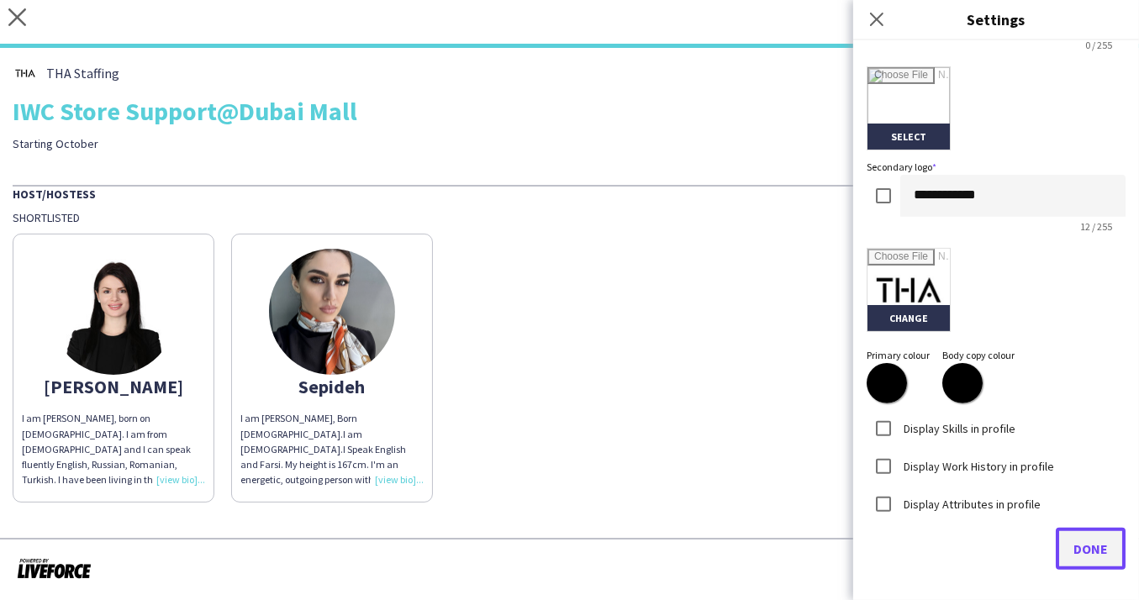
click at [1082, 546] on span "Done" at bounding box center [1090, 548] width 34 height 17
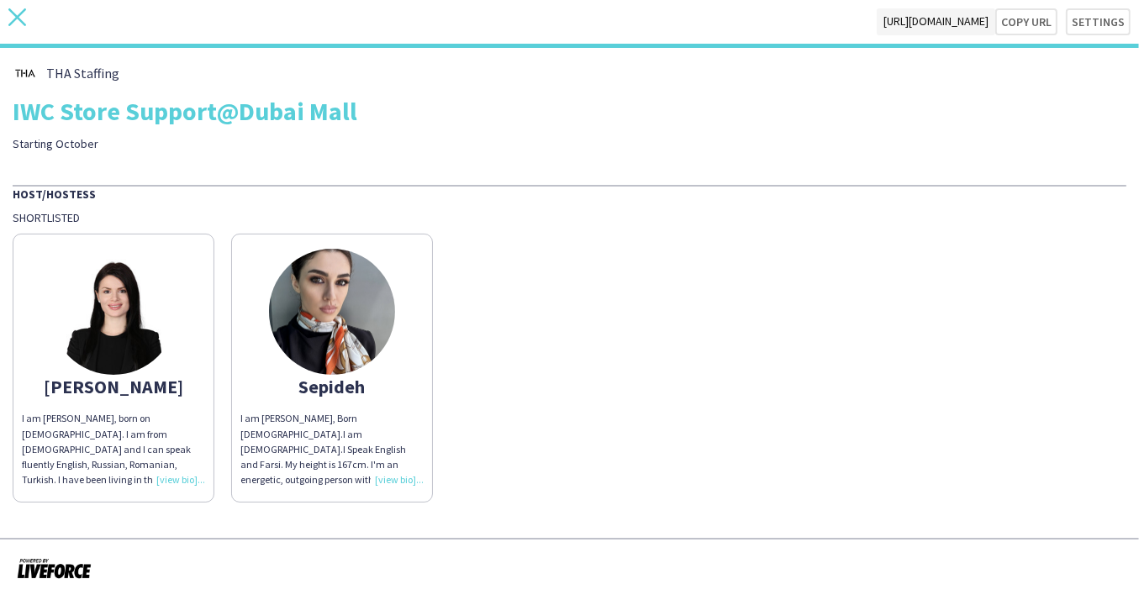
click at [20, 13] on icon at bounding box center [17, 17] width 18 height 18
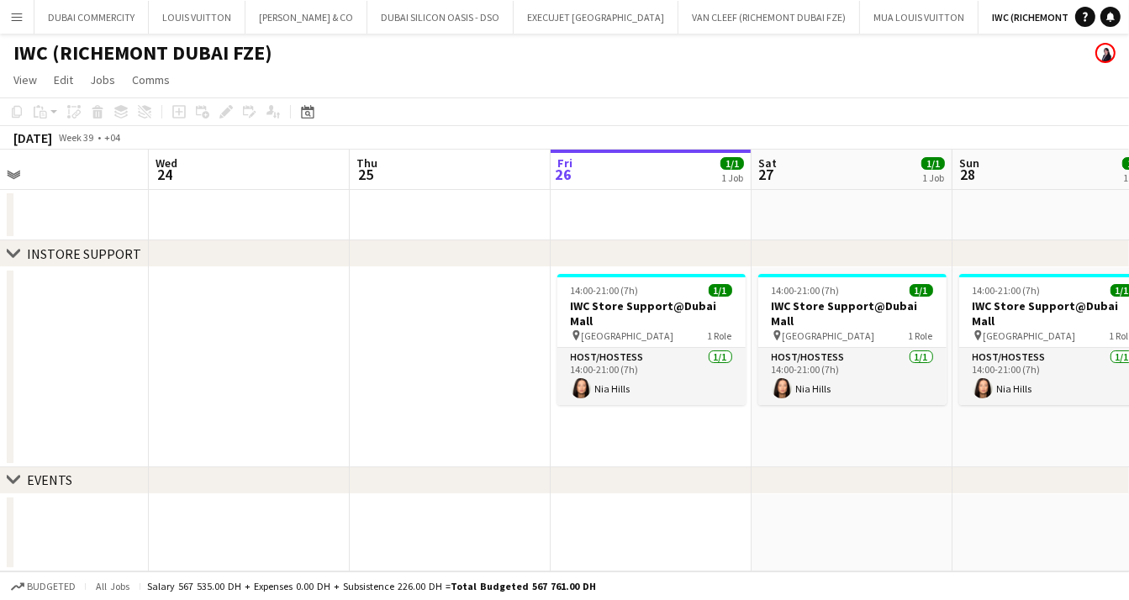
scroll to position [0, 454]
drag, startPoint x: 261, startPoint y: 426, endPoint x: 888, endPoint y: 488, distance: 629.2
click at [913, 493] on div "chevron-right INSTORE SUPPORT chevron-right EVENTS Sun 21 1/1 1 Job Mon 22 Tue …" at bounding box center [564, 361] width 1129 height 422
drag, startPoint x: 813, startPoint y: 469, endPoint x: 354, endPoint y: 467, distance: 458.9
click at [355, 467] on div "chevron-right EVENTS" at bounding box center [564, 480] width 1129 height 27
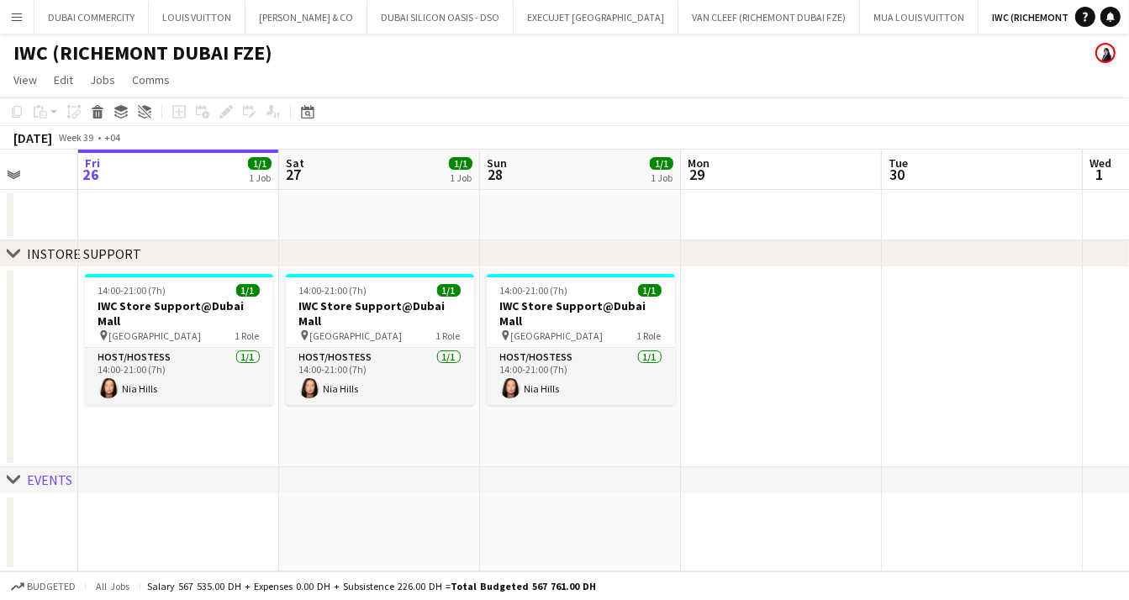
drag, startPoint x: 608, startPoint y: 440, endPoint x: 569, endPoint y: 461, distance: 44.0
click at [201, 442] on app-calendar-viewport "Mon 22 Tue 23 Wed 24 Thu 25 Fri 26 1/1 1 Job Sat 27 1/1 1 Job Sun 28 1/1 1 Job …" at bounding box center [564, 361] width 1129 height 422
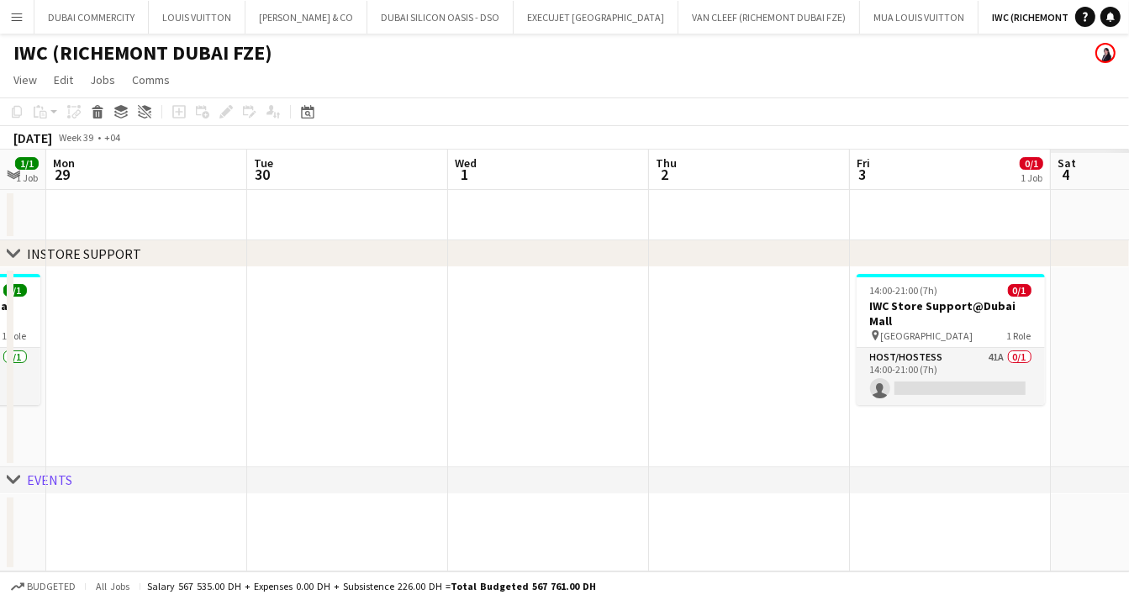
drag, startPoint x: 867, startPoint y: 403, endPoint x: 284, endPoint y: 398, distance: 583.4
click at [297, 401] on app-calendar-viewport "Fri 26 1/1 1 Job Sat 27 1/1 1 Job Sun 28 1/1 1 Job Mon 29 Tue 30 Wed 1 Thu 2 Fr…" at bounding box center [564, 361] width 1129 height 422
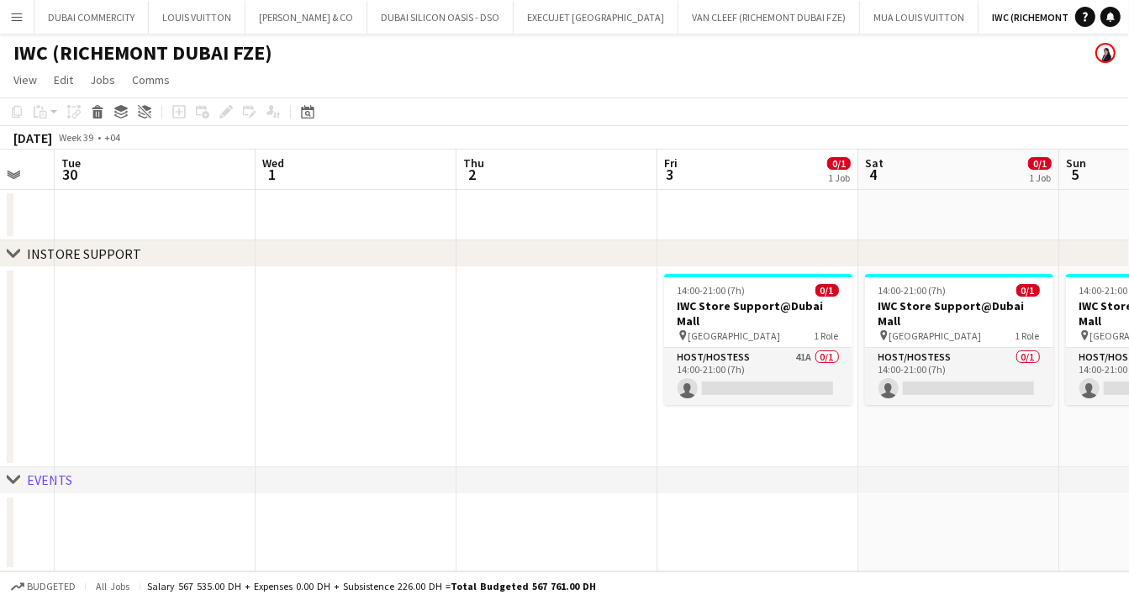
drag, startPoint x: 670, startPoint y: 420, endPoint x: 620, endPoint y: 419, distance: 49.6
click at [620, 419] on app-calendar-viewport "Sat 27 1/1 1 Job Sun 28 1/1 1 Job Mon 29 Tue 30 Wed 1 Thu 2 Fri 3 0/1 1 Job Sat…" at bounding box center [564, 361] width 1129 height 422
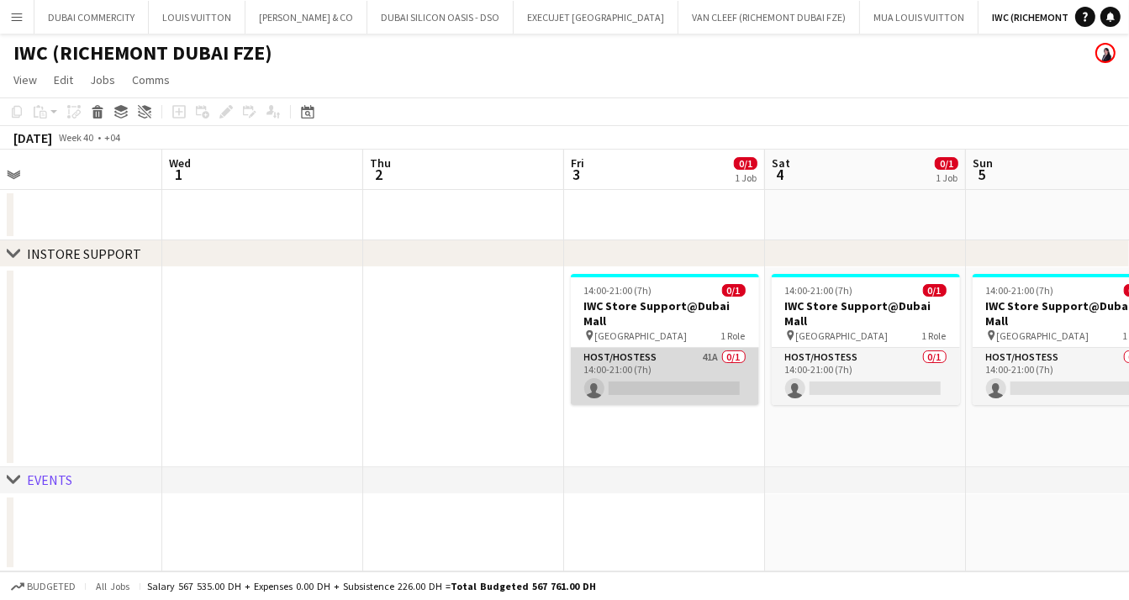
click at [676, 364] on app-card-role "Host/Hostess 41A 0/1 14:00-21:00 (7h) single-neutral-actions" at bounding box center [665, 376] width 188 height 57
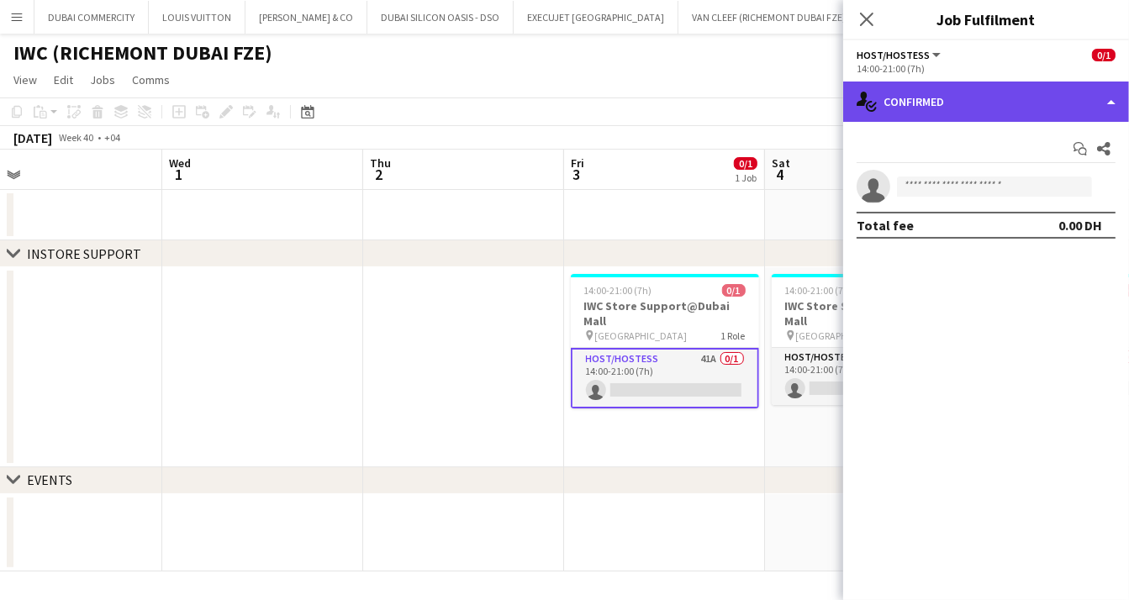
click at [1117, 96] on div "single-neutral-actions-check-2 Confirmed" at bounding box center [986, 102] width 286 height 40
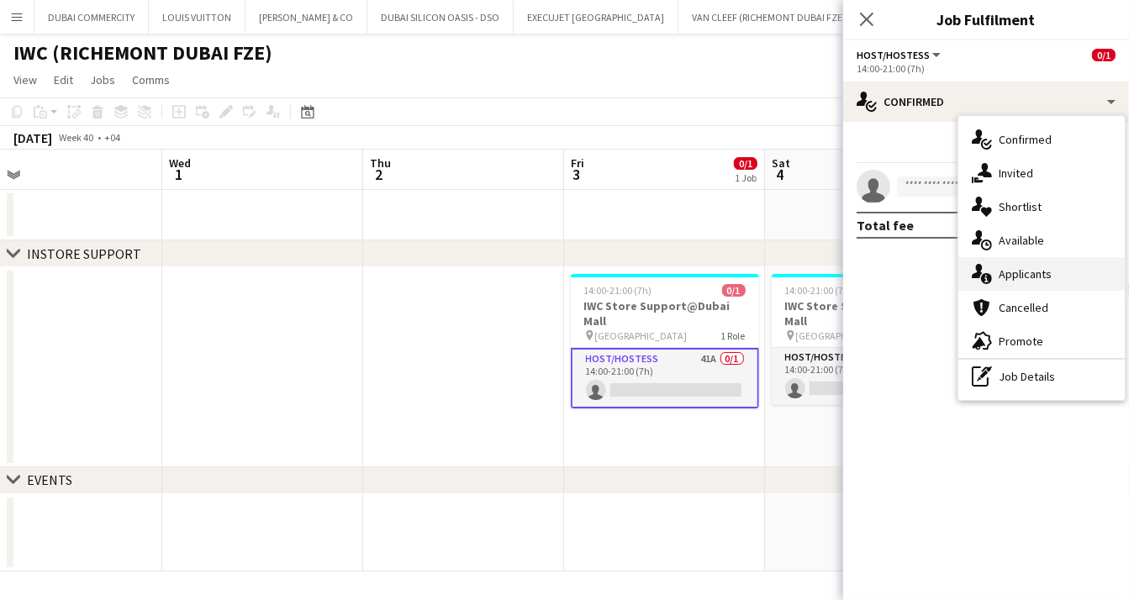
click at [1020, 276] on span "Applicants" at bounding box center [1025, 273] width 53 height 15
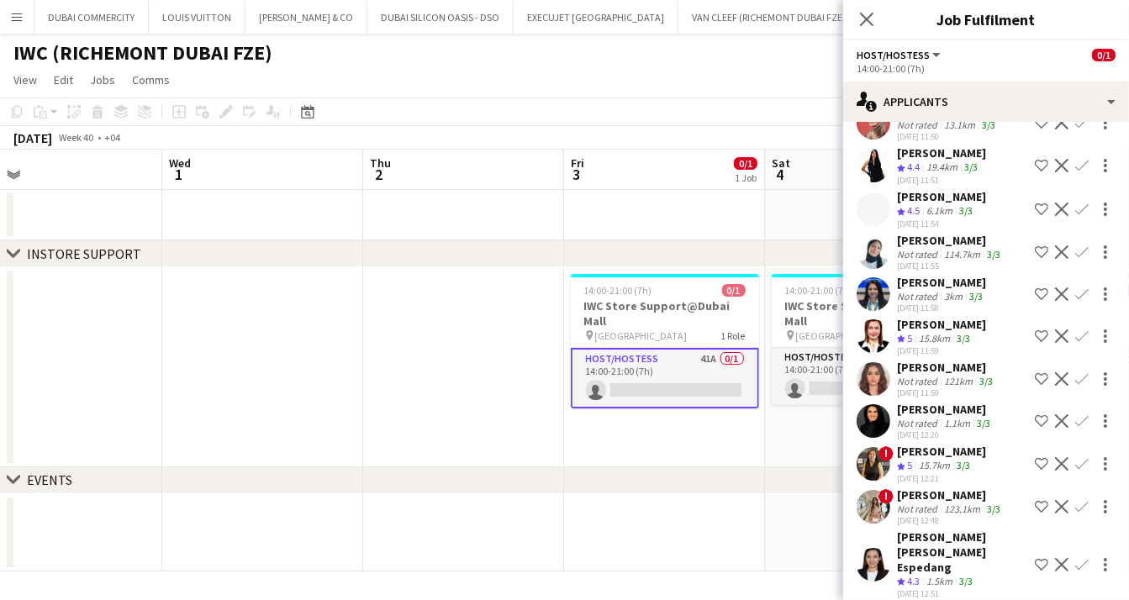
scroll to position [1374, 0]
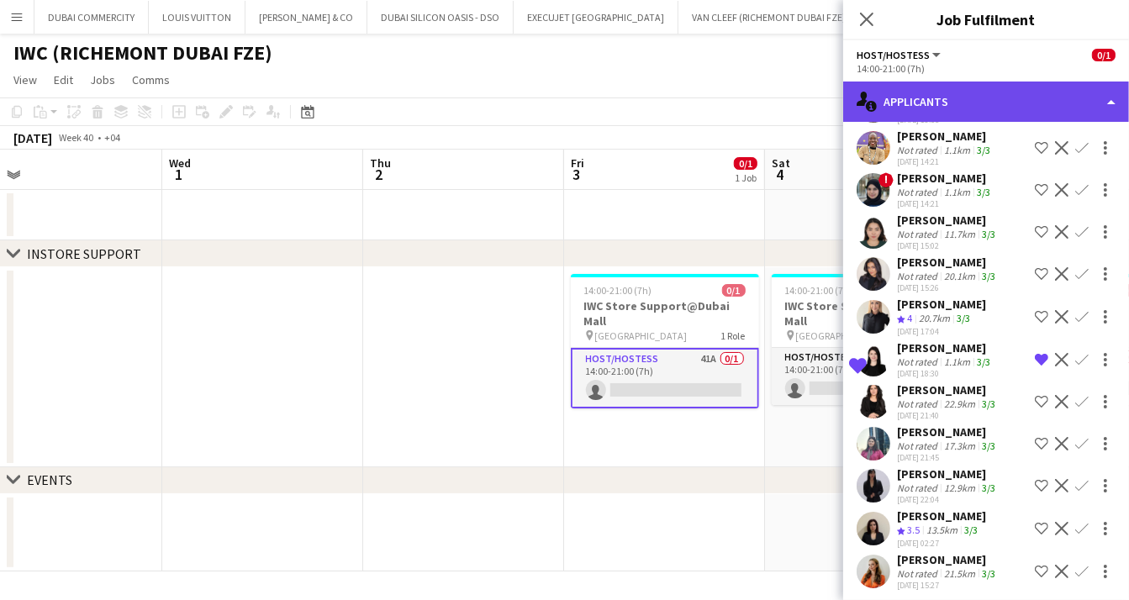
click at [1111, 103] on div "single-neutral-actions-information Applicants" at bounding box center [986, 102] width 286 height 40
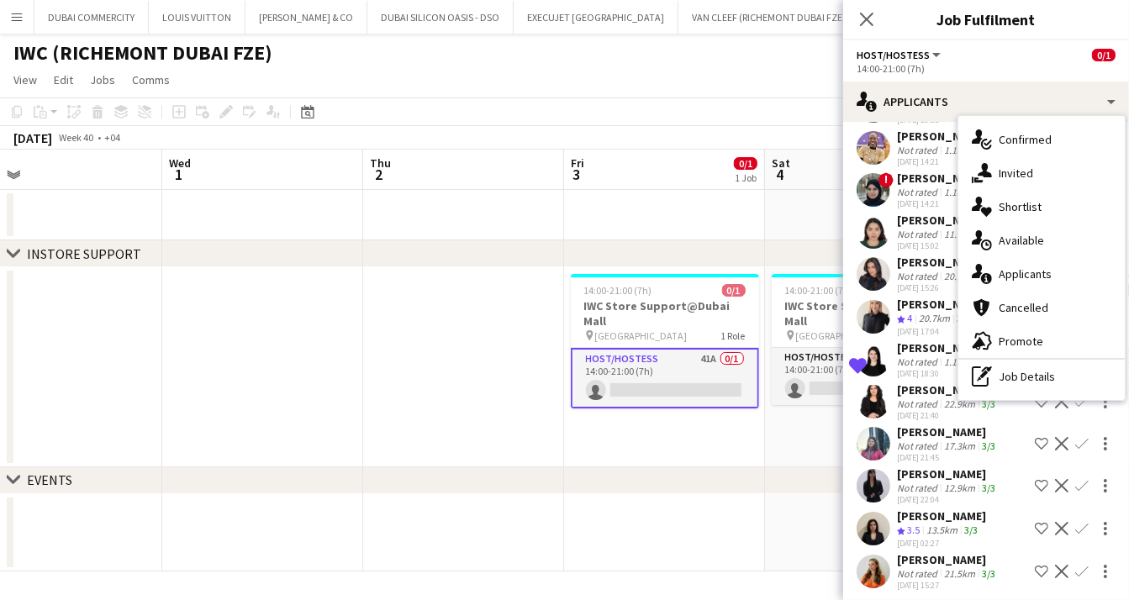
click at [1025, 304] on span "Cancelled" at bounding box center [1024, 307] width 50 height 15
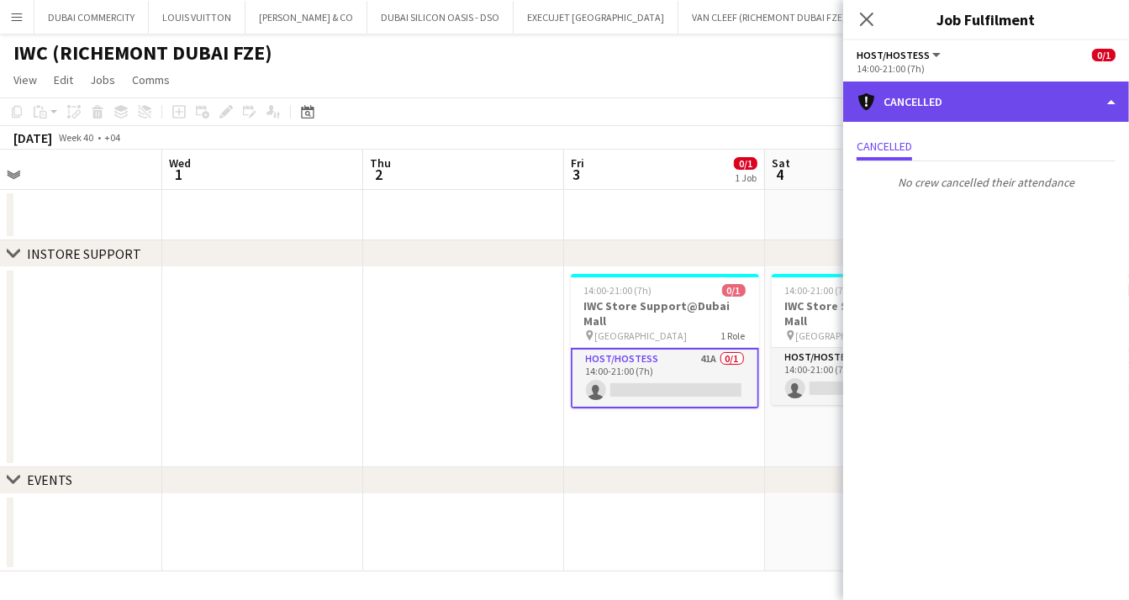
click at [1112, 104] on div "cancellation Cancelled" at bounding box center [986, 102] width 286 height 40
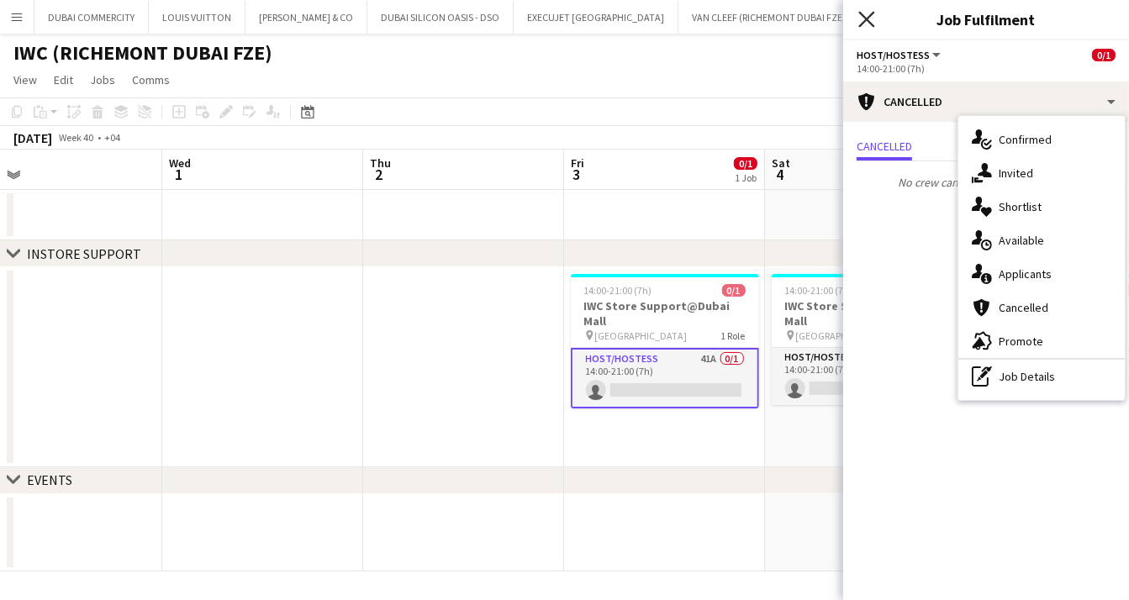
click at [865, 21] on icon at bounding box center [866, 19] width 16 height 16
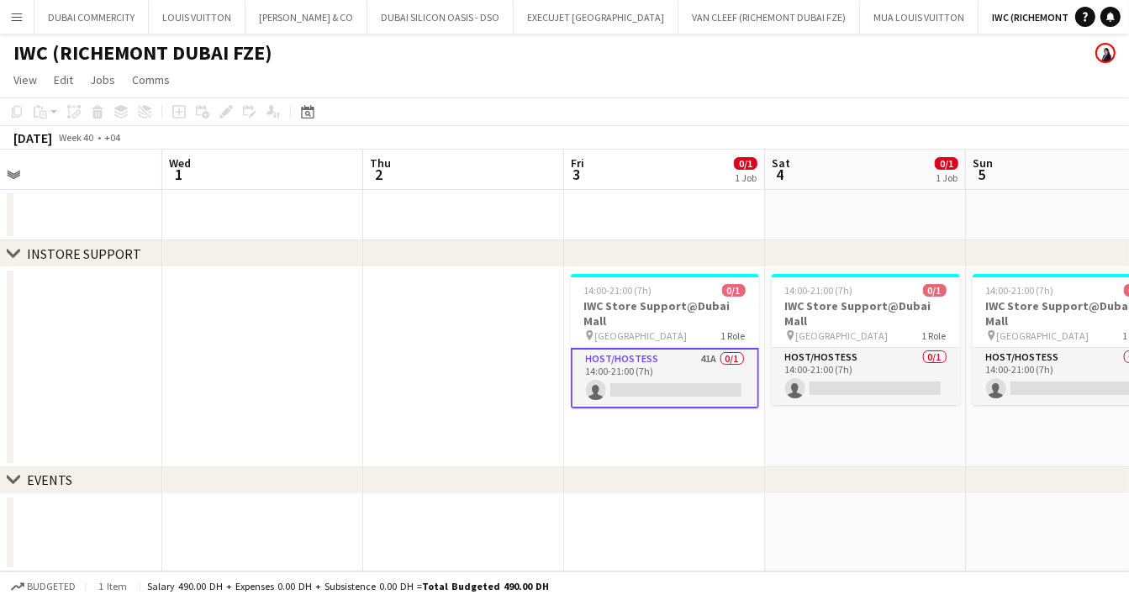
click at [832, 414] on app-date-cell "14:00-21:00 (7h) 0/1 IWC Store Support@Dubai Mall pin Dubai Mall 1 Role Host/Ho…" at bounding box center [865, 367] width 201 height 200
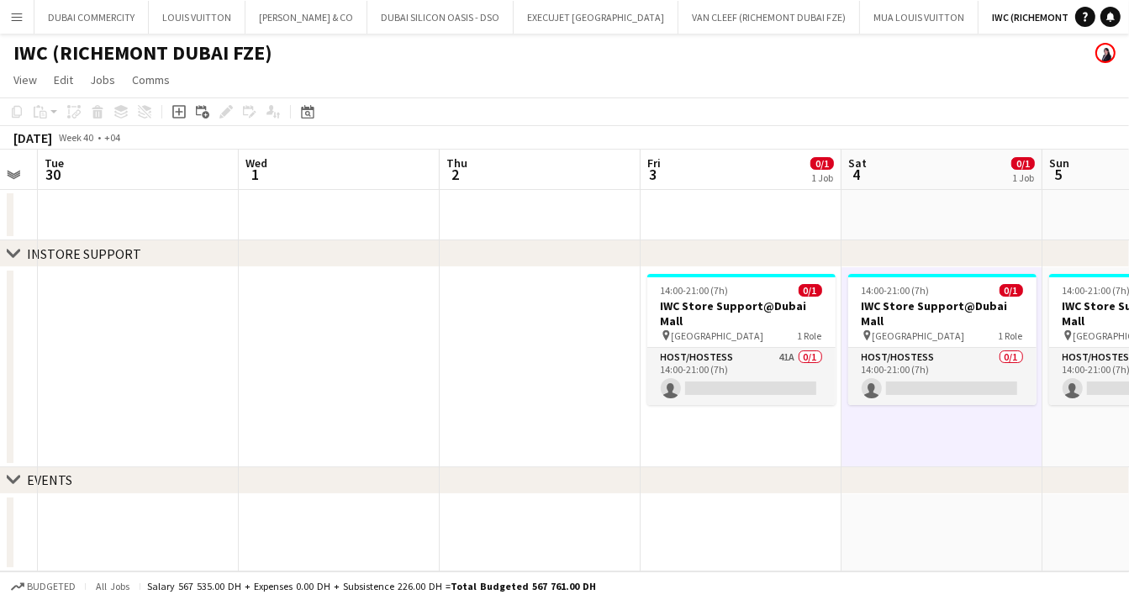
scroll to position [0, 350]
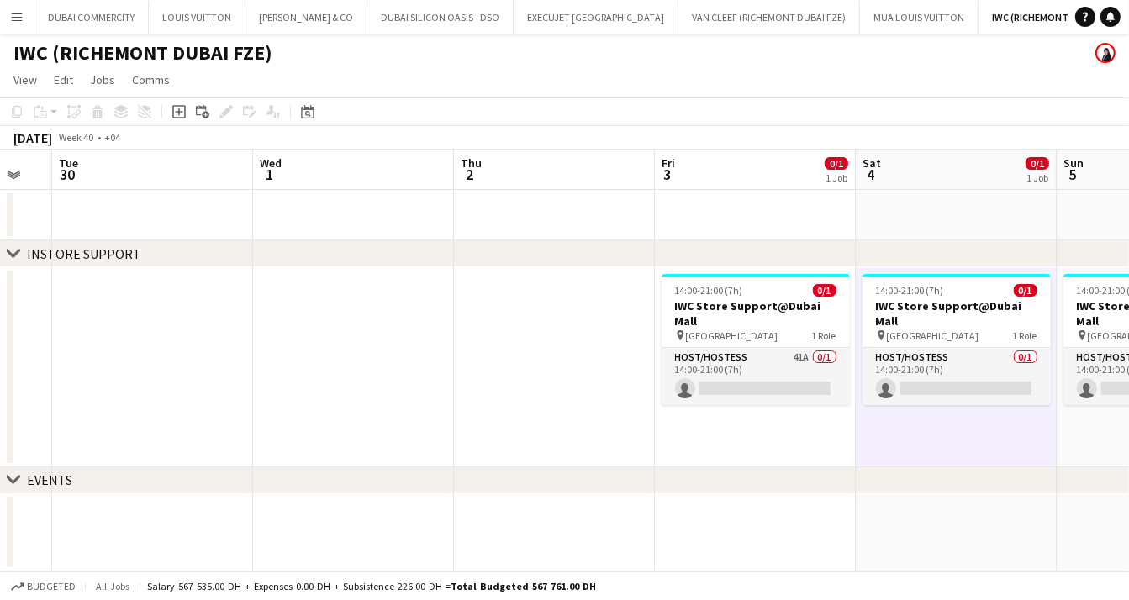
drag, startPoint x: 412, startPoint y: 413, endPoint x: 503, endPoint y: 407, distance: 91.0
click at [503, 407] on app-calendar-viewport "Sun 28 1/1 1 Job Mon 29 Tue 30 Wed 1 Thu 2 Fri 3 0/1 1 Job Sat 4 0/1 1 Job Sun …" at bounding box center [564, 361] width 1129 height 422
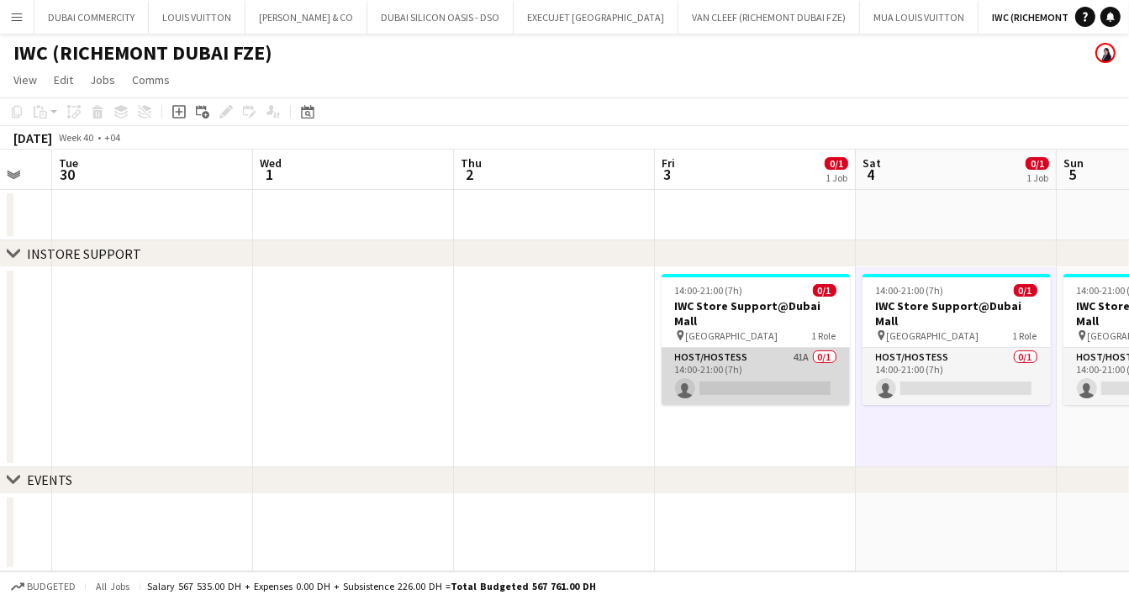
click at [722, 362] on app-card-role "Host/Hostess 41A 0/1 14:00-21:00 (7h) single-neutral-actions" at bounding box center [756, 376] width 188 height 57
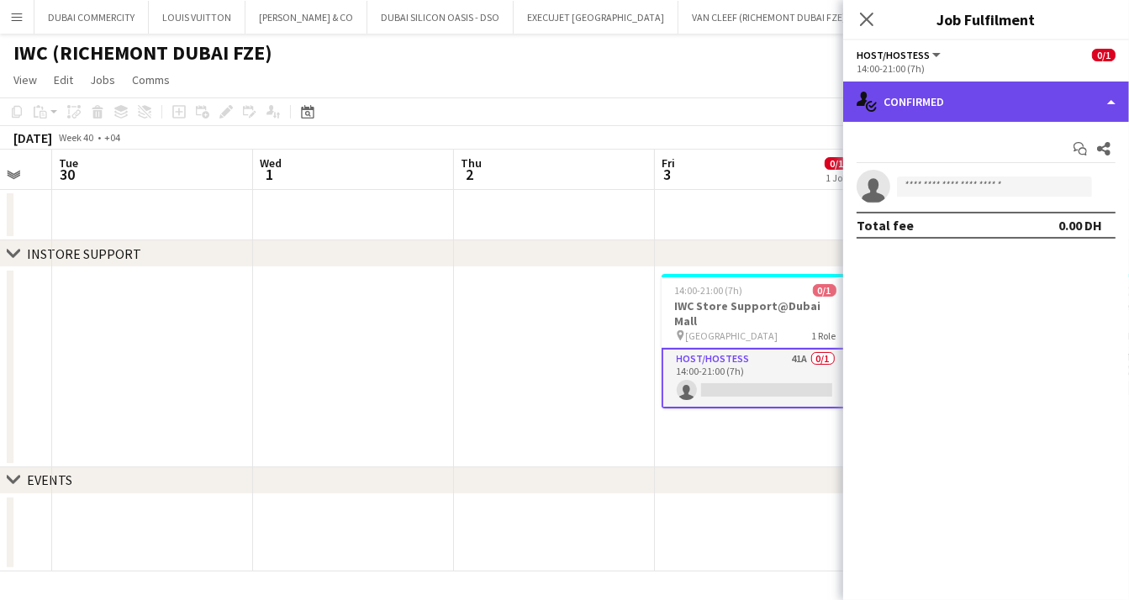
click at [1104, 102] on div "single-neutral-actions-check-2 Confirmed" at bounding box center [986, 102] width 286 height 40
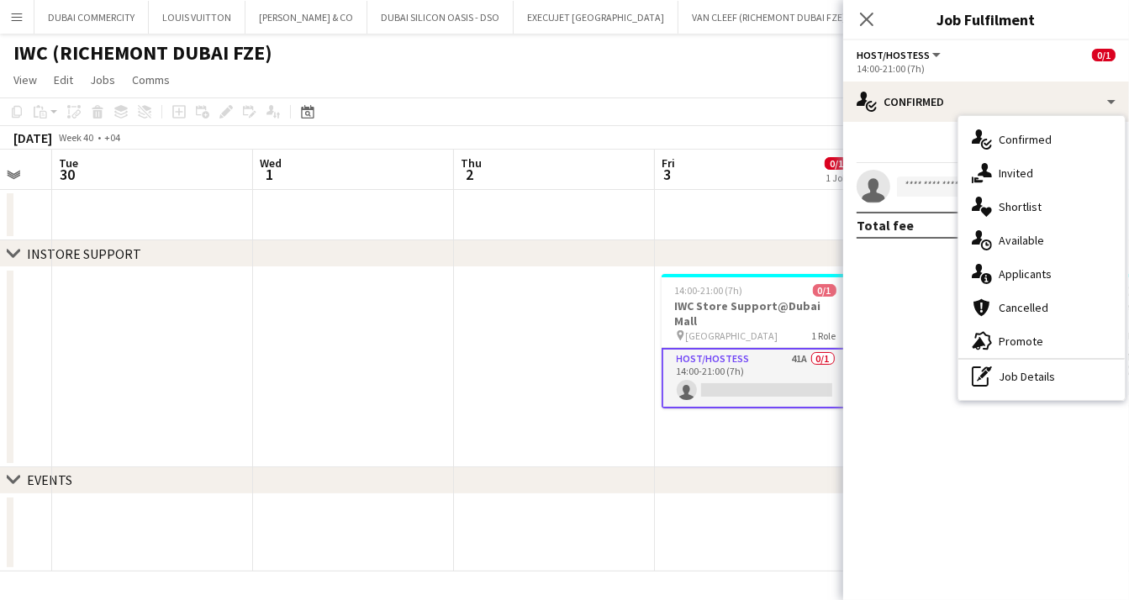
click at [1012, 208] on span "Shortlist" at bounding box center [1020, 206] width 43 height 15
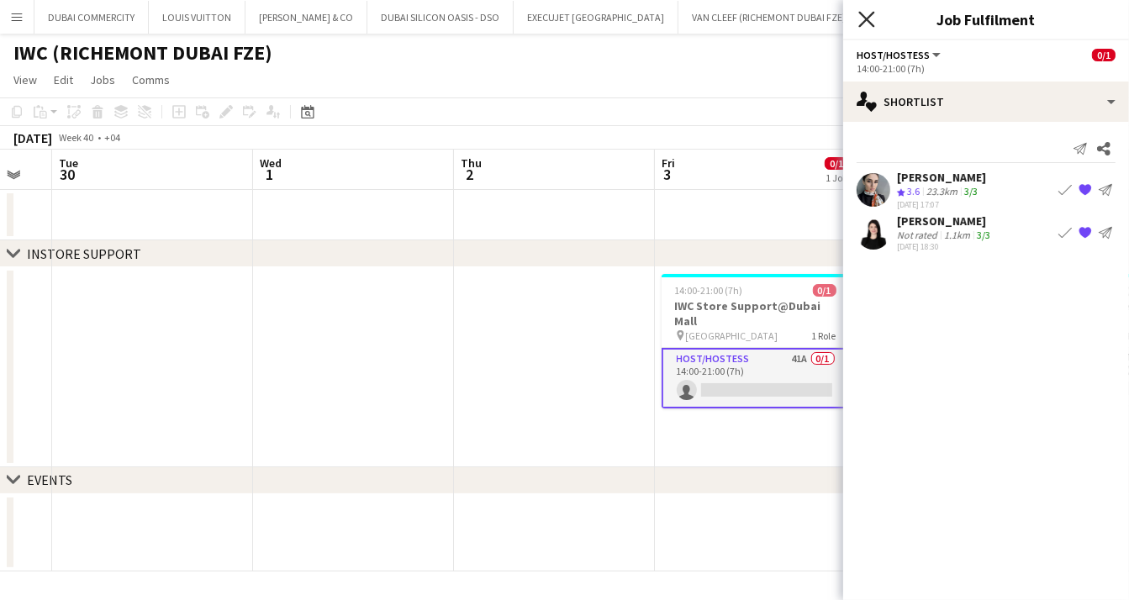
click at [861, 19] on icon "Close pop-in" at bounding box center [866, 19] width 16 height 16
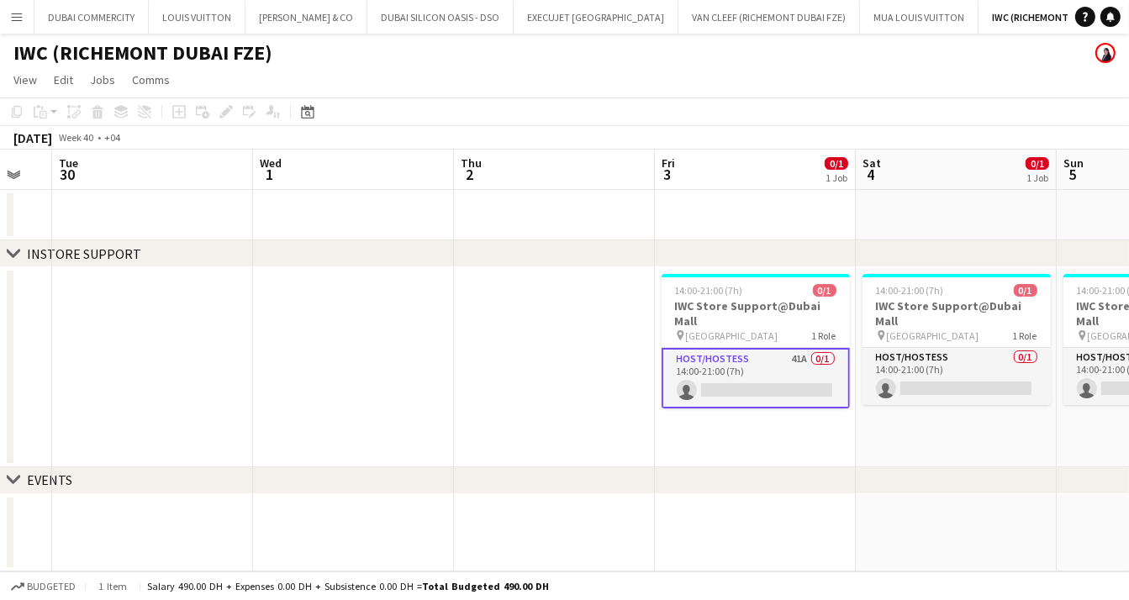
click at [322, 411] on app-date-cell at bounding box center [353, 367] width 201 height 200
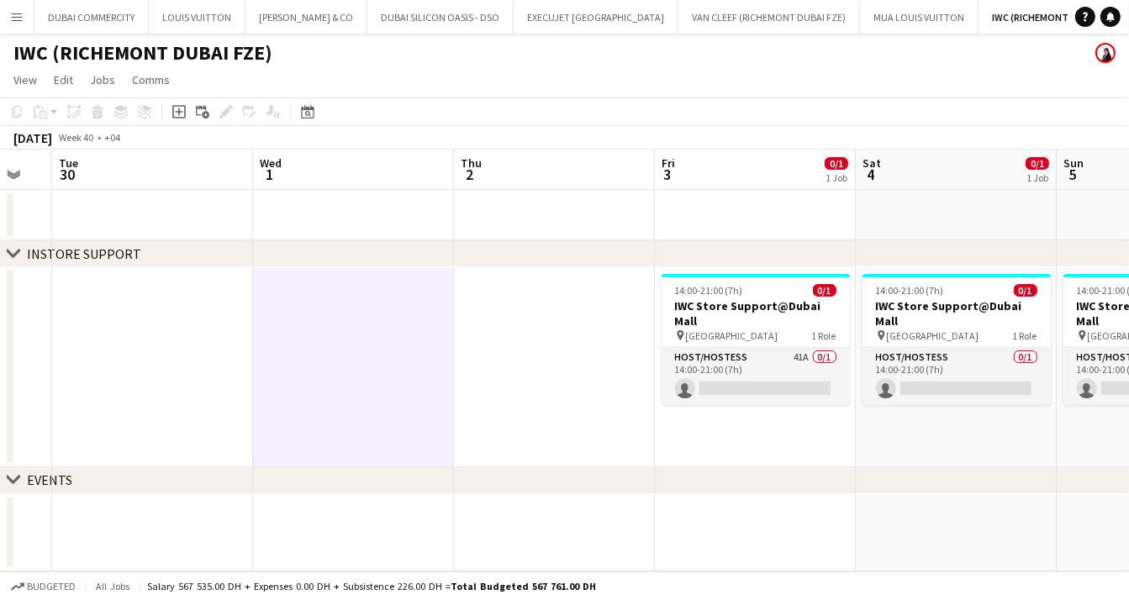
click at [567, 407] on app-date-cell at bounding box center [554, 367] width 201 height 200
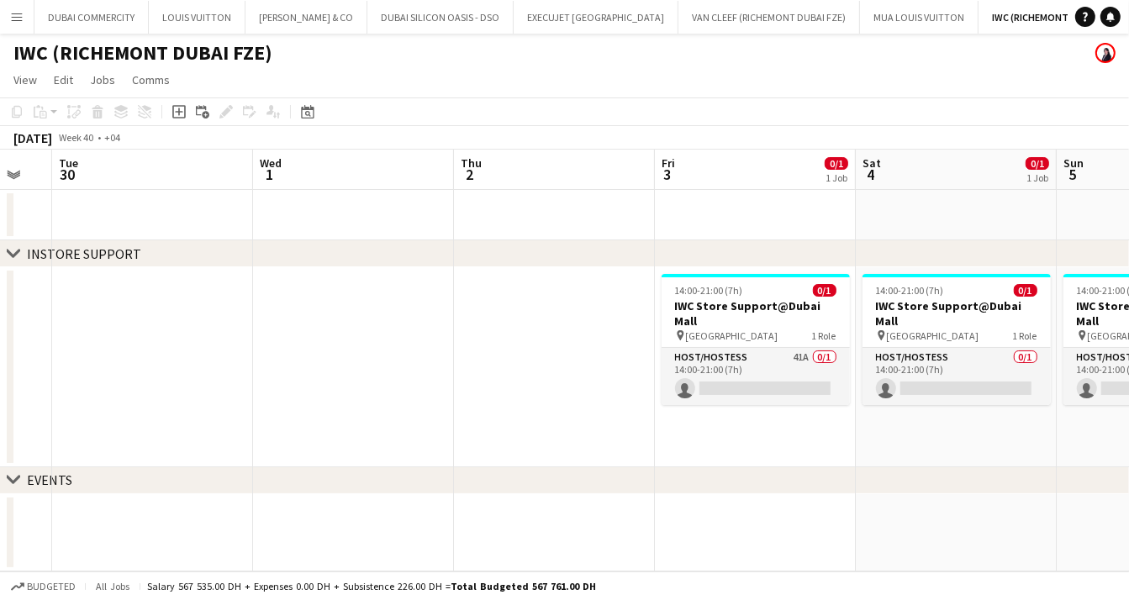
click at [556, 314] on app-date-cell at bounding box center [554, 367] width 201 height 200
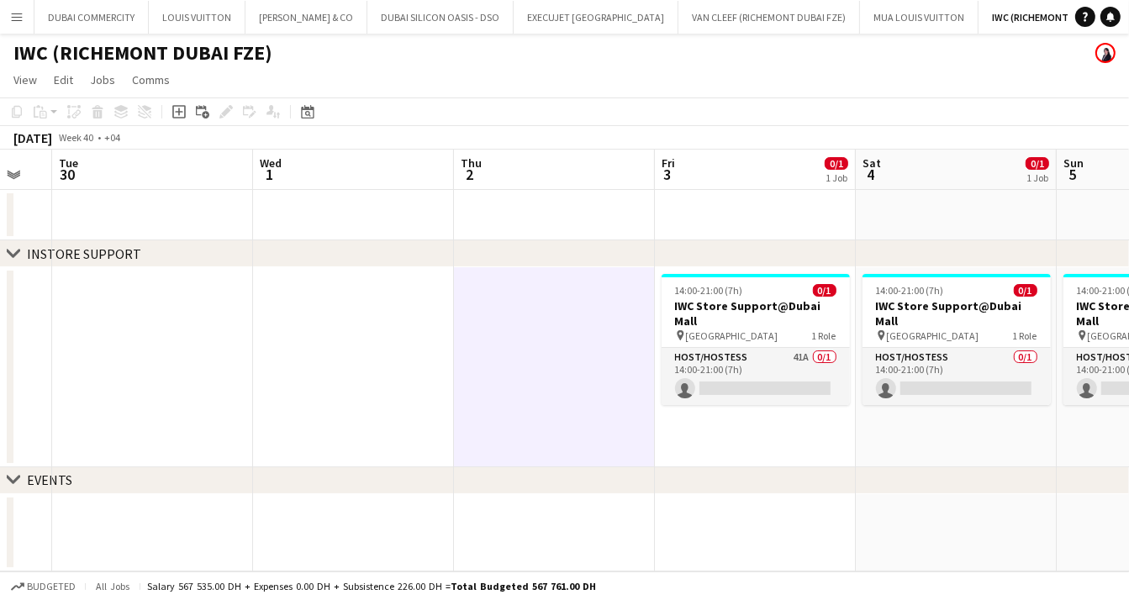
click at [324, 363] on app-date-cell at bounding box center [353, 367] width 201 height 200
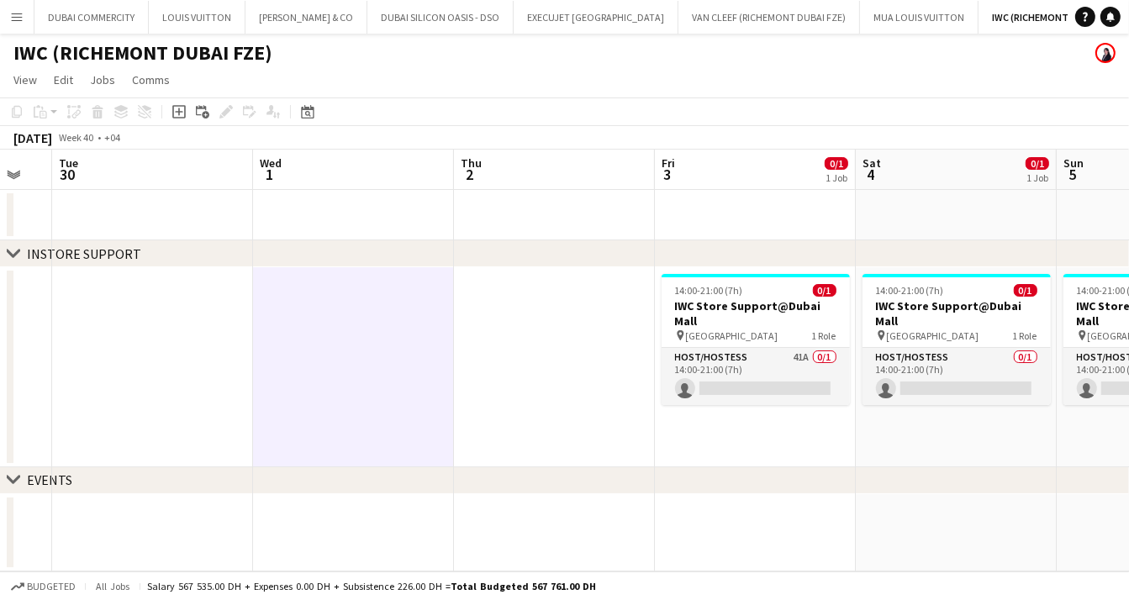
click at [330, 351] on app-date-cell at bounding box center [353, 367] width 201 height 200
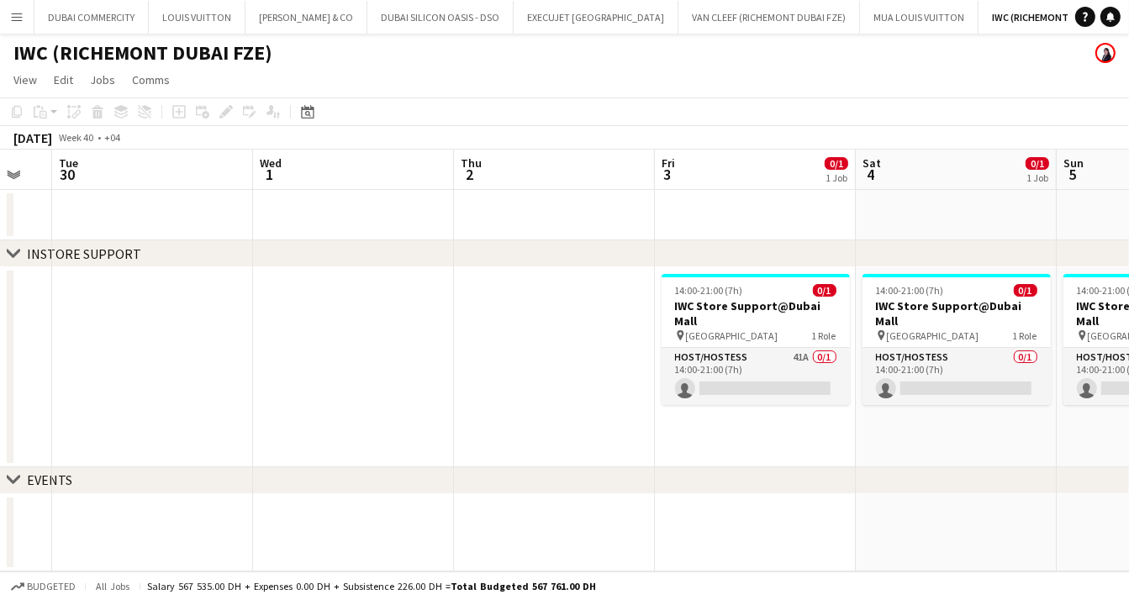
click at [215, 335] on app-date-cell at bounding box center [152, 367] width 201 height 200
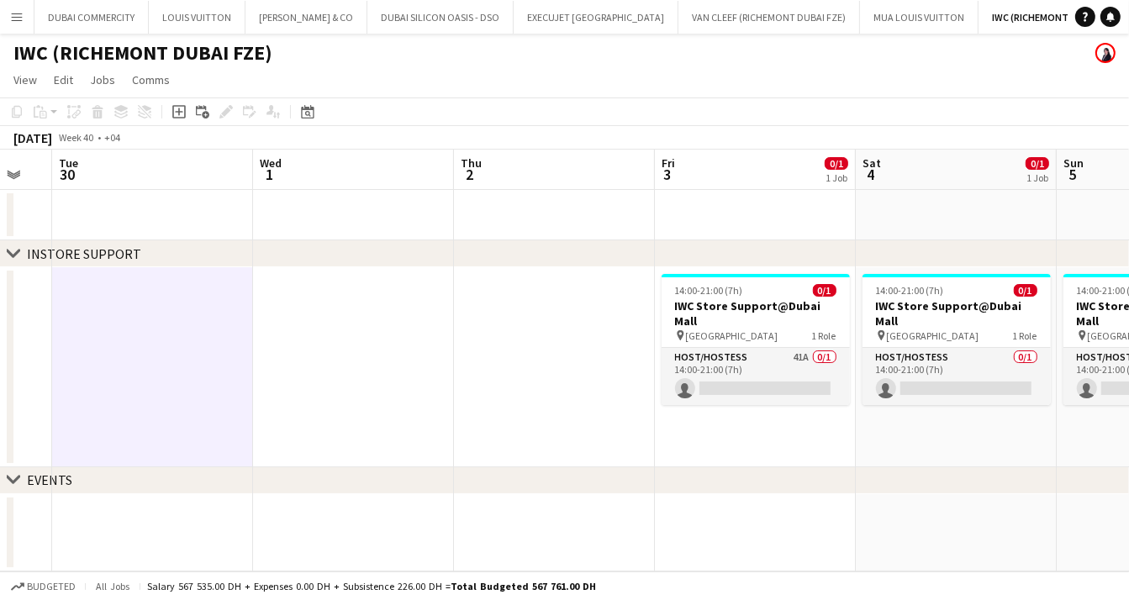
click at [367, 329] on app-date-cell at bounding box center [353, 367] width 201 height 200
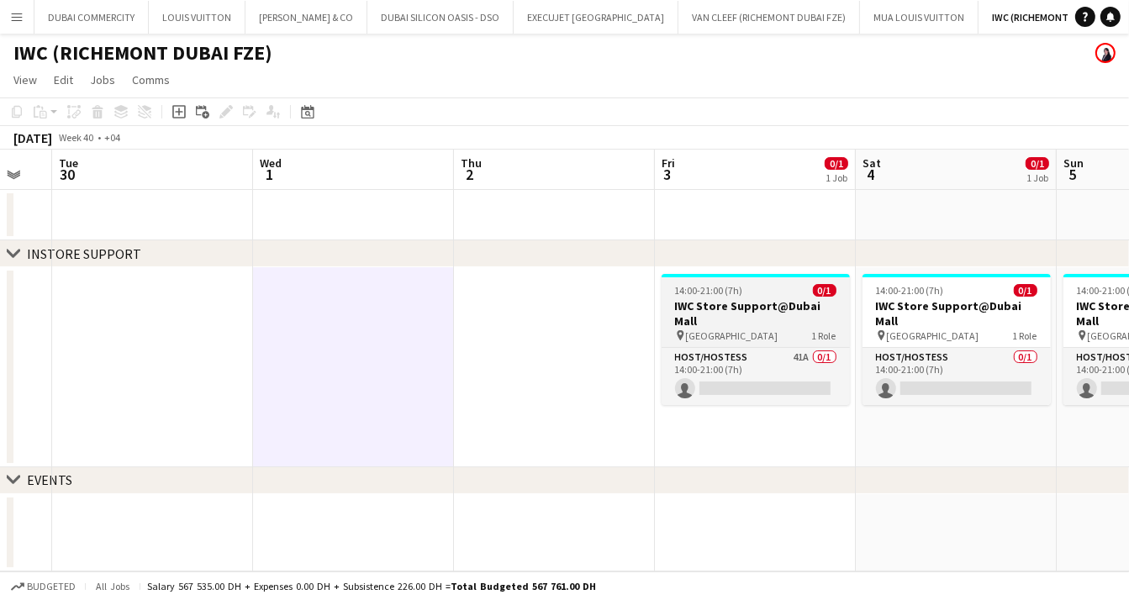
click at [745, 303] on h3 "IWC Store Support@Dubai Mall" at bounding box center [756, 313] width 188 height 30
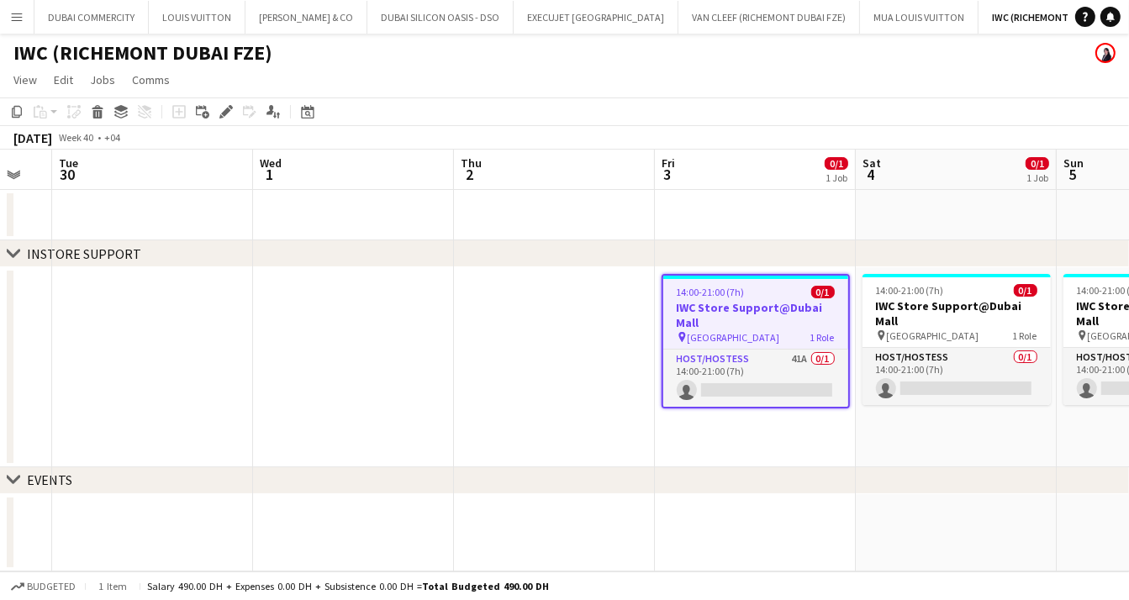
click at [363, 355] on app-date-cell at bounding box center [353, 367] width 201 height 200
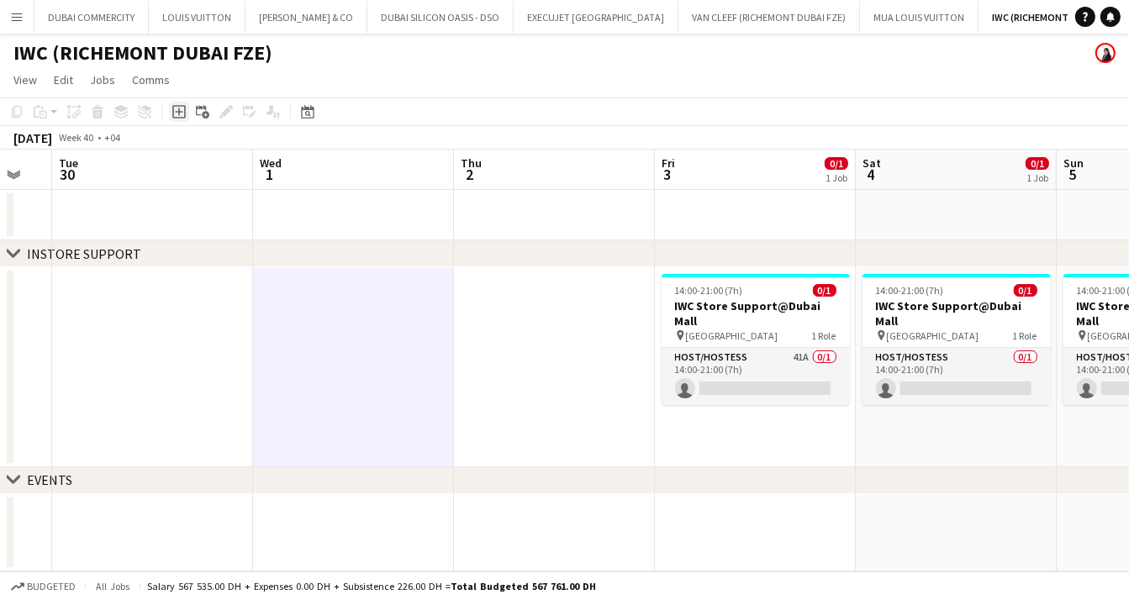
click at [180, 113] on icon "Add job" at bounding box center [178, 111] width 13 height 13
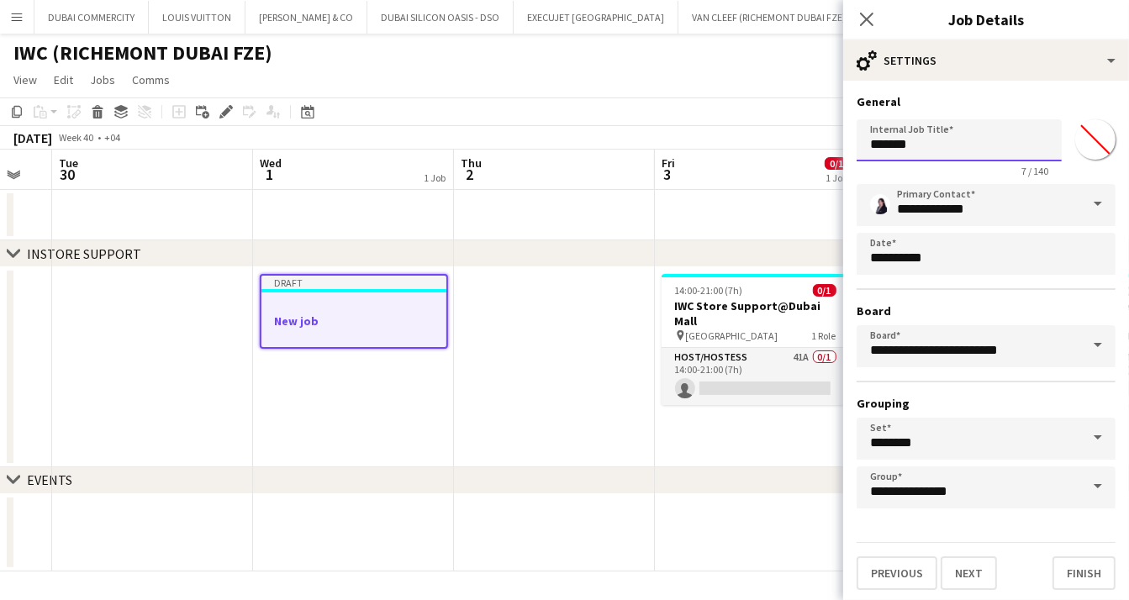
click at [994, 141] on input "*******" at bounding box center [959, 140] width 205 height 42
click at [864, 20] on icon at bounding box center [866, 19] width 16 height 16
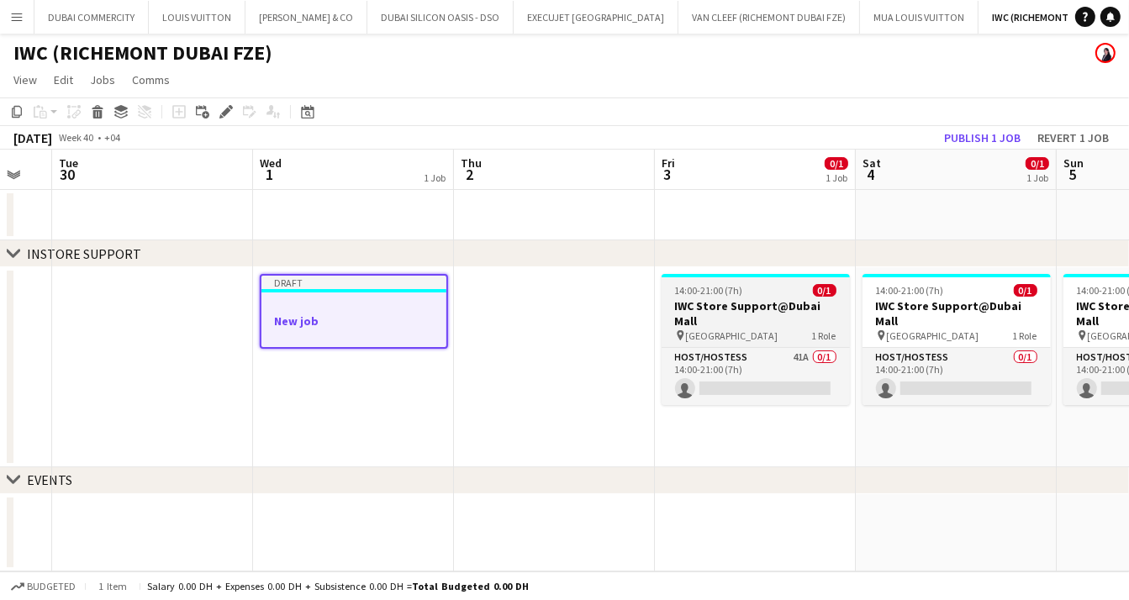
click at [749, 298] on app-job-card "14:00-21:00 (7h) 0/1 IWC Store Support@Dubai Mall pin Dubai Mall 1 Role Host/Ho…" at bounding box center [756, 339] width 188 height 131
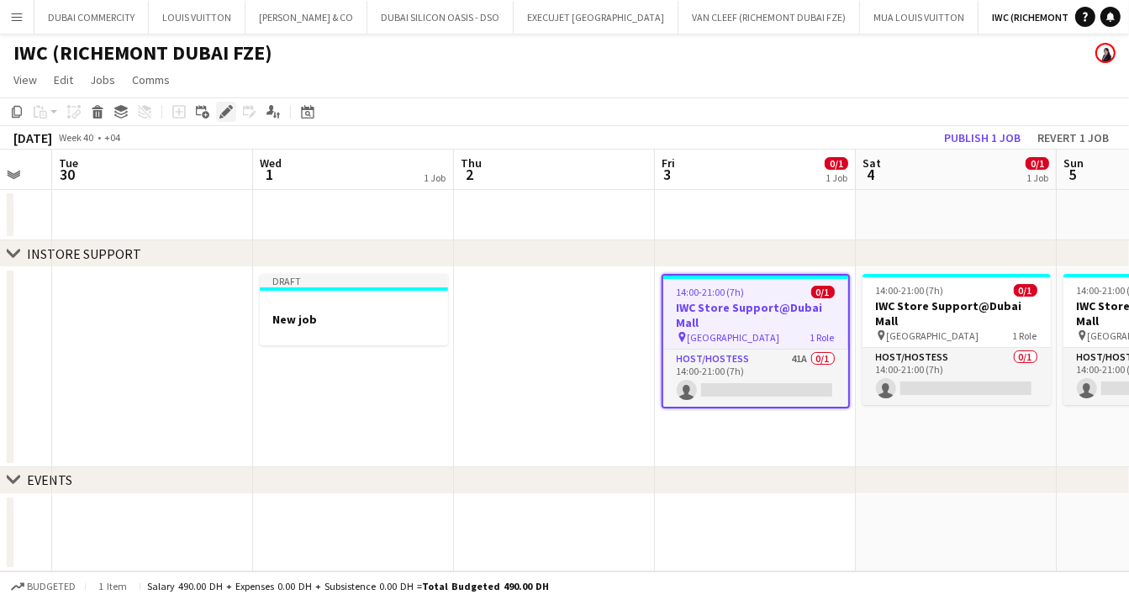
click at [223, 113] on icon at bounding box center [225, 112] width 9 height 9
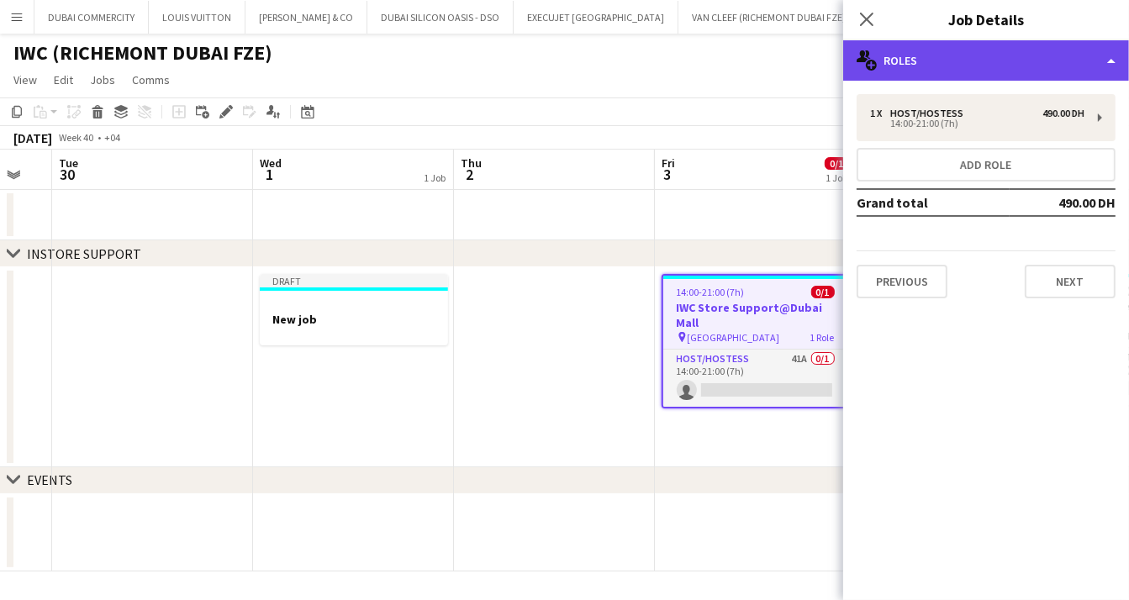
click at [1011, 57] on div "multiple-users-add Roles" at bounding box center [986, 60] width 286 height 40
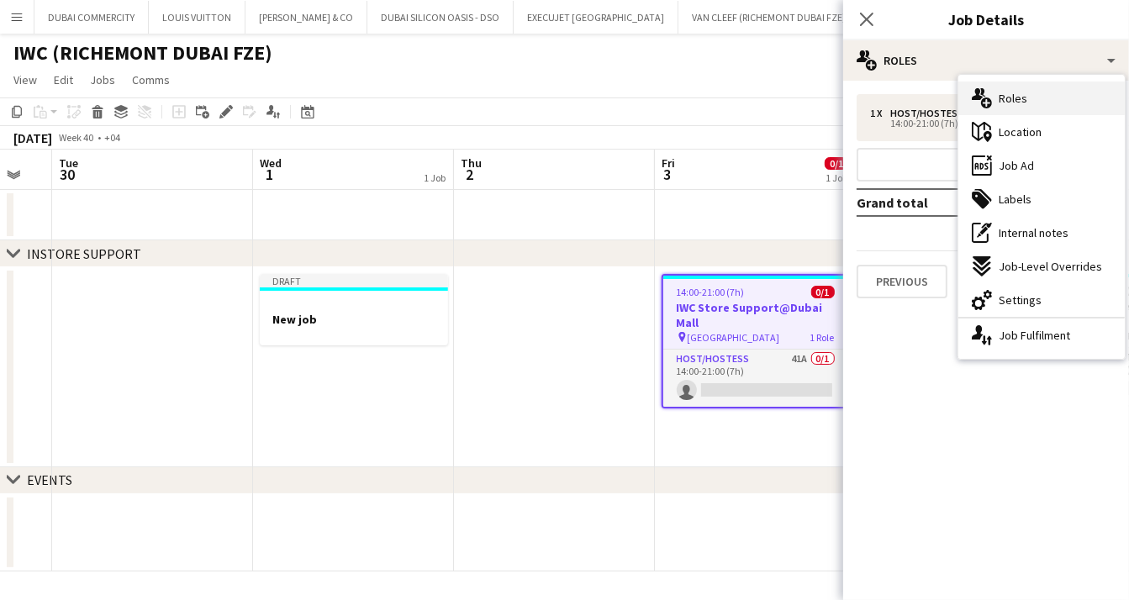
click at [1014, 100] on span "Roles" at bounding box center [1013, 98] width 29 height 15
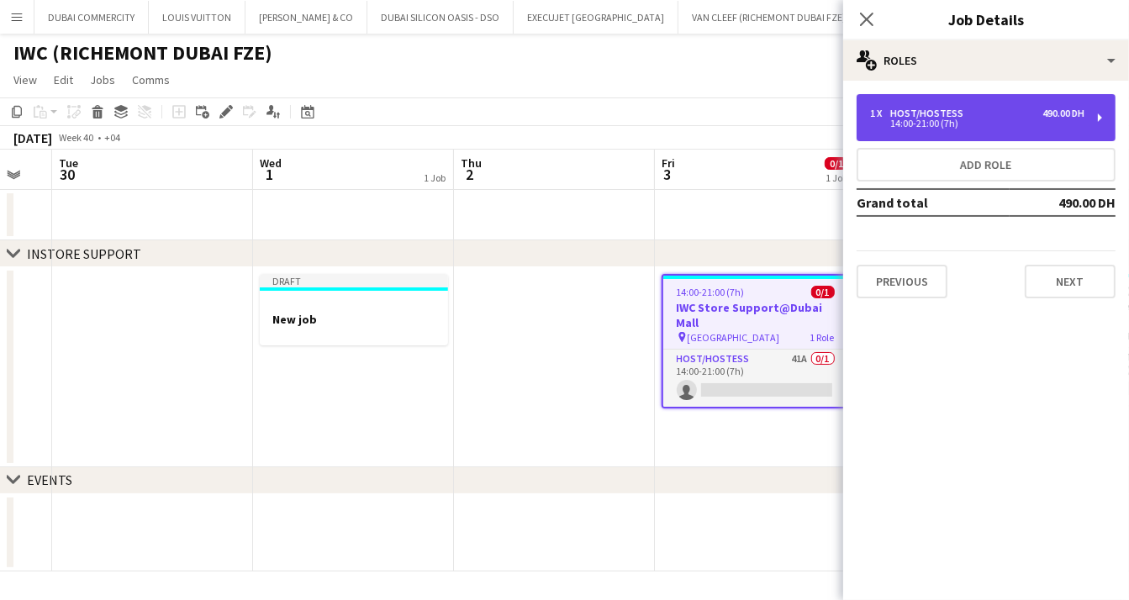
click at [967, 121] on div "14:00-21:00 (7h)" at bounding box center [977, 123] width 214 height 8
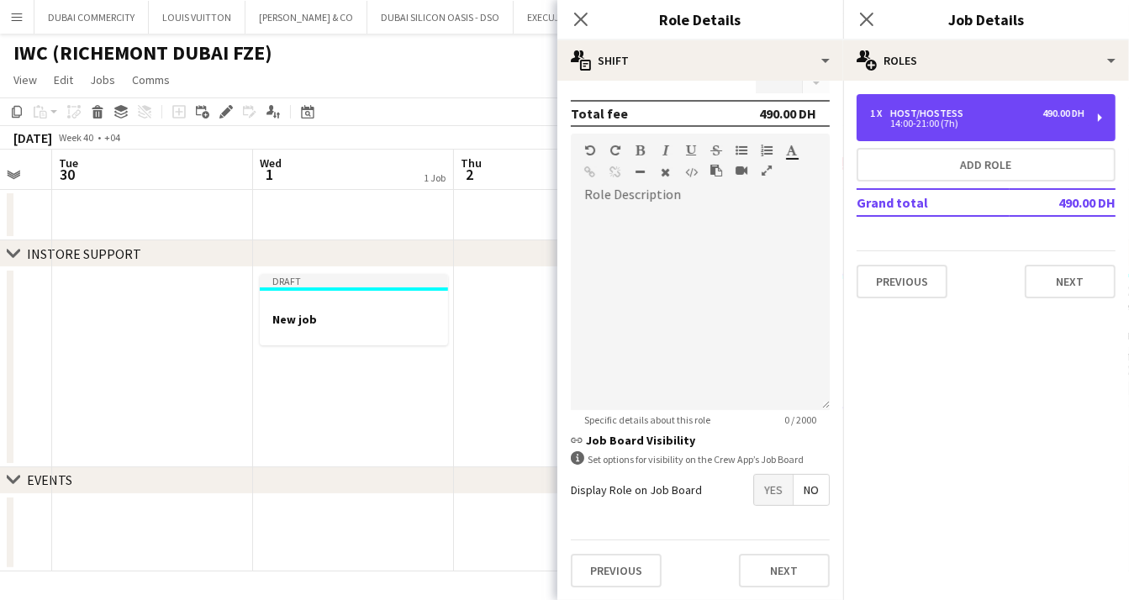
scroll to position [0, 0]
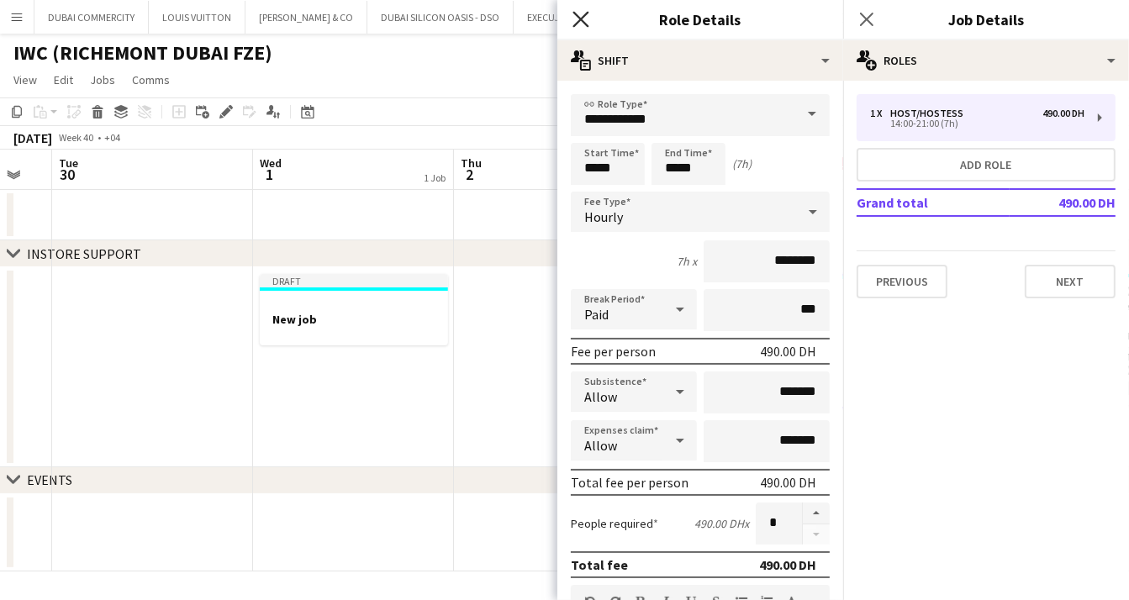
click at [580, 18] on icon at bounding box center [580, 19] width 16 height 16
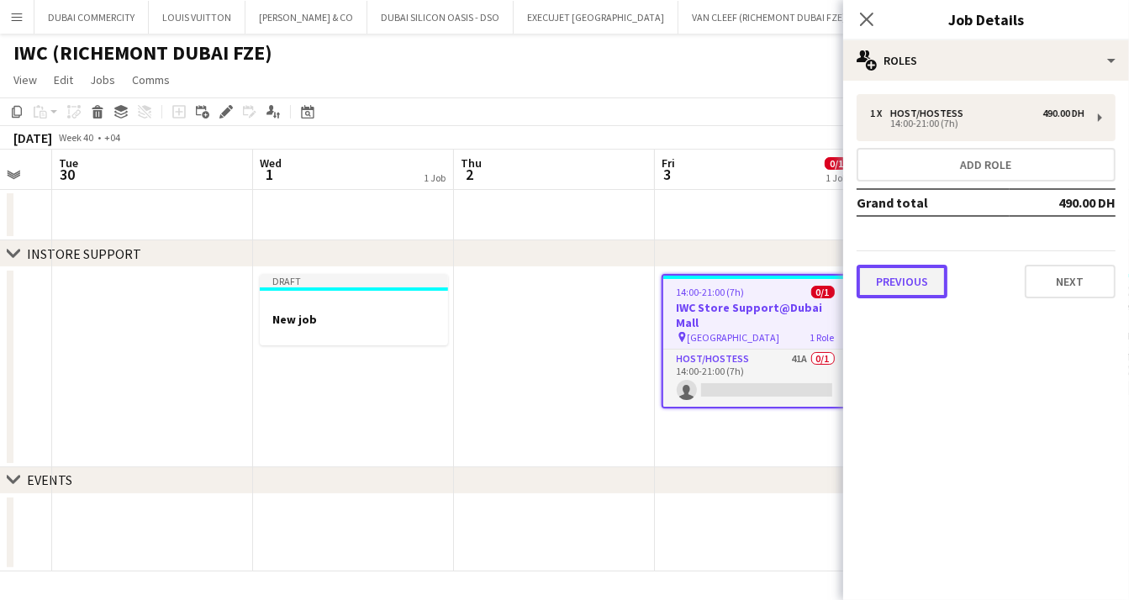
click at [897, 277] on button "Previous" at bounding box center [902, 282] width 91 height 34
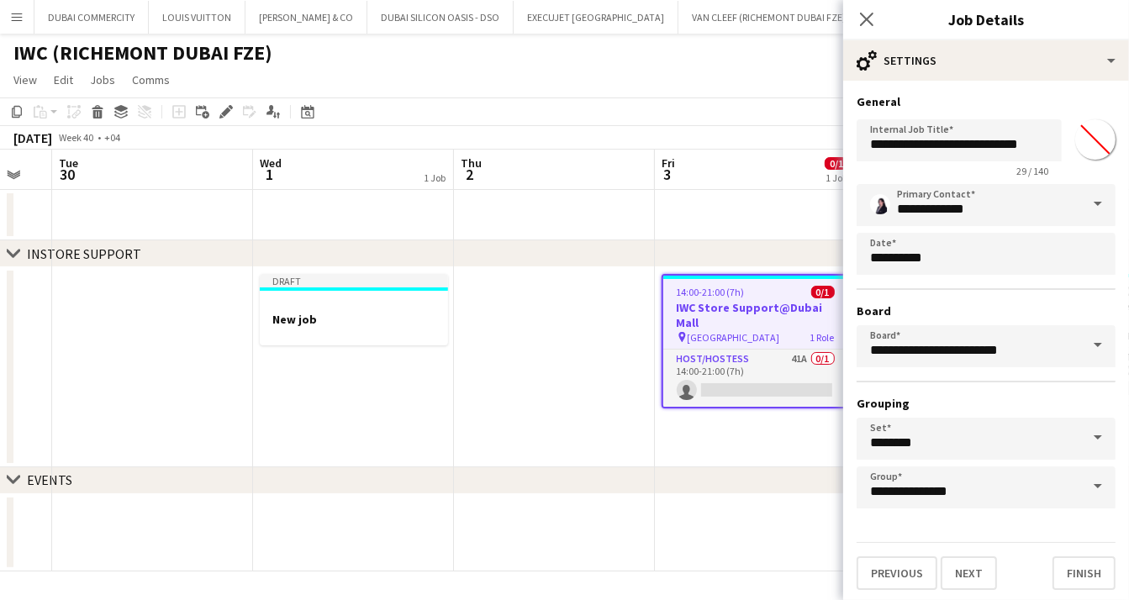
click at [1088, 352] on span at bounding box center [1097, 345] width 35 height 40
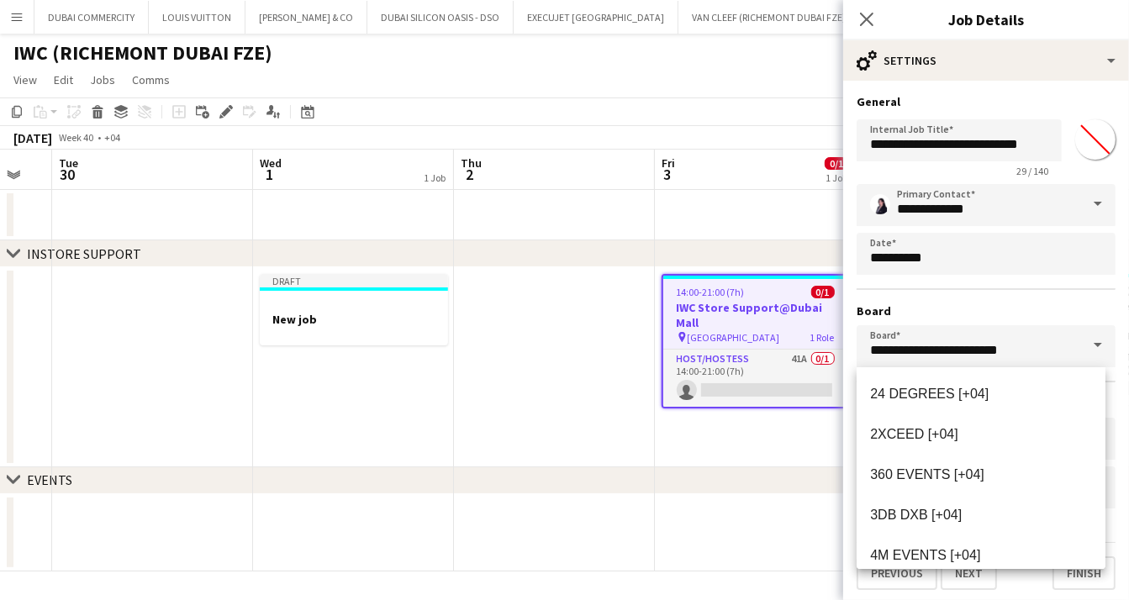
click at [1088, 352] on span at bounding box center [1097, 345] width 35 height 40
click at [870, 22] on icon at bounding box center [866, 19] width 16 height 16
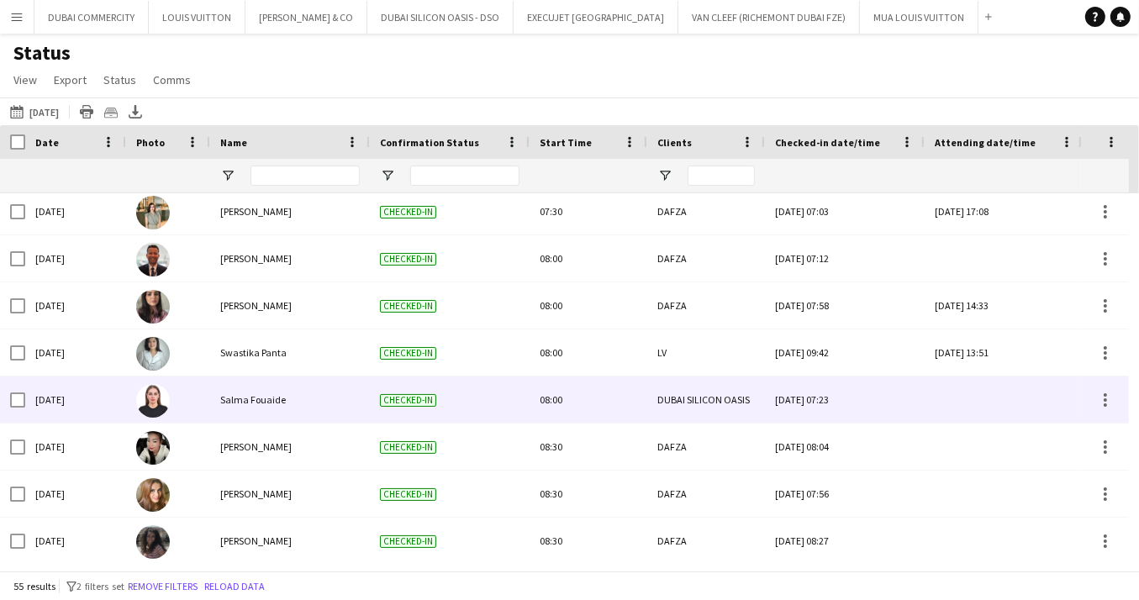
scroll to position [861, 0]
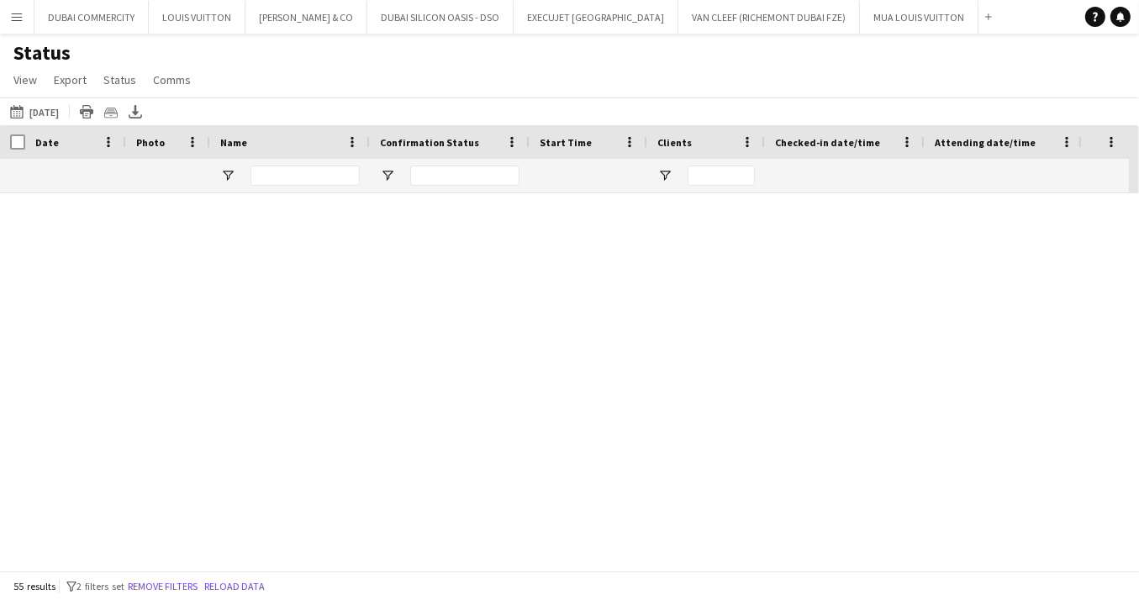
scroll to position [965, 0]
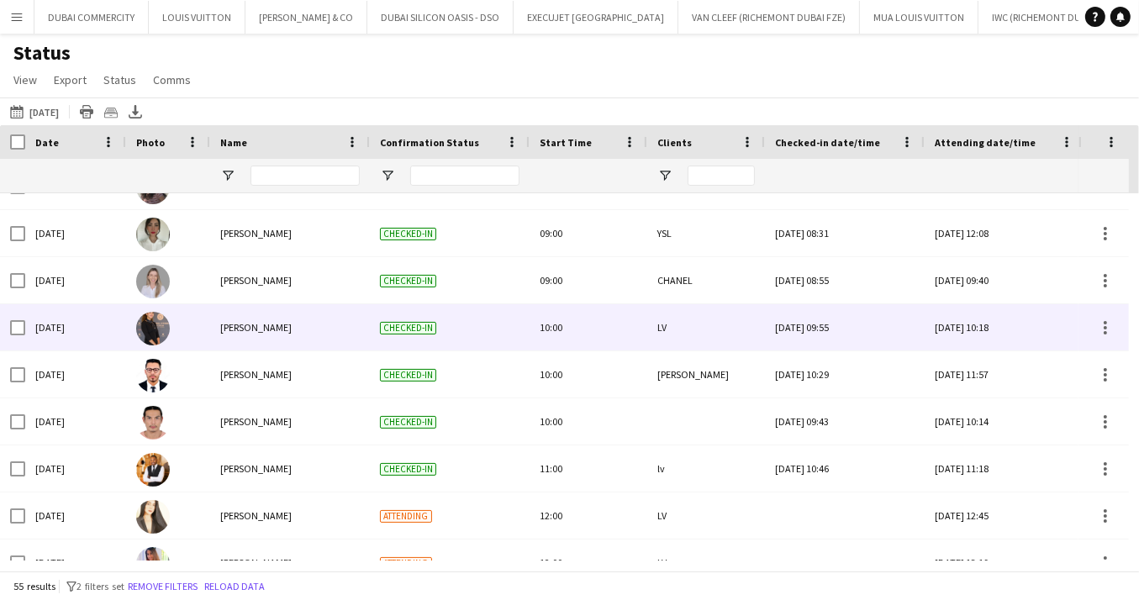
scroll to position [925, 0]
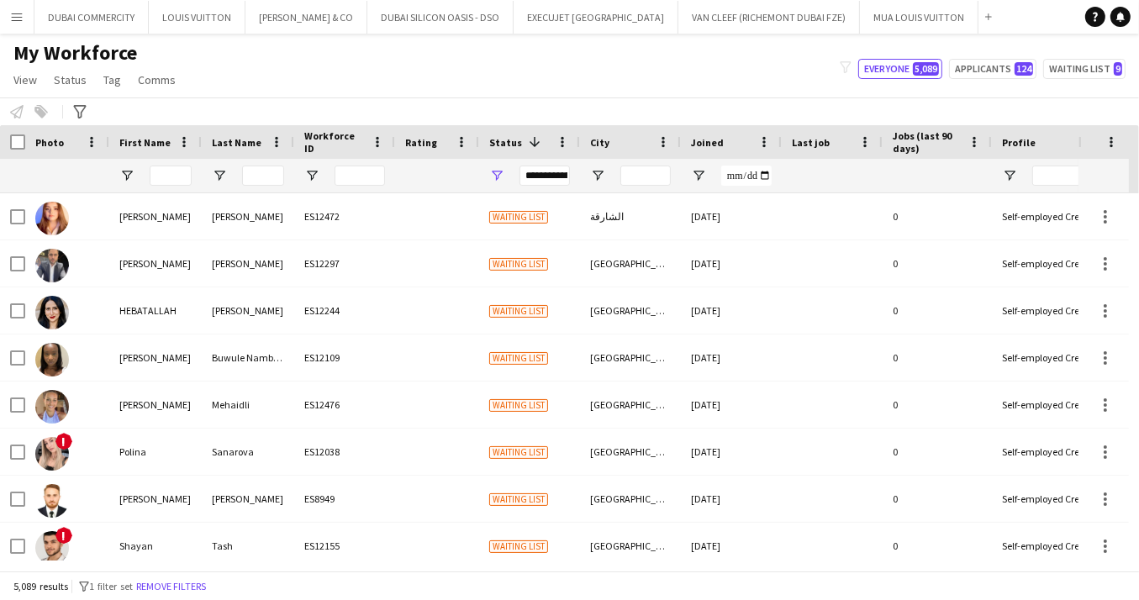
click at [17, 21] on app-icon "Menu" at bounding box center [16, 16] width 13 height 13
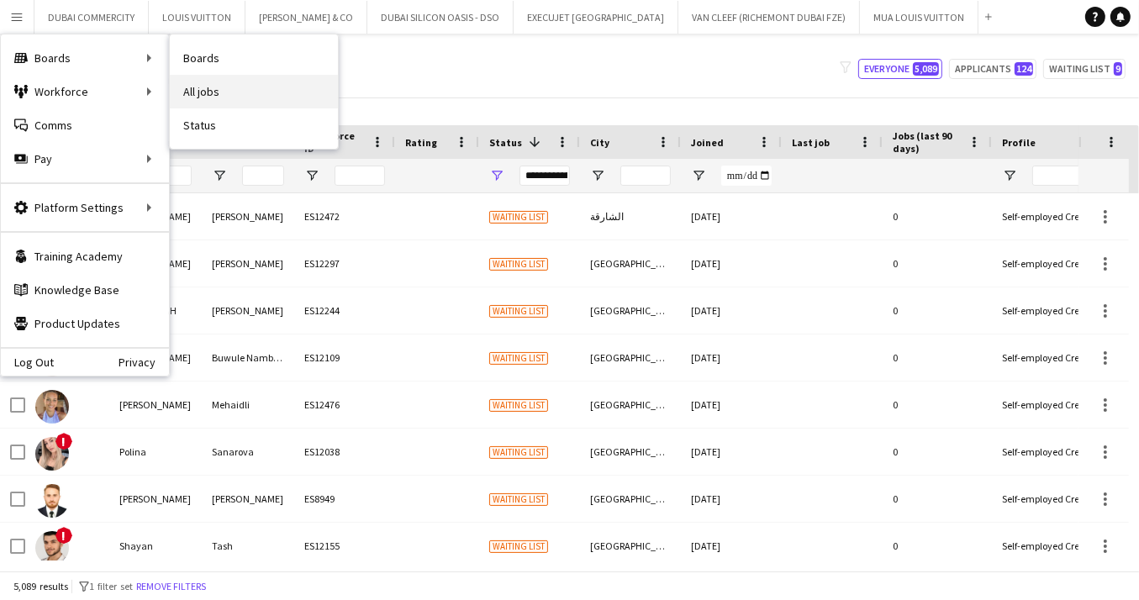
click at [197, 96] on link "All jobs" at bounding box center [254, 92] width 168 height 34
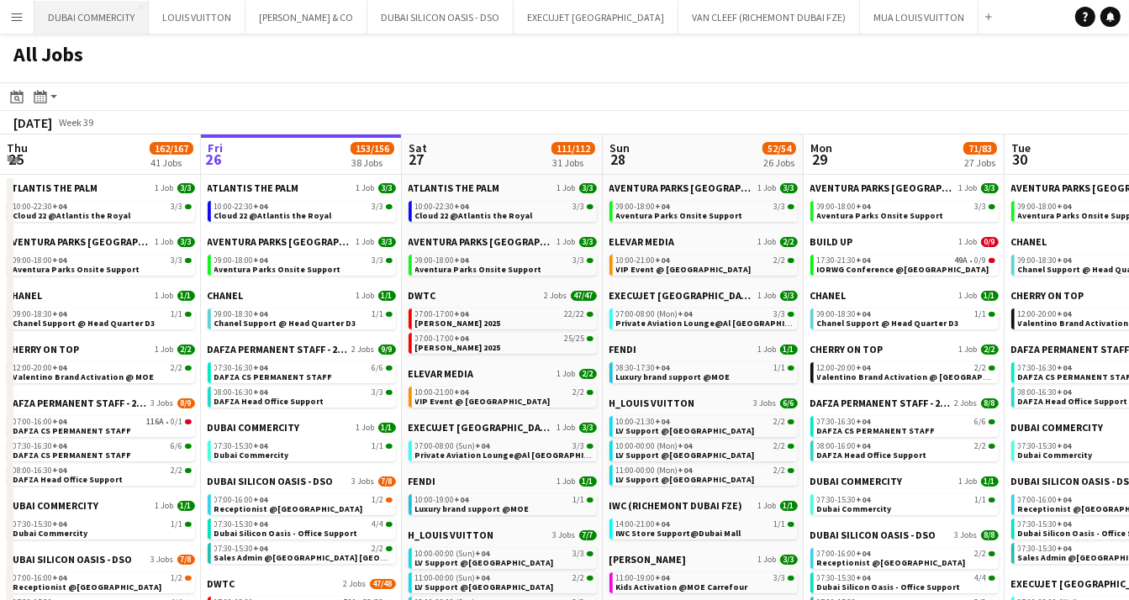
click at [103, 21] on button "[GEOGRAPHIC_DATA] COMMERCITY Close" at bounding box center [91, 17] width 114 height 33
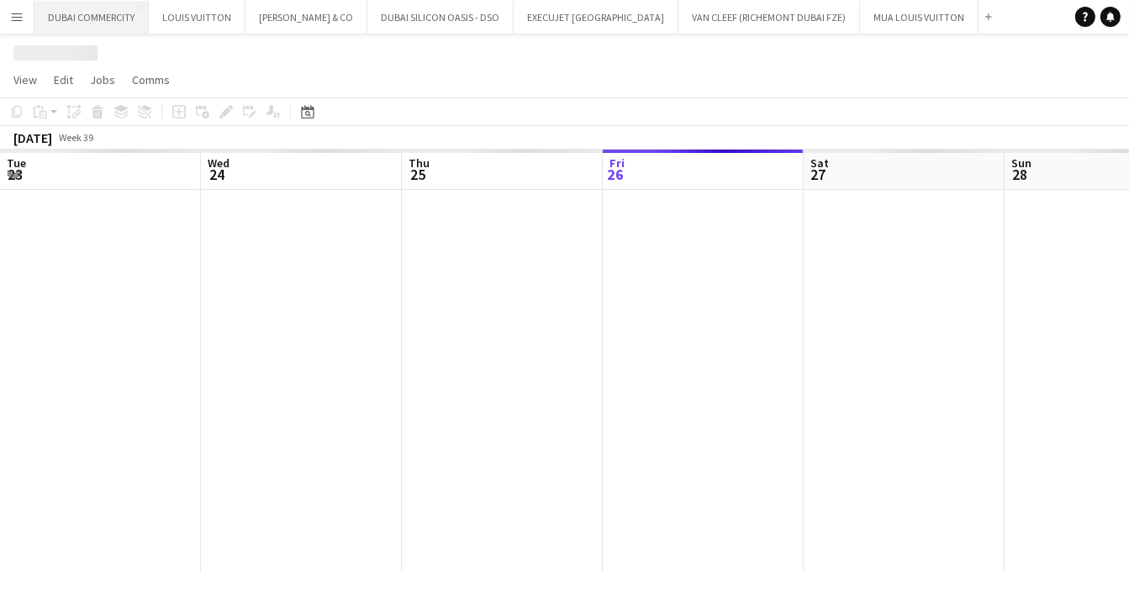
scroll to position [0, 402]
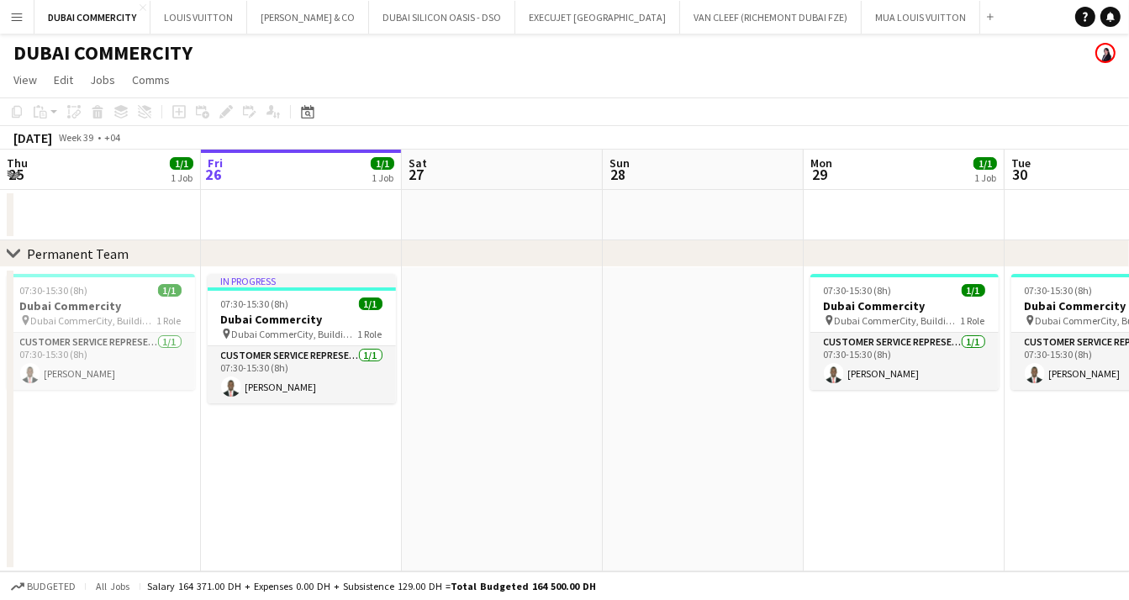
click at [504, 390] on app-date-cell at bounding box center [502, 419] width 201 height 304
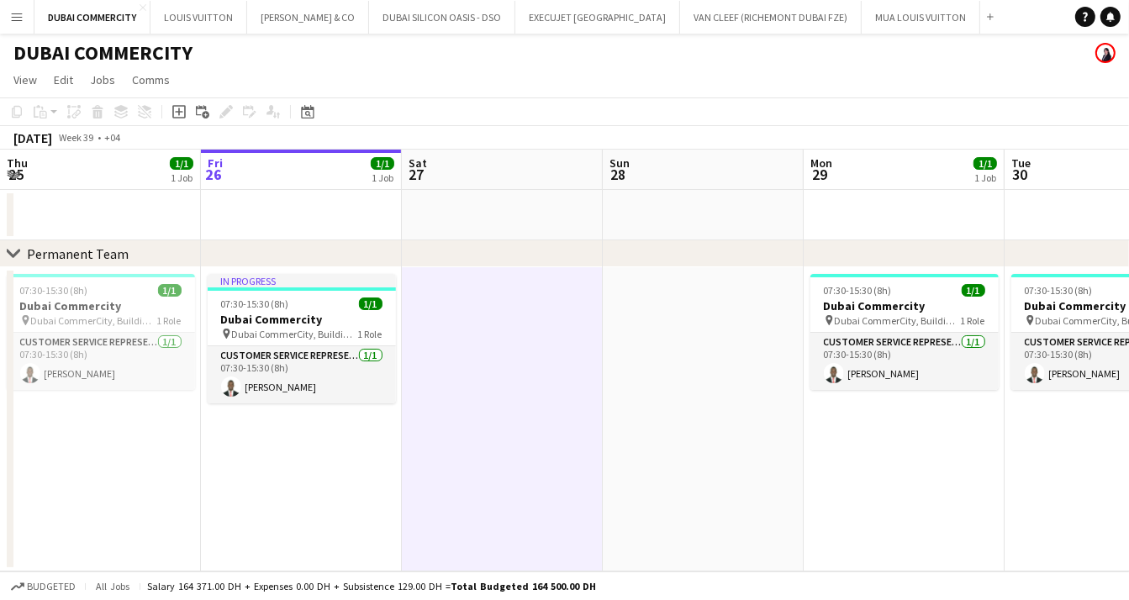
click at [16, 10] on app-icon "Menu" at bounding box center [16, 16] width 13 height 13
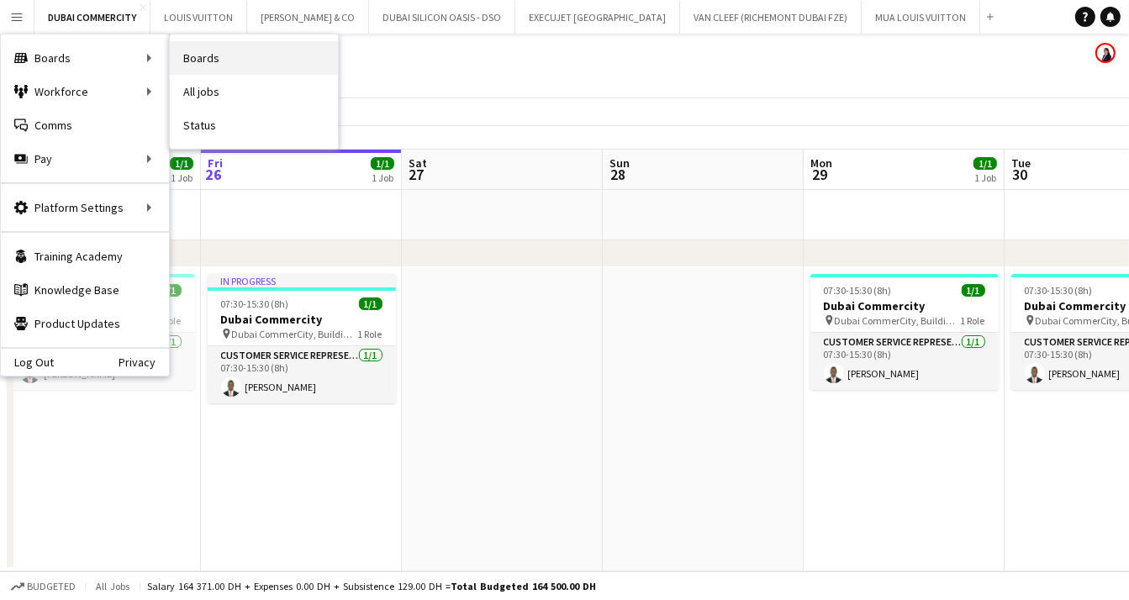
click at [240, 55] on link "Boards" at bounding box center [254, 58] width 168 height 34
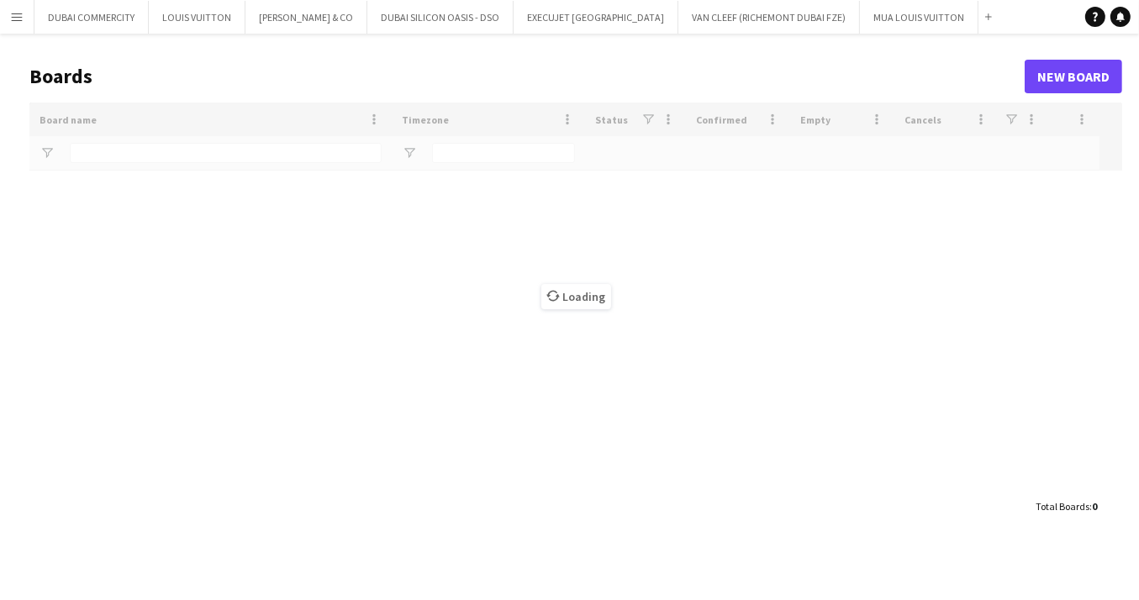
type input "***"
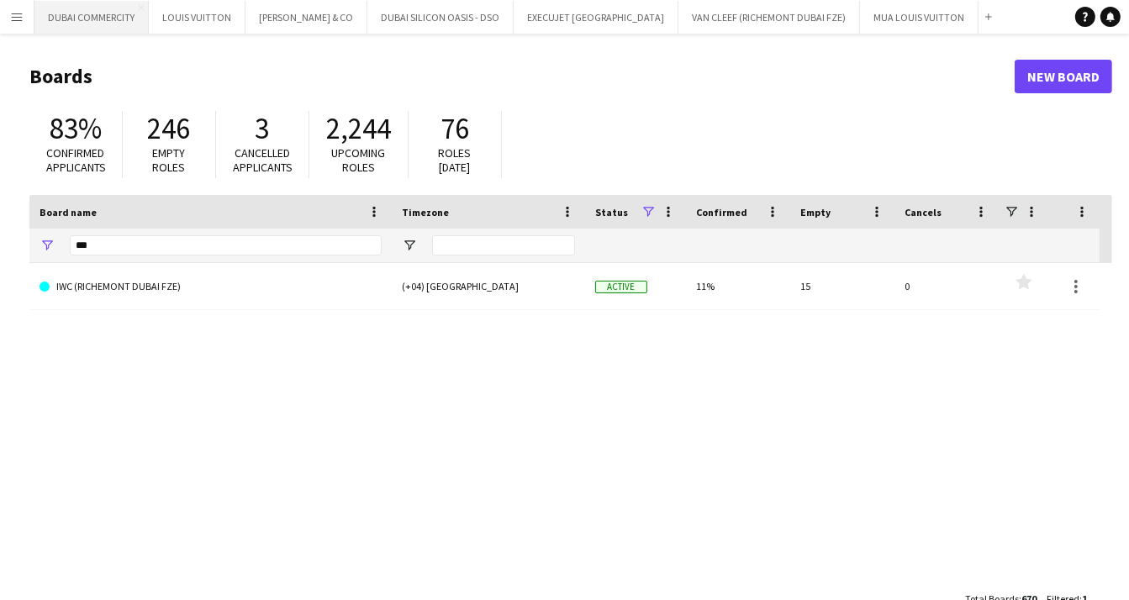
click at [94, 18] on button "[GEOGRAPHIC_DATA] COMMERCITY Close" at bounding box center [91, 17] width 114 height 33
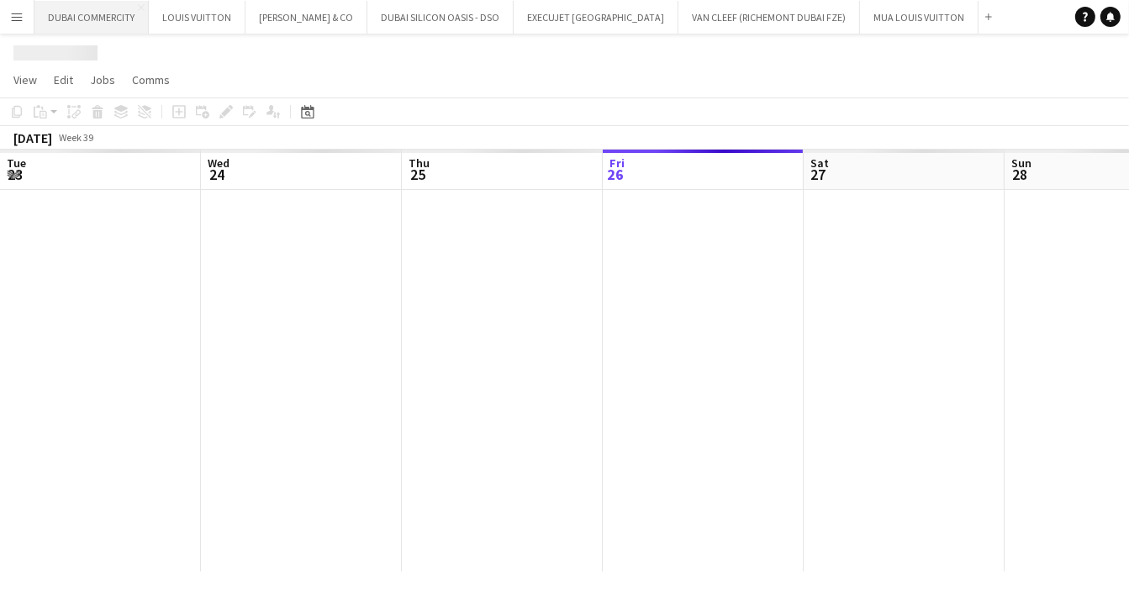
scroll to position [0, 402]
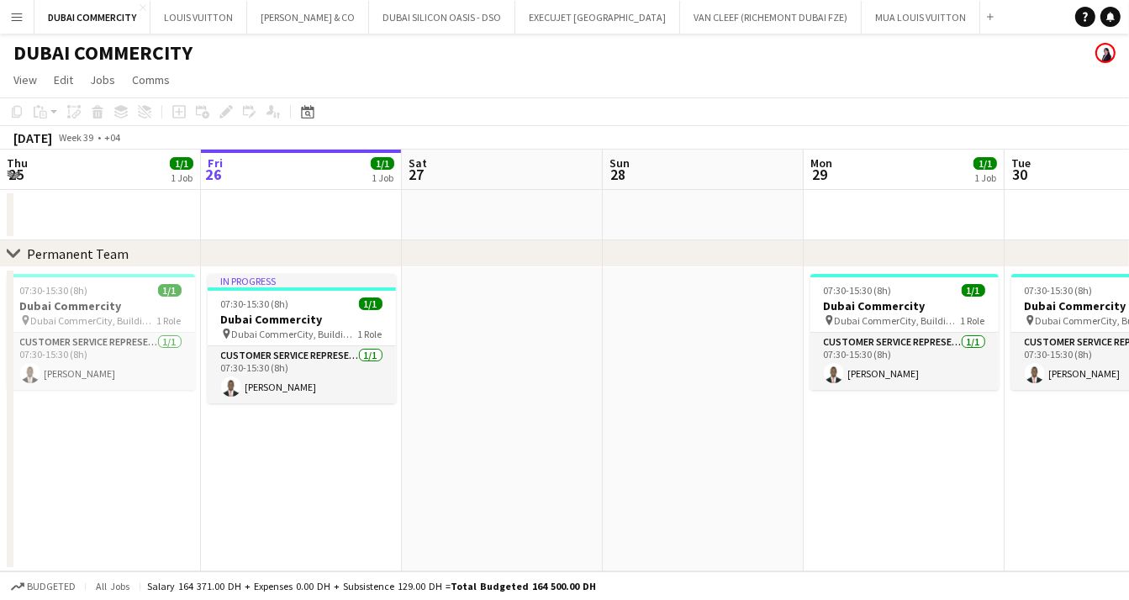
click at [486, 381] on app-date-cell at bounding box center [502, 419] width 201 height 304
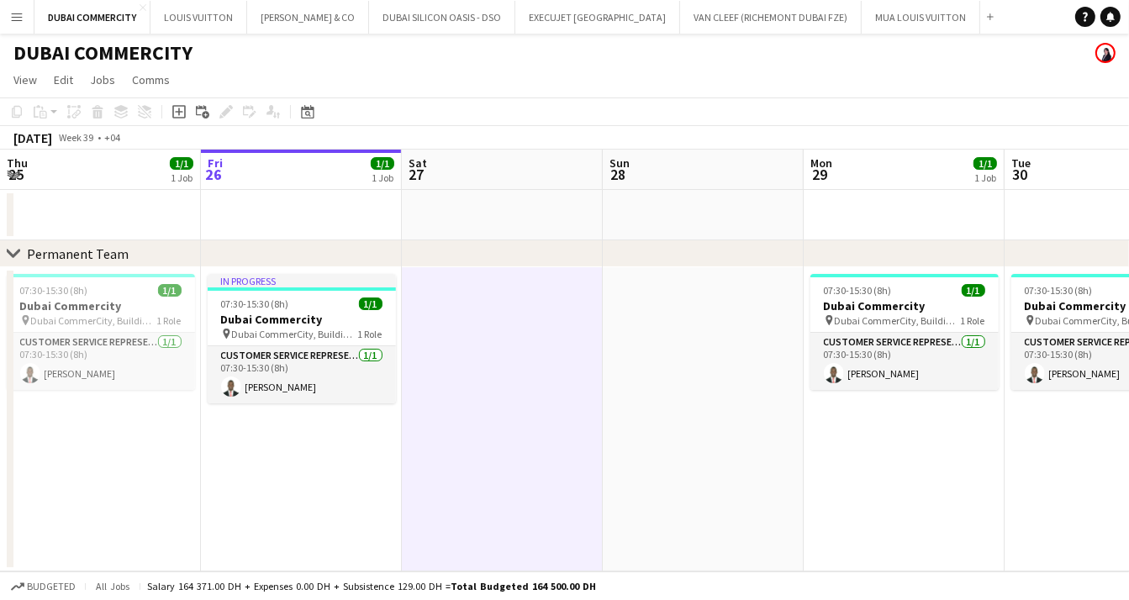
click at [17, 16] on app-icon "Menu" at bounding box center [16, 16] width 13 height 13
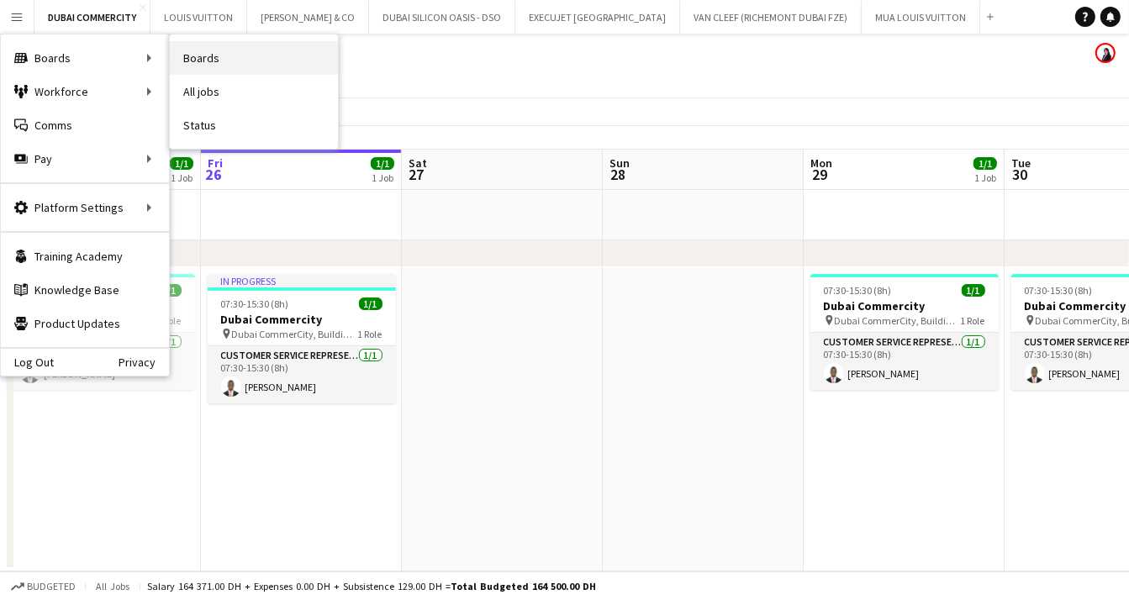
click at [195, 63] on link "Boards" at bounding box center [254, 58] width 168 height 34
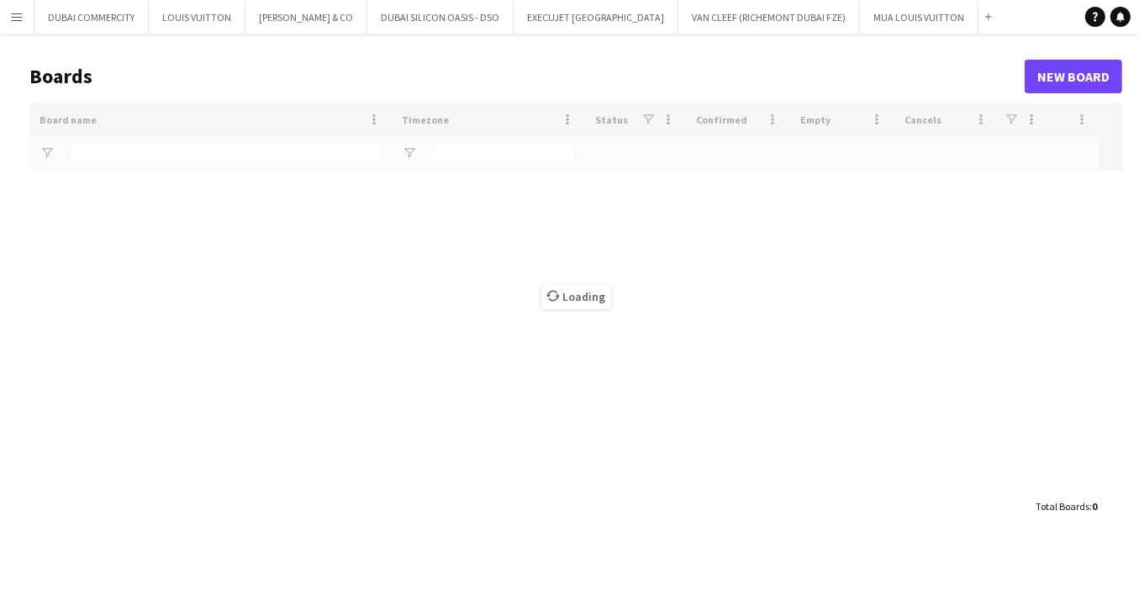
type input "***"
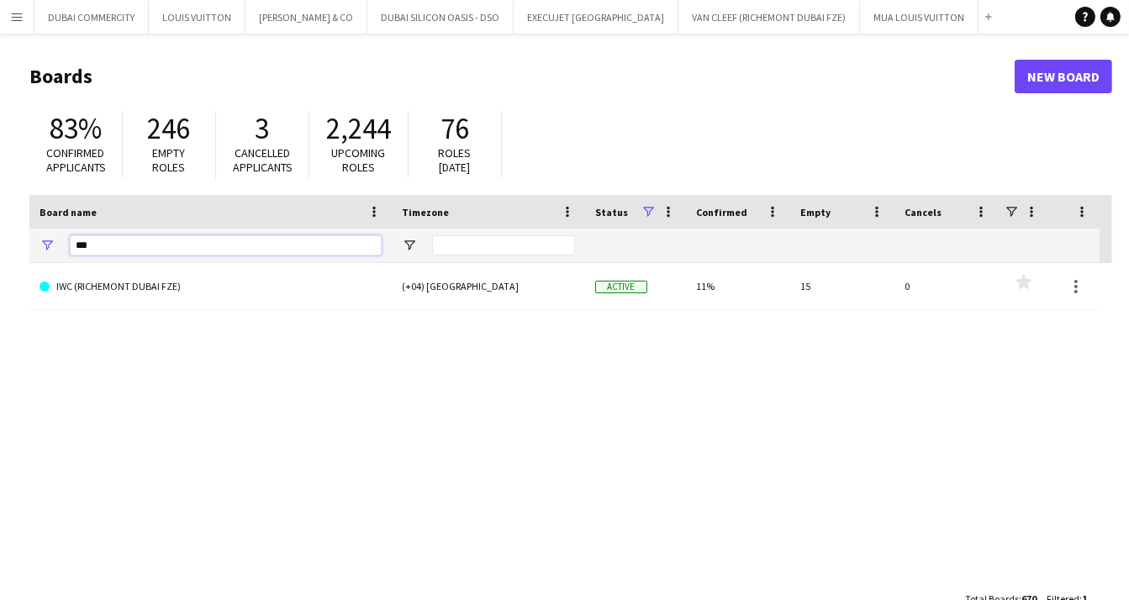
click at [99, 243] on input "***" at bounding box center [226, 245] width 312 height 20
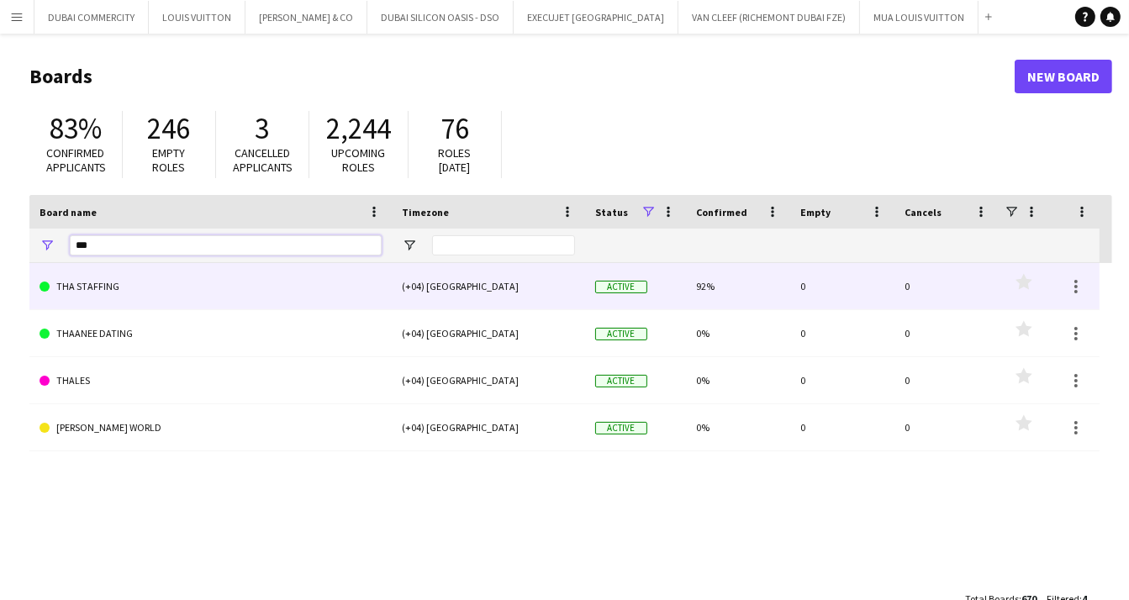
type input "***"
click at [87, 293] on link "THA STAFFING" at bounding box center [211, 286] width 342 height 47
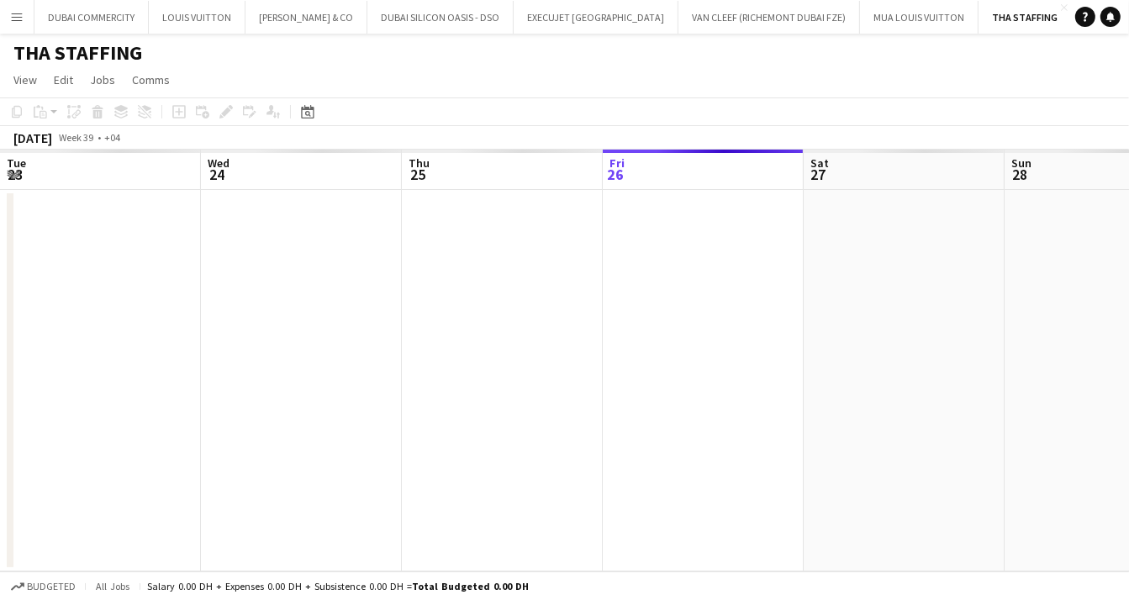
scroll to position [0, 402]
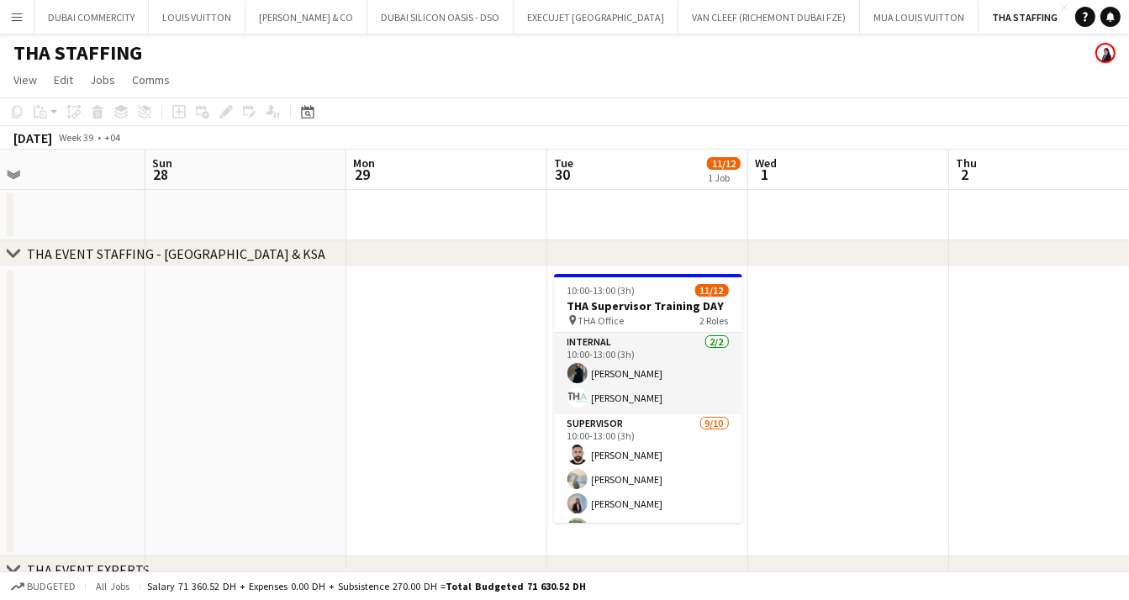
drag, startPoint x: 646, startPoint y: 410, endPoint x: 189, endPoint y: 407, distance: 457.3
click at [189, 407] on app-calendar-viewport "Wed 24 Thu 25 Fri 26 Sat 27 Sun 28 Mon 29 Tue 30 11/12 1 Job Wed 1 Thu 2 Fri 3 …" at bounding box center [564, 430] width 1129 height 561
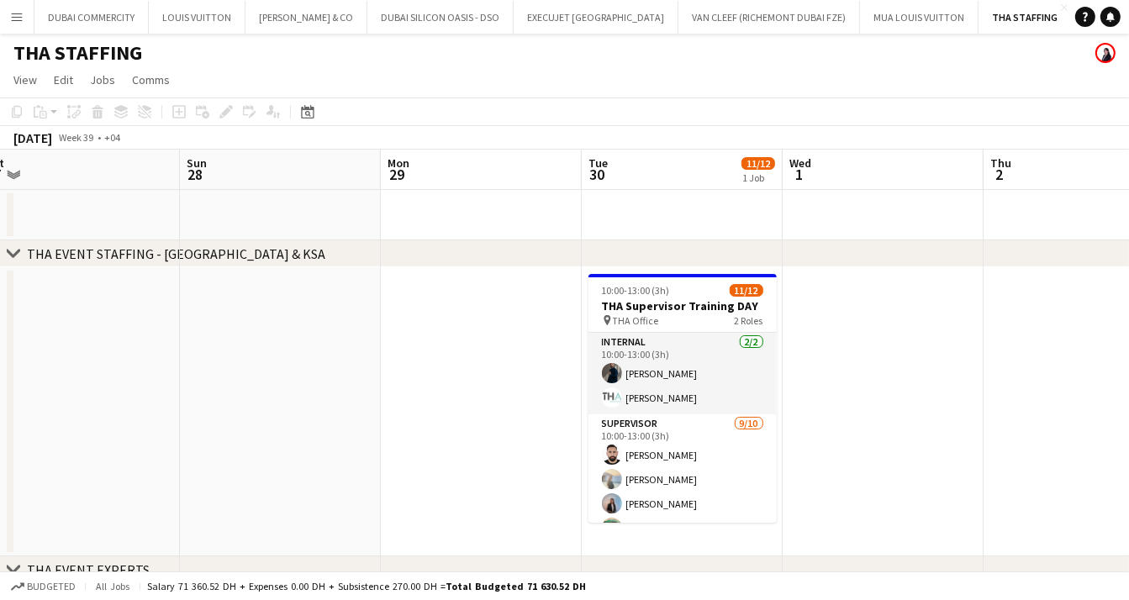
scroll to position [0, 422]
drag, startPoint x: 913, startPoint y: 400, endPoint x: 948, endPoint y: 402, distance: 35.3
click at [948, 402] on app-calendar-viewport "Thu 25 Fri 26 Sat 27 Sun 28 Mon 29 Tue 30 11/12 1 Job Wed 1 Thu 2 Fri 3 Sat 4 S…" at bounding box center [564, 430] width 1129 height 561
click at [17, 22] on app-icon "Menu" at bounding box center [16, 16] width 13 height 13
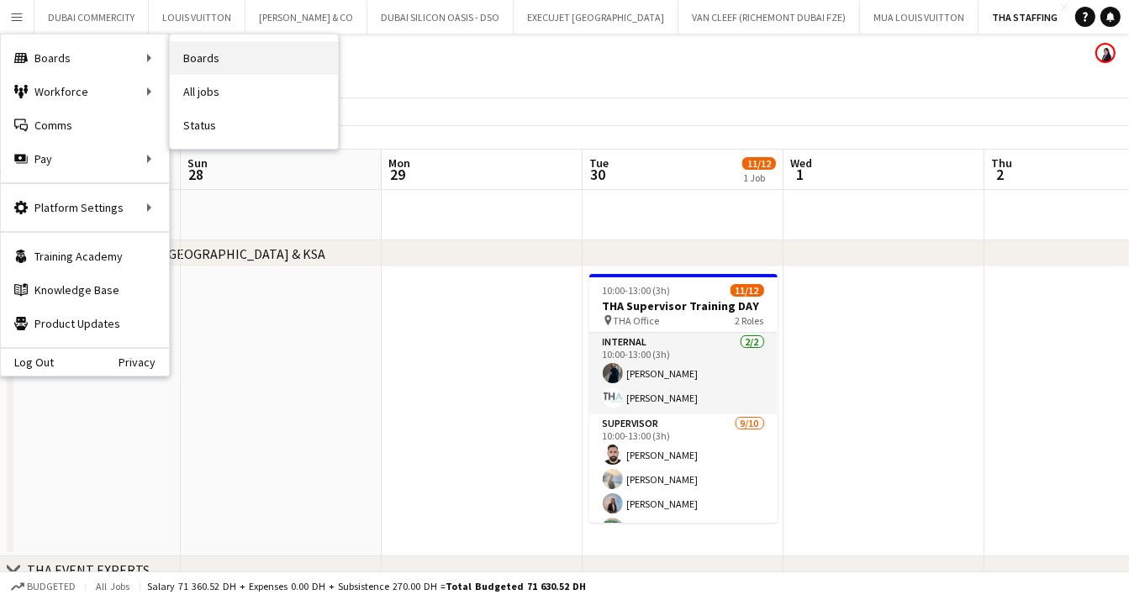
click at [208, 61] on link "Boards" at bounding box center [254, 58] width 168 height 34
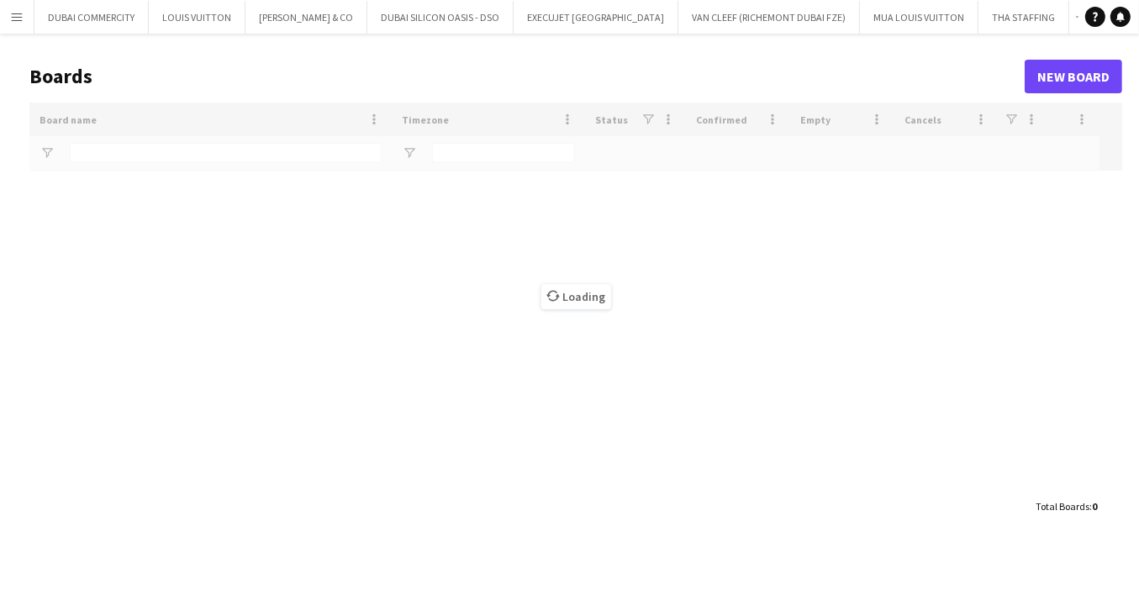
type input "***"
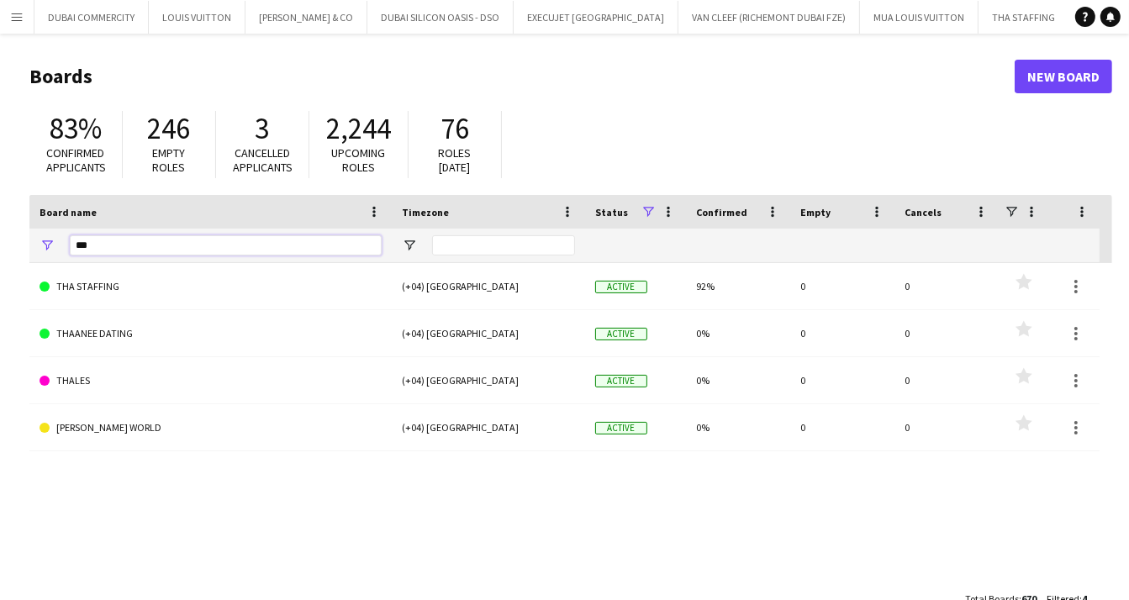
click at [143, 245] on input "***" at bounding box center [226, 245] width 312 height 20
click at [142, 245] on input "***" at bounding box center [226, 245] width 312 height 20
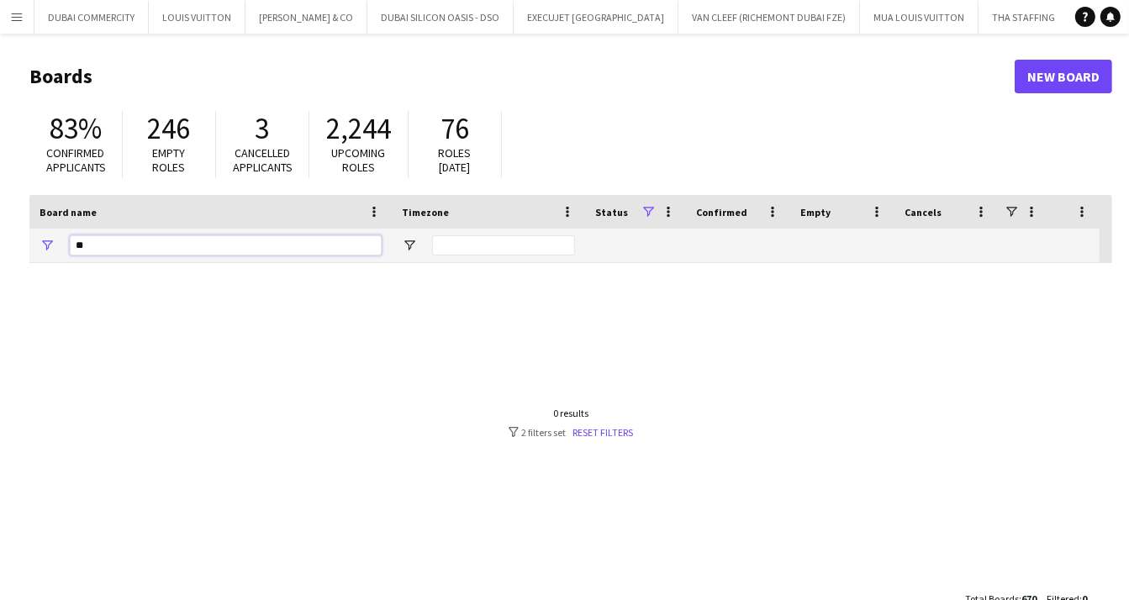
type input "*"
